Goal: Task Accomplishment & Management: Use online tool/utility

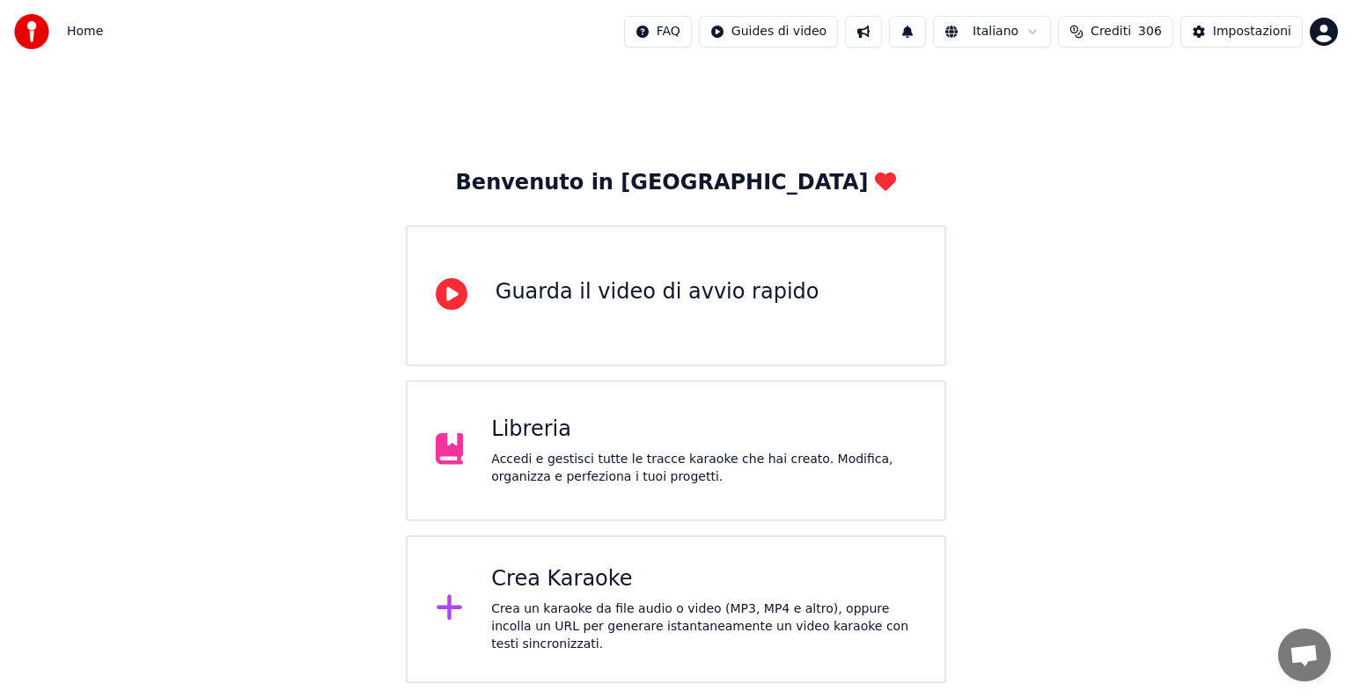
click at [627, 629] on div "Crea un karaoke da file audio o video (MP3, MP4 e altro), oppure incolla un URL…" at bounding box center [703, 627] width 425 height 53
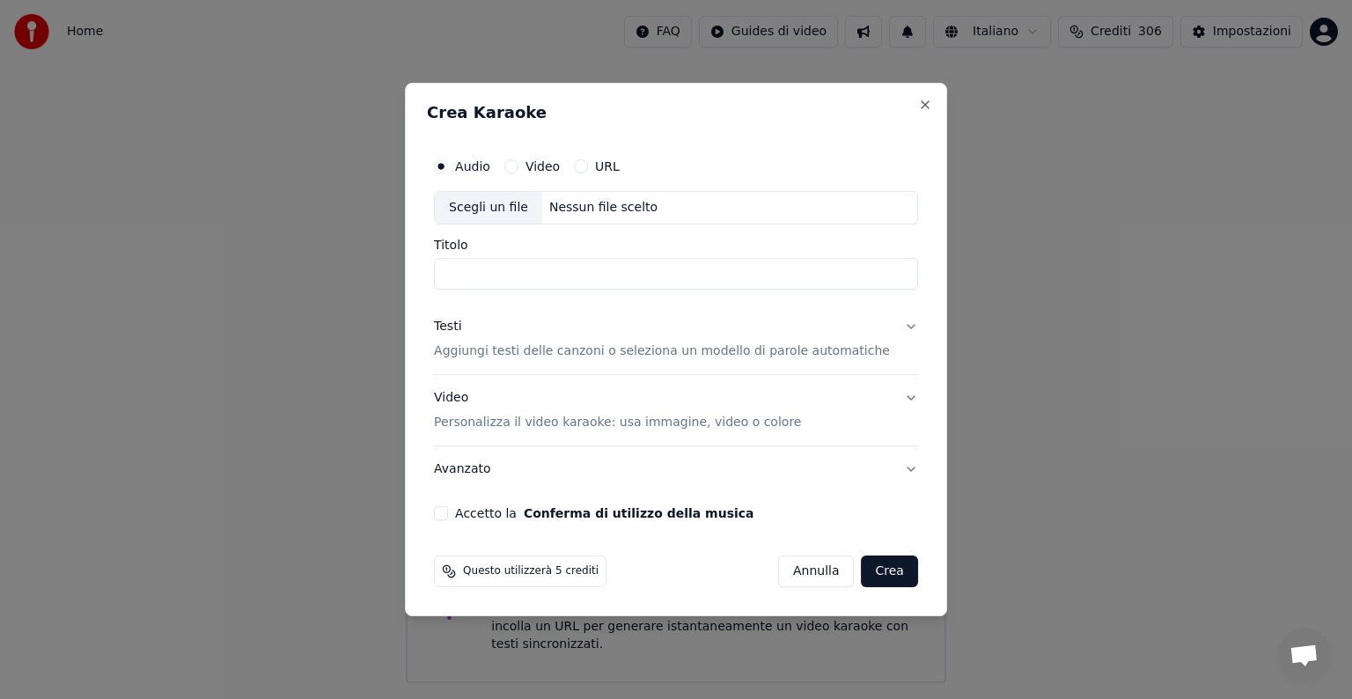
click at [807, 562] on button "Annulla" at bounding box center [816, 572] width 77 height 32
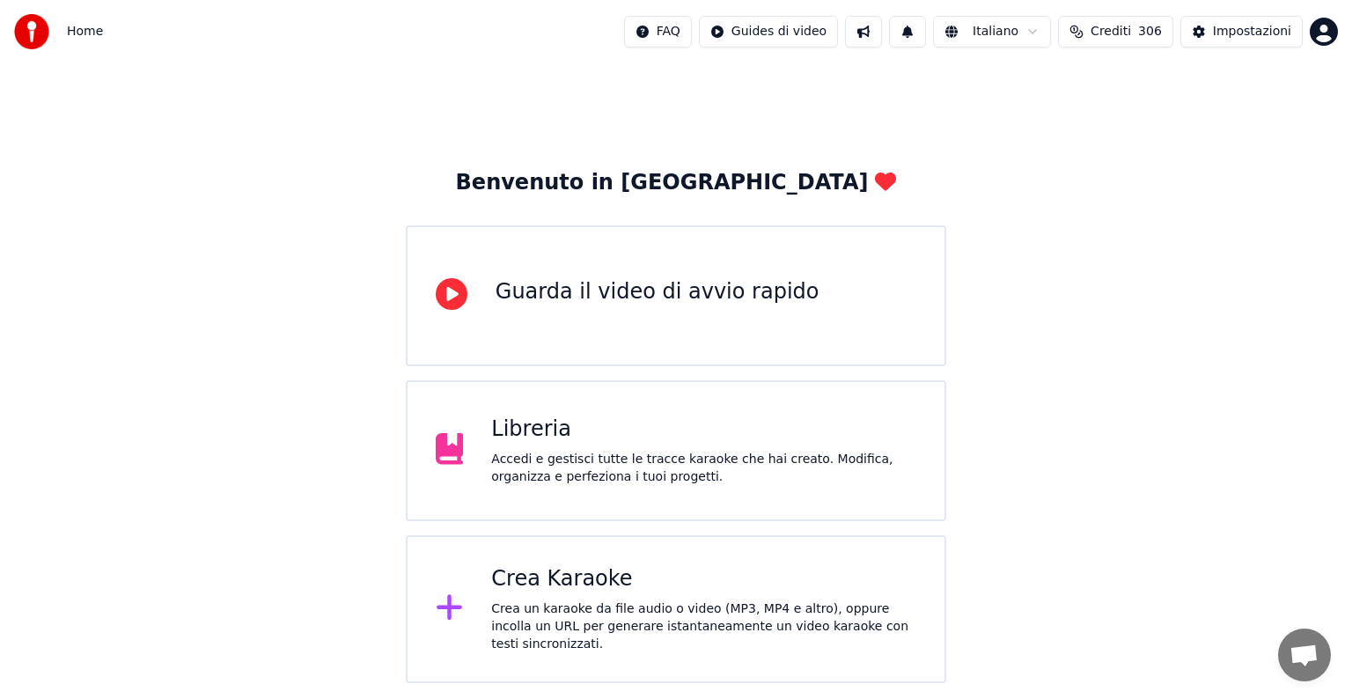
click at [584, 565] on div "Crea Karaoke Crea un karaoke da file audio o video (MP3, MP4 e altro), oppure i…" at bounding box center [676, 609] width 541 height 148
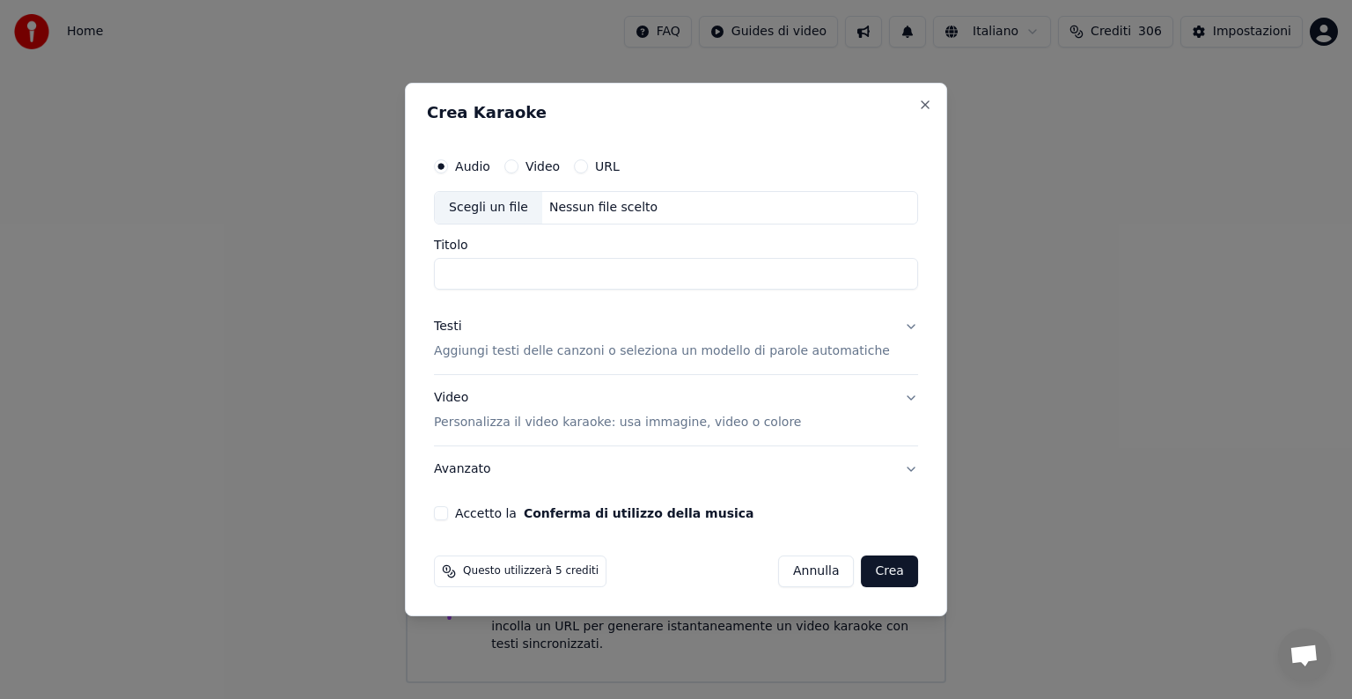
click at [582, 197] on div "Scegli un file Nessun file scelto" at bounding box center [676, 207] width 484 height 33
type input "**********"
click at [886, 325] on button "Testi Aggiungi testi delle canzoni o seleziona un modello di parole automatiche" at bounding box center [676, 339] width 484 height 70
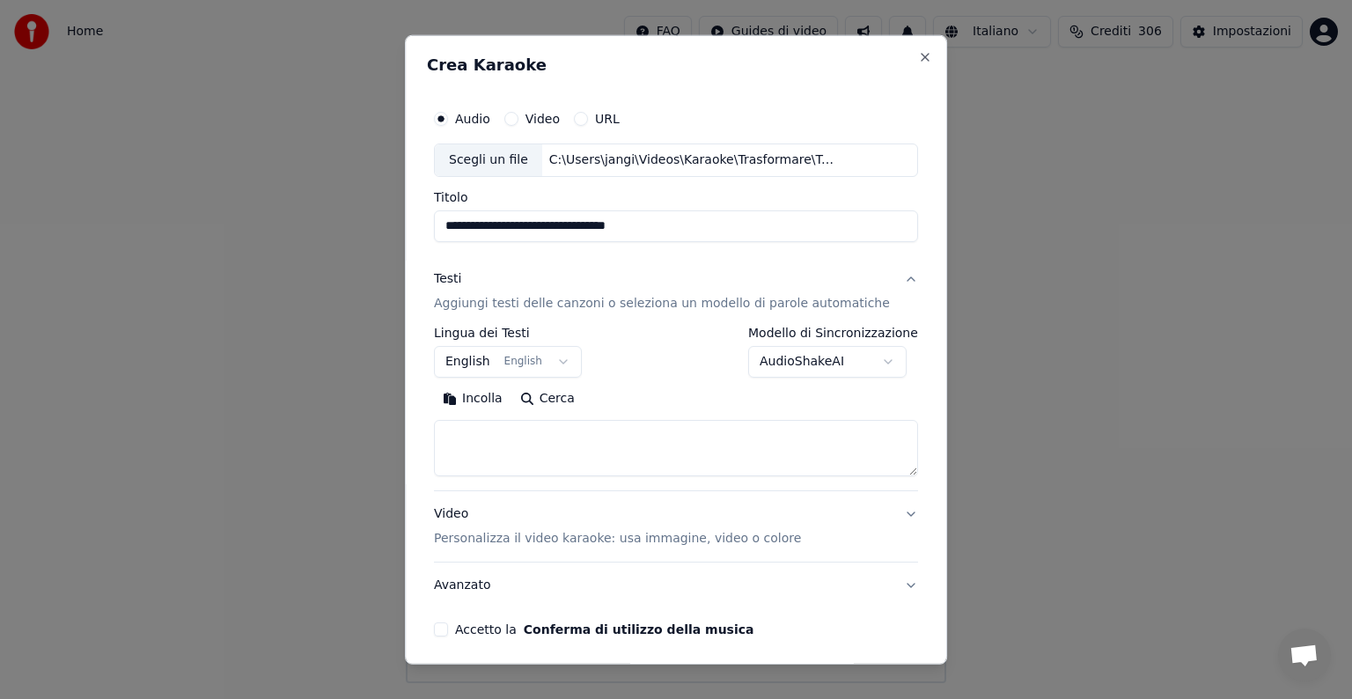
click at [567, 361] on button "English English" at bounding box center [508, 362] width 148 height 32
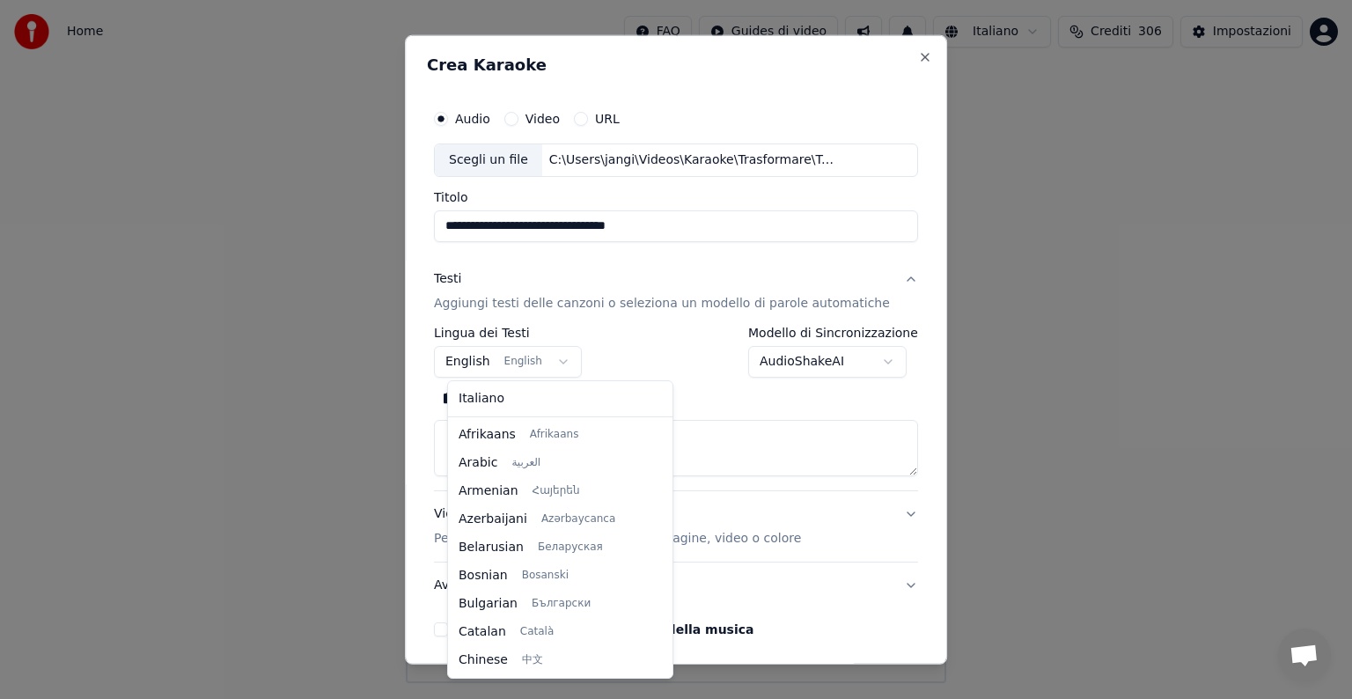
scroll to position [141, 0]
select select "**"
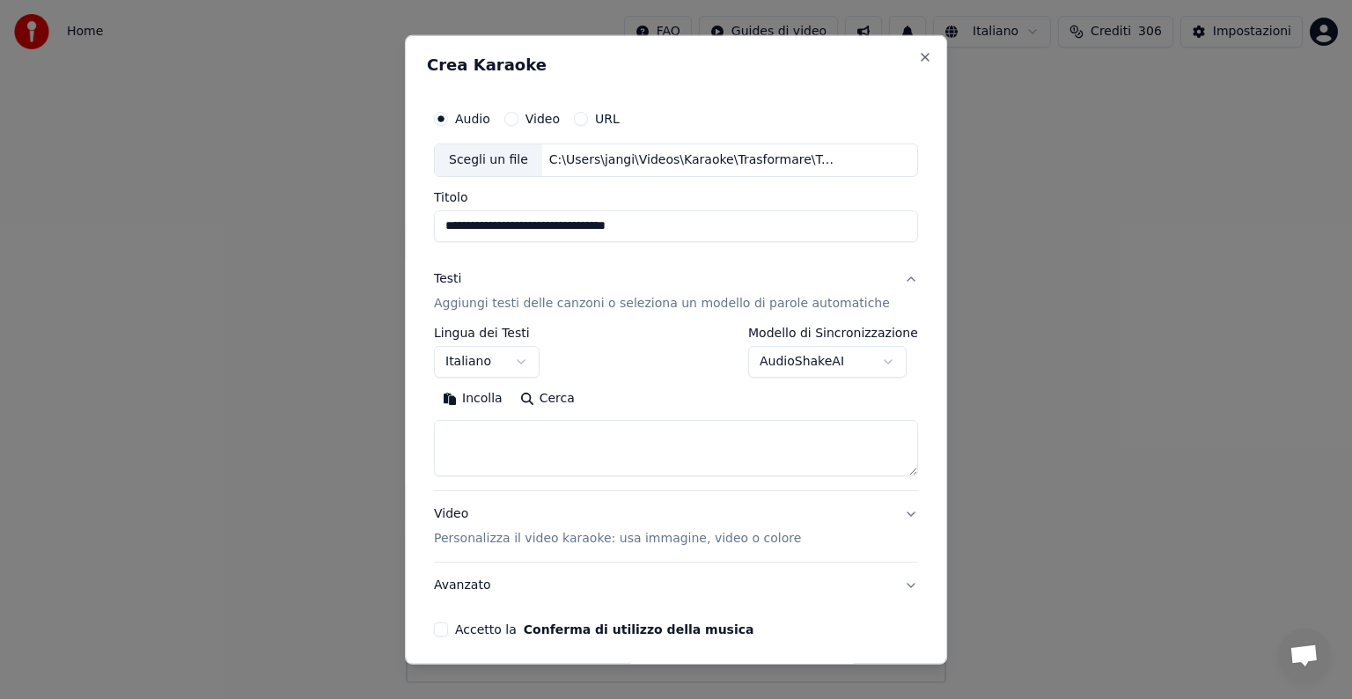
click at [522, 449] on textarea at bounding box center [676, 448] width 484 height 56
click at [504, 405] on button "Incolla" at bounding box center [472, 399] width 77 height 28
click at [884, 513] on button "Video Personalizza il video karaoke: usa immagine, video o colore" at bounding box center [676, 526] width 484 height 70
type textarea "**********"
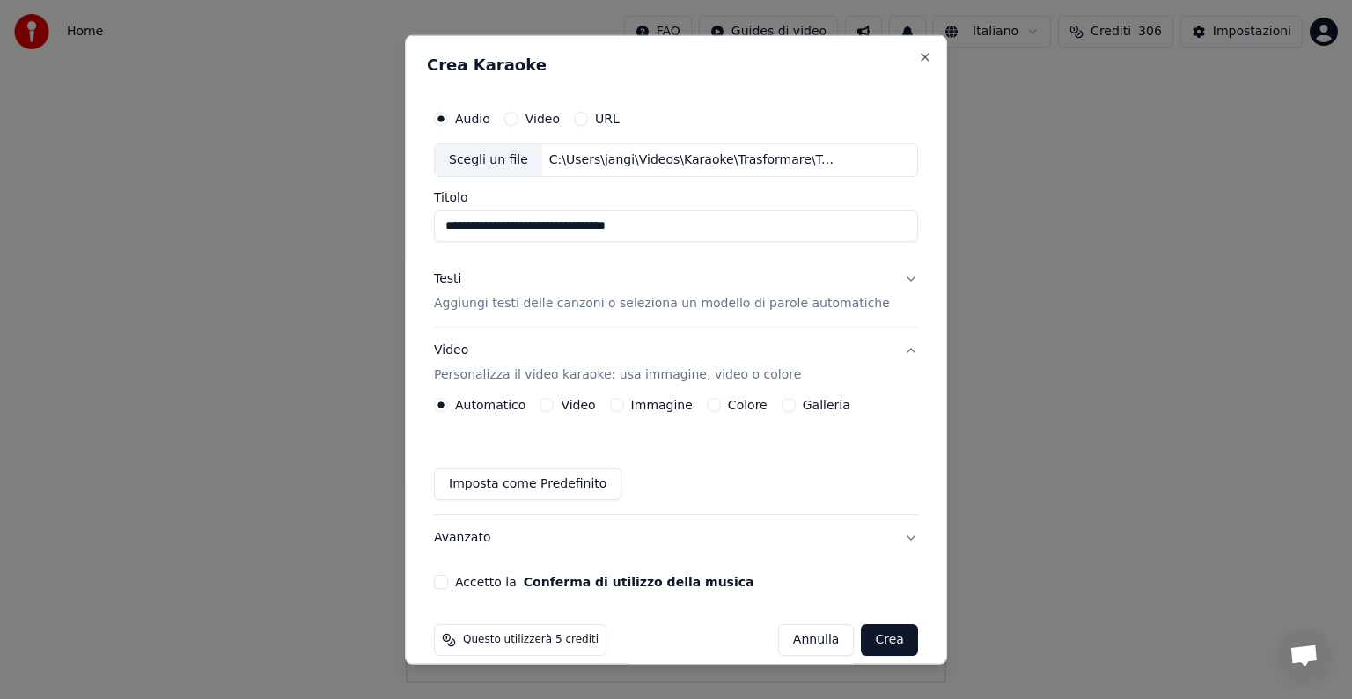
click at [617, 400] on button "Immagine" at bounding box center [617, 405] width 14 height 14
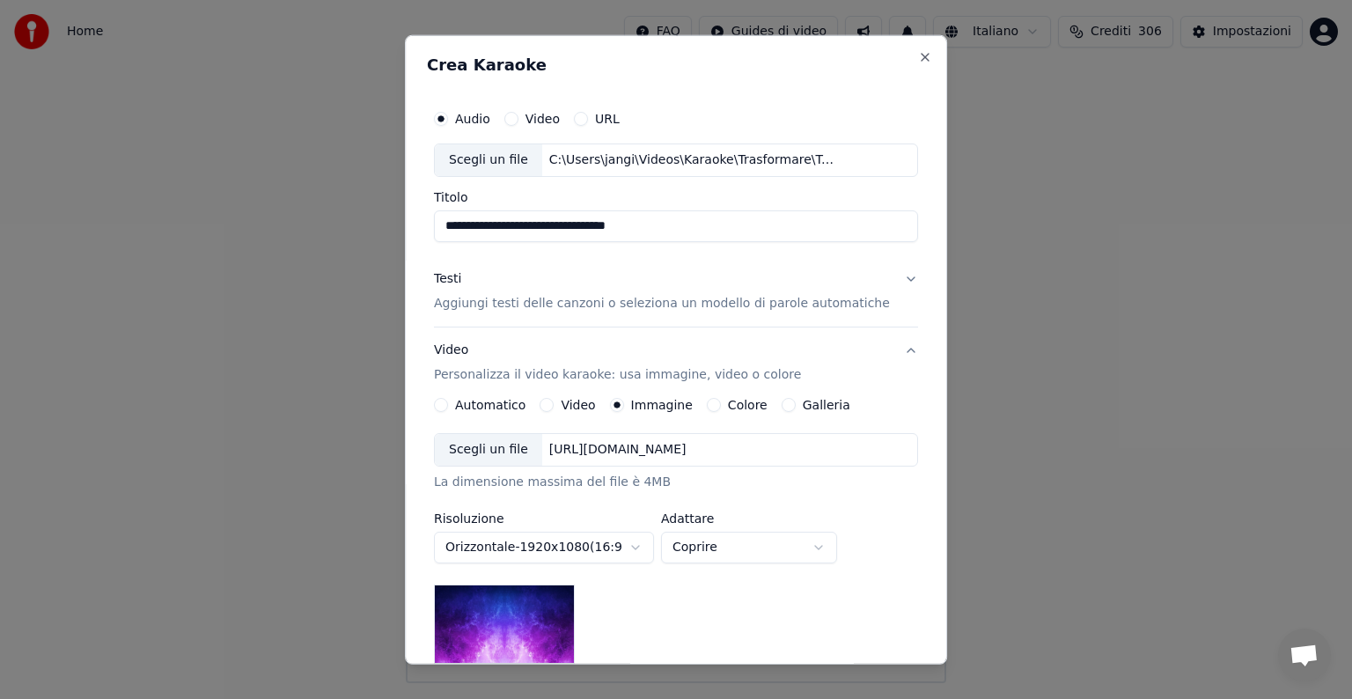
click at [623, 451] on div "[URL][DOMAIN_NAME]" at bounding box center [617, 450] width 151 height 18
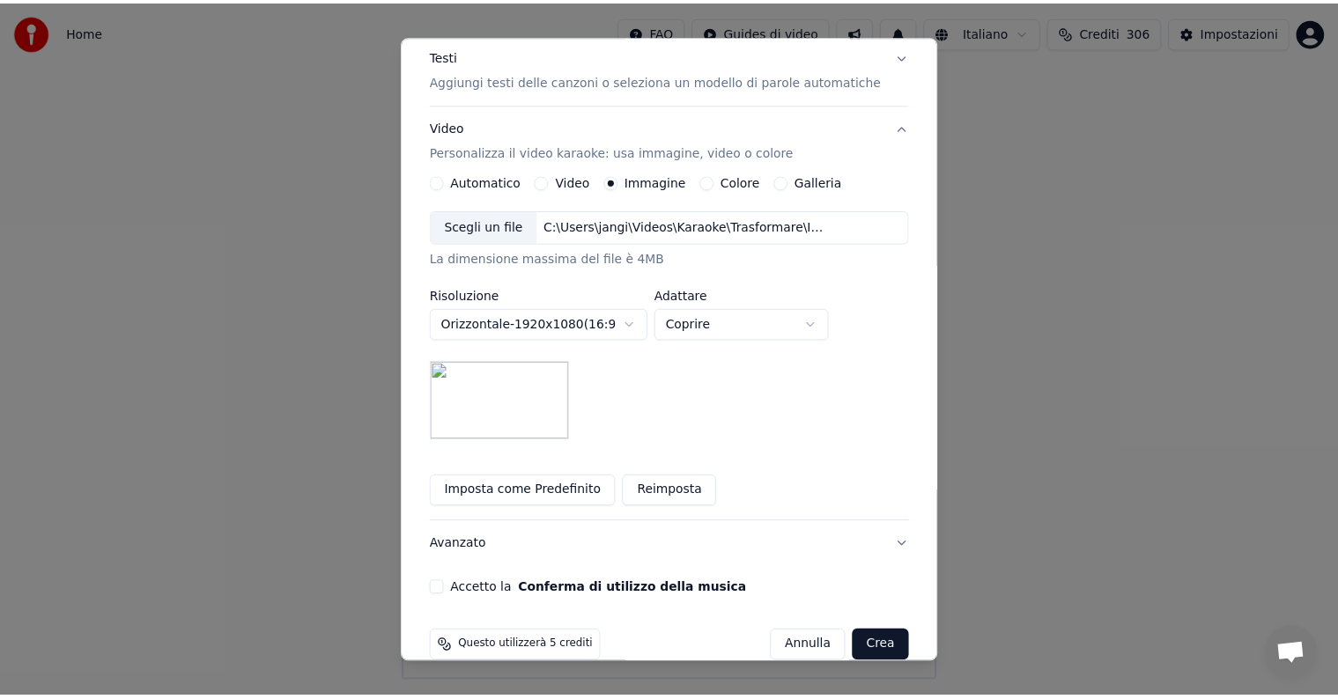
scroll to position [250, 0]
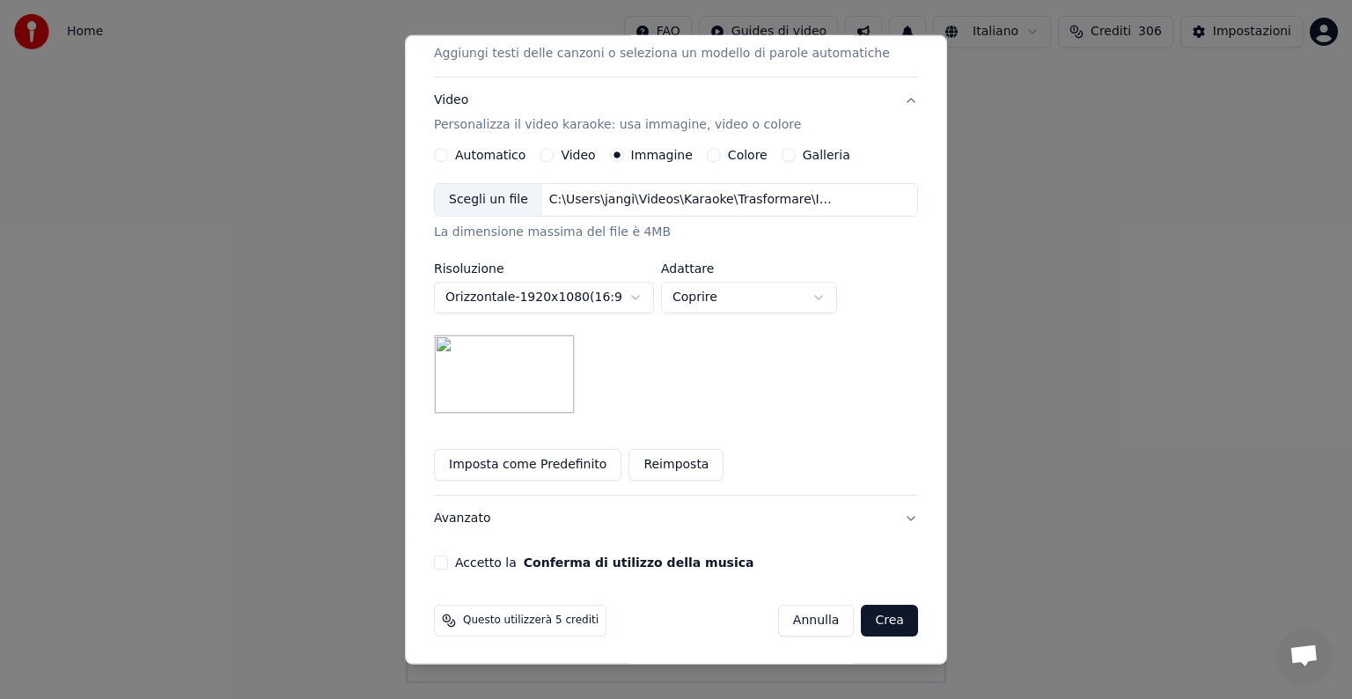
click at [832, 296] on body "**********" at bounding box center [676, 341] width 1352 height 683
select select "*******"
click at [447, 567] on button "Accetto la Conferma di utilizzo della musica" at bounding box center [441, 563] width 14 height 14
click at [866, 620] on button "Crea" at bounding box center [890, 621] width 56 height 32
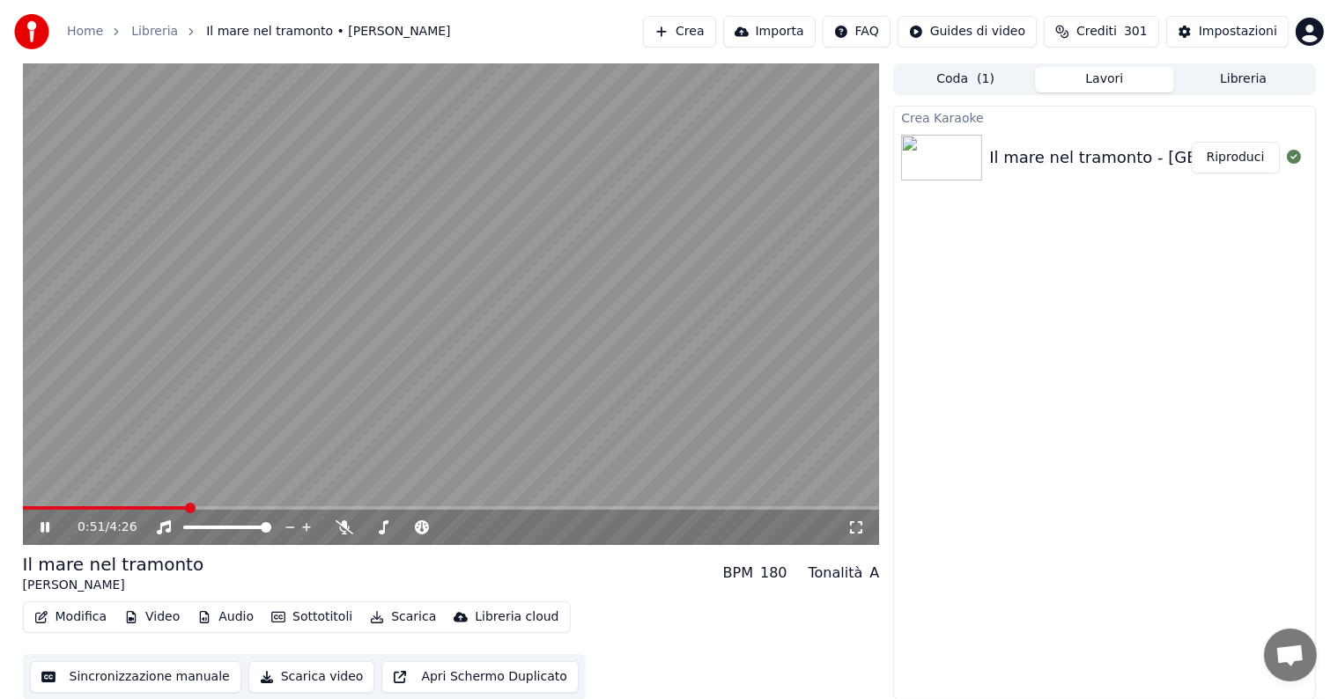
click at [45, 529] on icon at bounding box center [57, 527] width 41 height 14
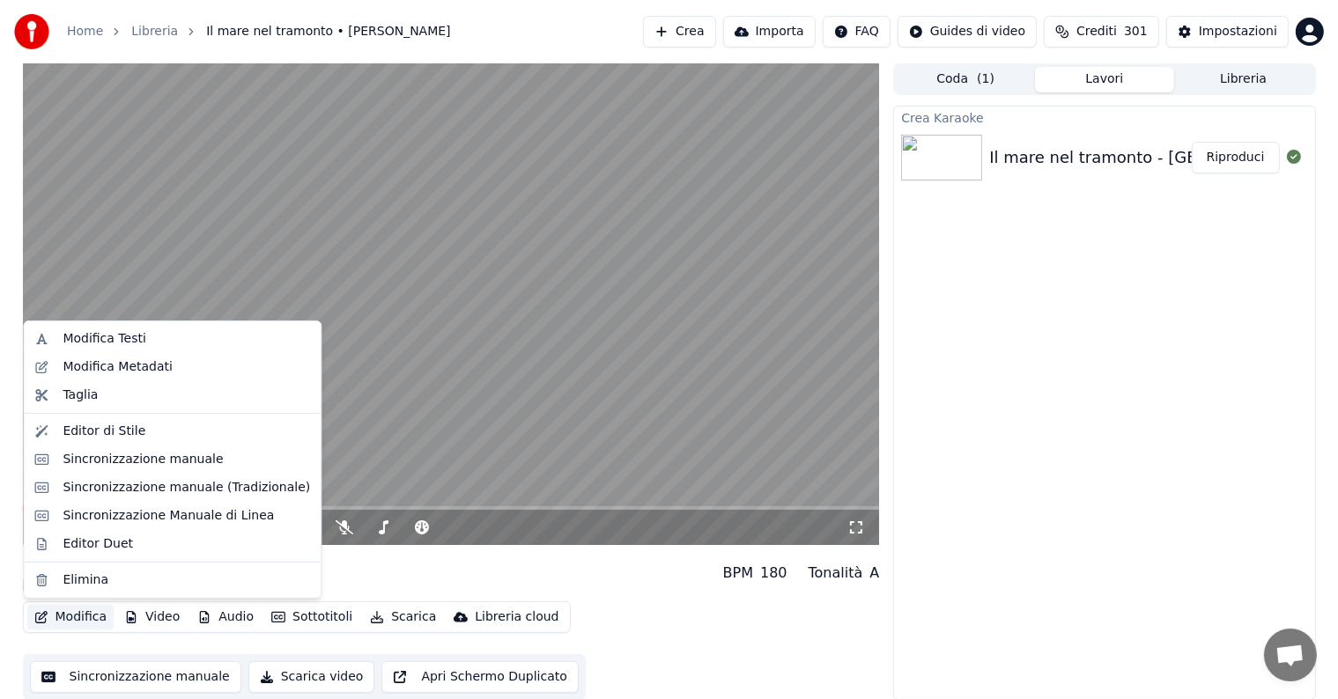
click at [85, 620] on button "Modifica" at bounding box center [70, 617] width 87 height 25
click at [129, 461] on div "Sincronizzazione manuale" at bounding box center [143, 460] width 160 height 18
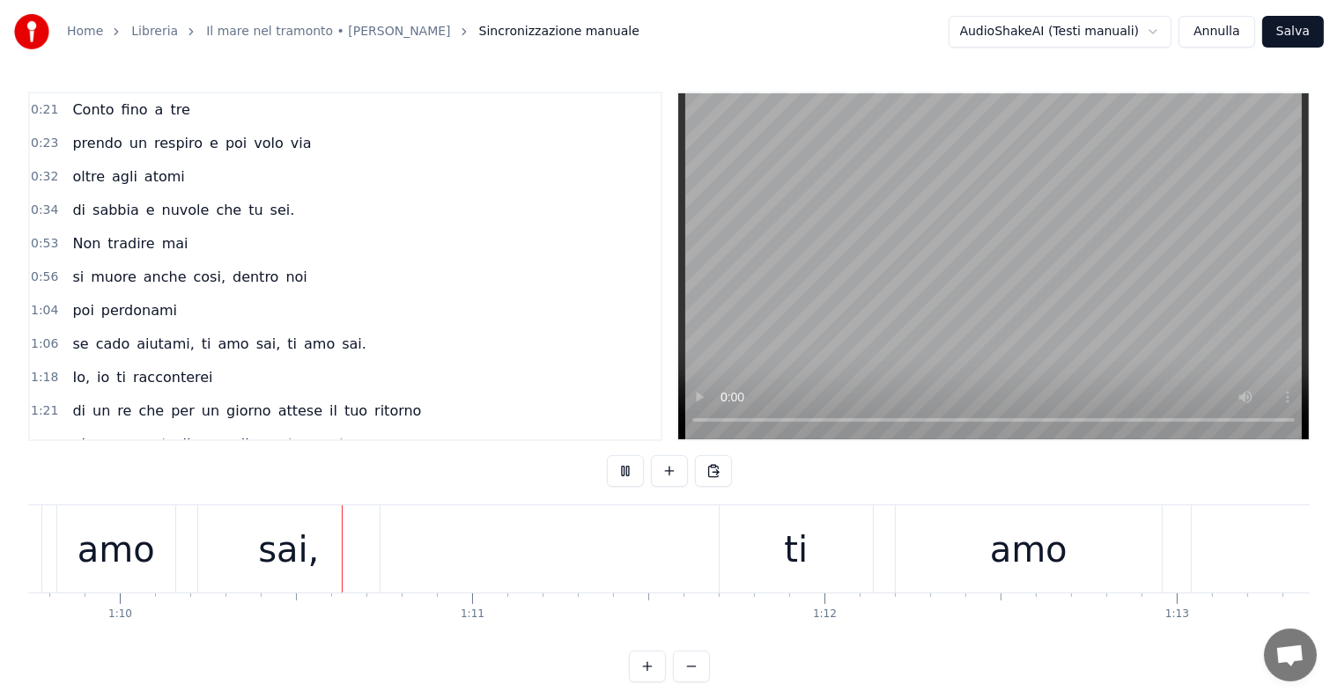
scroll to position [0, 24571]
click at [527, 542] on div "se cado aiutami, ti amo sai, ti amo sai." at bounding box center [258, 548] width 2532 height 87
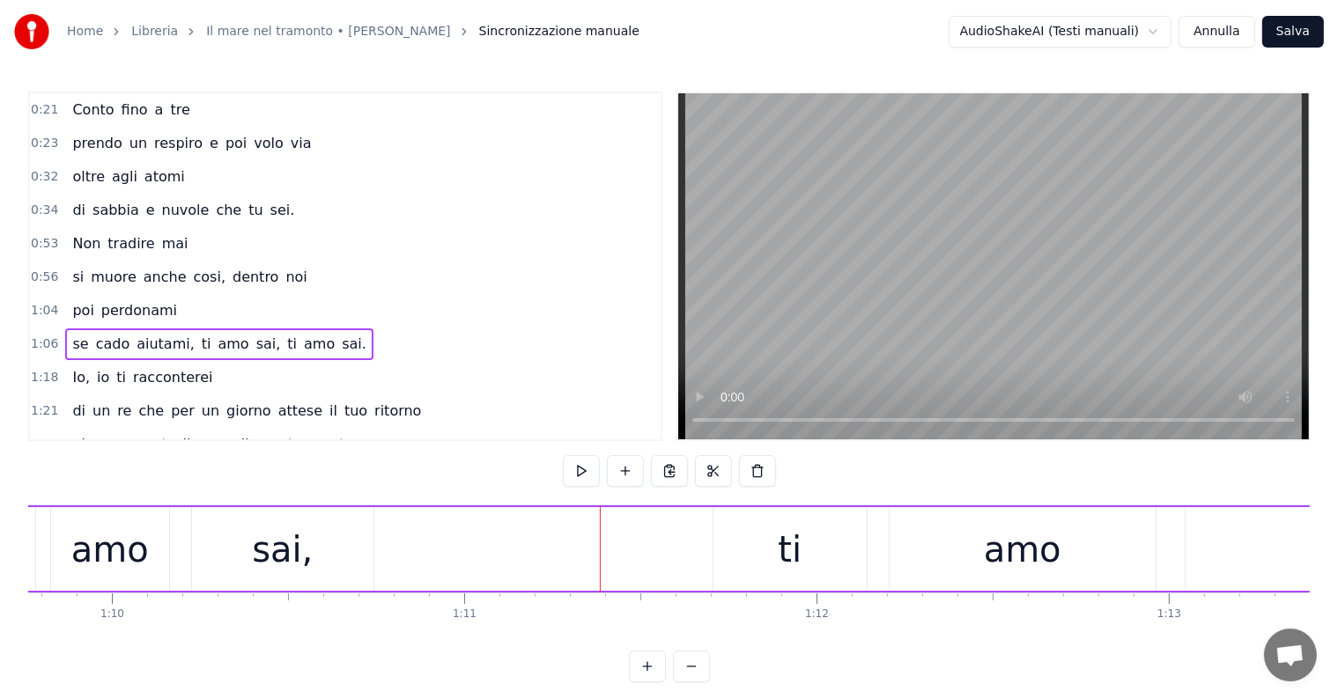
click at [523, 549] on div "se cado aiutami, ti amo sai, ti amo sai." at bounding box center [258, 548] width 2532 height 87
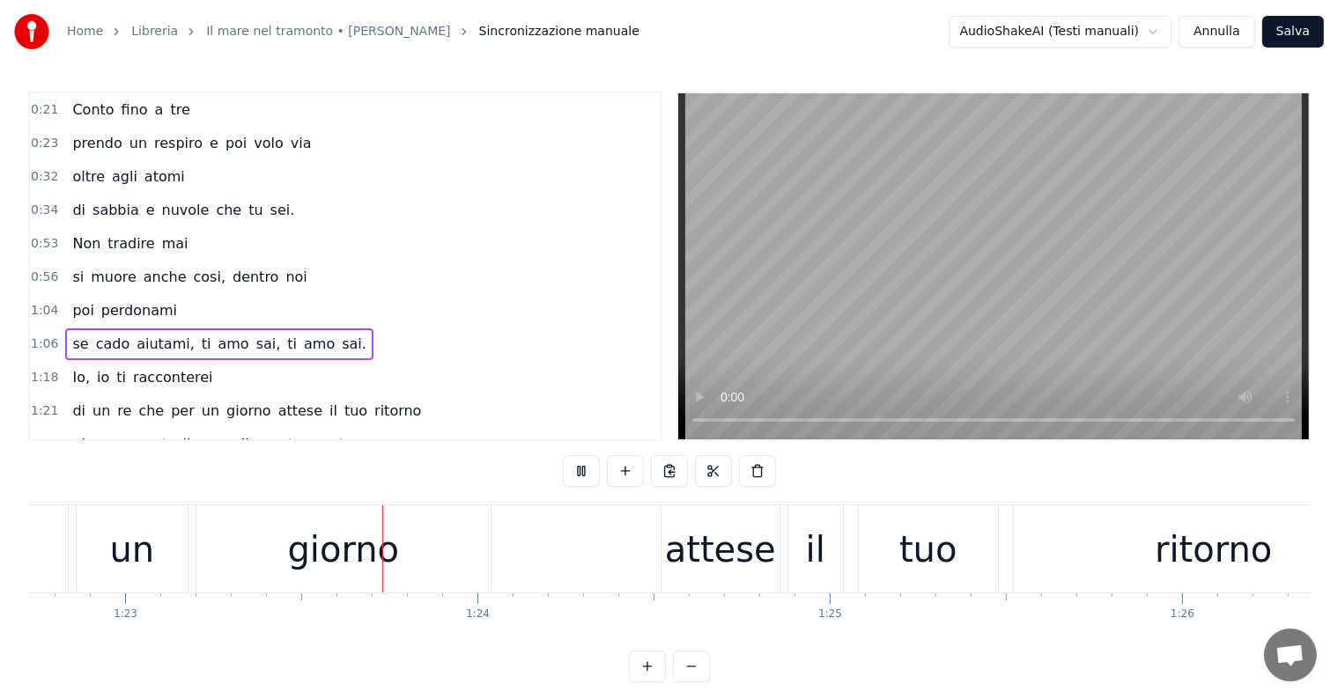
scroll to position [0, 29174]
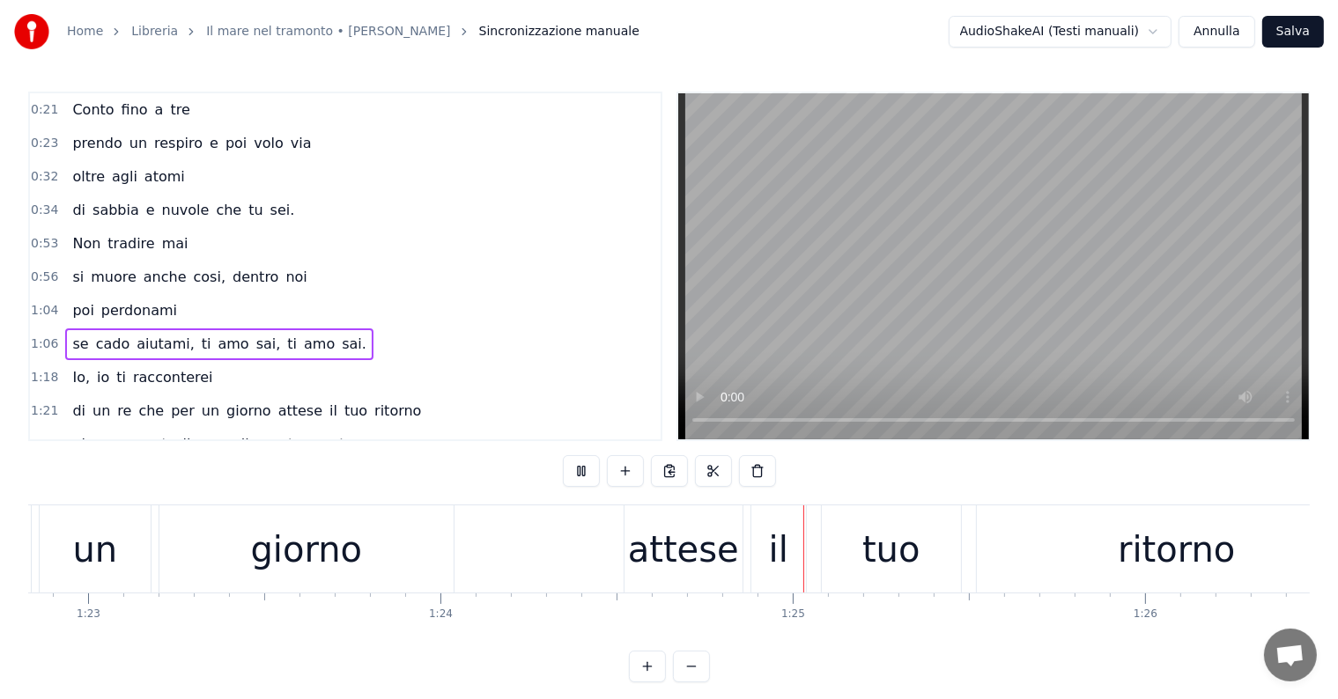
click at [576, 560] on div "di un re che per un giorno attese il tuo ritorno" at bounding box center [526, 548] width 1708 height 87
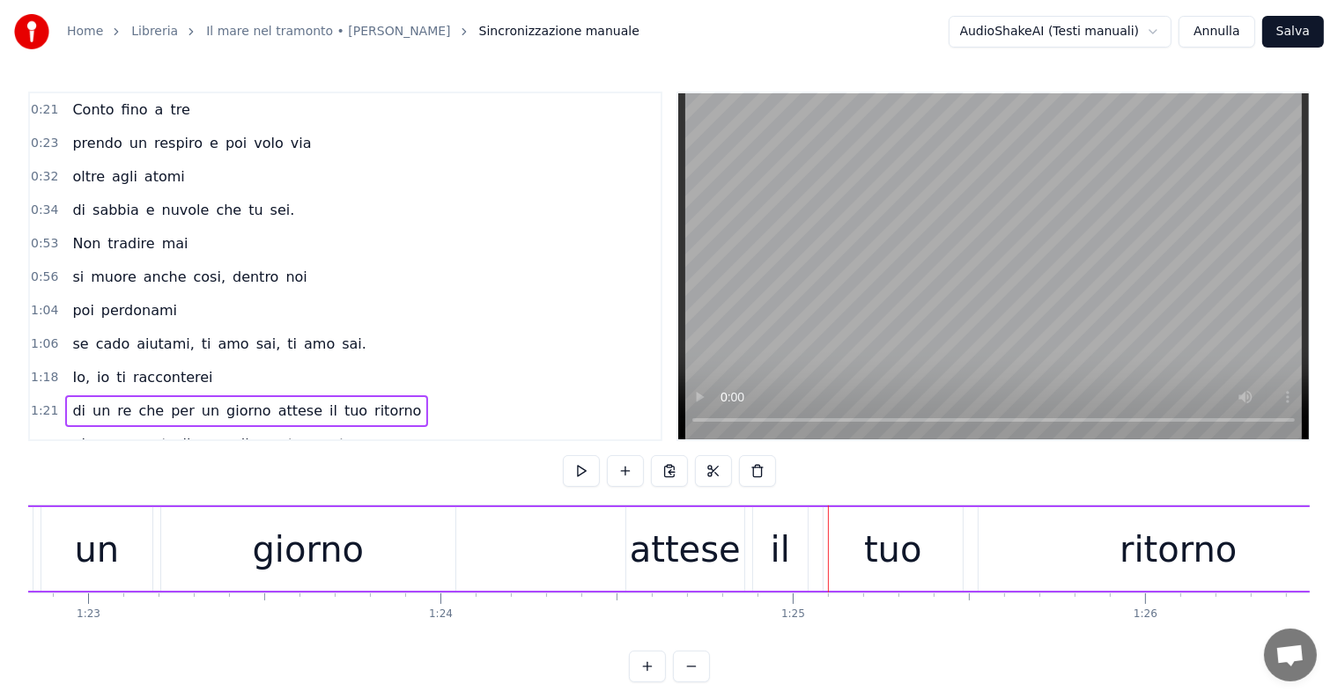
click at [542, 545] on div "di un re che per un giorno attese il tuo ritorno" at bounding box center [526, 548] width 1708 height 87
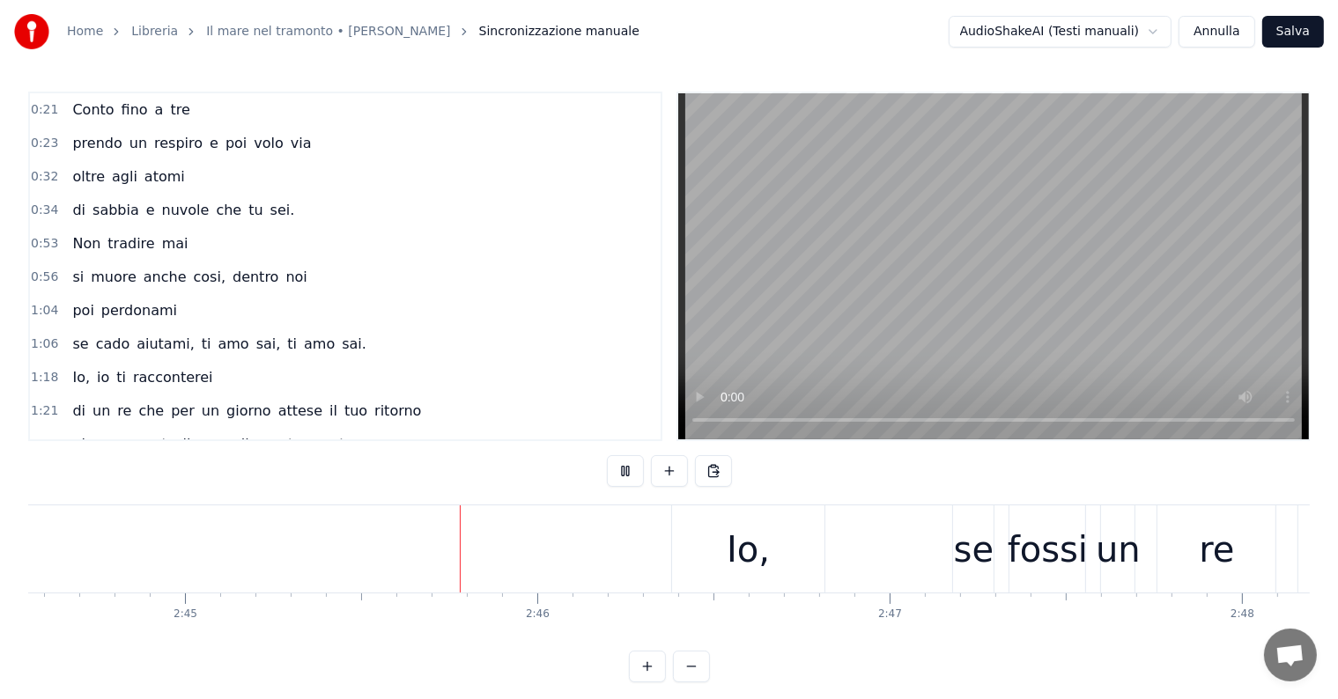
scroll to position [0, 58117]
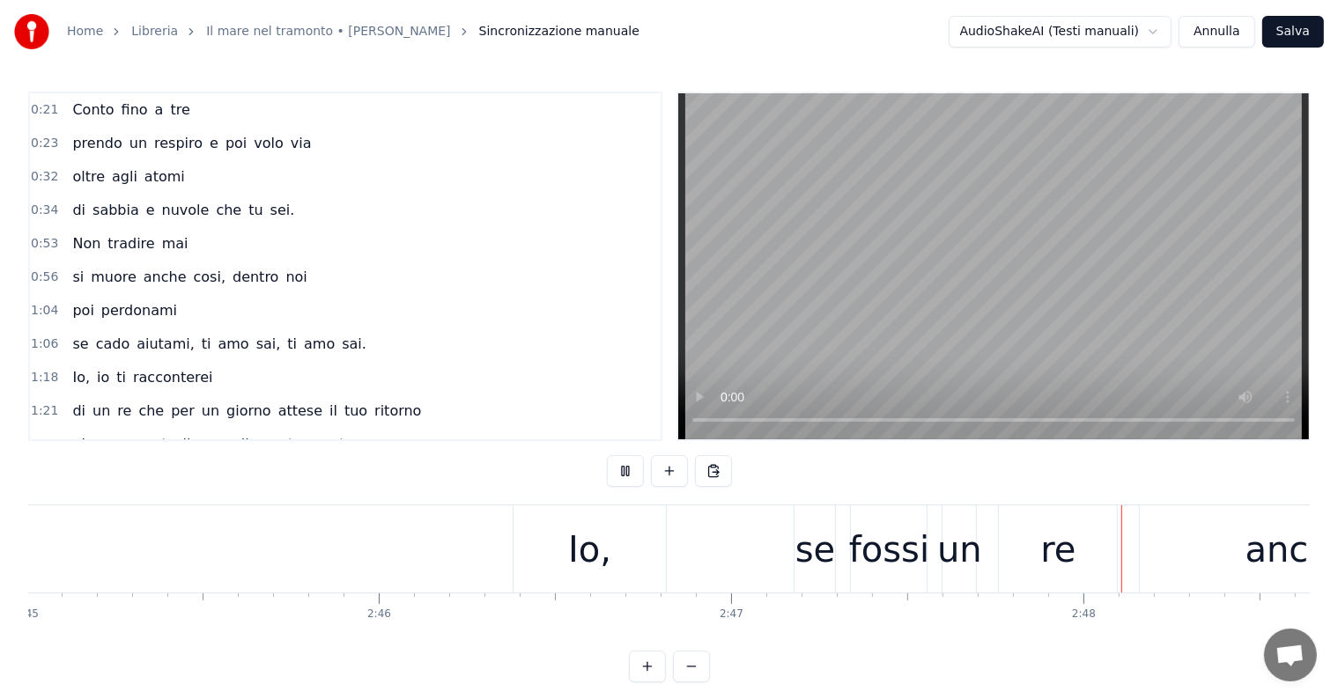
click at [1172, 571] on div "anch'io" at bounding box center [1307, 548] width 336 height 87
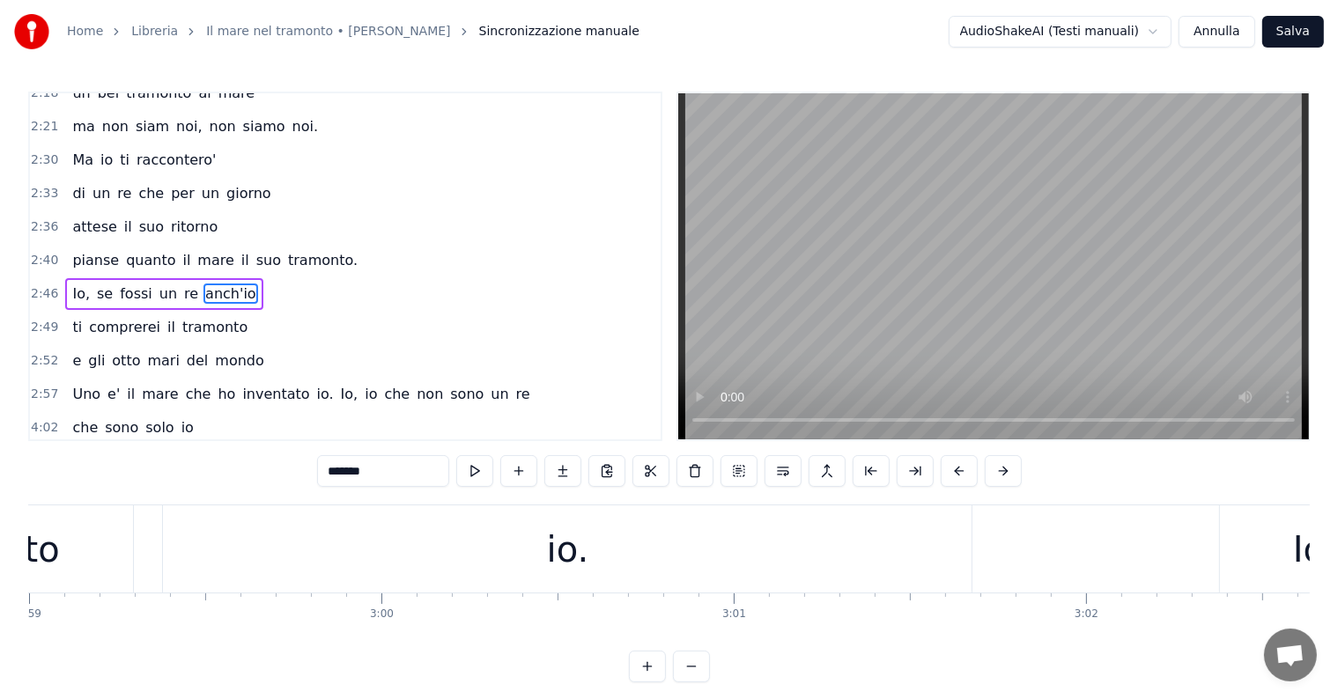
scroll to position [0, 62834]
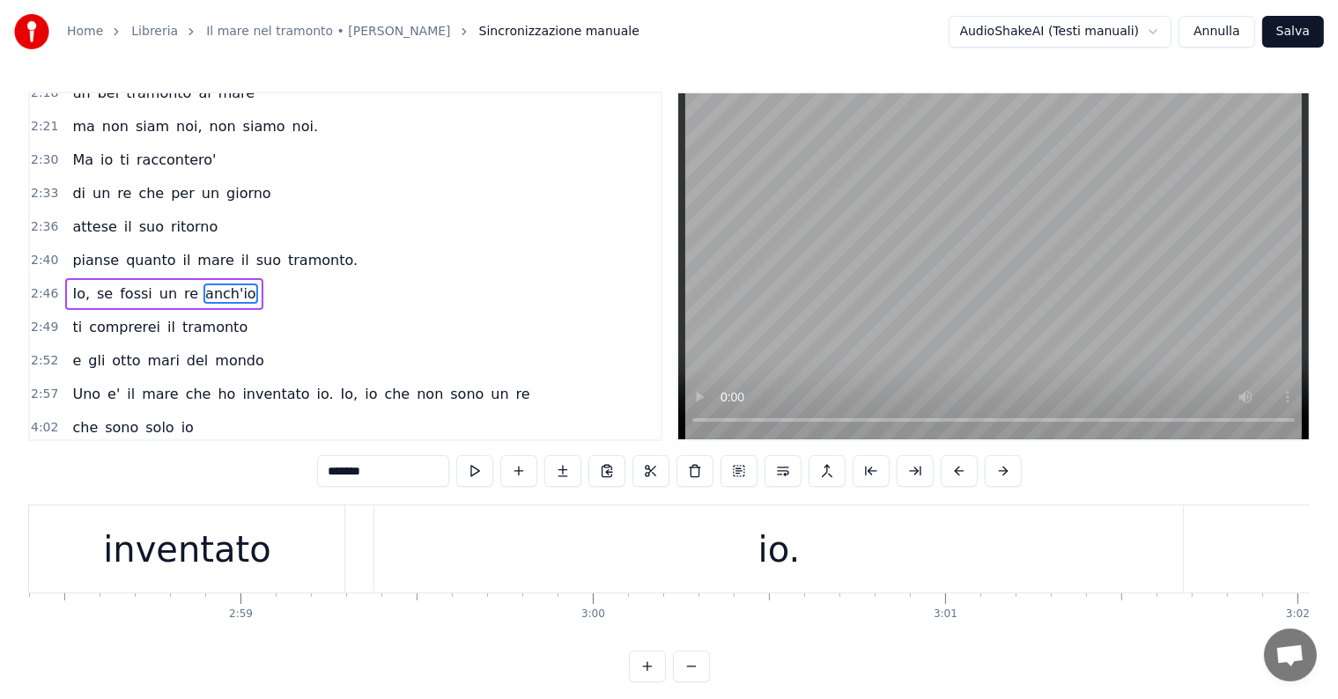
click at [523, 553] on div "io." at bounding box center [778, 548] width 808 height 87
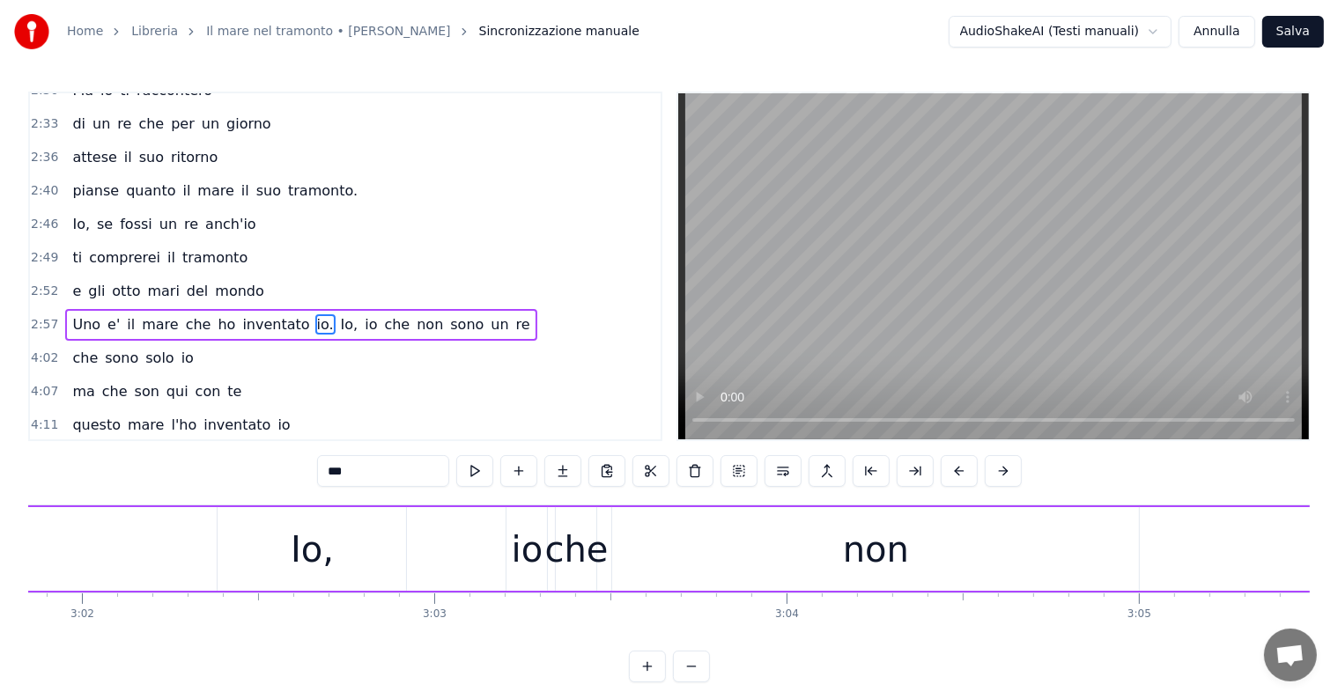
scroll to position [0, 63943]
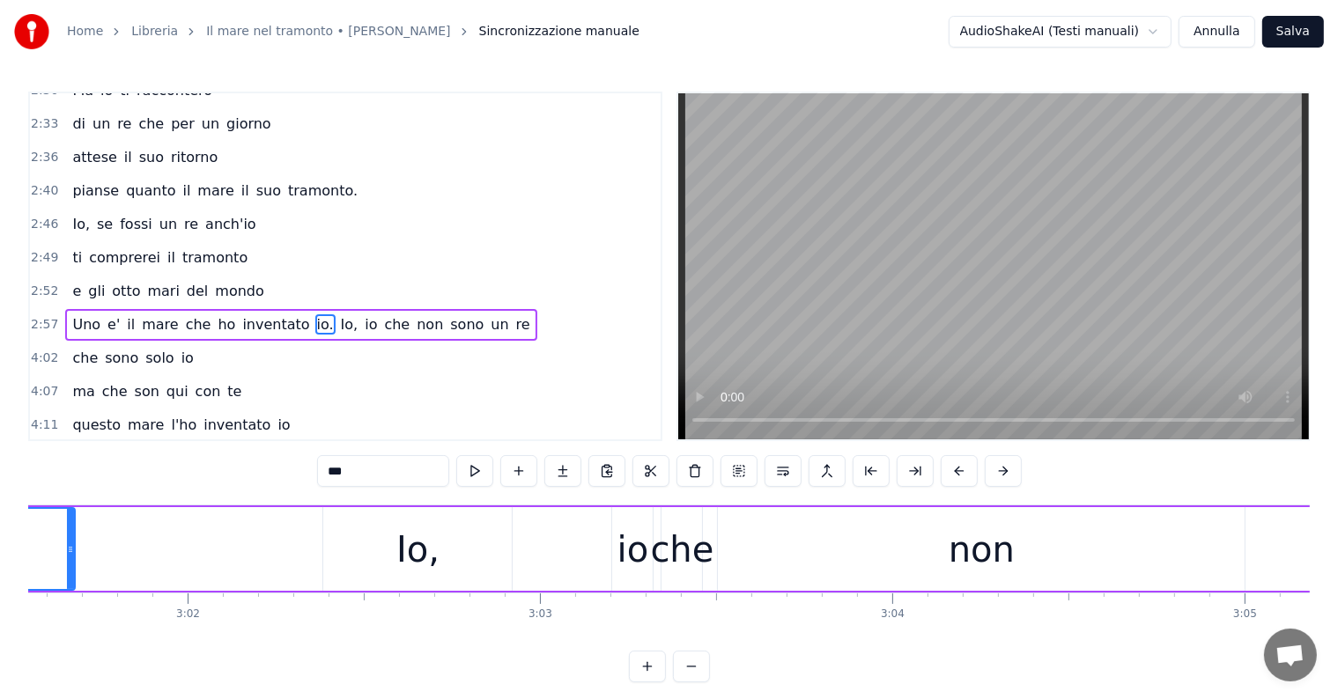
click at [368, 569] on div "Io," at bounding box center [417, 549] width 188 height 84
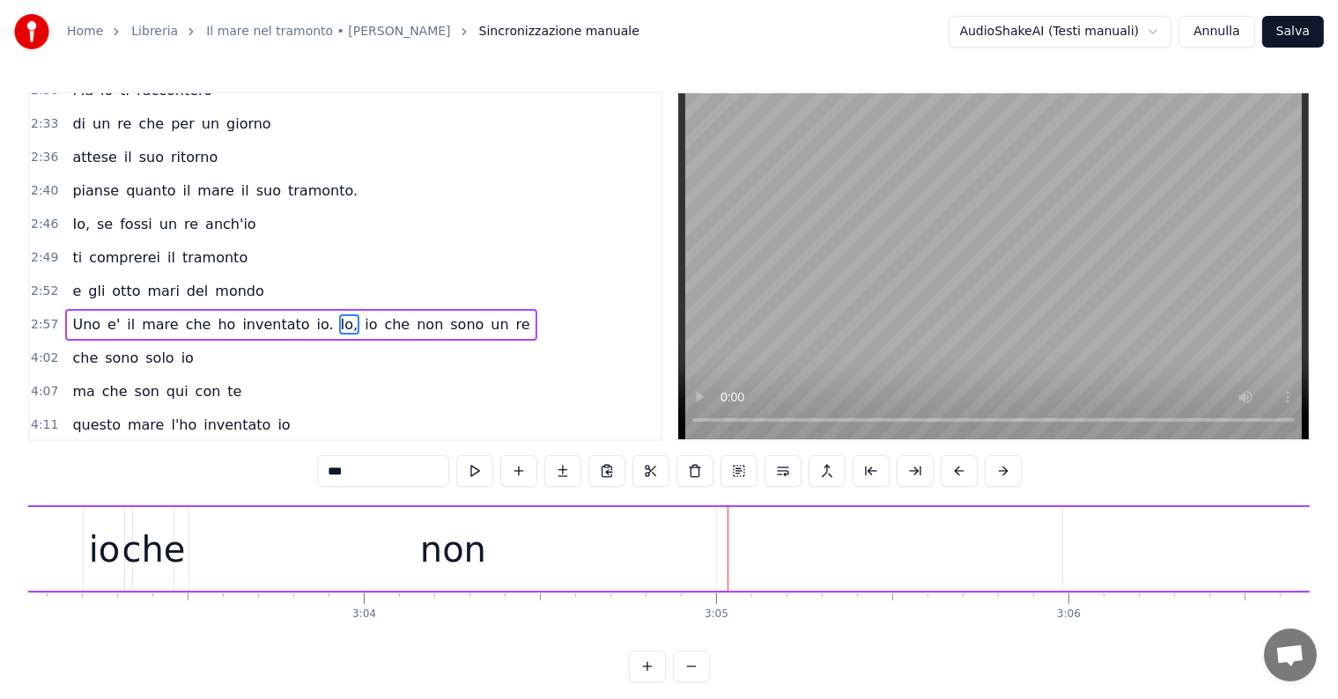
scroll to position [0, 64207]
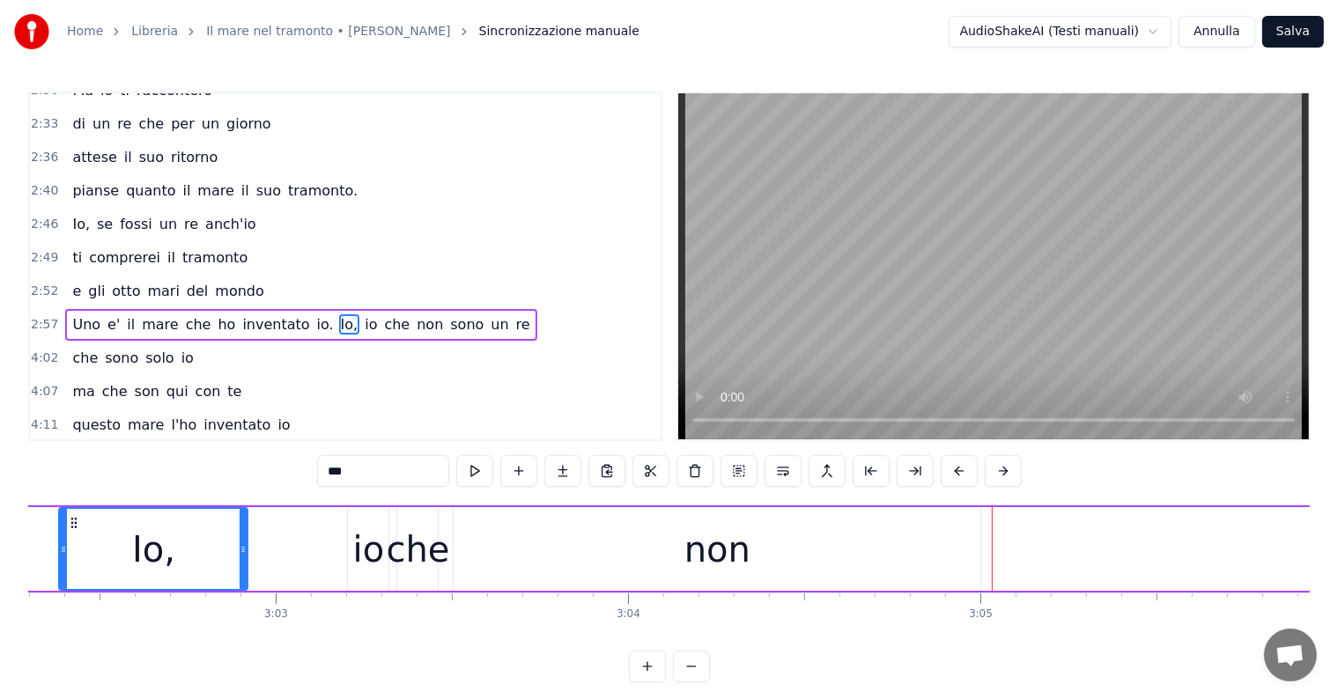
click at [564, 542] on div "non" at bounding box center [716, 549] width 527 height 84
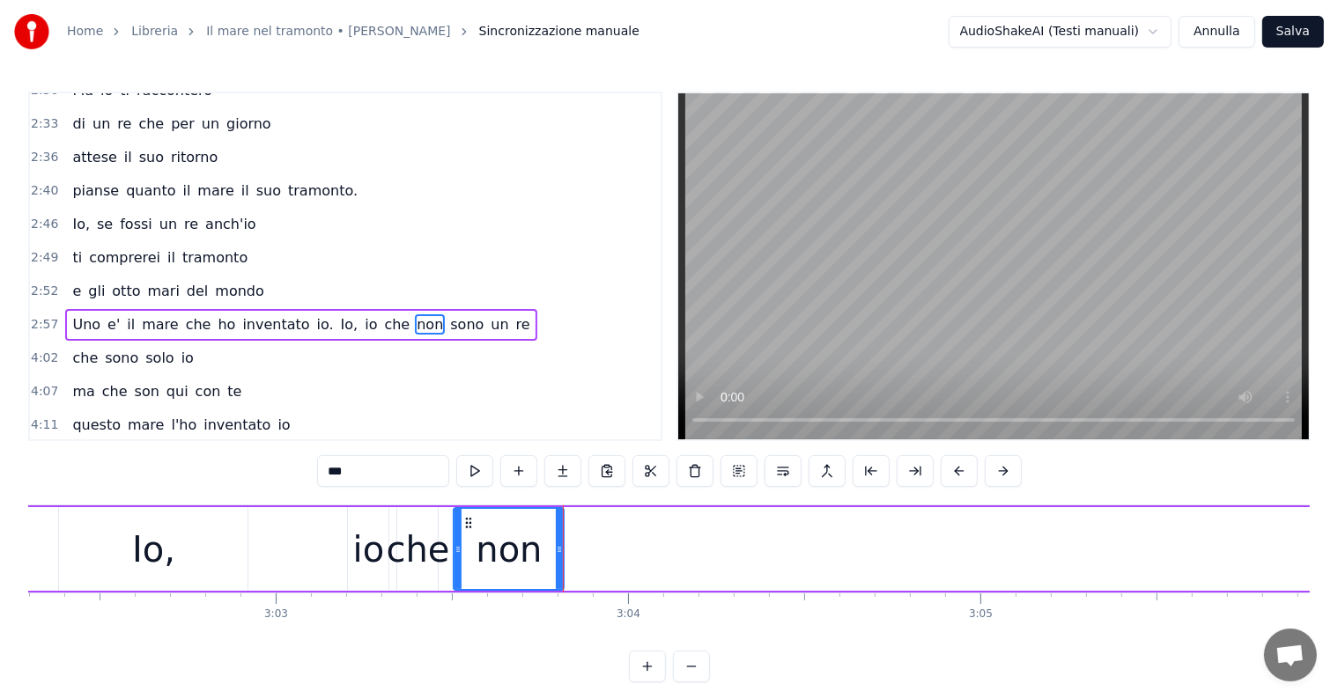
drag, startPoint x: 976, startPoint y: 551, endPoint x: 559, endPoint y: 546, distance: 416.5
click at [559, 546] on icon at bounding box center [559, 549] width 7 height 14
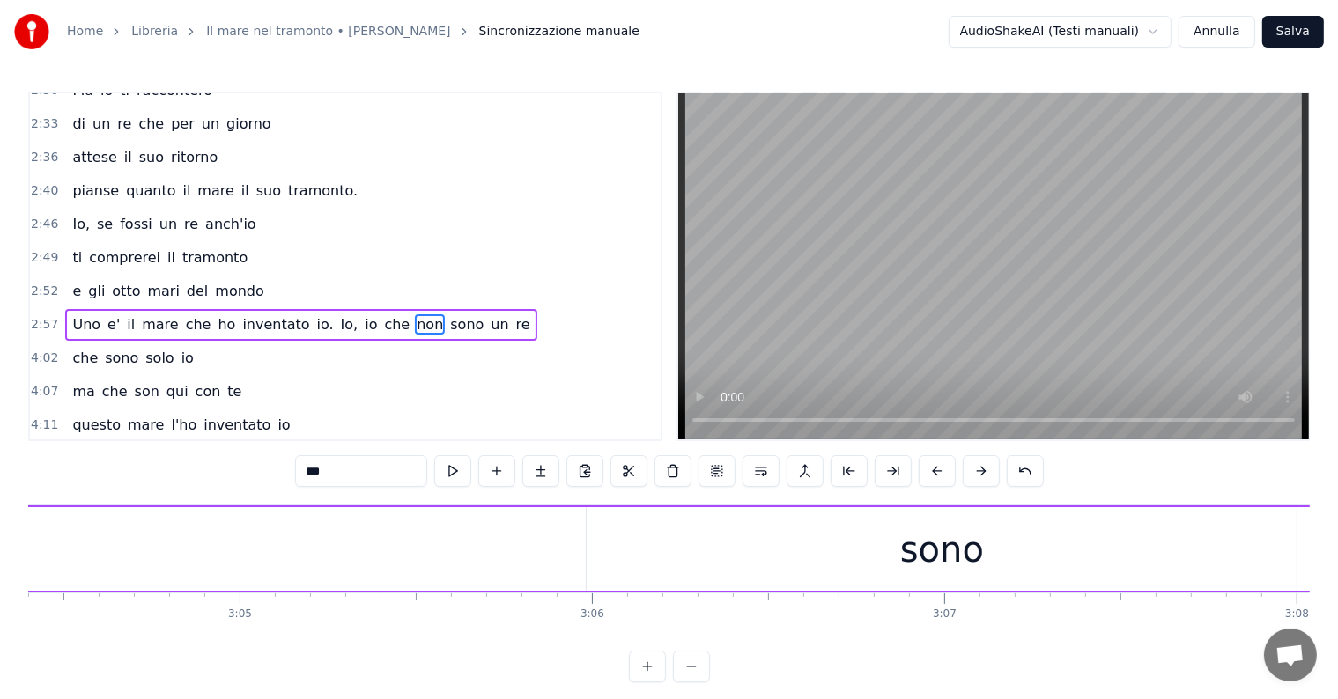
scroll to position [0, 65000]
click at [869, 553] on div "sono" at bounding box center [890, 549] width 84 height 53
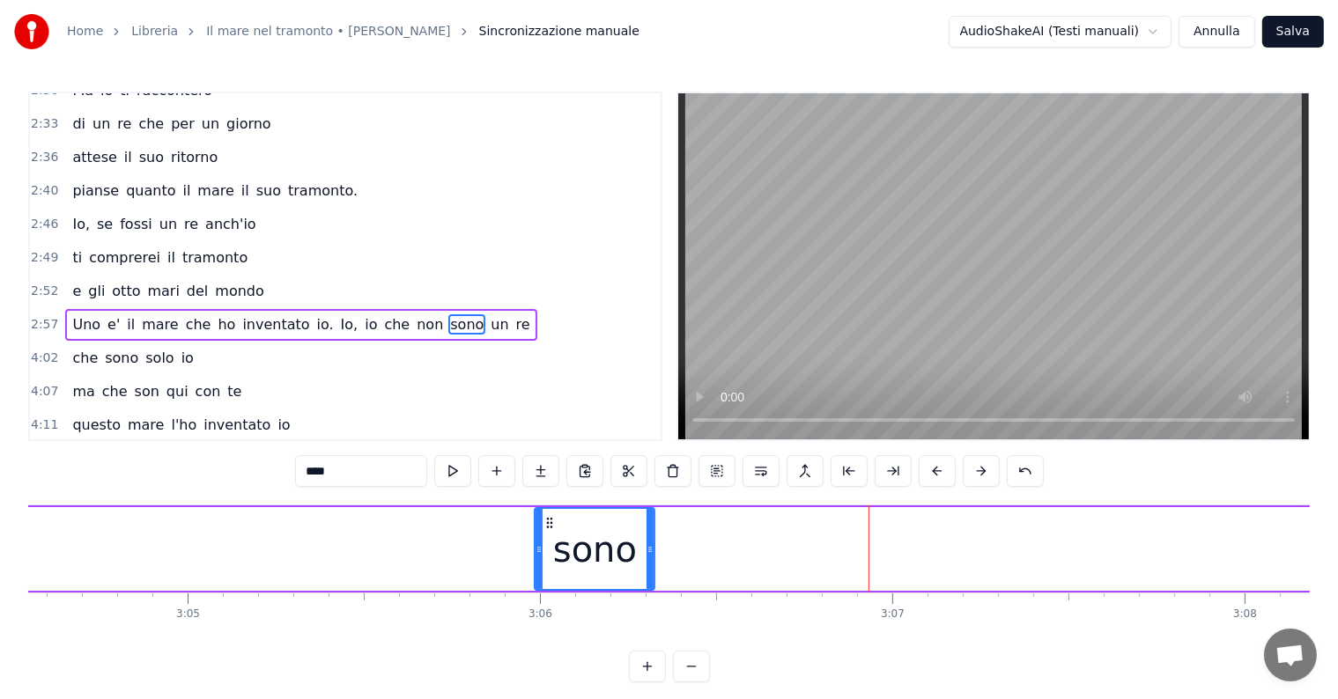
drag, startPoint x: 1238, startPoint y: 547, endPoint x: 648, endPoint y: 561, distance: 590.1
click at [648, 561] on div at bounding box center [649, 549] width 7 height 80
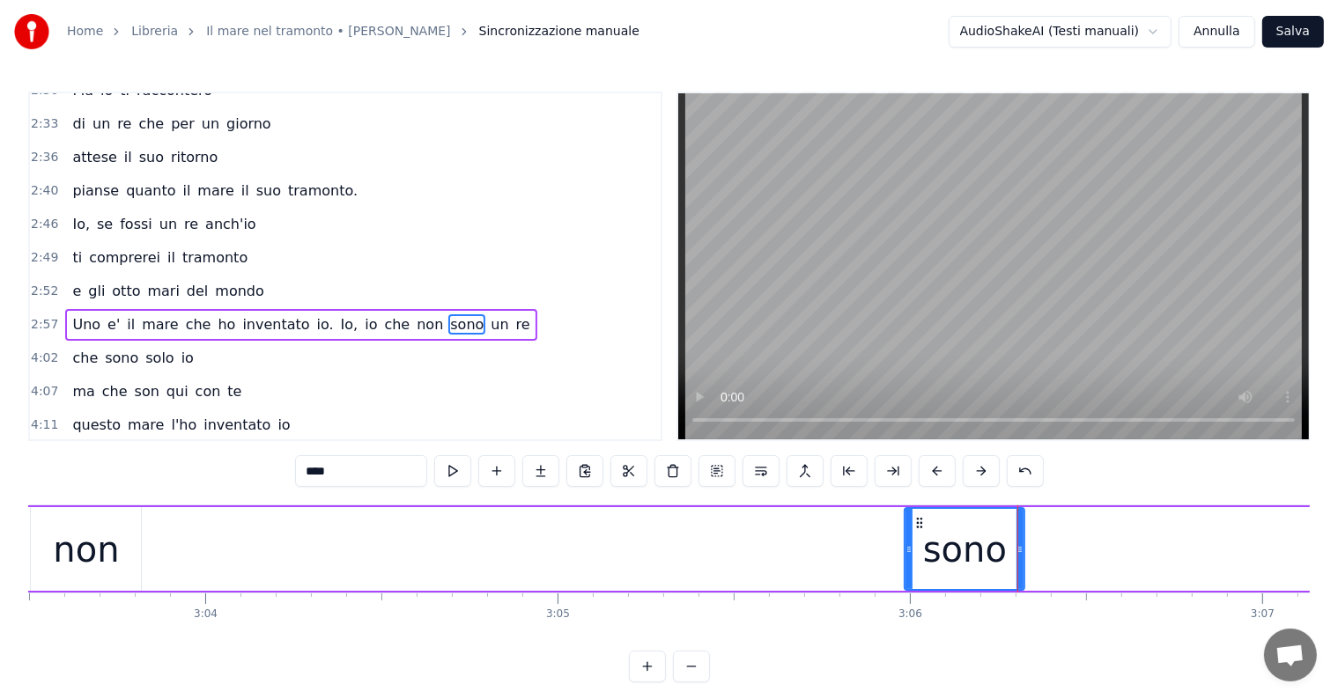
scroll to position [0, 64260]
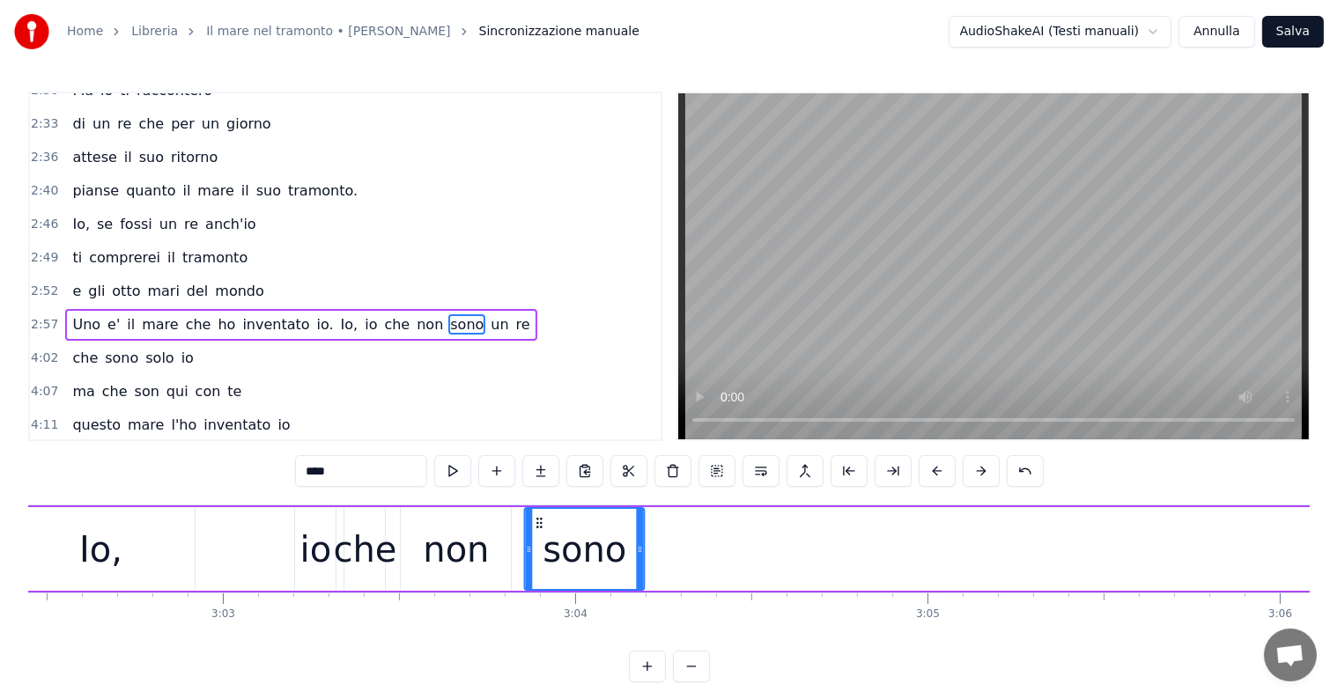
drag, startPoint x: 1288, startPoint y: 522, endPoint x: 538, endPoint y: 564, distance: 751.4
click at [538, 564] on div "sono" at bounding box center [584, 549] width 118 height 80
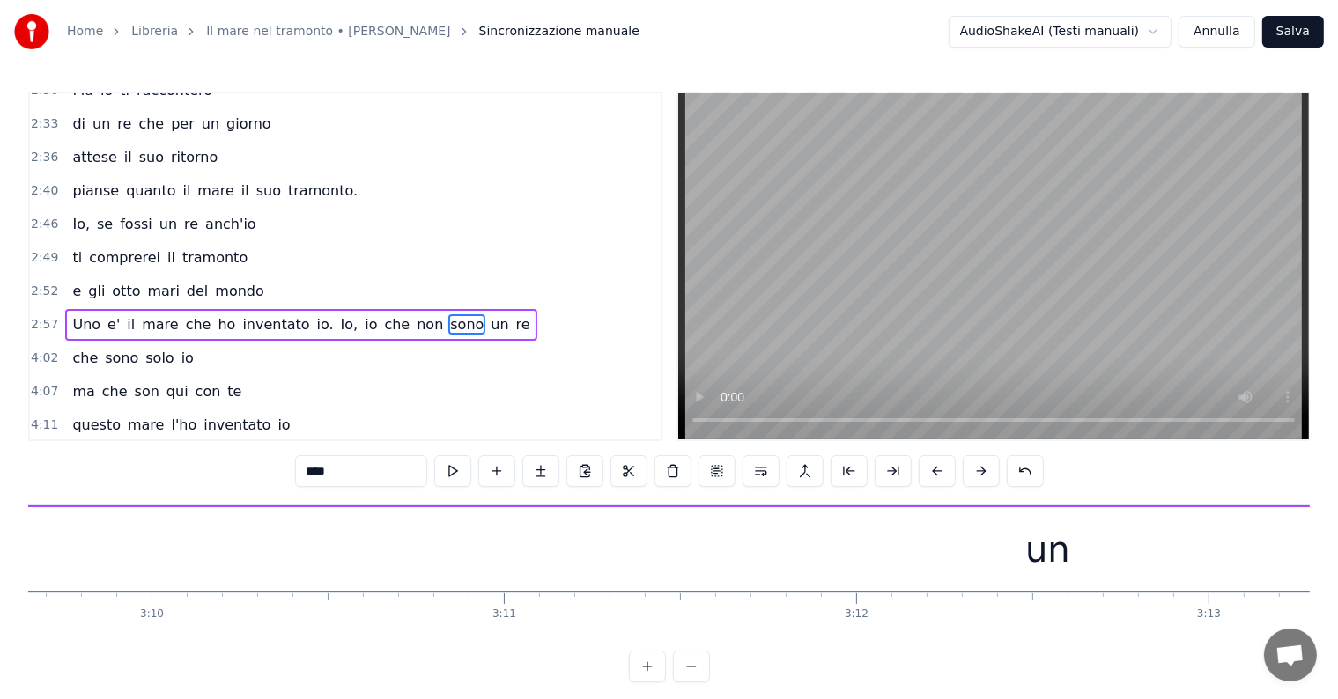
scroll to position [0, 66903]
click at [912, 548] on div "un" at bounding box center [942, 549] width 2436 height 84
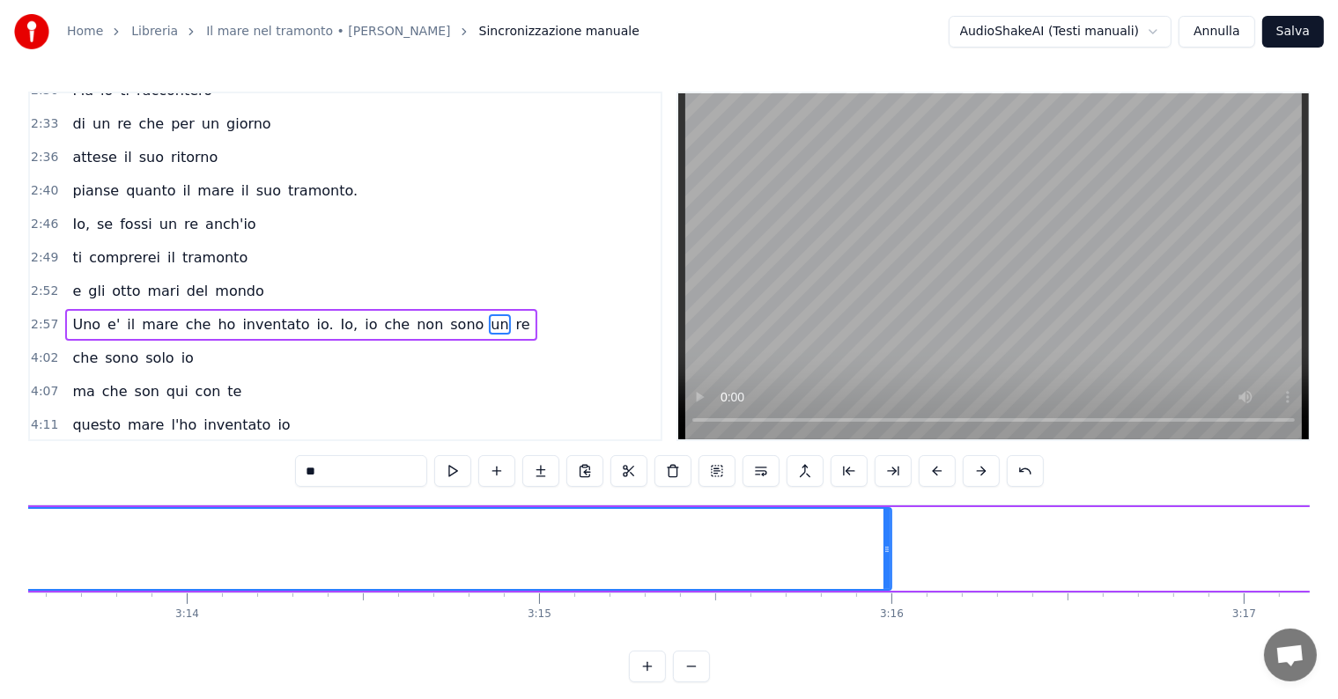
scroll to position [0, 68118]
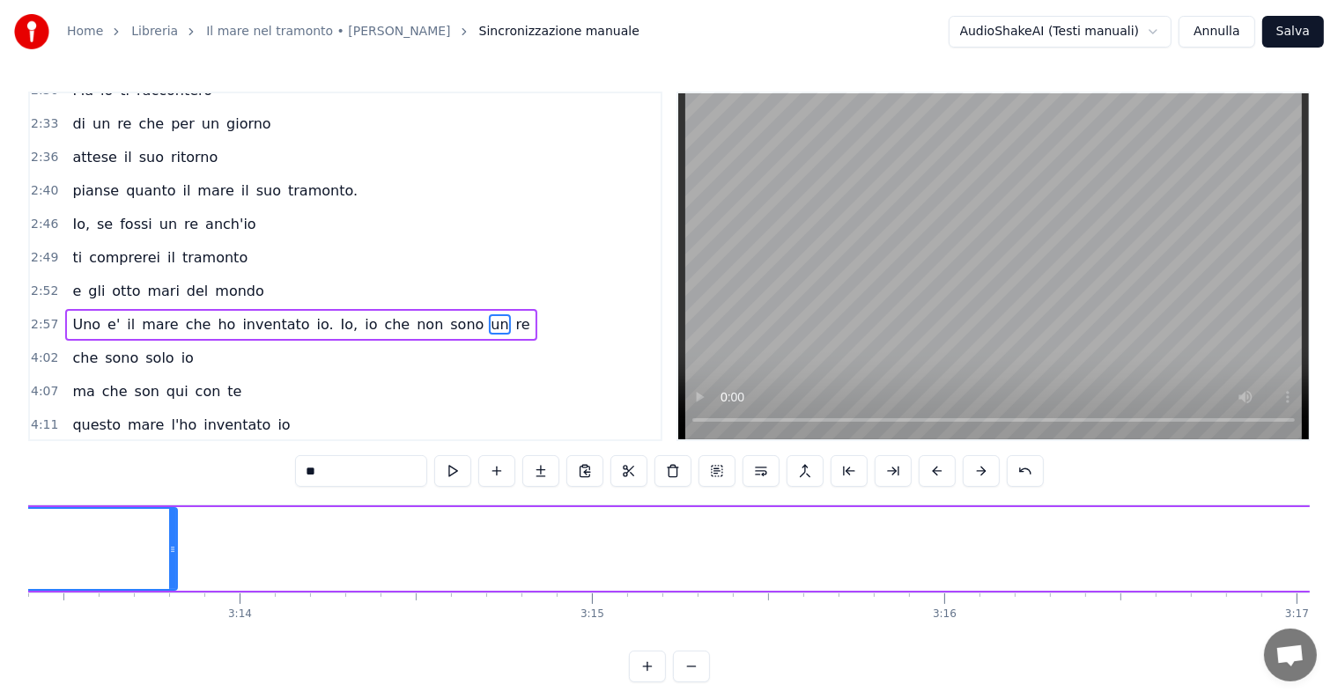
drag, startPoint x: 939, startPoint y: 552, endPoint x: 172, endPoint y: 561, distance: 767.0
click at [172, 561] on div at bounding box center [172, 549] width 7 height 80
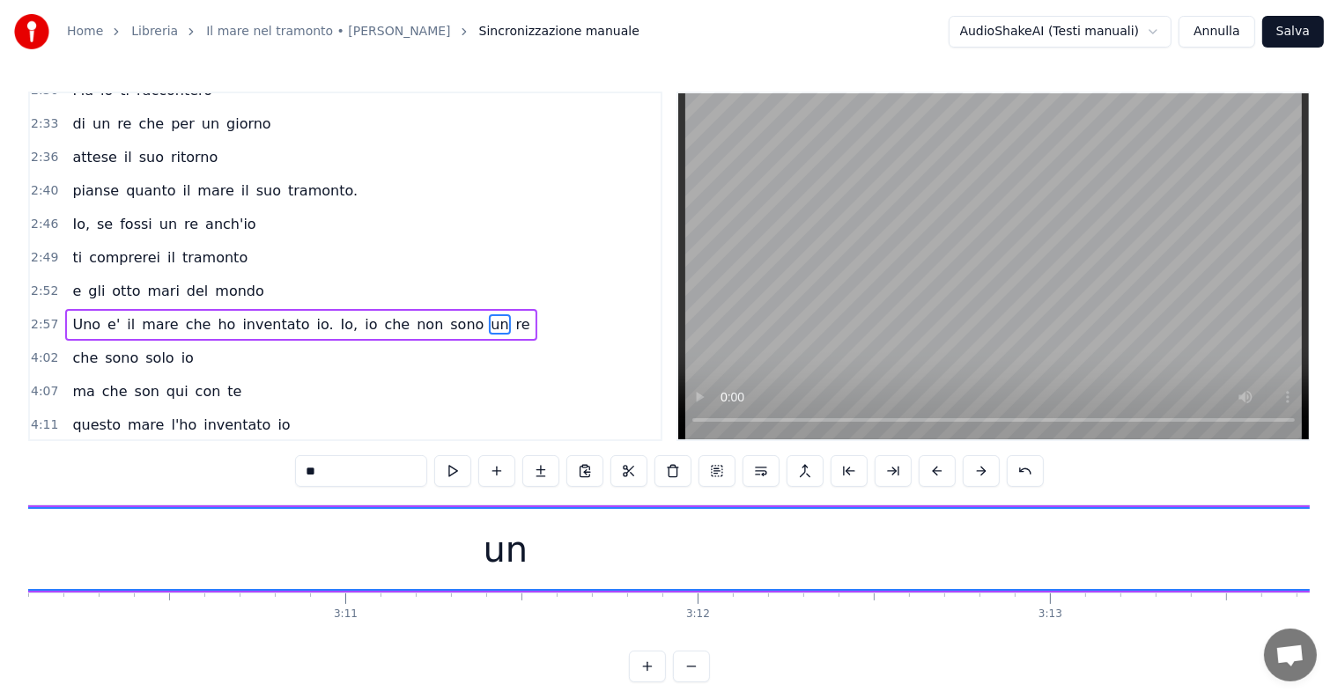
scroll to position [0, 67061]
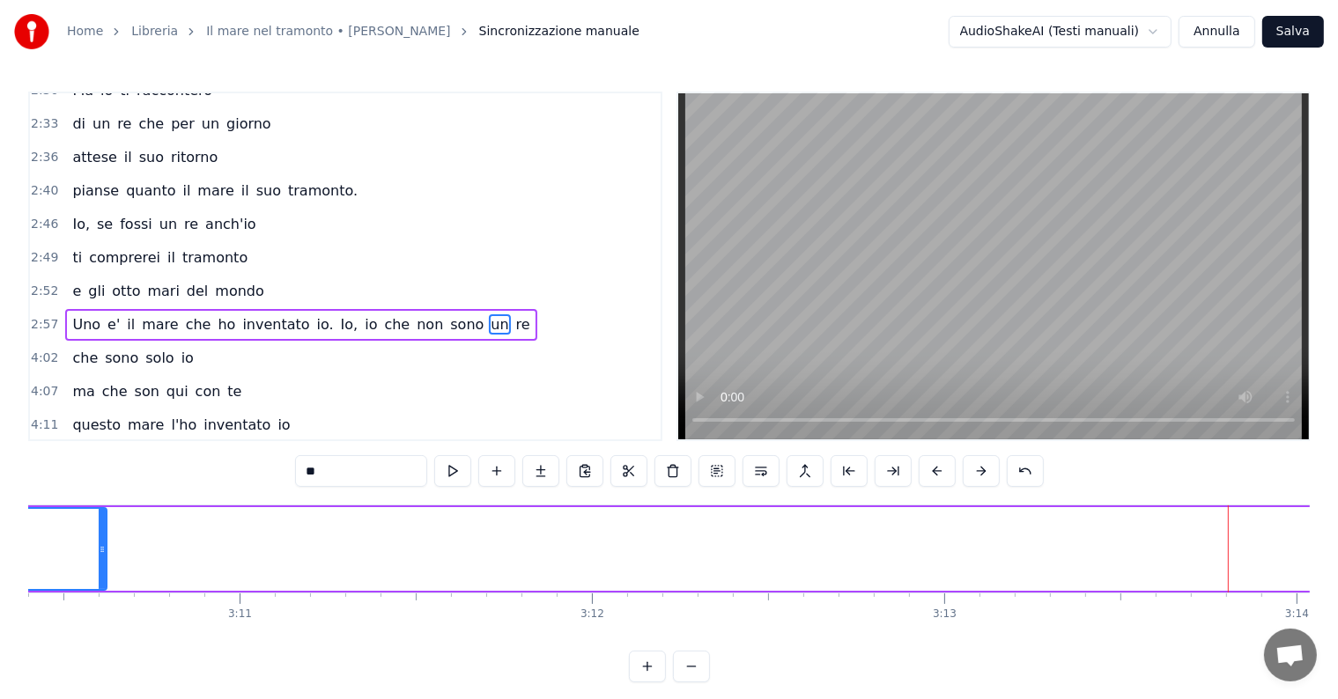
drag, startPoint x: 1229, startPoint y: 549, endPoint x: 102, endPoint y: 553, distance: 1127.1
click at [102, 553] on icon at bounding box center [102, 549] width 7 height 14
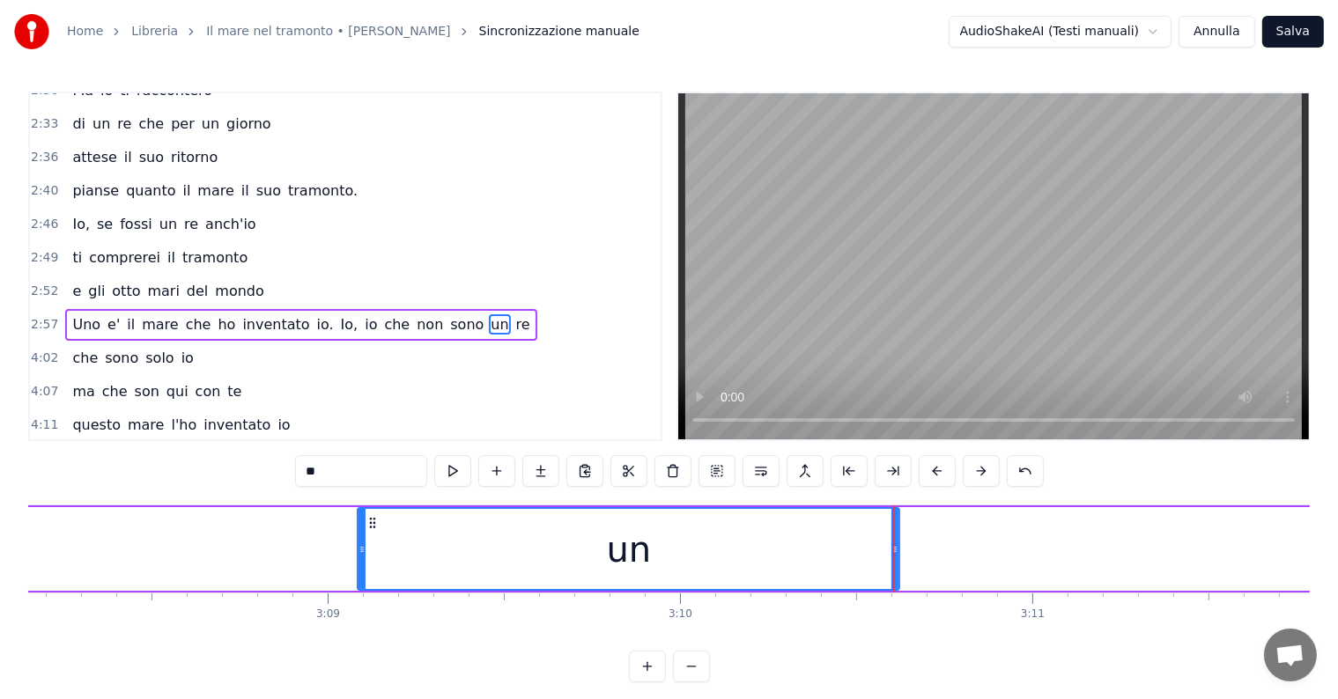
scroll to position [0, 66005]
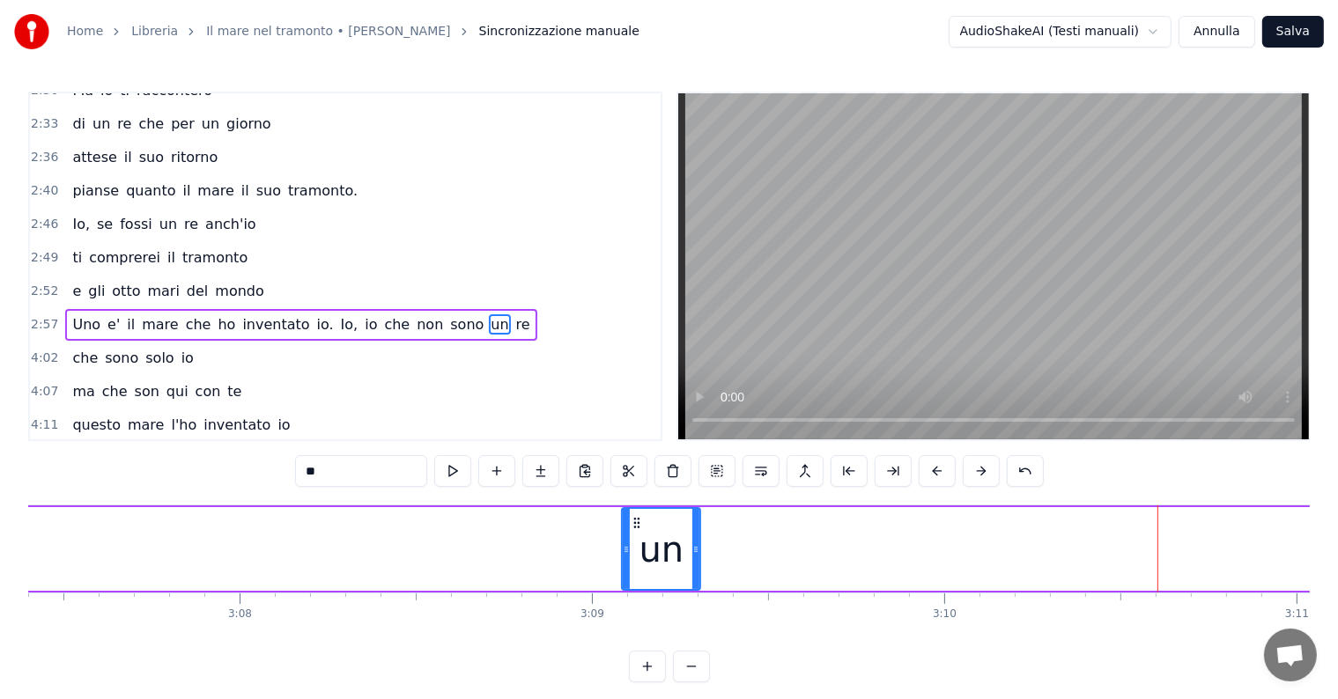
drag, startPoint x: 1161, startPoint y: 549, endPoint x: 697, endPoint y: 561, distance: 463.3
click at [697, 561] on div at bounding box center [695, 549] width 7 height 80
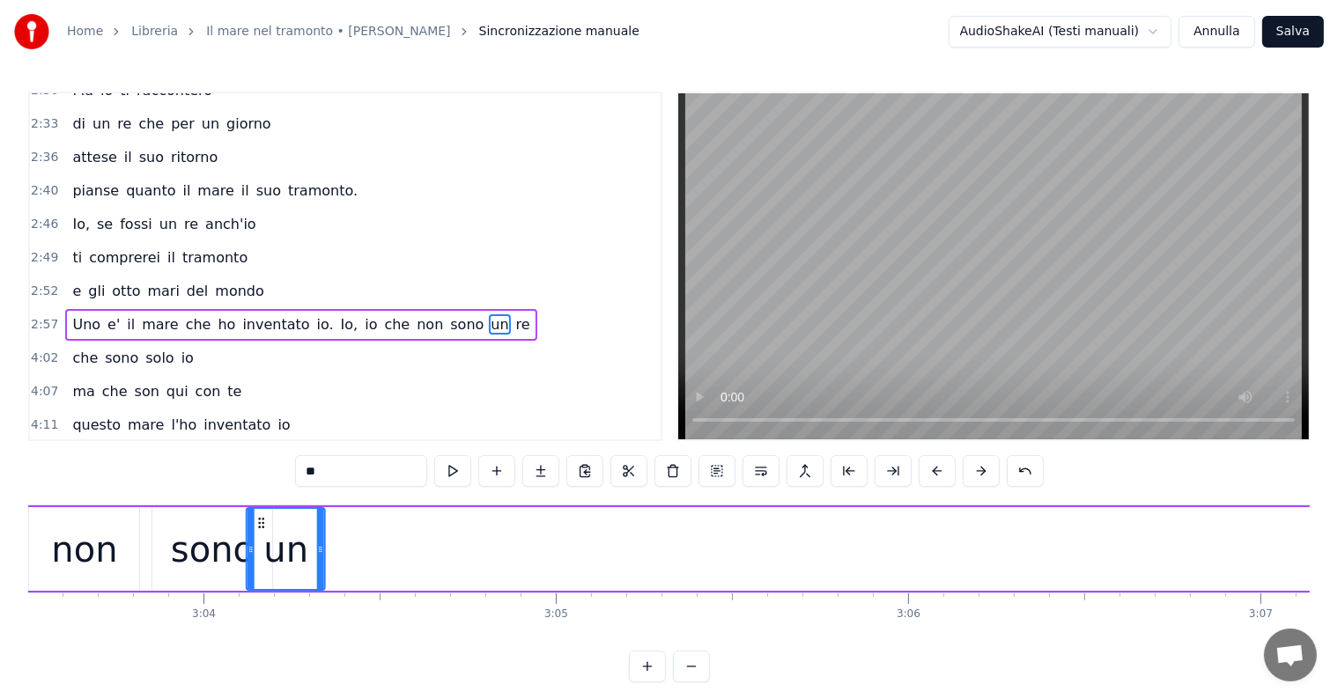
scroll to position [0, 64627]
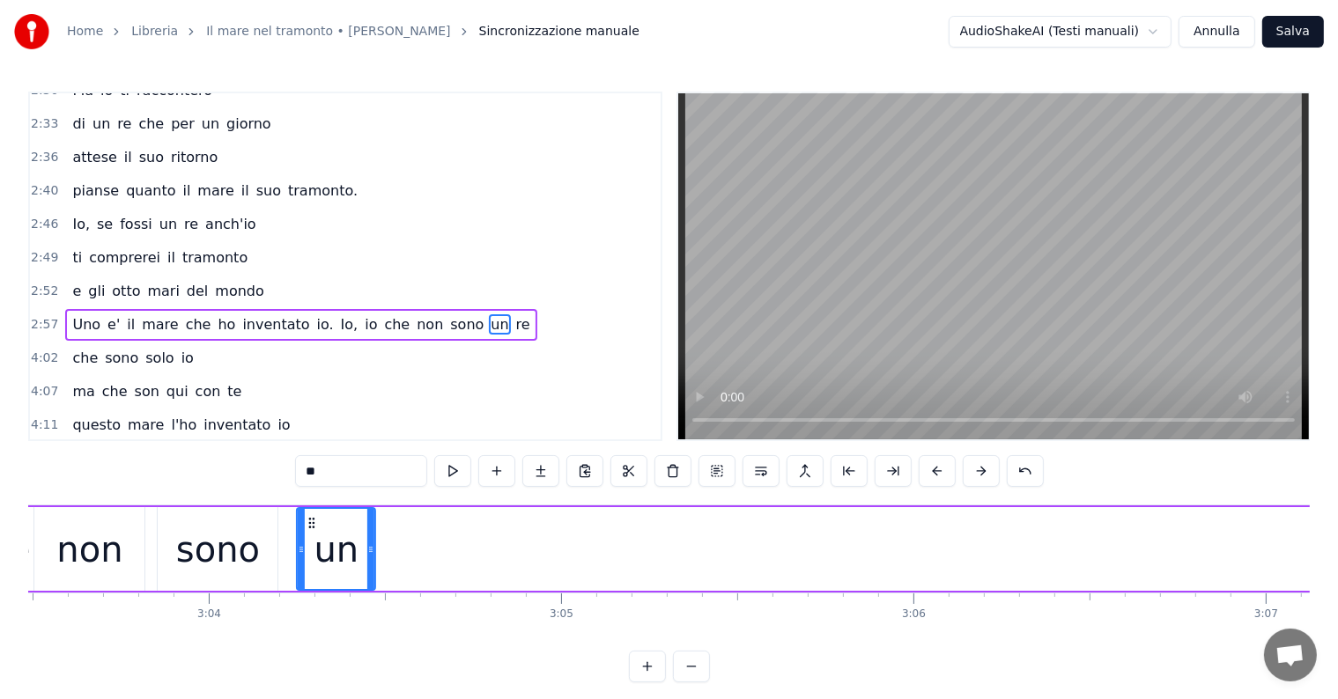
drag, startPoint x: 1054, startPoint y: 517, endPoint x: 306, endPoint y: 537, distance: 747.8
click at [306, 537] on div "un" at bounding box center [336, 549] width 77 height 80
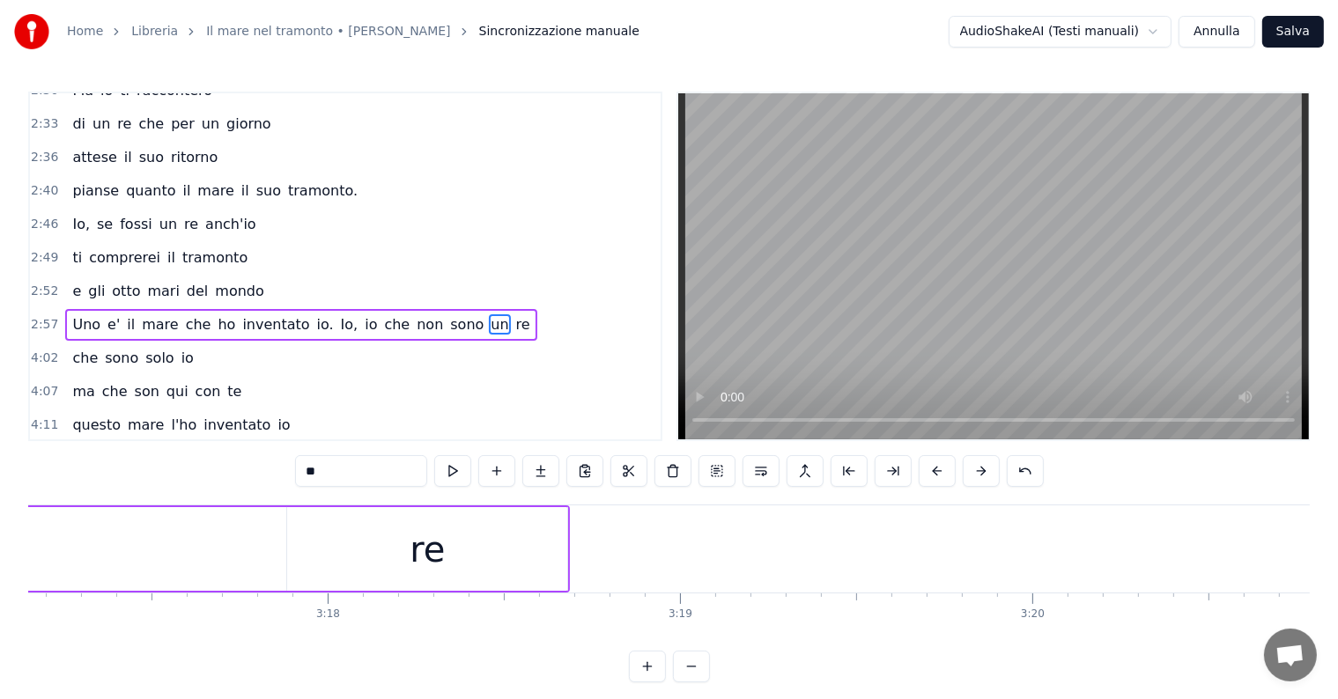
scroll to position [0, 68752]
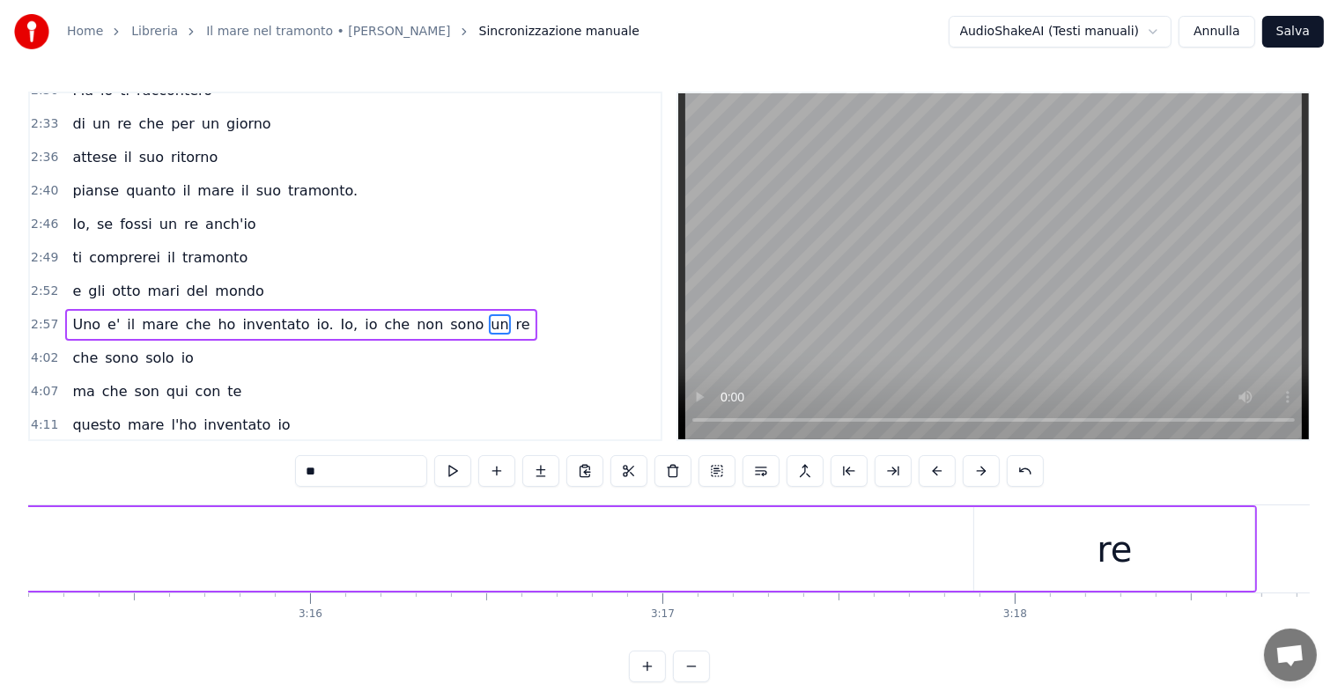
click at [1117, 563] on div "re" at bounding box center [1113, 549] width 35 height 53
type input "**"
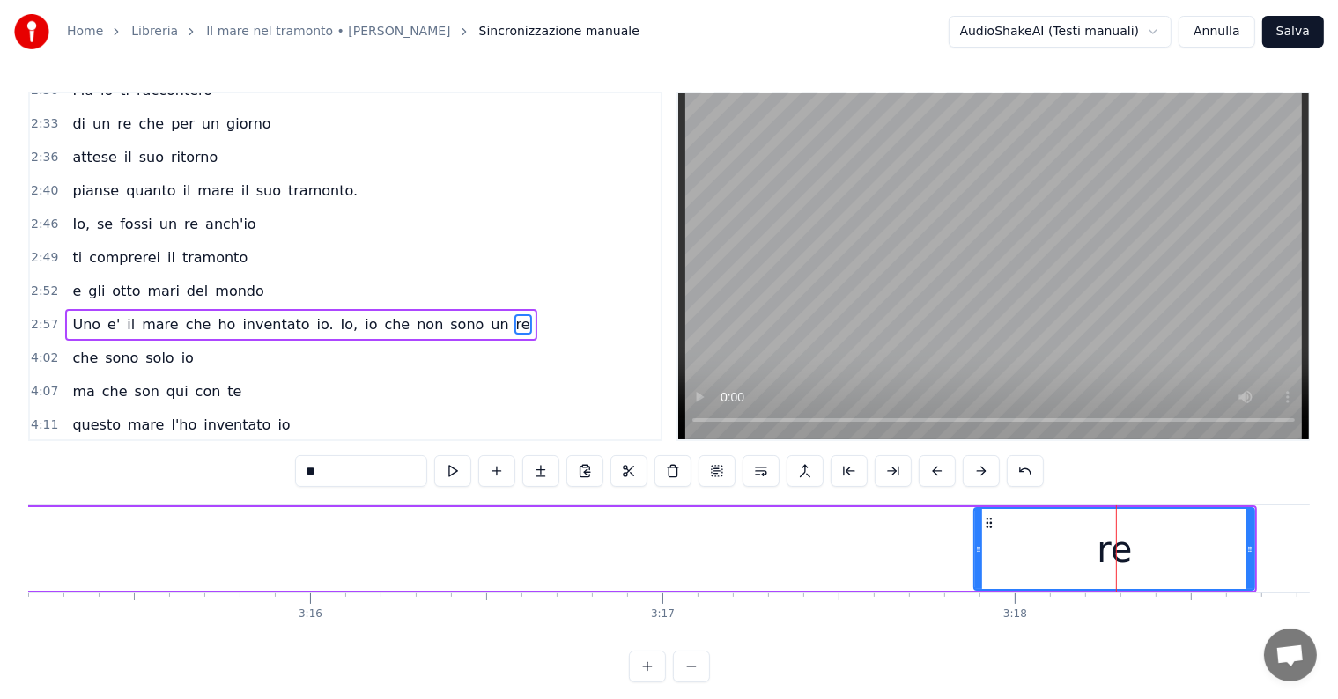
click at [1248, 548] on icon at bounding box center [1249, 549] width 7 height 14
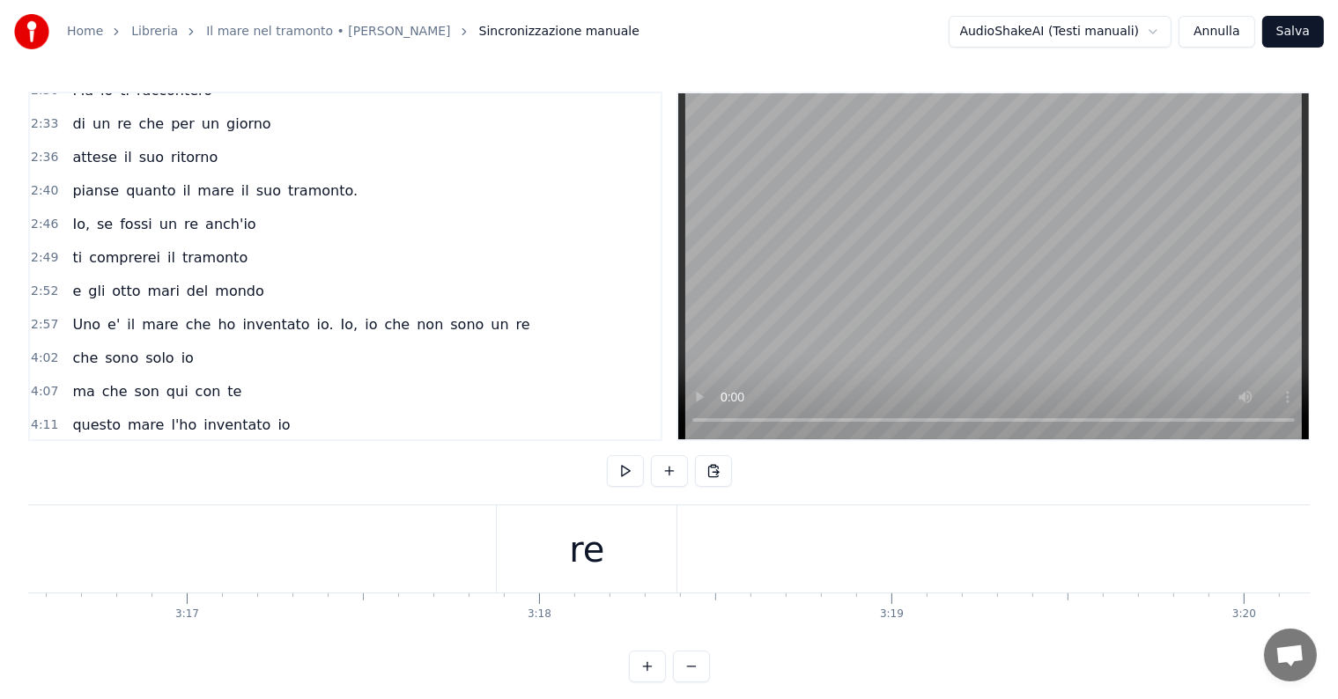
scroll to position [0, 69122]
click at [679, 552] on div "re" at bounding box center [691, 549] width 35 height 53
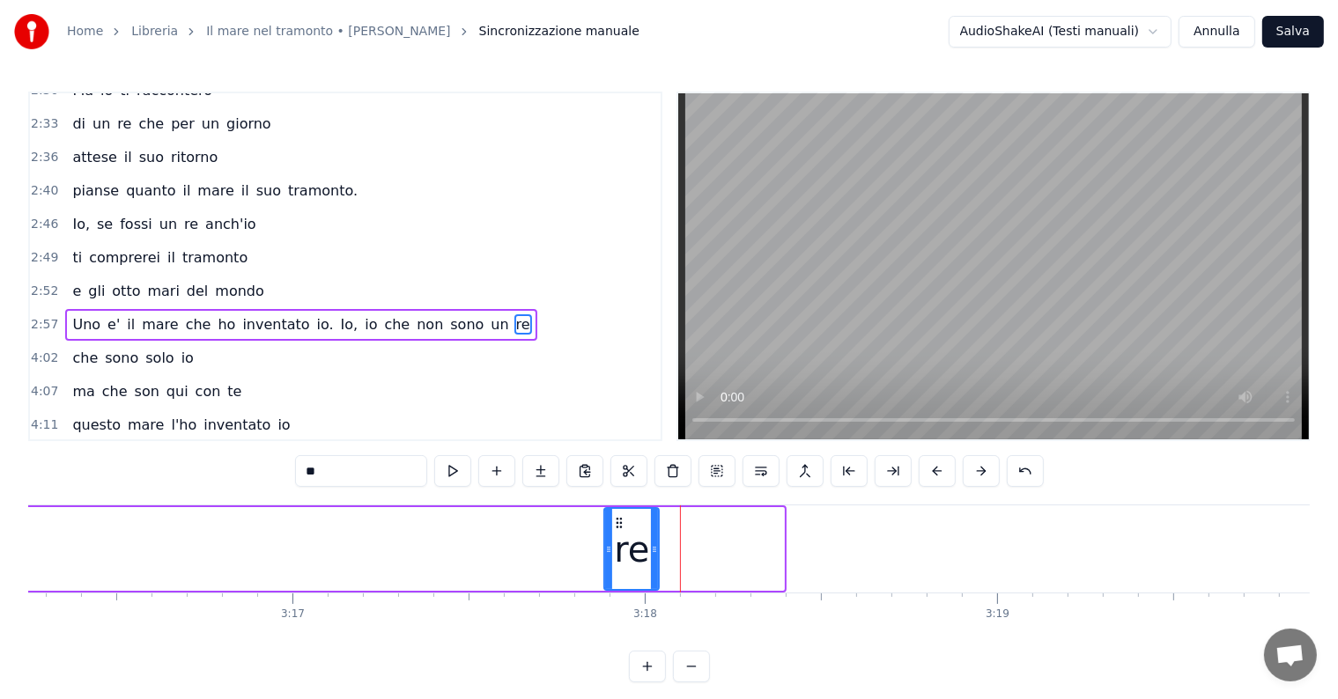
drag, startPoint x: 780, startPoint y: 547, endPoint x: 655, endPoint y: 554, distance: 125.2
click at [655, 554] on icon at bounding box center [654, 549] width 7 height 14
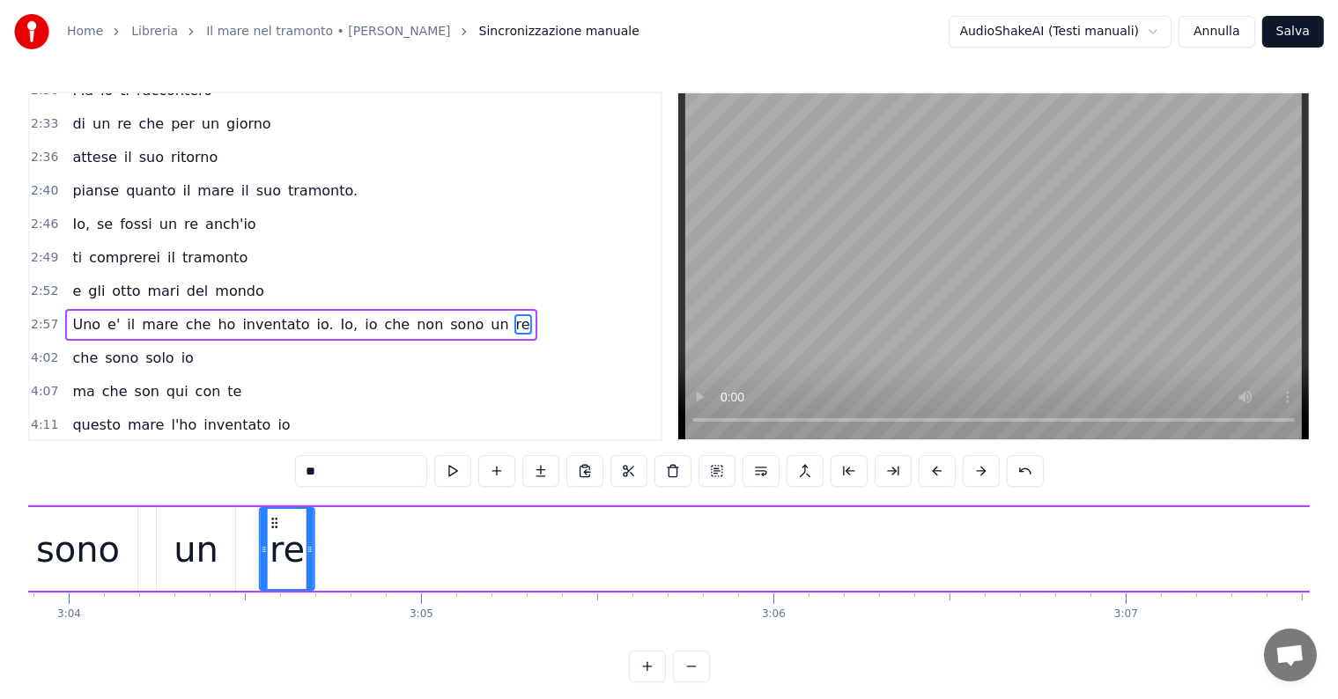
scroll to position [0, 64766]
drag, startPoint x: 1198, startPoint y: 520, endPoint x: 287, endPoint y: 549, distance: 910.9
click at [287, 549] on div "re" at bounding box center [302, 549] width 53 height 80
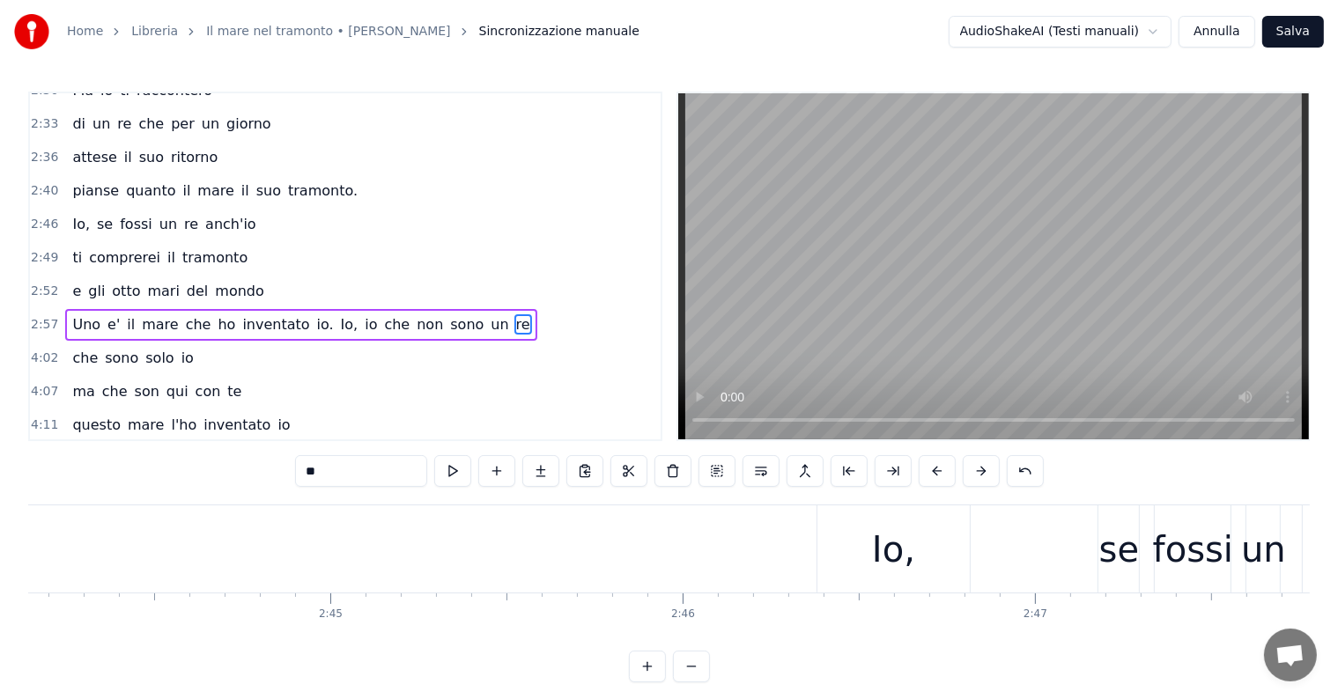
scroll to position [0, 58077]
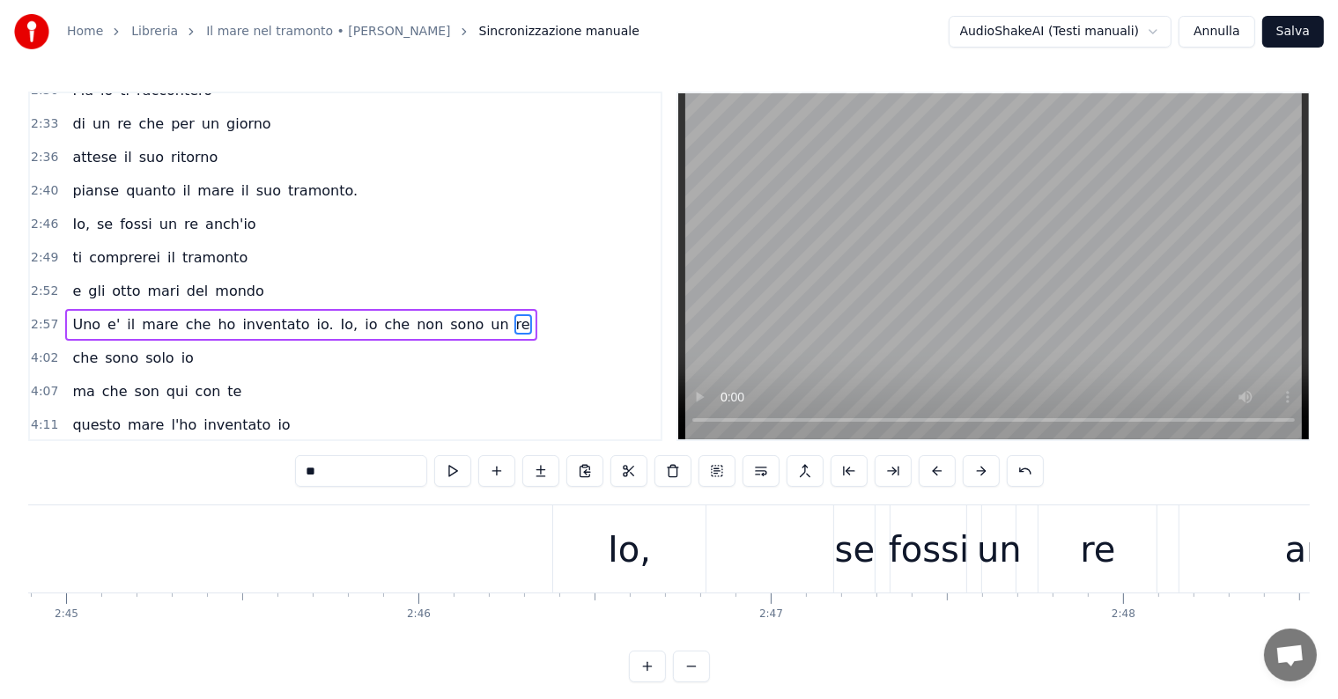
click at [662, 545] on div "Io," at bounding box center [629, 548] width 153 height 87
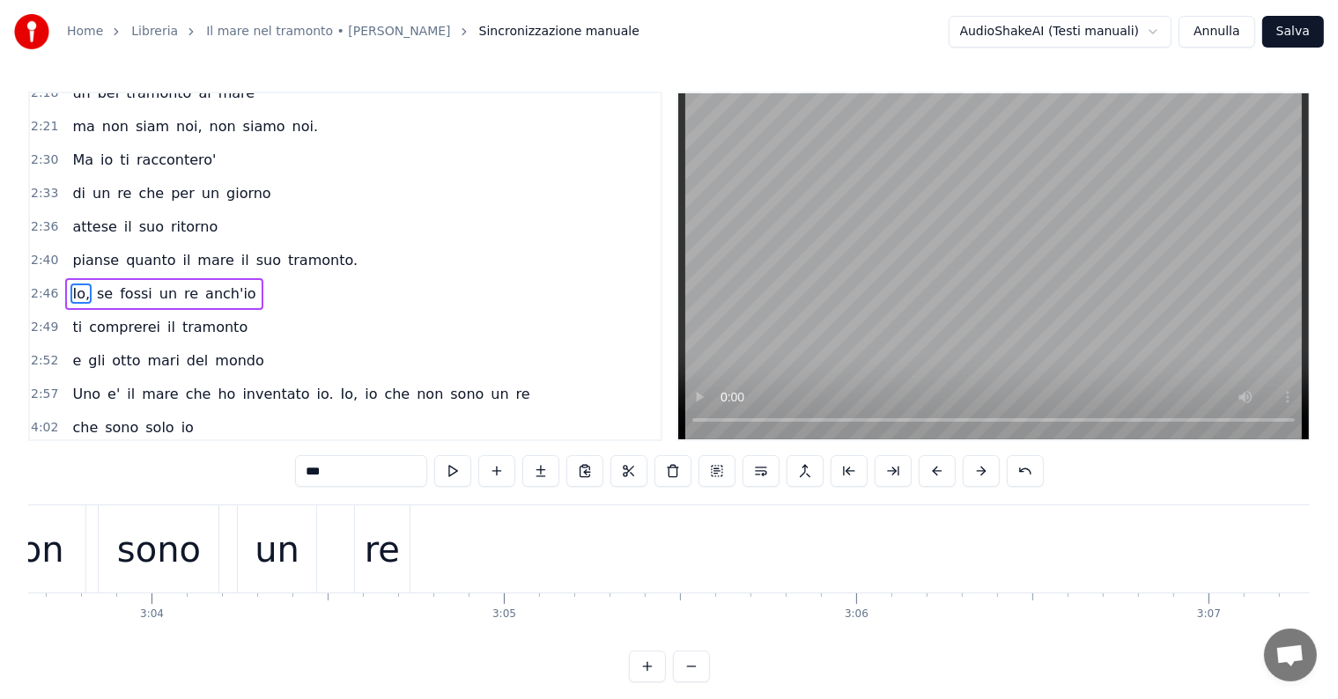
scroll to position [0, 64577]
click at [481, 558] on div "re" at bounding box center [488, 549] width 35 height 53
type input "**"
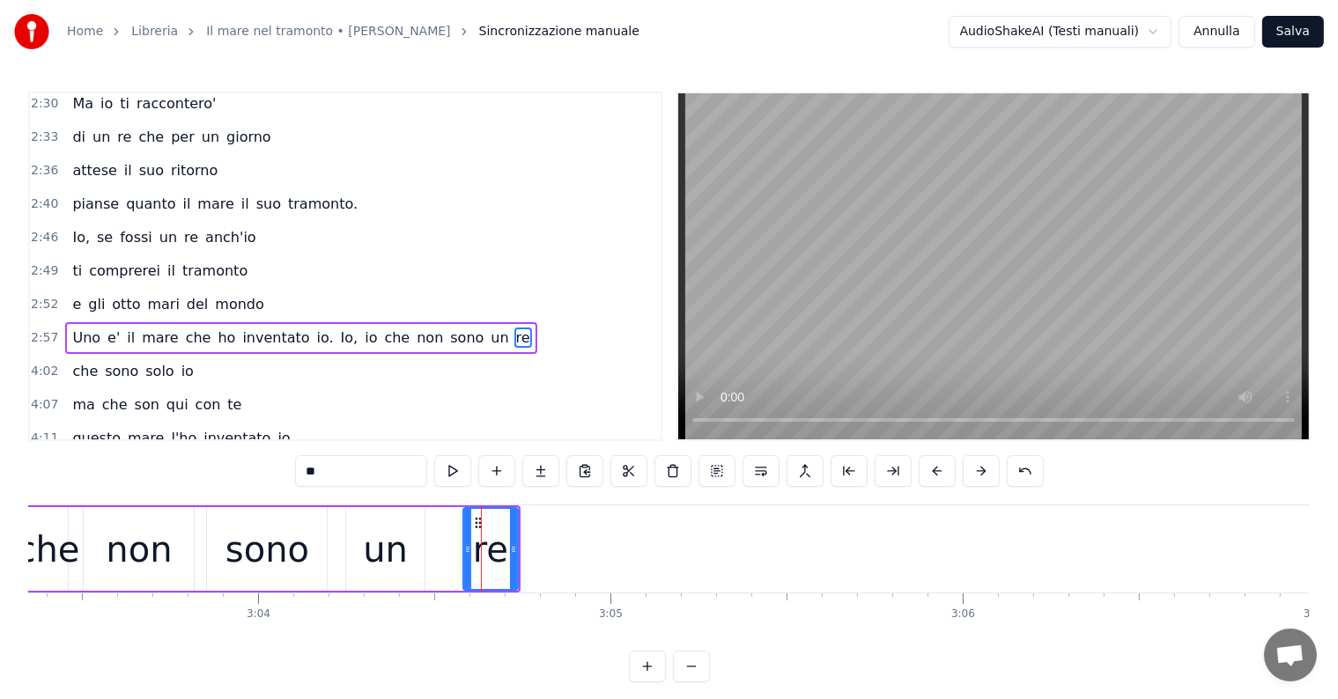
scroll to position [722, 0]
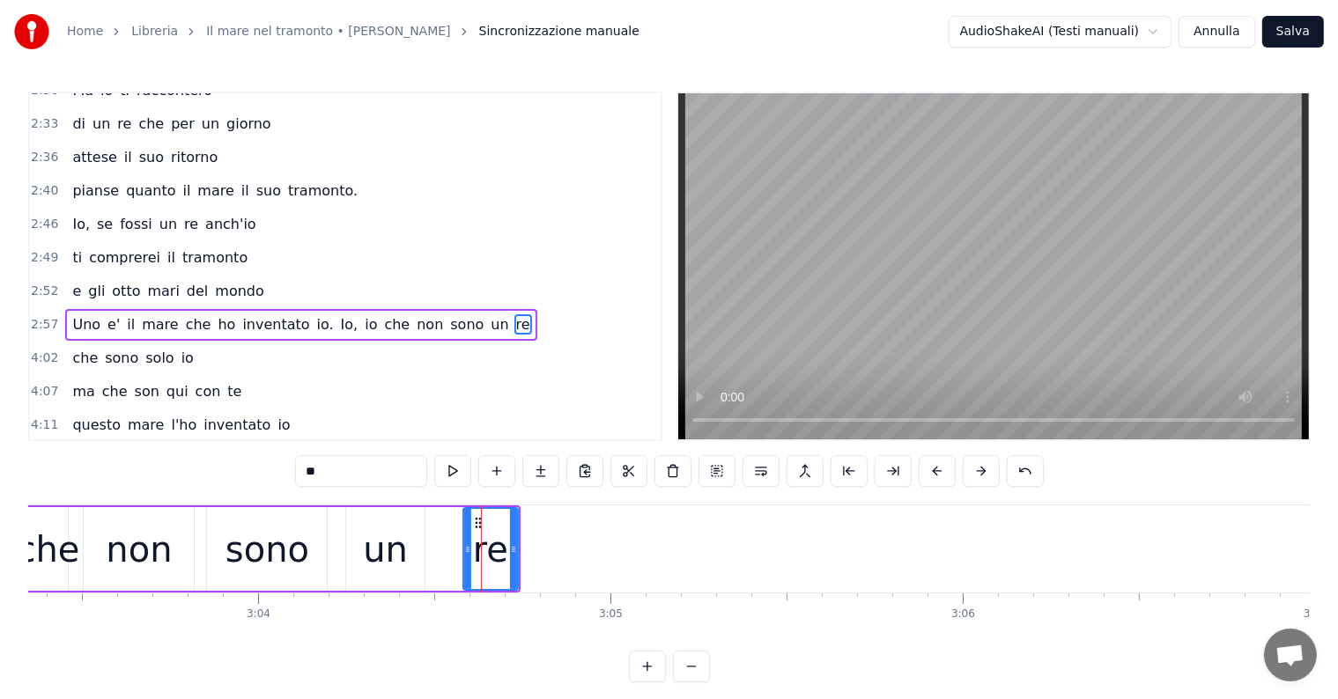
click at [126, 176] on div "pianse quanto il mare il suo tramonto." at bounding box center [214, 191] width 299 height 32
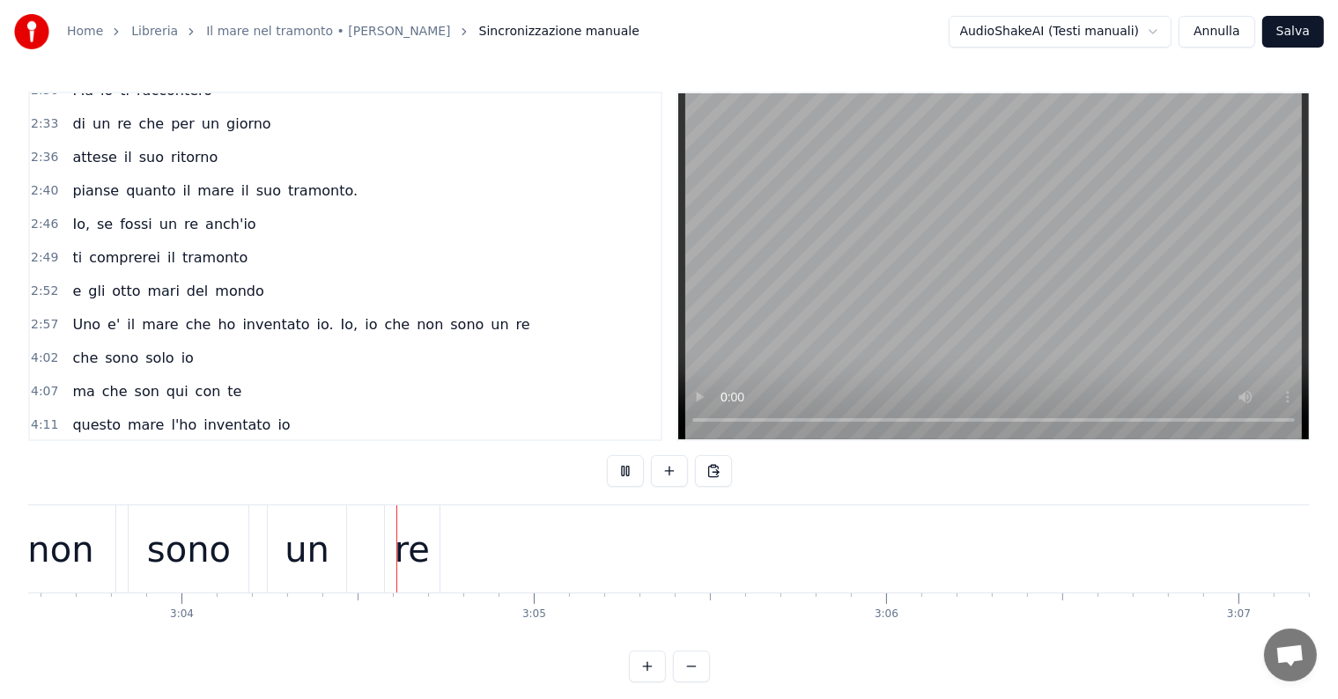
scroll to position [0, 64686]
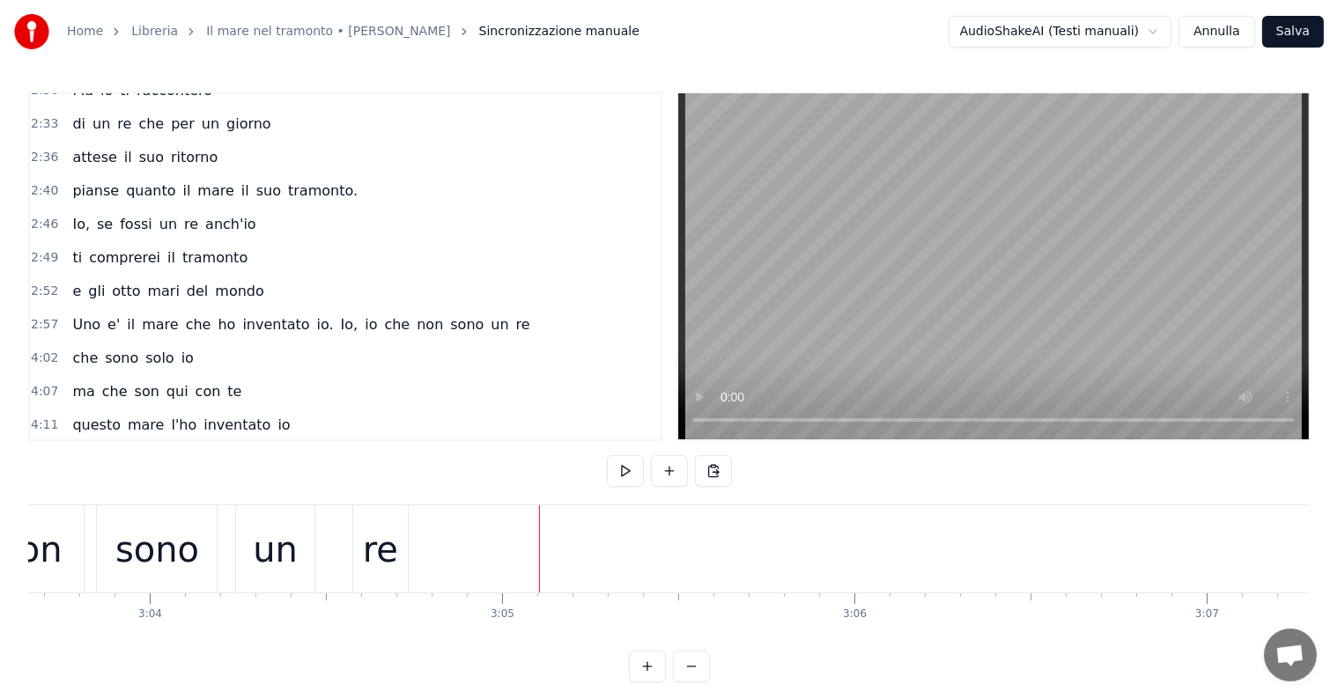
click at [386, 560] on div "re" at bounding box center [380, 549] width 35 height 53
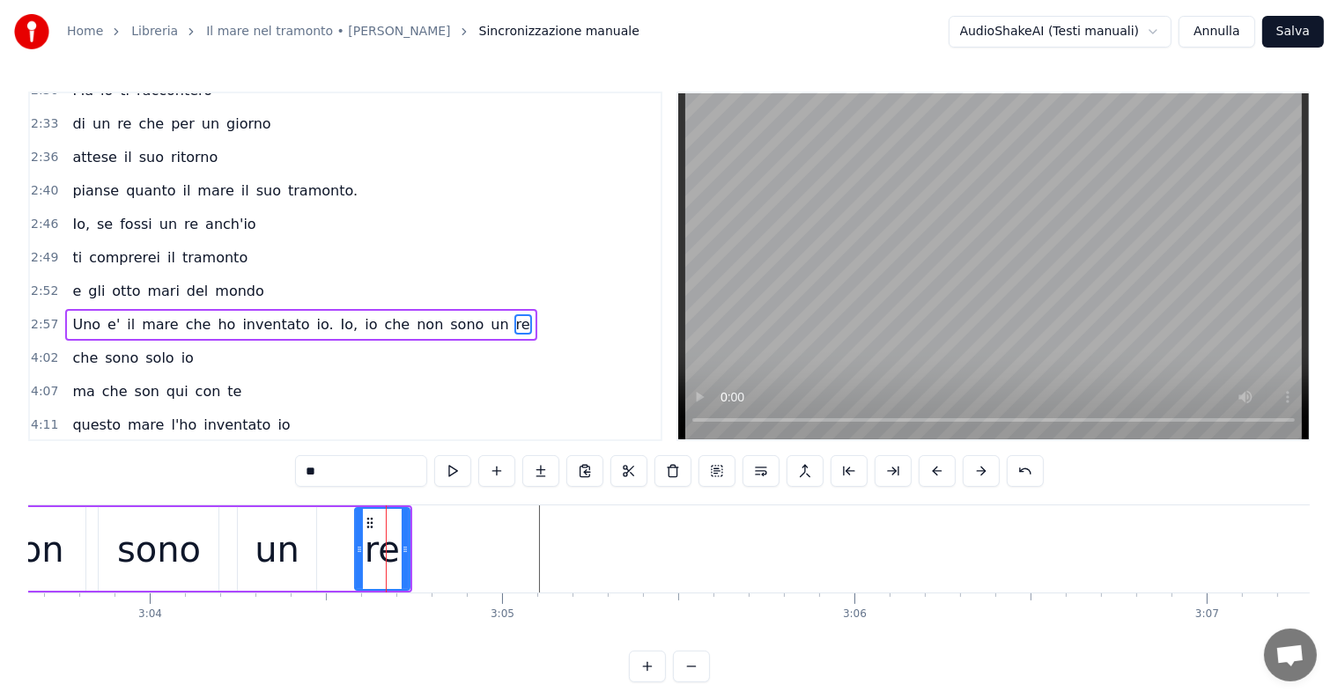
click at [159, 343] on div "che sono solo io" at bounding box center [132, 359] width 135 height 32
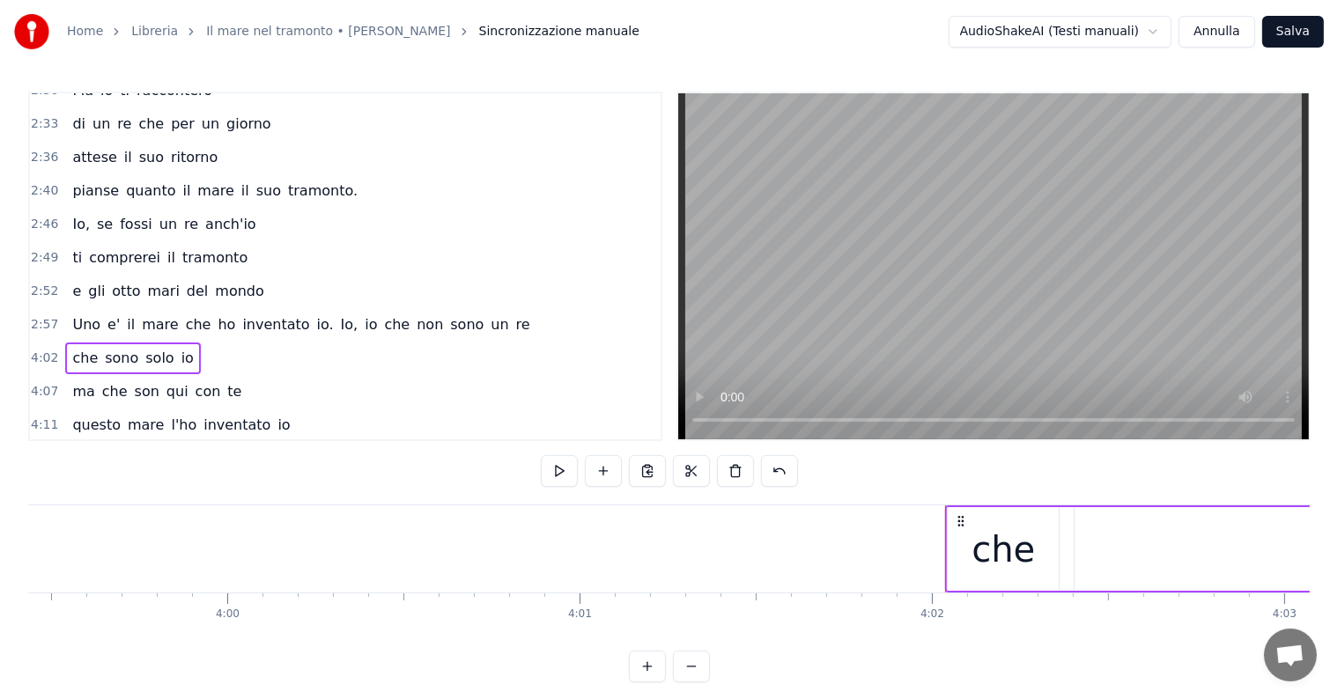
scroll to position [0, 85161]
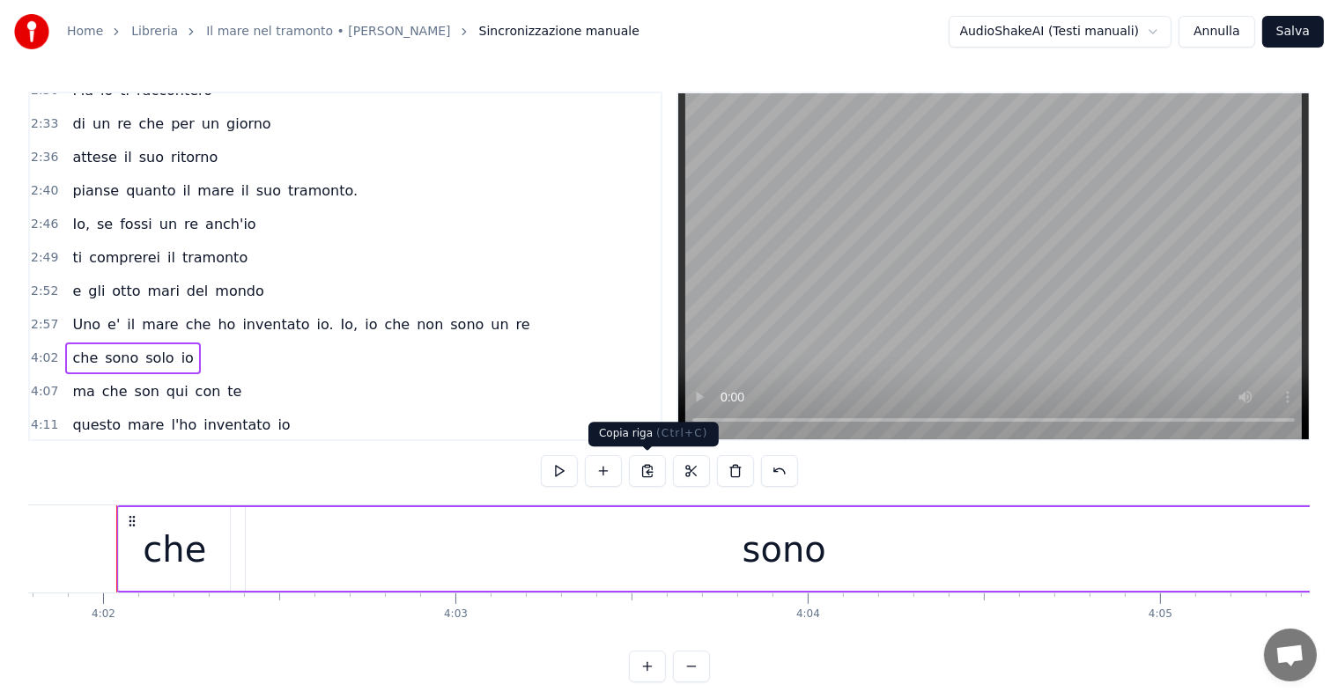
click at [652, 470] on button at bounding box center [647, 471] width 37 height 32
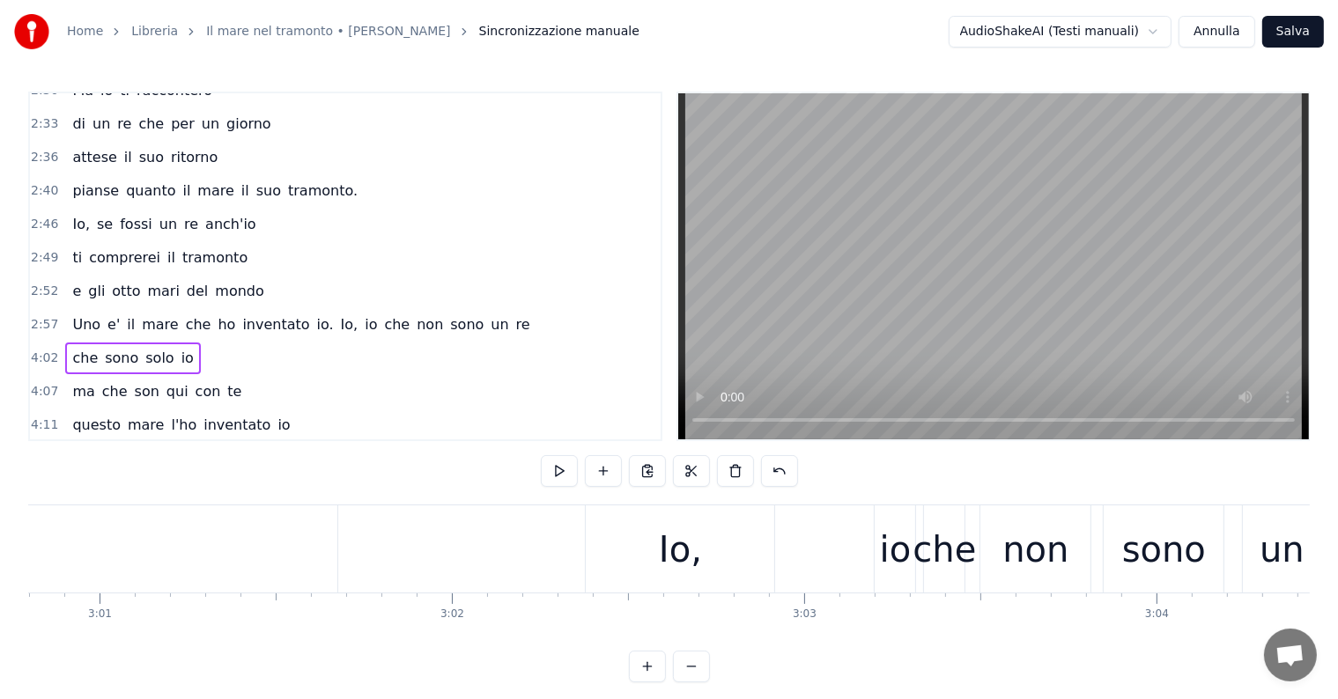
scroll to position [0, 64261]
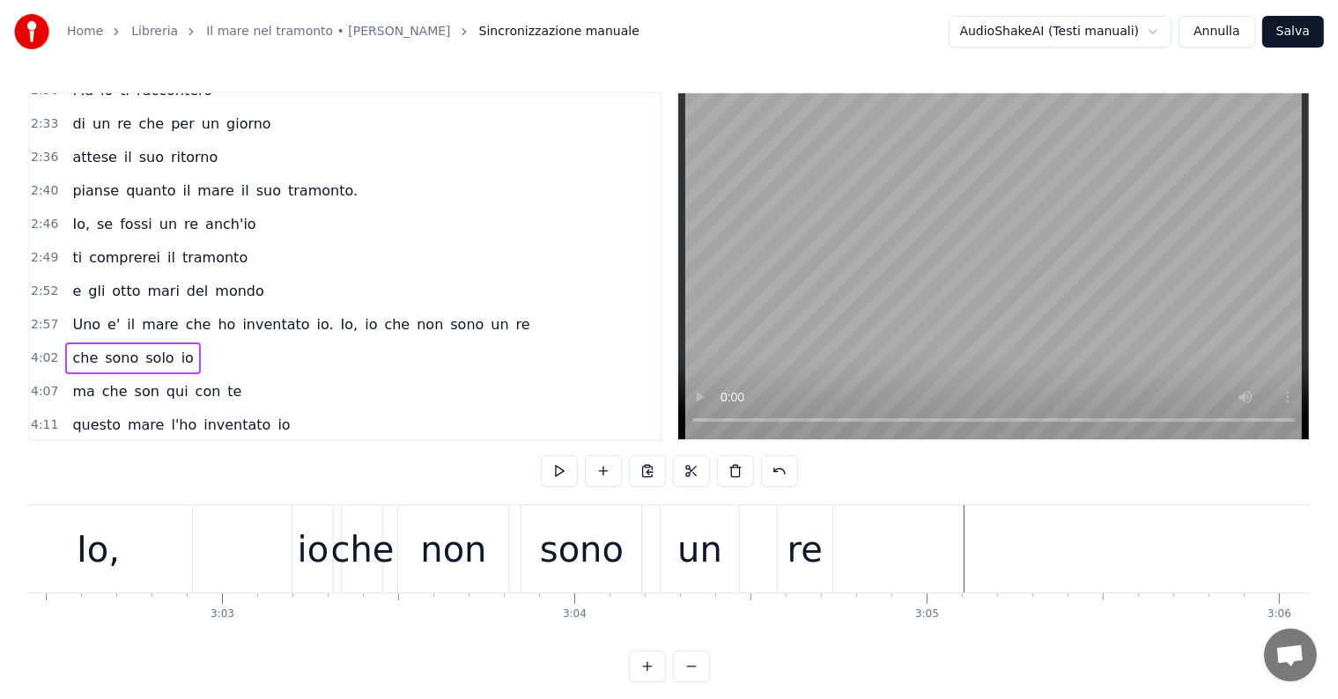
click at [719, 542] on div "un" at bounding box center [699, 549] width 45 height 53
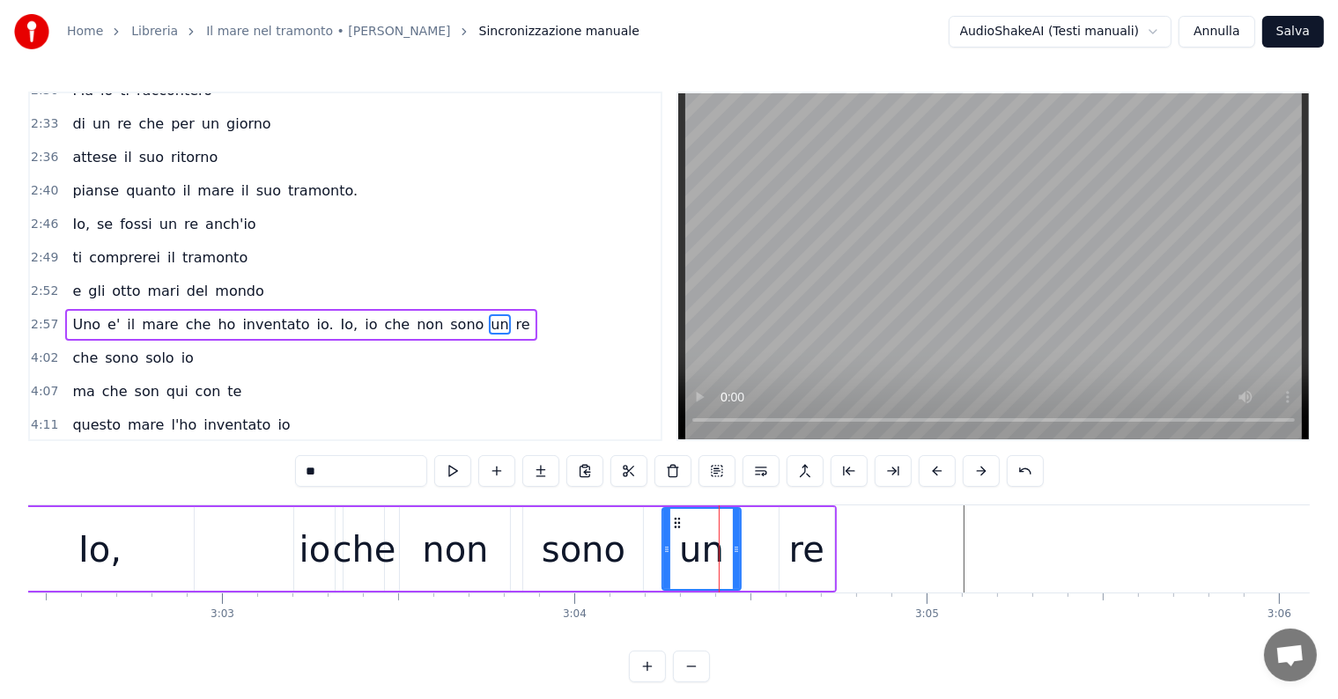
scroll to position [26, 0]
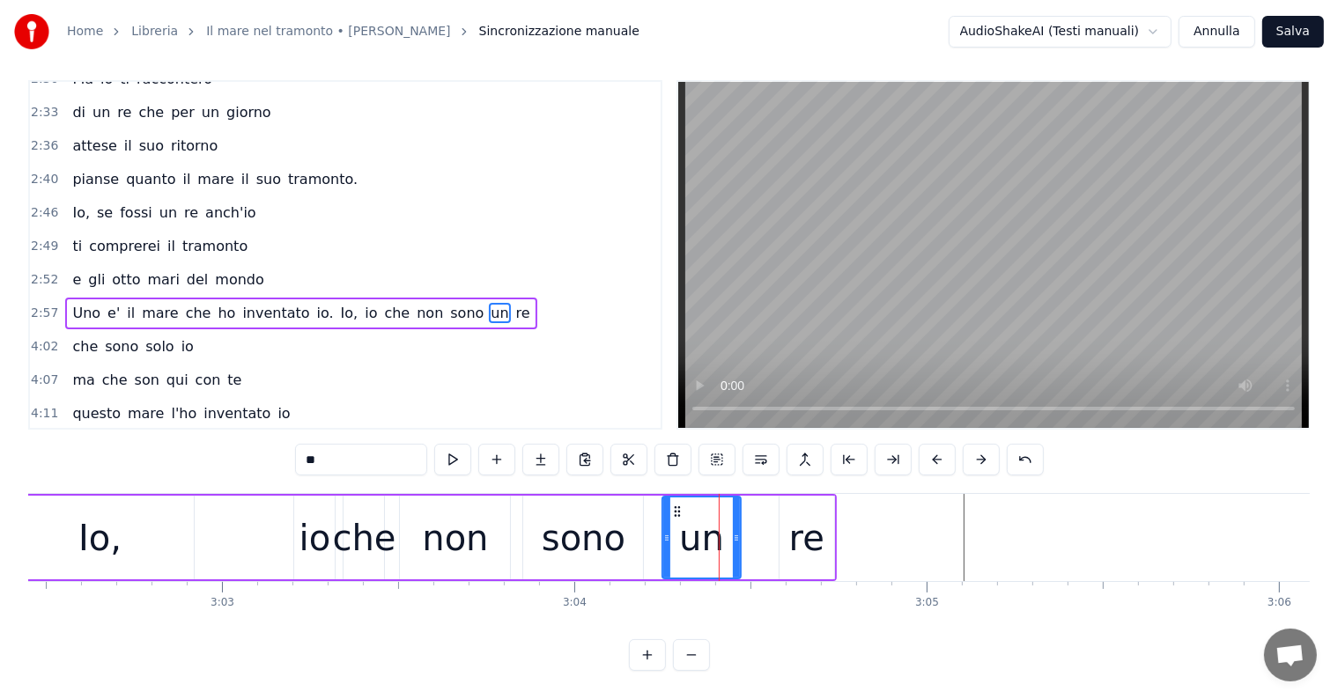
click at [1229, 26] on button "Annulla" at bounding box center [1216, 32] width 77 height 32
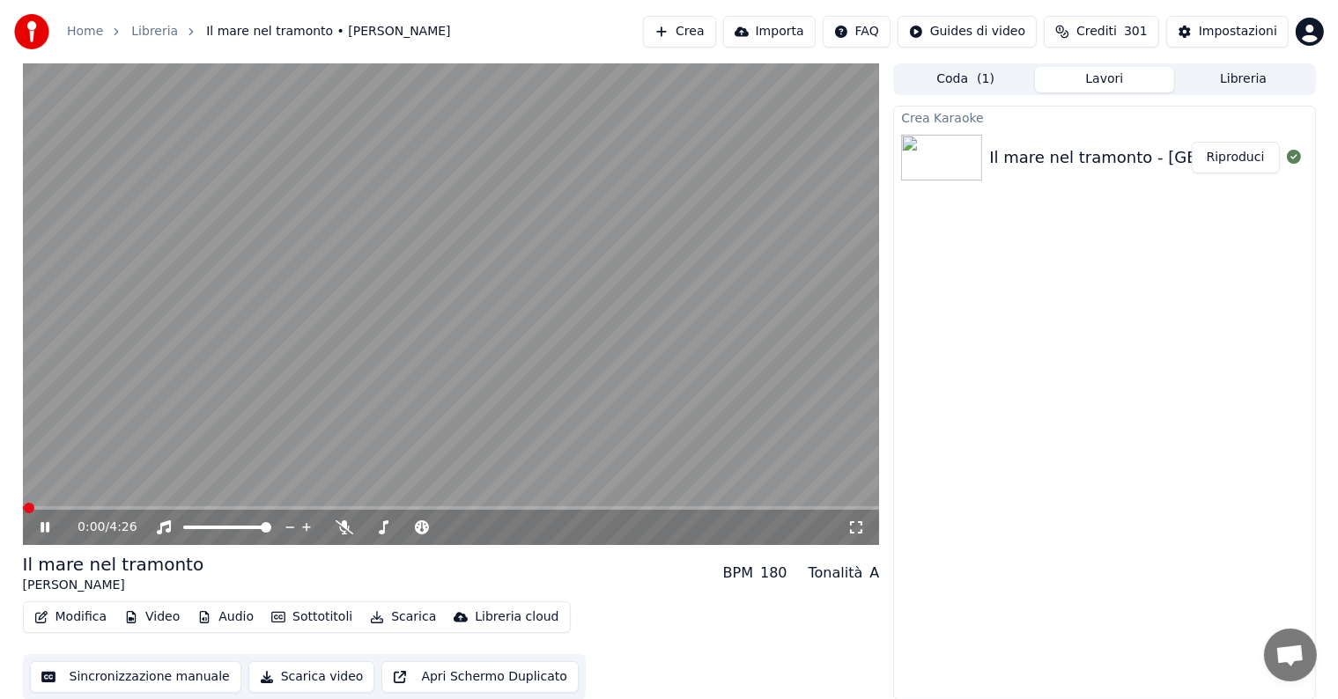
click at [41, 525] on icon at bounding box center [45, 527] width 9 height 11
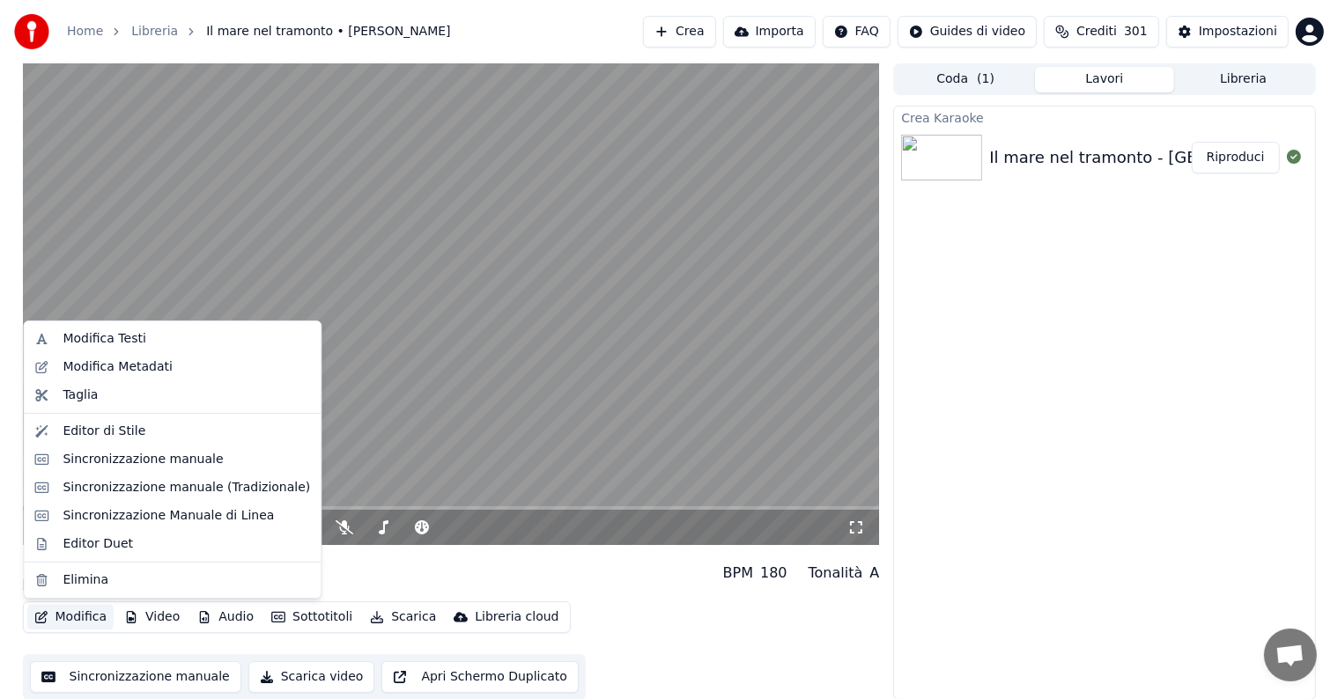
click at [70, 623] on button "Modifica" at bounding box center [70, 617] width 87 height 25
click at [137, 345] on div "Modifica Testi" at bounding box center [104, 339] width 83 height 18
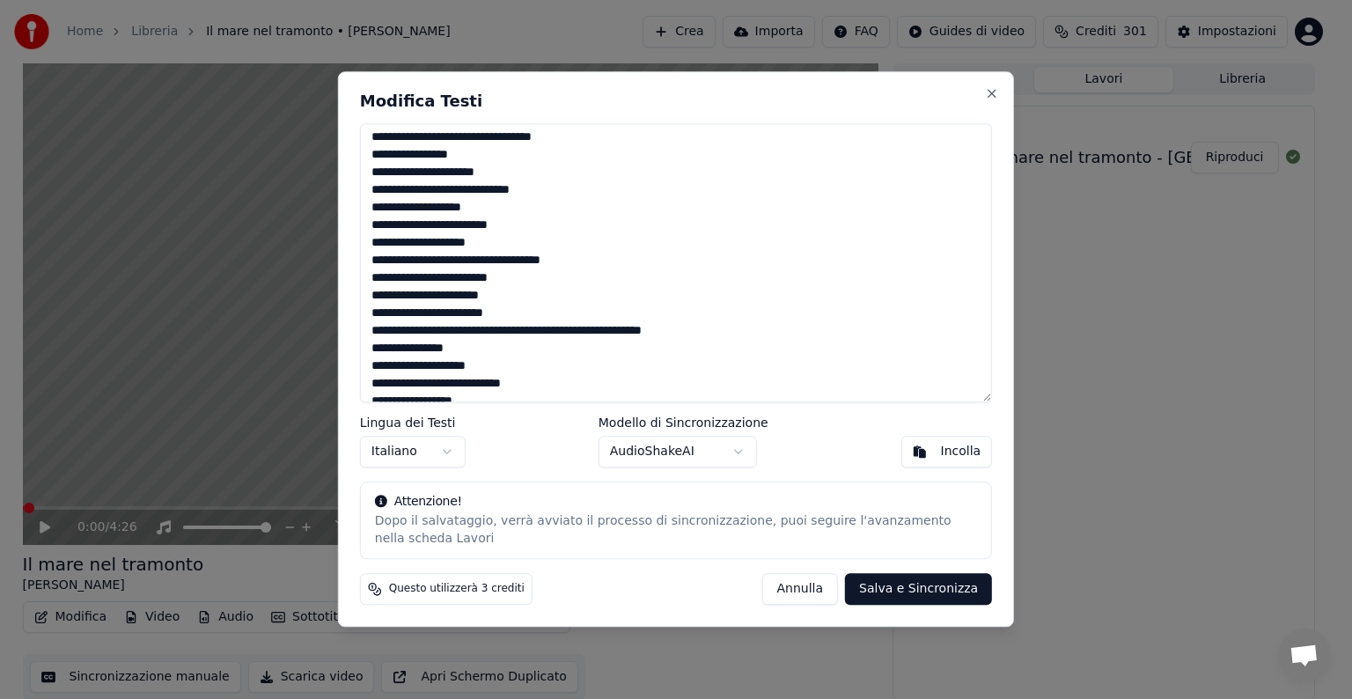
scroll to position [316, 0]
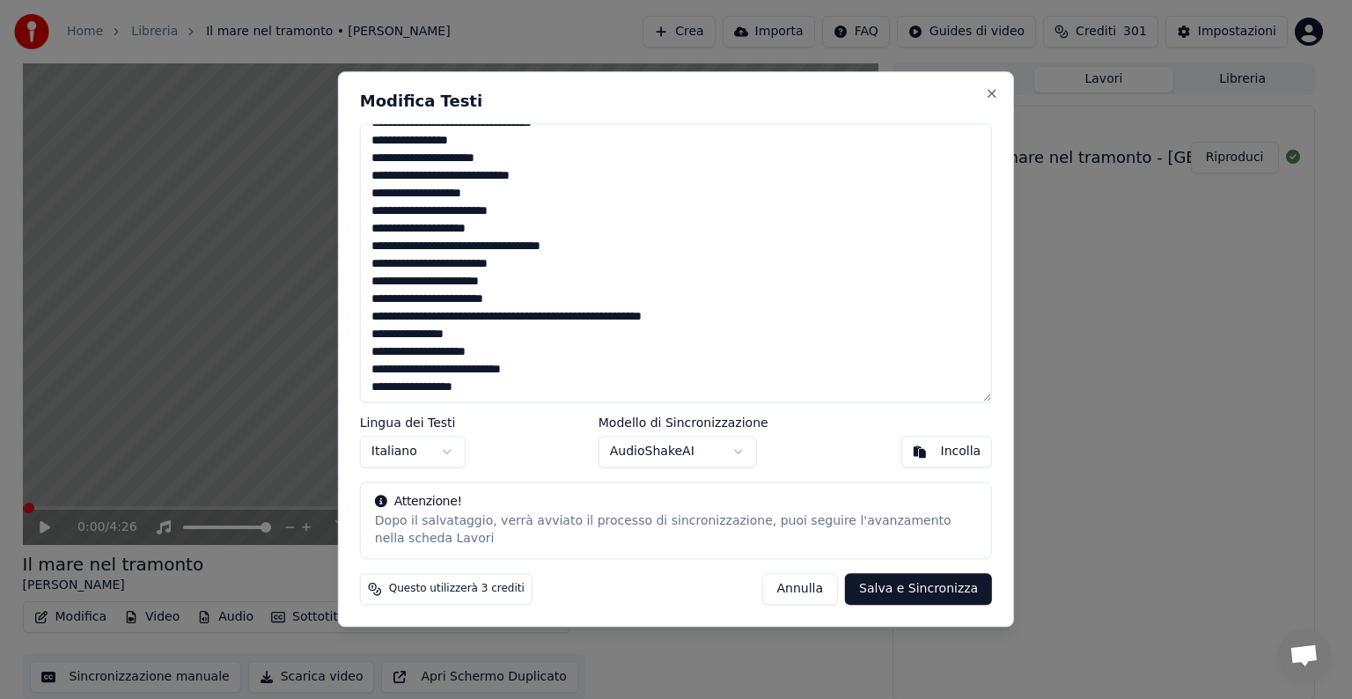
drag, startPoint x: 373, startPoint y: 135, endPoint x: 547, endPoint y: 380, distance: 300.0
click at [533, 380] on textarea "**********" at bounding box center [676, 262] width 632 height 279
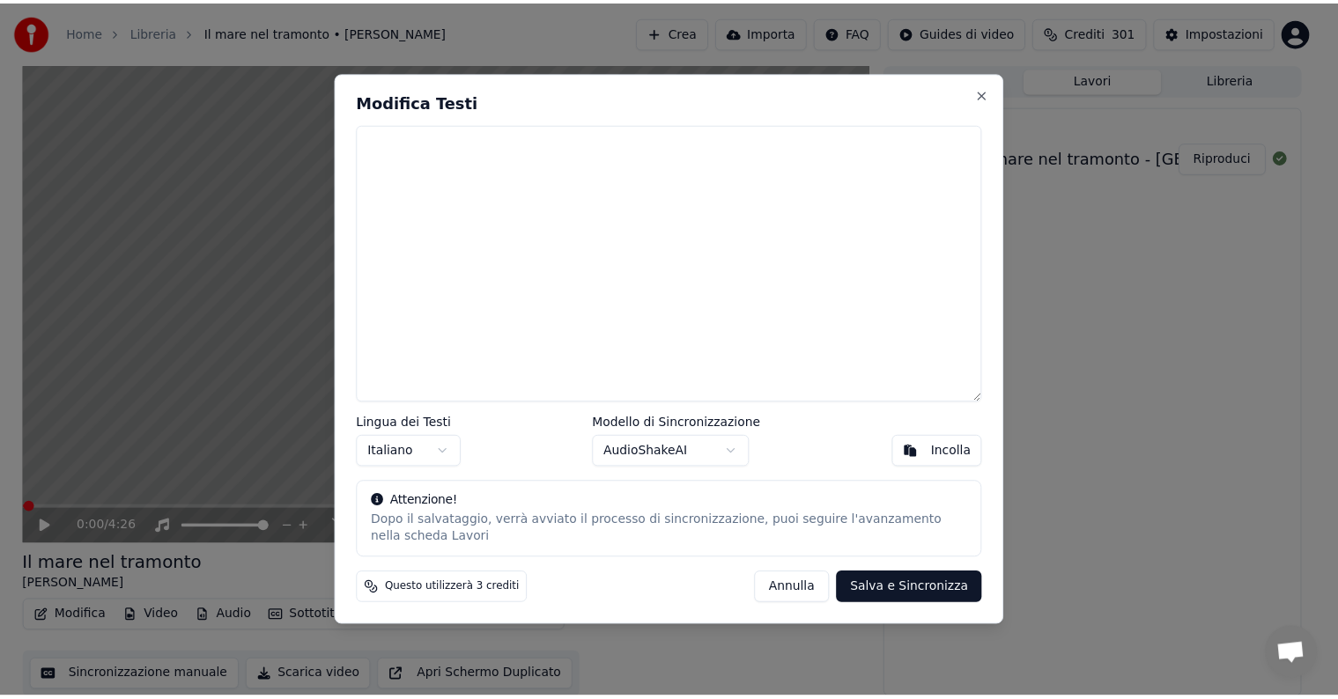
scroll to position [0, 0]
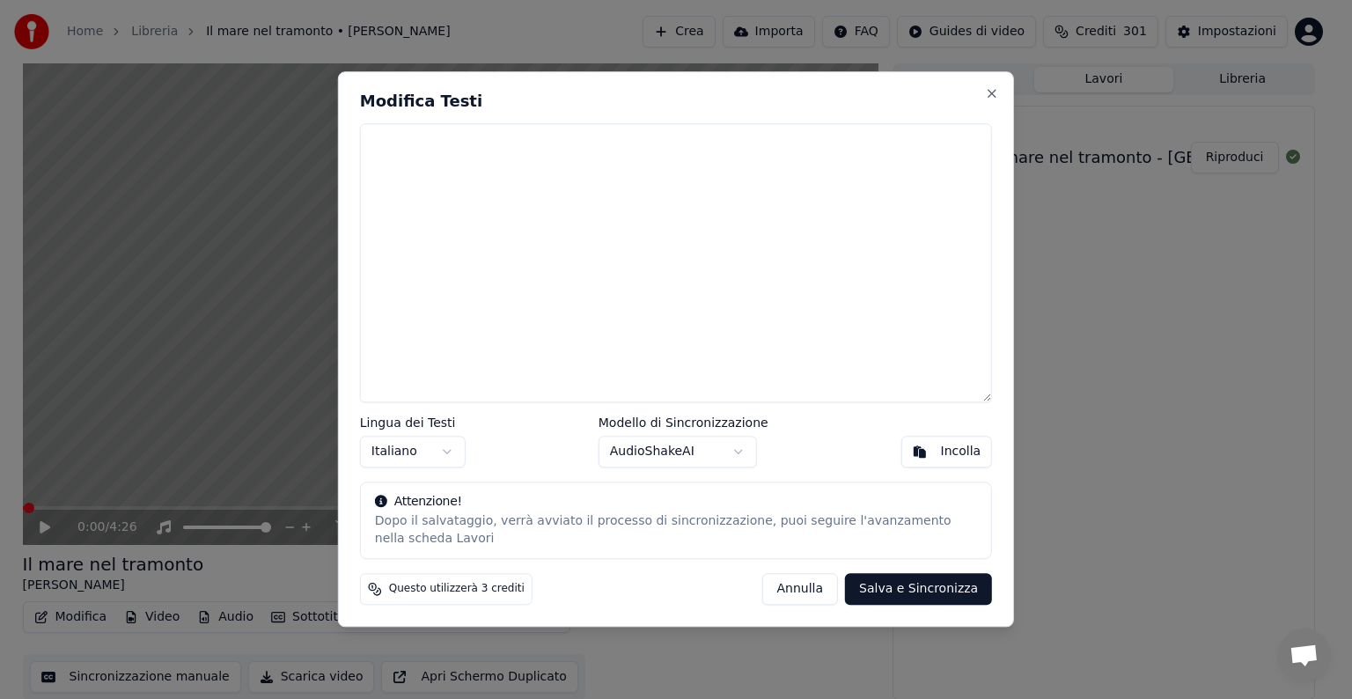
click at [421, 214] on textarea at bounding box center [676, 262] width 632 height 279
click at [954, 459] on div "Incolla" at bounding box center [961, 453] width 41 height 18
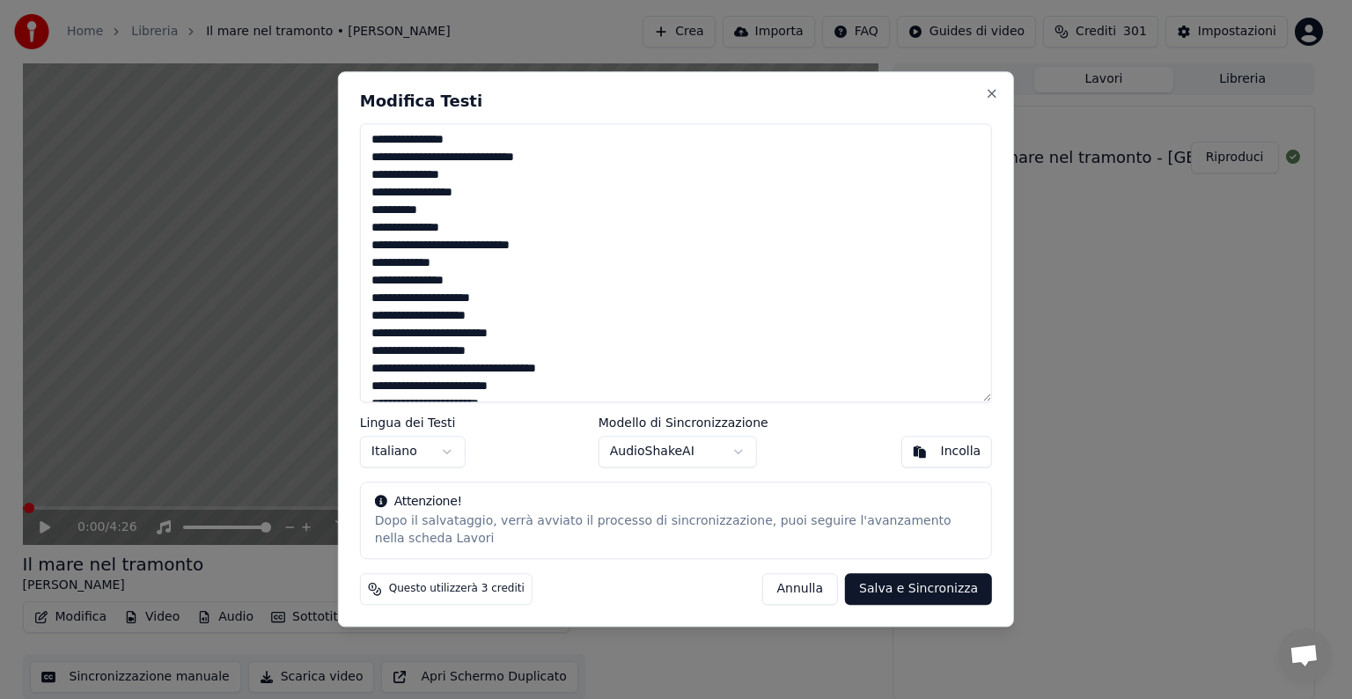
click at [926, 585] on button "Salva e Sincronizza" at bounding box center [918, 590] width 147 height 32
type textarea "**********"
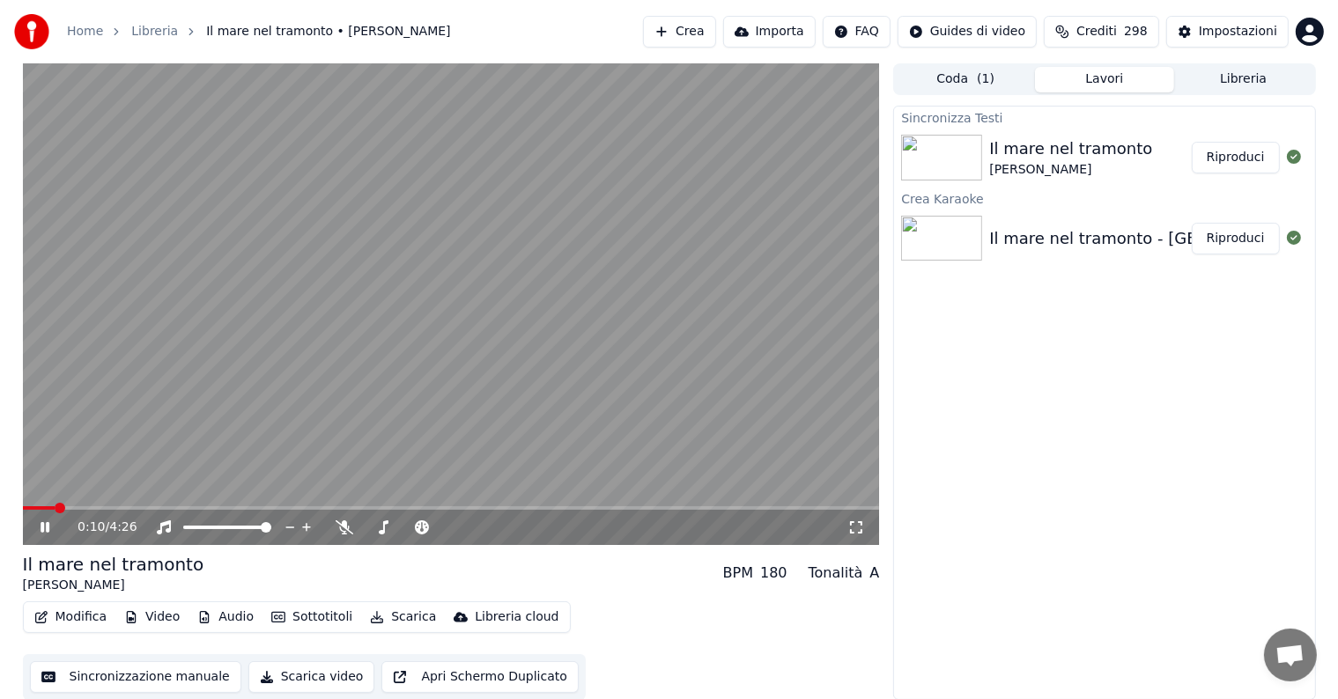
click at [44, 531] on icon at bounding box center [57, 527] width 41 height 14
click at [83, 621] on button "Modifica" at bounding box center [70, 617] width 87 height 25
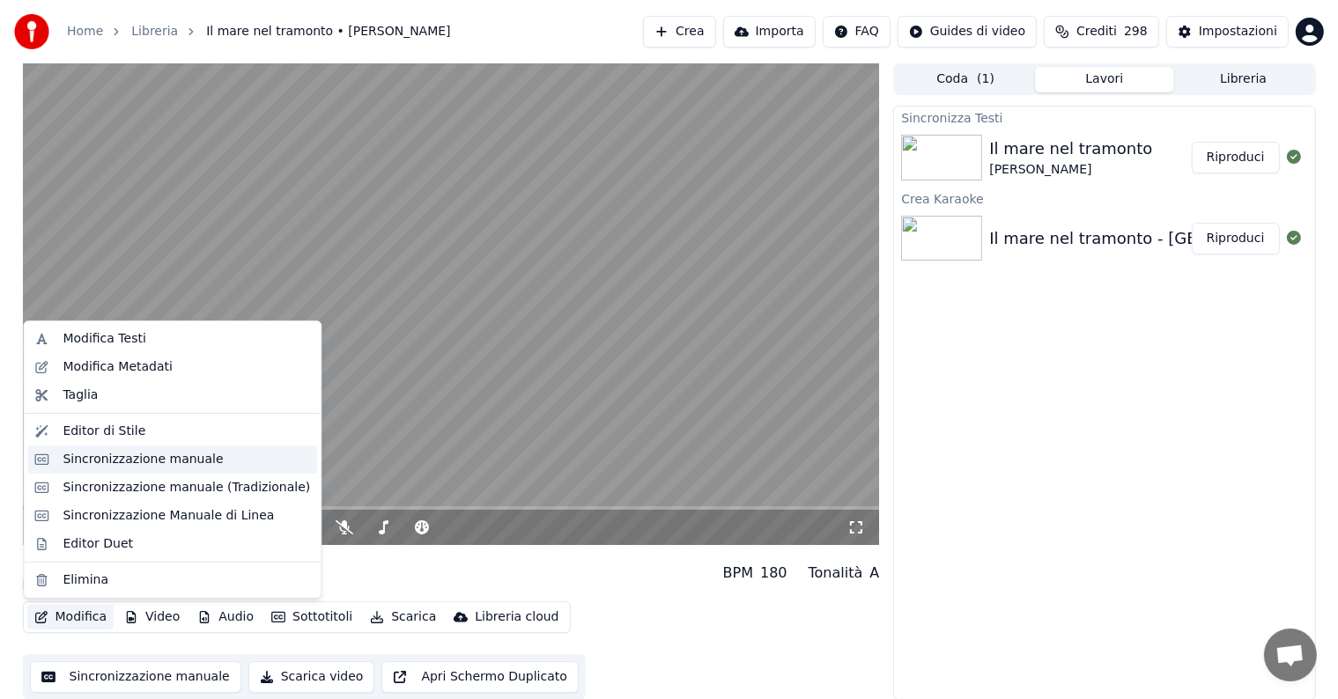
click at [146, 456] on div "Sincronizzazione manuale" at bounding box center [143, 460] width 160 height 18
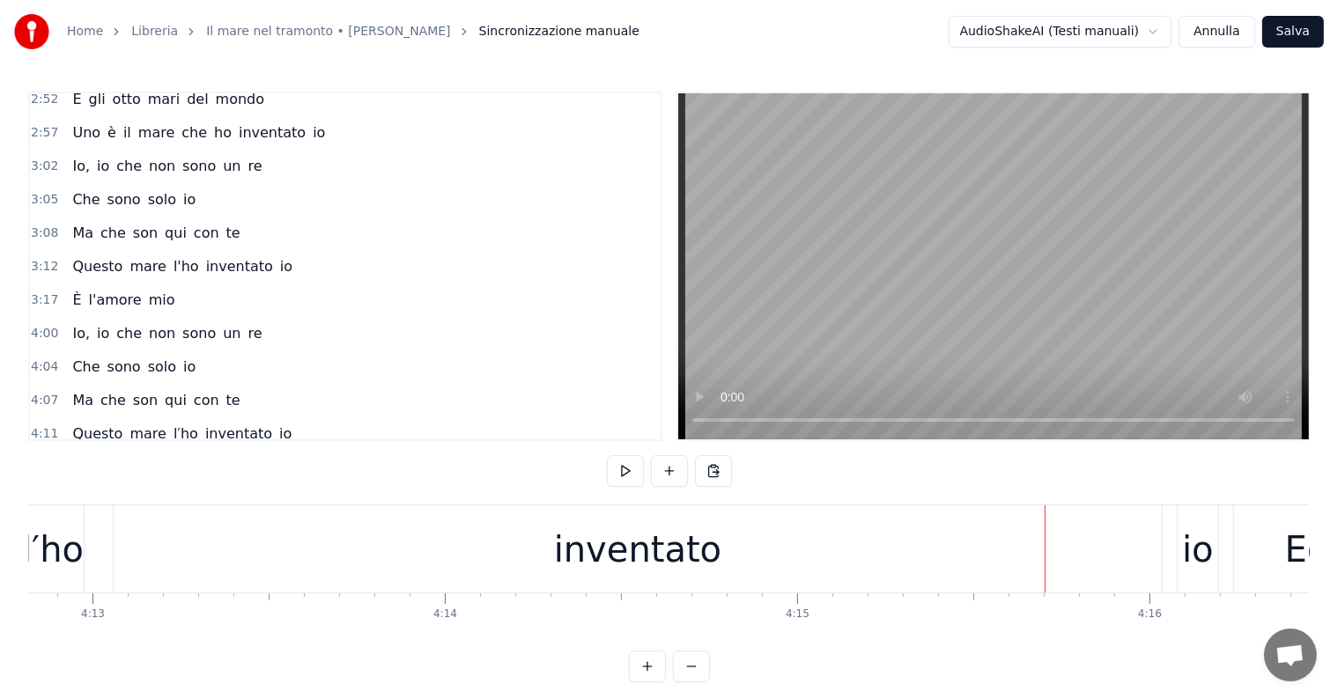
scroll to position [0, 88728]
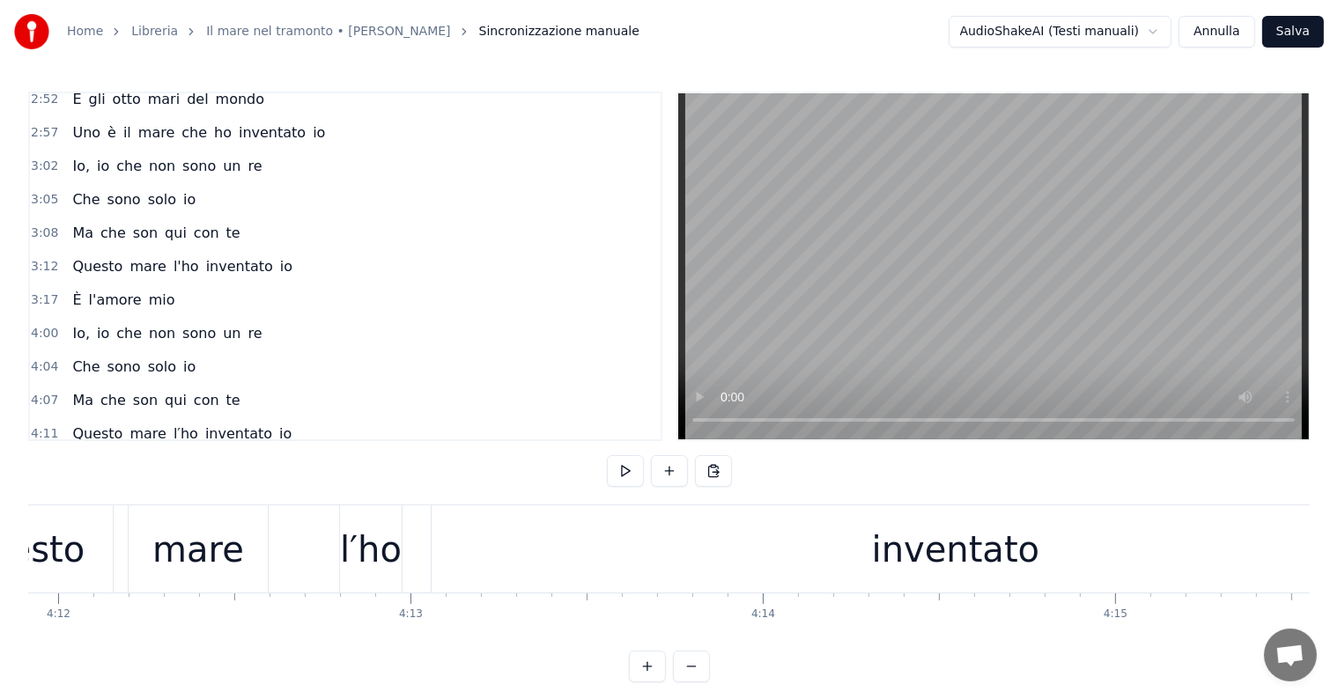
click at [992, 552] on div "inventato" at bounding box center [955, 549] width 167 height 53
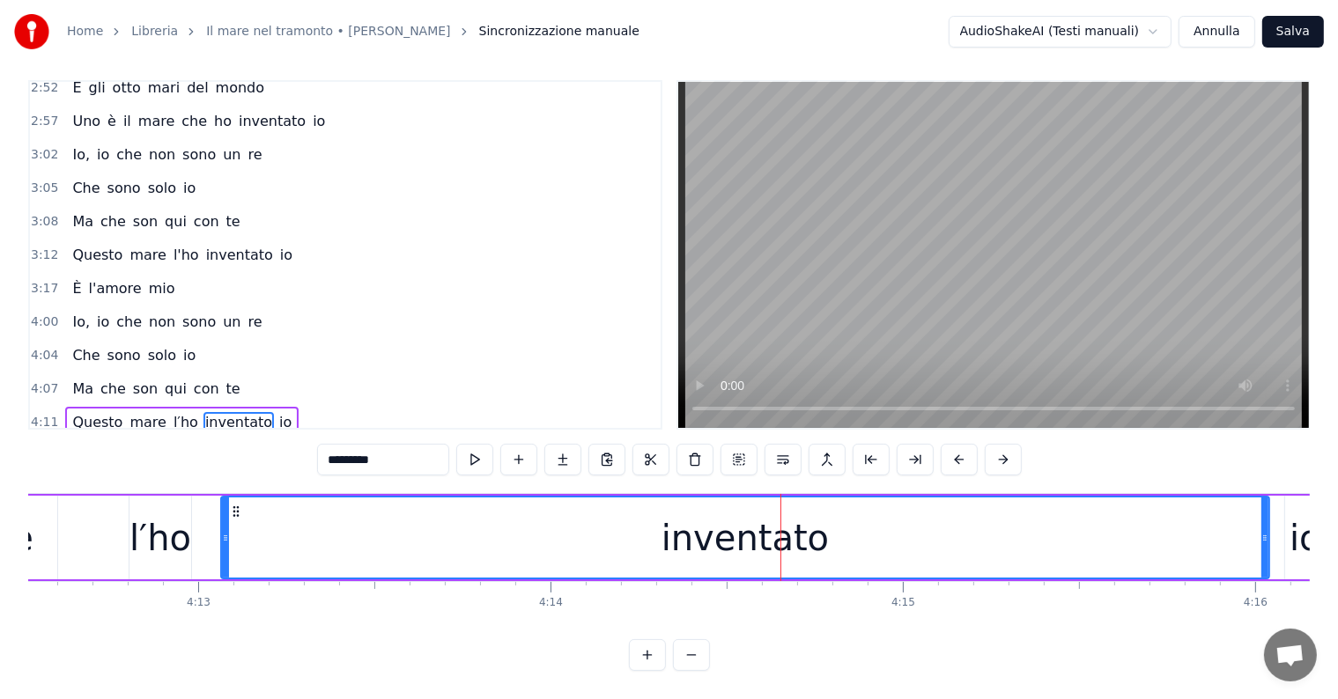
scroll to position [0, 88992]
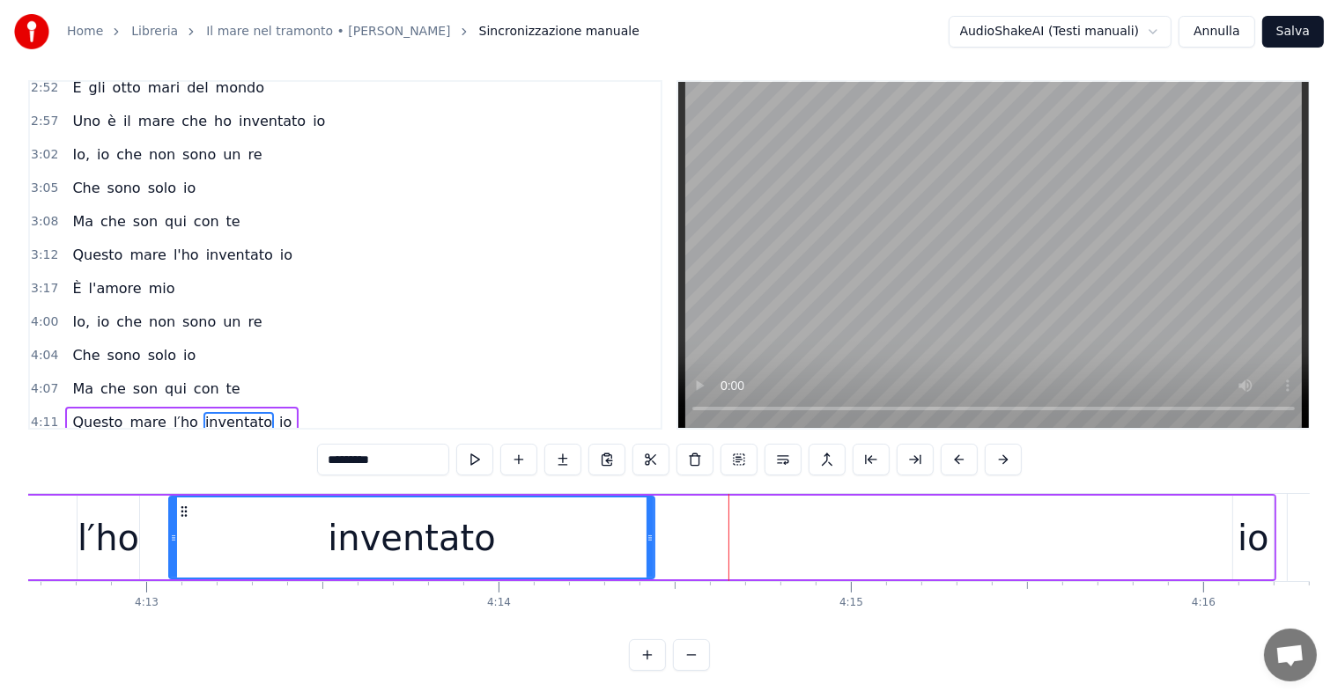
drag, startPoint x: 1213, startPoint y: 525, endPoint x: 651, endPoint y: 524, distance: 562.7
click at [651, 531] on icon at bounding box center [649, 538] width 7 height 14
click at [1243, 521] on div "io" at bounding box center [1253, 538] width 32 height 53
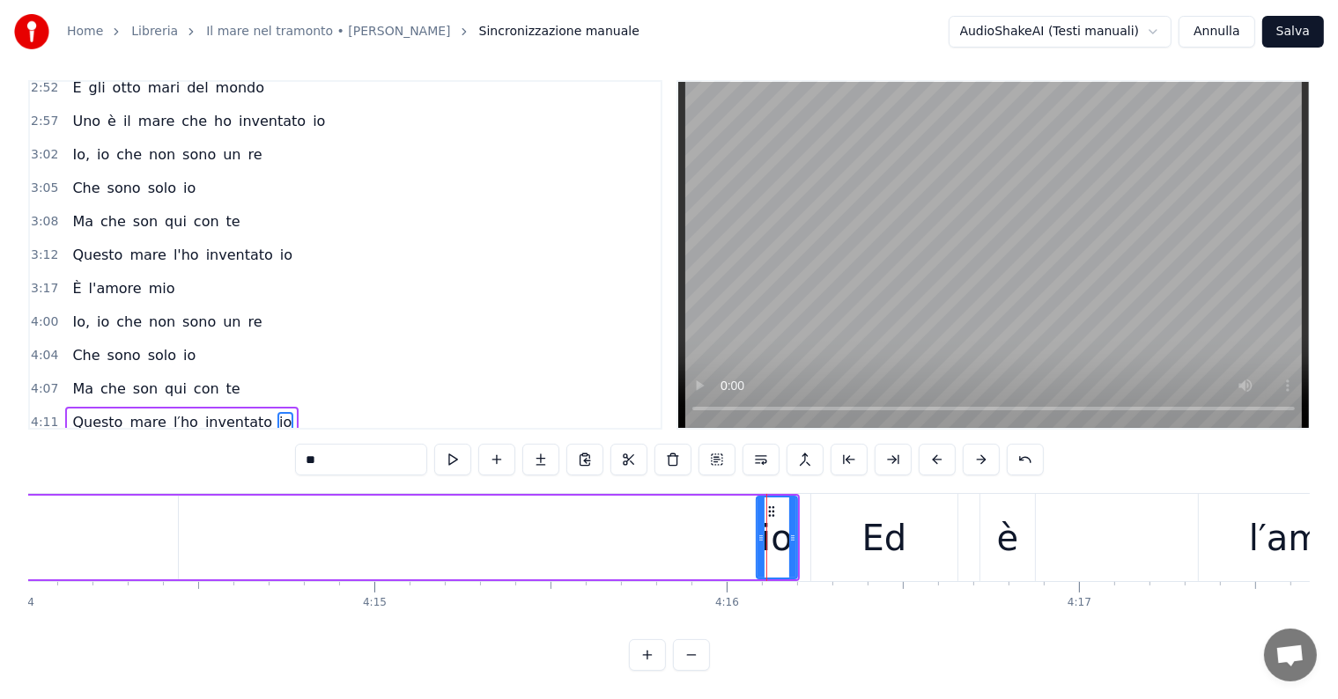
scroll to position [0, 89045]
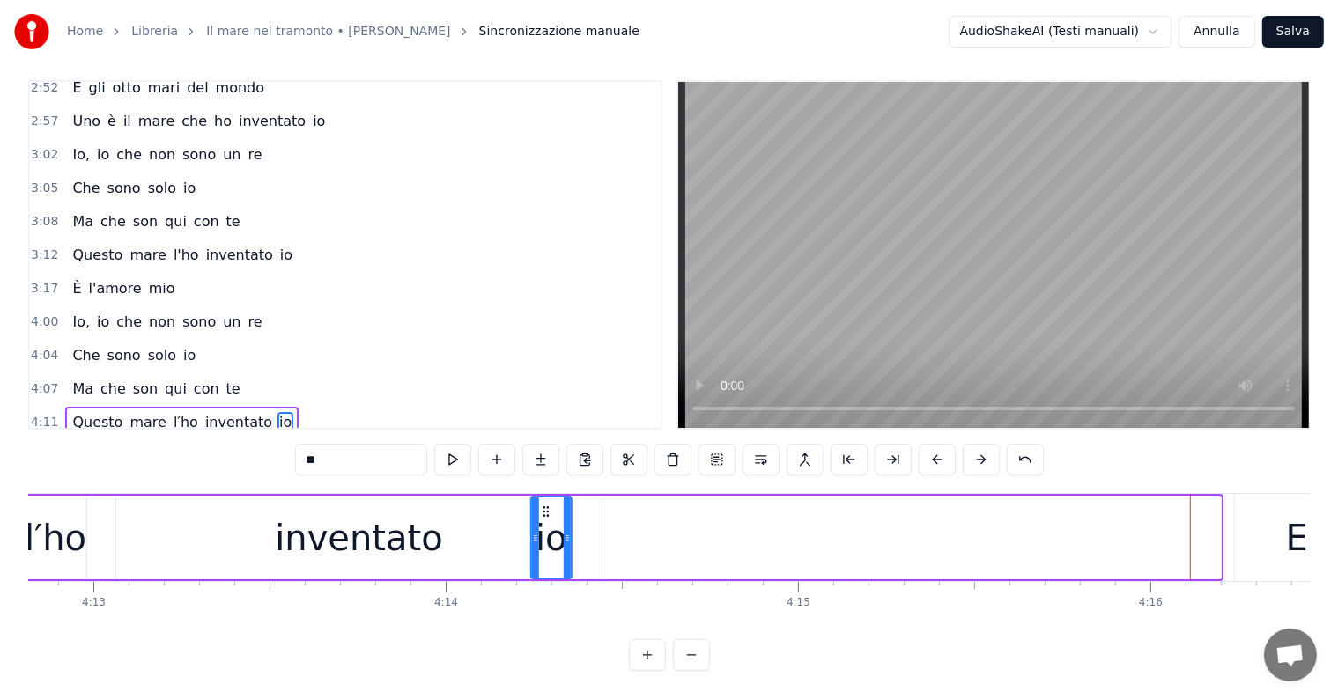
drag, startPoint x: 1195, startPoint y: 495, endPoint x: 546, endPoint y: 512, distance: 649.2
click at [546, 512] on div "io" at bounding box center [551, 537] width 39 height 80
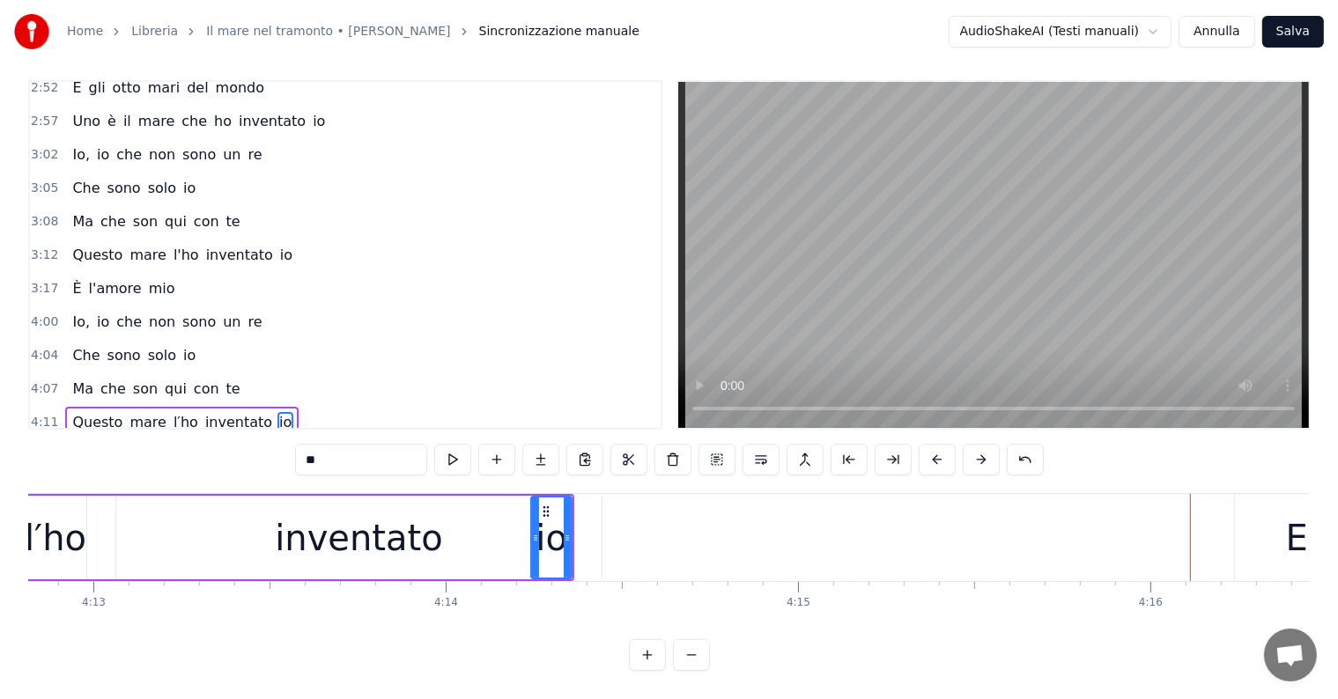
click at [89, 412] on span "Questo" at bounding box center [97, 422] width 54 height 20
type input "******"
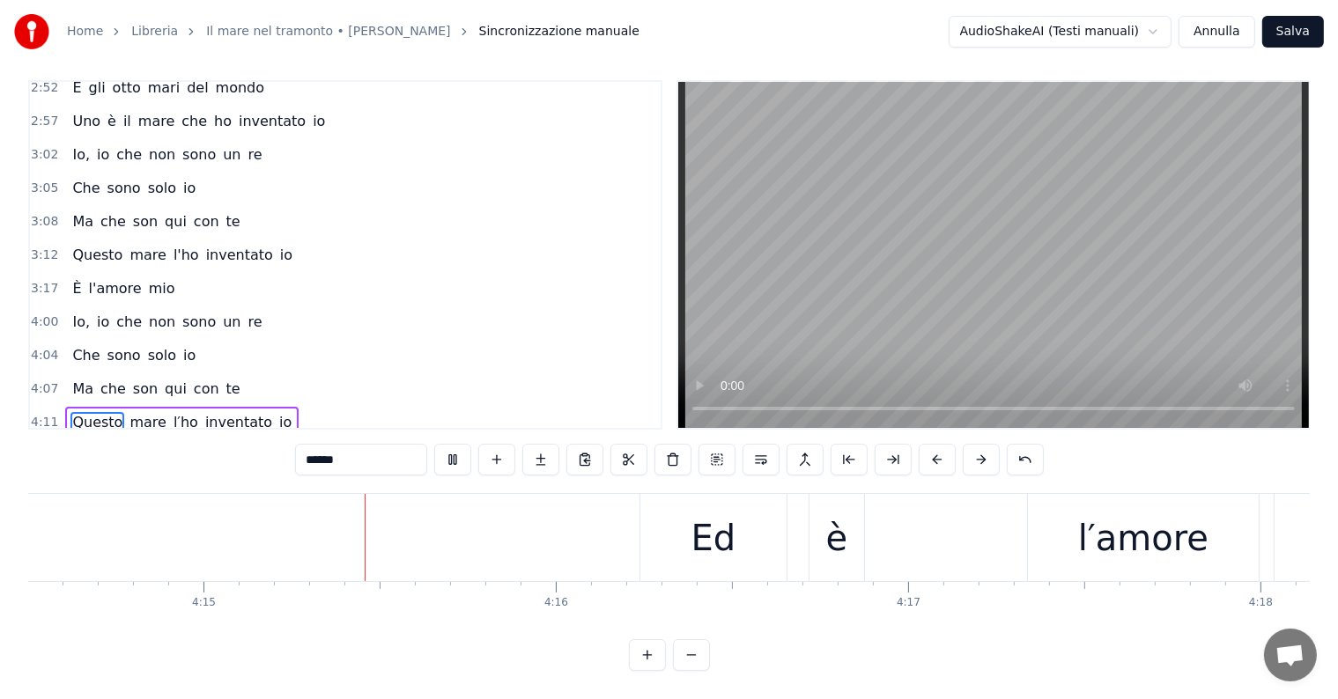
scroll to position [0, 89659]
click at [136, 440] on div "Ed è l′amore mio" at bounding box center [135, 456] width 140 height 32
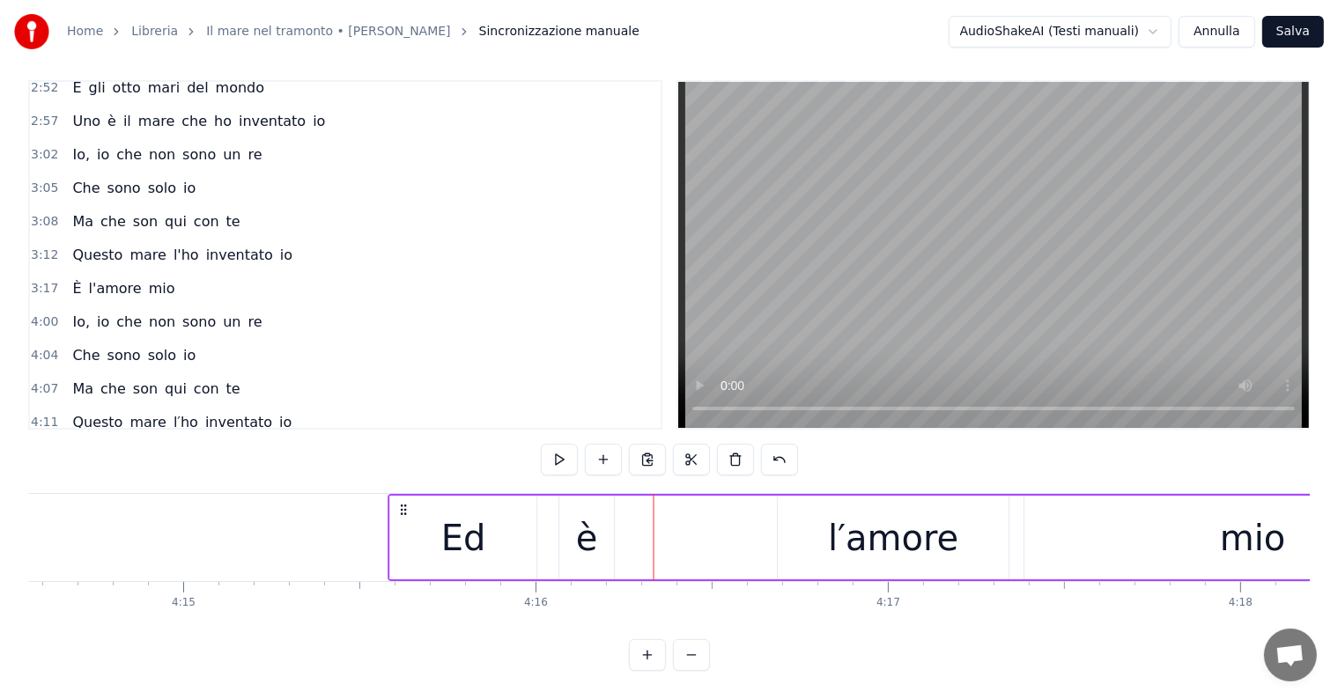
drag, startPoint x: 634, startPoint y: 493, endPoint x: 403, endPoint y: 500, distance: 230.8
click at [403, 503] on icon at bounding box center [404, 510] width 14 height 14
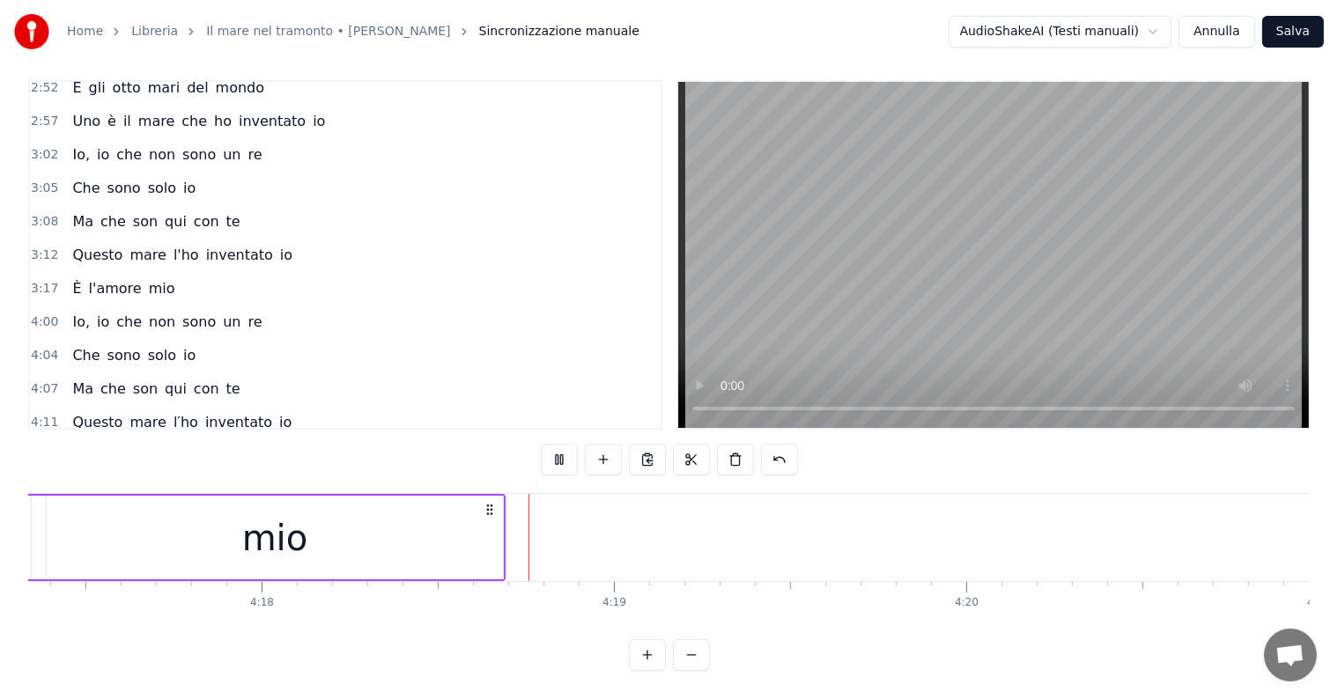
scroll to position [0, 90856]
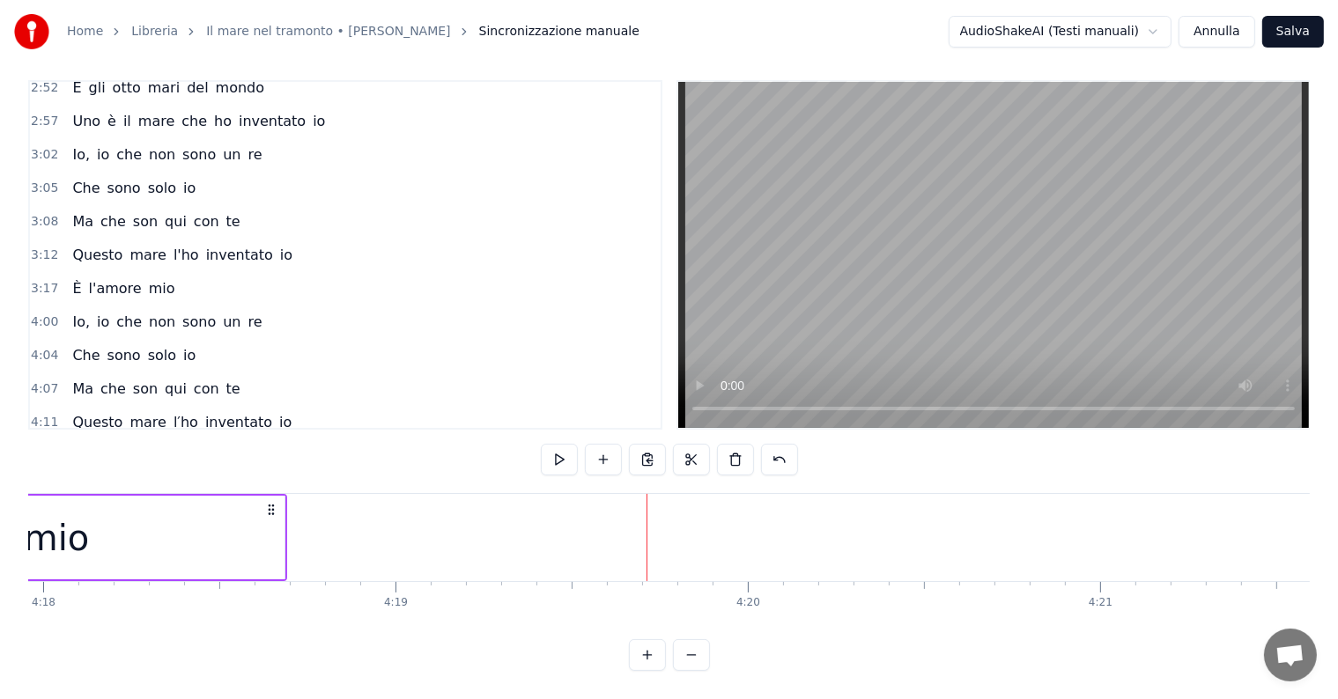
click at [1307, 26] on button "Salva" at bounding box center [1293, 32] width 62 height 32
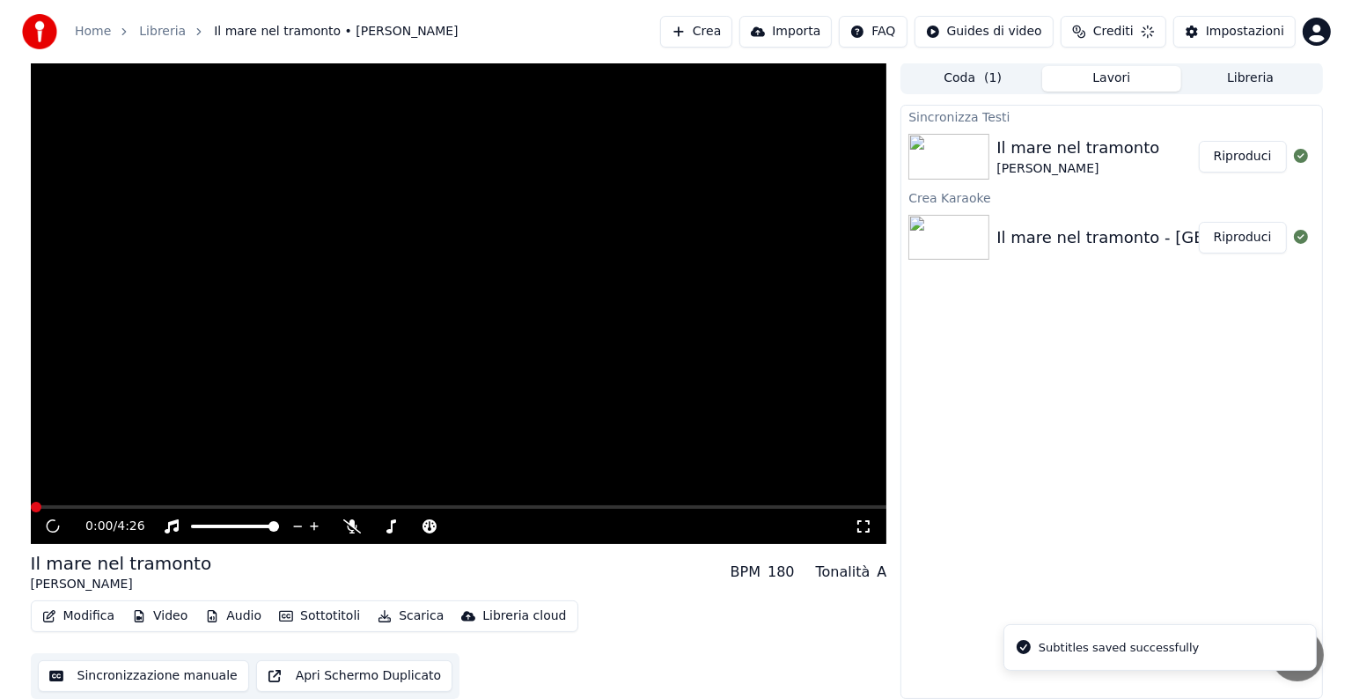
scroll to position [1, 0]
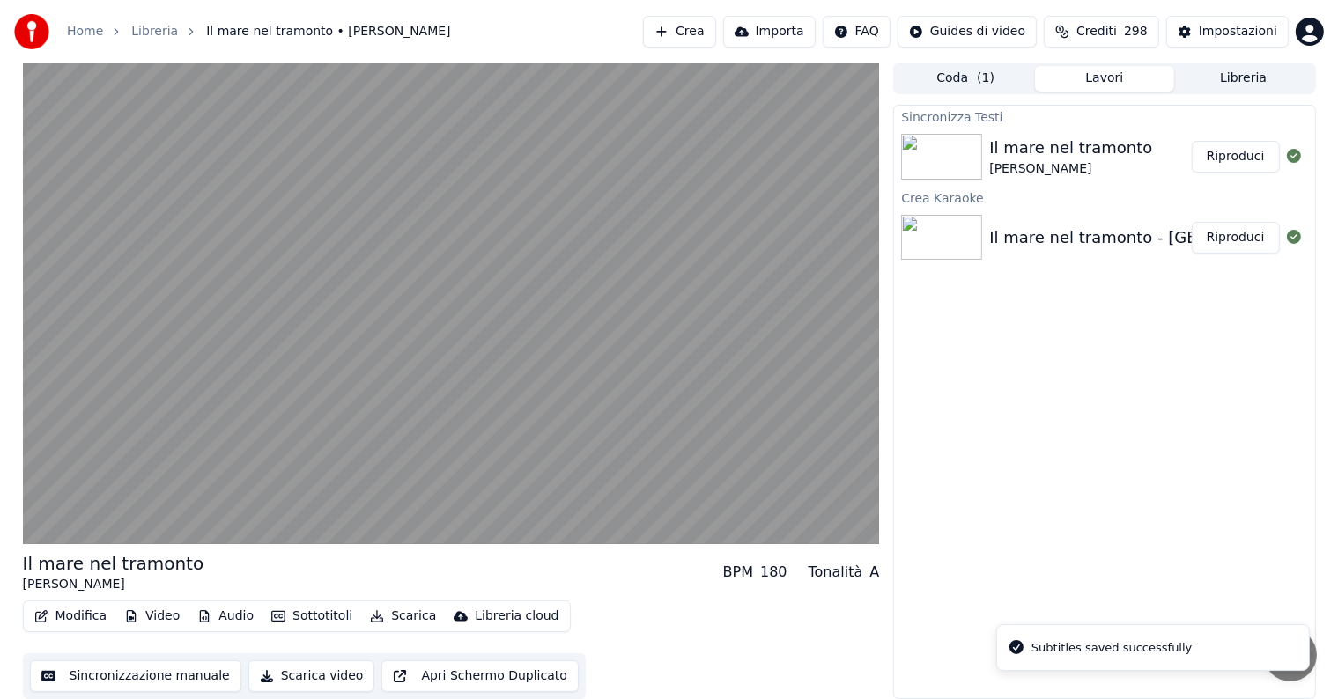
click at [1240, 151] on button "Riproduci" at bounding box center [1235, 157] width 88 height 32
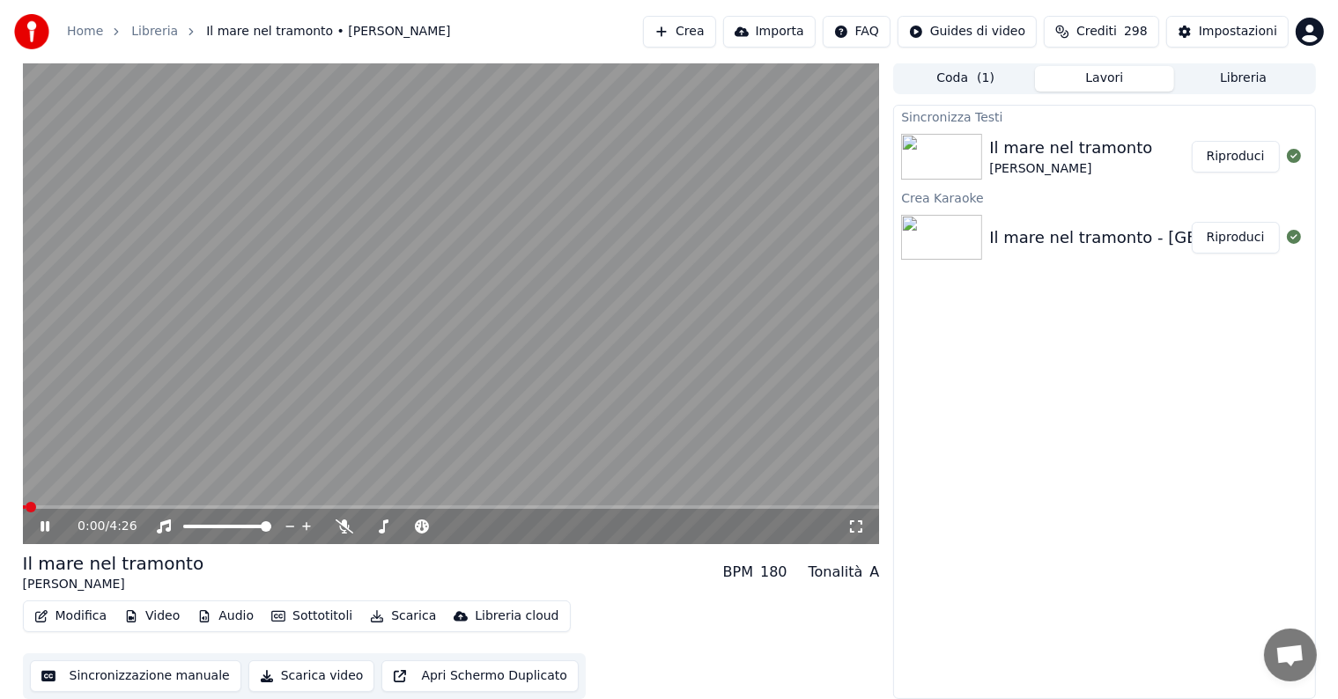
click at [48, 524] on icon at bounding box center [45, 526] width 9 height 11
click at [215, 616] on button "Audio" at bounding box center [225, 616] width 70 height 25
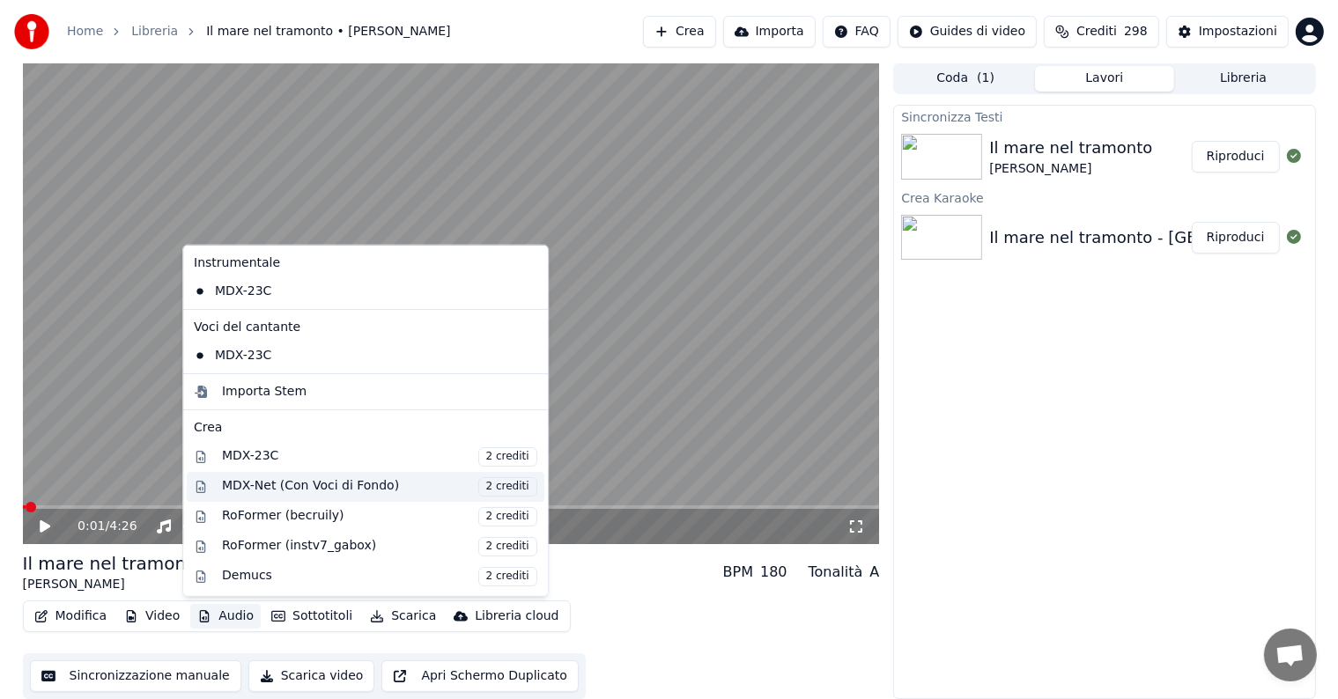
click at [278, 487] on div "MDX-Net (Con Voci di Fondo) 2 crediti" at bounding box center [379, 485] width 315 height 19
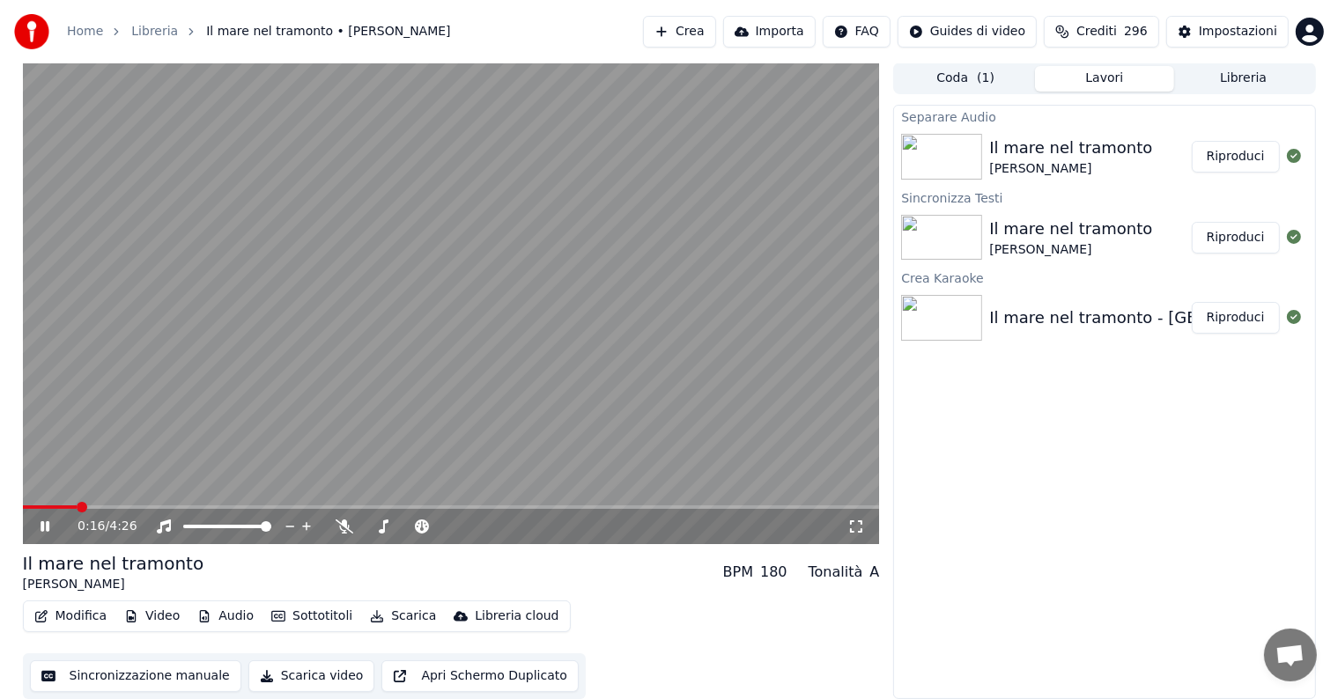
click at [1233, 162] on button "Riproduci" at bounding box center [1235, 157] width 88 height 32
click at [45, 526] on icon at bounding box center [57, 527] width 41 height 14
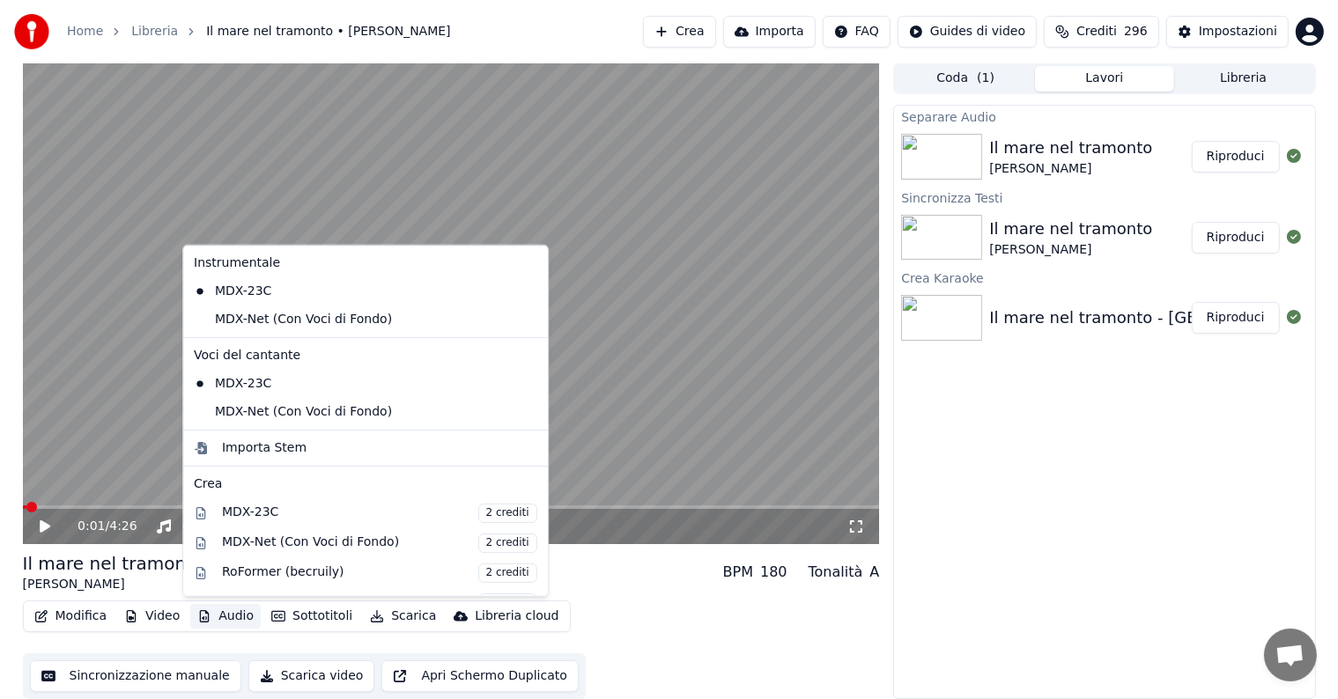
click at [215, 611] on button "Audio" at bounding box center [225, 616] width 70 height 25
click at [284, 321] on div "MDX-Net (Con Voci di Fondo)" at bounding box center [352, 320] width 331 height 28
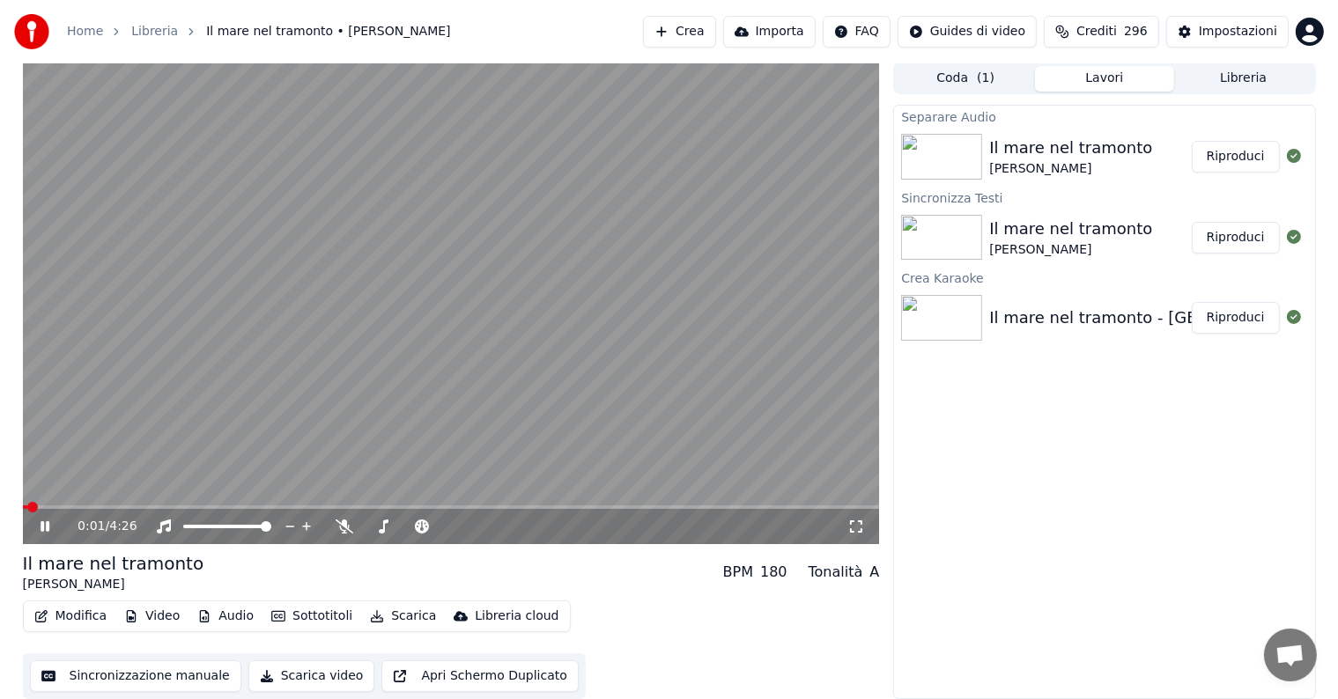
click at [225, 615] on button "Audio" at bounding box center [225, 616] width 70 height 25
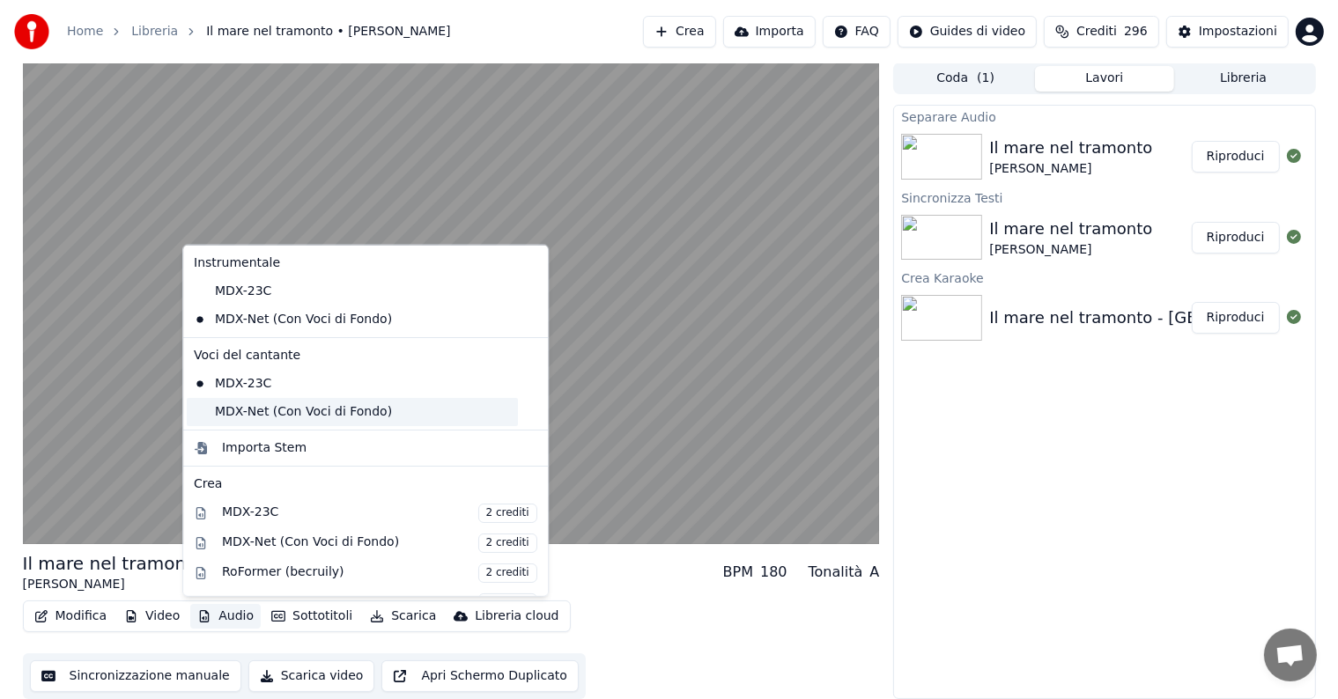
click at [271, 416] on div "MDX-Net (Con Voci di Fondo)" at bounding box center [352, 412] width 331 height 28
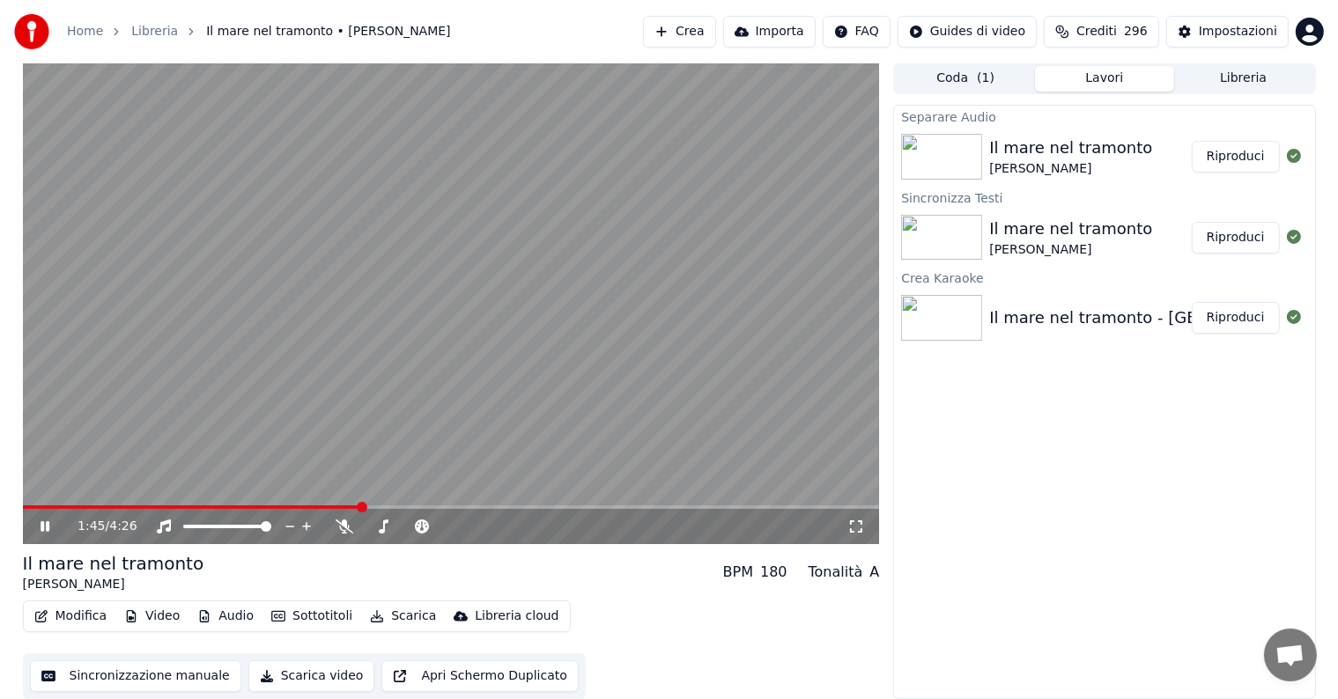
click at [1117, 26] on span "Crediti" at bounding box center [1096, 32] width 41 height 18
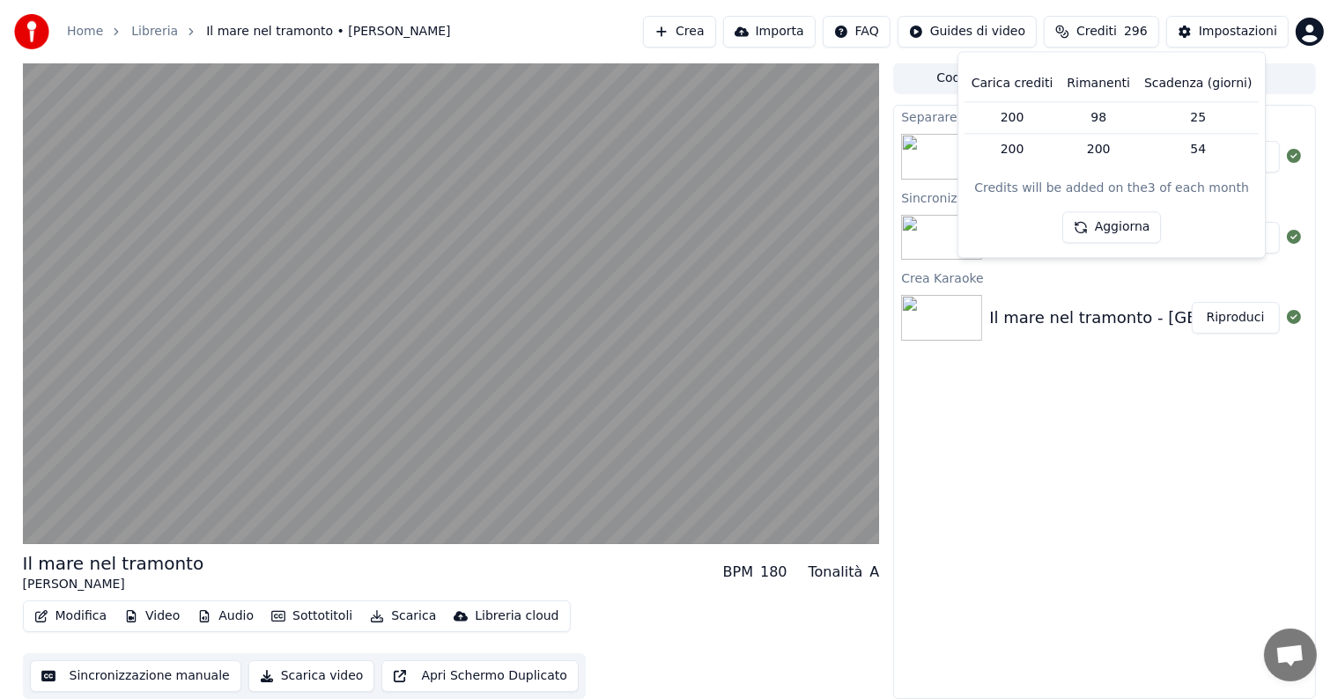
click at [1117, 26] on span "Crediti" at bounding box center [1096, 32] width 41 height 18
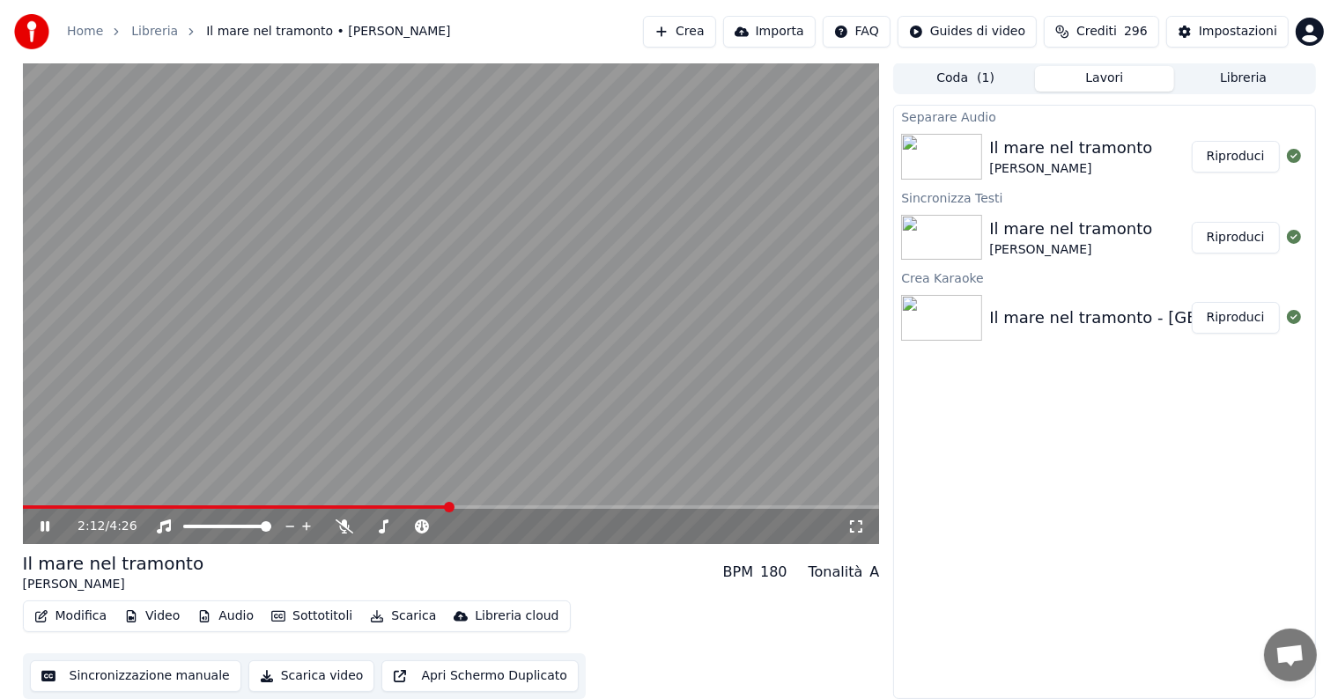
click at [48, 525] on icon at bounding box center [45, 526] width 9 height 11
click at [395, 614] on button "Scarica" at bounding box center [403, 616] width 80 height 25
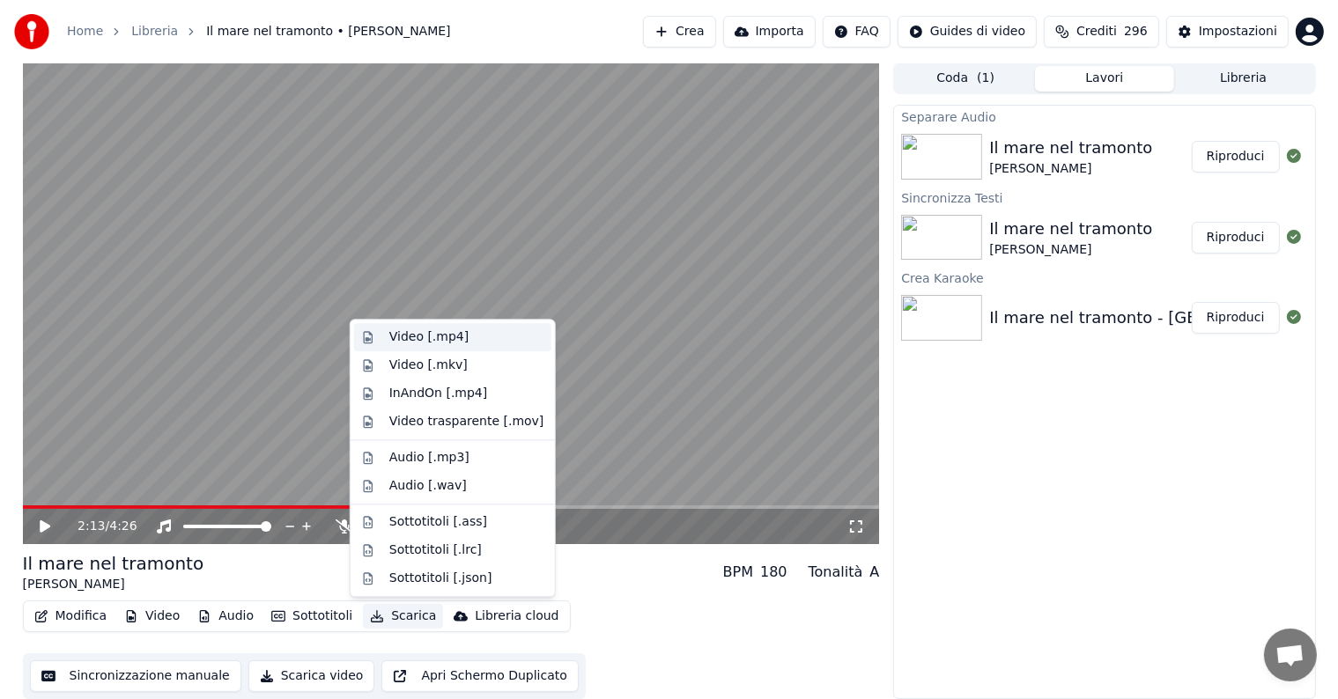
click at [414, 335] on div "Video [.mp4]" at bounding box center [428, 337] width 79 height 18
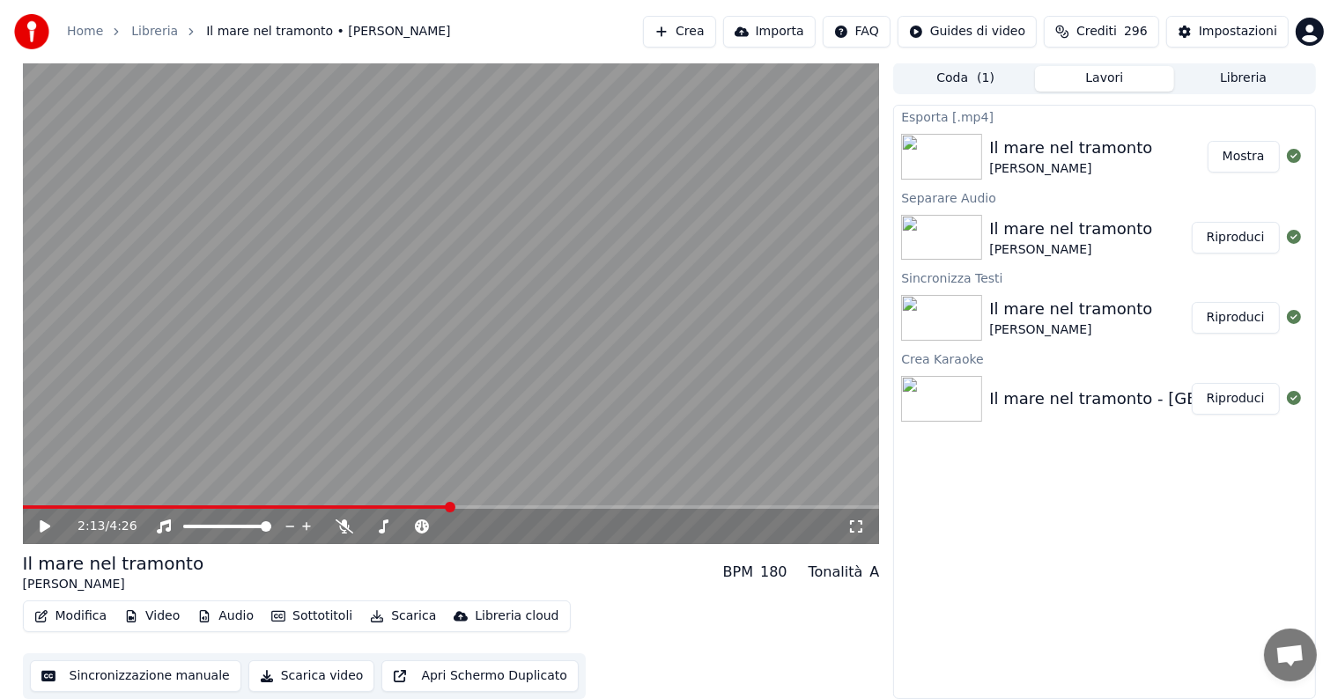
click at [1222, 159] on button "Mostra" at bounding box center [1243, 157] width 72 height 32
click at [701, 30] on button "Crea" at bounding box center [679, 32] width 72 height 32
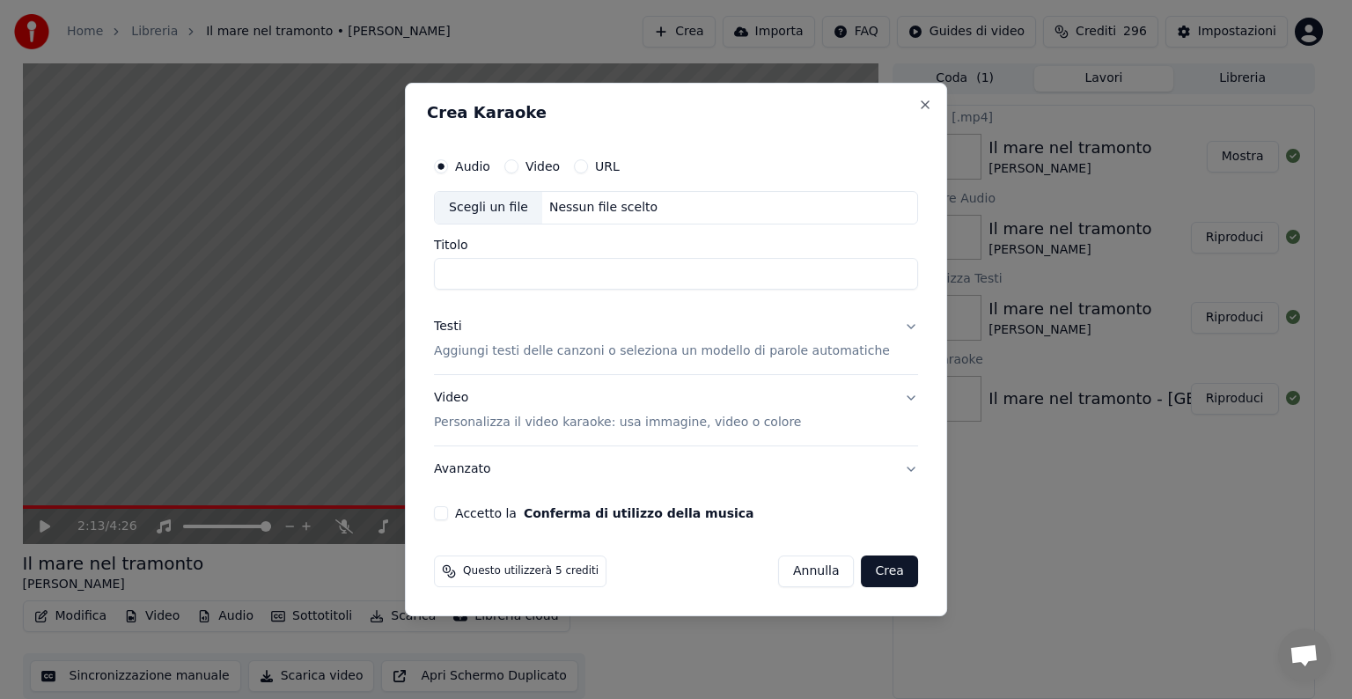
click at [593, 206] on div "Nessun file scelto" at bounding box center [603, 208] width 122 height 18
type input "**********"
click at [892, 325] on button "Testi Aggiungi testi delle canzoni o seleziona un modello di parole automatiche" at bounding box center [676, 339] width 484 height 70
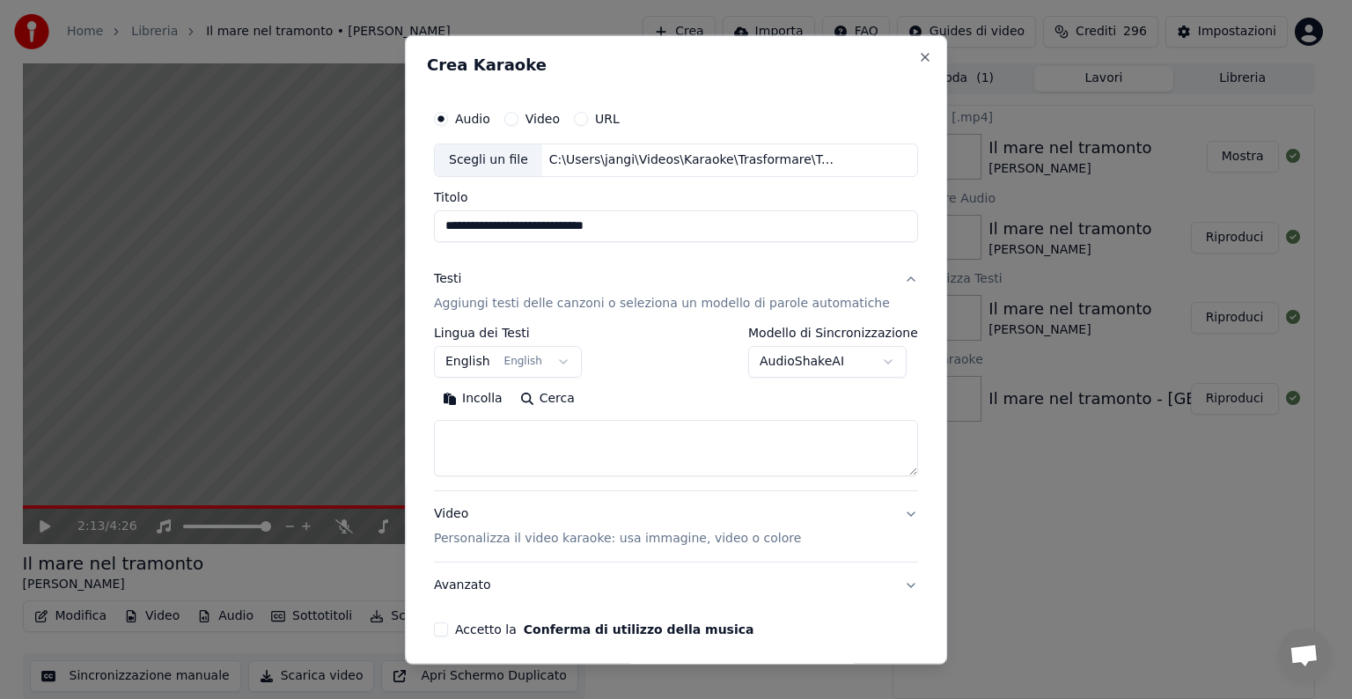
click at [568, 358] on button "English English" at bounding box center [508, 362] width 148 height 32
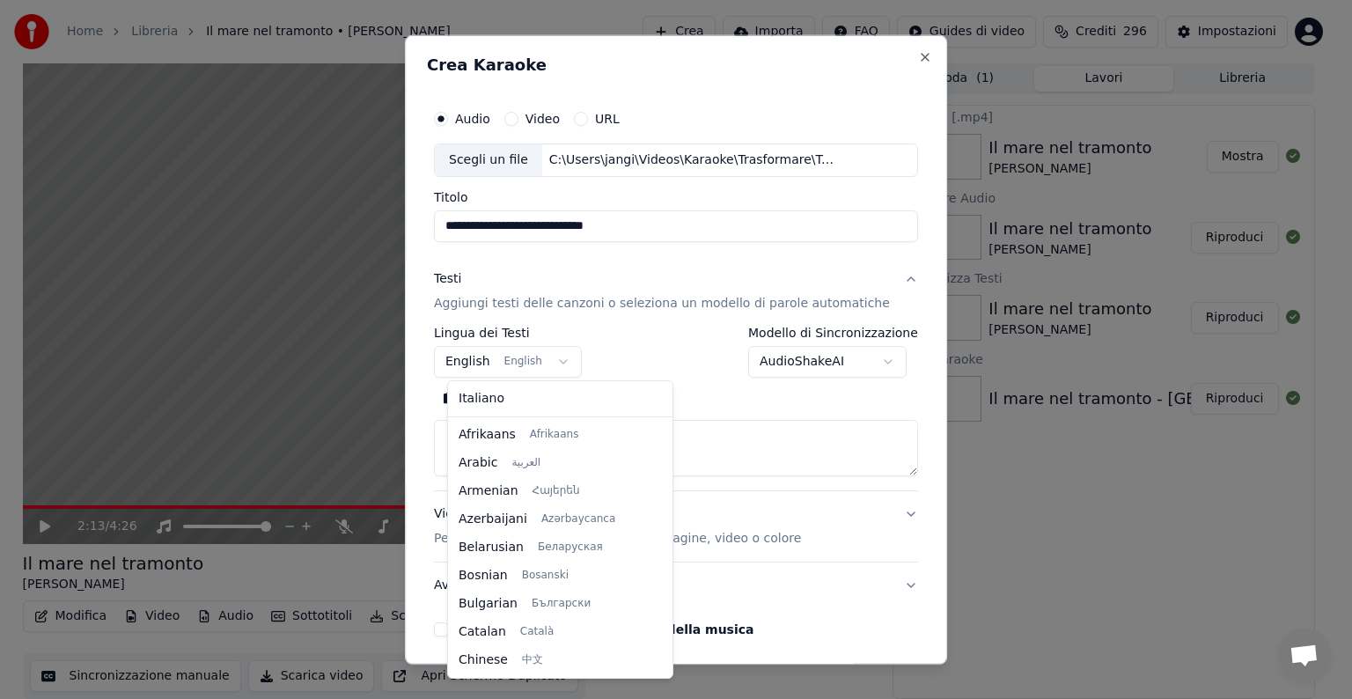
scroll to position [141, 0]
select select "**"
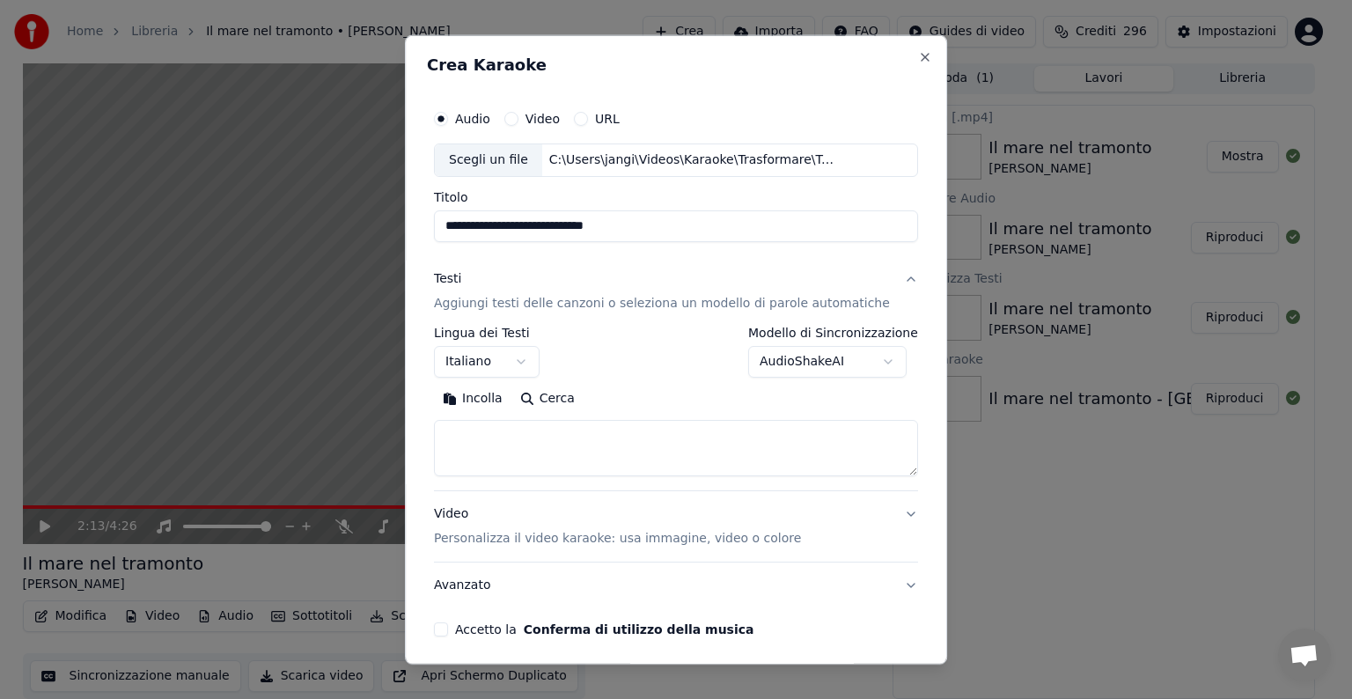
click at [500, 430] on textarea at bounding box center [676, 448] width 484 height 56
click at [493, 394] on button "Incolla" at bounding box center [472, 399] width 77 height 28
click at [885, 511] on button "Video Personalizza il video karaoke: usa immagine, video o colore" at bounding box center [676, 526] width 484 height 70
type textarea "**********"
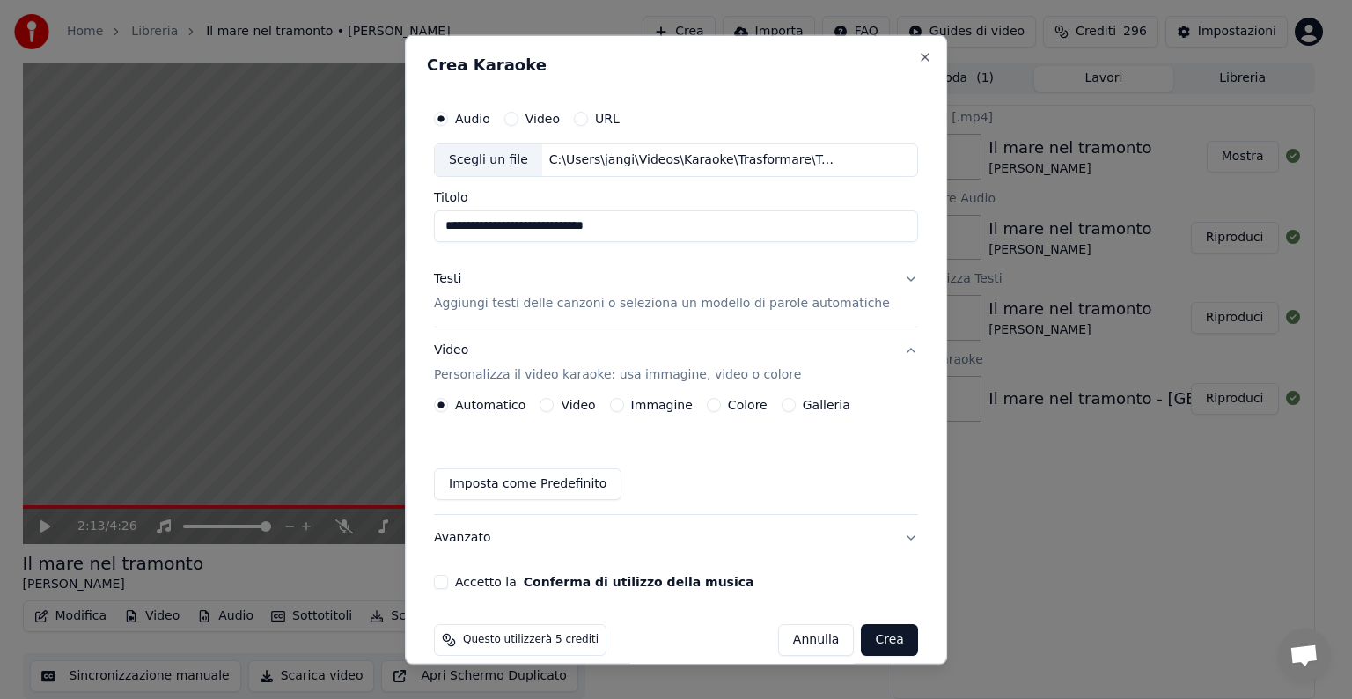
click at [623, 401] on button "Immagine" at bounding box center [617, 405] width 14 height 14
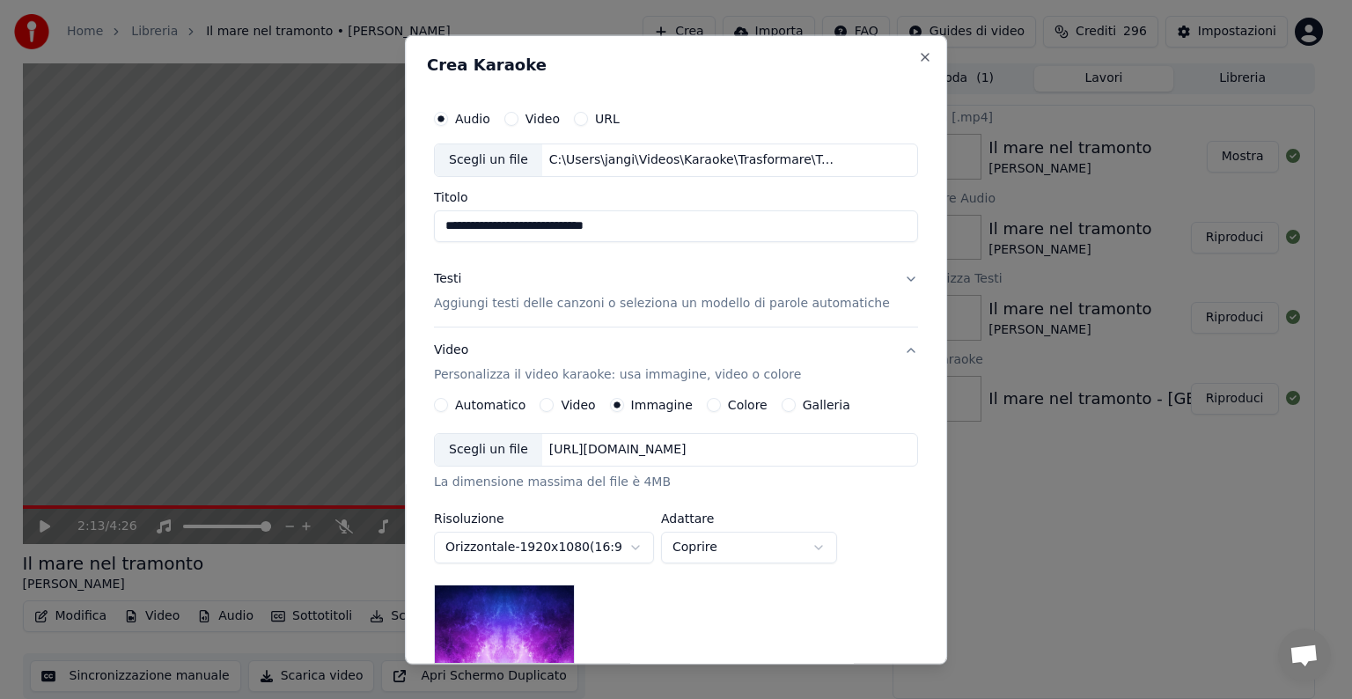
click at [629, 446] on div "[URL][DOMAIN_NAME]" at bounding box center [617, 450] width 151 height 18
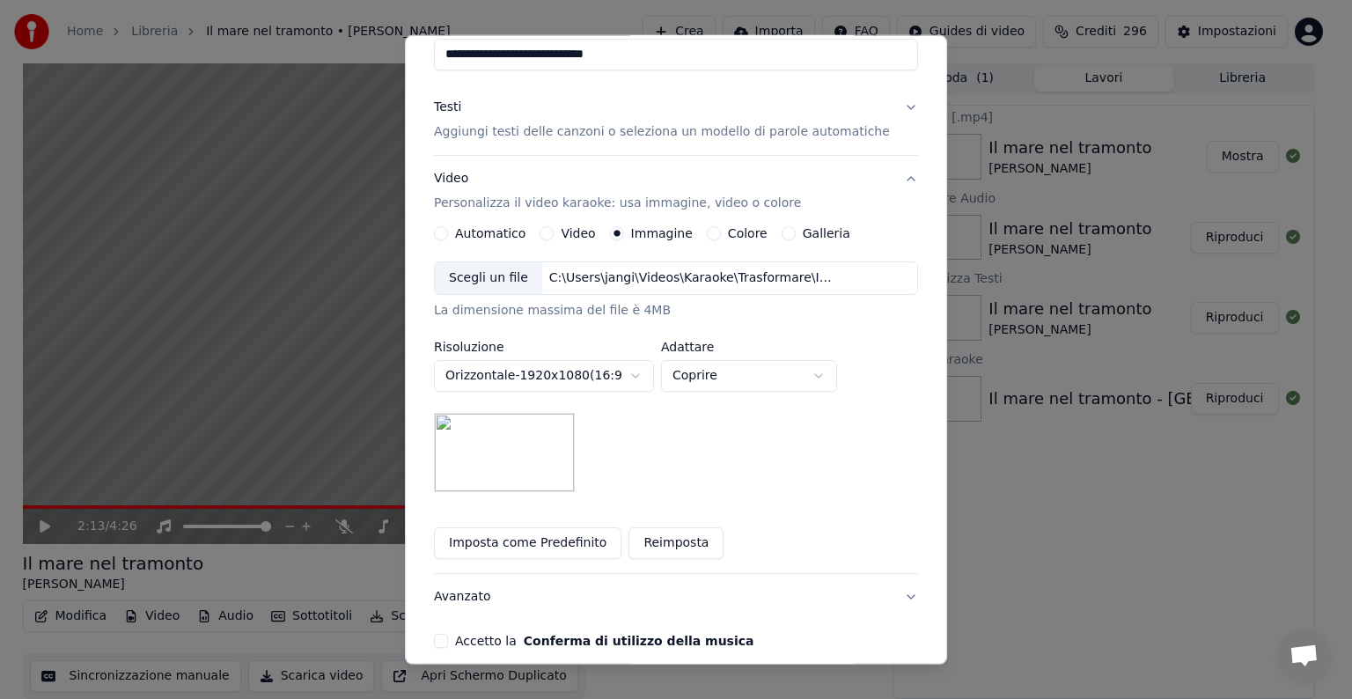
scroll to position [176, 0]
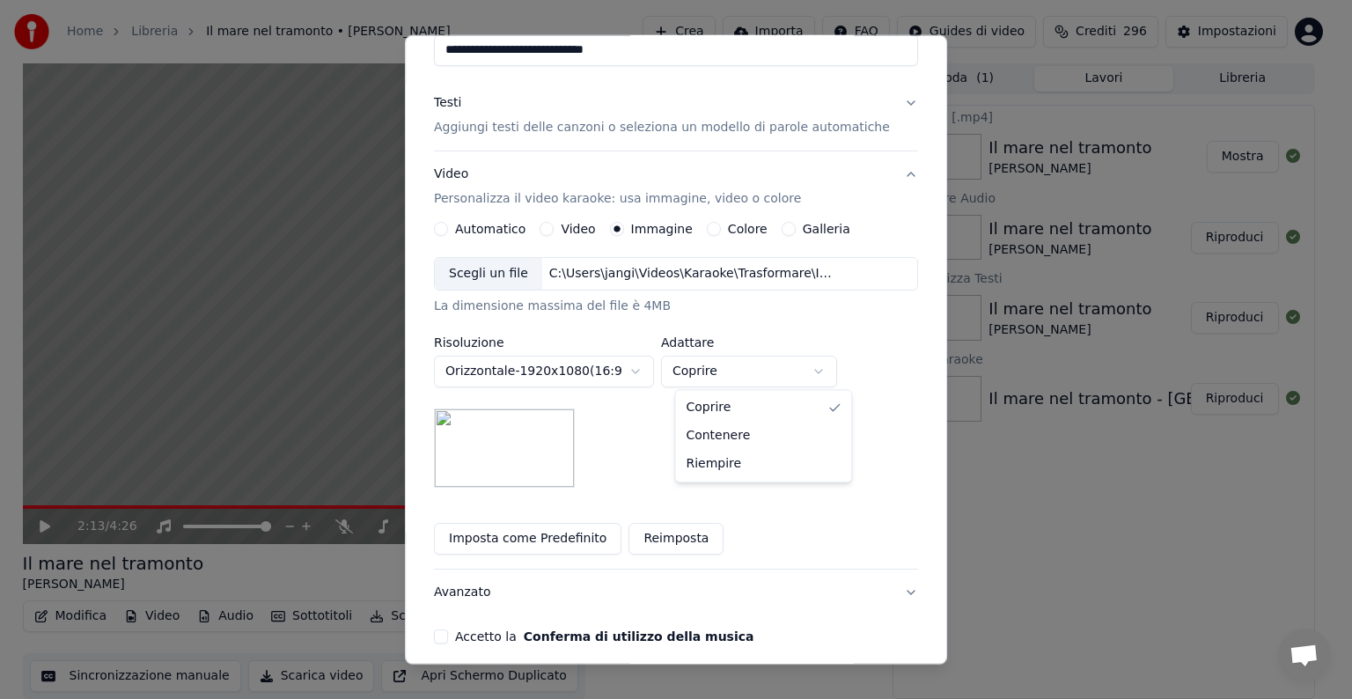
click at [834, 370] on body "**********" at bounding box center [669, 348] width 1338 height 699
select select "*******"
click at [448, 638] on button "Accetto la Conferma di utilizzo della musica" at bounding box center [441, 637] width 14 height 14
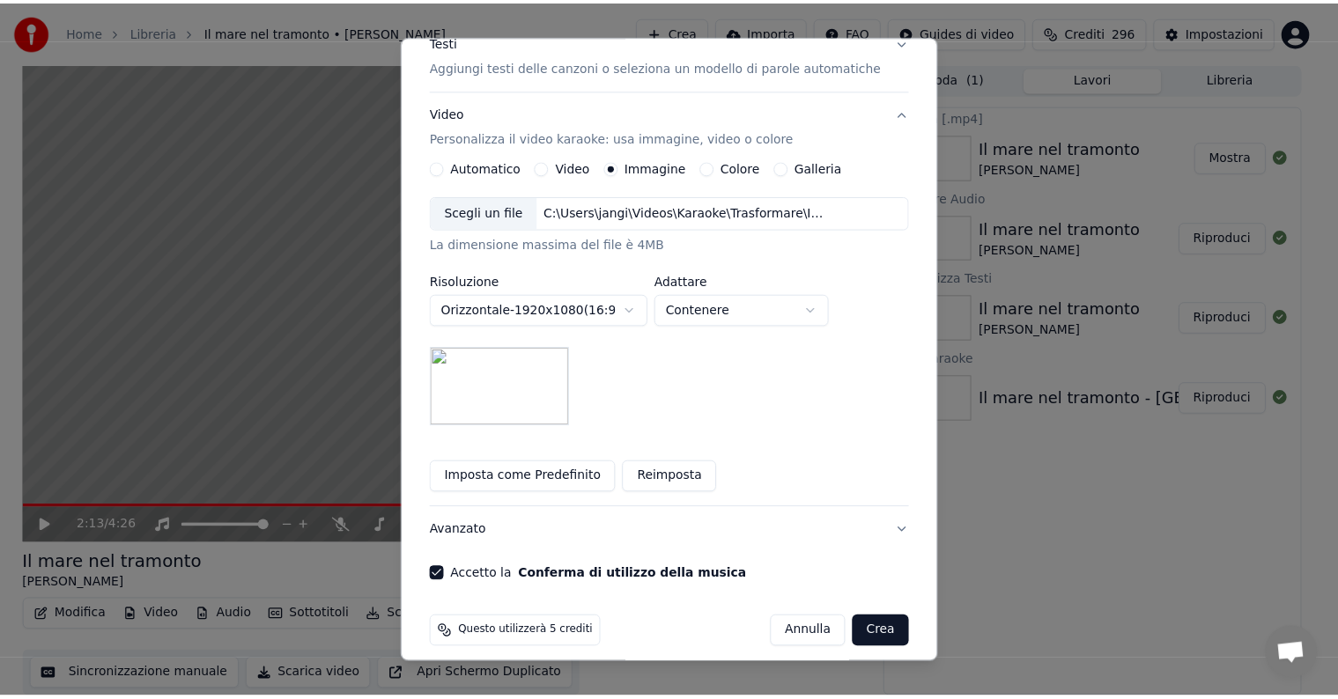
scroll to position [250, 0]
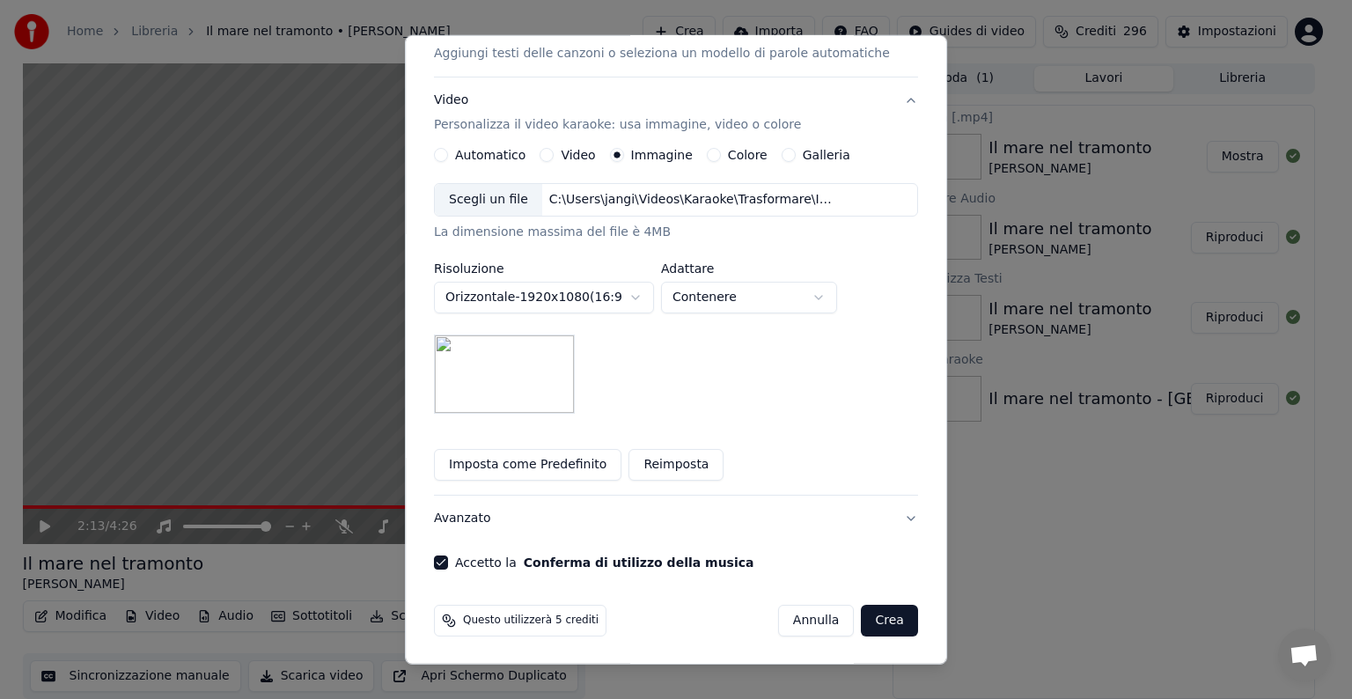
click at [863, 616] on button "Crea" at bounding box center [890, 621] width 56 height 32
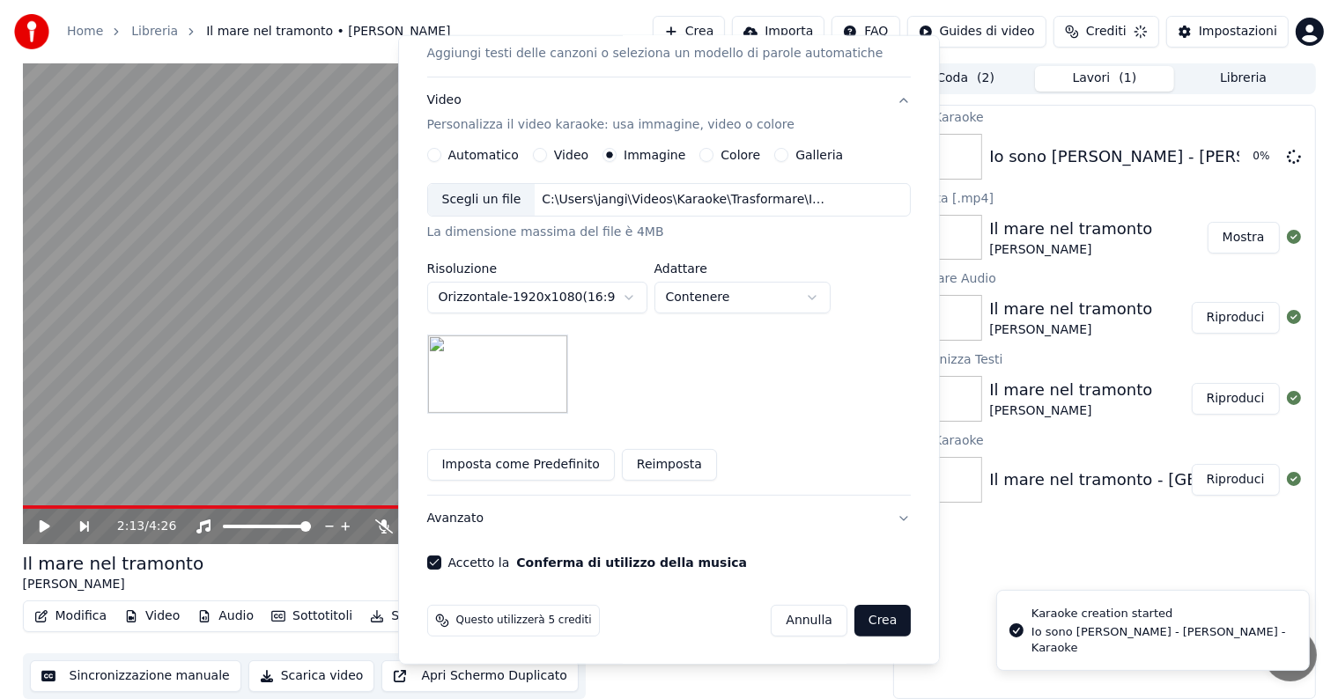
scroll to position [19, 0]
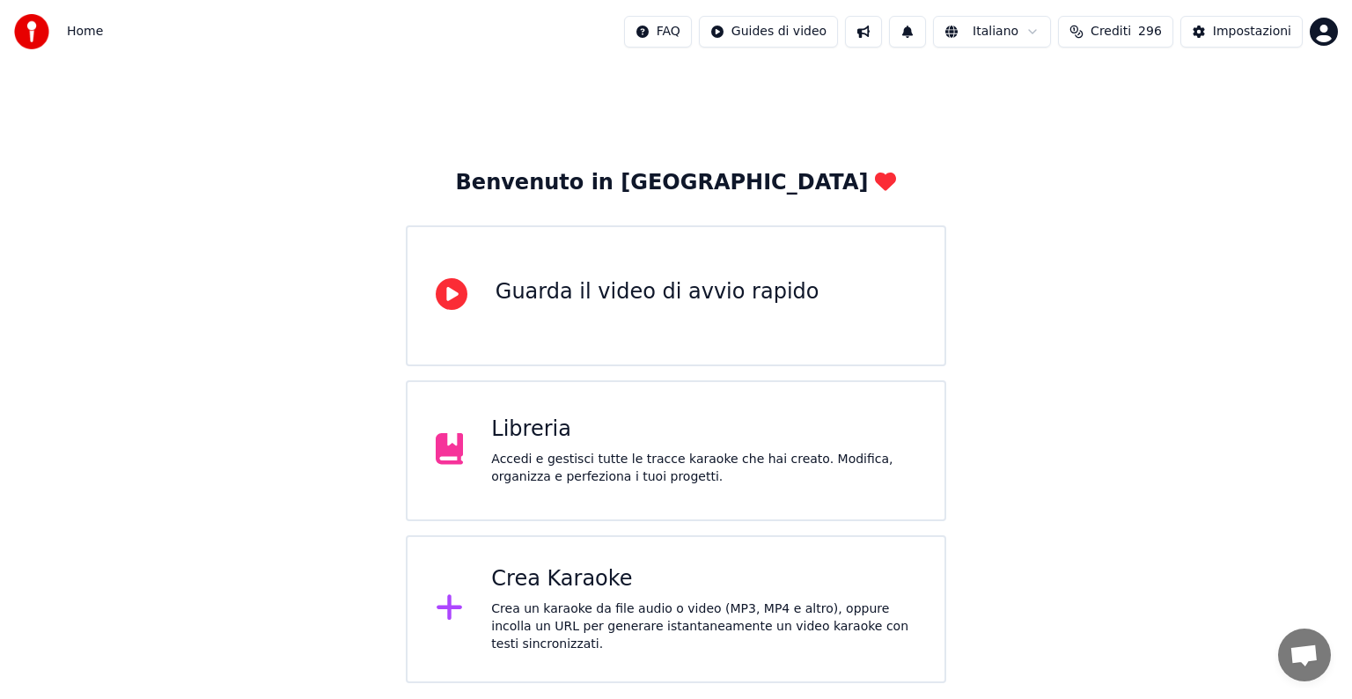
click at [747, 578] on div "Crea Karaoke" at bounding box center [703, 579] width 425 height 28
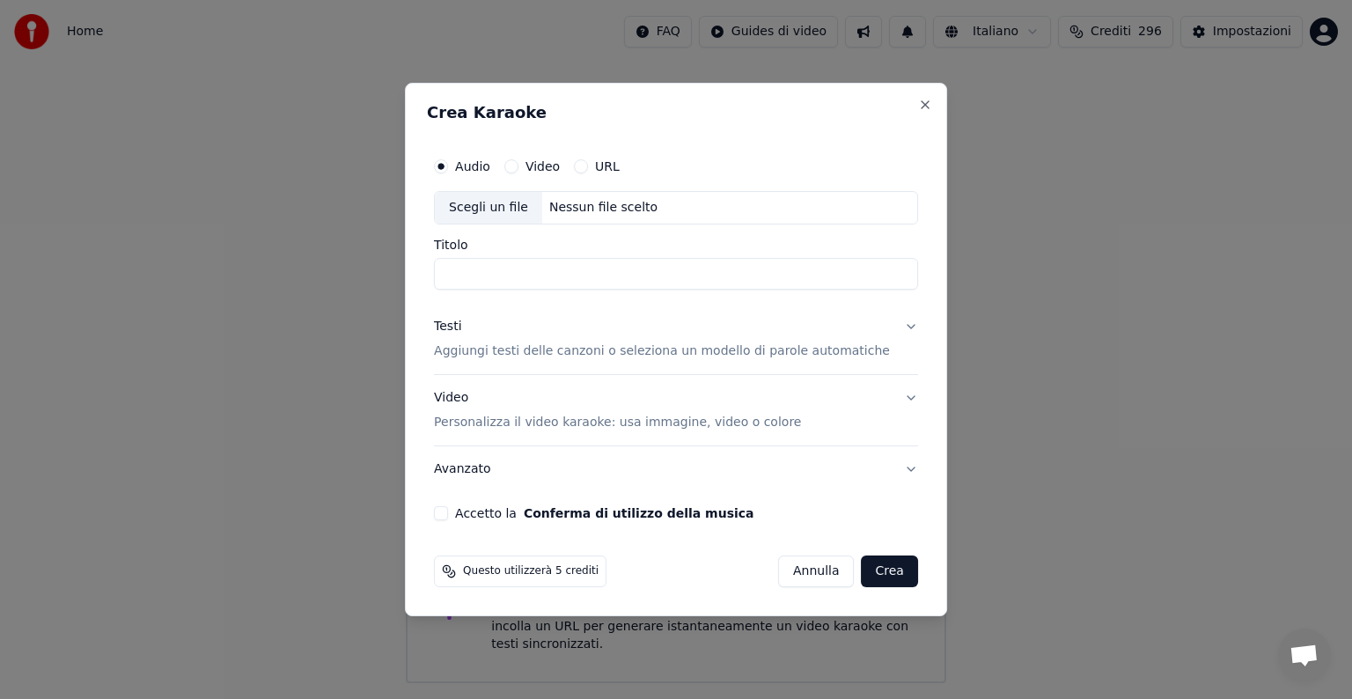
click at [617, 204] on div "Nessun file scelto" at bounding box center [603, 208] width 122 height 18
type input "**********"
click at [888, 324] on button "Testi Aggiungi testi delle canzoni o seleziona un modello di parole automatiche" at bounding box center [676, 339] width 484 height 70
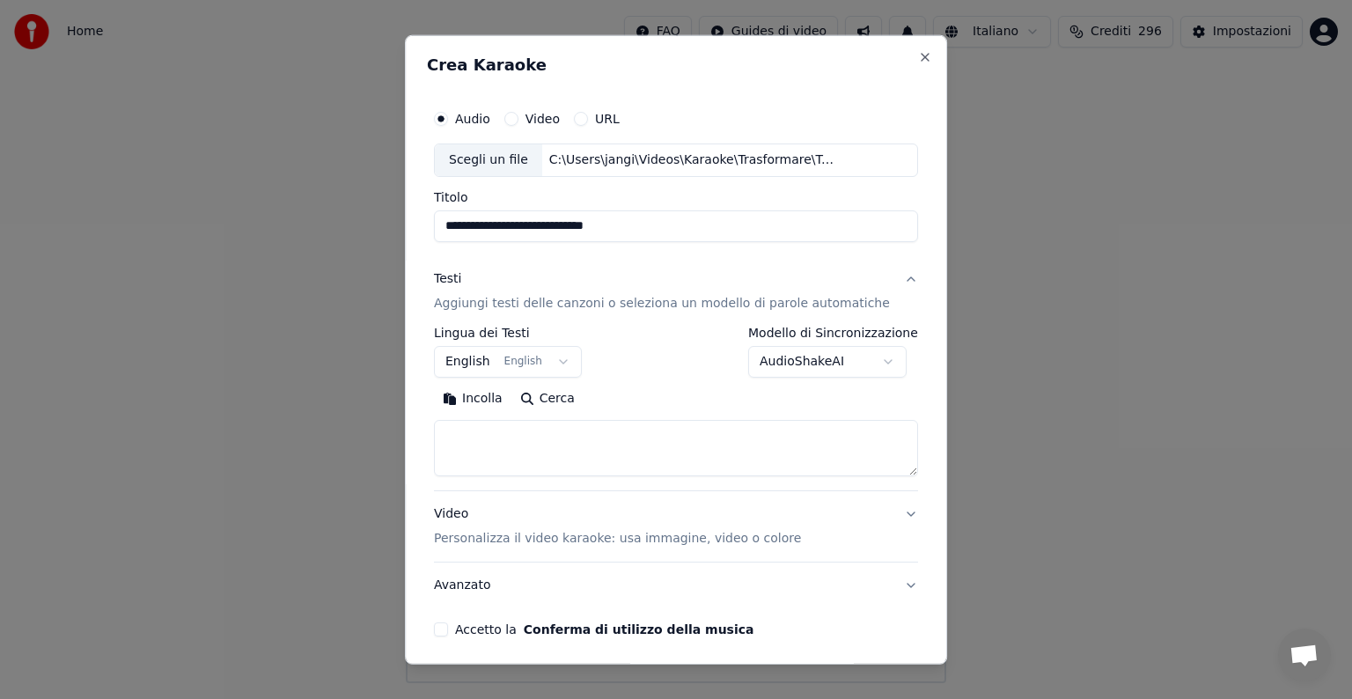
click at [529, 363] on button "English English" at bounding box center [508, 362] width 148 height 32
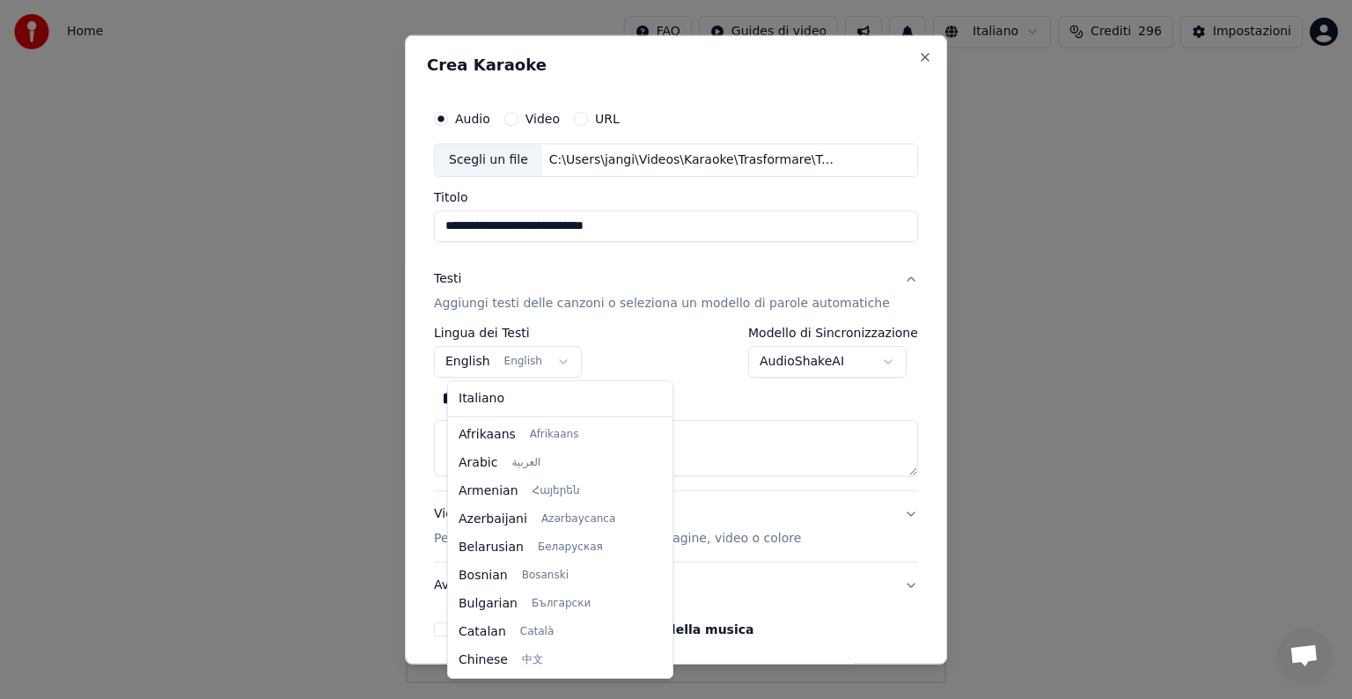
scroll to position [141, 0]
select select "**"
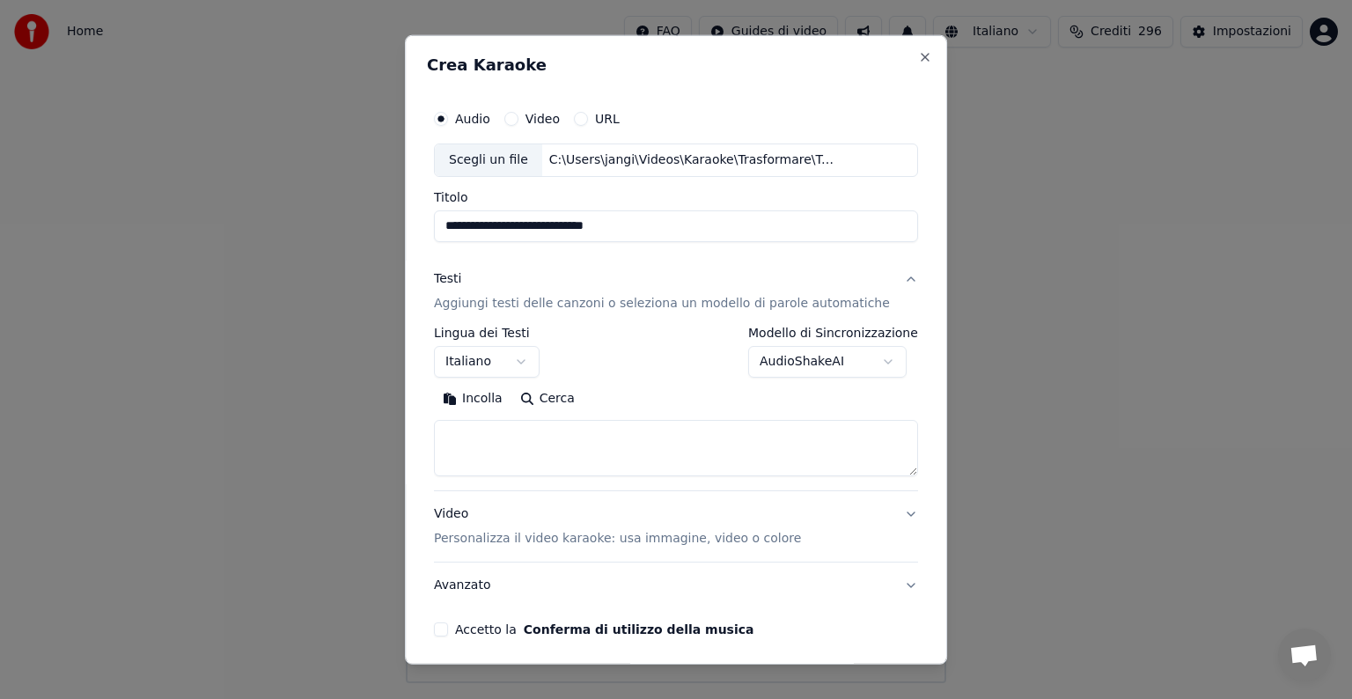
click at [487, 435] on textarea at bounding box center [676, 448] width 484 height 56
click at [490, 398] on button "Incolla" at bounding box center [472, 399] width 77 height 28
click at [882, 512] on button "Video Personalizza il video karaoke: usa immagine, video o colore" at bounding box center [676, 526] width 484 height 70
type textarea "**********"
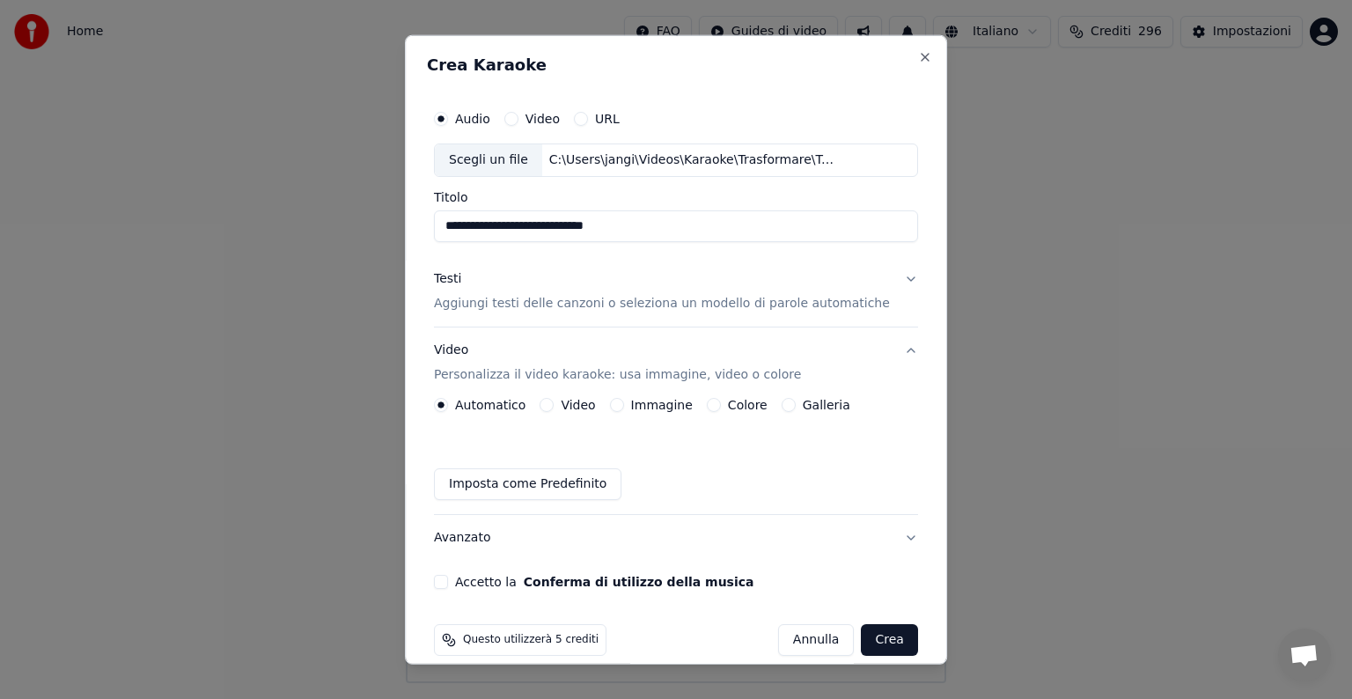
click at [630, 401] on div "Immagine" at bounding box center [651, 405] width 83 height 14
click at [623, 403] on button "Immagine" at bounding box center [617, 405] width 14 height 14
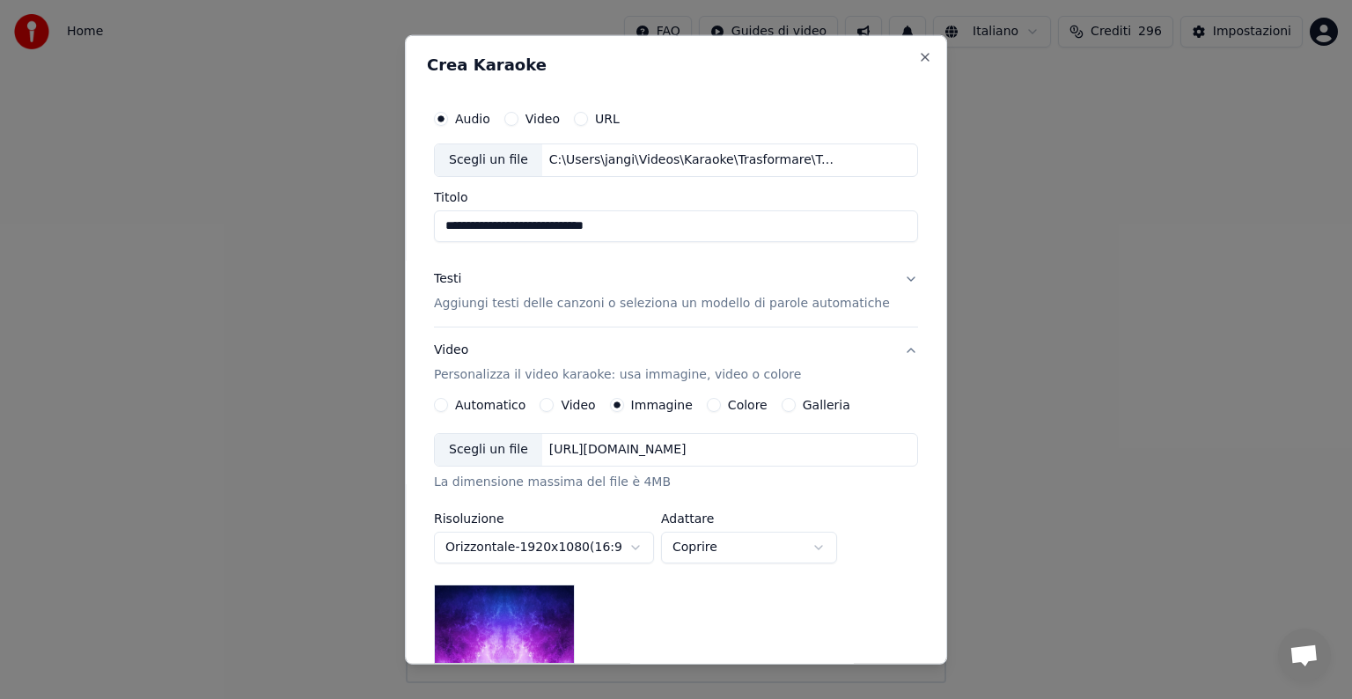
click at [620, 453] on div "[URL][DOMAIN_NAME]" at bounding box center [617, 450] width 151 height 18
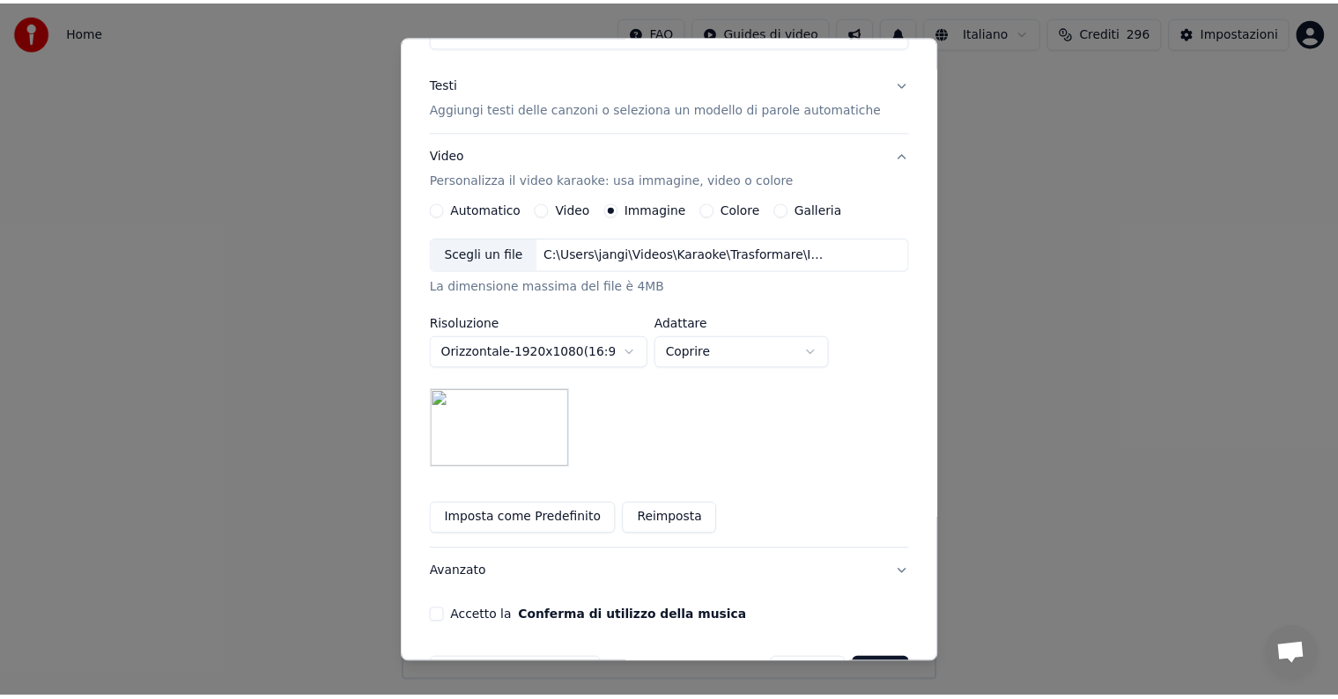
scroll to position [250, 0]
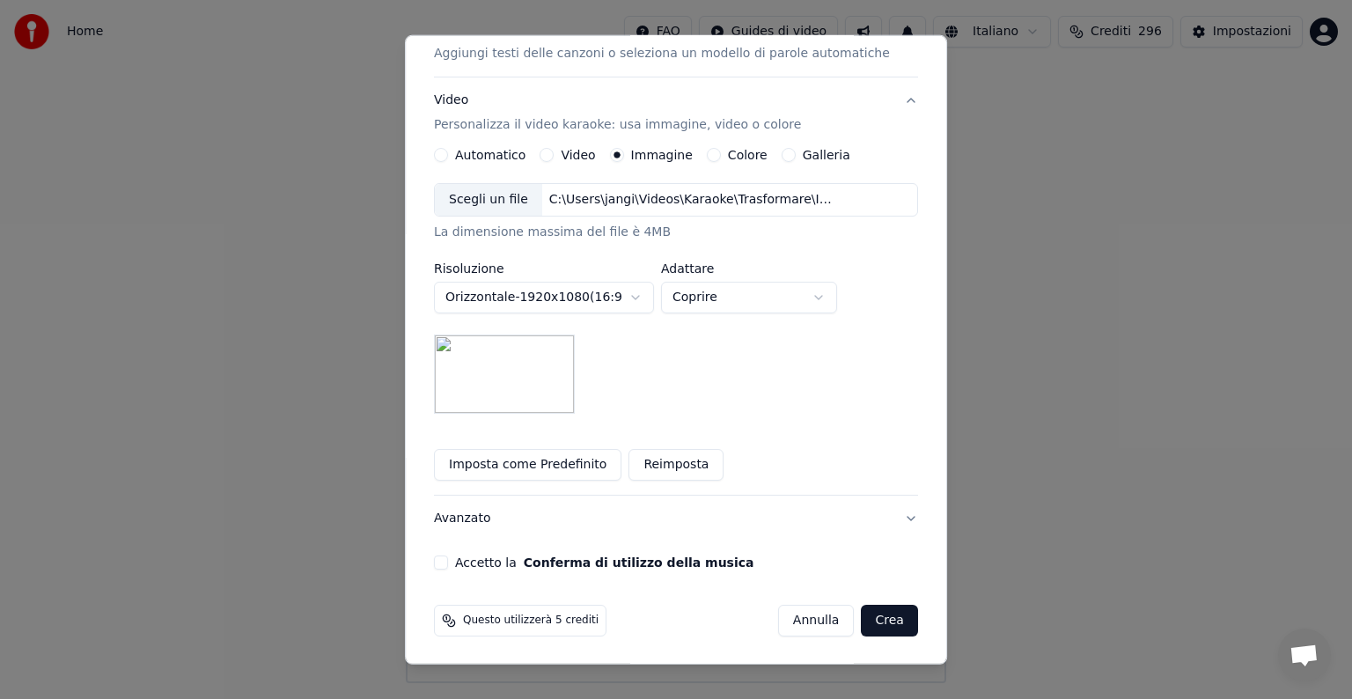
click at [844, 293] on body "**********" at bounding box center [676, 341] width 1352 height 683
select select "*******"
click at [448, 563] on button "Accetto la Conferma di utilizzo della musica" at bounding box center [441, 563] width 14 height 14
click at [874, 613] on button "Crea" at bounding box center [890, 621] width 56 height 32
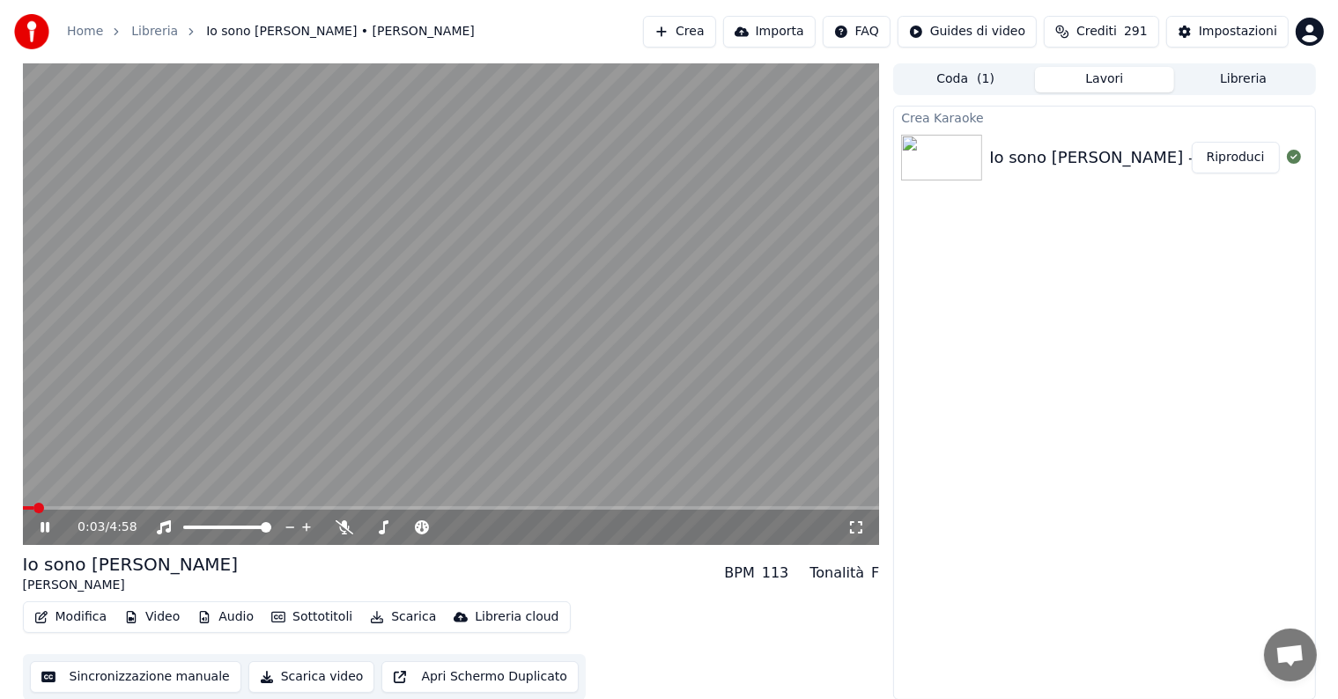
click at [42, 528] on icon at bounding box center [45, 527] width 9 height 11
click at [67, 616] on button "Modifica" at bounding box center [70, 617] width 87 height 25
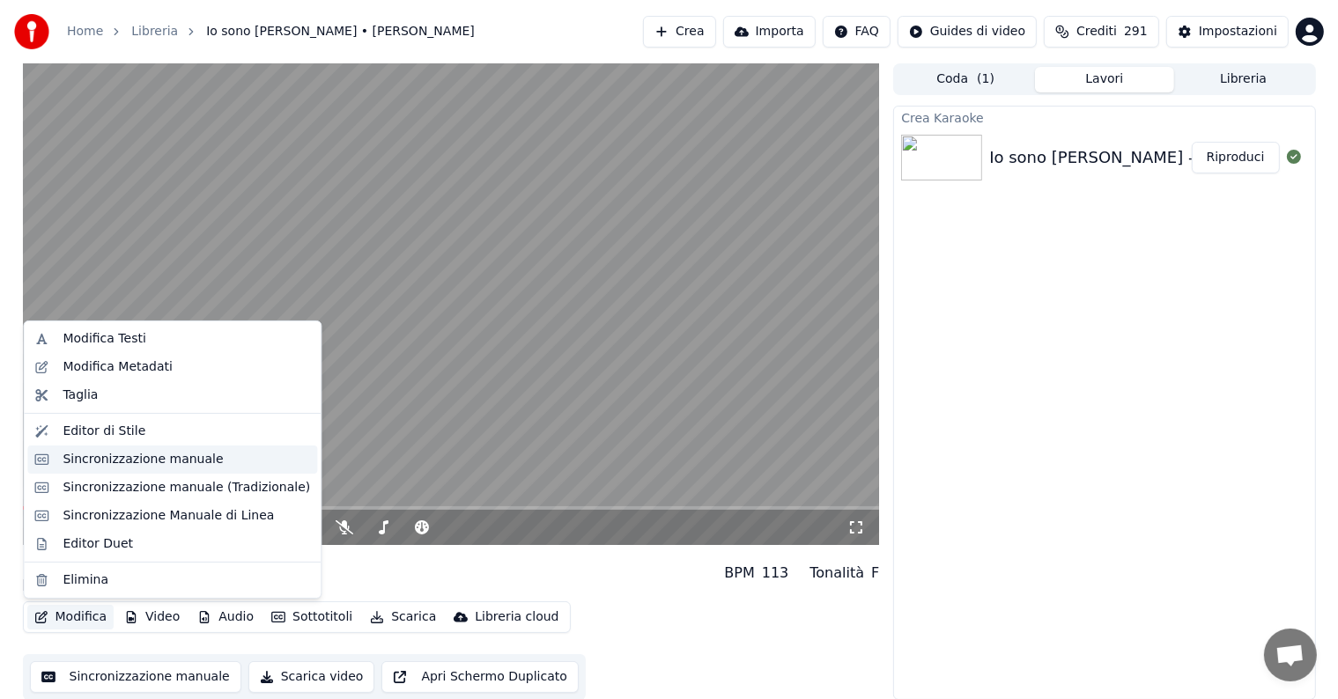
click at [116, 463] on div "Sincronizzazione manuale" at bounding box center [143, 460] width 160 height 18
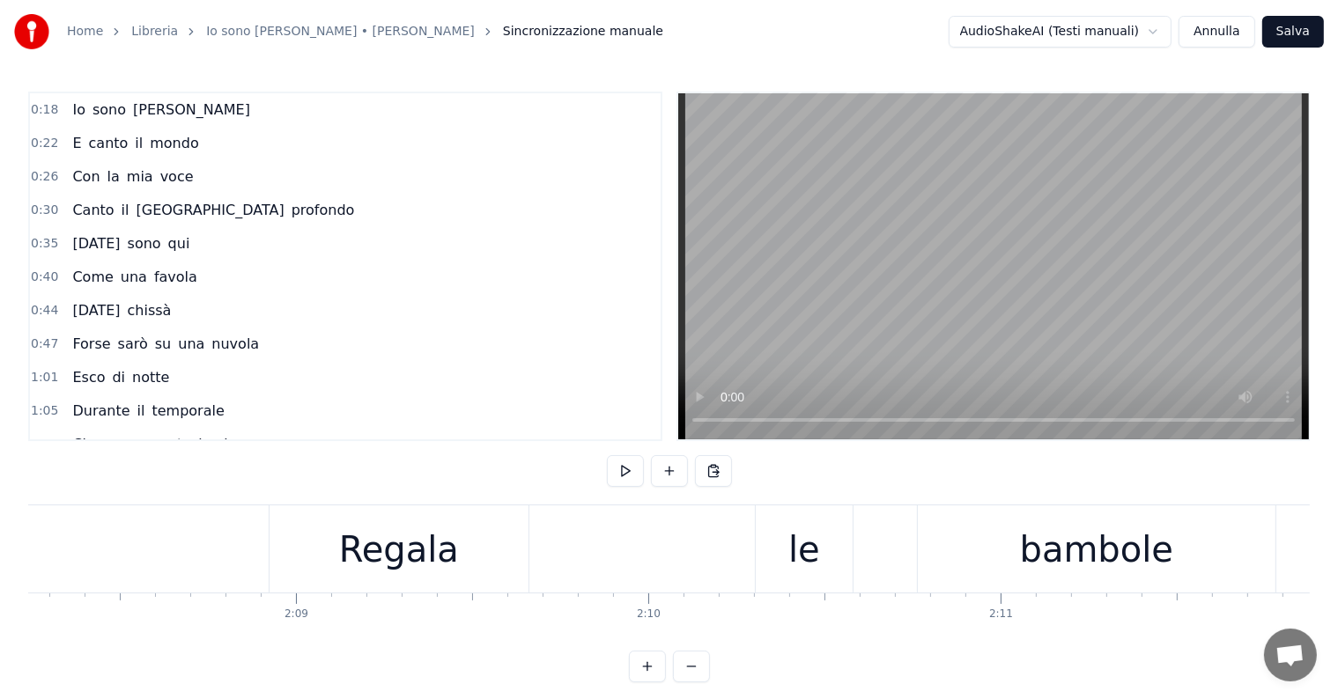
scroll to position [0, 45108]
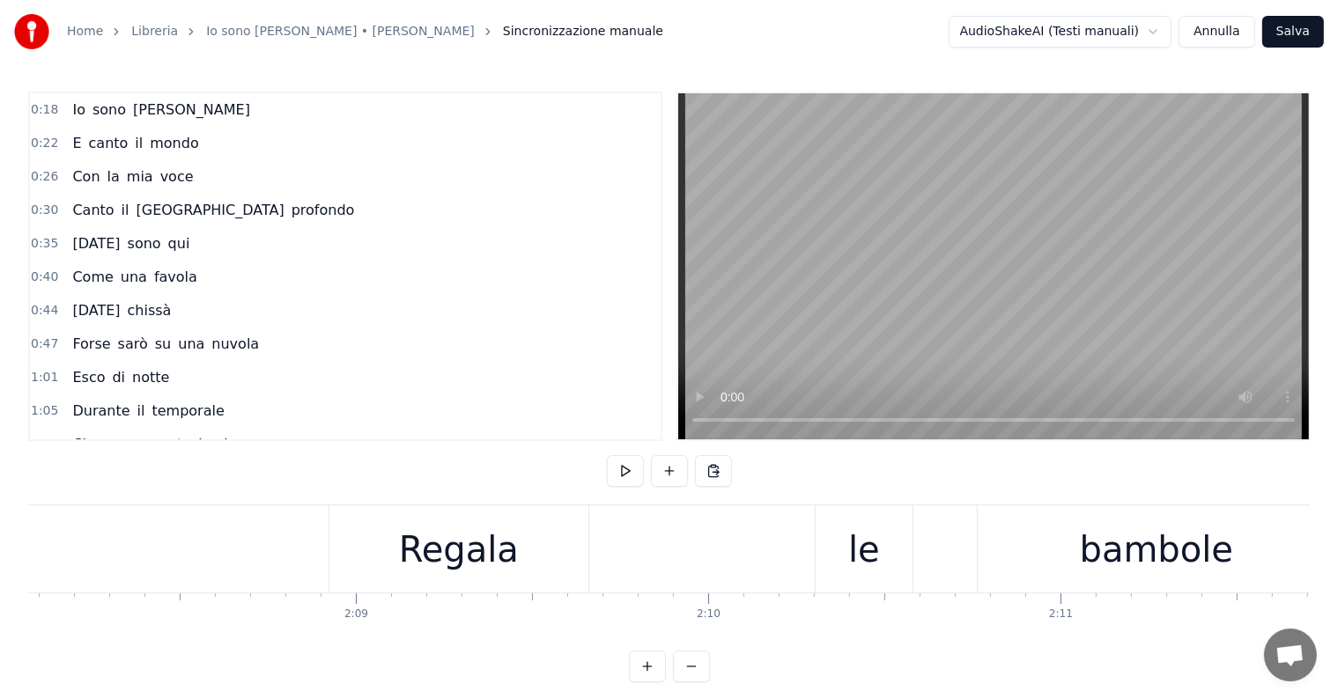
click at [669, 563] on div "Regala le bambole" at bounding box center [833, 548] width 1011 height 87
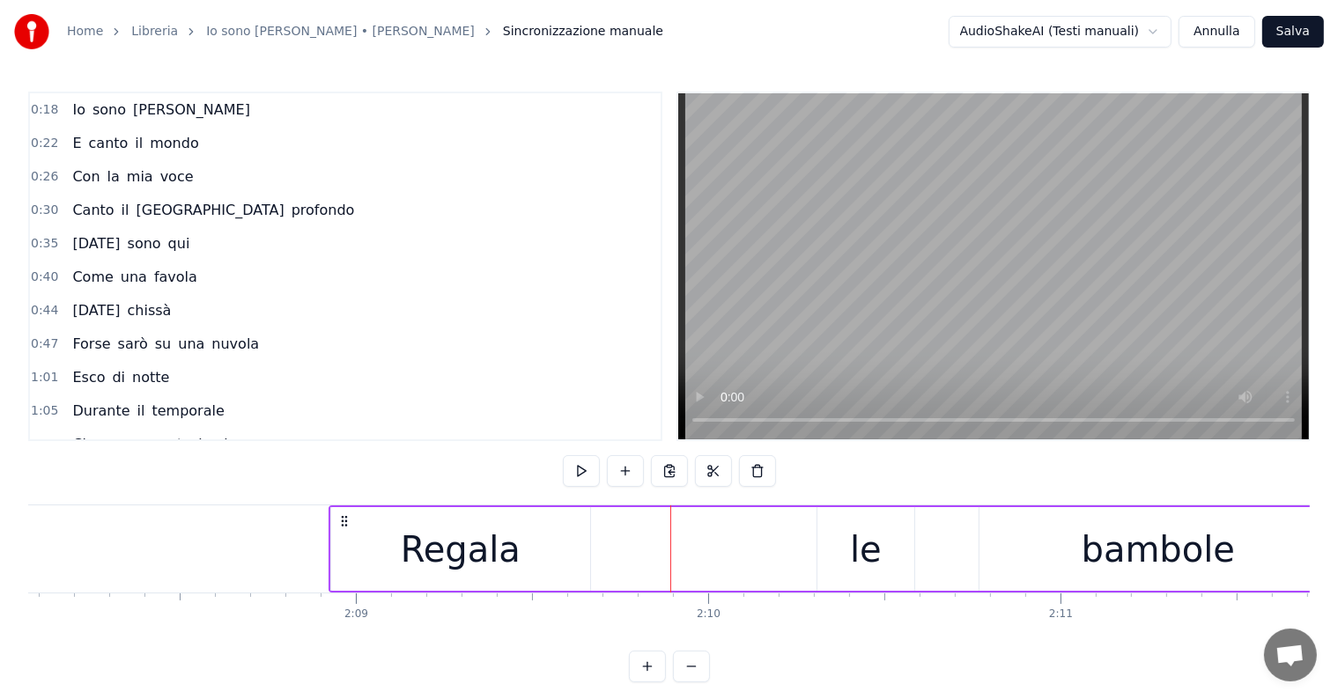
click at [423, 549] on div "Regala" at bounding box center [461, 549] width 120 height 53
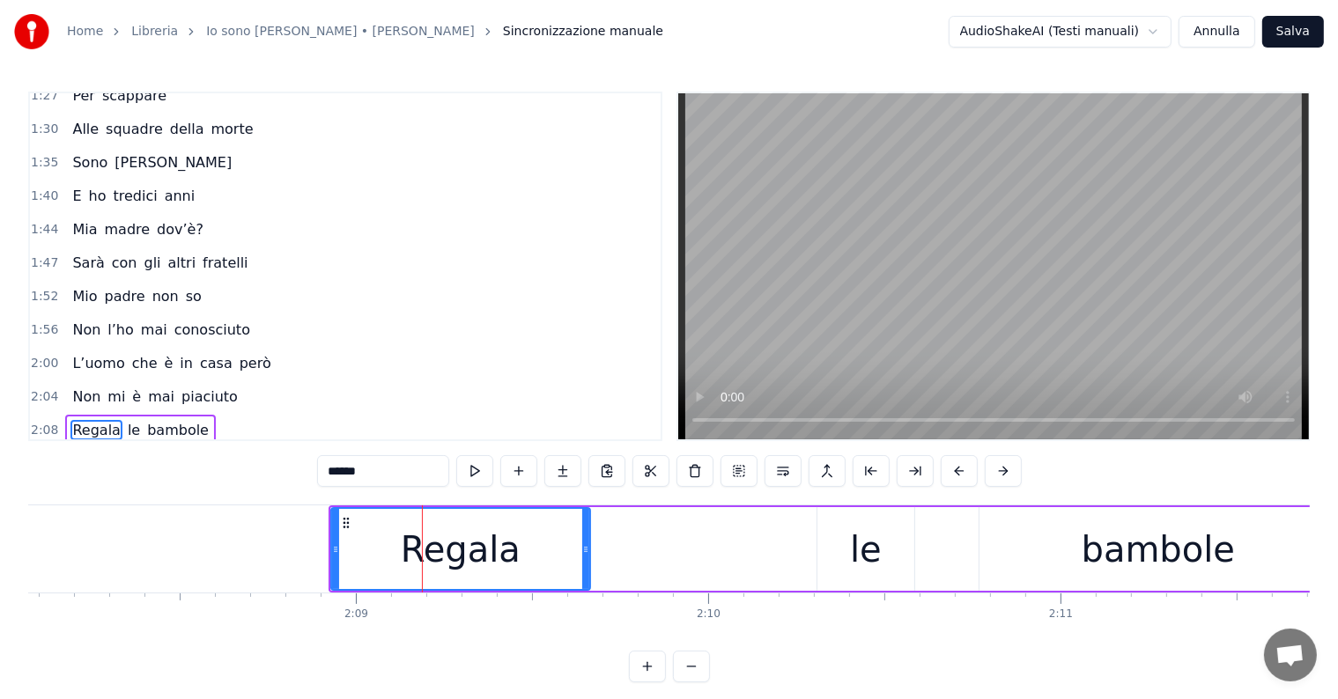
scroll to position [620, 0]
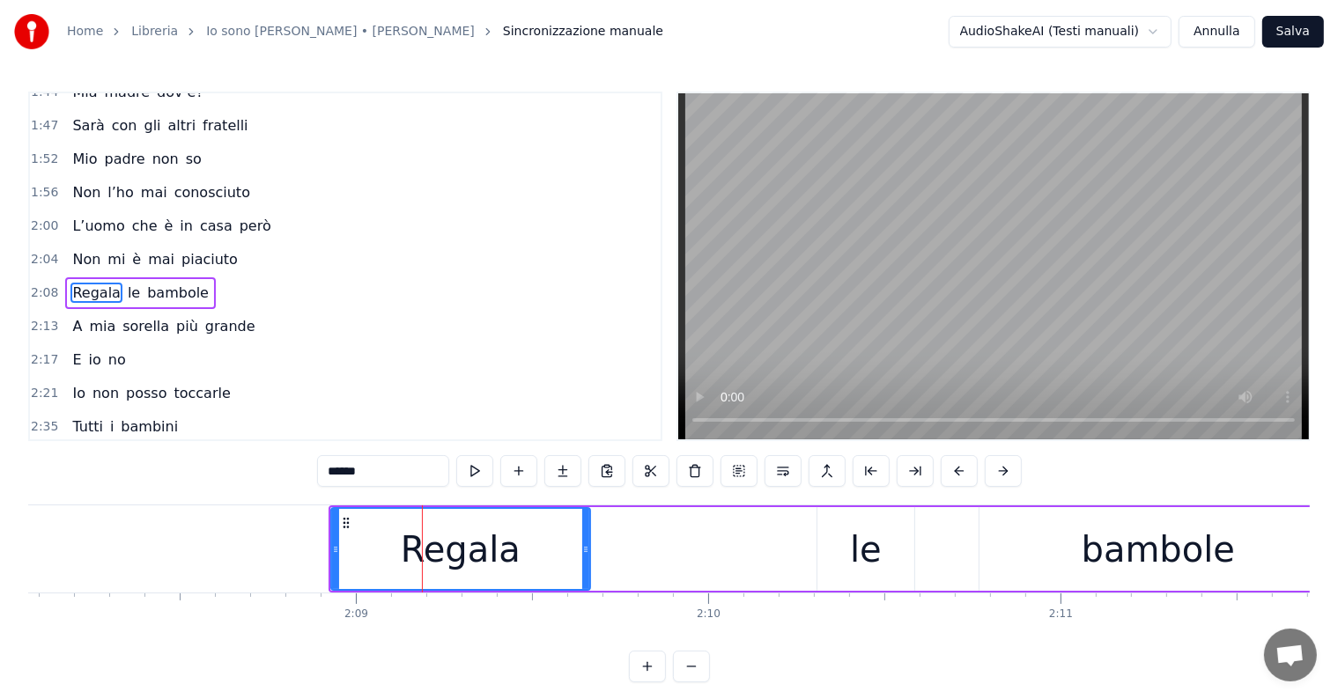
click at [859, 556] on div "le" at bounding box center [866, 549] width 32 height 53
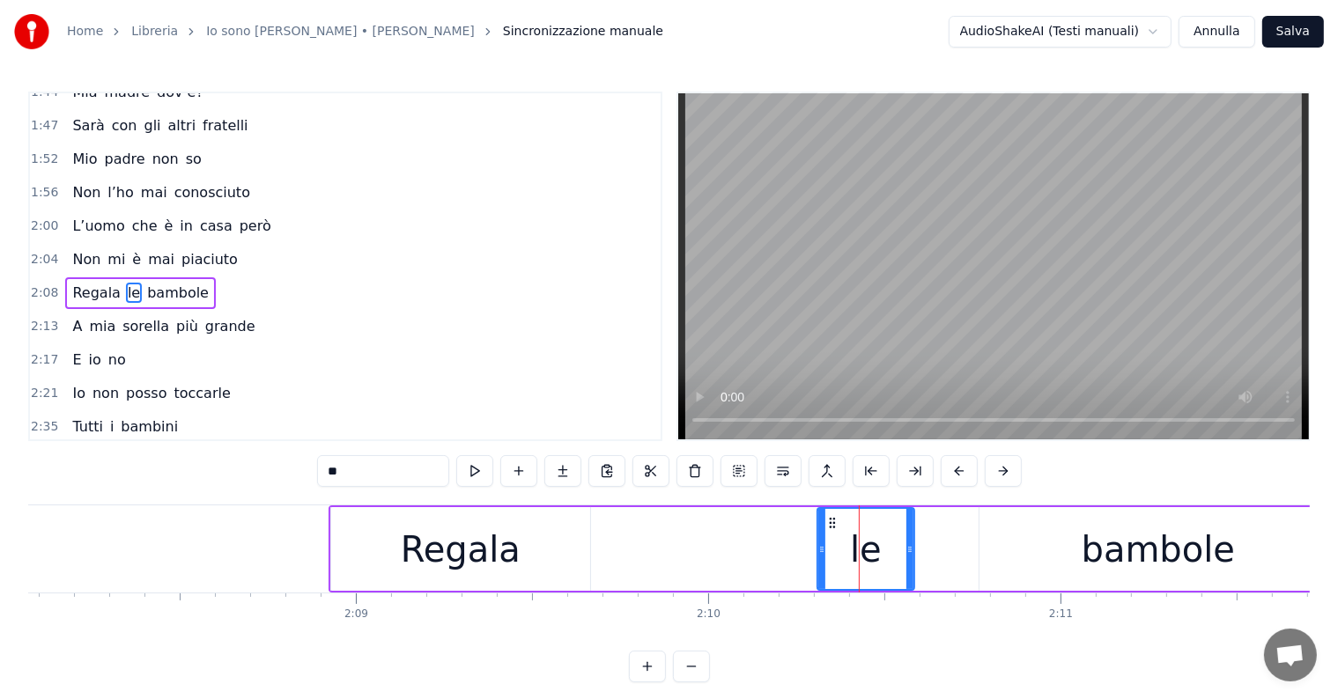
click at [461, 550] on div "Regala" at bounding box center [461, 549] width 120 height 53
type input "******"
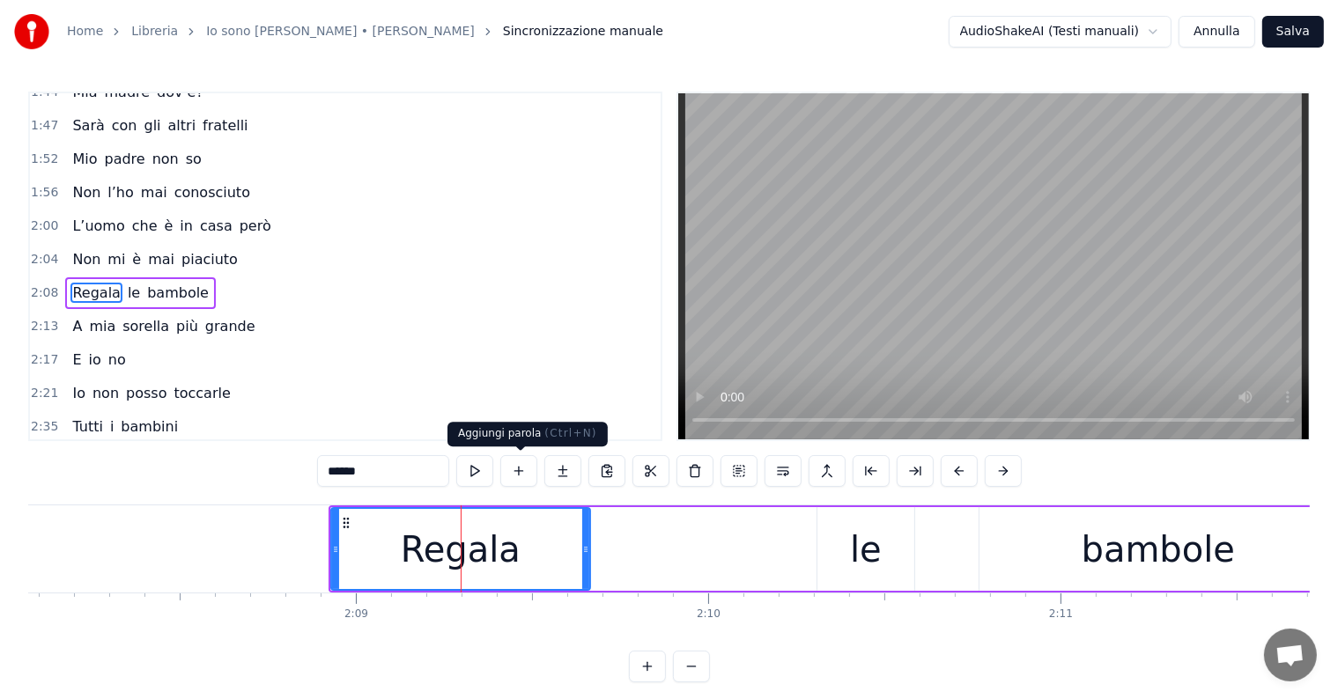
click at [525, 479] on button at bounding box center [518, 471] width 37 height 32
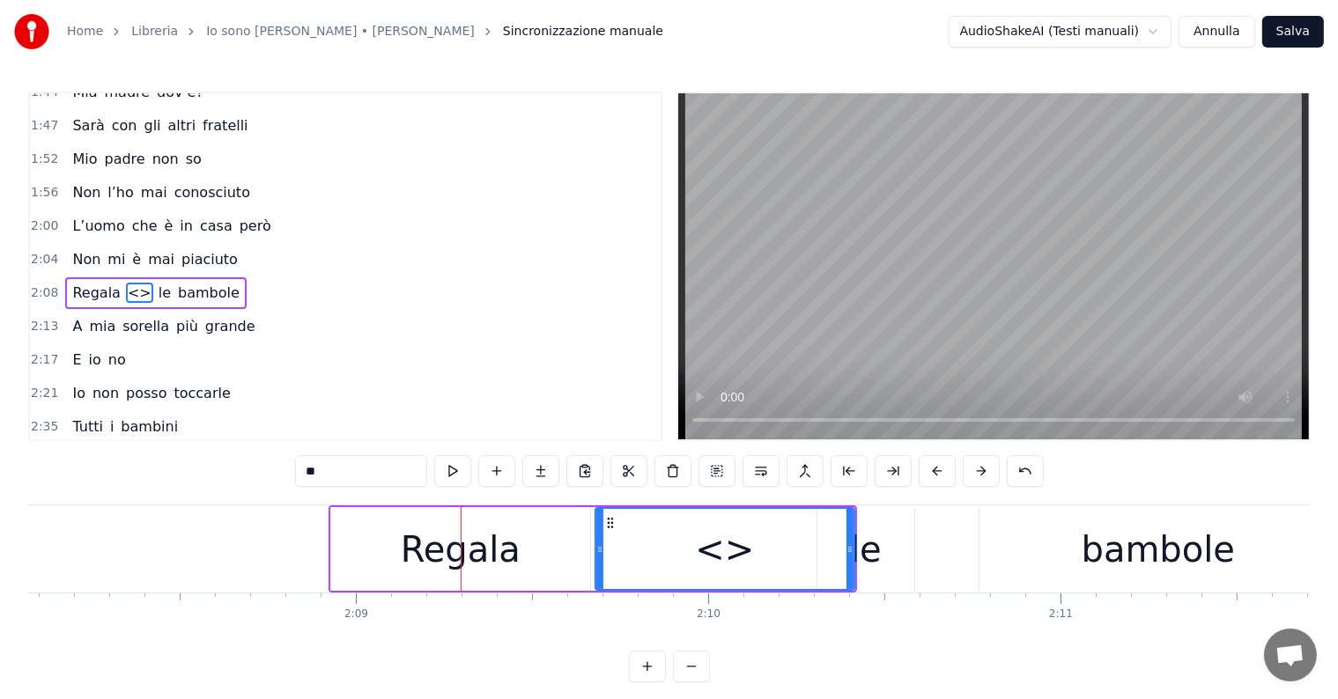
click at [368, 467] on input "**" at bounding box center [361, 471] width 132 height 32
type input "*"
type input "******"
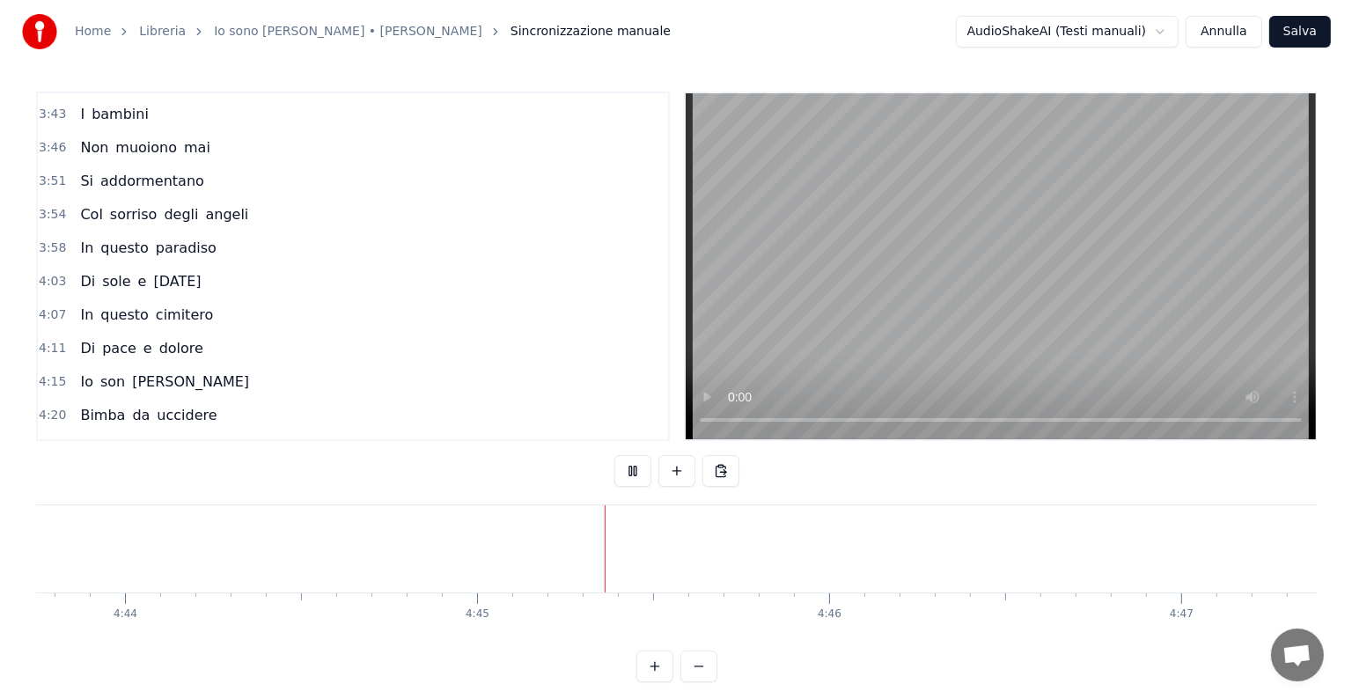
scroll to position [0, 100226]
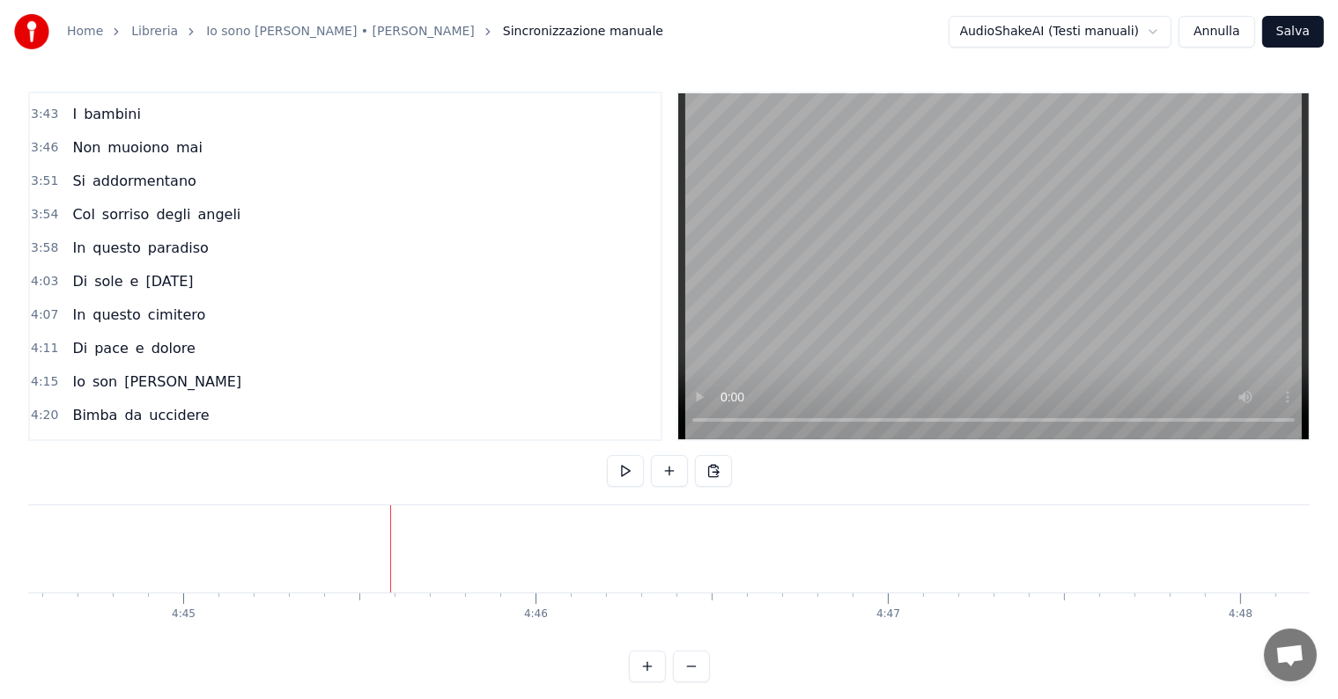
click at [1308, 31] on button "Salva" at bounding box center [1293, 32] width 62 height 32
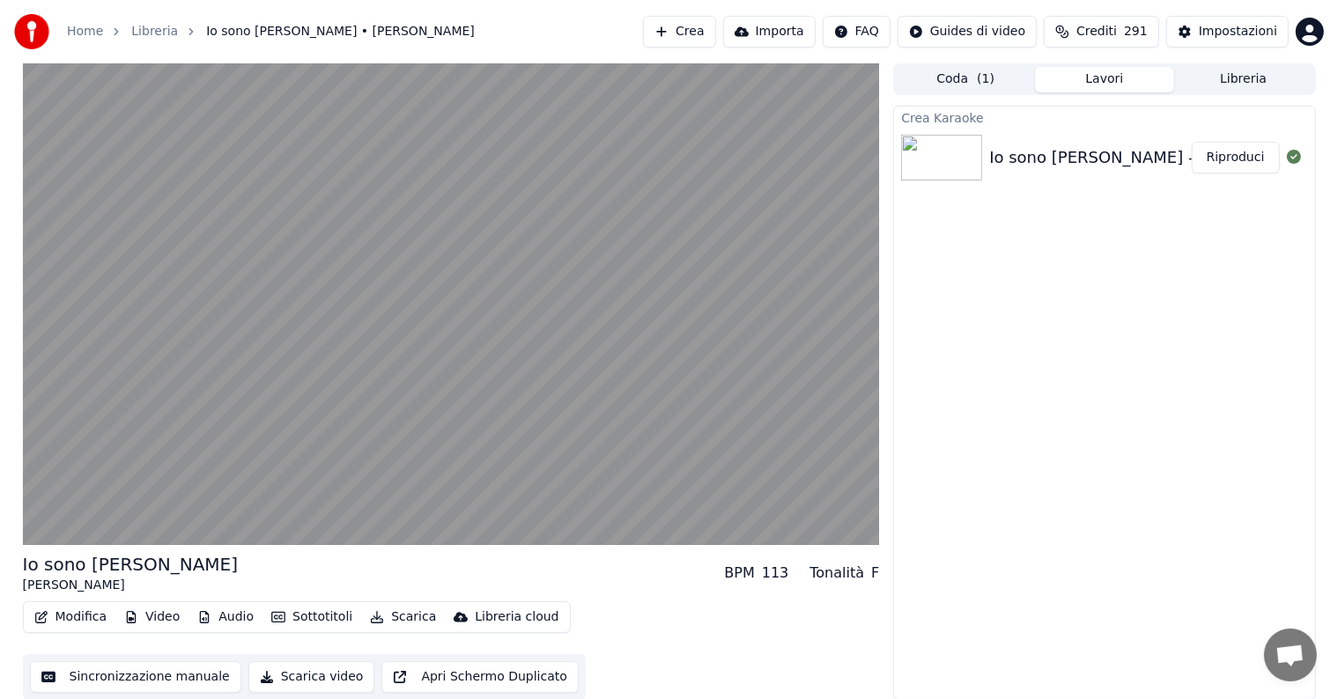
click at [1255, 162] on button "Riproduci" at bounding box center [1235, 158] width 88 height 32
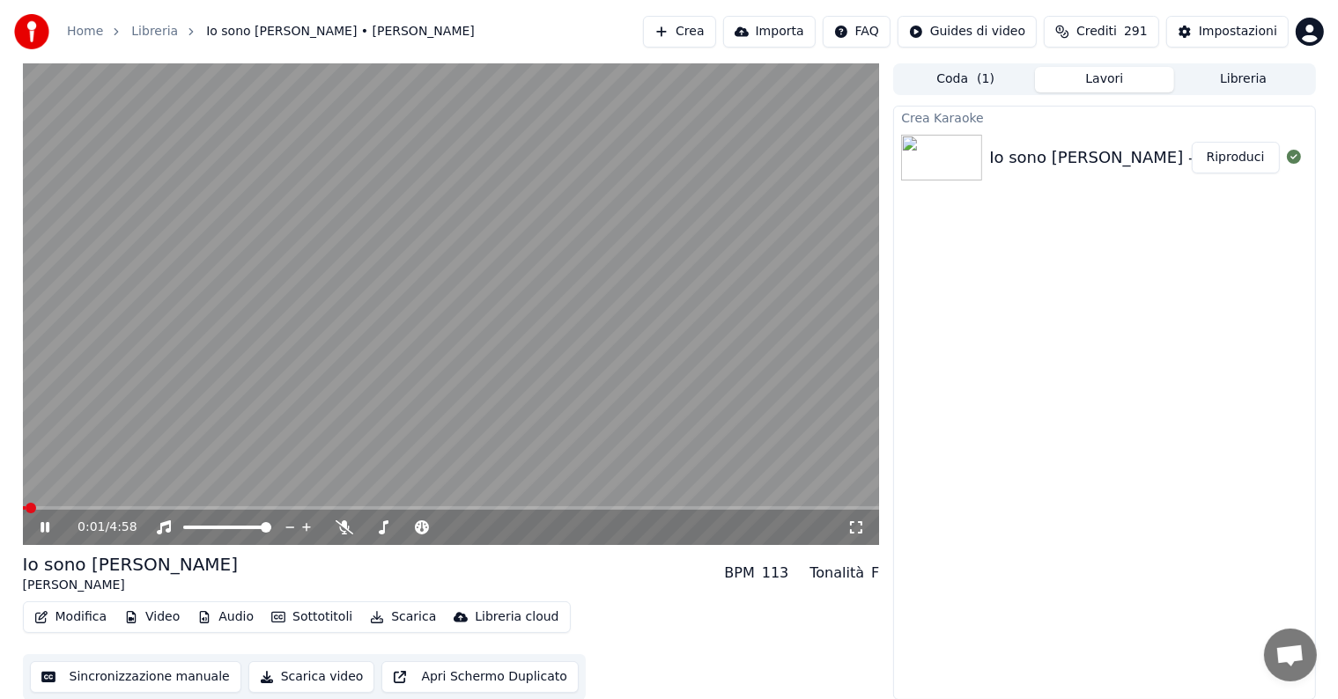
click at [48, 528] on icon at bounding box center [45, 527] width 9 height 11
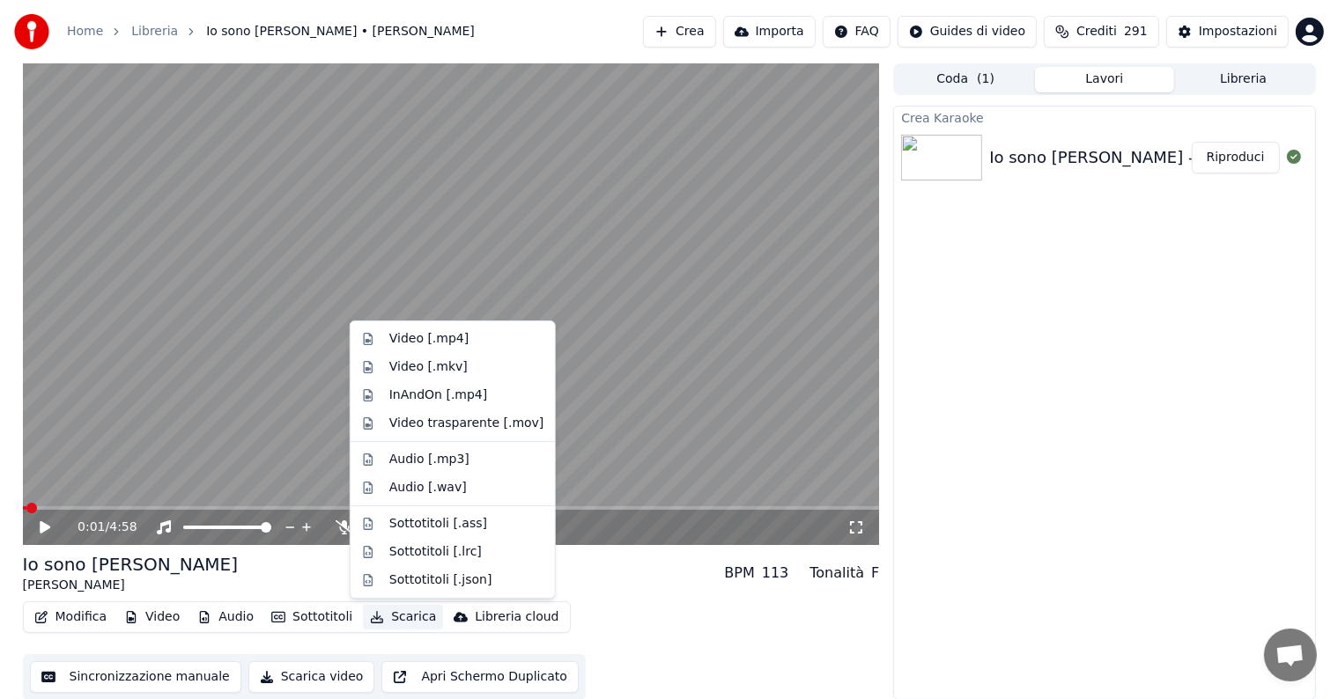
click at [388, 619] on button "Scarica" at bounding box center [403, 617] width 80 height 25
click at [435, 339] on div "Video [.mp4]" at bounding box center [428, 339] width 79 height 18
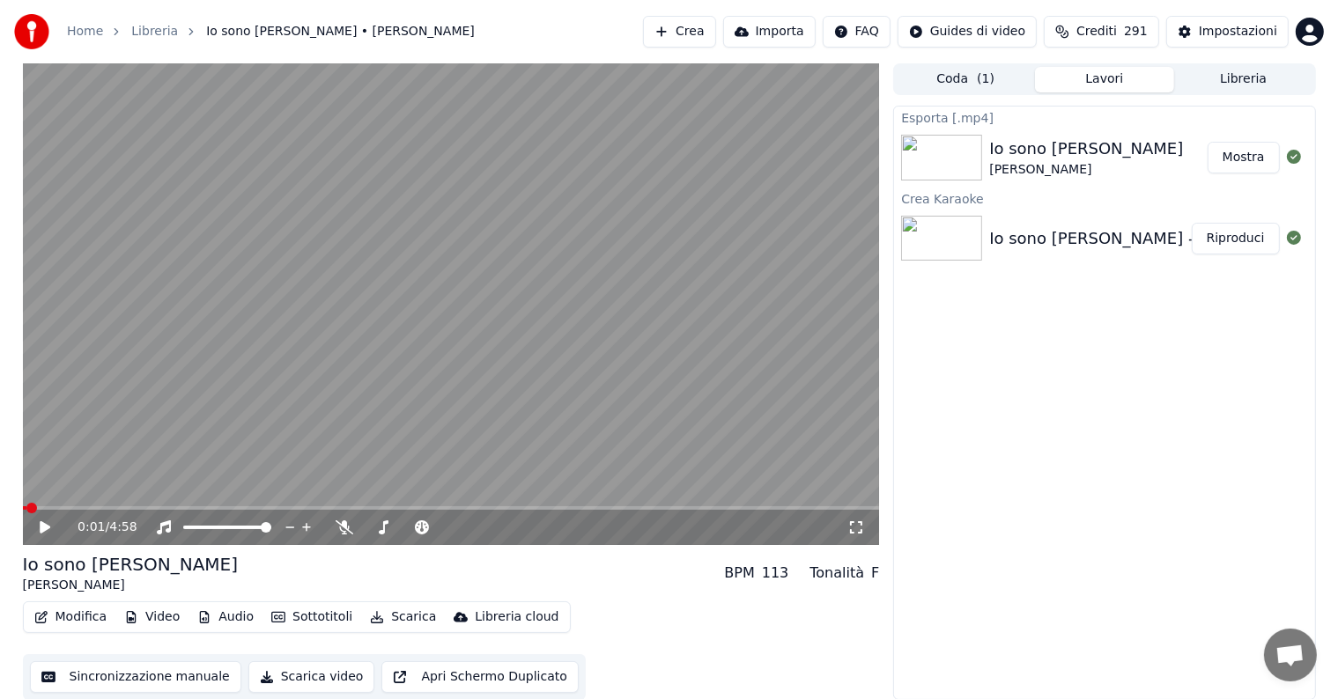
click at [1244, 154] on button "Mostra" at bounding box center [1243, 158] width 72 height 32
click at [715, 33] on button "Crea" at bounding box center [679, 32] width 72 height 32
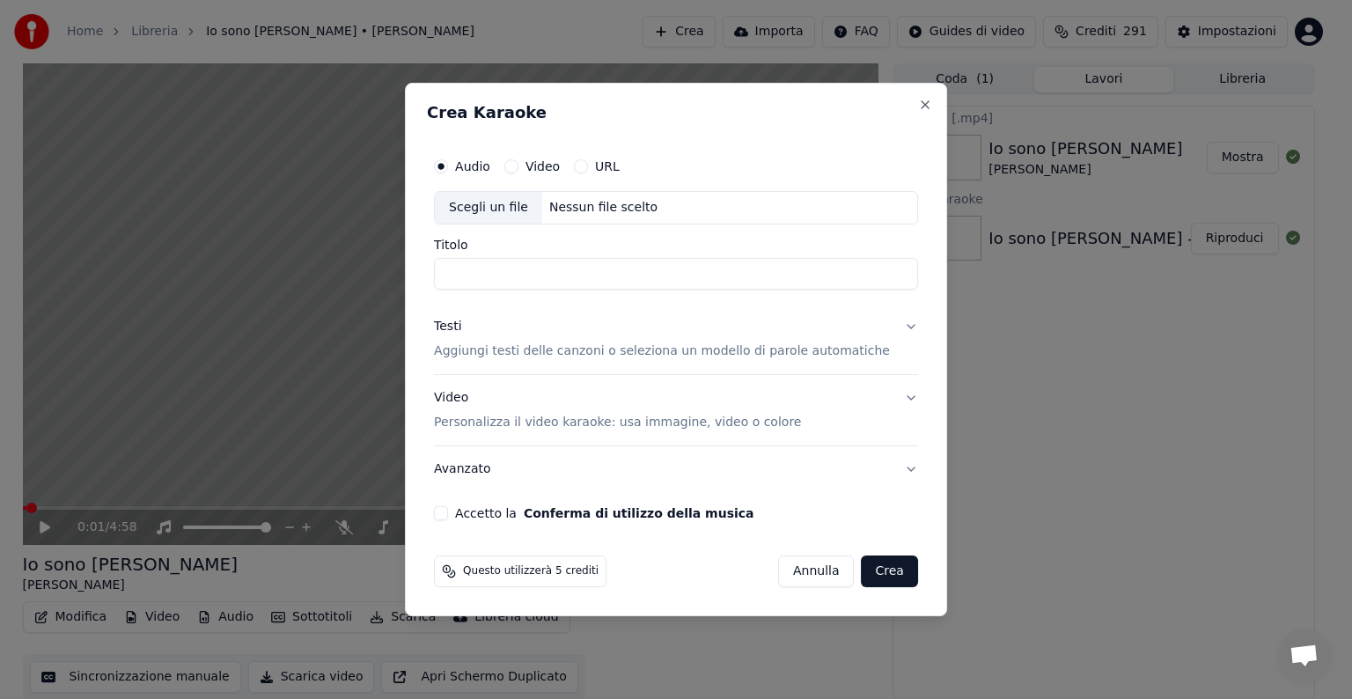
click at [519, 171] on button "Video" at bounding box center [512, 166] width 14 height 14
click at [607, 209] on div "Nessun file scelto" at bounding box center [603, 208] width 122 height 18
type input "**********"
click at [890, 327] on button "Testi Aggiungi testi delle canzoni o seleziona un modello di parole automatiche" at bounding box center [676, 339] width 484 height 70
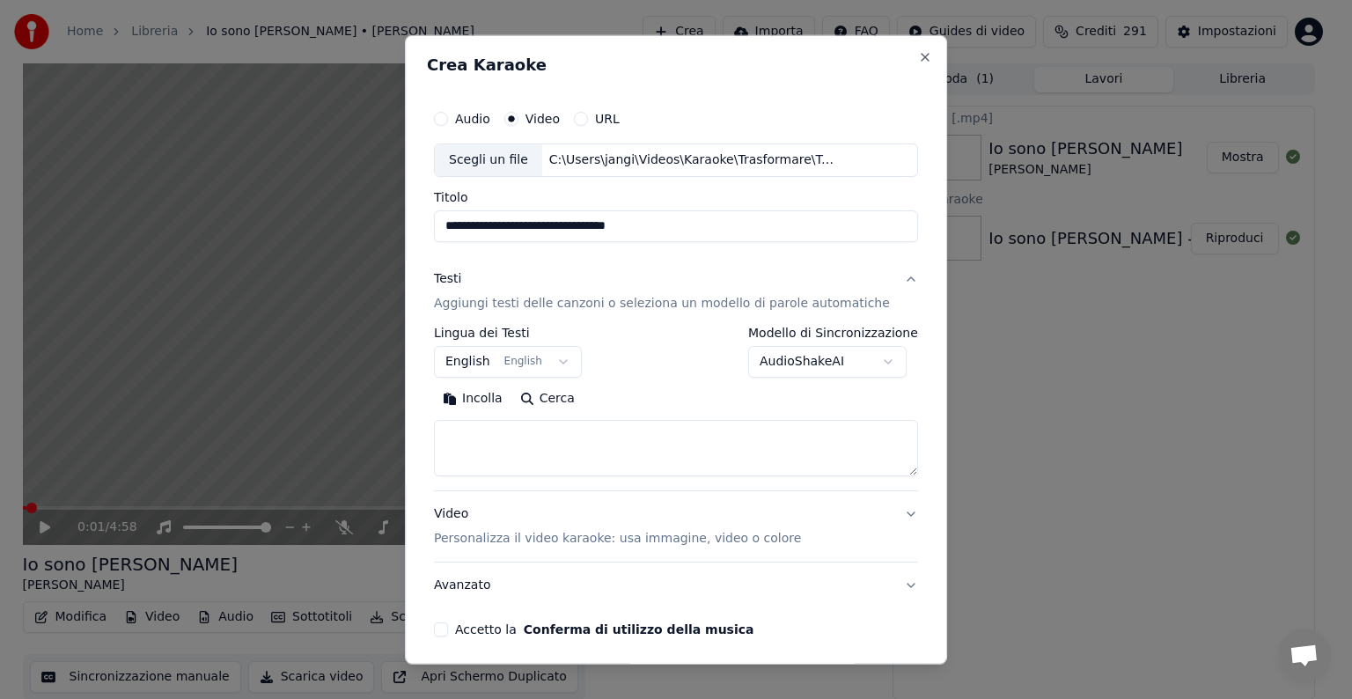
click at [570, 356] on body "**********" at bounding box center [669, 349] width 1338 height 699
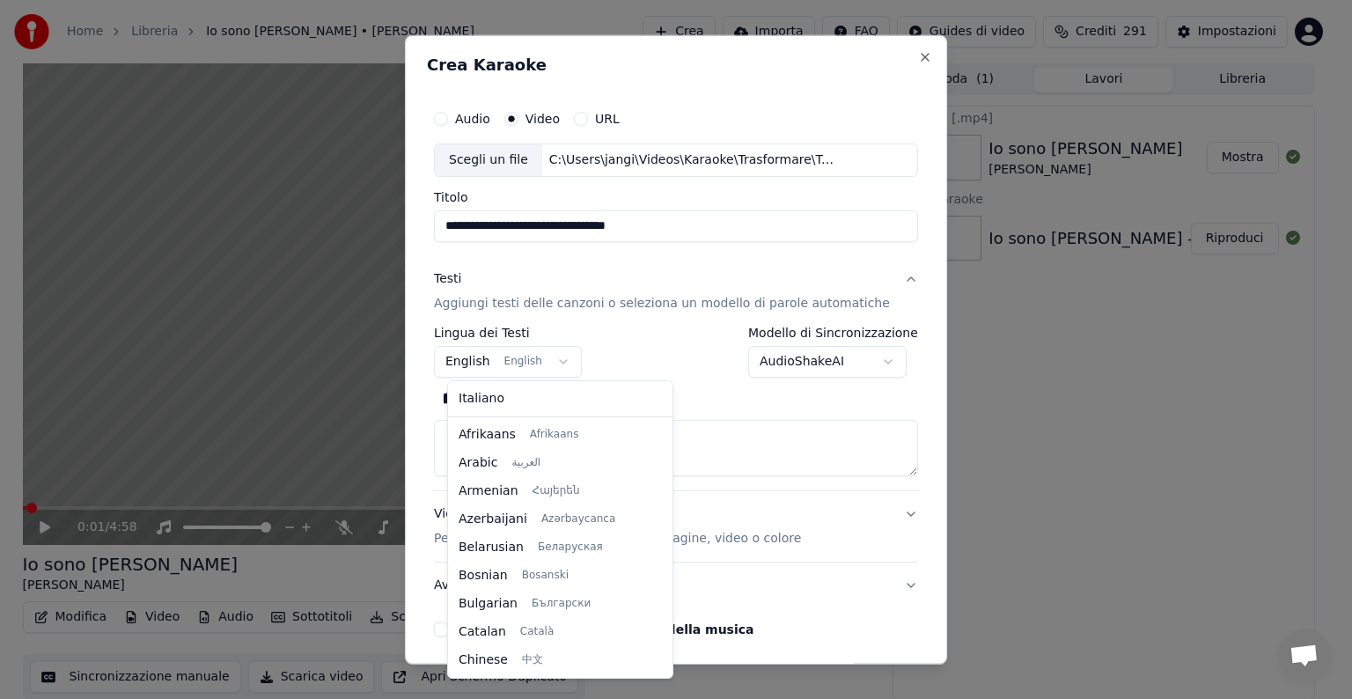
scroll to position [141, 0]
select select "**"
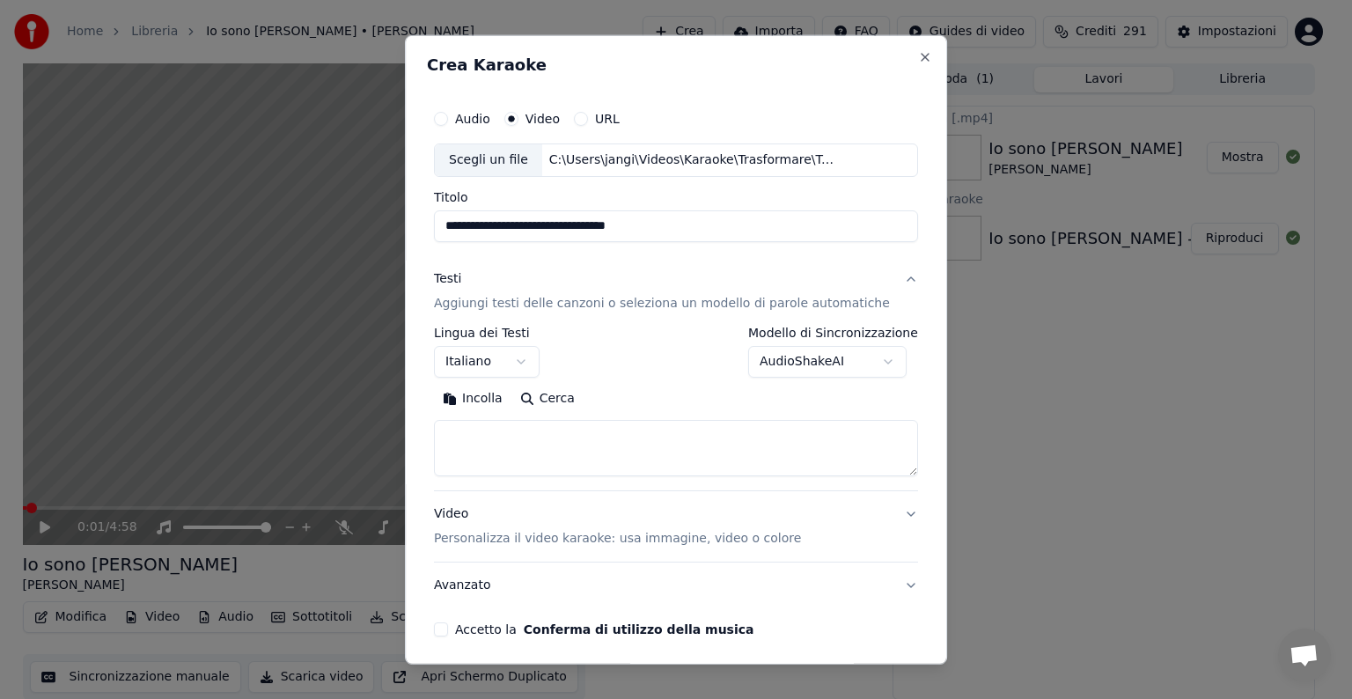
click at [519, 456] on textarea at bounding box center [676, 448] width 484 height 56
click at [477, 394] on button "Incolla" at bounding box center [472, 399] width 77 height 28
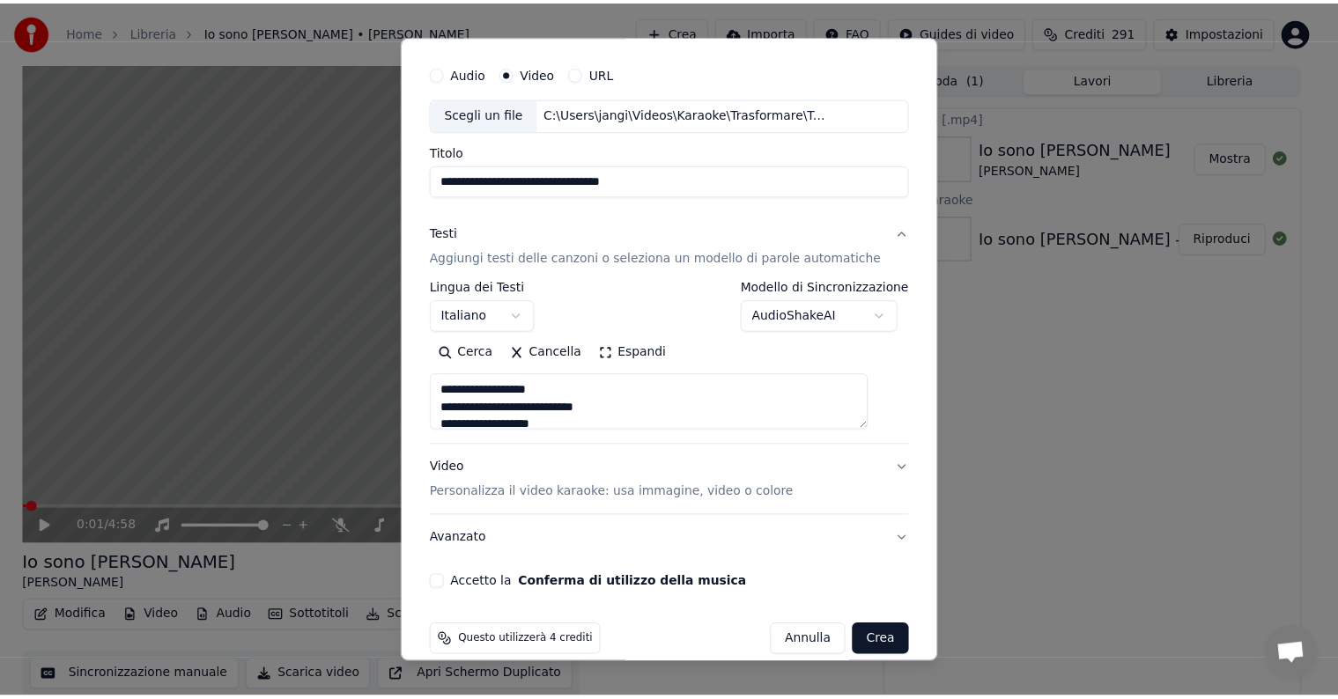
scroll to position [67, 0]
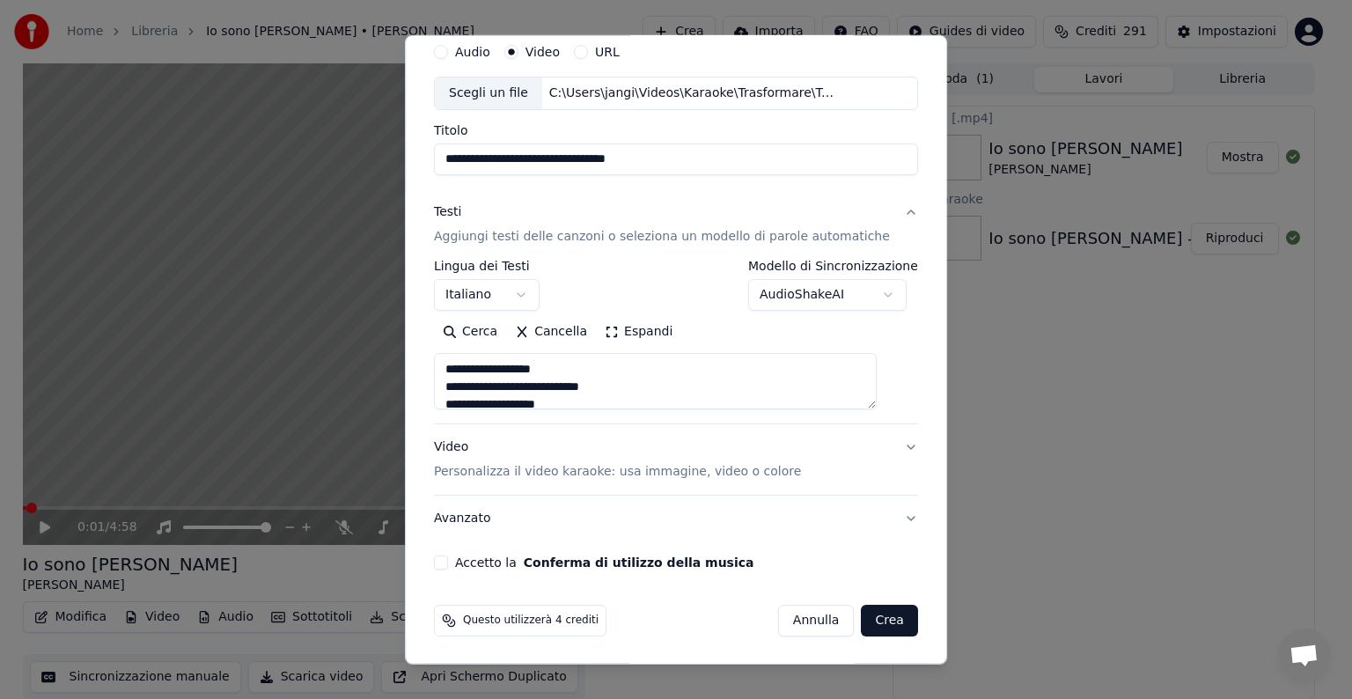
click at [448, 559] on button "Accetto la Conferma di utilizzo della musica" at bounding box center [441, 563] width 14 height 14
click at [862, 616] on button "Crea" at bounding box center [890, 621] width 56 height 32
type textarea "**********"
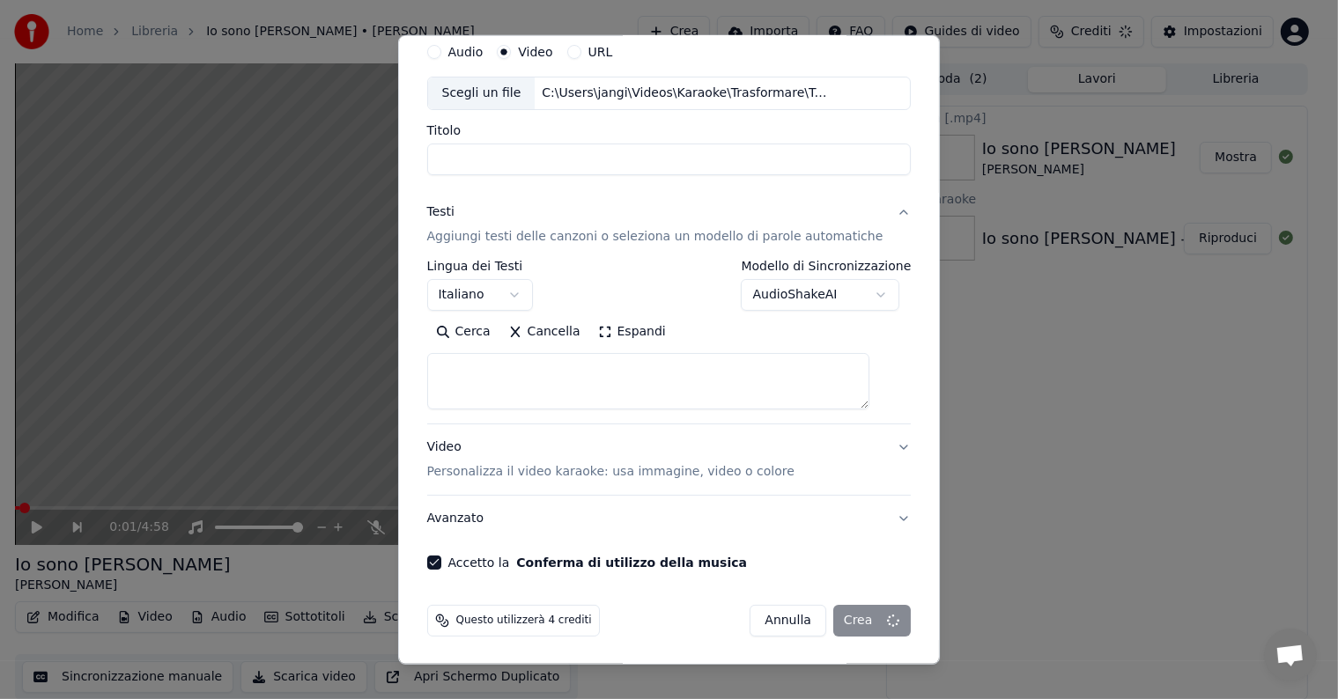
select select
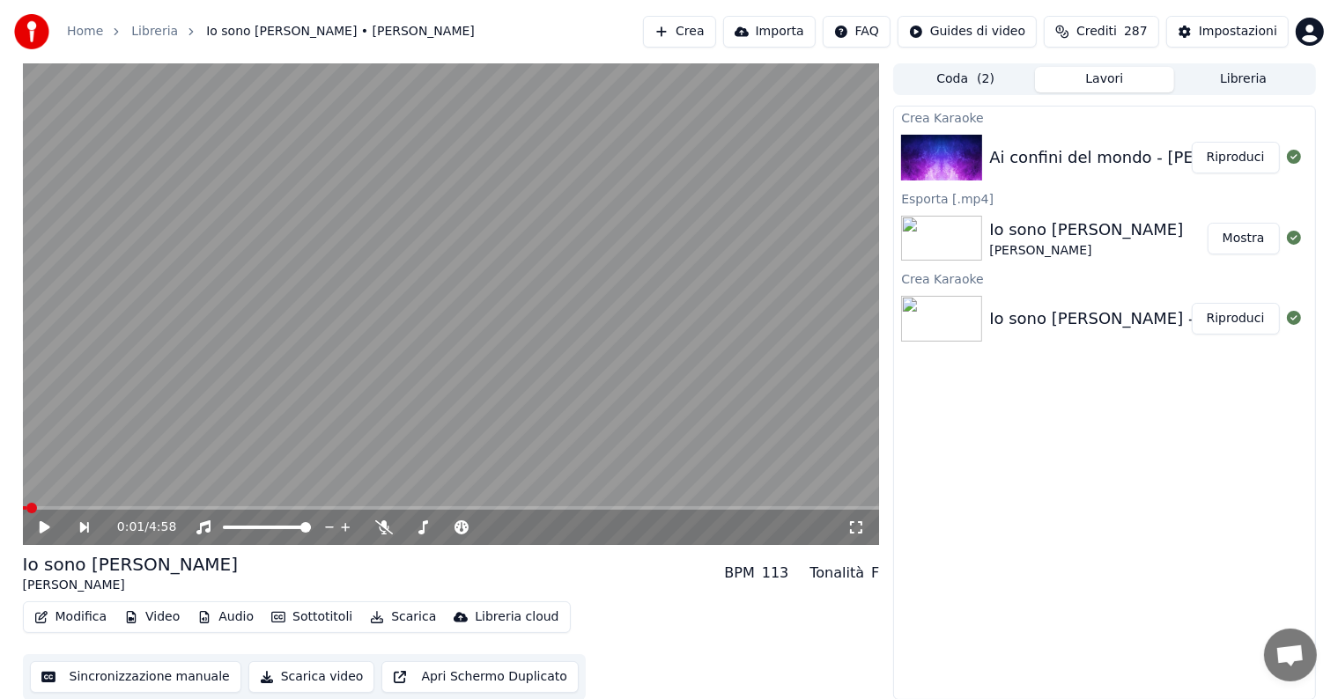
click at [1238, 153] on button "Riproduci" at bounding box center [1235, 158] width 88 height 32
click at [48, 524] on icon at bounding box center [45, 527] width 9 height 11
click at [79, 621] on button "Modifica" at bounding box center [70, 617] width 87 height 25
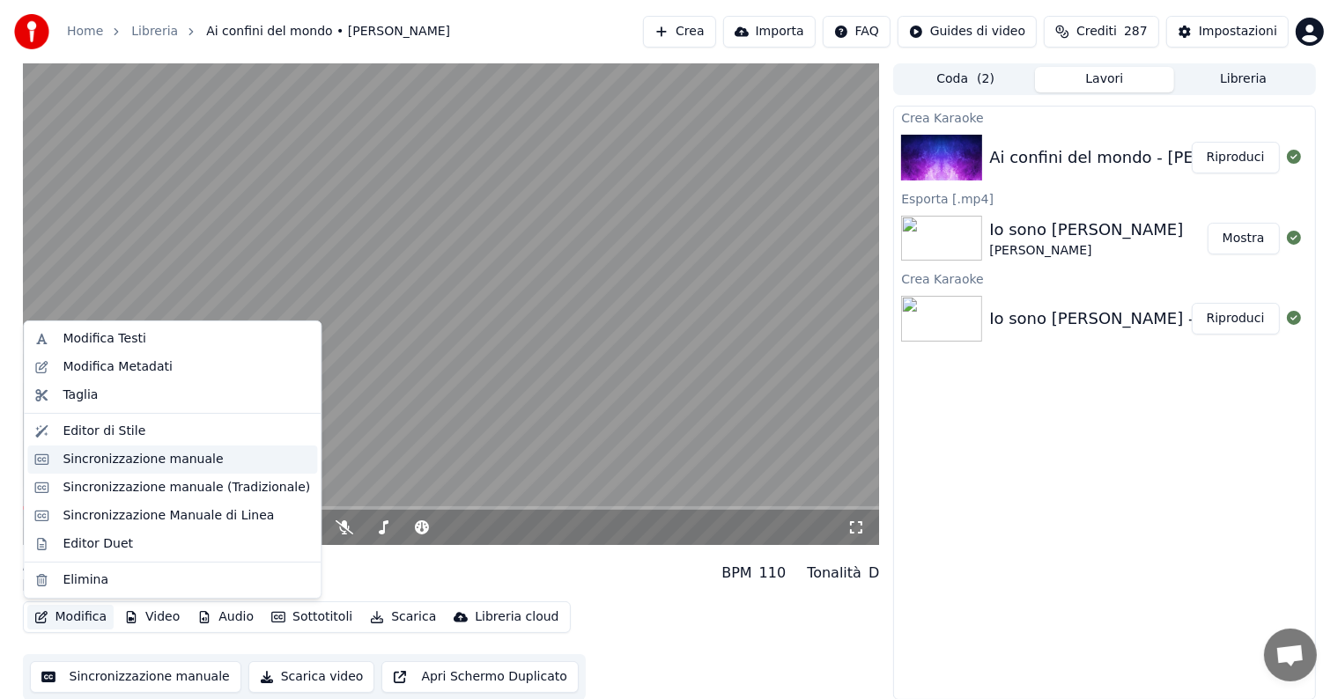
click at [153, 460] on div "Sincronizzazione manuale" at bounding box center [143, 460] width 160 height 18
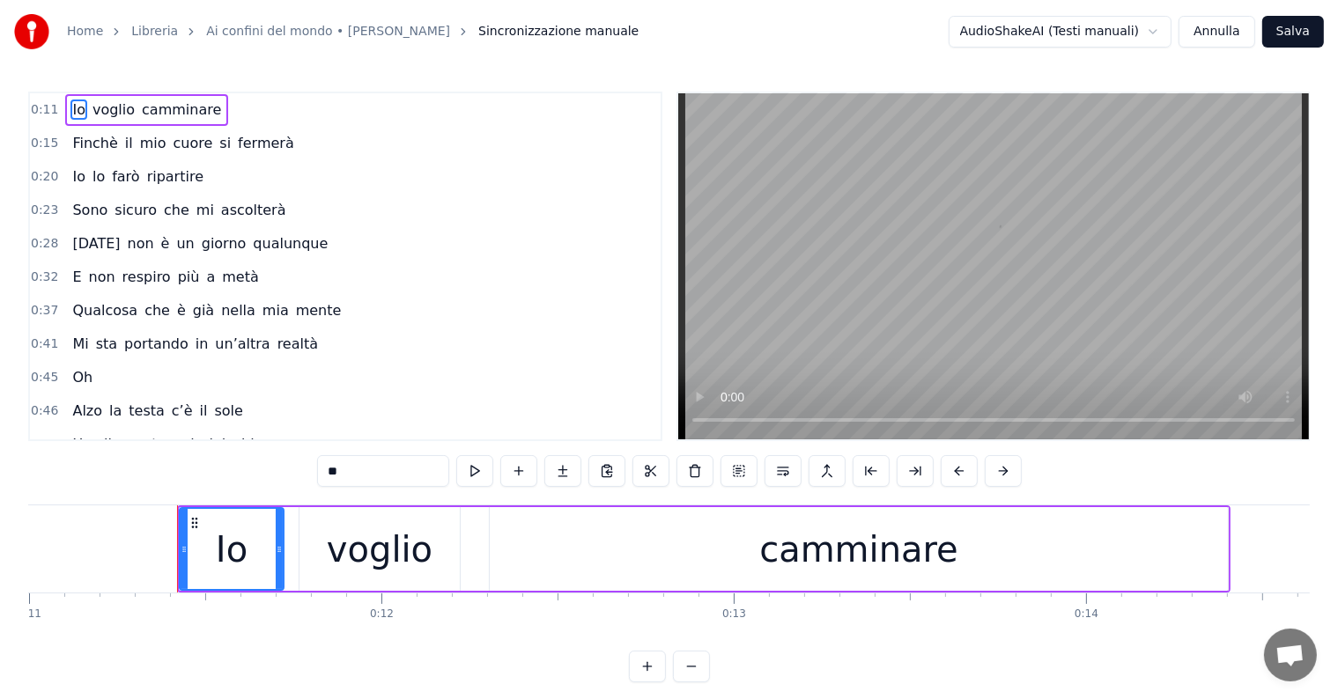
scroll to position [0, 3934]
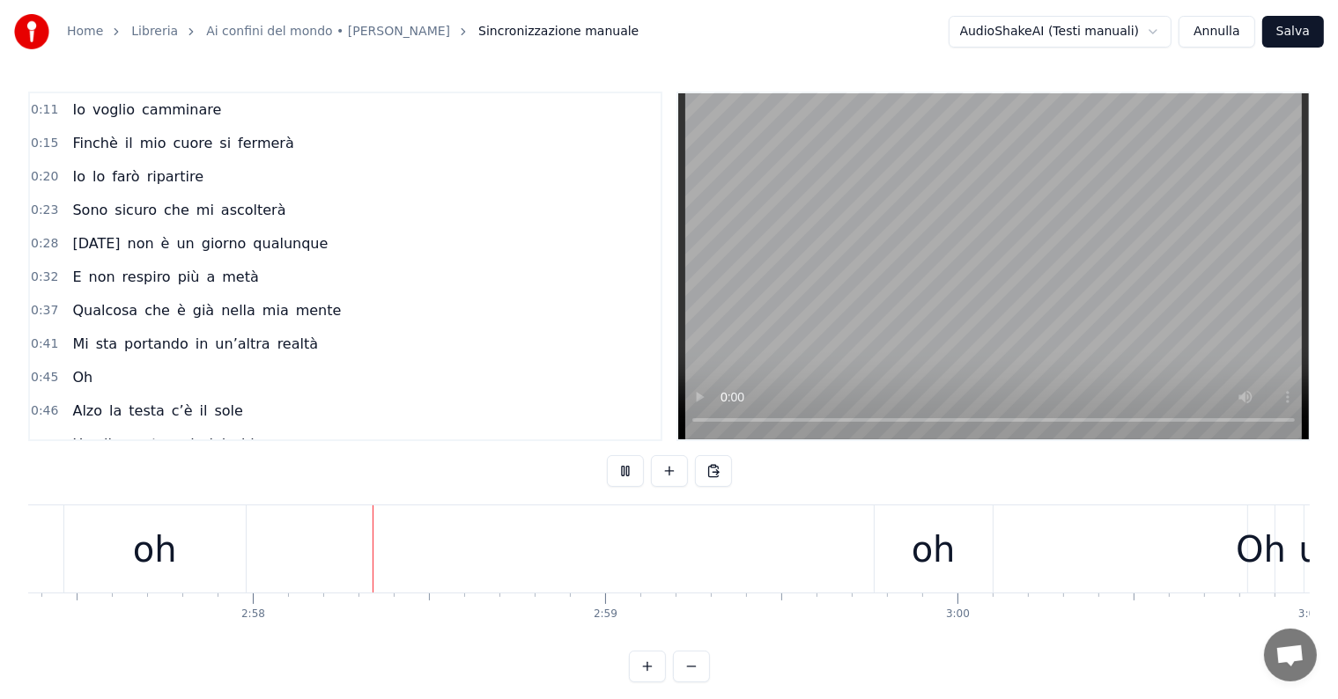
scroll to position [0, 62504]
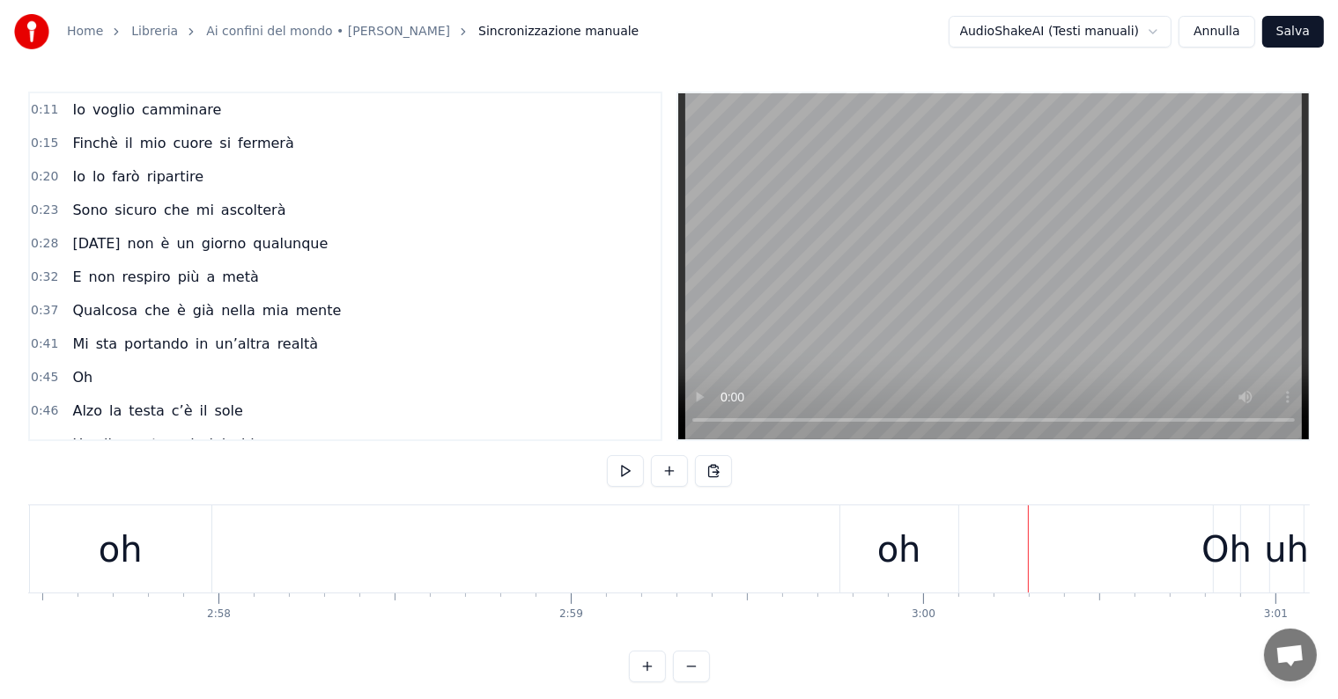
click at [811, 555] on div "Oh uh oh oh" at bounding box center [376, 548] width 1173 height 87
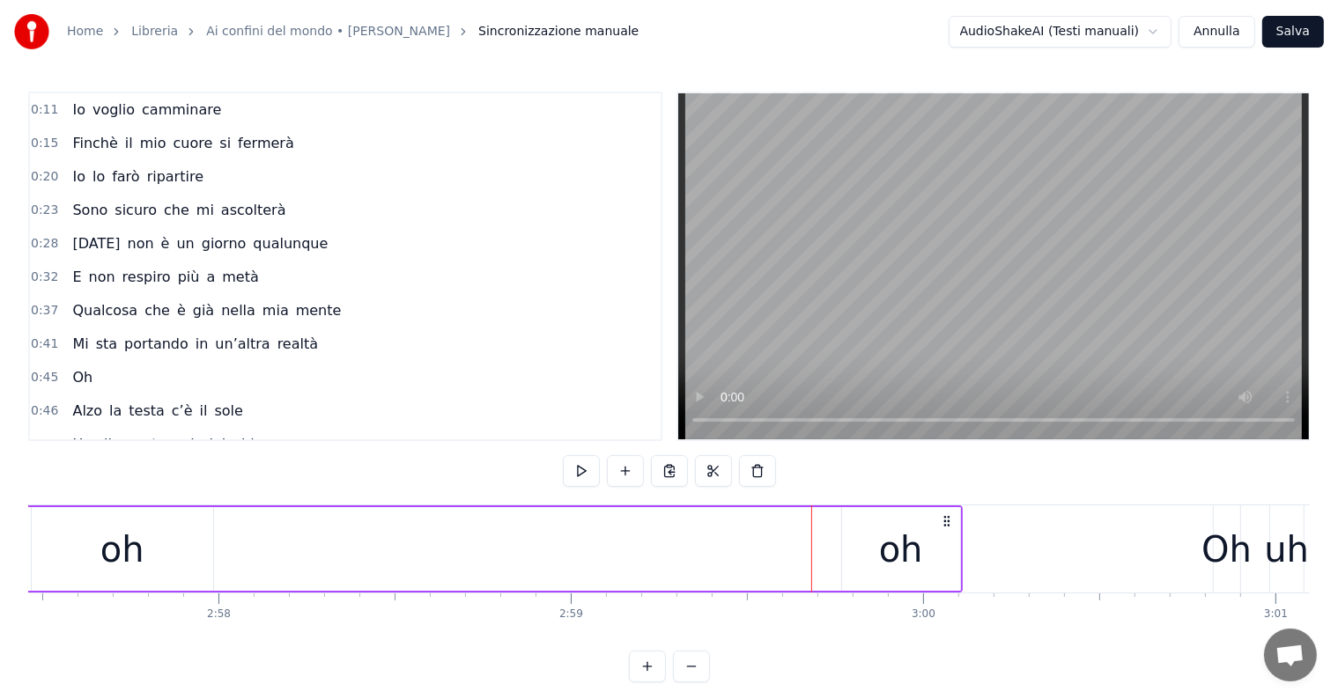
click at [895, 556] on div "oh" at bounding box center [901, 549] width 44 height 53
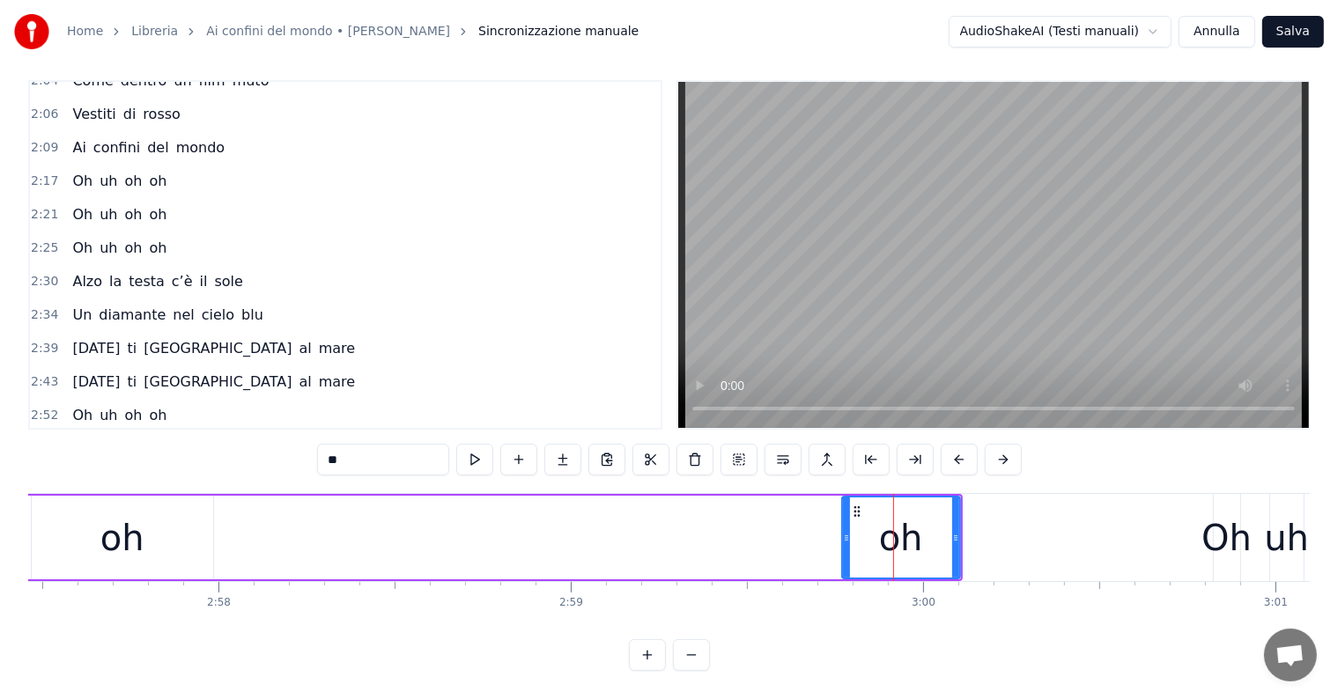
scroll to position [982, 0]
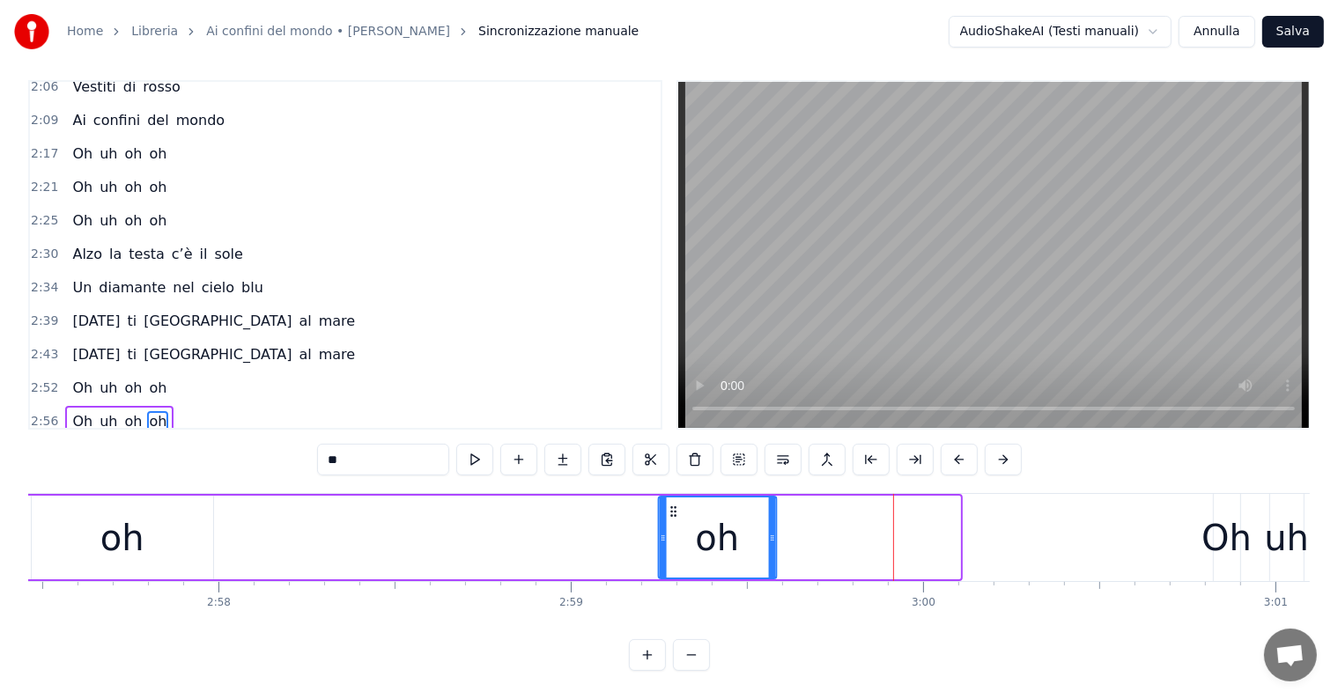
drag, startPoint x: 837, startPoint y: 494, endPoint x: 675, endPoint y: 504, distance: 162.3
click at [675, 504] on div "oh" at bounding box center [718, 537] width 116 height 80
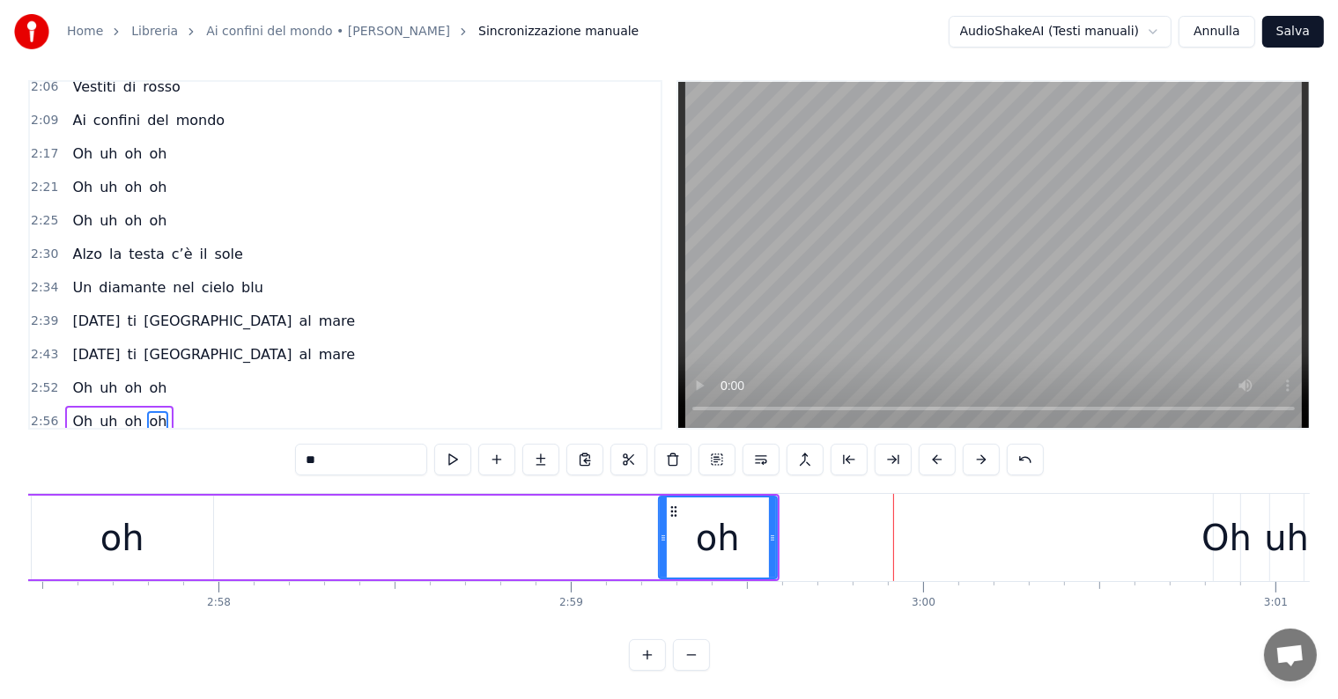
click at [775, 531] on icon at bounding box center [772, 538] width 7 height 14
drag, startPoint x: 771, startPoint y: 523, endPoint x: 888, endPoint y: 532, distance: 117.4
click at [888, 532] on div at bounding box center [889, 537] width 7 height 80
click at [86, 372] on div "Oh uh oh oh" at bounding box center [119, 388] width 108 height 32
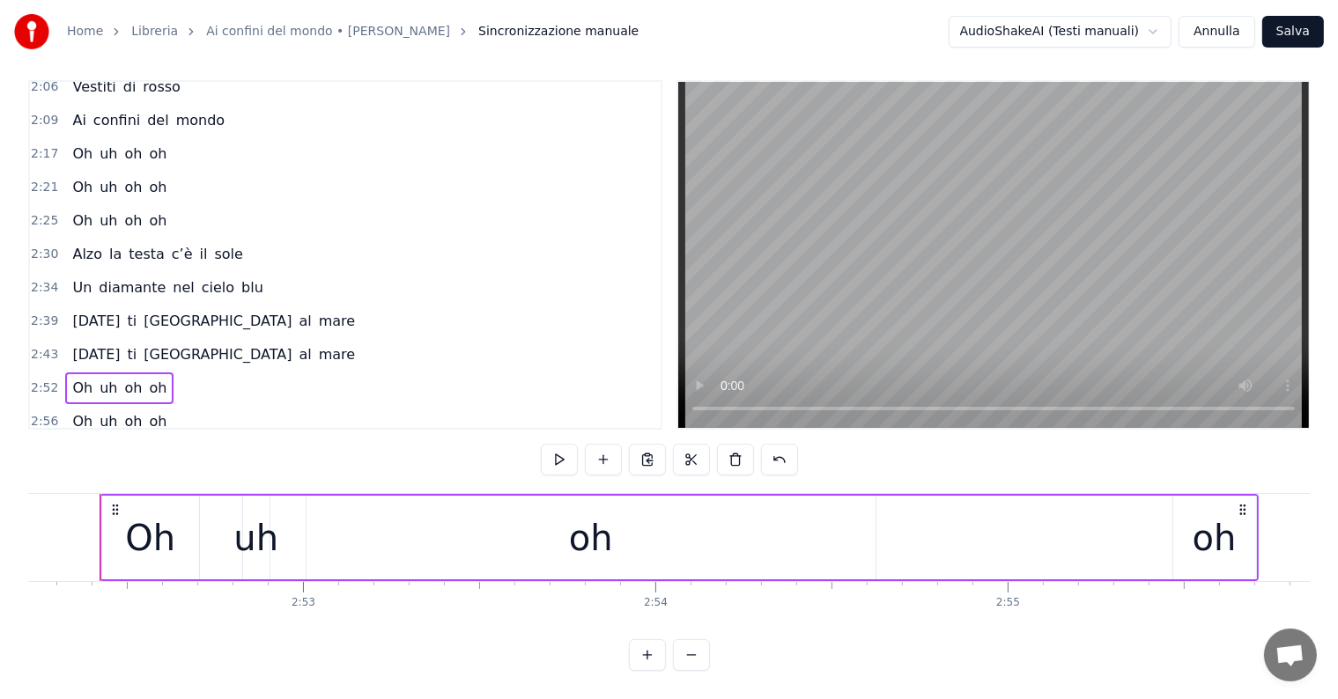
scroll to position [0, 60640]
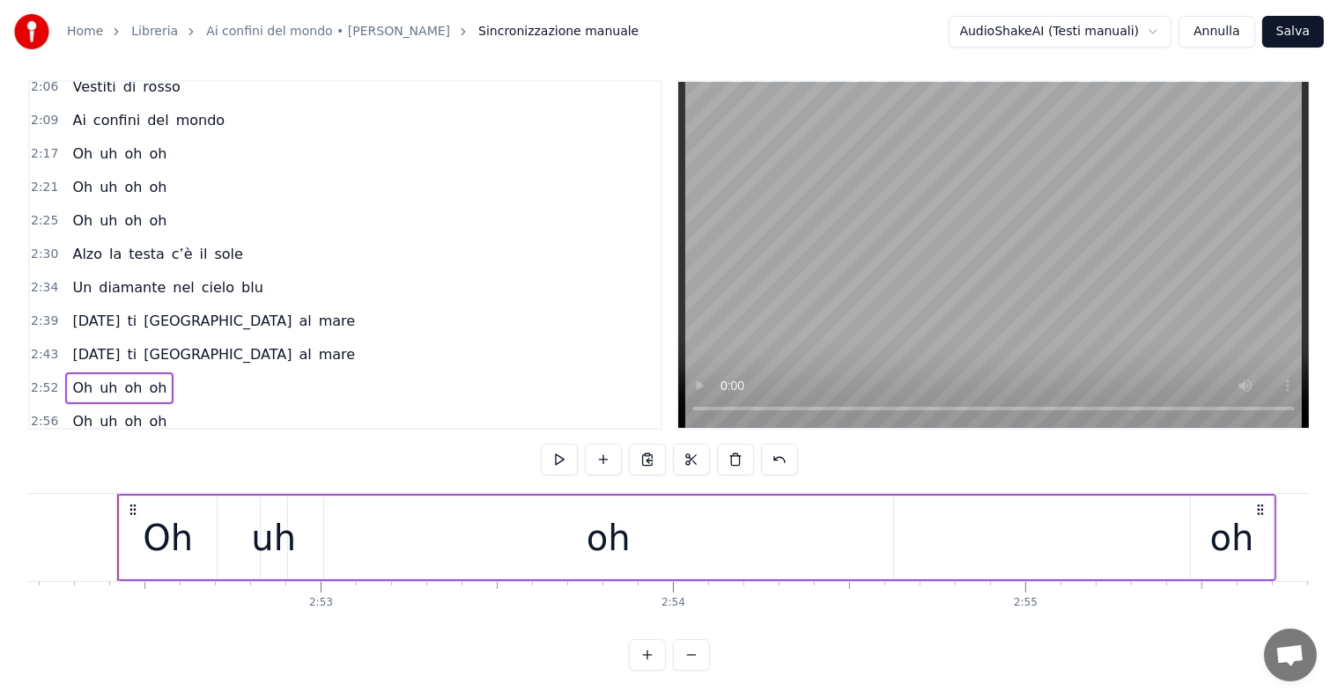
click at [144, 339] on div "[DATE] ti porto al mare" at bounding box center [213, 355] width 297 height 32
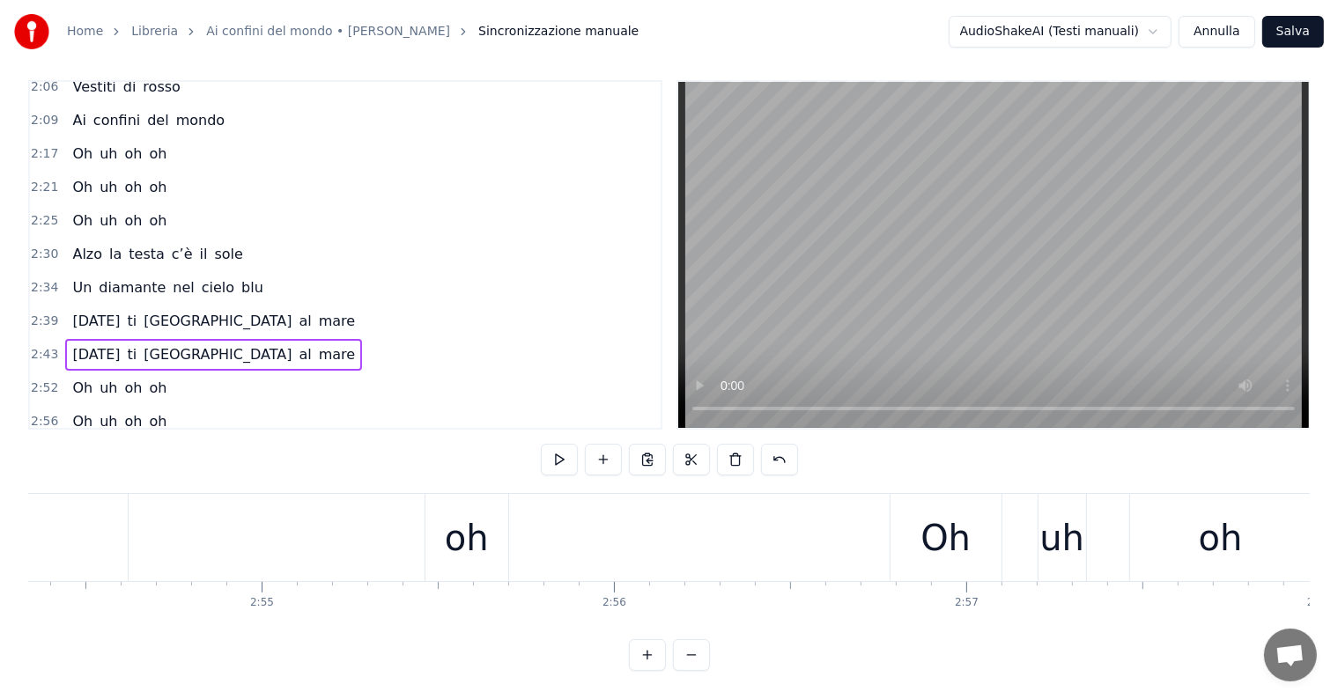
scroll to position [0, 61250]
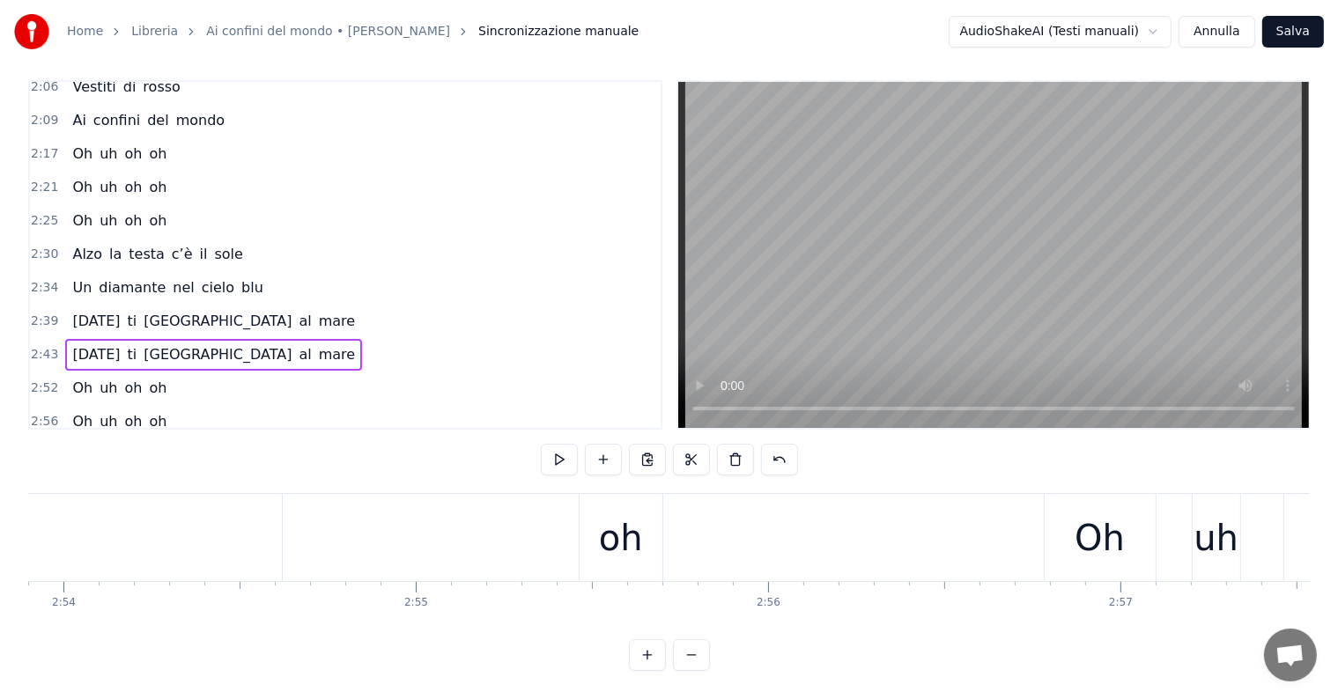
click at [461, 524] on div "Oh uh oh oh" at bounding box center [87, 537] width 1159 height 87
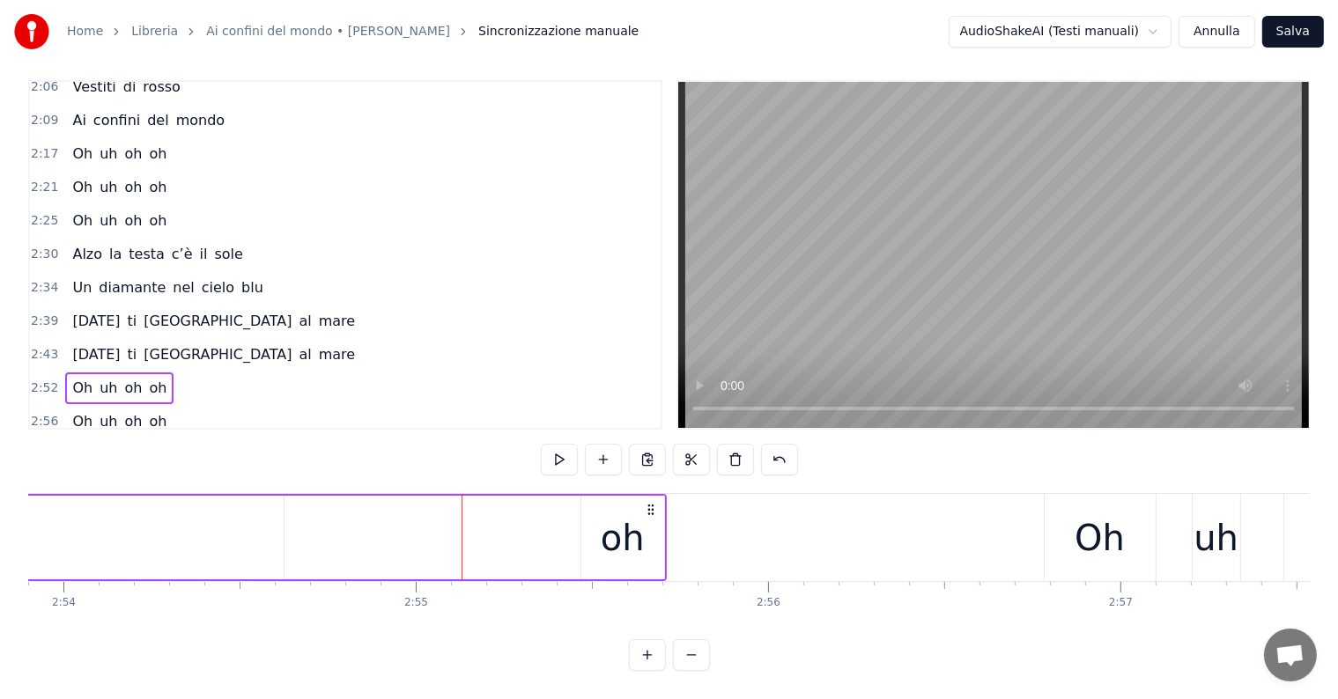
click at [620, 535] on div "oh" at bounding box center [623, 538] width 44 height 53
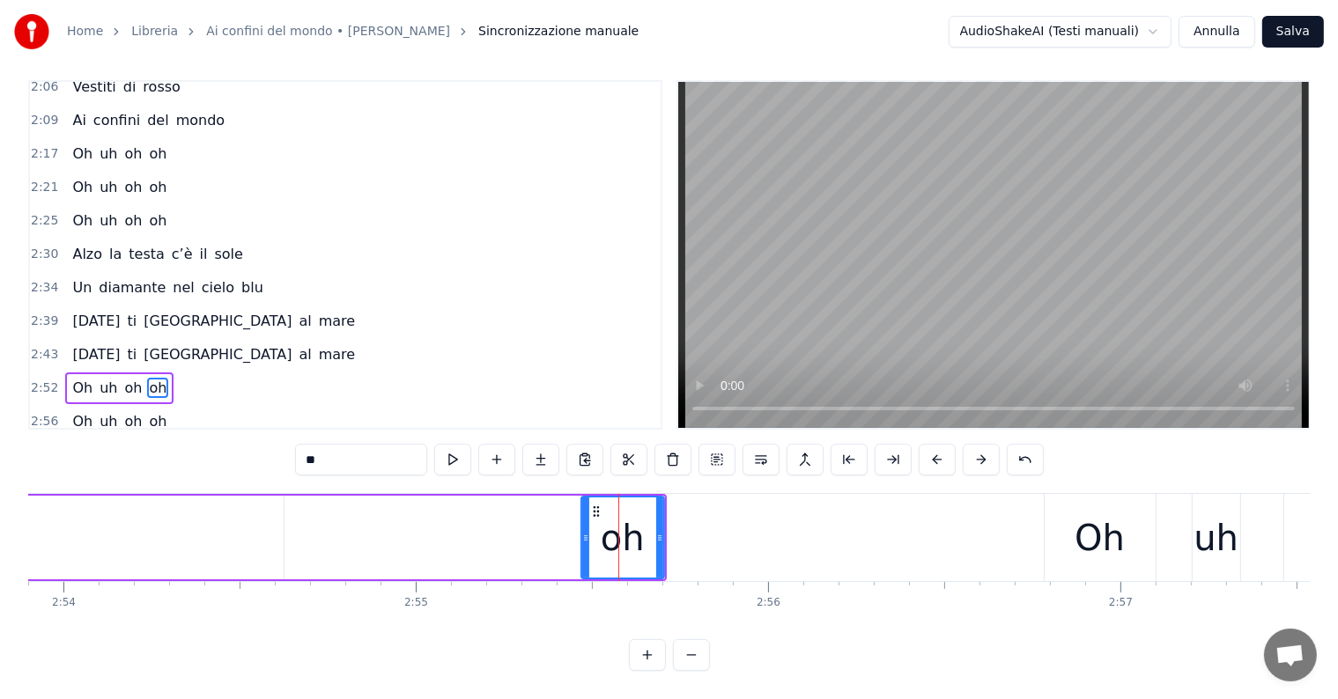
scroll to position [8, 0]
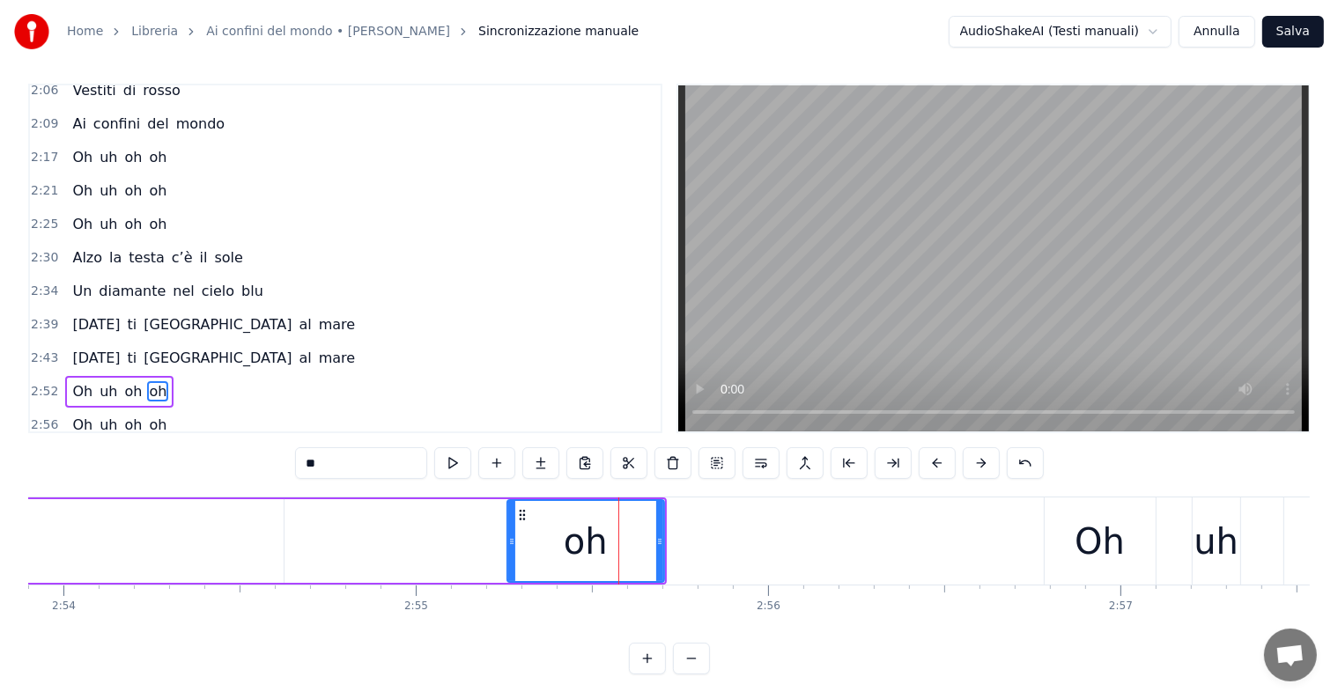
drag, startPoint x: 584, startPoint y: 541, endPoint x: 496, endPoint y: 548, distance: 88.3
click at [508, 548] on div at bounding box center [511, 541] width 7 height 80
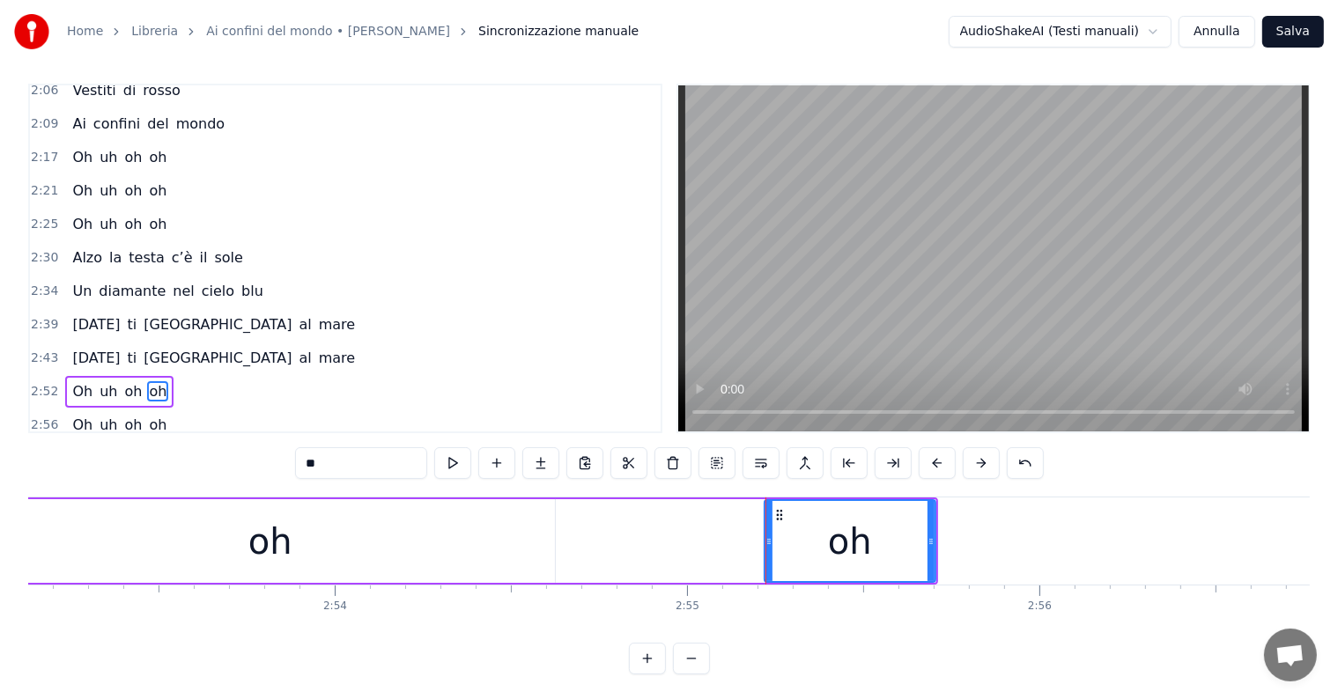
scroll to position [0, 60439]
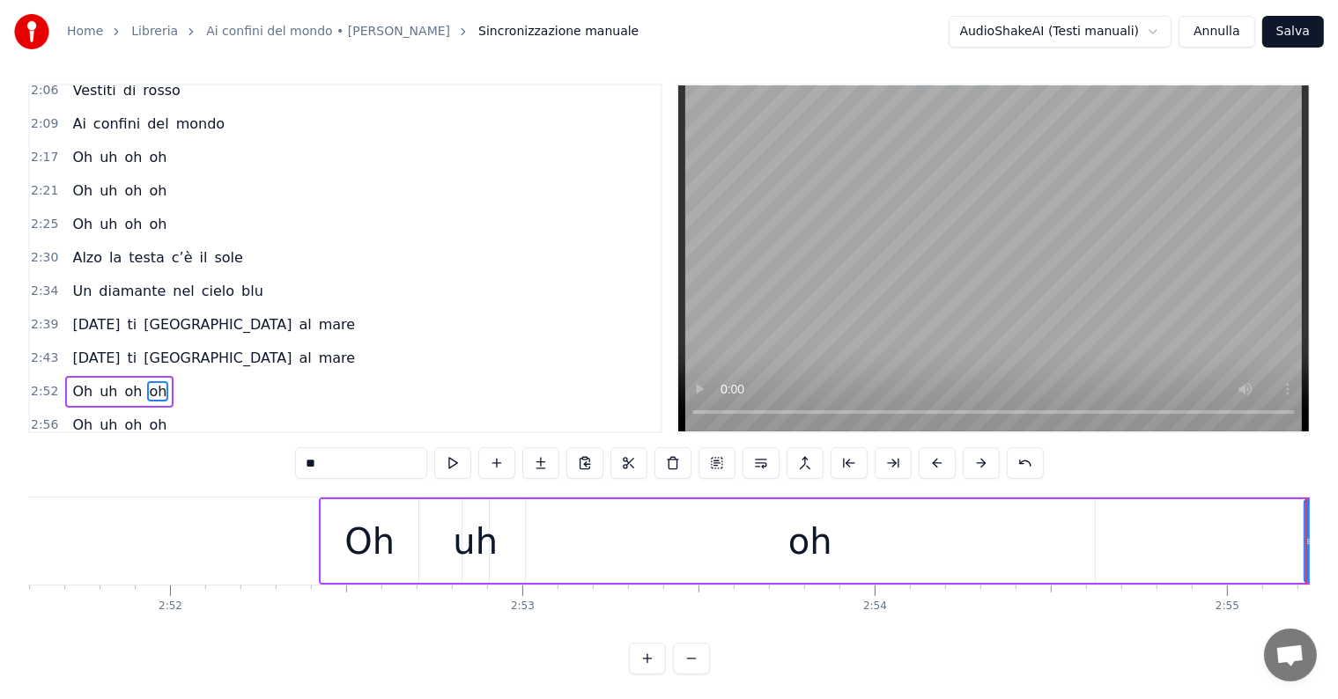
click at [866, 548] on div "oh" at bounding box center [810, 541] width 569 height 84
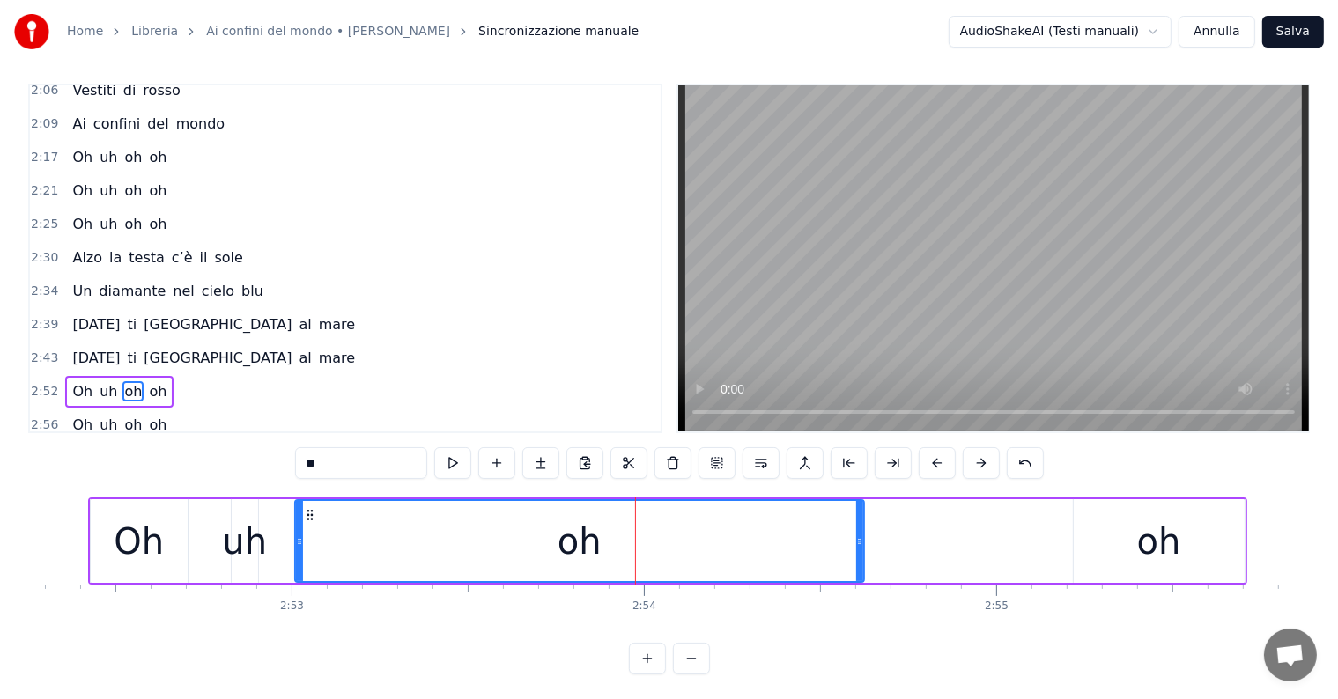
scroll to position [0, 60709]
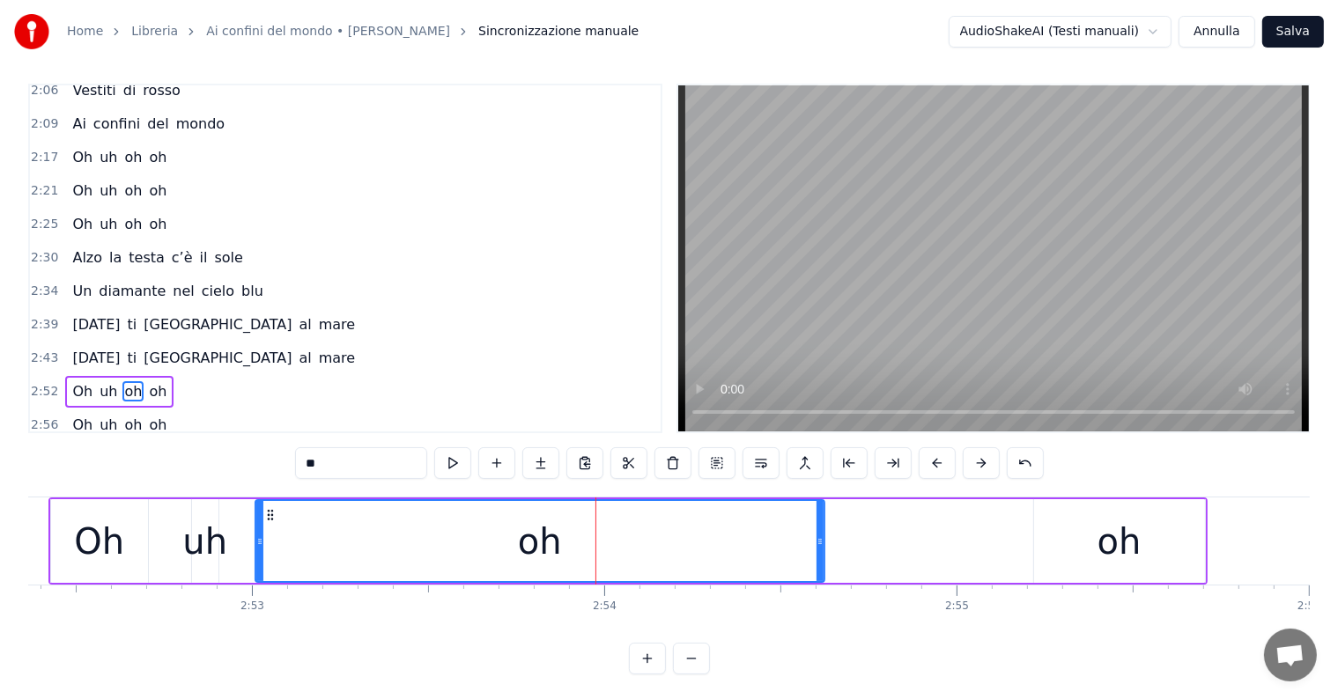
click at [1127, 551] on div "oh" at bounding box center [1119, 541] width 44 height 53
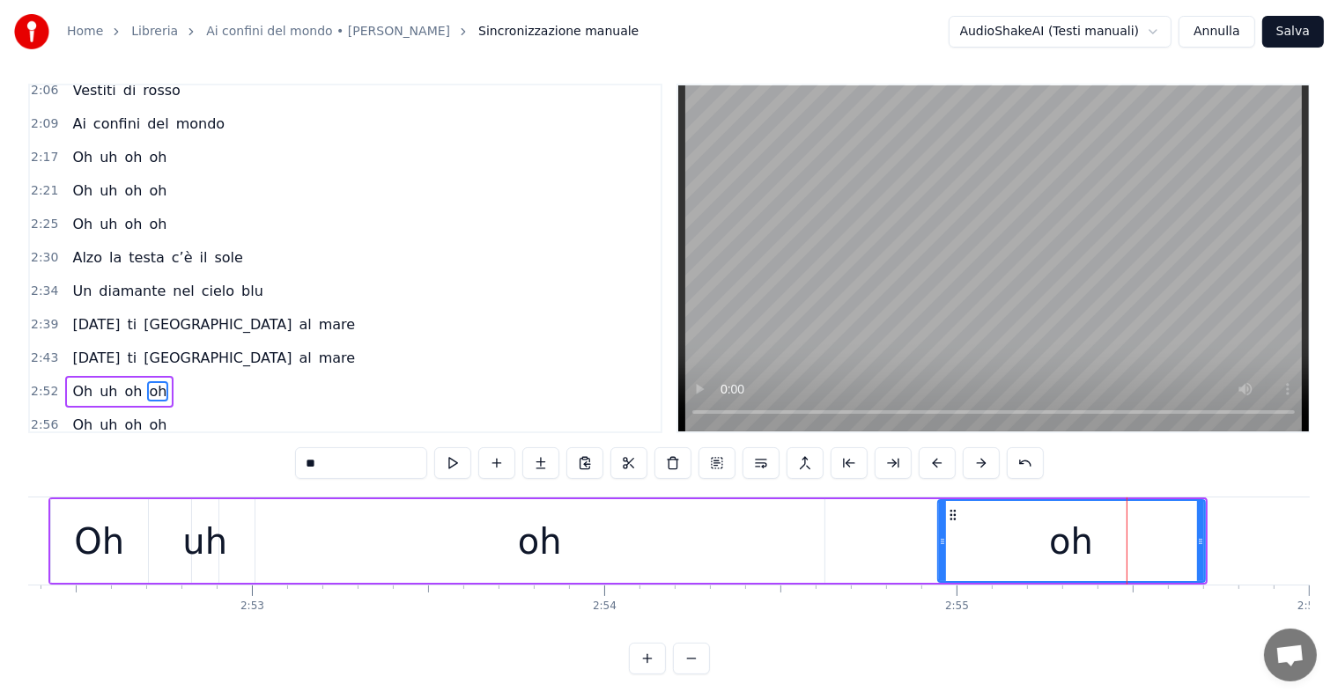
drag, startPoint x: 1036, startPoint y: 540, endPoint x: 940, endPoint y: 551, distance: 96.7
click at [940, 551] on div at bounding box center [942, 541] width 7 height 80
click at [83, 343] on div "[DATE] ti porto al mare" at bounding box center [213, 359] width 297 height 32
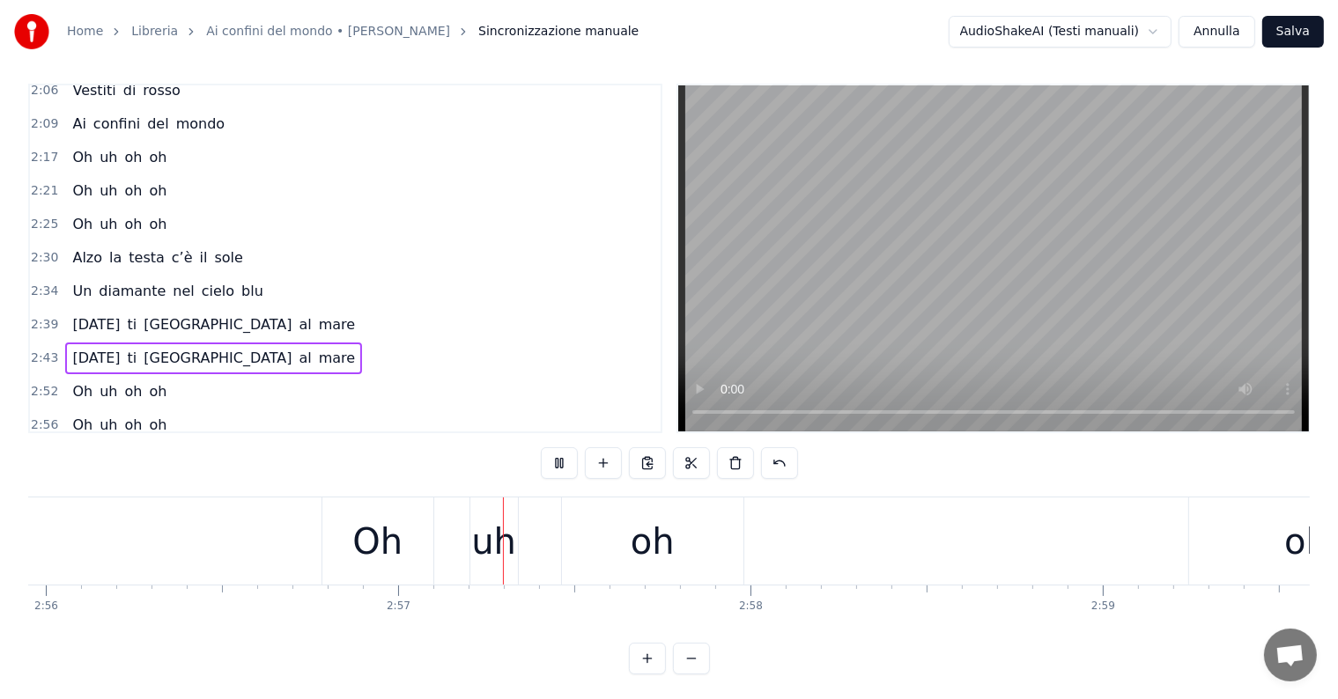
scroll to position [0, 62179]
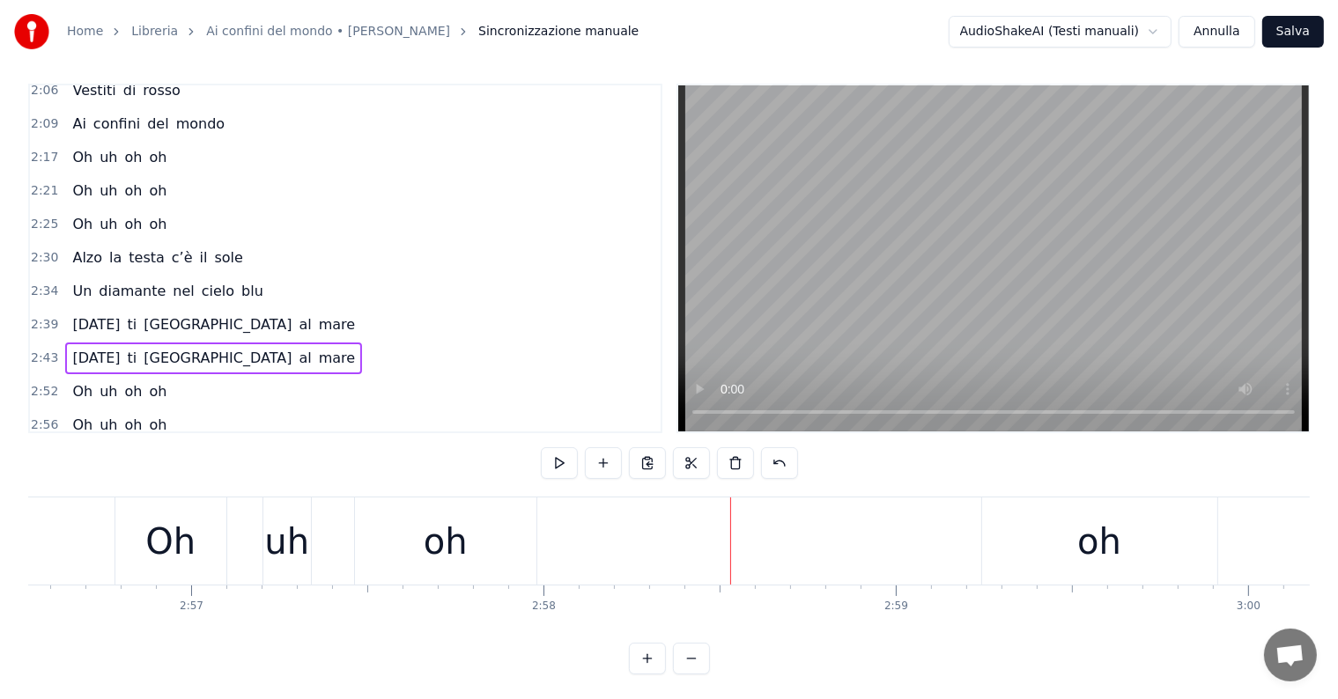
click at [484, 545] on div "oh" at bounding box center [445, 540] width 181 height 87
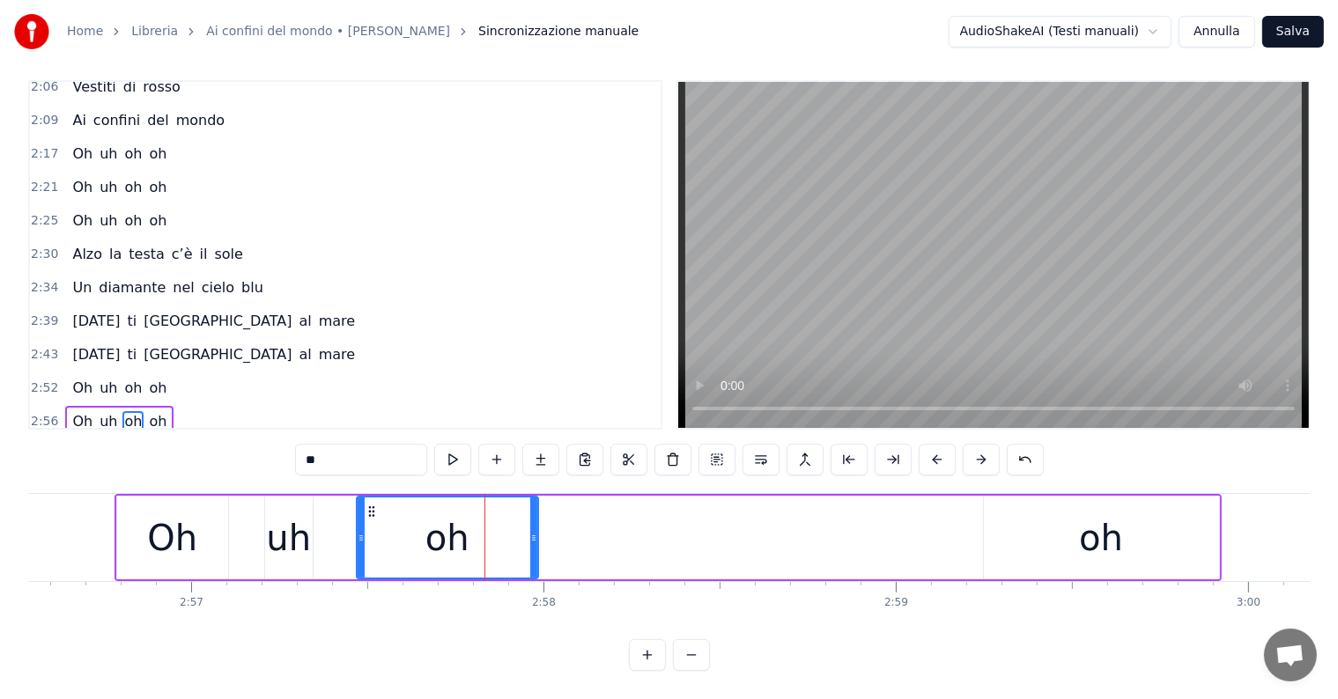
drag, startPoint x: 536, startPoint y: 525, endPoint x: 694, endPoint y: 535, distance: 158.0
click at [694, 535] on div "Oh uh oh oh" at bounding box center [667, 537] width 1107 height 87
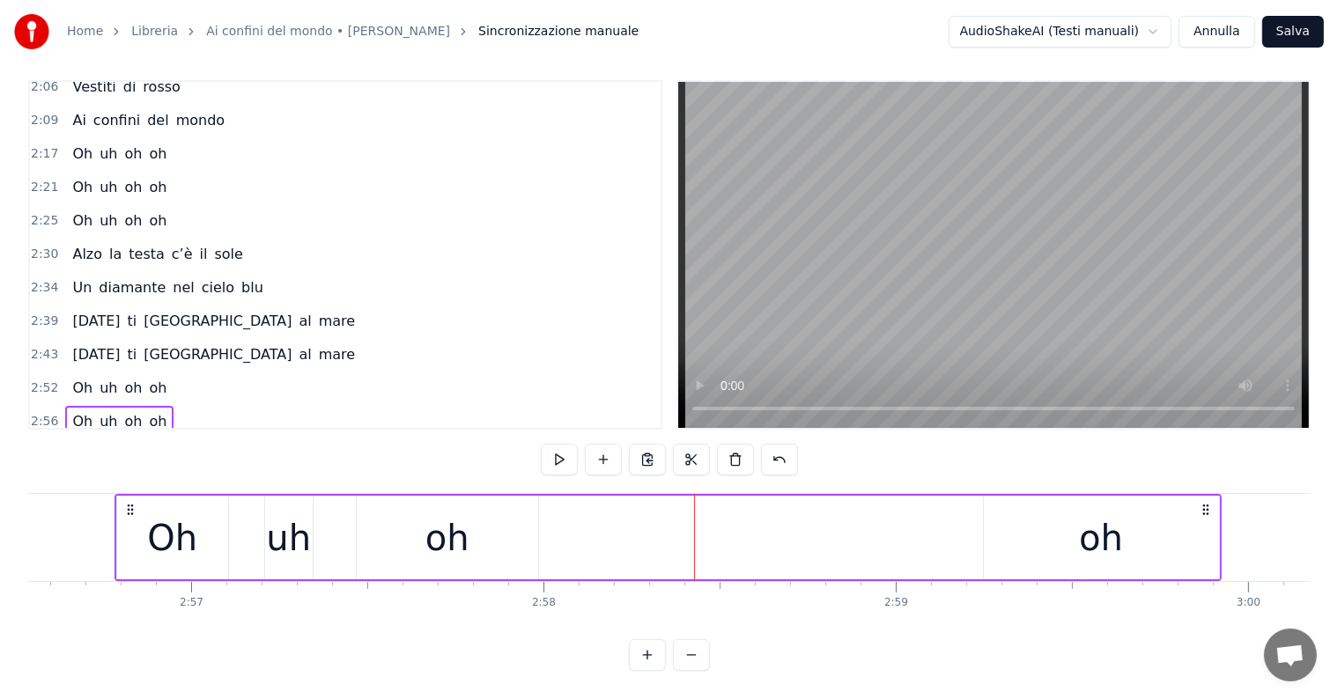
click at [473, 519] on div "oh" at bounding box center [447, 538] width 181 height 84
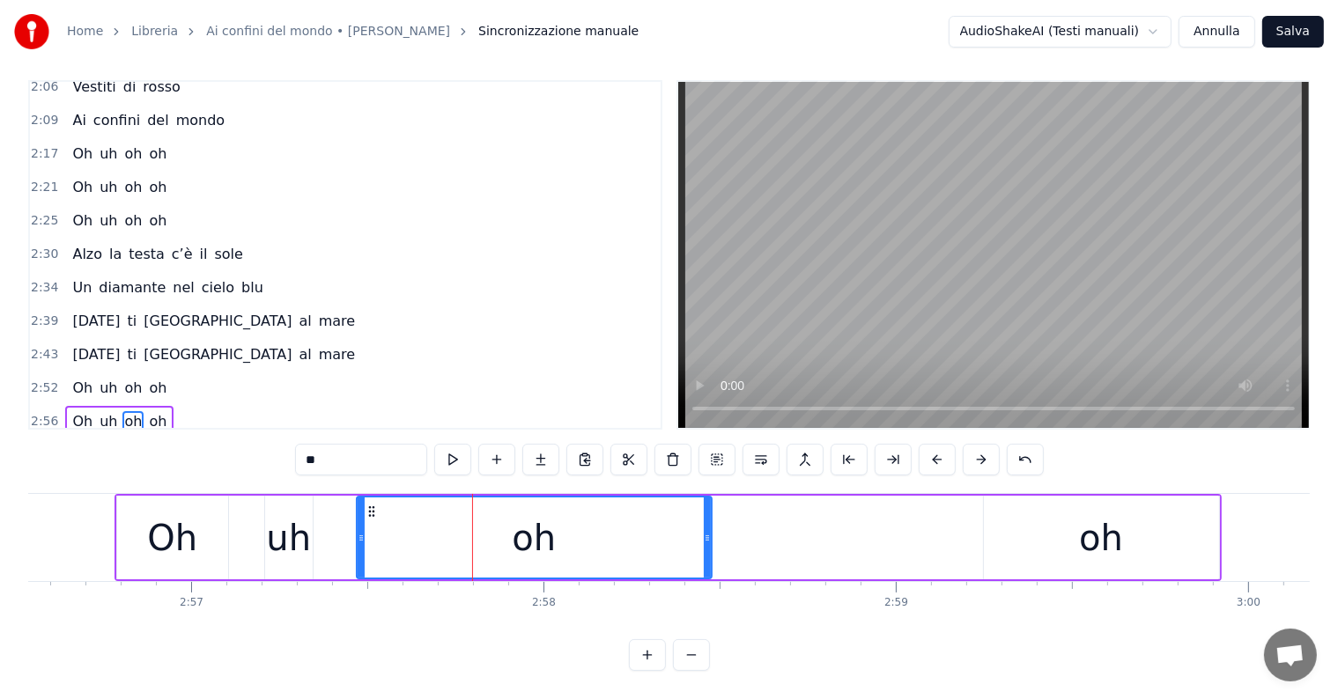
drag, startPoint x: 535, startPoint y: 521, endPoint x: 710, endPoint y: 532, distance: 174.7
click at [710, 532] on div at bounding box center [707, 537] width 7 height 80
click at [1047, 521] on div "oh" at bounding box center [1101, 538] width 235 height 84
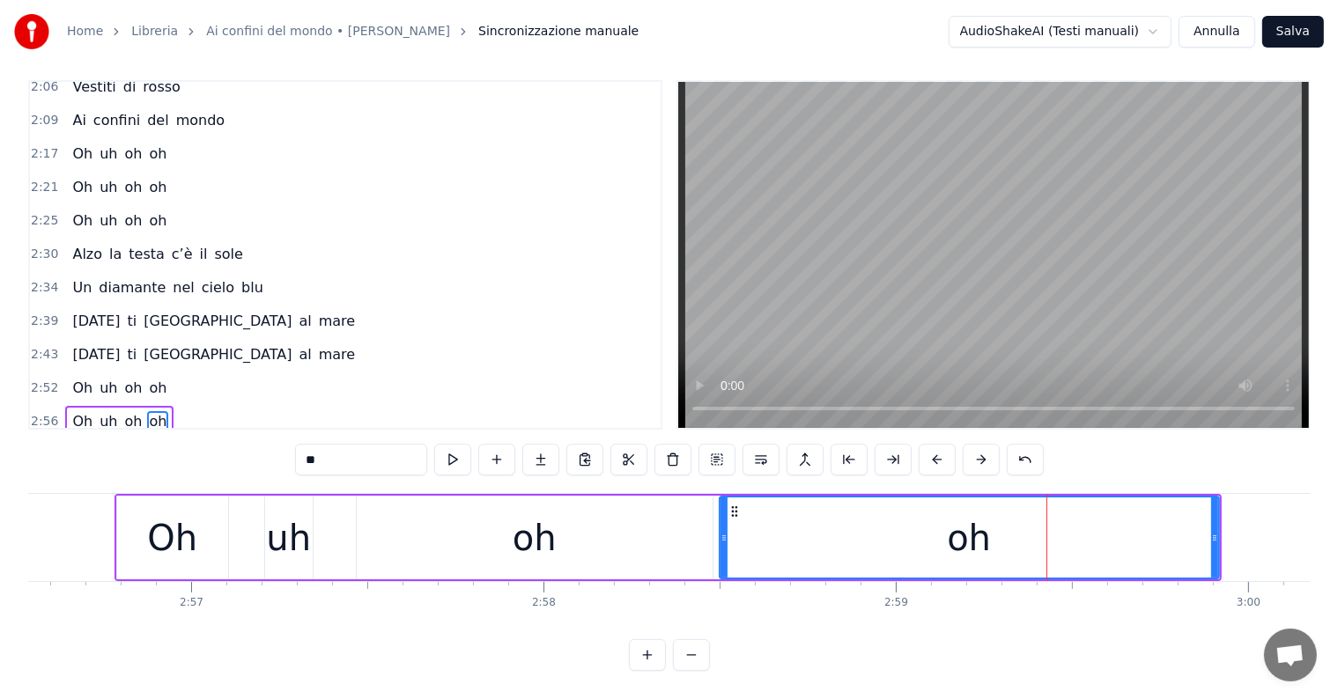
drag, startPoint x: 986, startPoint y: 524, endPoint x: 722, endPoint y: 524, distance: 264.2
click at [722, 531] on icon at bounding box center [723, 538] width 7 height 14
drag, startPoint x: 722, startPoint y: 520, endPoint x: 770, endPoint y: 525, distance: 48.7
click at [770, 531] on icon at bounding box center [769, 538] width 7 height 14
click at [90, 372] on div "Oh uh oh oh" at bounding box center [119, 388] width 108 height 32
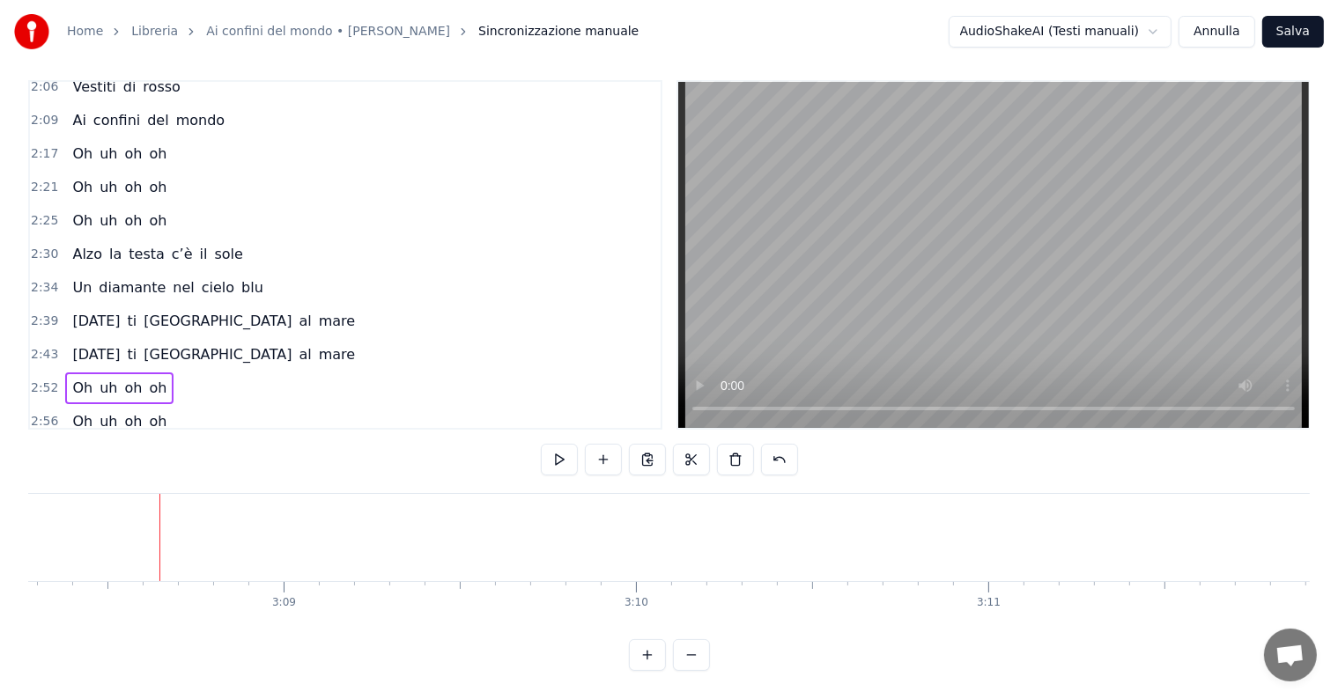
scroll to position [0, 66356]
click at [1293, 29] on button "Salva" at bounding box center [1293, 32] width 62 height 32
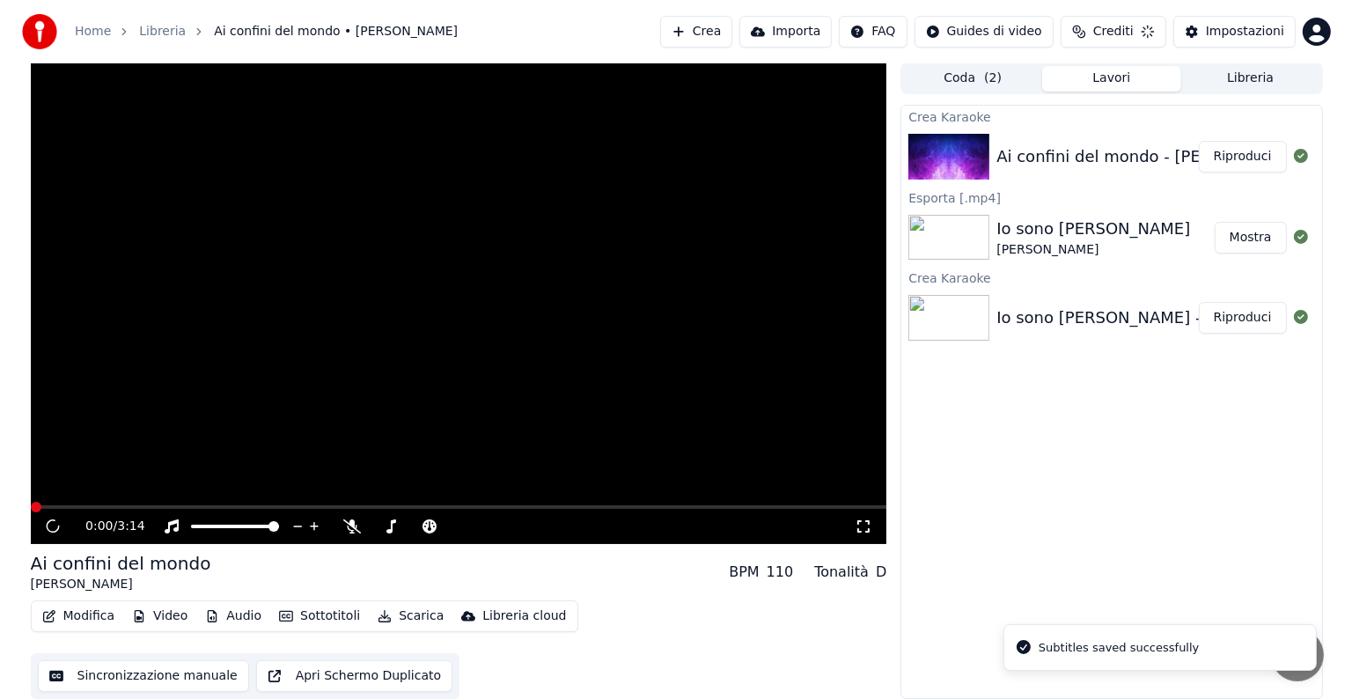
scroll to position [1, 0]
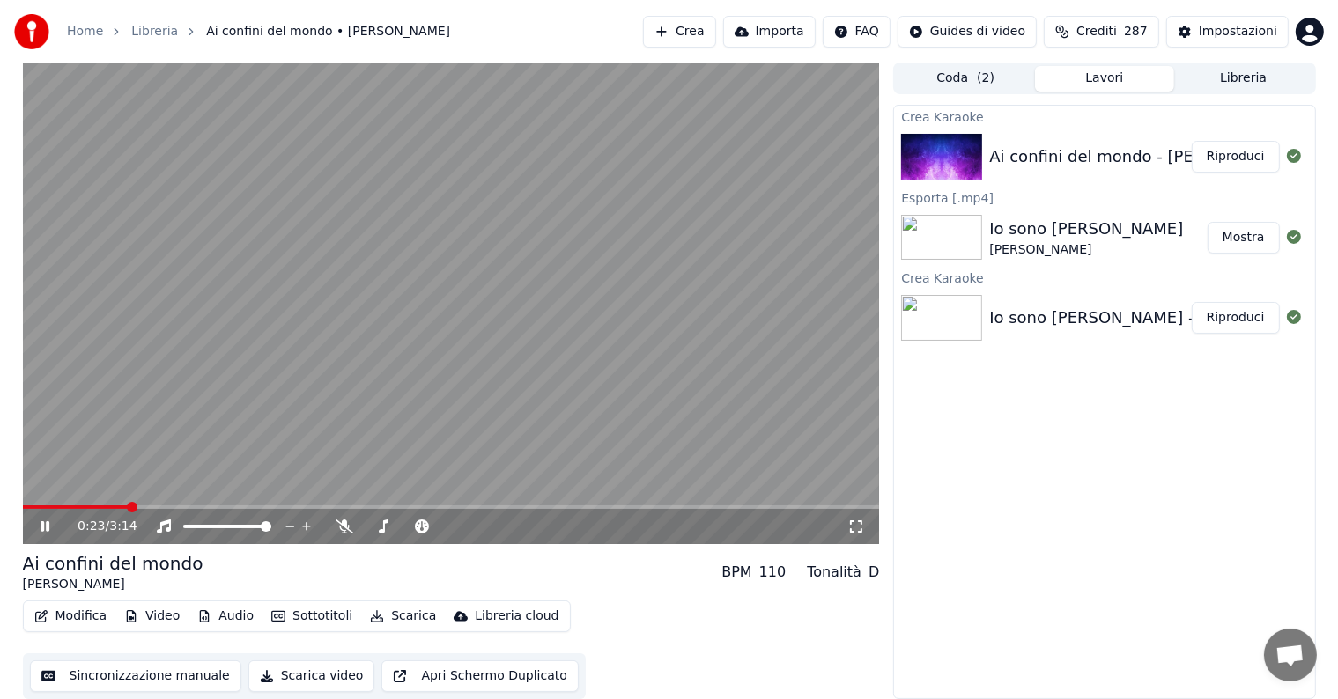
click at [47, 526] on icon at bounding box center [45, 526] width 9 height 11
click at [1261, 146] on button "Riproduci" at bounding box center [1235, 157] width 88 height 32
click at [45, 527] on icon at bounding box center [57, 527] width 41 height 14
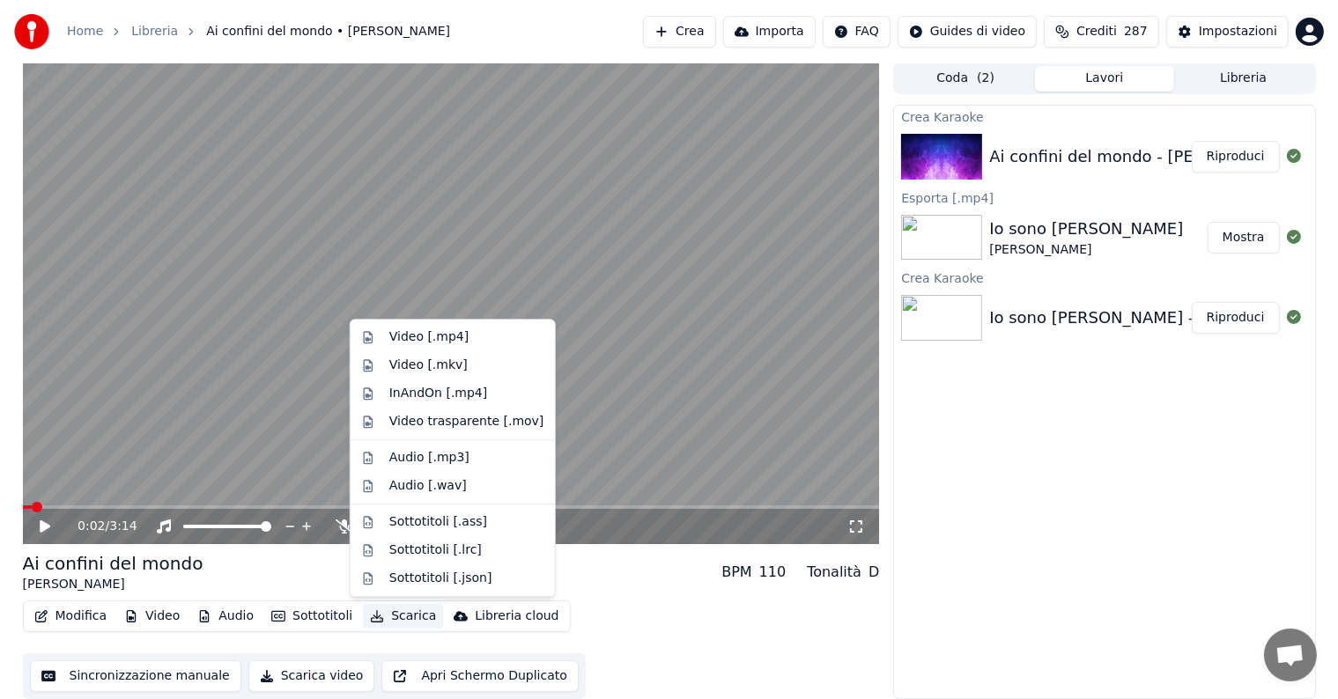
click at [391, 616] on button "Scarica" at bounding box center [403, 616] width 80 height 25
click at [426, 334] on div "Video [.mp4]" at bounding box center [428, 337] width 79 height 18
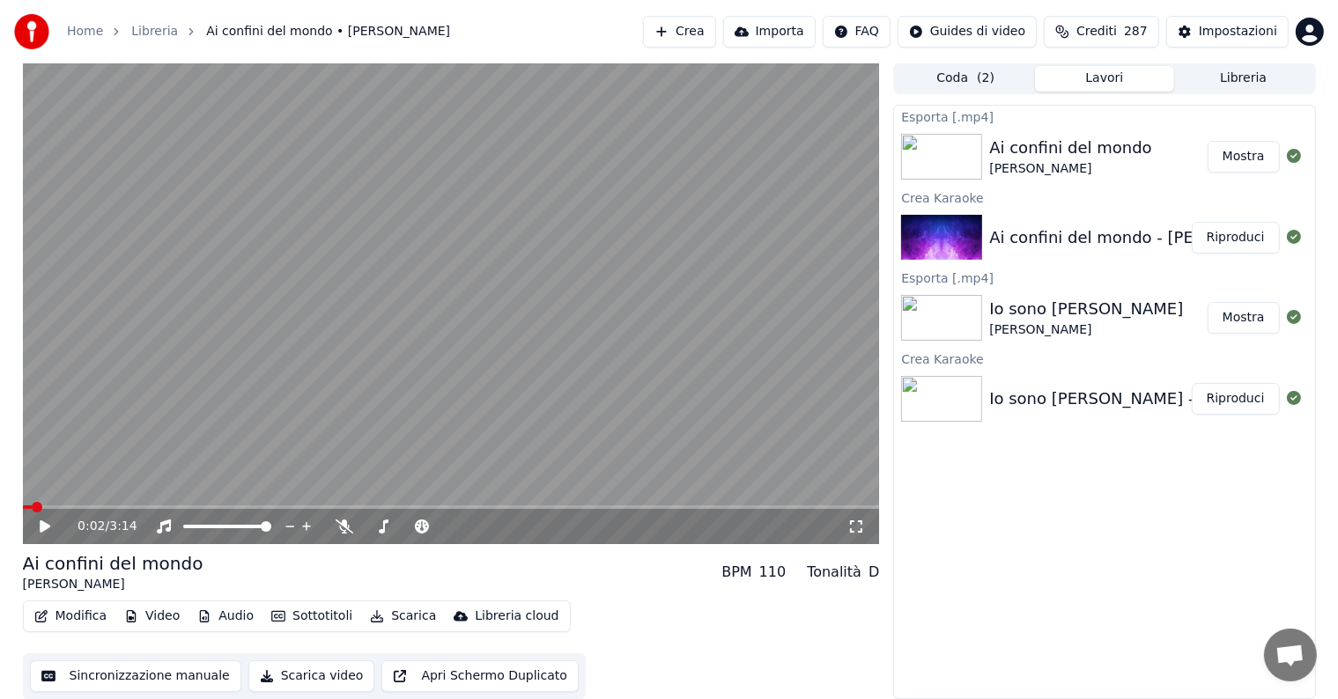
click at [1264, 157] on button "Mostra" at bounding box center [1243, 157] width 72 height 32
click at [701, 28] on button "Crea" at bounding box center [679, 32] width 72 height 32
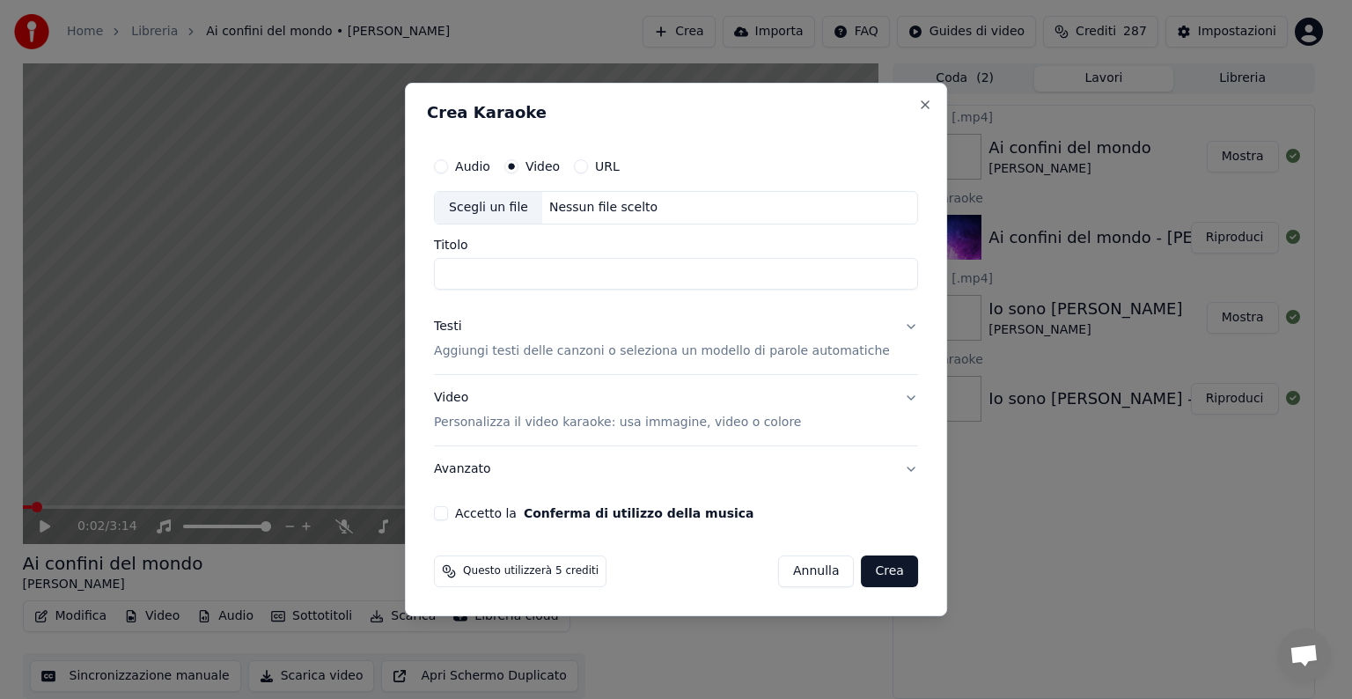
click at [448, 165] on button "Audio" at bounding box center [441, 166] width 14 height 14
click at [626, 207] on div "Nessun file scelto" at bounding box center [603, 208] width 122 height 18
type input "**********"
click at [891, 322] on button "Testi Aggiungi testi delle canzoni o seleziona un modello di parole automatiche" at bounding box center [676, 339] width 484 height 70
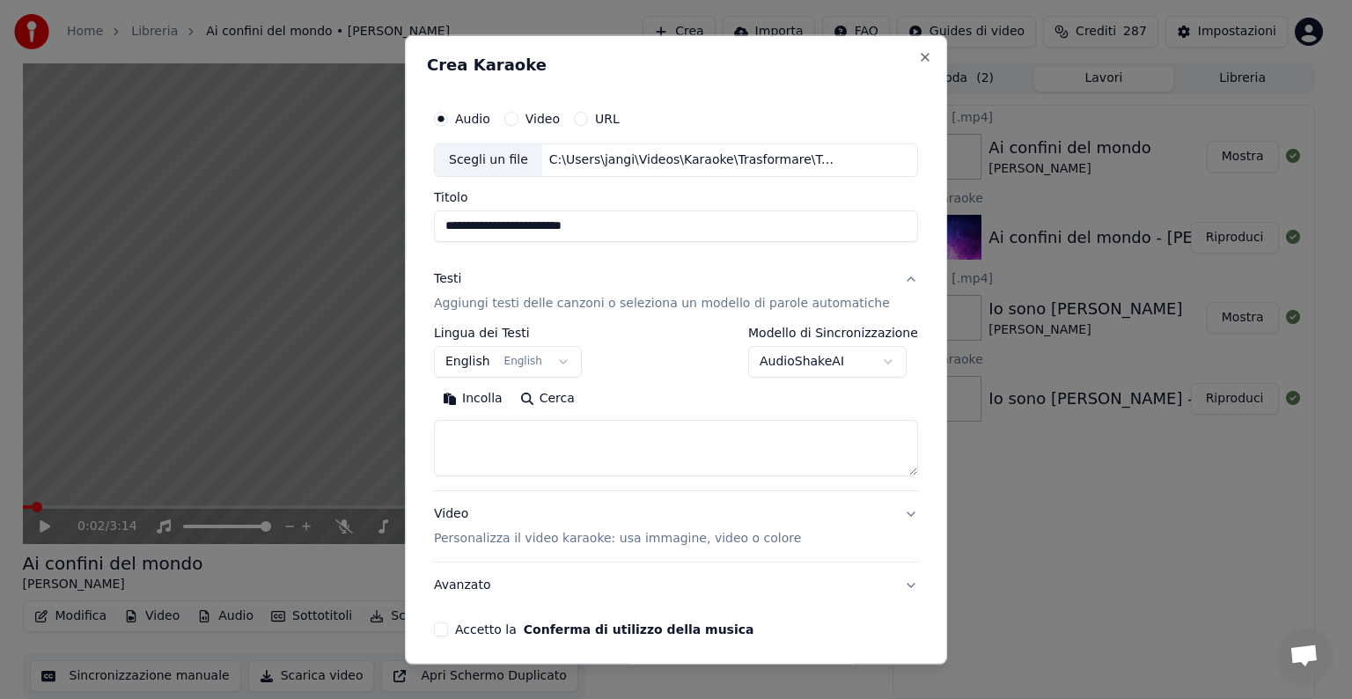
click at [553, 363] on button "English English" at bounding box center [508, 362] width 148 height 32
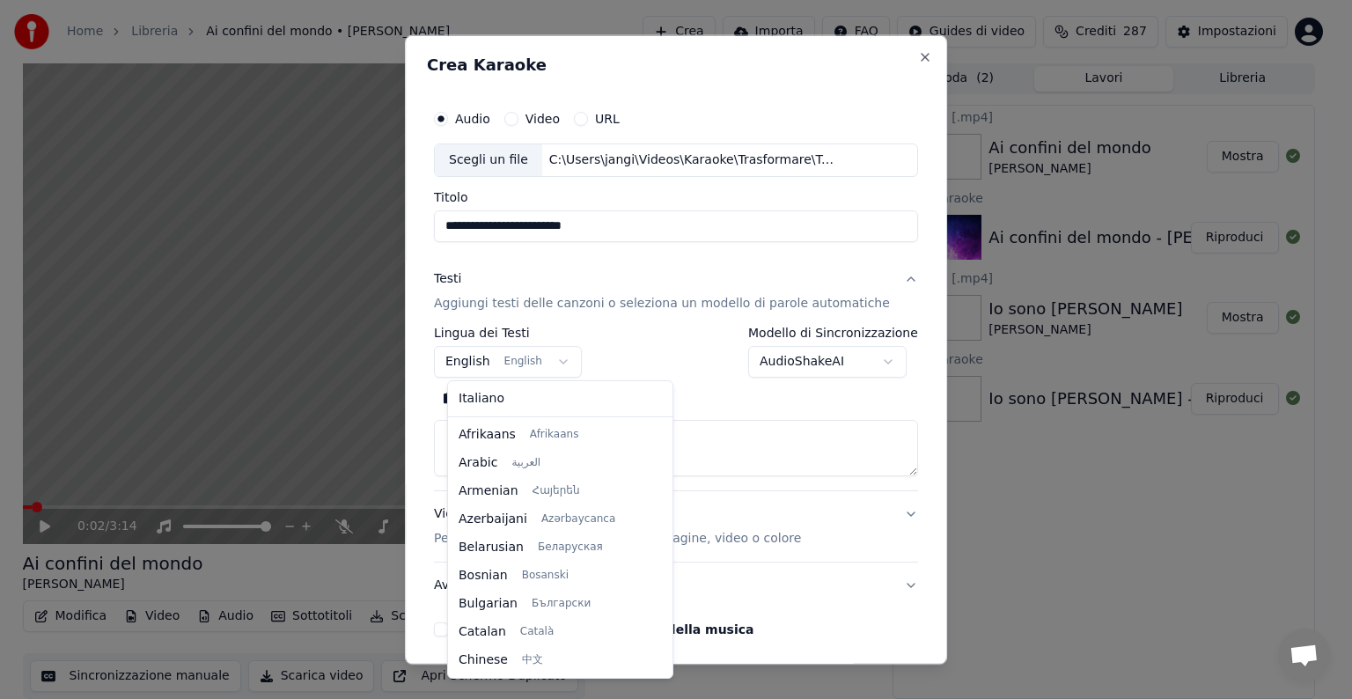
scroll to position [141, 0]
select select "**"
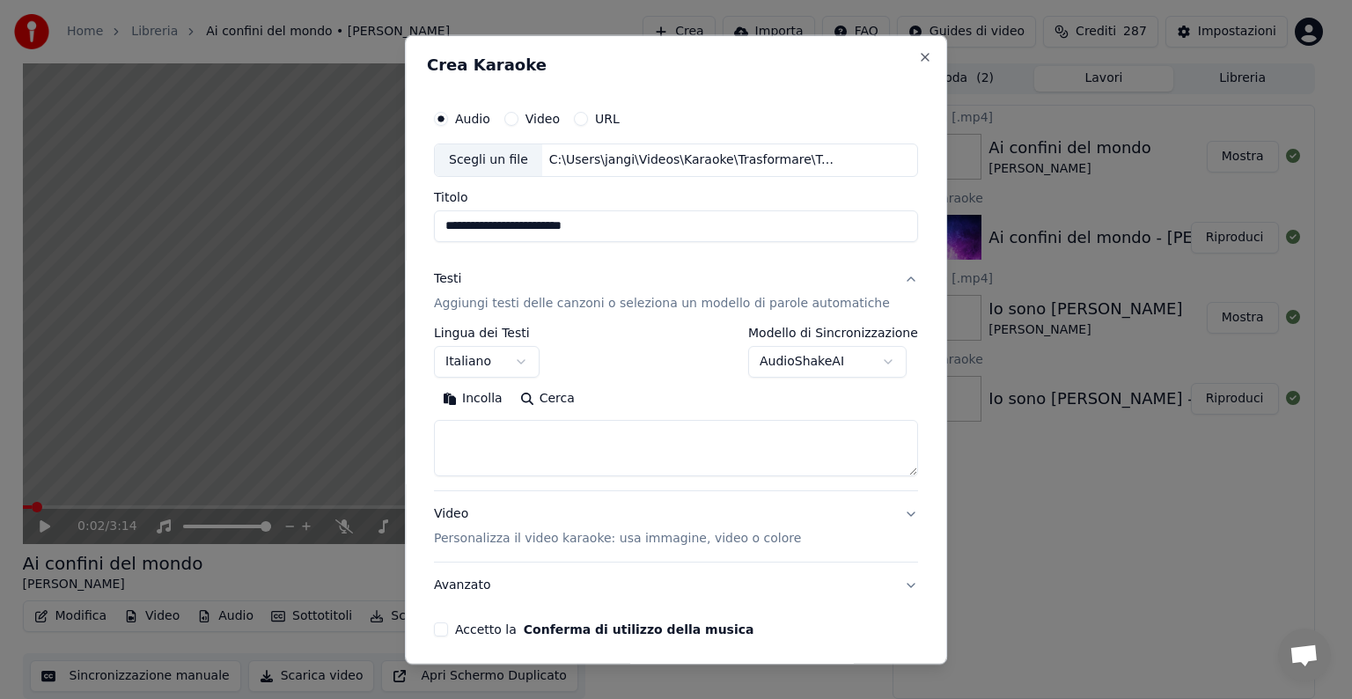
click at [497, 445] on textarea at bounding box center [676, 448] width 484 height 56
click at [493, 391] on button "Incolla" at bounding box center [472, 399] width 77 height 28
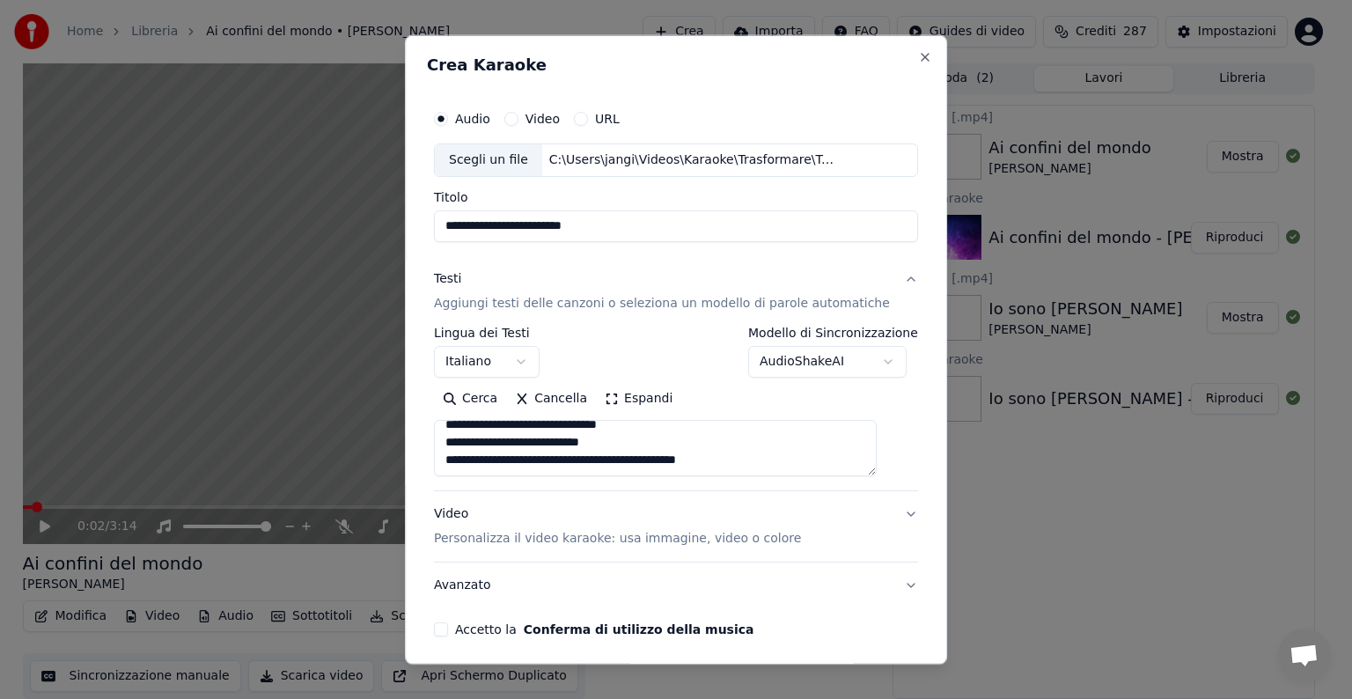
click at [882, 514] on button "Video Personalizza il video karaoke: usa immagine, video o colore" at bounding box center [676, 526] width 484 height 70
type textarea "**********"
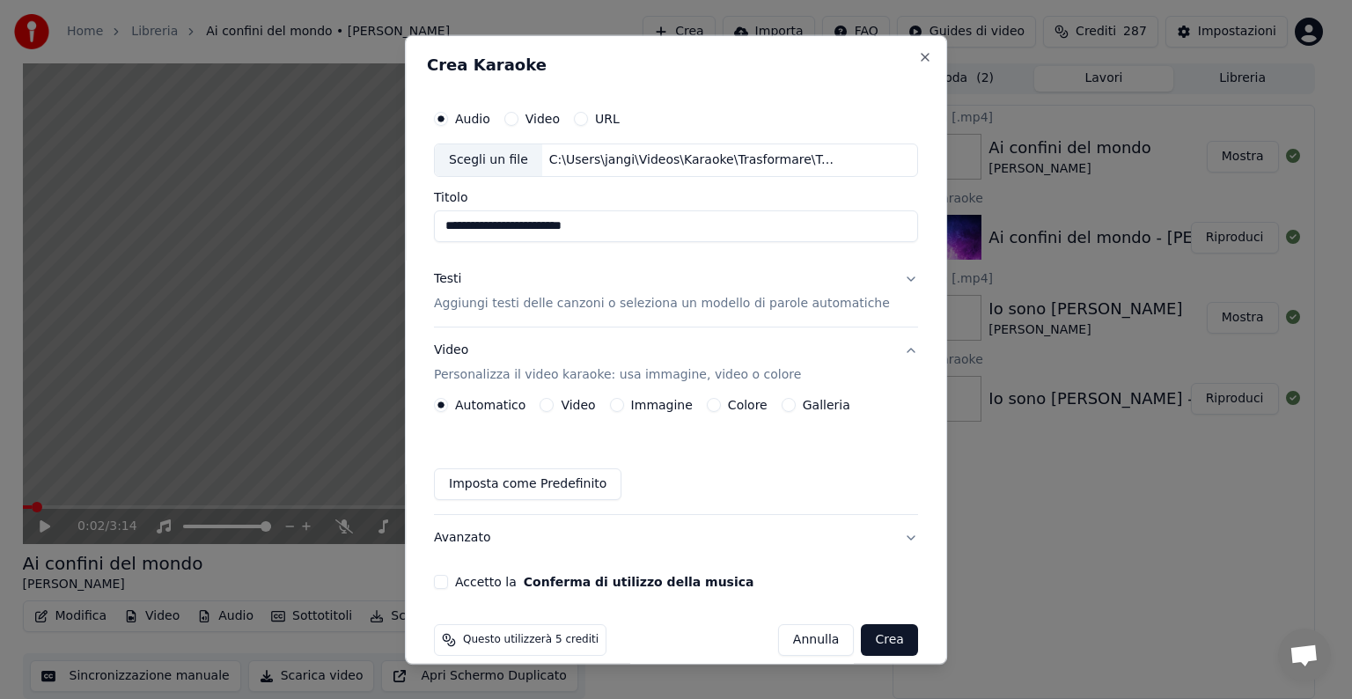
click at [622, 406] on button "Immagine" at bounding box center [617, 405] width 14 height 14
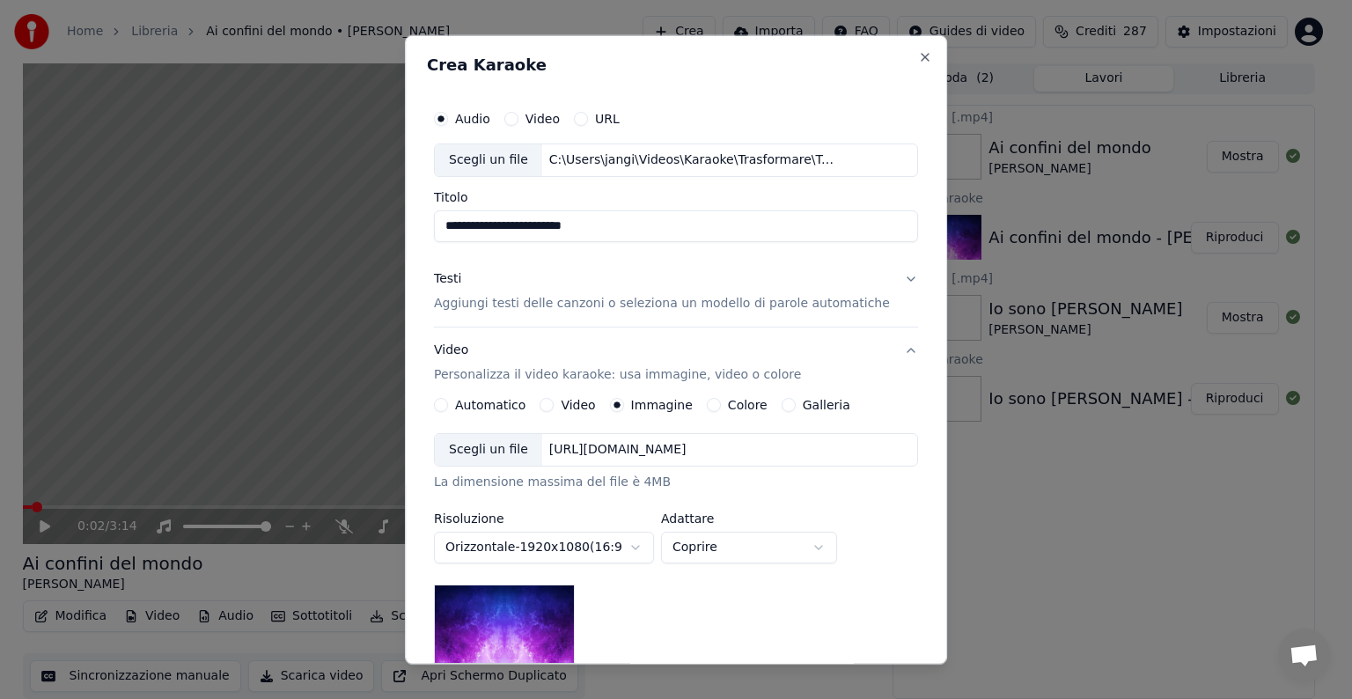
click at [618, 445] on div "[URL][DOMAIN_NAME]" at bounding box center [617, 450] width 151 height 18
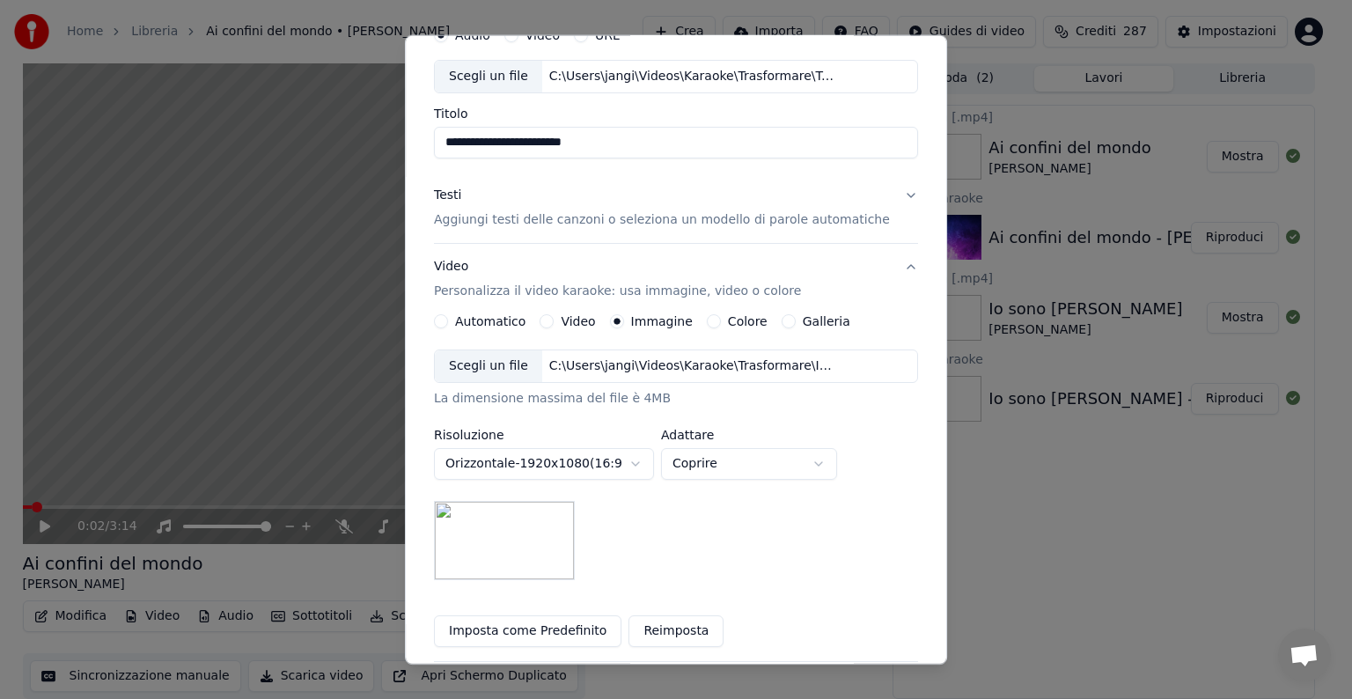
scroll to position [176, 0]
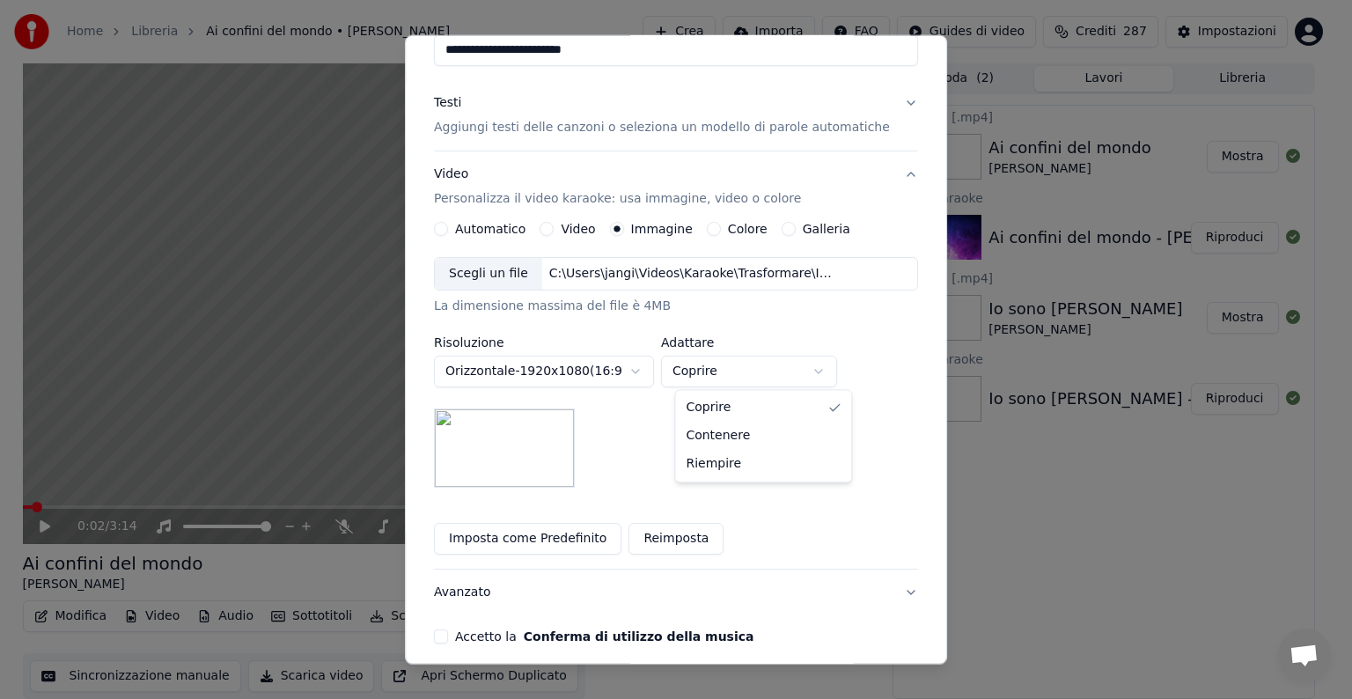
click at [832, 370] on body "**********" at bounding box center [669, 348] width 1338 height 699
select select "*******"
click at [448, 635] on button "Accetto la Conferma di utilizzo della musica" at bounding box center [441, 637] width 14 height 14
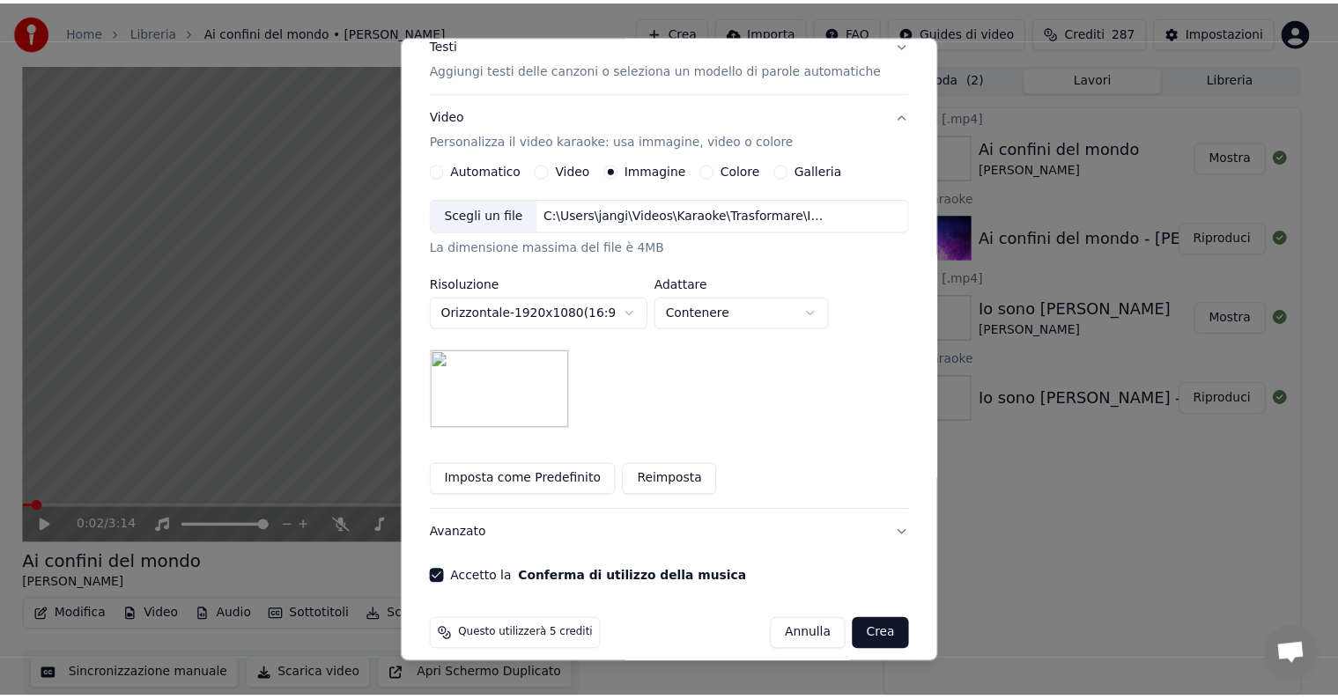
scroll to position [250, 0]
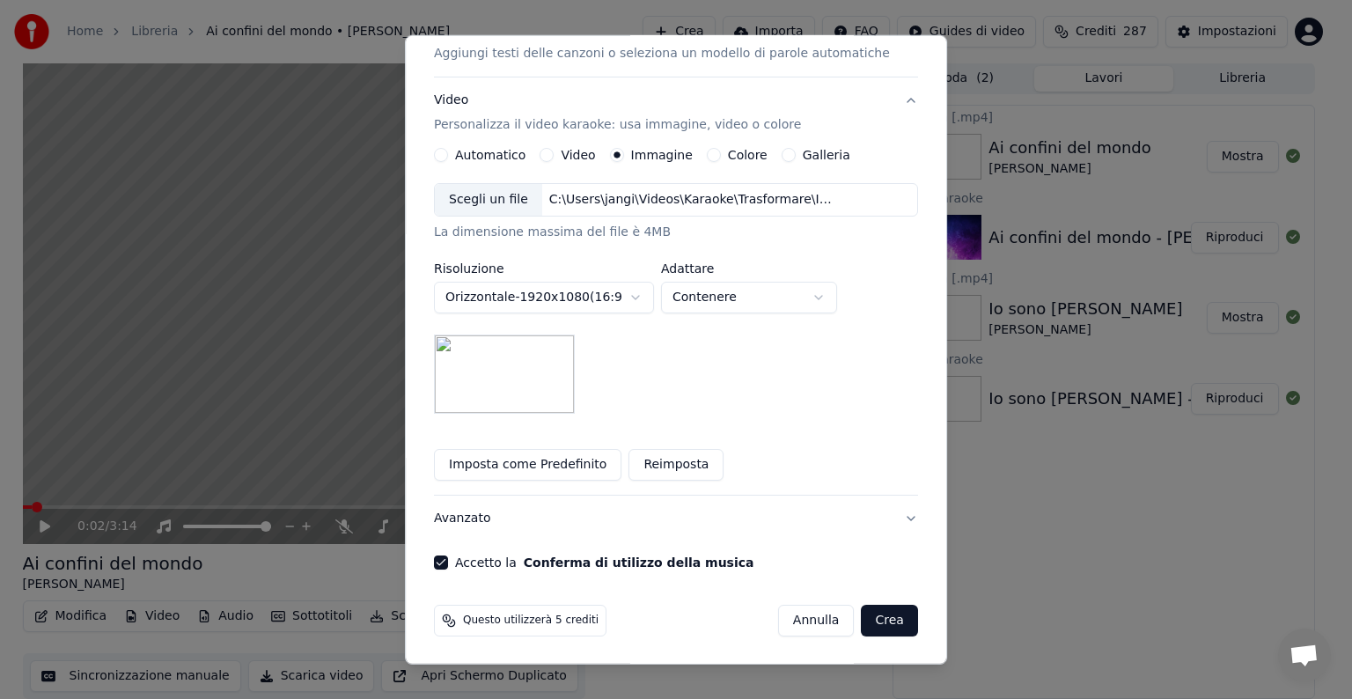
click at [877, 616] on button "Crea" at bounding box center [890, 621] width 56 height 32
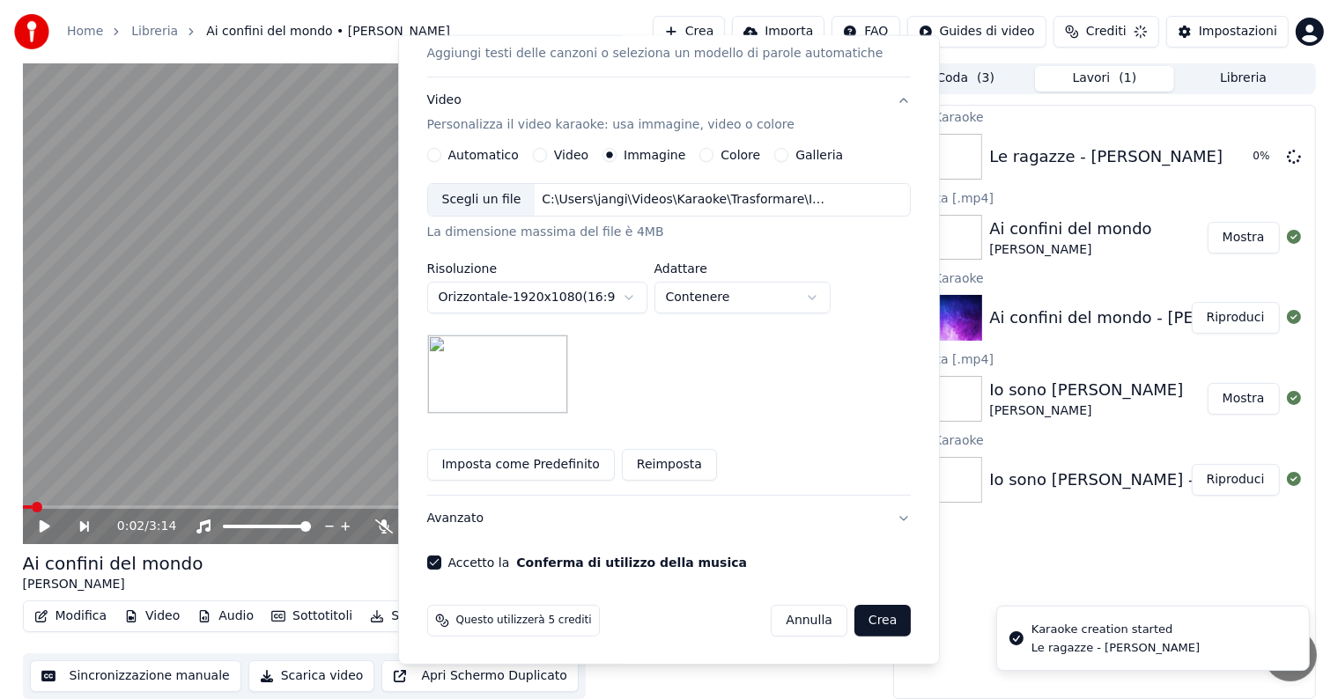
scroll to position [19, 0]
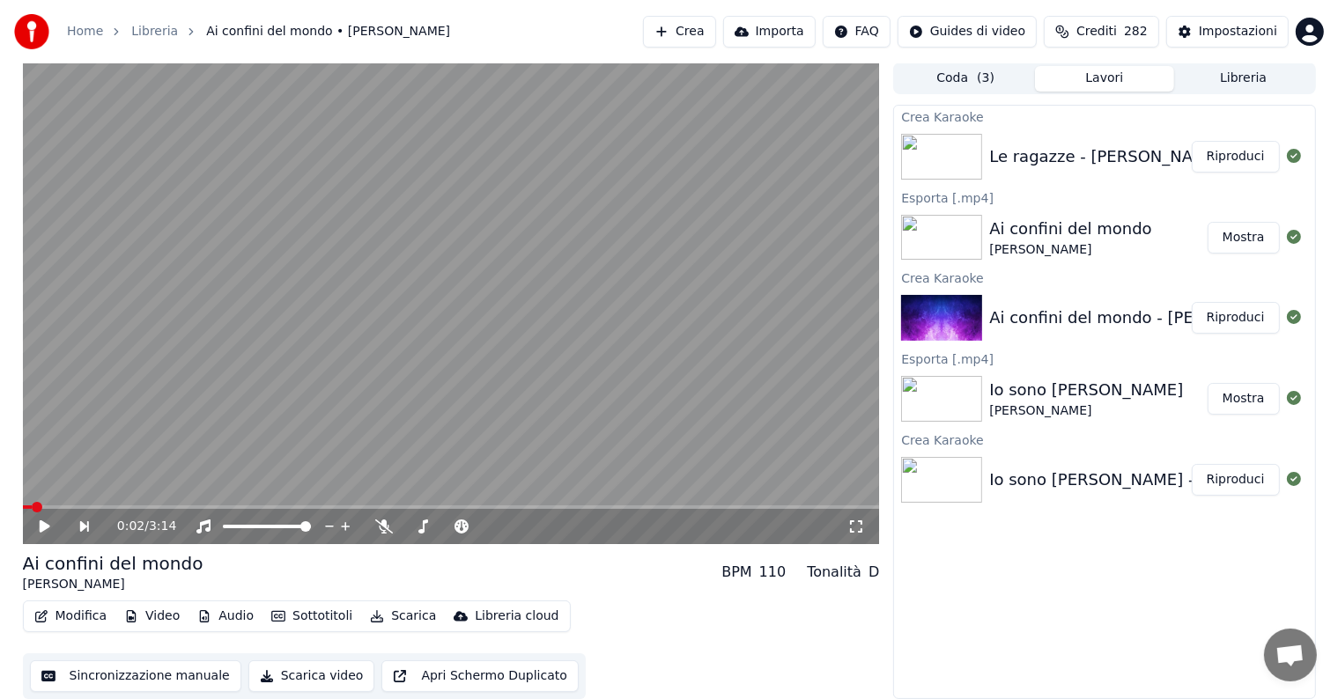
click at [1241, 158] on button "Riproduci" at bounding box center [1235, 157] width 88 height 32
click at [46, 525] on icon at bounding box center [45, 526] width 9 height 11
click at [85, 615] on button "Modifica" at bounding box center [70, 616] width 87 height 25
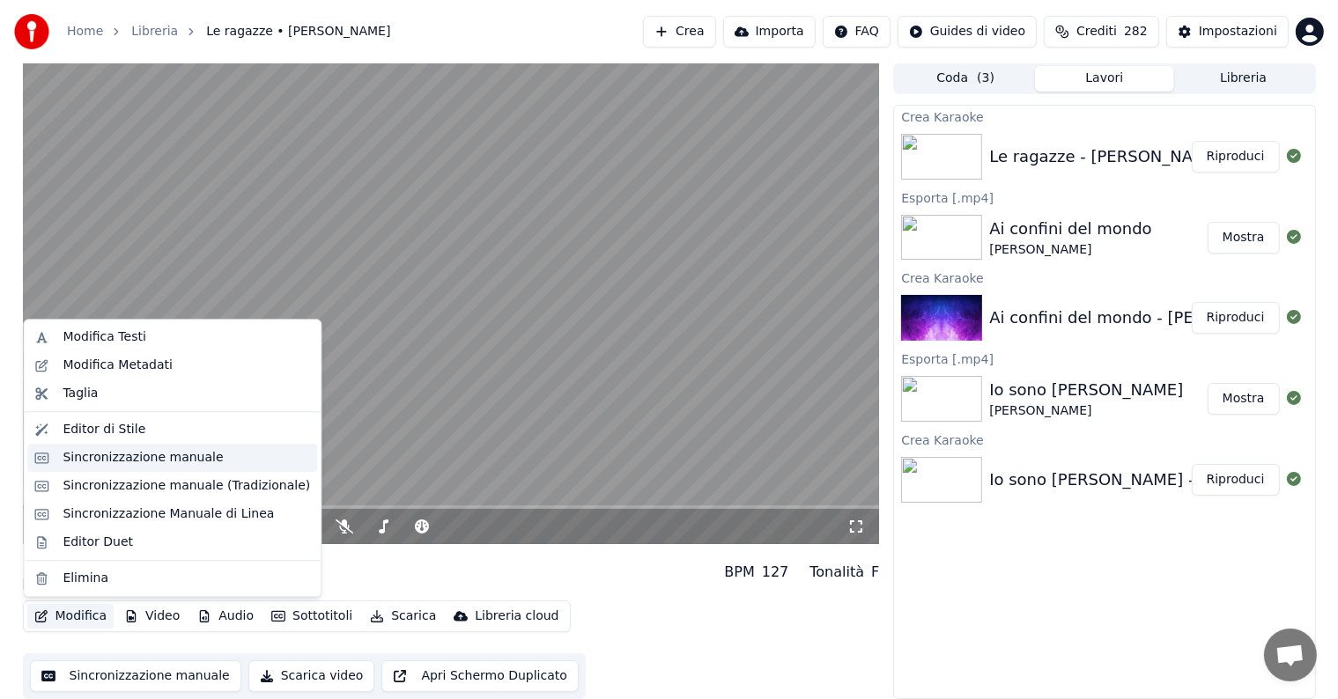
click at [146, 461] on div "Sincronizzazione manuale" at bounding box center [143, 458] width 160 height 18
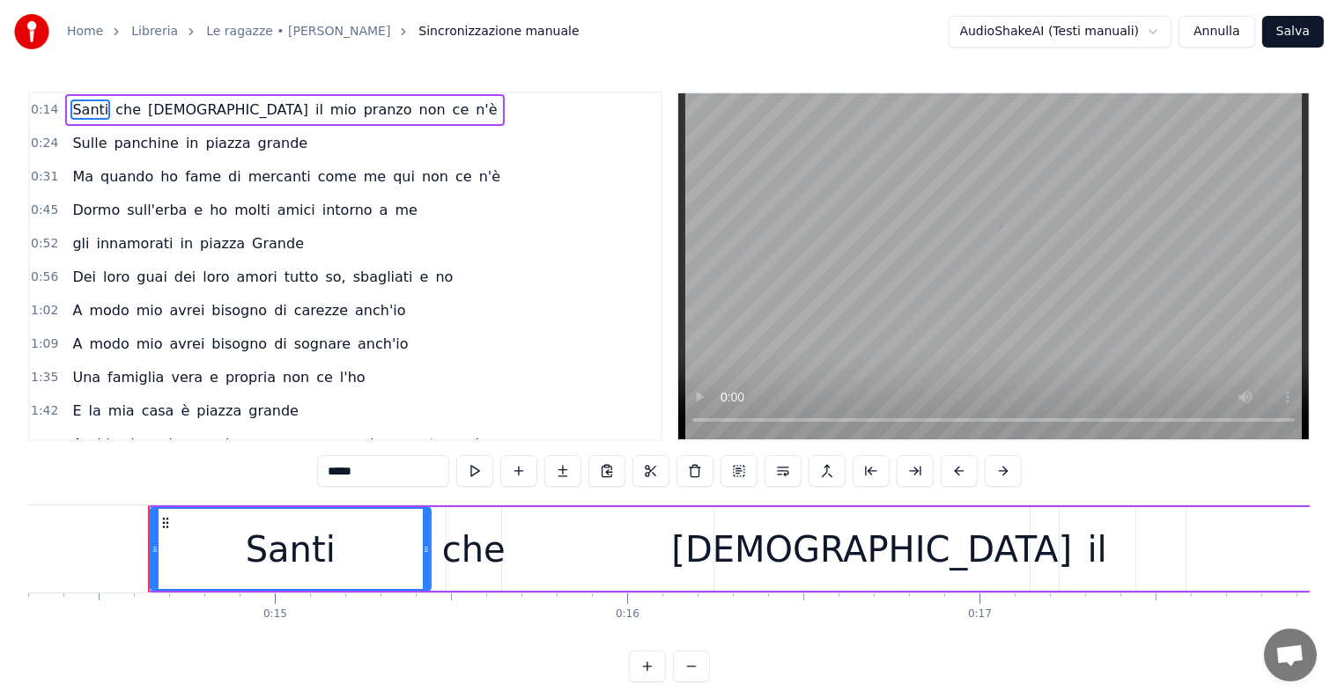
scroll to position [0, 5067]
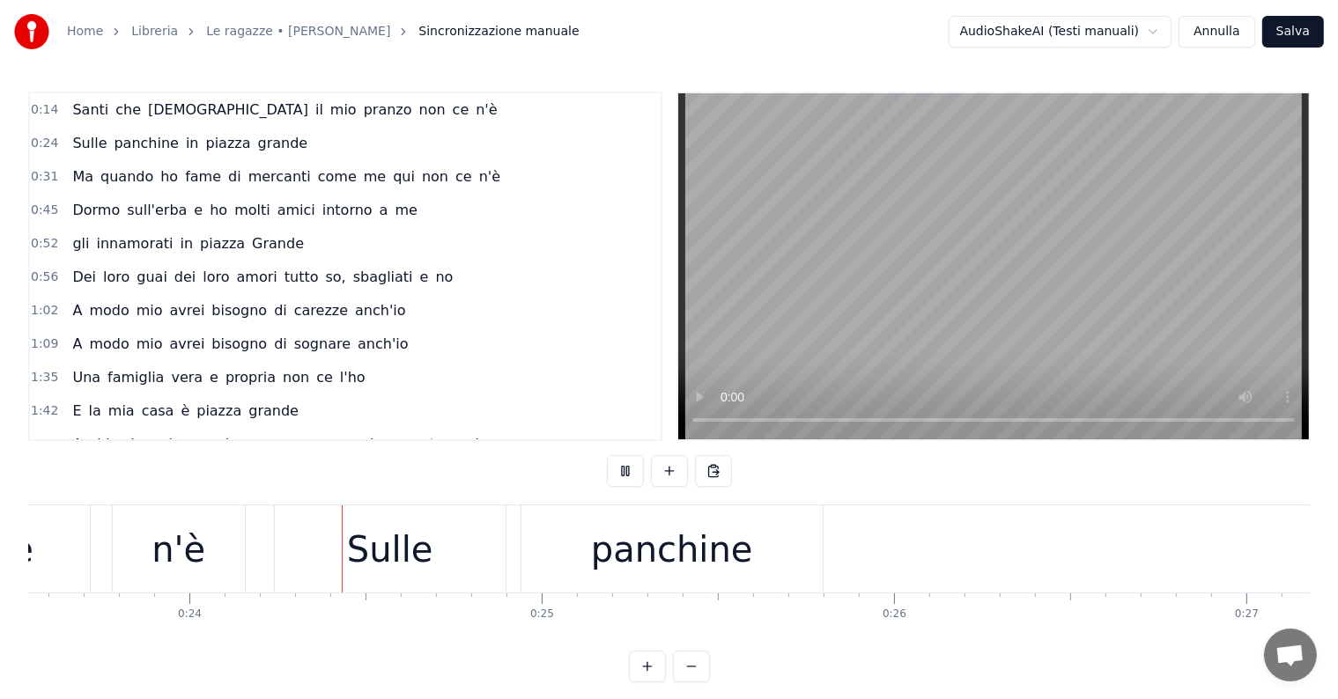
scroll to position [0, 8294]
click at [1220, 28] on button "Annulla" at bounding box center [1216, 32] width 77 height 32
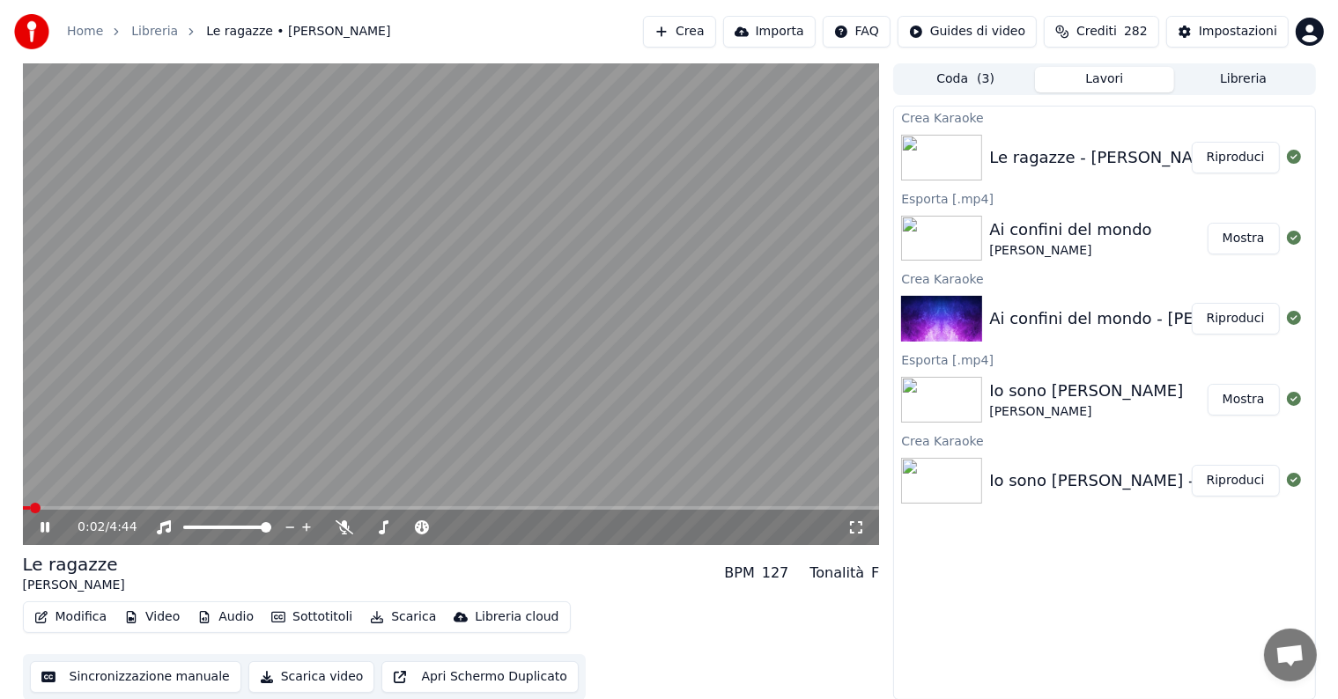
click at [41, 528] on icon at bounding box center [45, 527] width 9 height 11
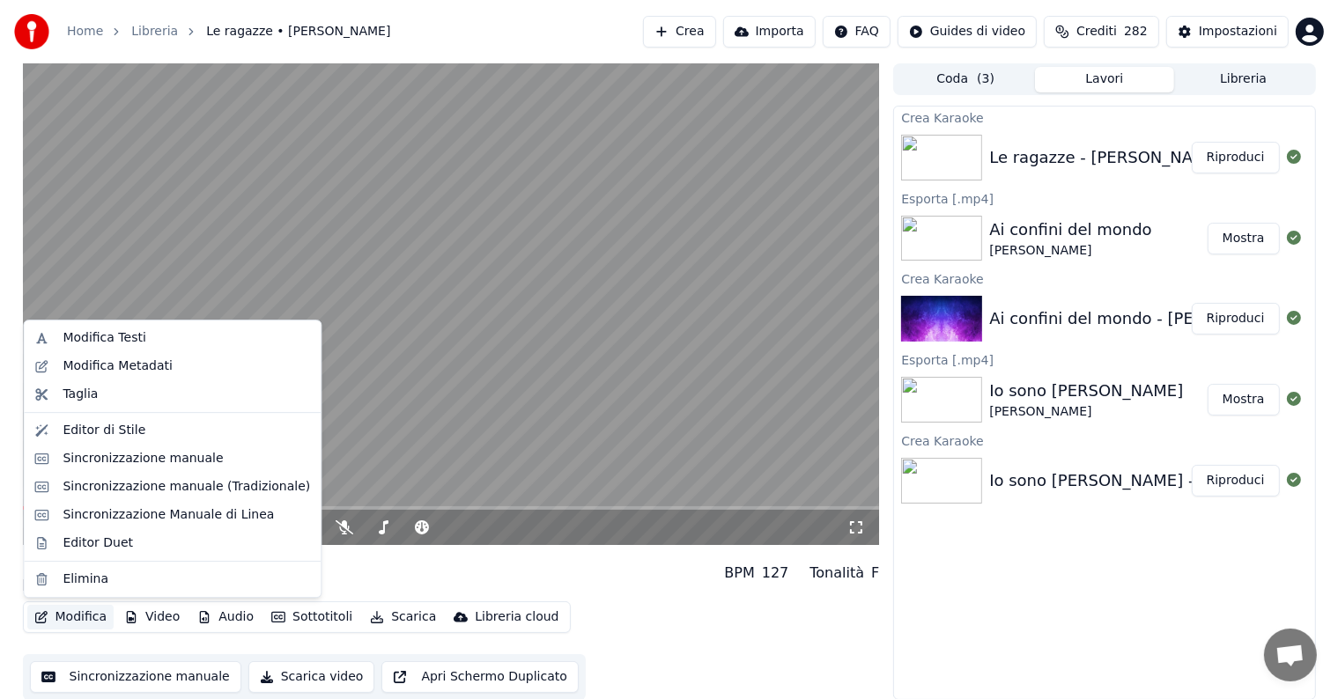
click at [82, 616] on button "Modifica" at bounding box center [70, 617] width 87 height 25
click at [149, 333] on div "Modifica Testi" at bounding box center [186, 338] width 247 height 18
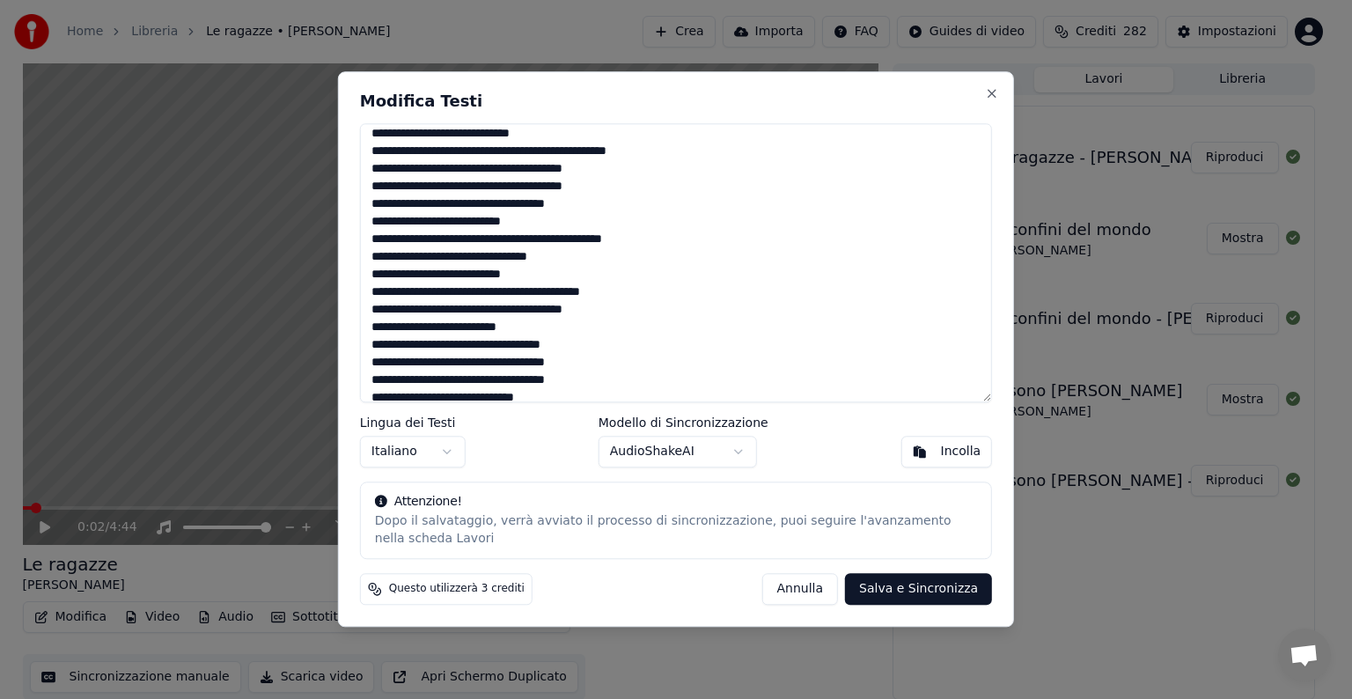
scroll to position [158, 0]
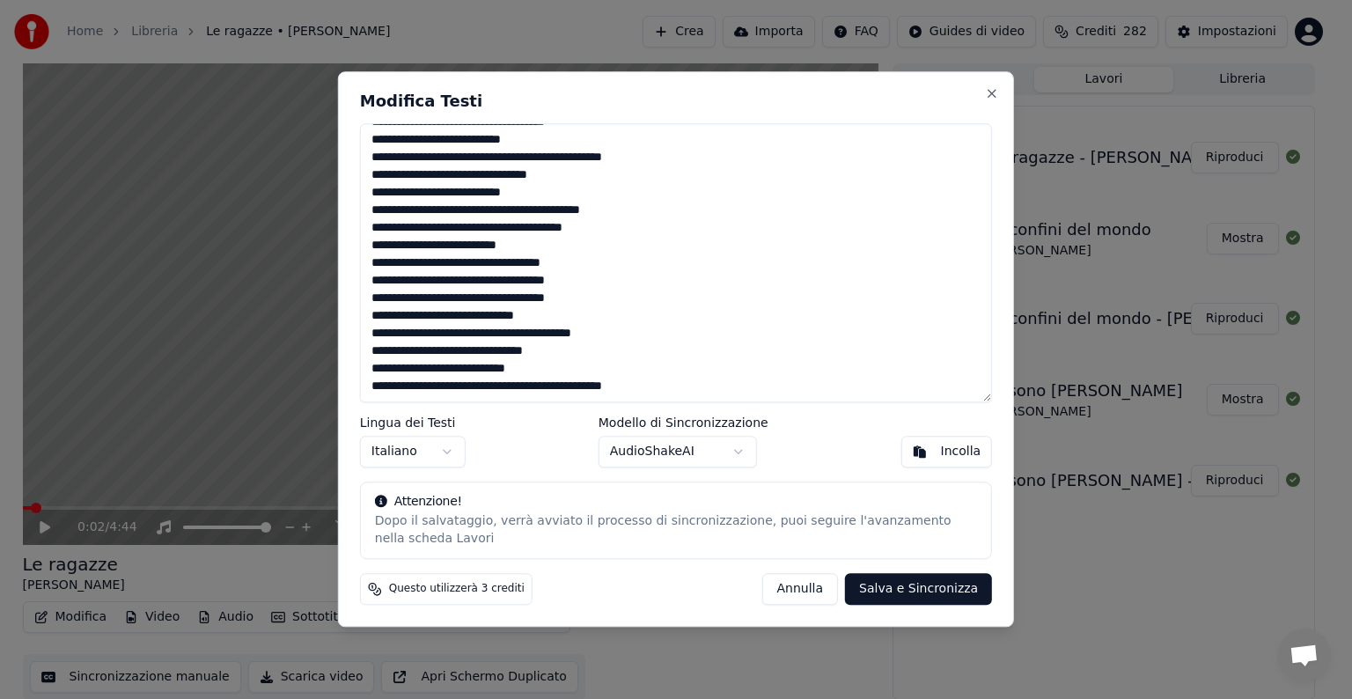
drag, startPoint x: 373, startPoint y: 137, endPoint x: 706, endPoint y: 384, distance: 414.2
click at [706, 384] on textarea "**********" at bounding box center [676, 262] width 632 height 279
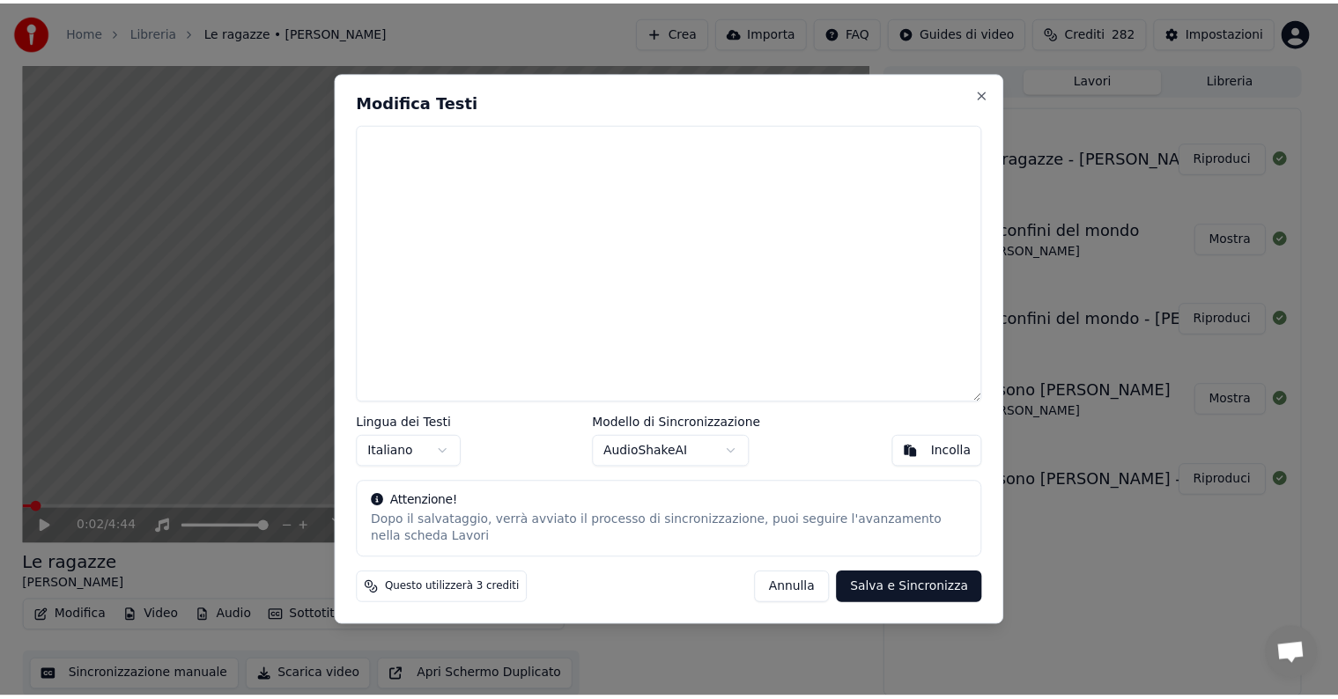
scroll to position [0, 0]
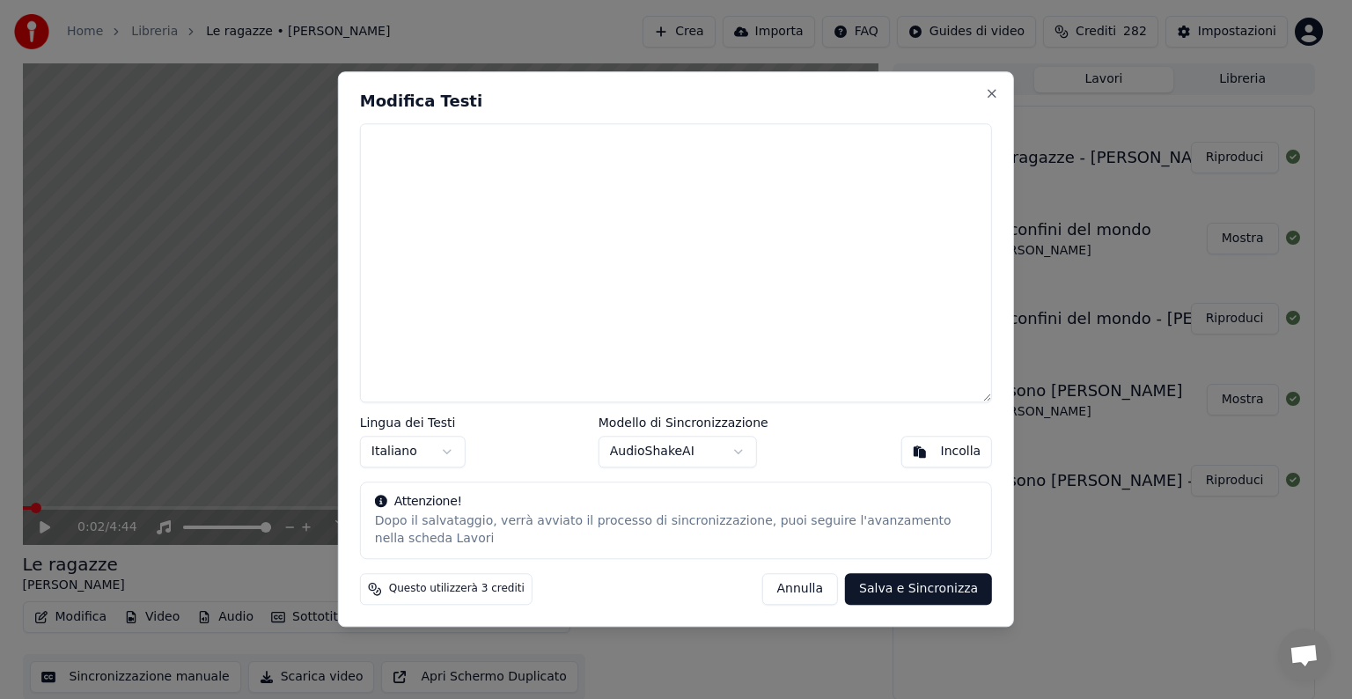
click at [951, 453] on div "Incolla" at bounding box center [961, 453] width 41 height 18
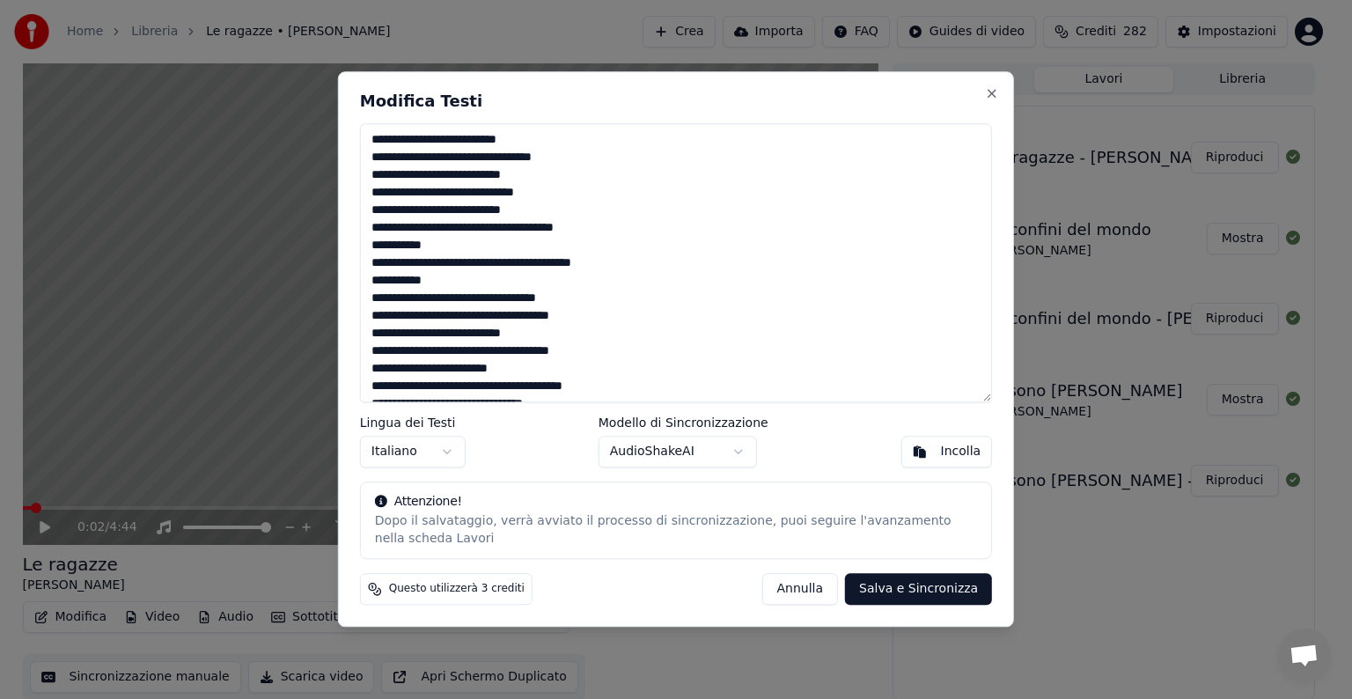
click at [929, 590] on button "Salva e Sincronizza" at bounding box center [918, 590] width 147 height 32
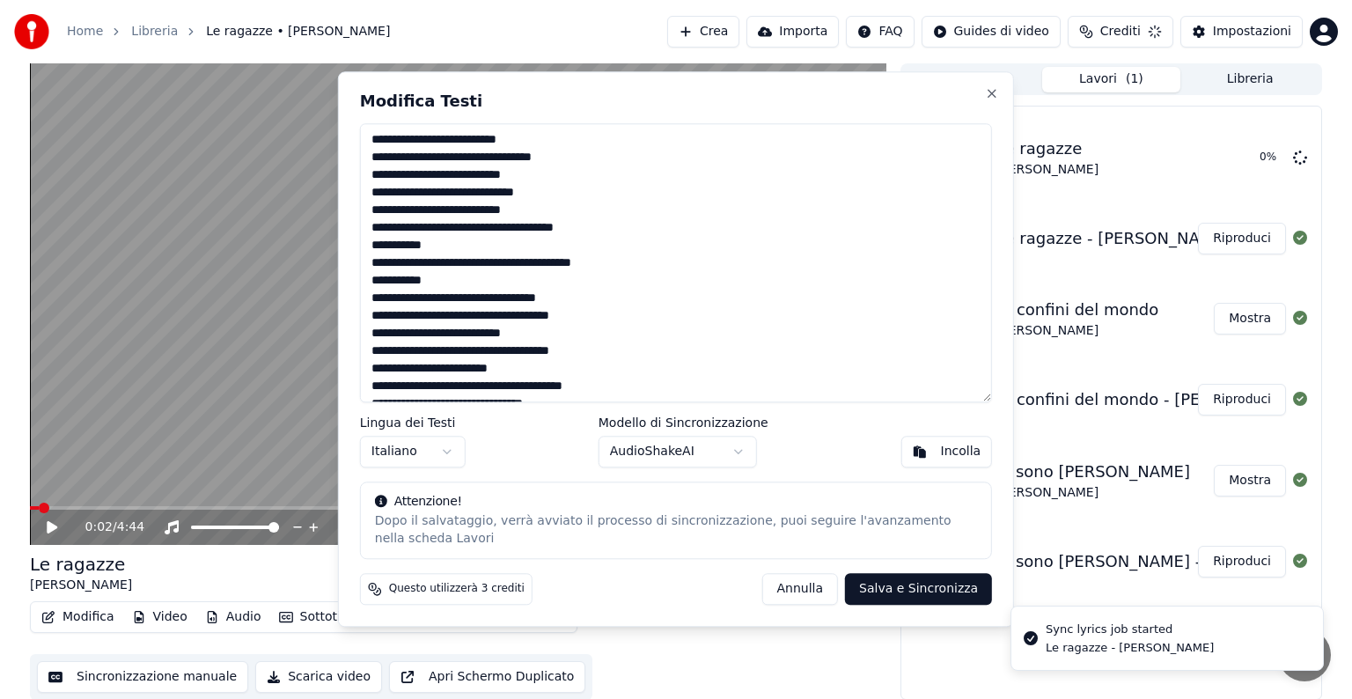
type textarea "**********"
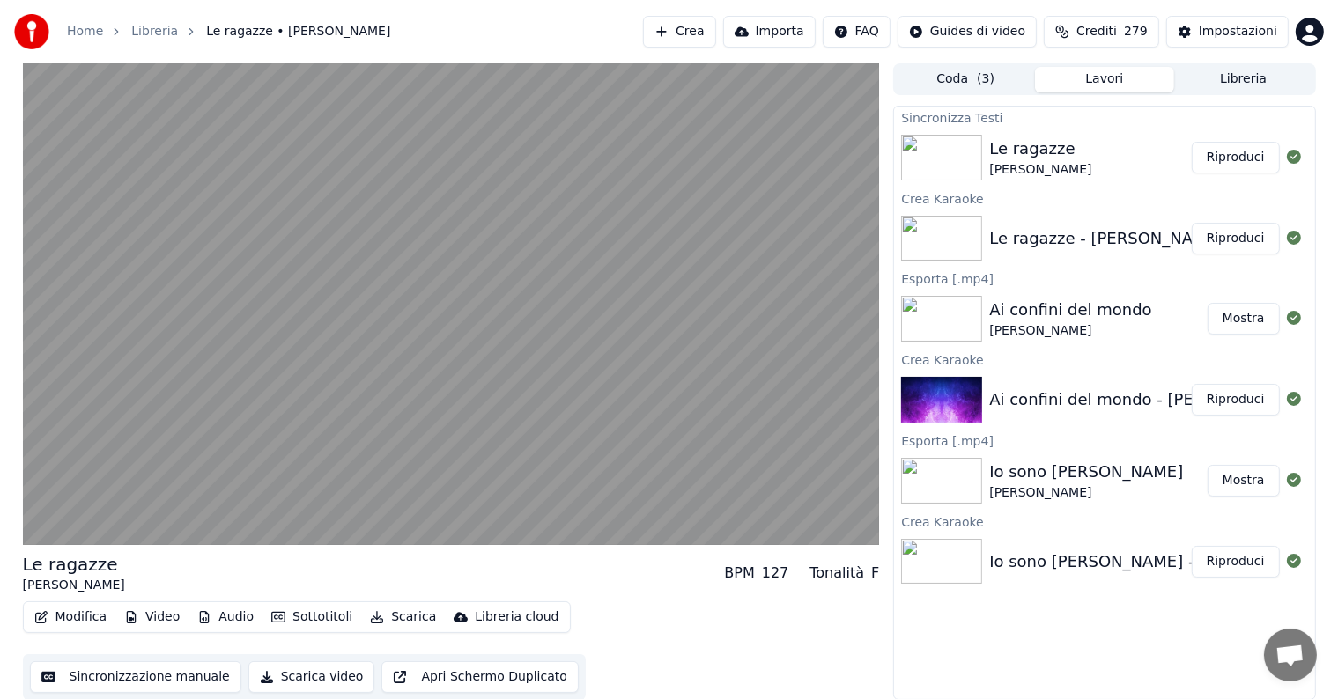
click at [1248, 166] on button "Riproduci" at bounding box center [1235, 158] width 88 height 32
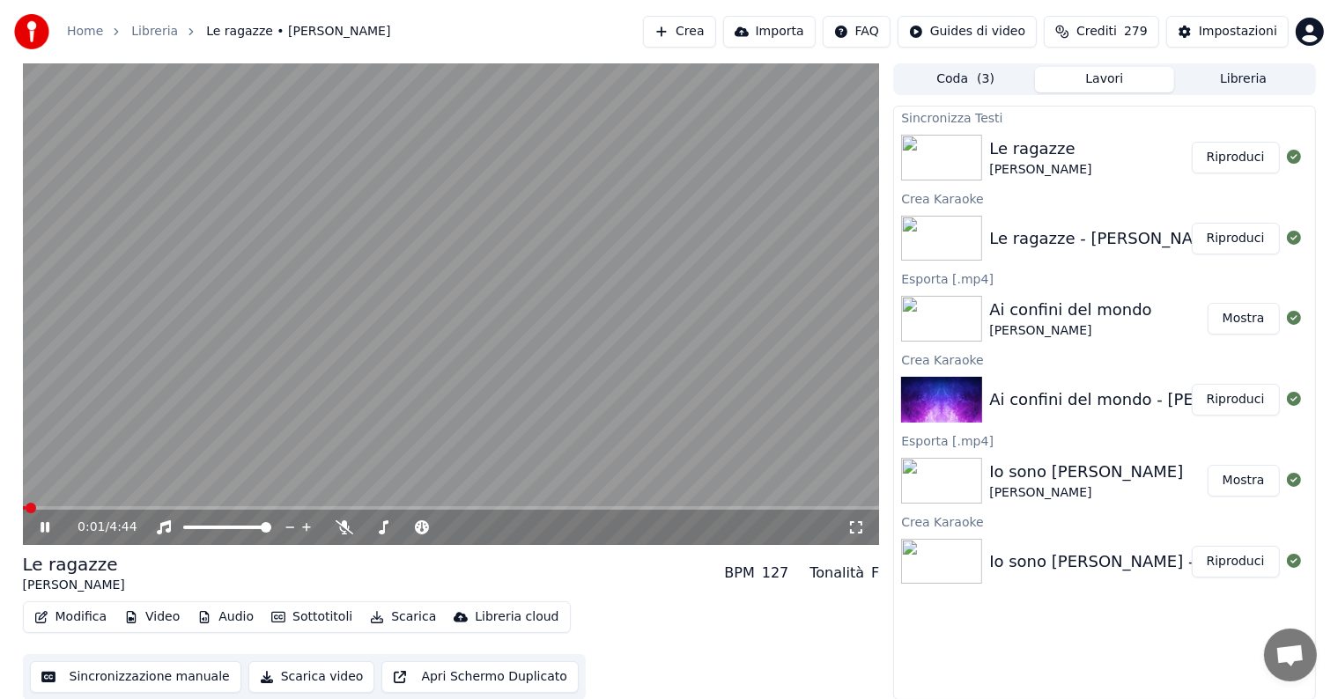
click at [45, 526] on icon at bounding box center [57, 527] width 41 height 14
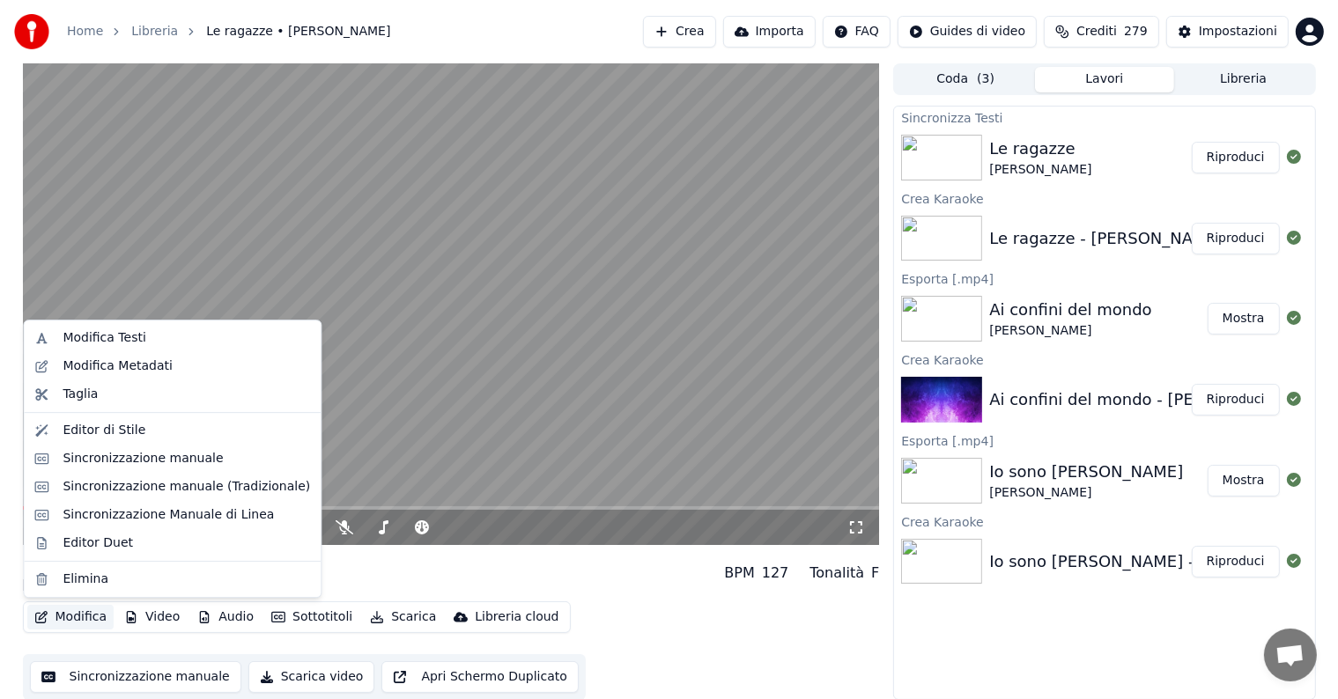
click at [66, 616] on button "Modifica" at bounding box center [70, 617] width 87 height 25
click at [95, 465] on div "Sincronizzazione manuale" at bounding box center [143, 459] width 160 height 18
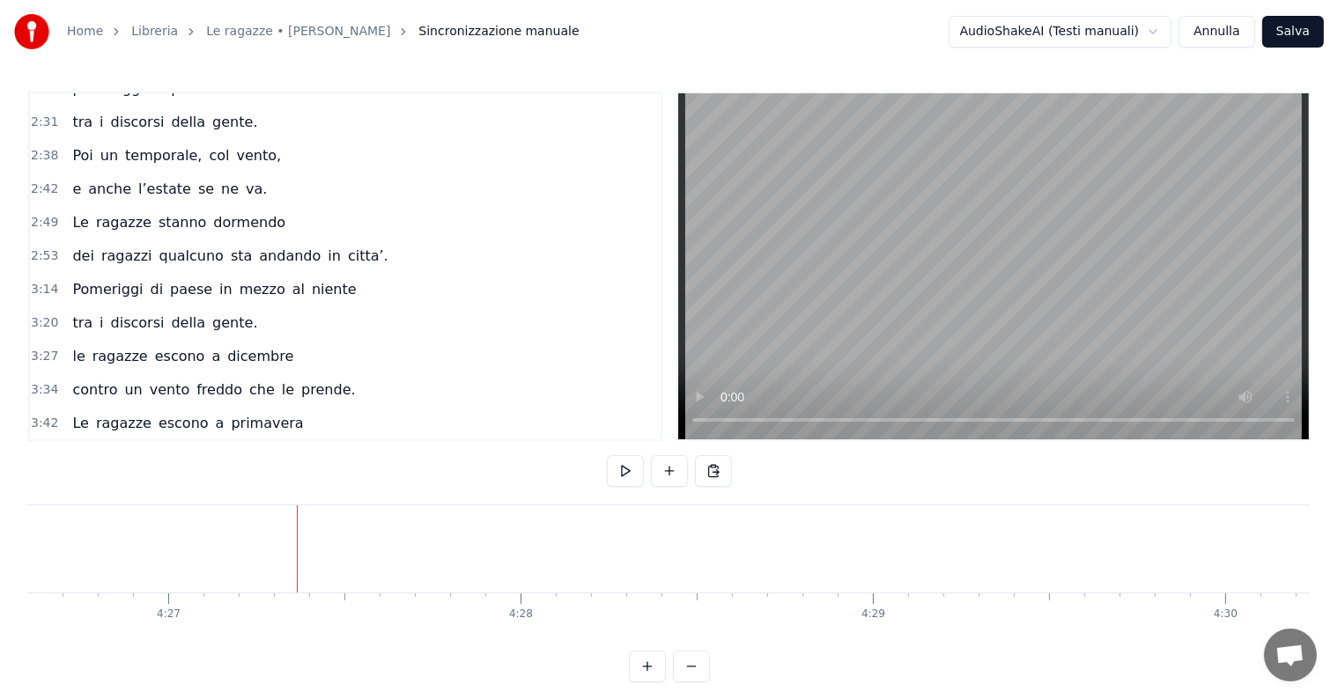
scroll to position [0, 93941]
click at [1243, 22] on button "Annulla" at bounding box center [1216, 32] width 77 height 32
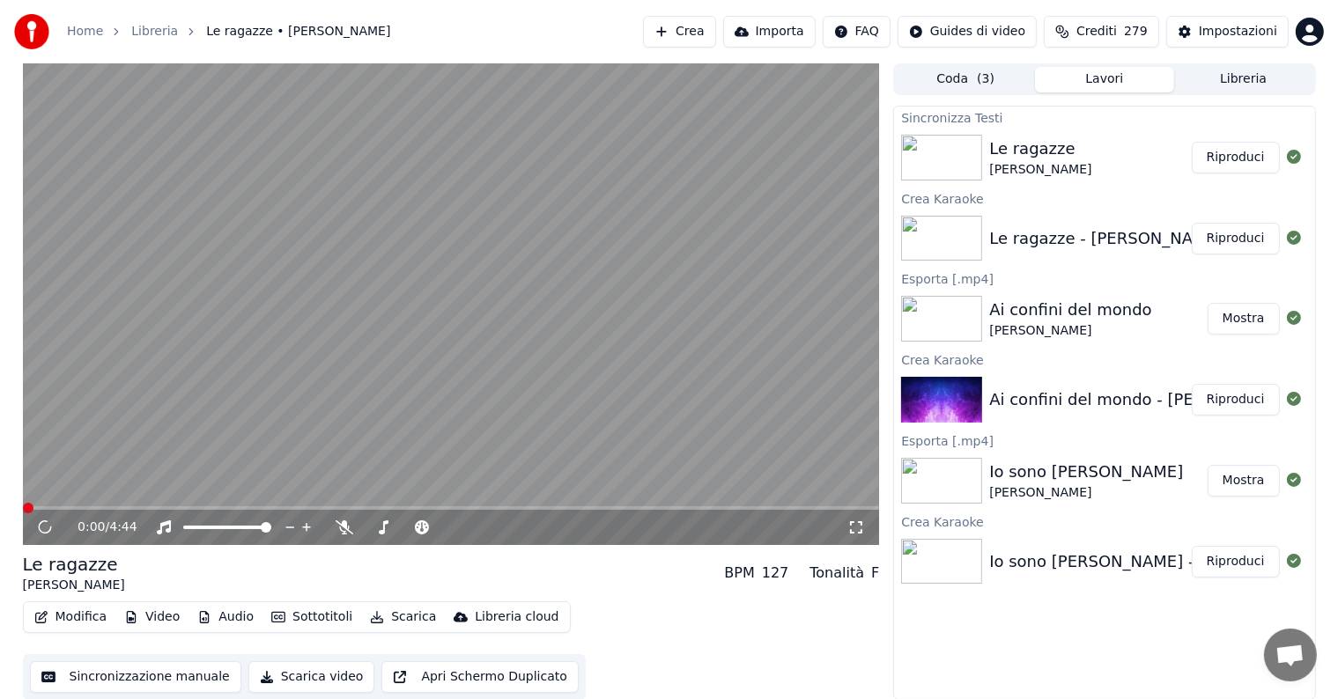
click at [1226, 151] on button "Riproduci" at bounding box center [1235, 158] width 88 height 32
click at [45, 527] on icon at bounding box center [57, 527] width 41 height 14
click at [47, 528] on icon at bounding box center [45, 527] width 9 height 11
click at [405, 612] on button "Scarica" at bounding box center [403, 617] width 80 height 25
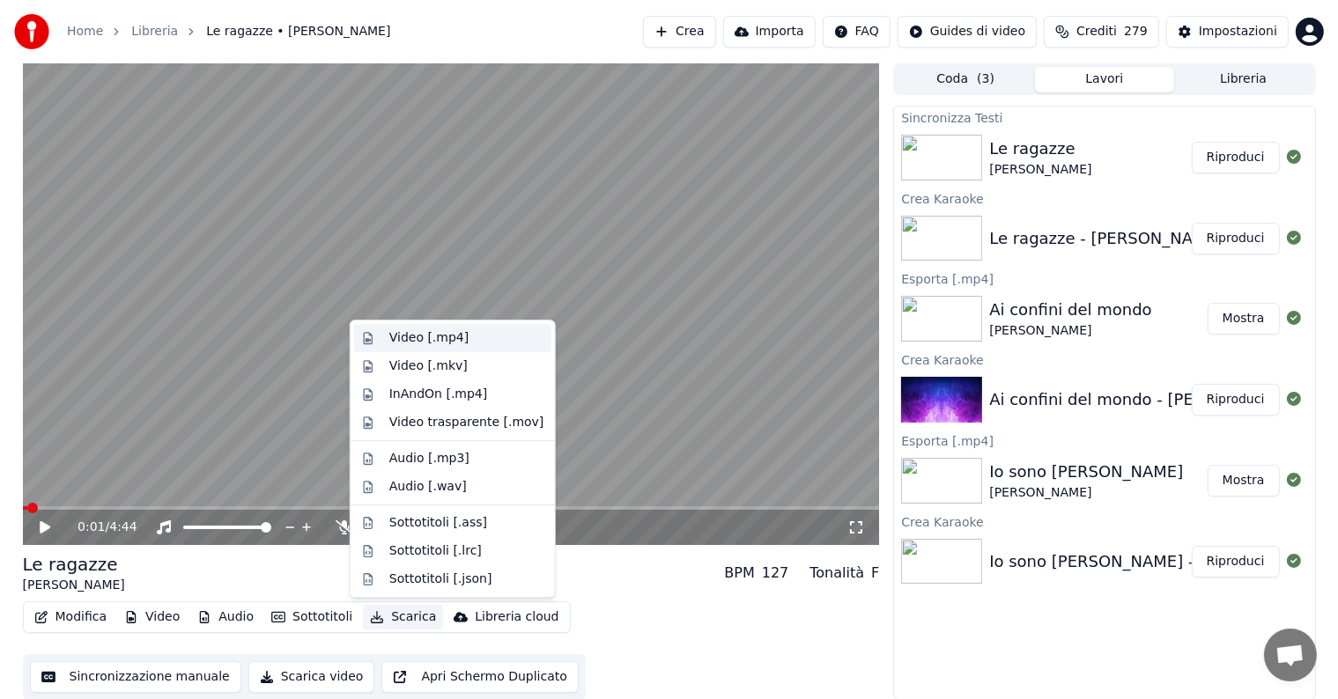
click at [431, 335] on div "Video [.mp4]" at bounding box center [428, 338] width 79 height 18
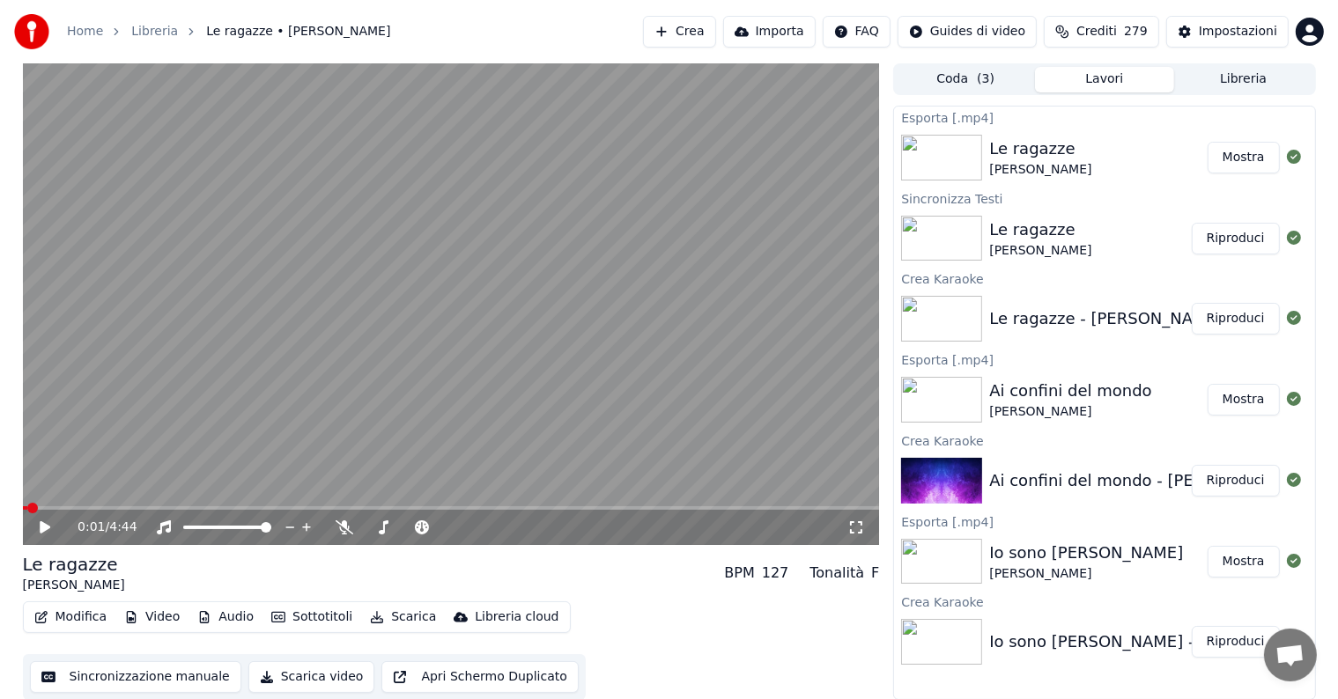
click at [1241, 154] on button "Mostra" at bounding box center [1243, 158] width 72 height 32
click at [704, 32] on button "Crea" at bounding box center [679, 32] width 72 height 32
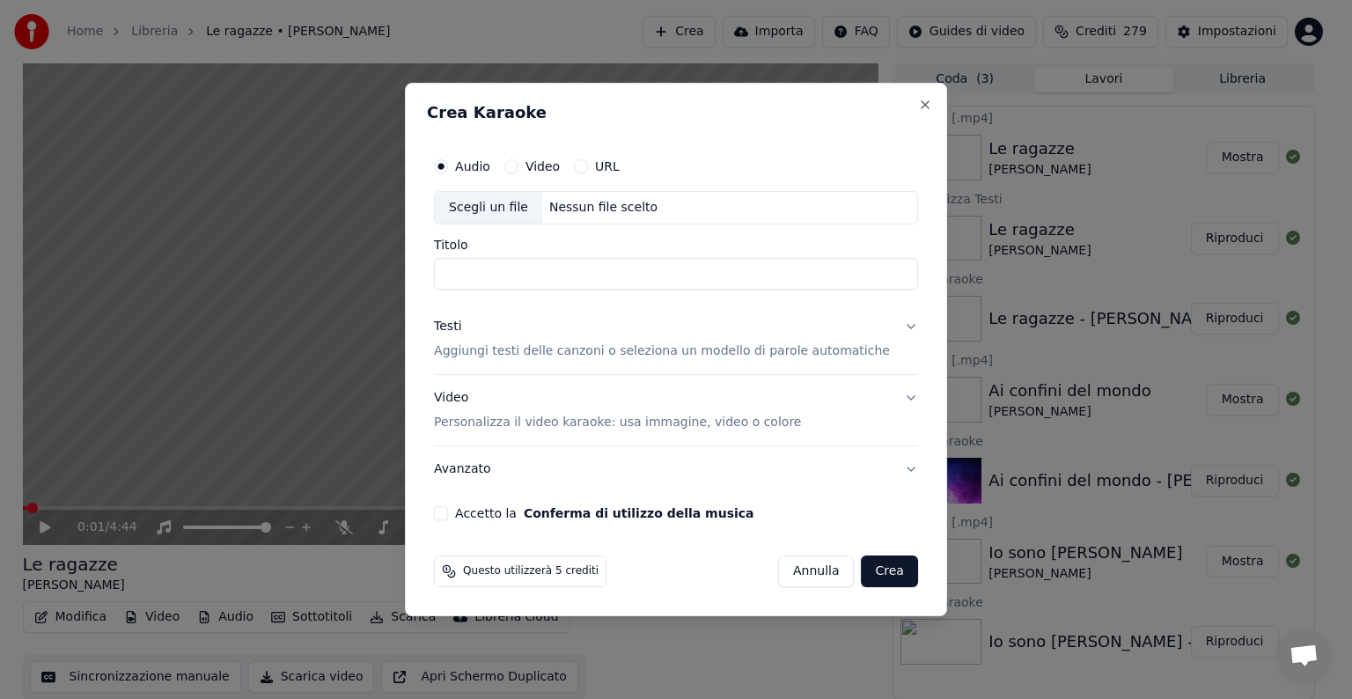
click at [622, 203] on div "Nessun file scelto" at bounding box center [603, 208] width 122 height 18
type input "**********"
click at [886, 327] on button "Testi Aggiungi testi delle canzoni o seleziona un modello di parole automatiche" at bounding box center [676, 339] width 484 height 70
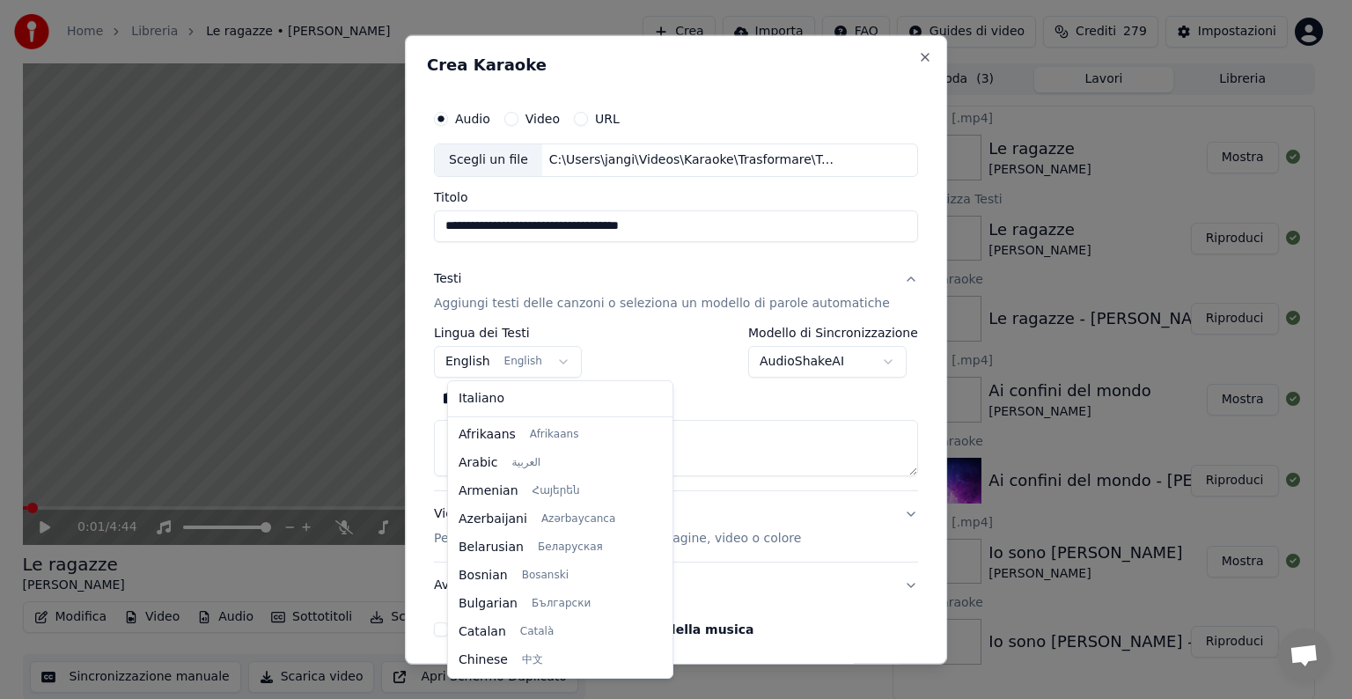
click at [529, 363] on body "**********" at bounding box center [669, 349] width 1338 height 699
select select "**"
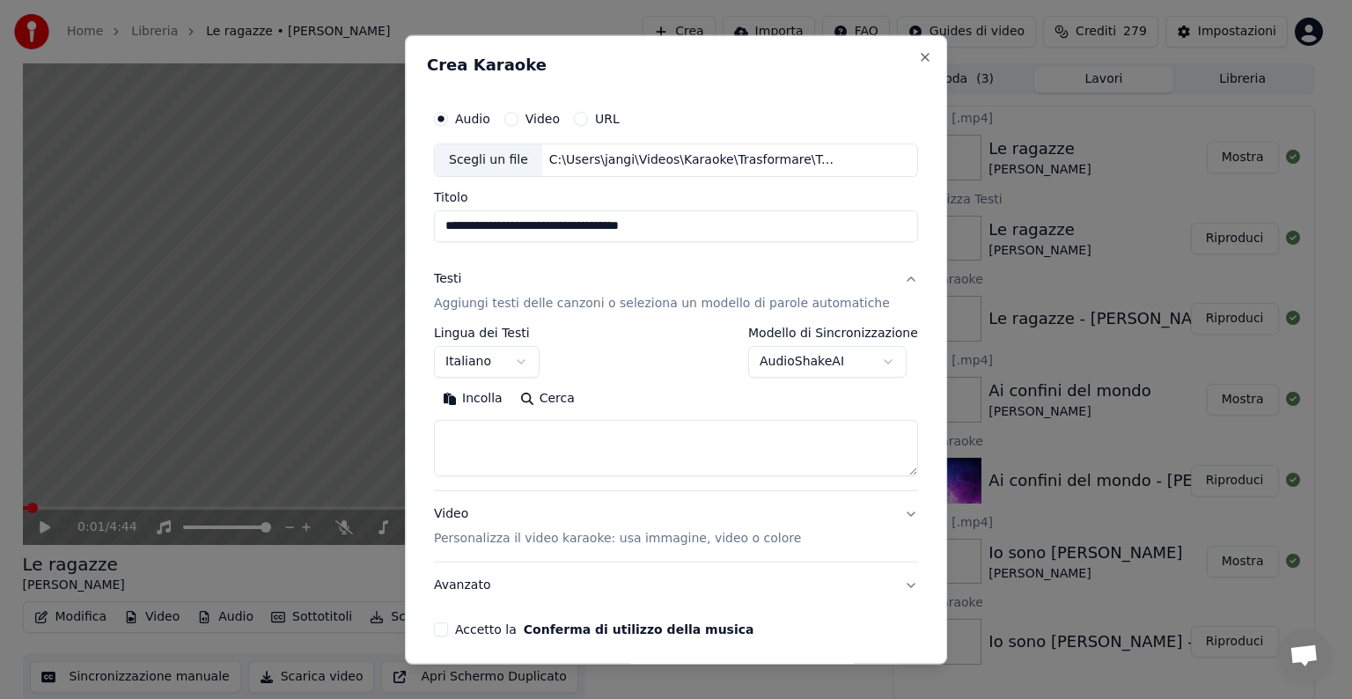
click at [538, 445] on textarea at bounding box center [676, 448] width 484 height 56
click at [477, 395] on button "Incolla" at bounding box center [472, 399] width 77 height 28
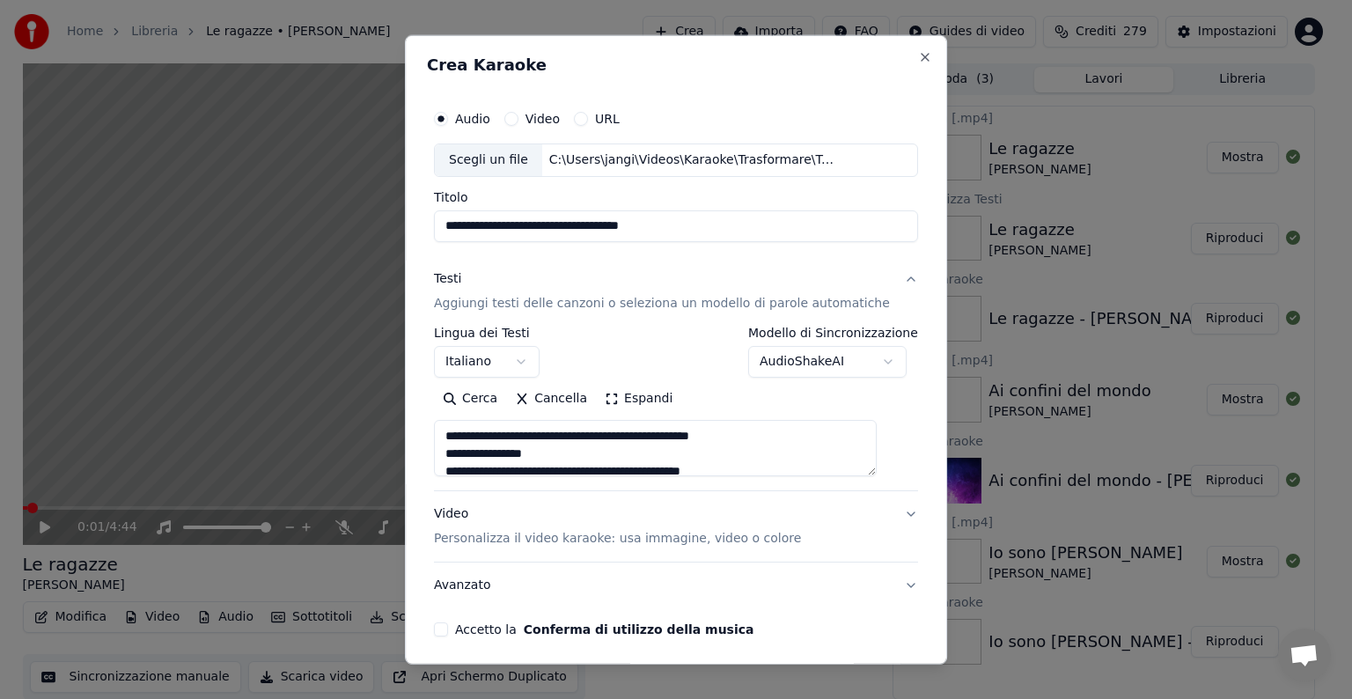
click at [888, 514] on button "Video Personalizza il video karaoke: usa immagine, video o colore" at bounding box center [676, 526] width 484 height 70
type textarea "**********"
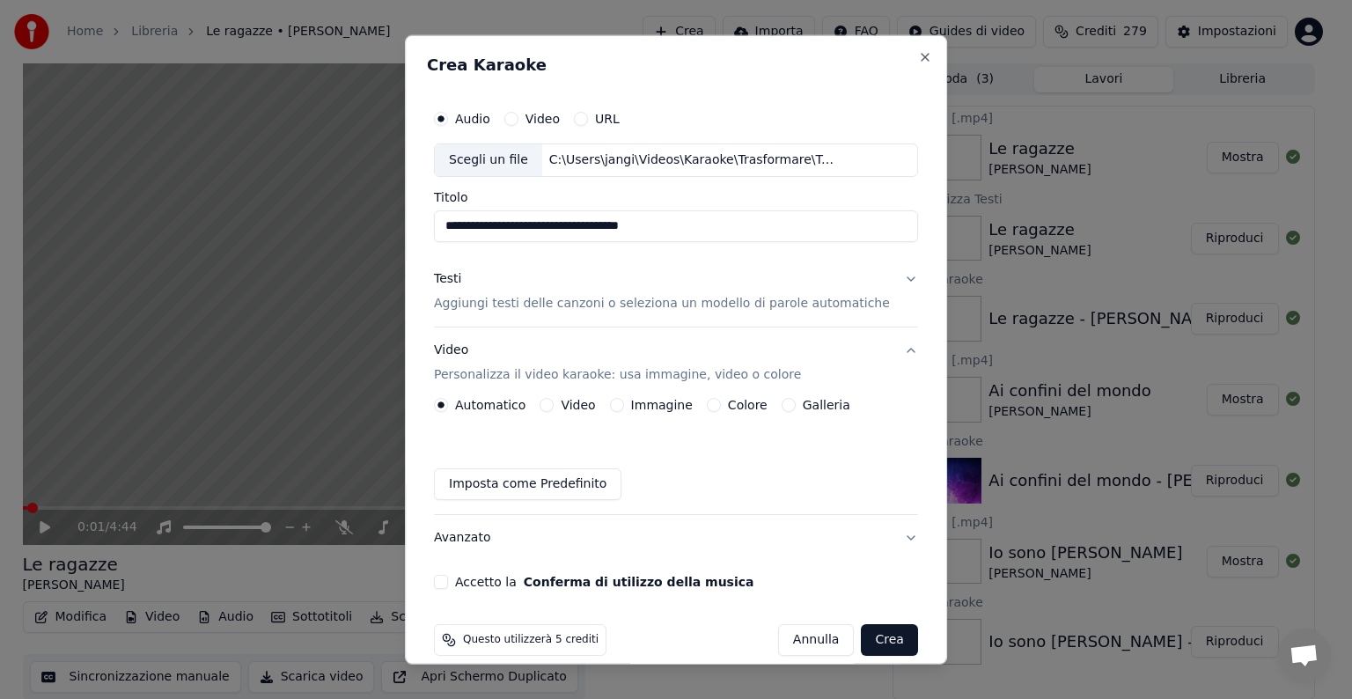
click at [624, 402] on button "Immagine" at bounding box center [617, 405] width 14 height 14
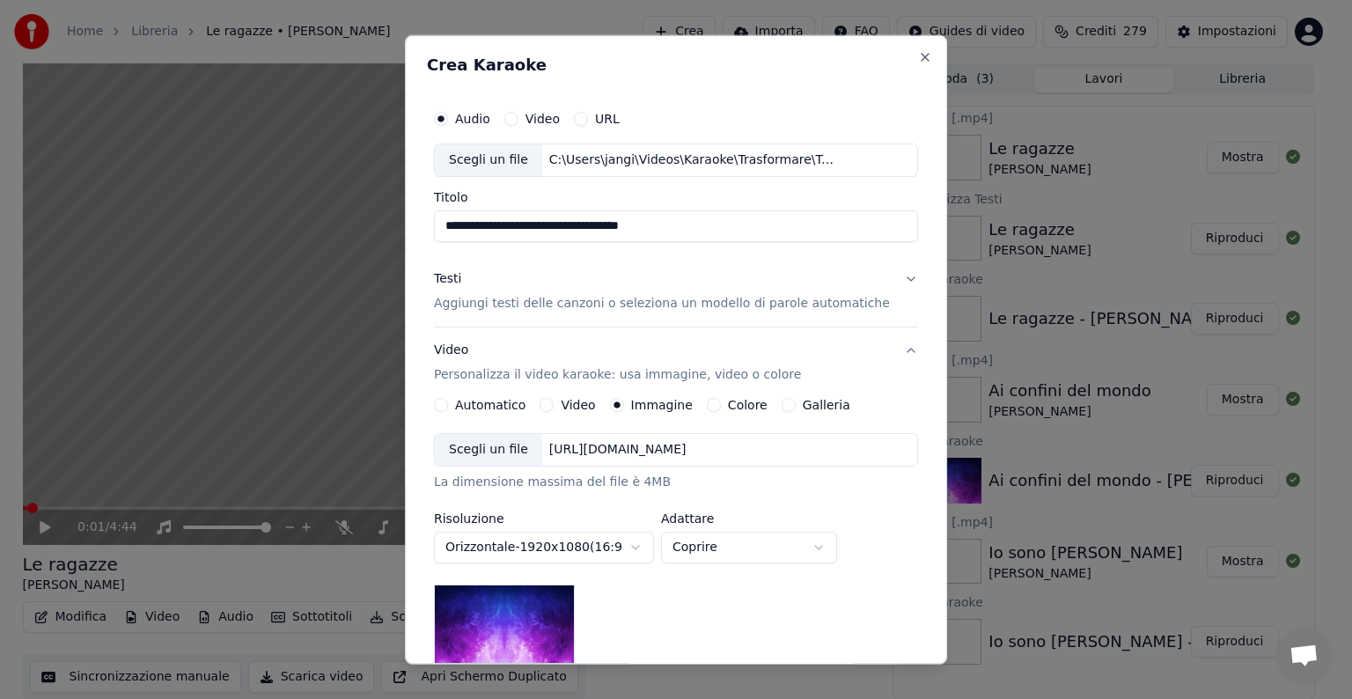
click at [638, 453] on div "[URL][DOMAIN_NAME]" at bounding box center [617, 450] width 151 height 18
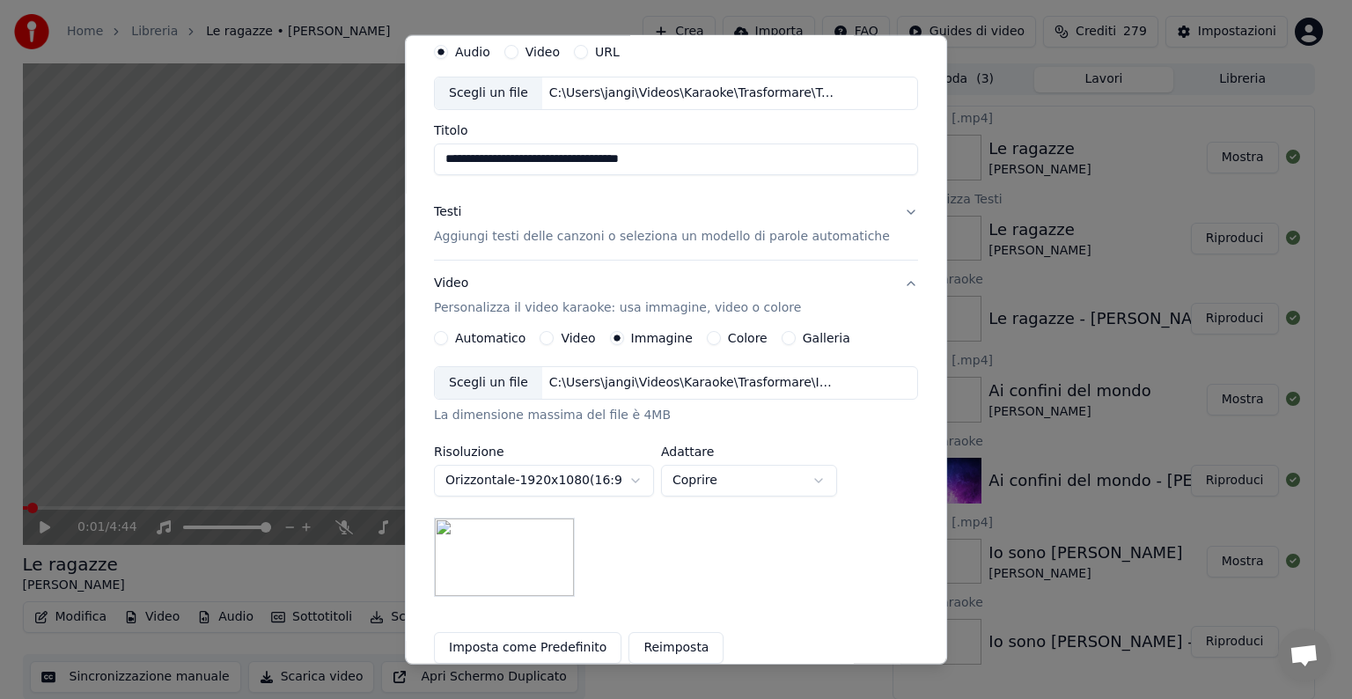
scroll to position [88, 0]
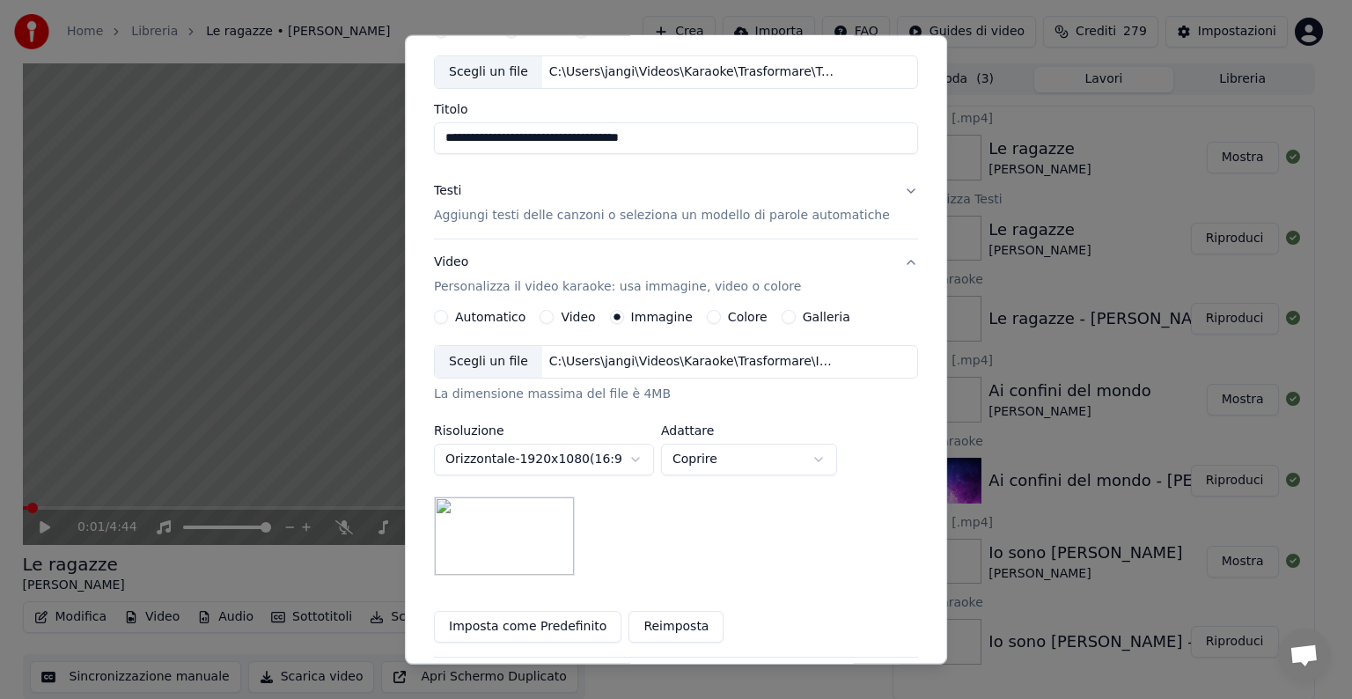
click at [842, 459] on body "**********" at bounding box center [669, 349] width 1338 height 699
click at [832, 473] on body "**********" at bounding box center [669, 349] width 1338 height 699
select select "*****"
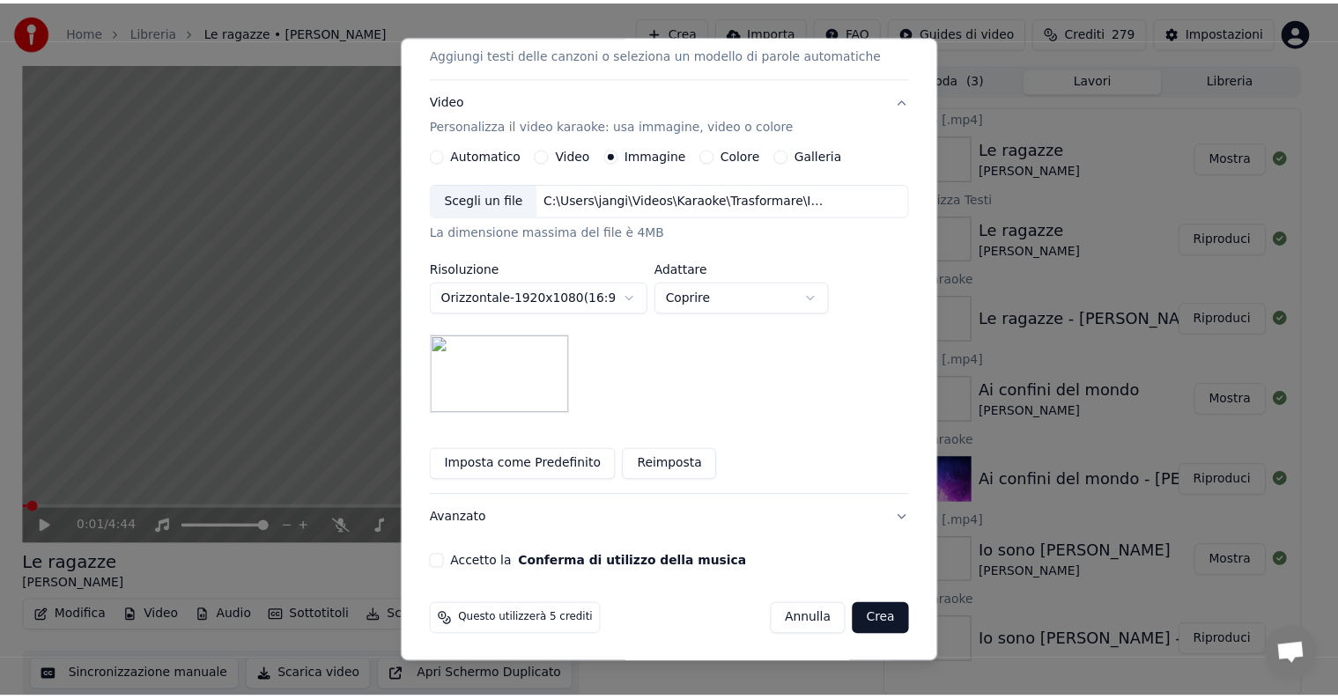
scroll to position [250, 0]
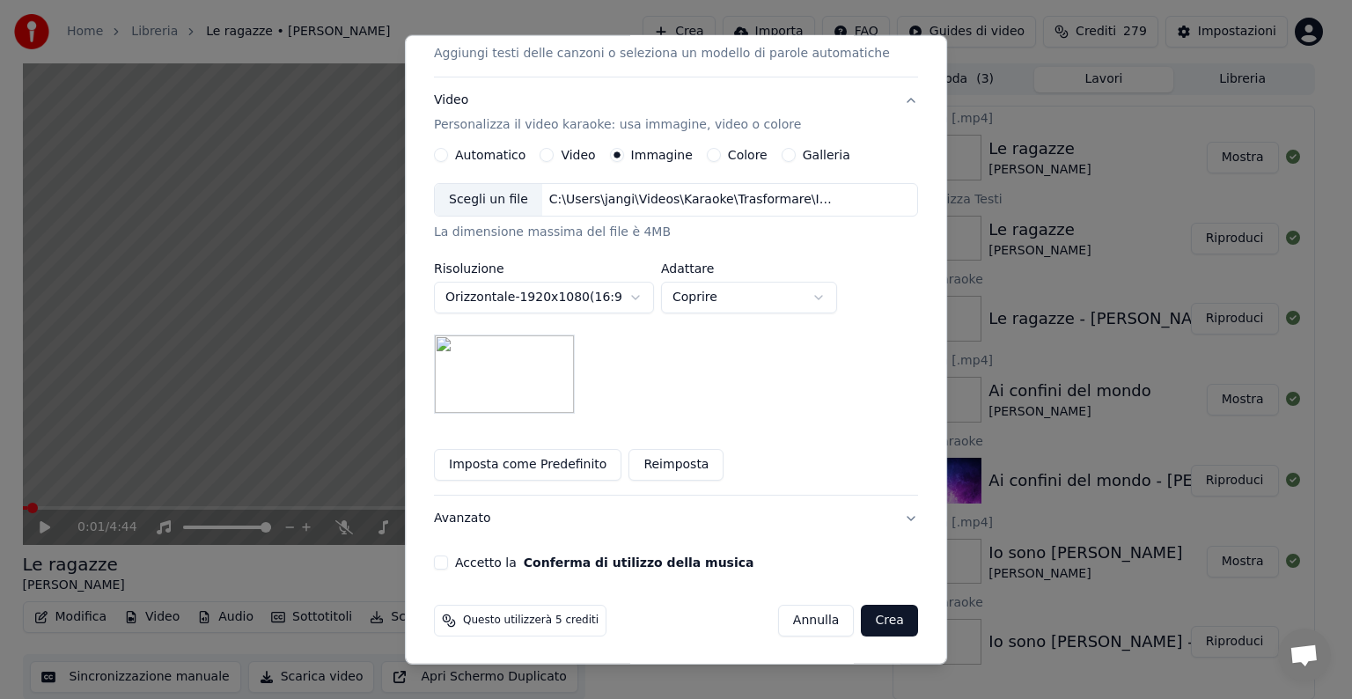
click at [448, 564] on button "Accetto la Conferma di utilizzo della musica" at bounding box center [441, 563] width 14 height 14
click at [864, 615] on button "Crea" at bounding box center [890, 621] width 56 height 32
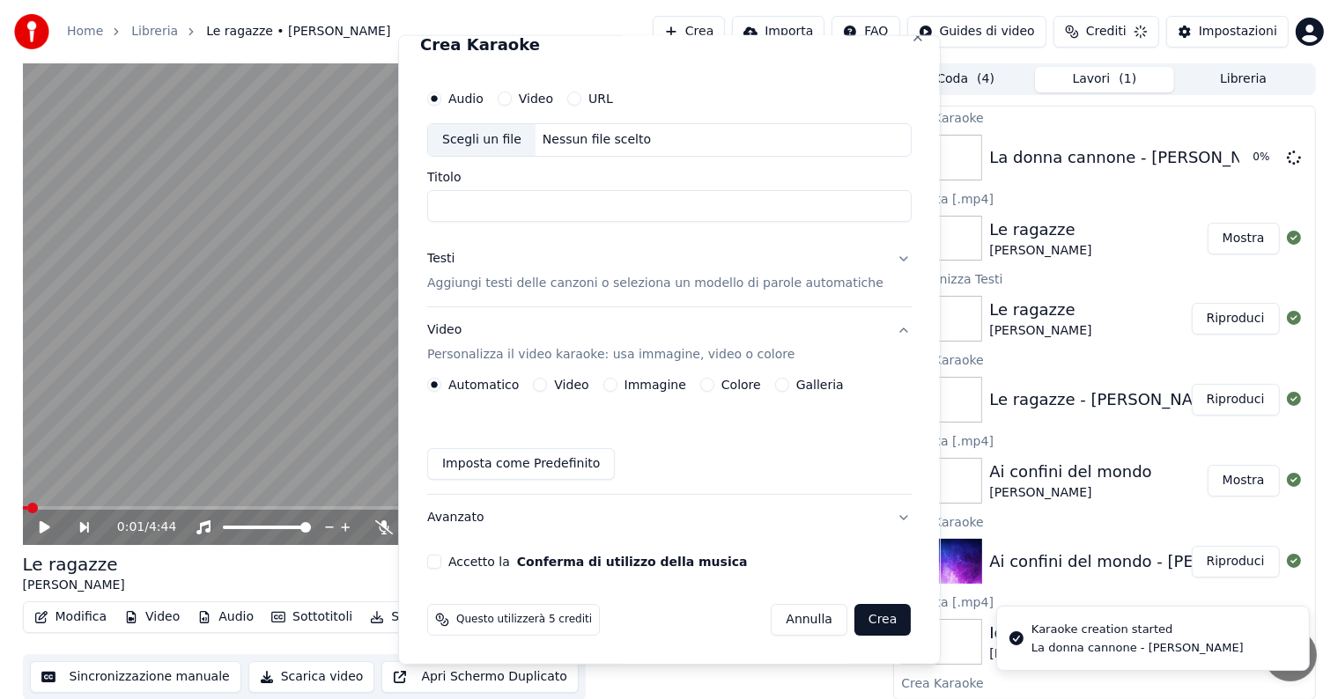
scroll to position [19, 0]
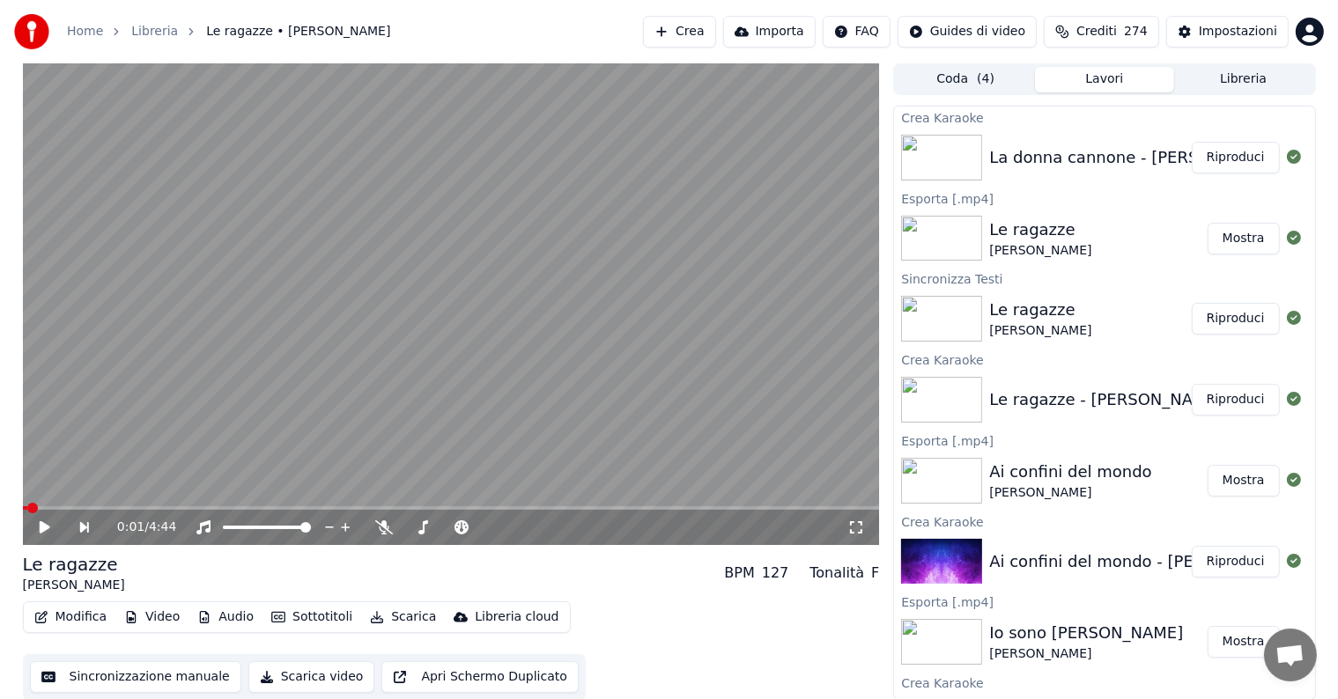
click at [1229, 155] on button "Riproduci" at bounding box center [1235, 158] width 88 height 32
click at [46, 521] on icon at bounding box center [57, 527] width 41 height 14
click at [81, 613] on button "Modifica" at bounding box center [70, 617] width 87 height 25
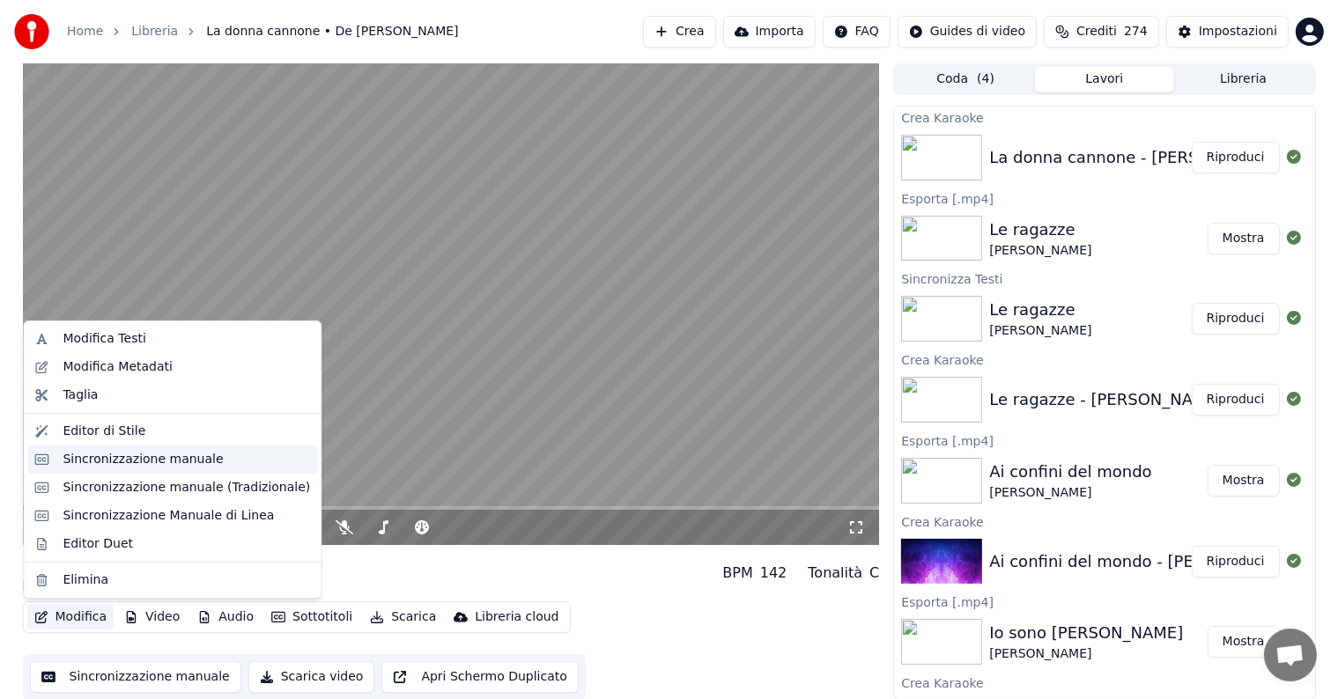
click at [142, 458] on div "Sincronizzazione manuale" at bounding box center [143, 460] width 160 height 18
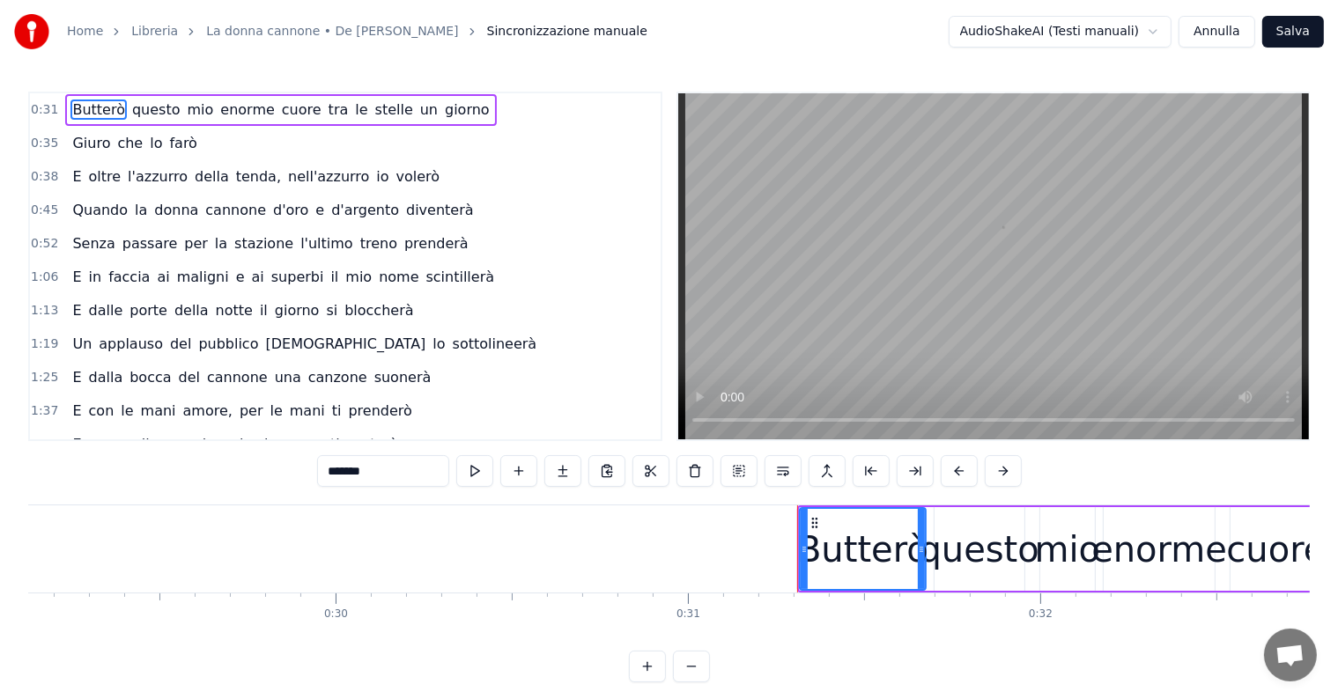
scroll to position [0, 10940]
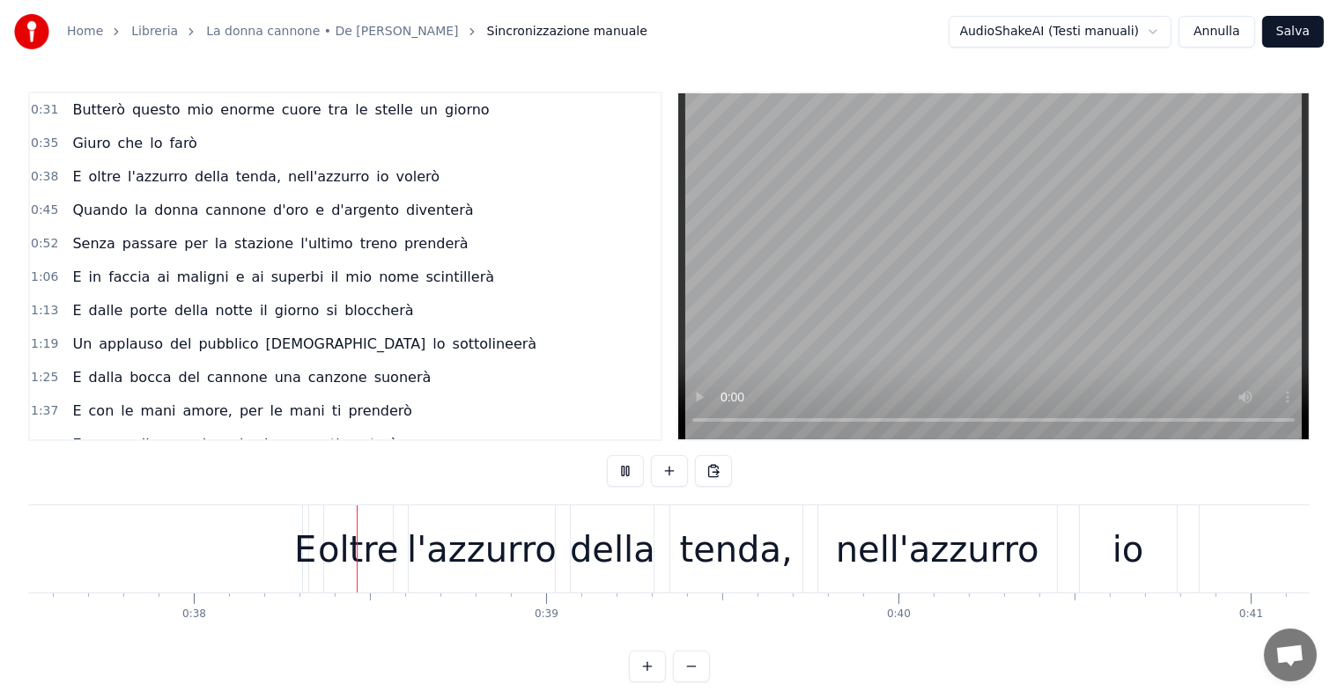
scroll to position [0, 13254]
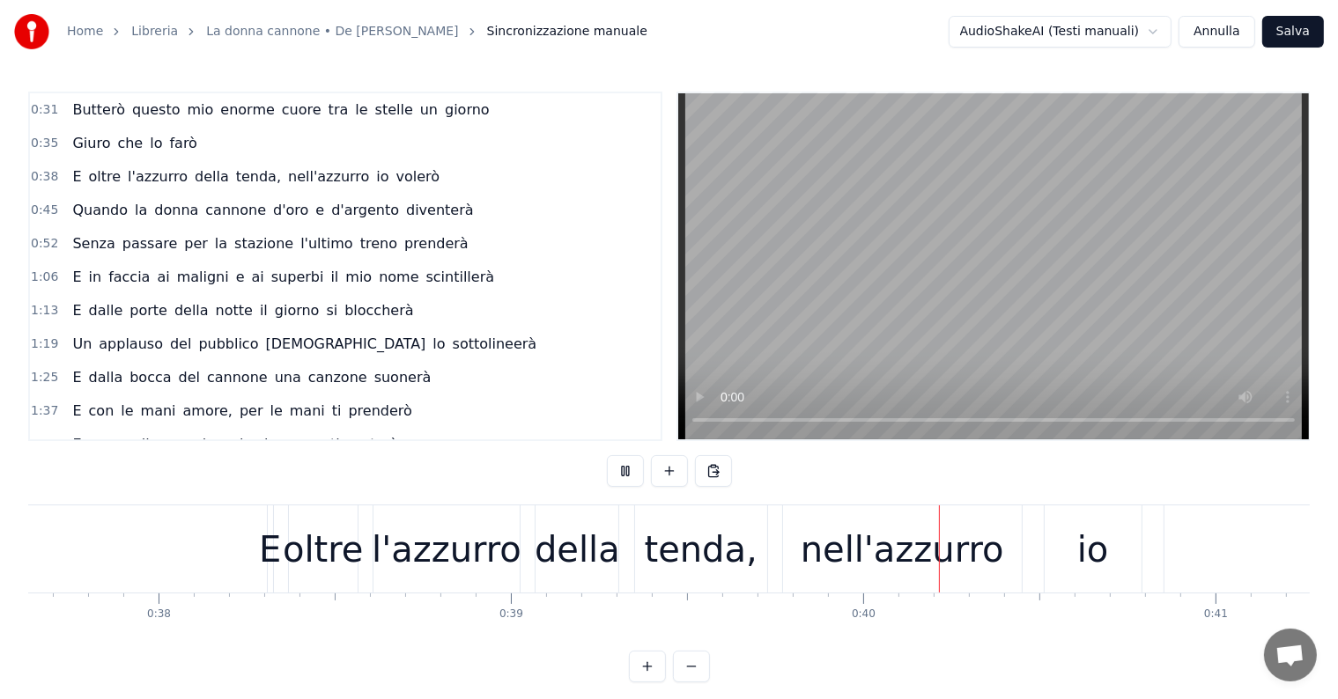
click at [130, 119] on span "questo" at bounding box center [156, 109] width 52 height 20
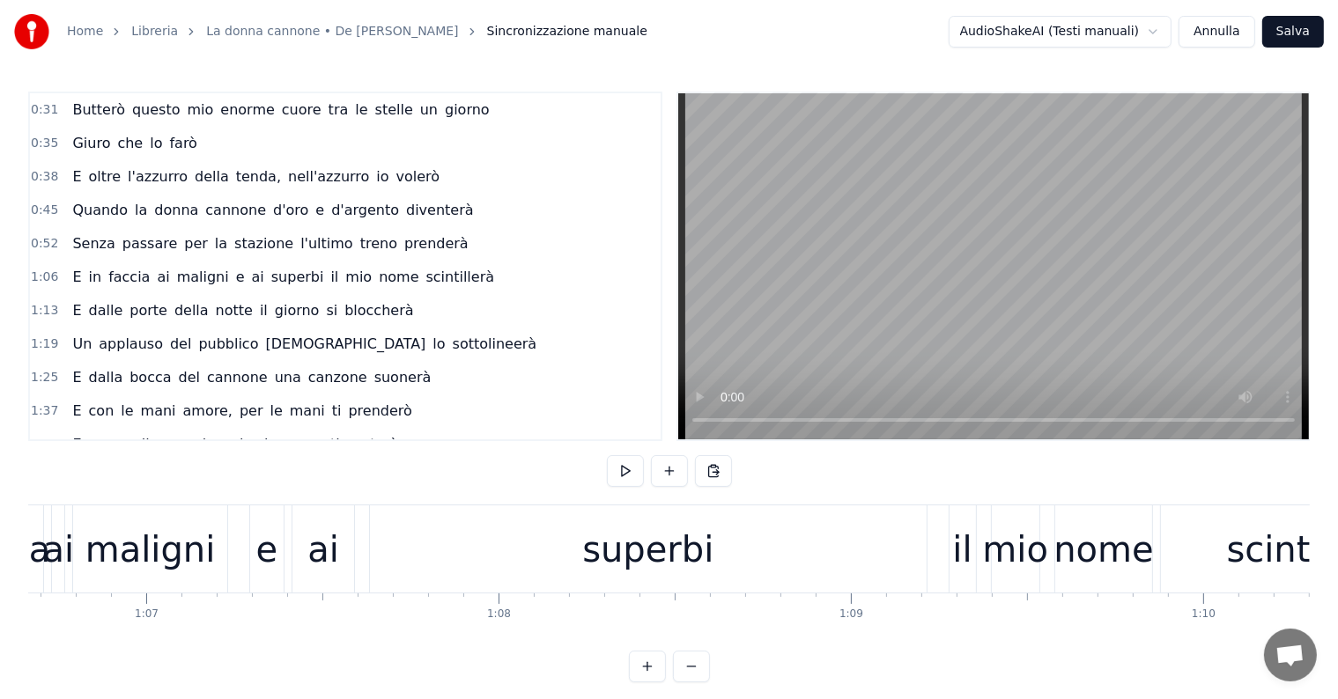
scroll to position [0, 23648]
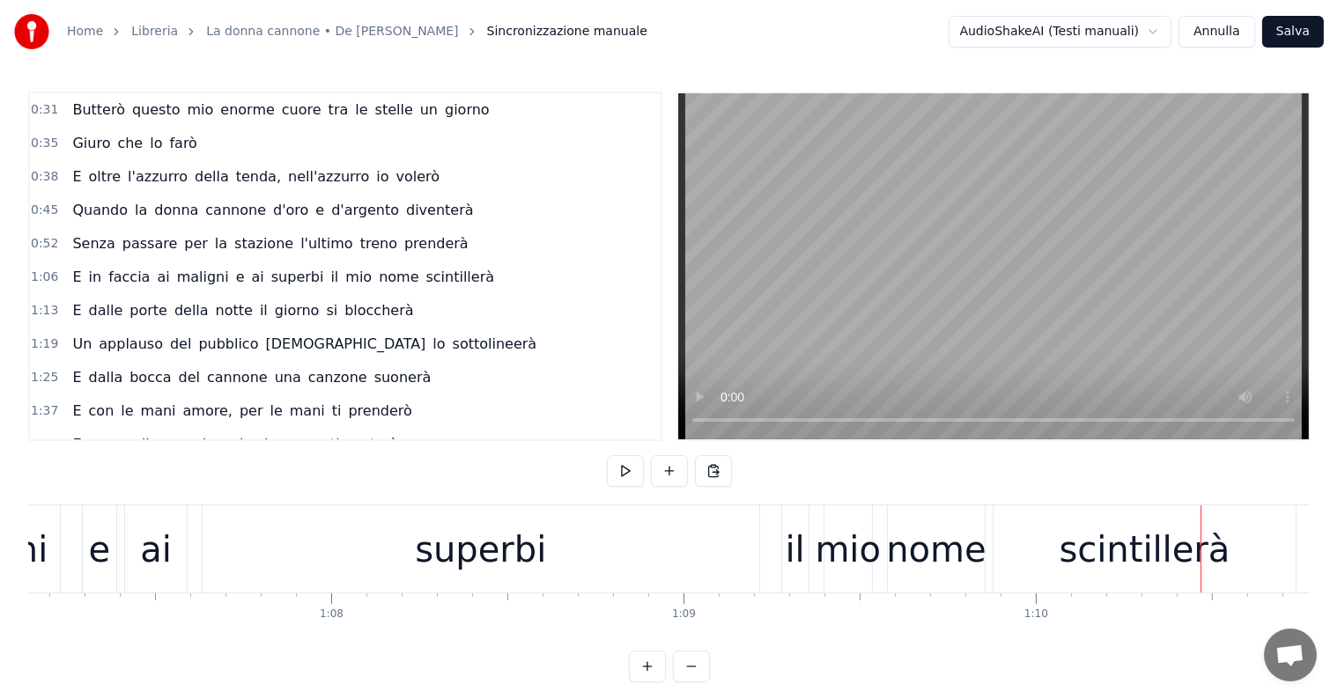
click at [102, 548] on div "e" at bounding box center [100, 549] width 22 height 53
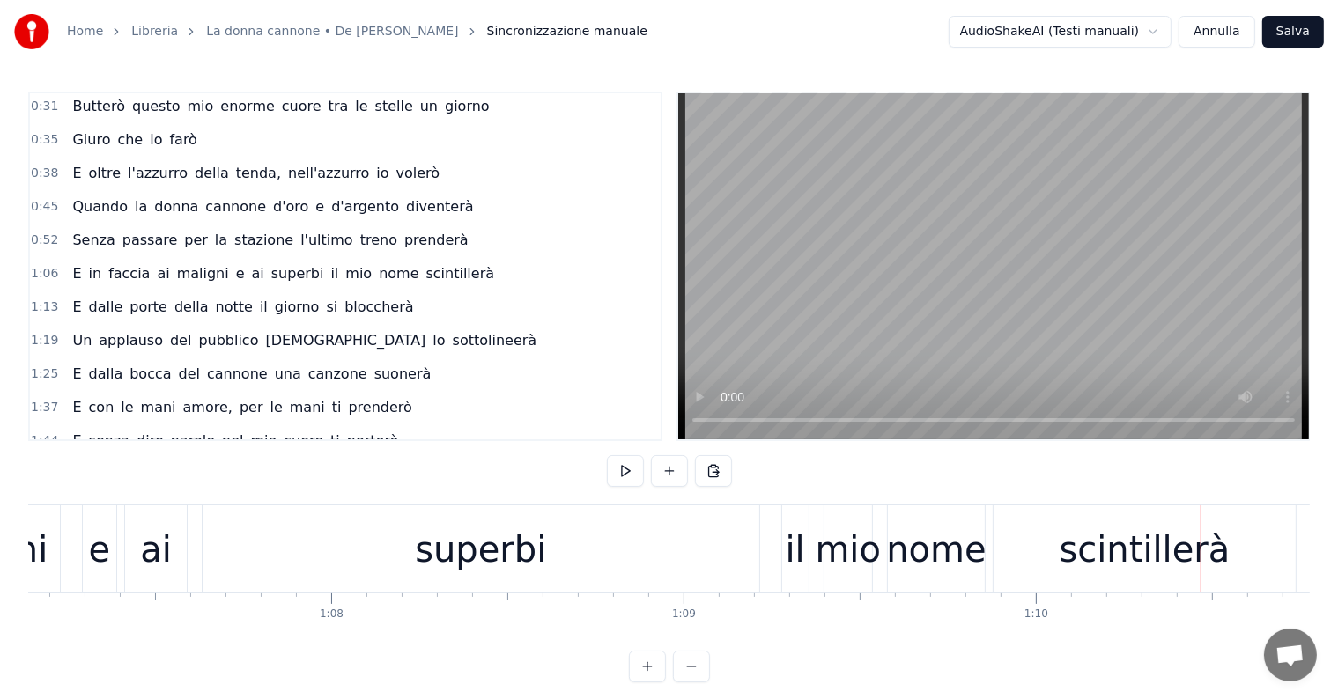
scroll to position [0, 23633]
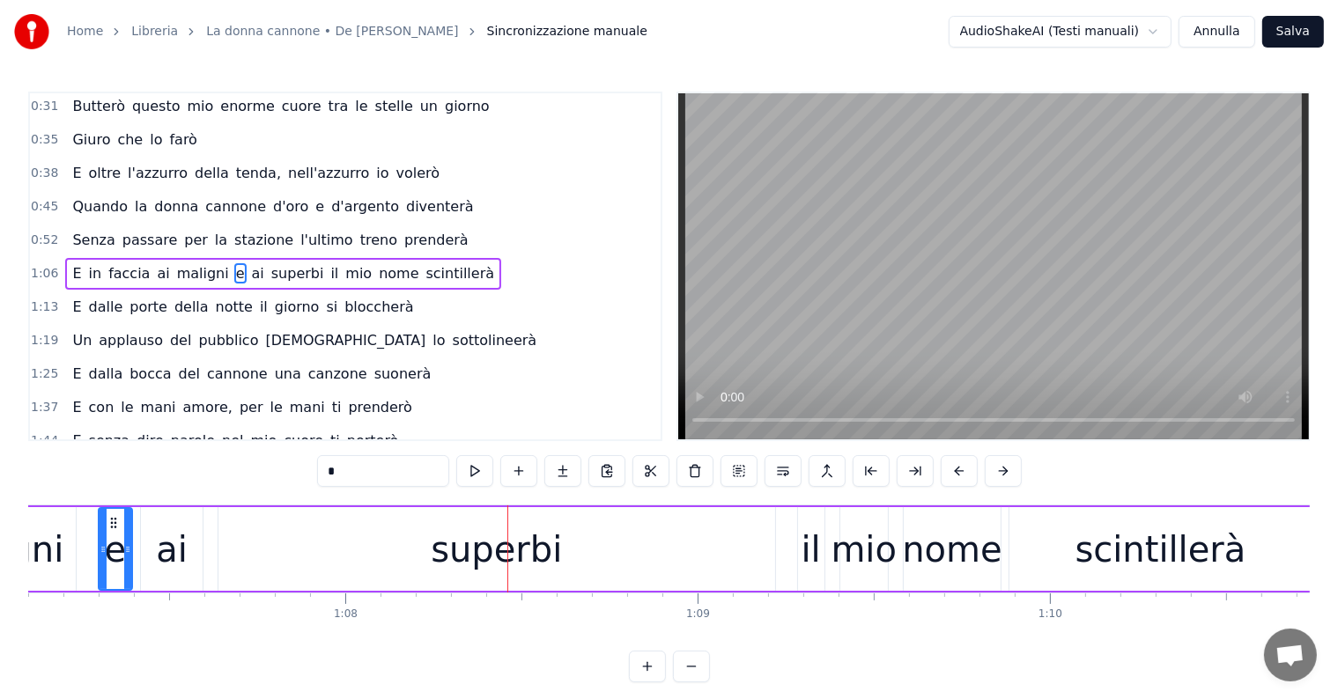
click at [618, 551] on div "superbi" at bounding box center [496, 549] width 556 height 84
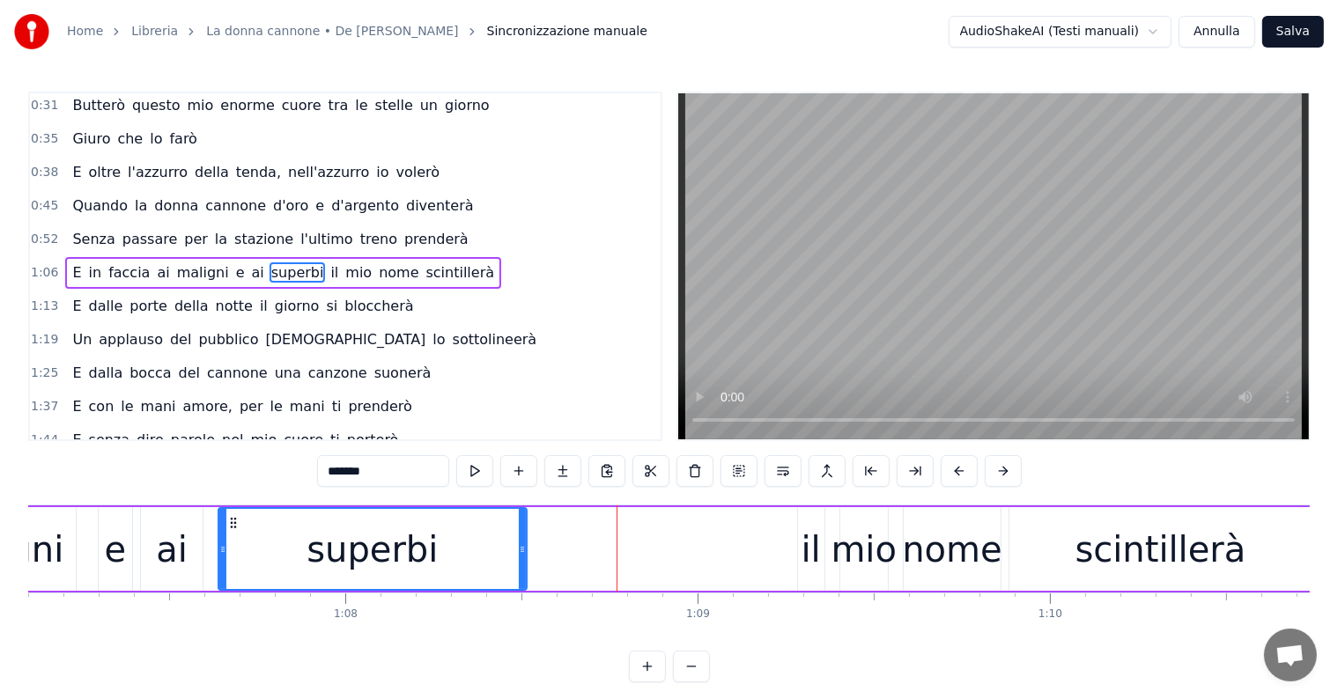
drag, startPoint x: 768, startPoint y: 549, endPoint x: 520, endPoint y: 550, distance: 248.3
click at [520, 550] on icon at bounding box center [522, 549] width 7 height 14
click at [87, 269] on span "in" at bounding box center [95, 272] width 17 height 20
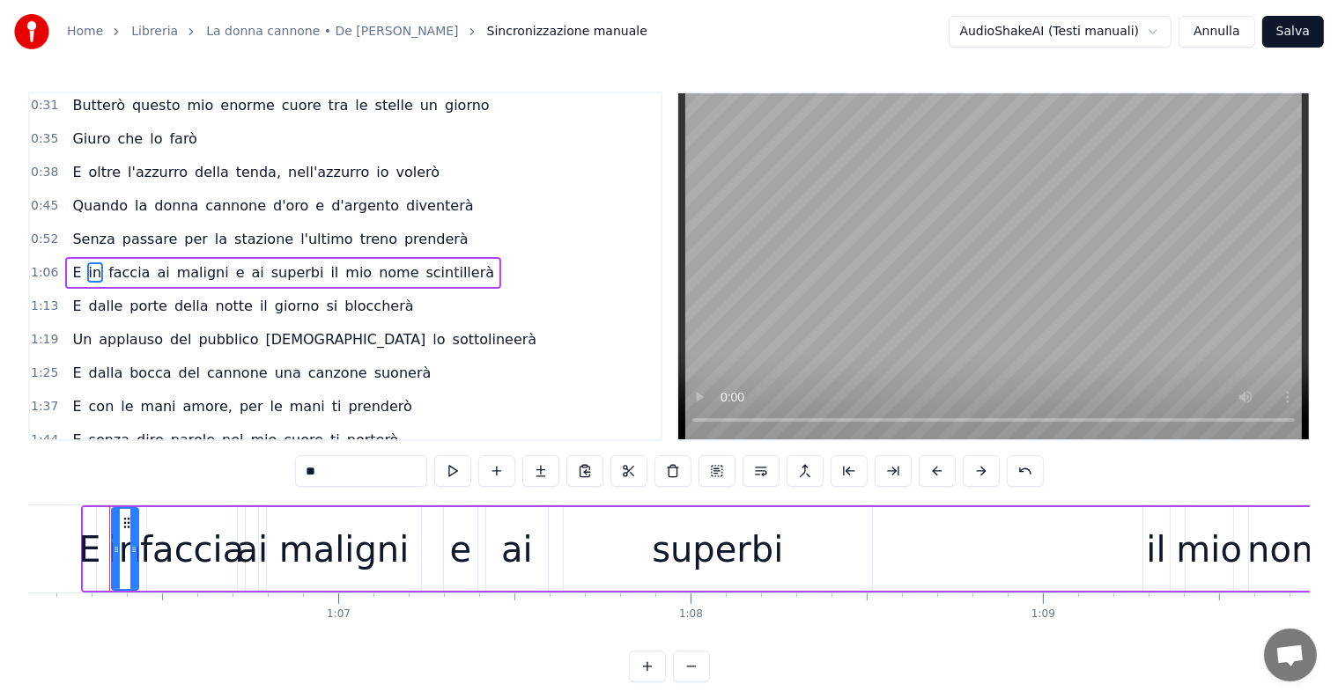
scroll to position [0, 23280]
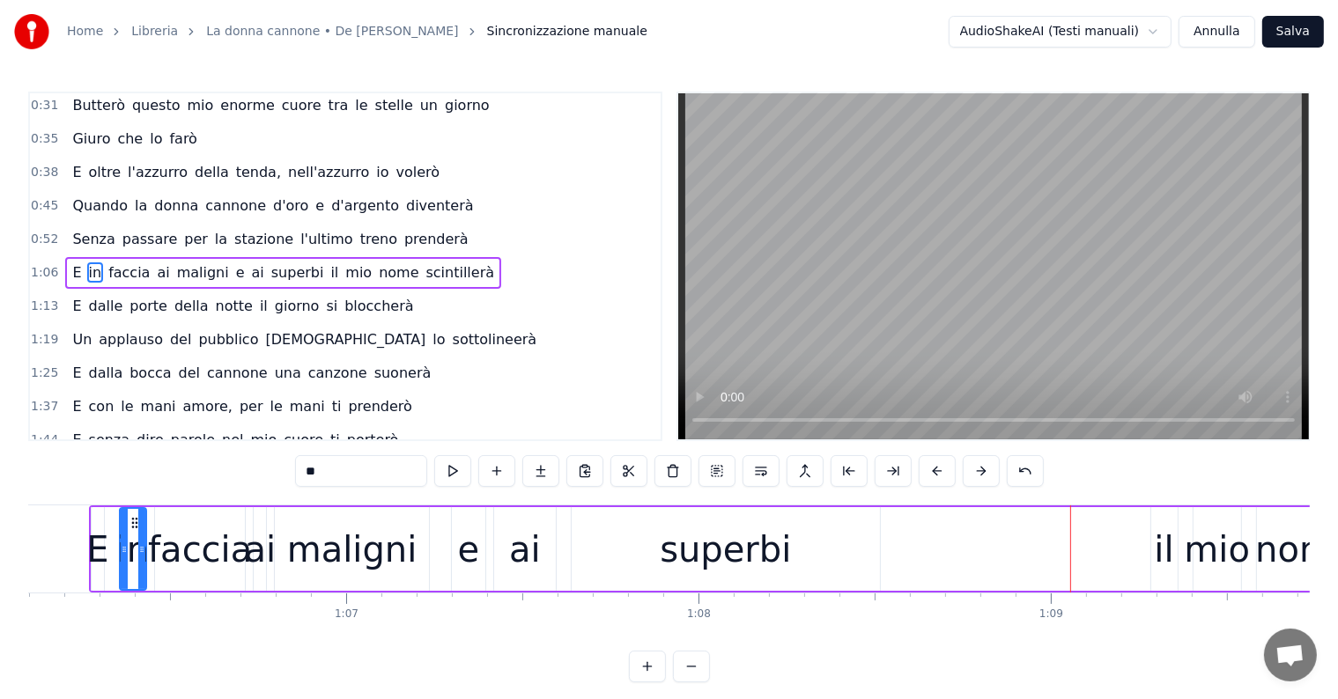
click at [1161, 565] on div "il" at bounding box center [1163, 549] width 19 height 53
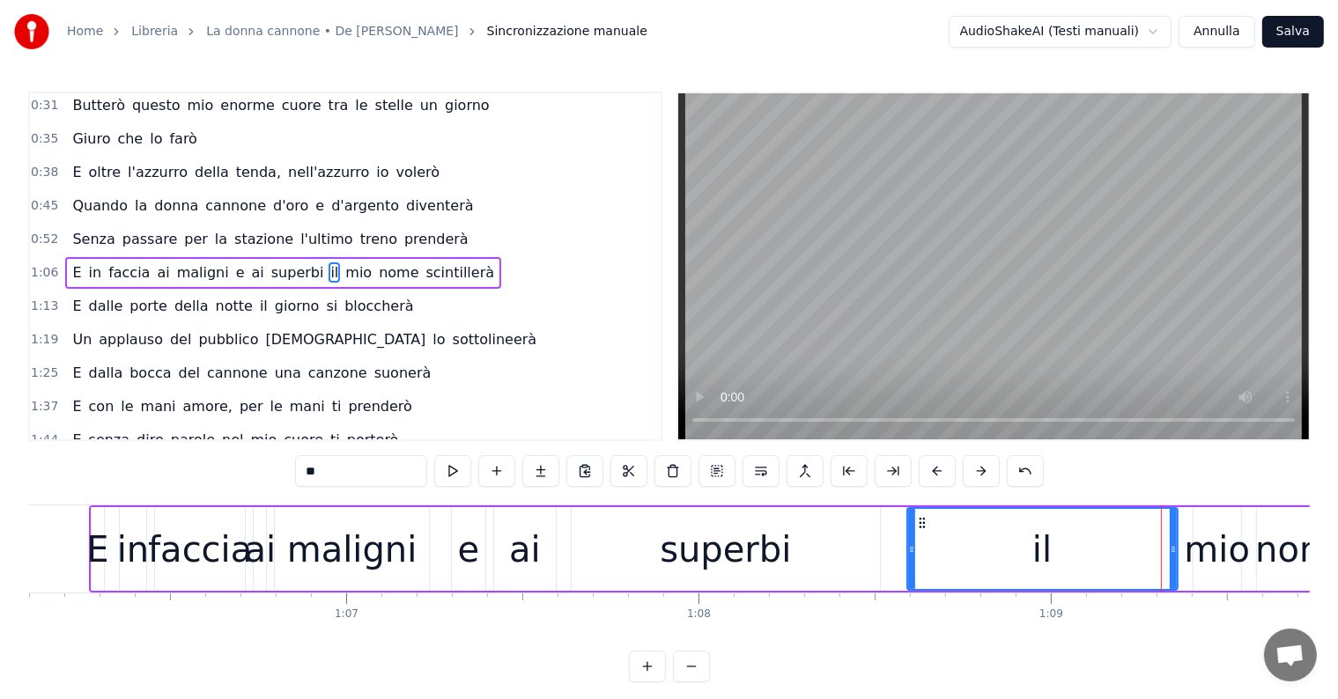
drag, startPoint x: 1153, startPoint y: 549, endPoint x: 909, endPoint y: 536, distance: 244.3
click at [909, 536] on div at bounding box center [911, 549] width 7 height 80
click at [778, 550] on div "superbi" at bounding box center [725, 549] width 131 height 53
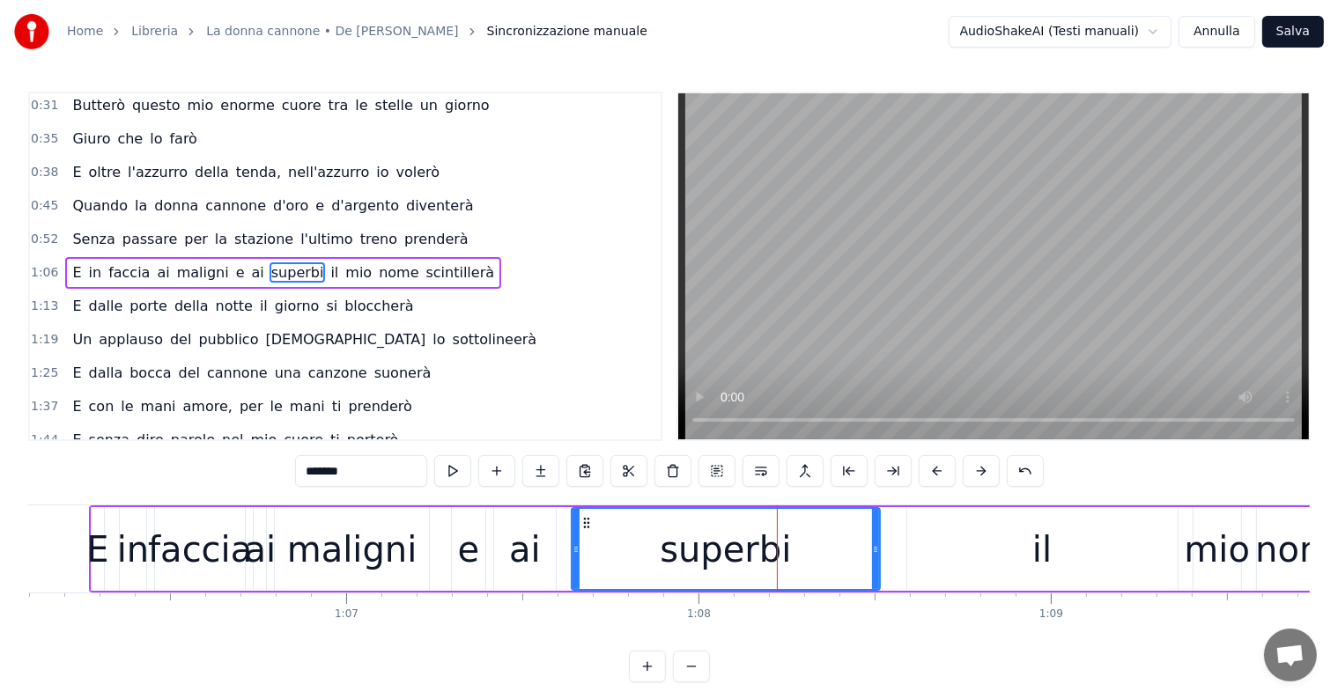
click at [971, 549] on div "il" at bounding box center [1042, 549] width 270 height 84
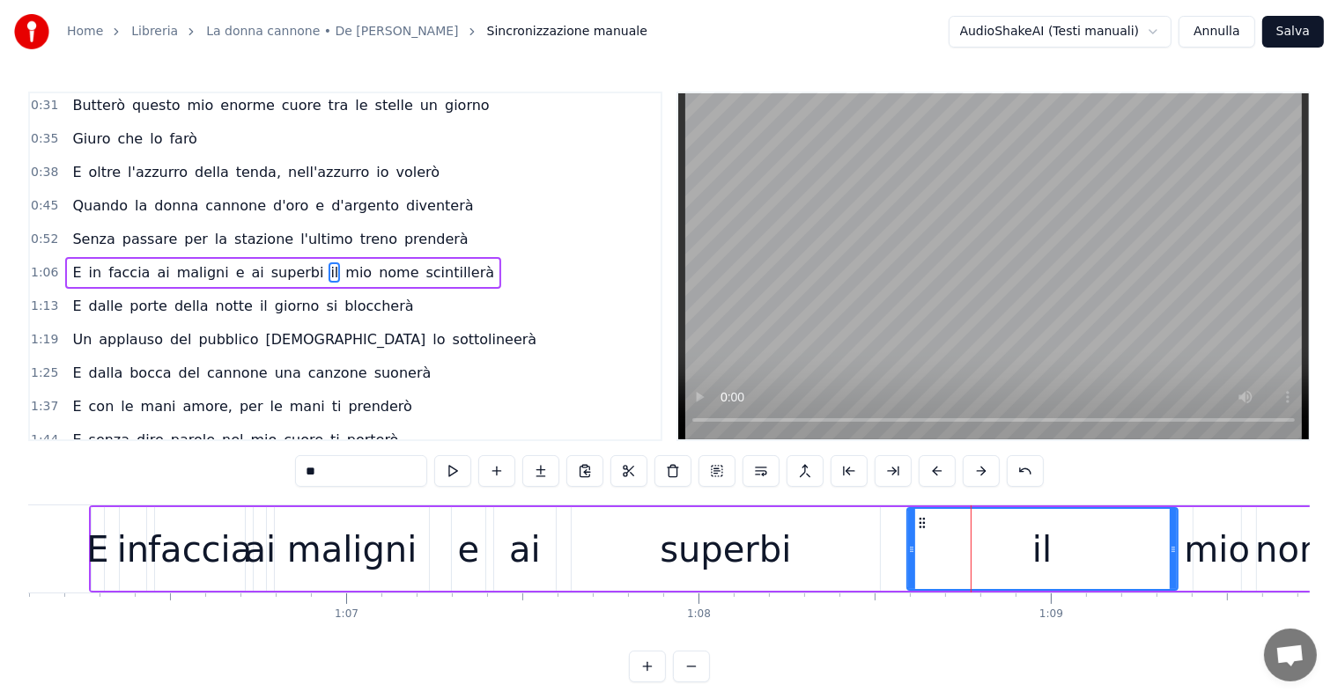
click at [110, 267] on span "faccia" at bounding box center [129, 272] width 45 height 20
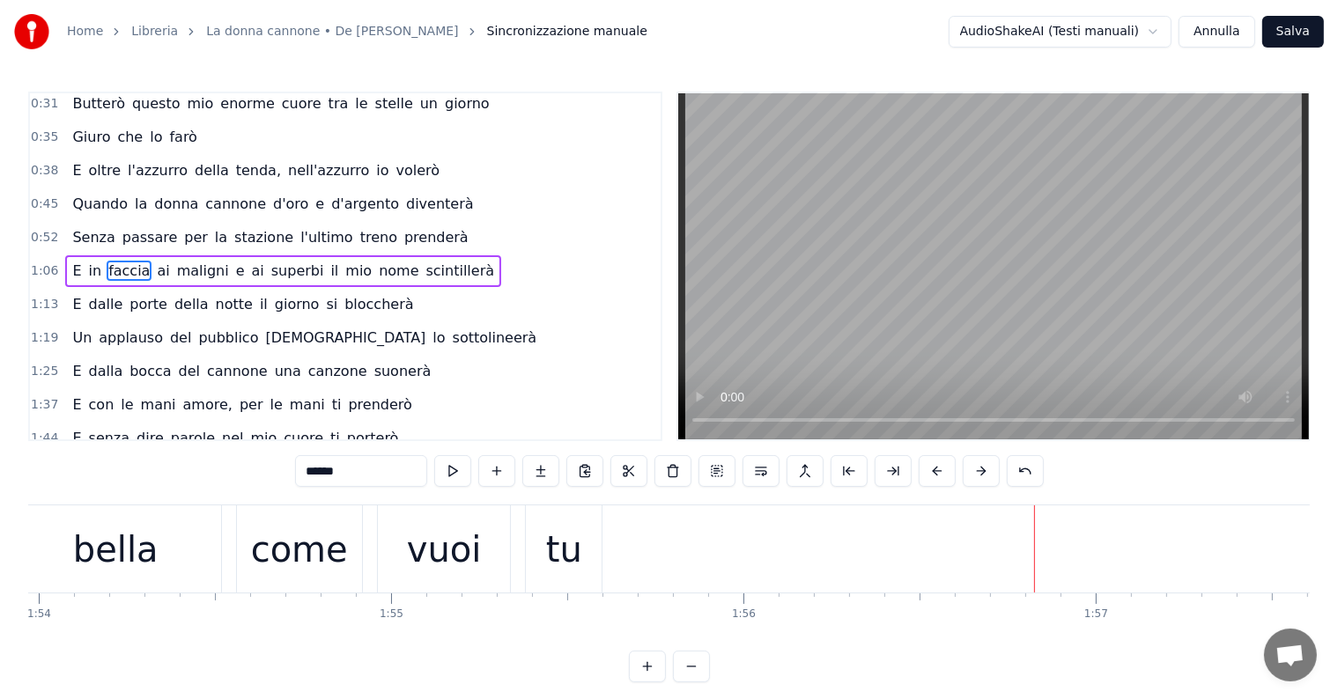
scroll to position [4, 0]
click at [428, 548] on div "vuoi" at bounding box center [444, 549] width 75 height 53
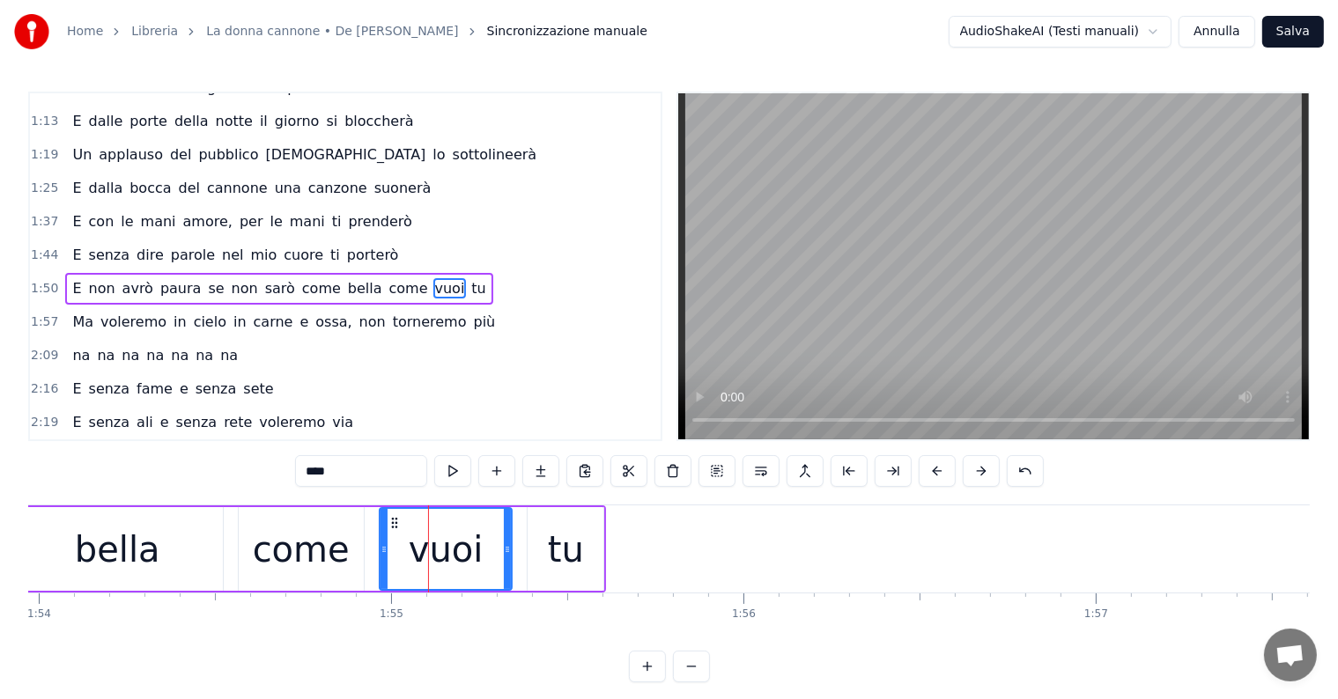
scroll to position [199, 0]
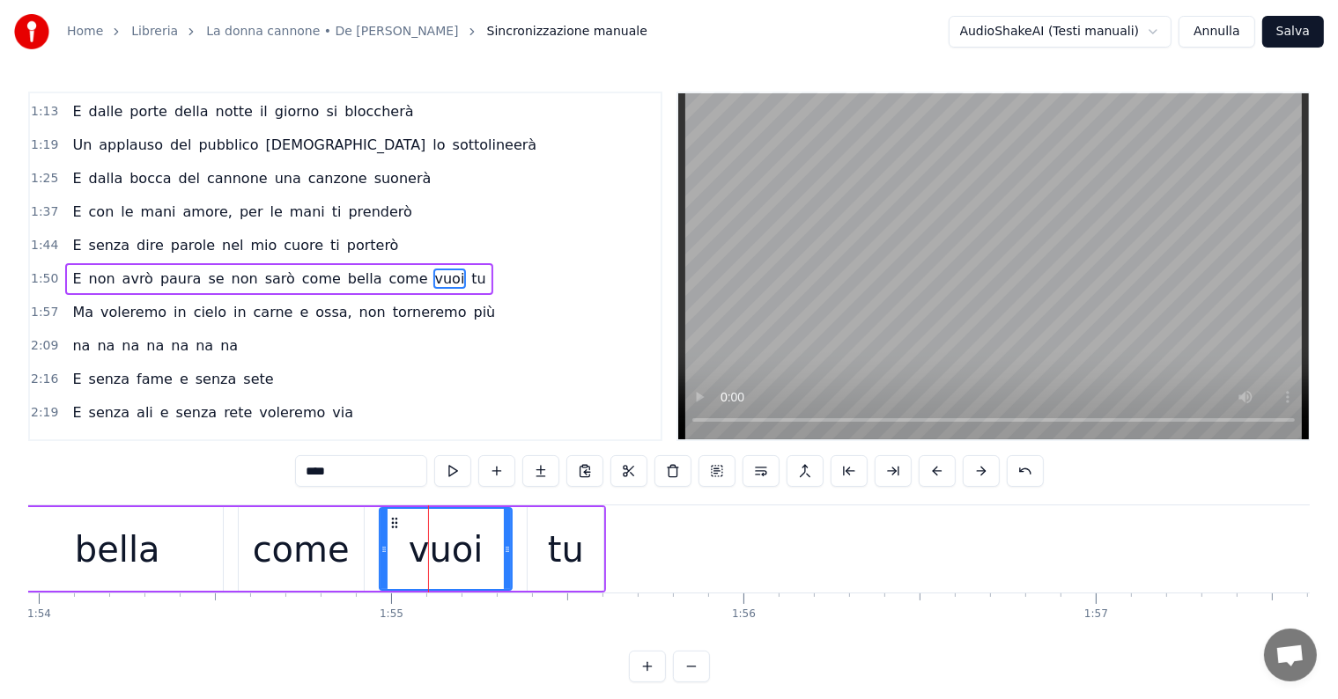
click at [353, 478] on input "****" at bounding box center [361, 471] width 132 height 32
type input "*"
click at [92, 274] on span "non" at bounding box center [102, 279] width 30 height 20
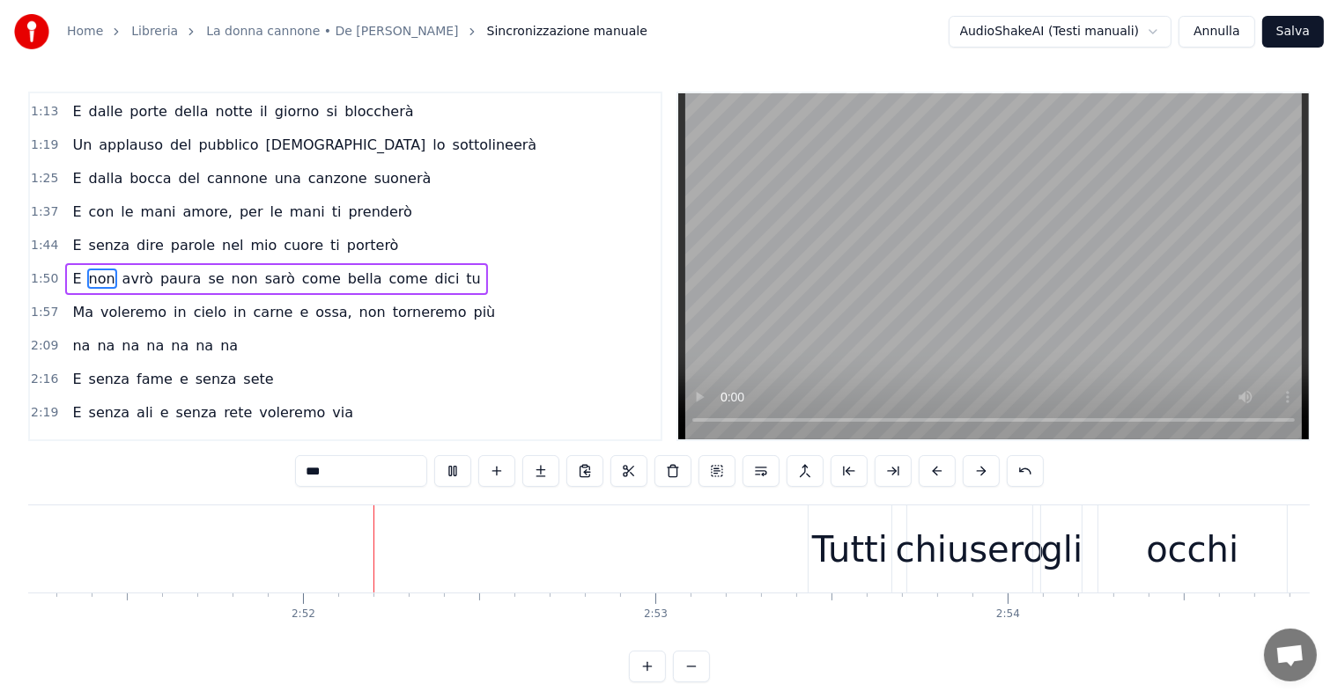
scroll to position [0, 60377]
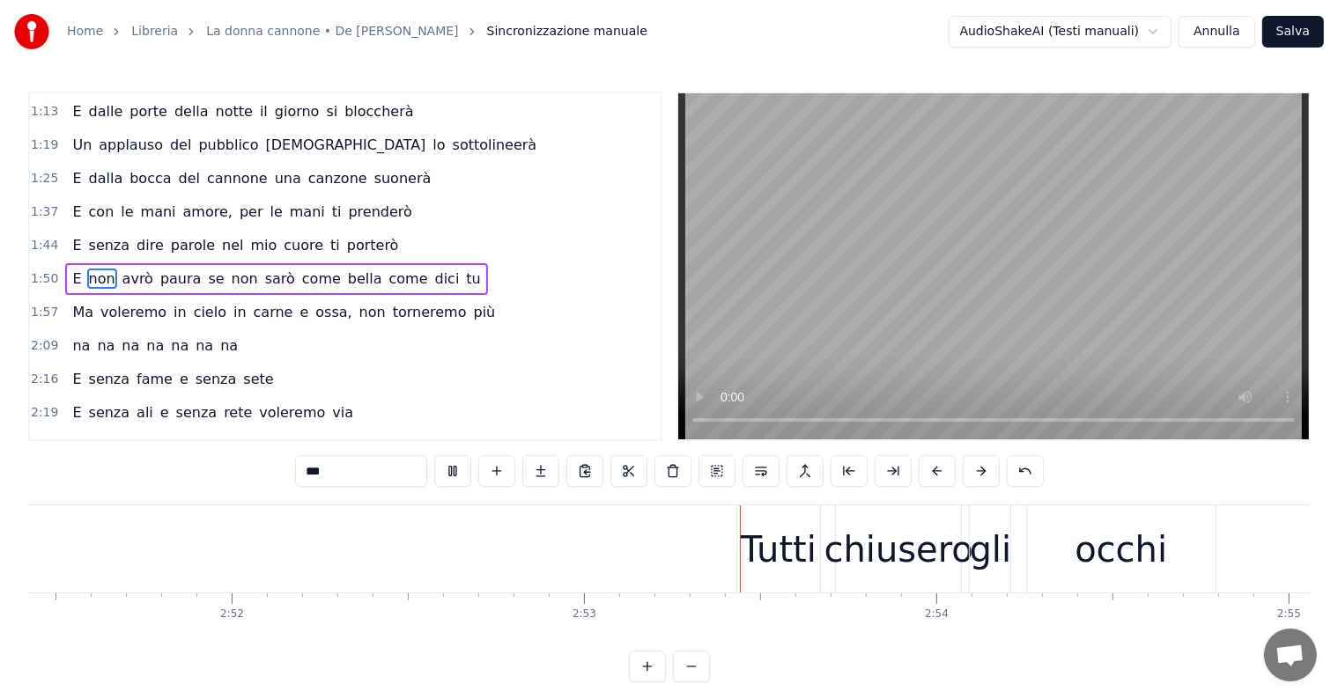
click at [774, 549] on div "Tutti" at bounding box center [779, 549] width 76 height 53
type input "*****"
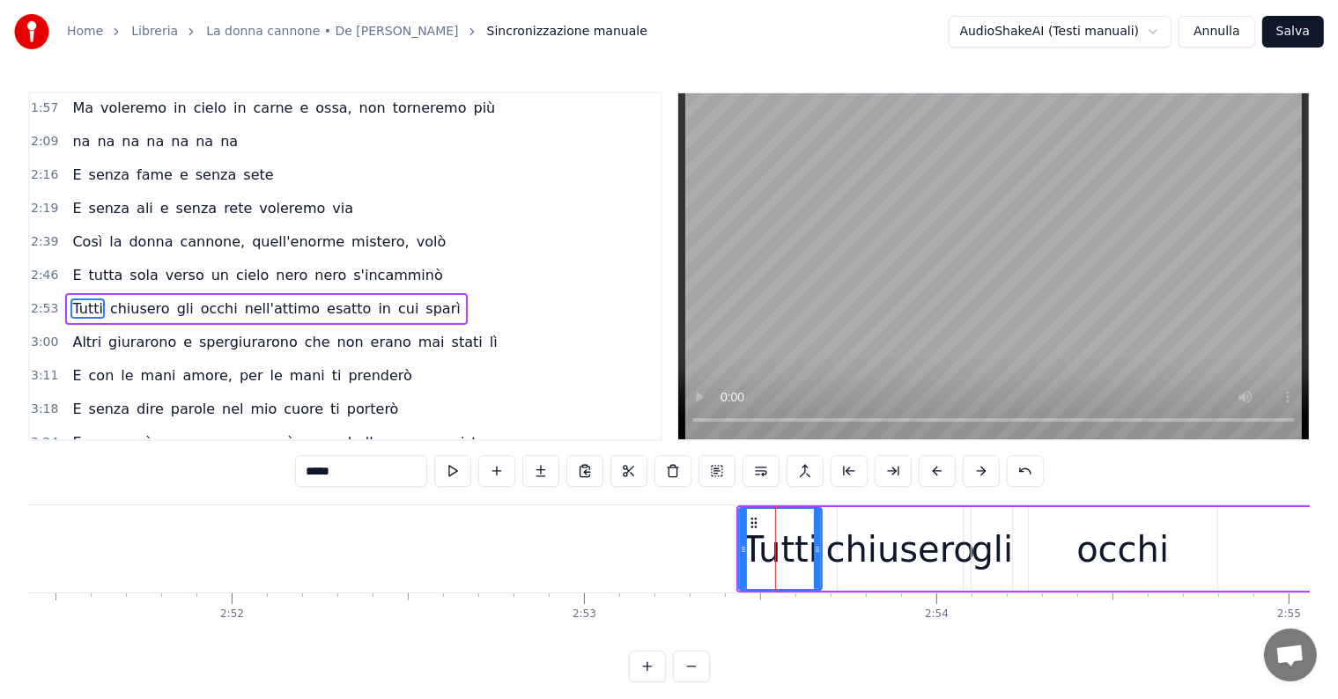
scroll to position [426, 0]
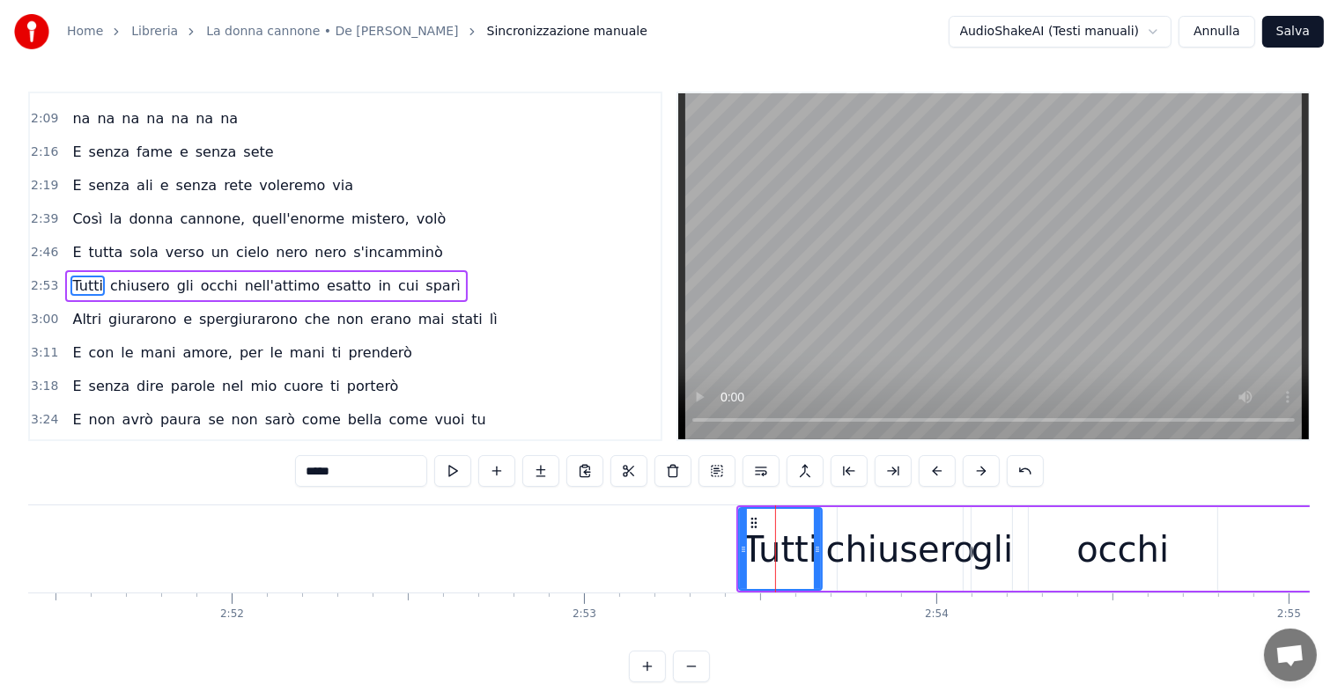
click at [67, 203] on div "Così la donna cannone, quell'enorme mistero, volò" at bounding box center [258, 219] width 387 height 32
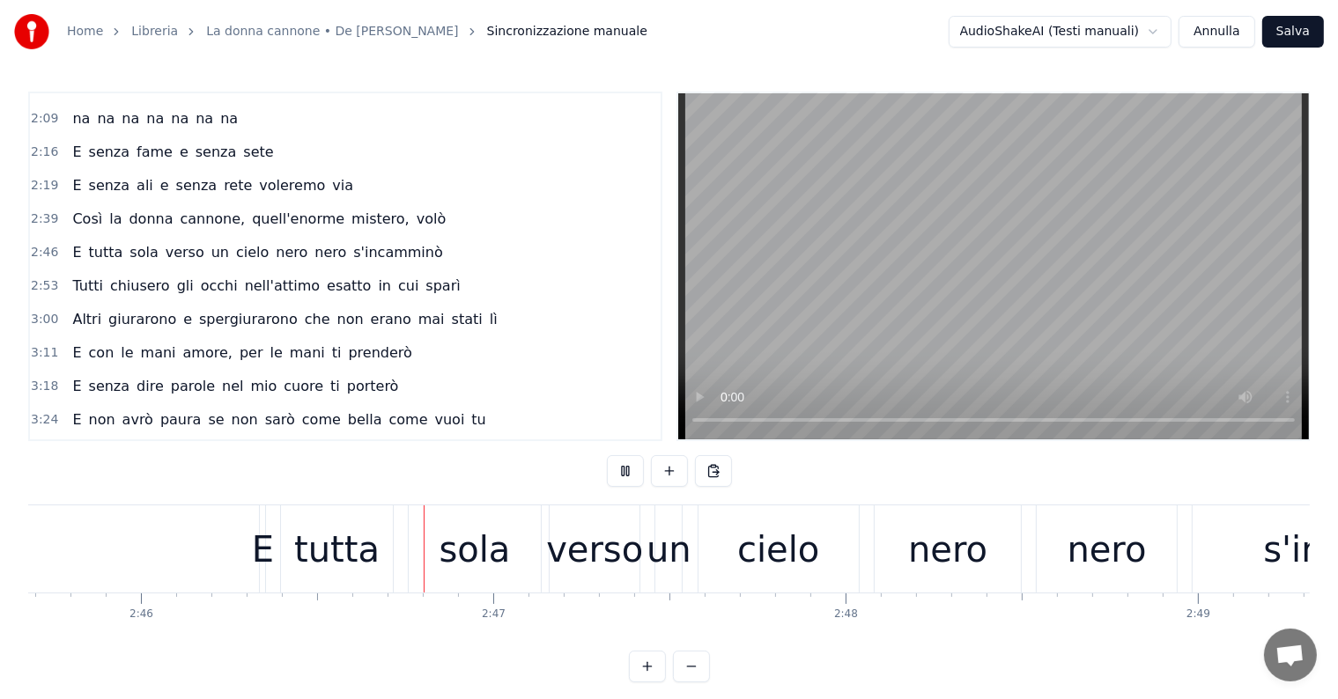
scroll to position [0, 58424]
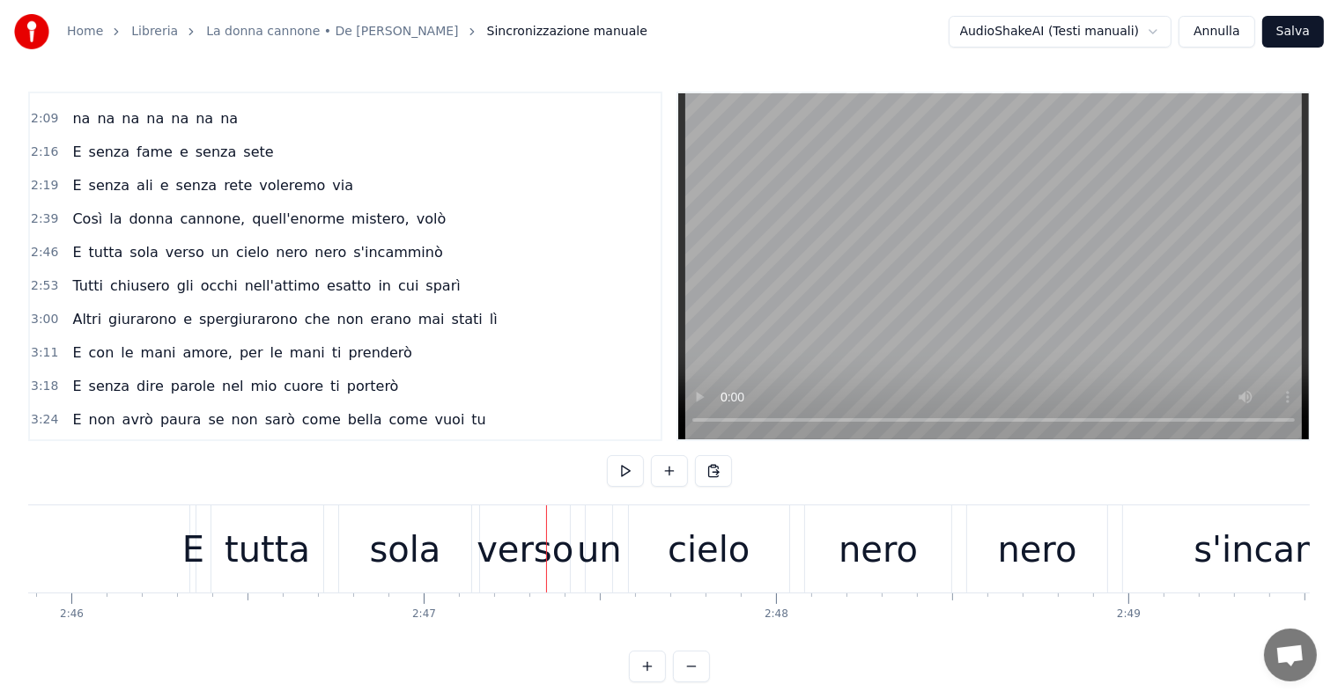
click at [89, 213] on div "Così la donna cannone, quell'enorme mistero, volò" at bounding box center [258, 219] width 387 height 32
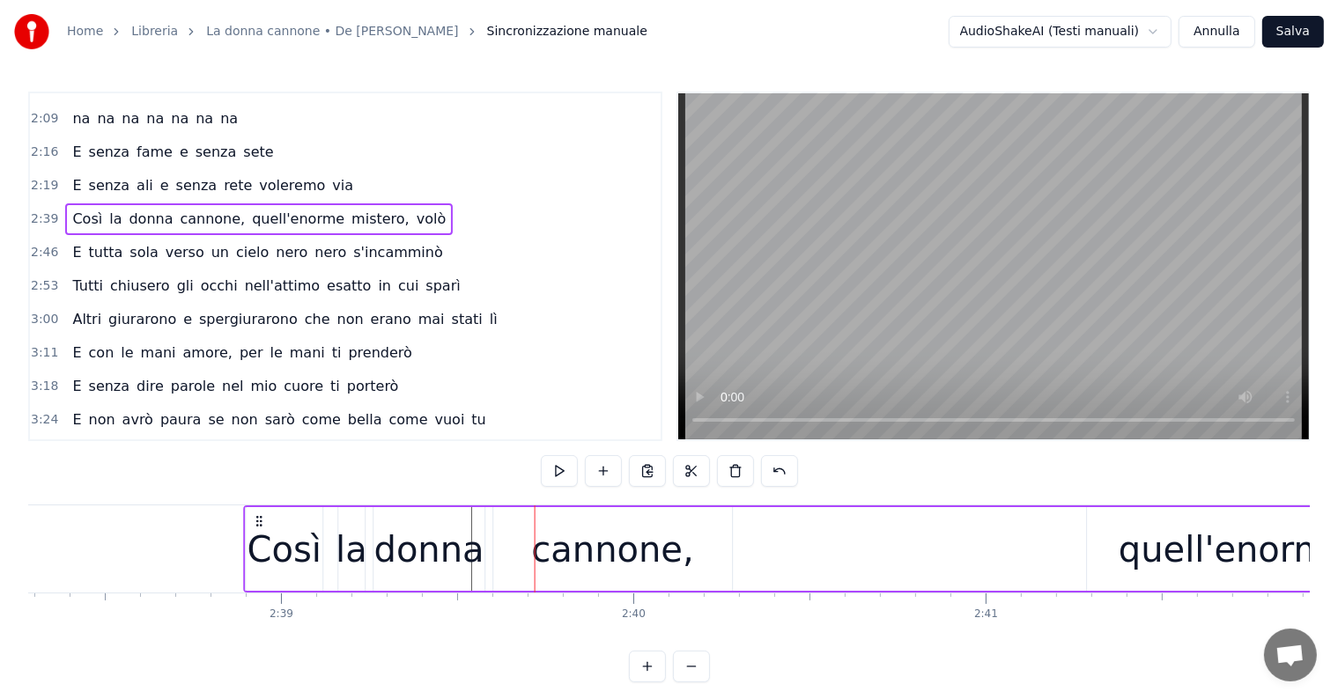
scroll to position [0, 55739]
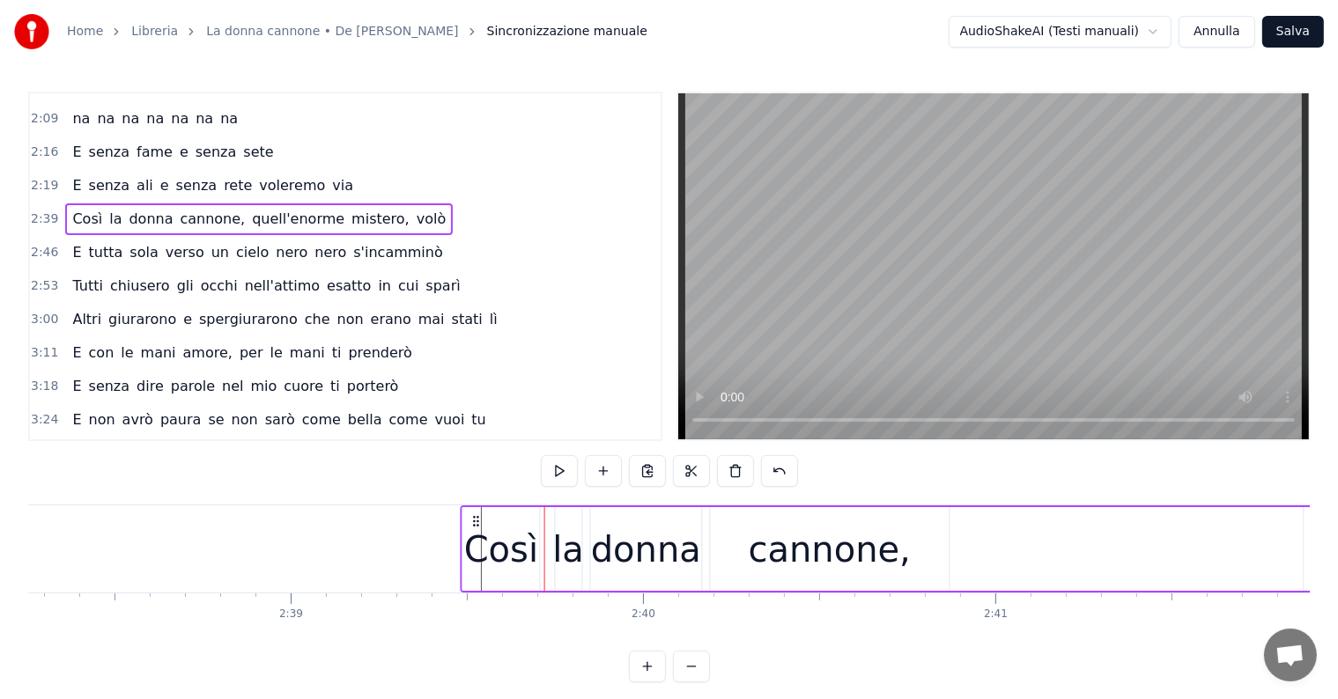
drag, startPoint x: 133, startPoint y: 520, endPoint x: 476, endPoint y: 529, distance: 343.5
click at [476, 529] on div "Così la donna cannone, quell'enorme mistero, volò" at bounding box center [1222, 548] width 1522 height 87
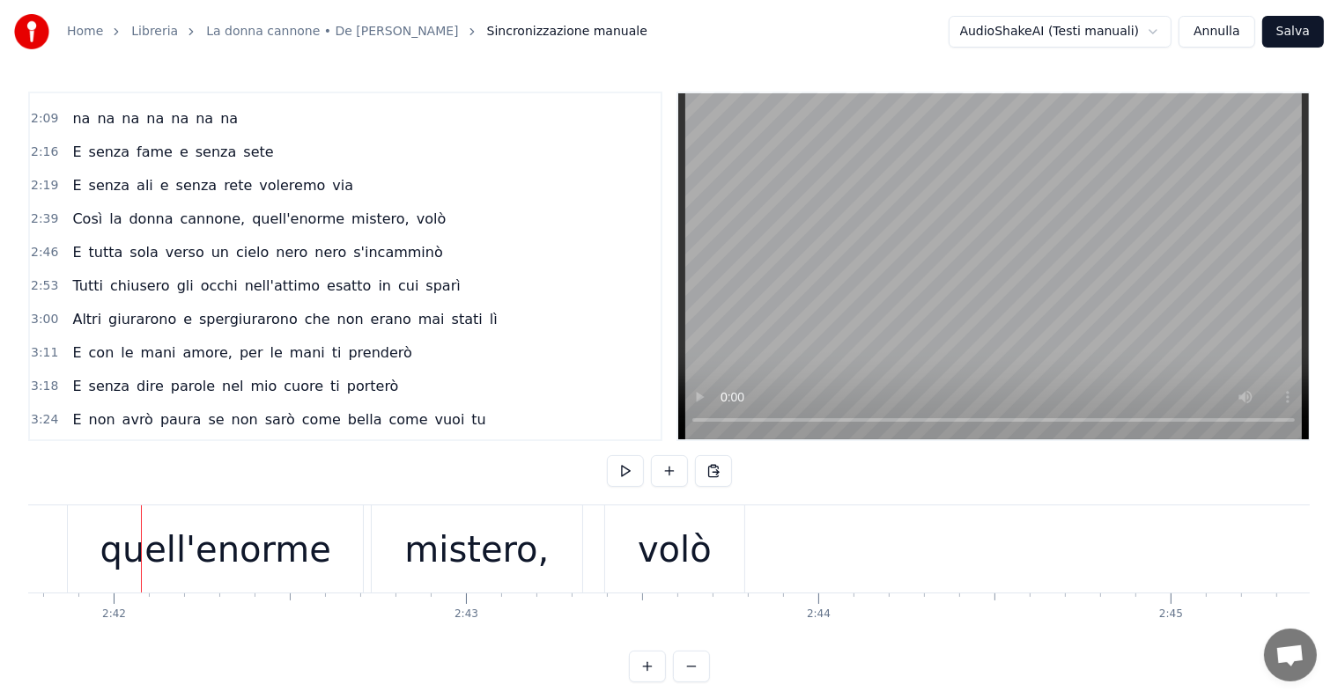
scroll to position [0, 56997]
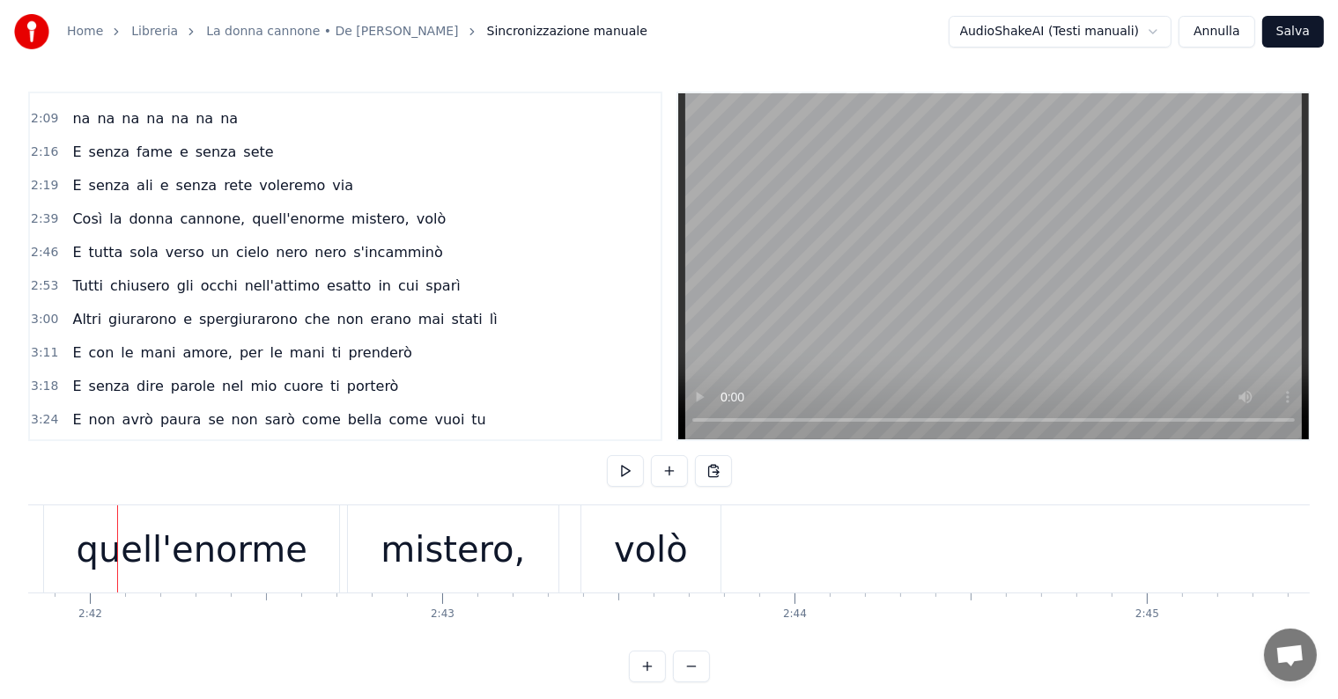
click at [167, 556] on div "quell'enorme" at bounding box center [192, 549] width 231 height 53
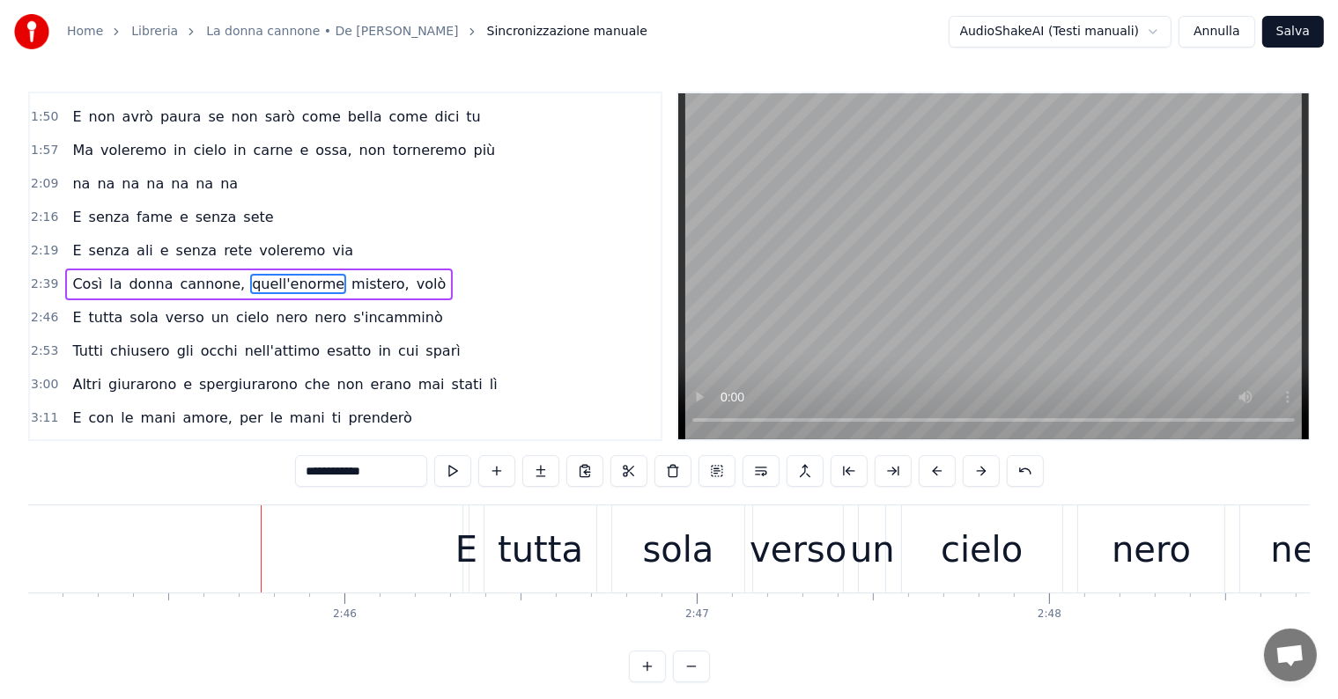
scroll to position [0, 58154]
click at [92, 311] on div "E tutta sola verso un cielo nero nero s'incamminò" at bounding box center [257, 318] width 384 height 32
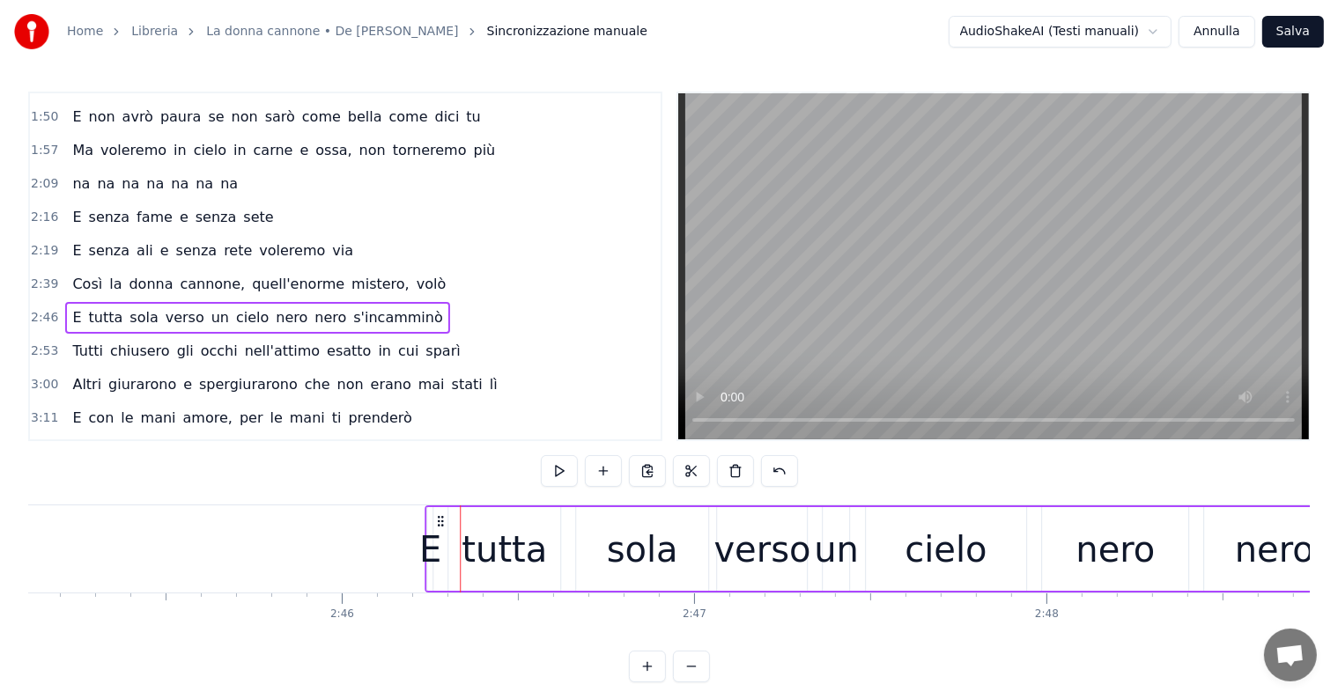
drag, startPoint x: 475, startPoint y: 520, endPoint x: 440, endPoint y: 514, distance: 35.6
click at [440, 514] on icon at bounding box center [440, 521] width 14 height 14
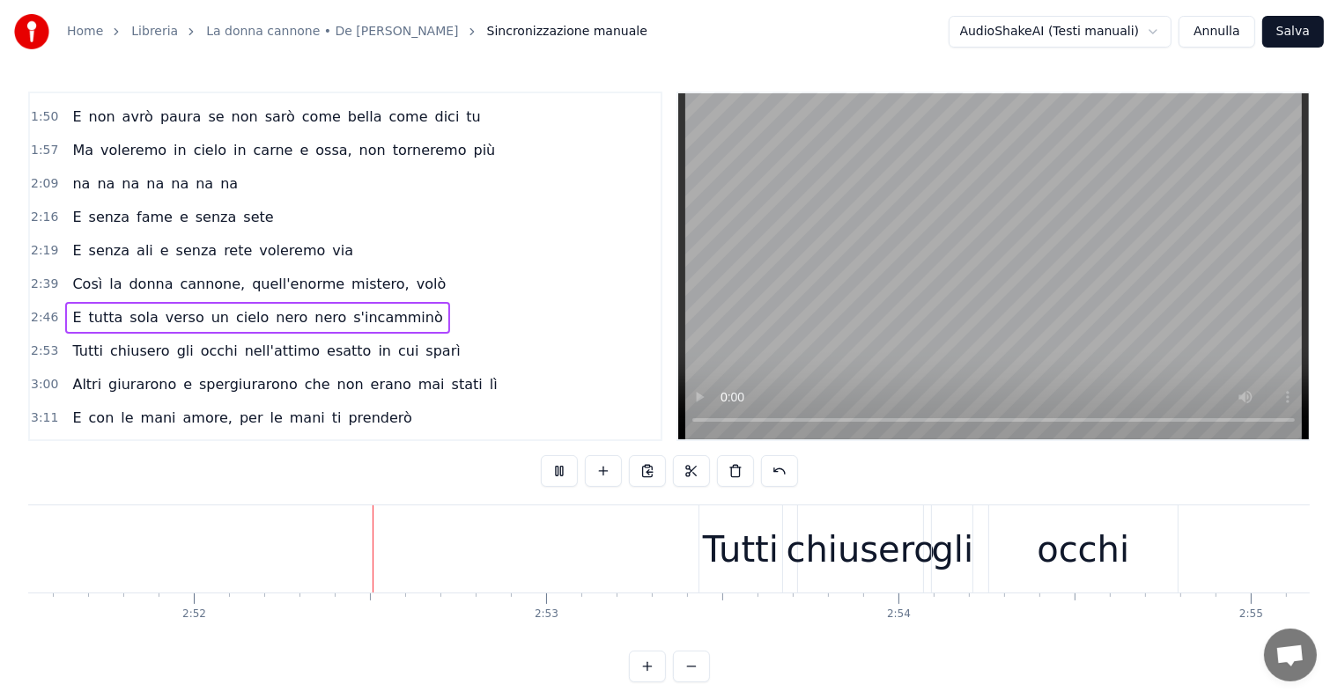
scroll to position [0, 60448]
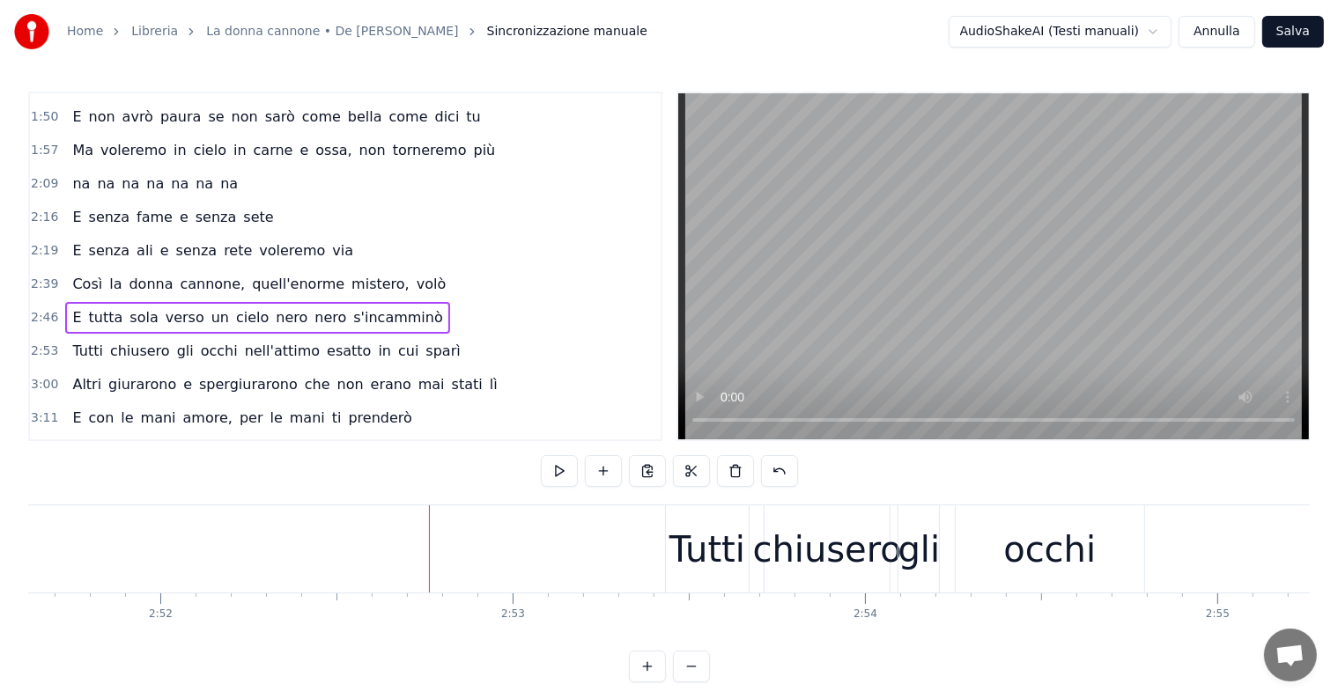
click at [158, 343] on div "Tutti chiusero gli occhi nell'attimo esatto in cui sparì" at bounding box center [266, 351] width 402 height 32
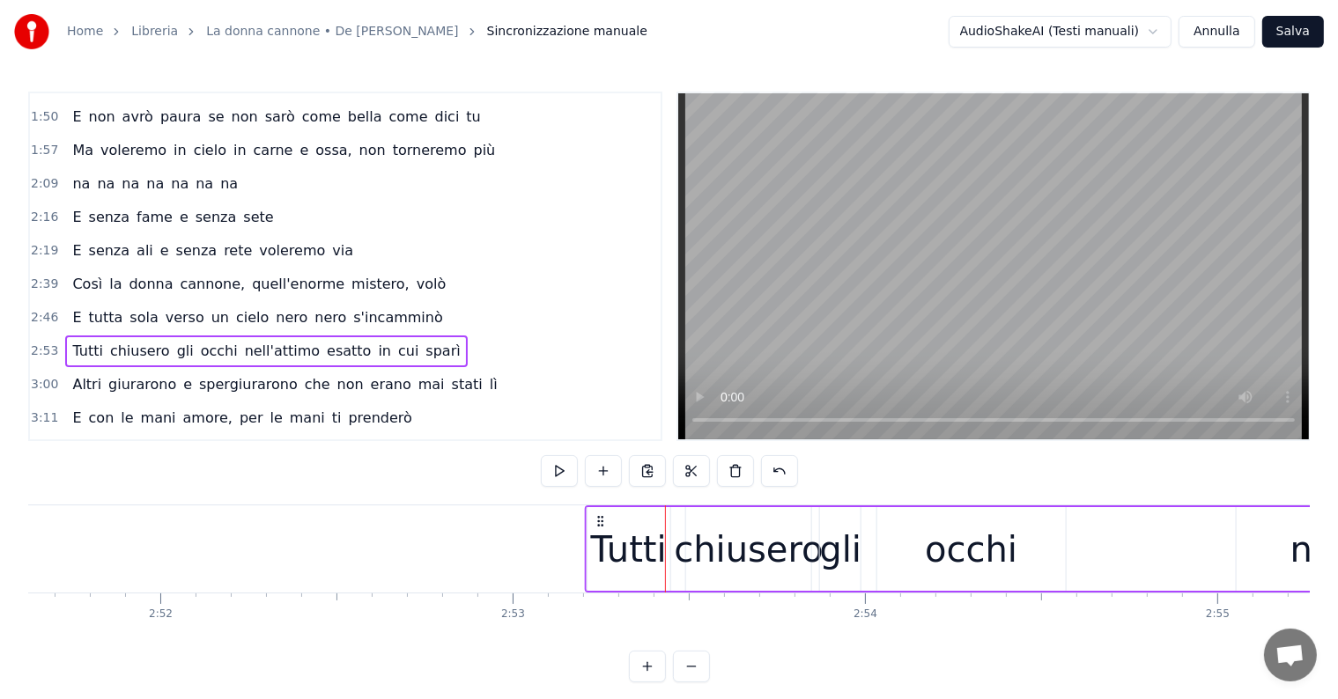
drag, startPoint x: 679, startPoint y: 518, endPoint x: 593, endPoint y: 518, distance: 86.3
click at [593, 518] on icon at bounding box center [600, 521] width 14 height 14
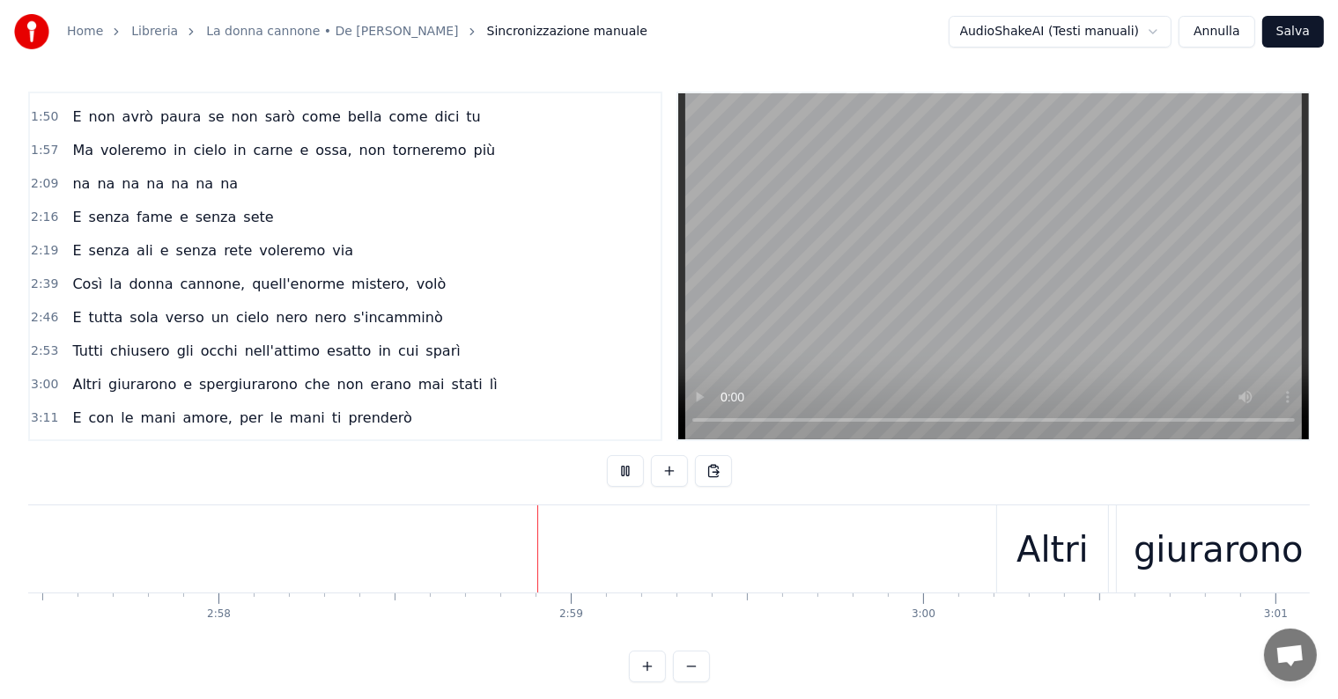
scroll to position [0, 62712]
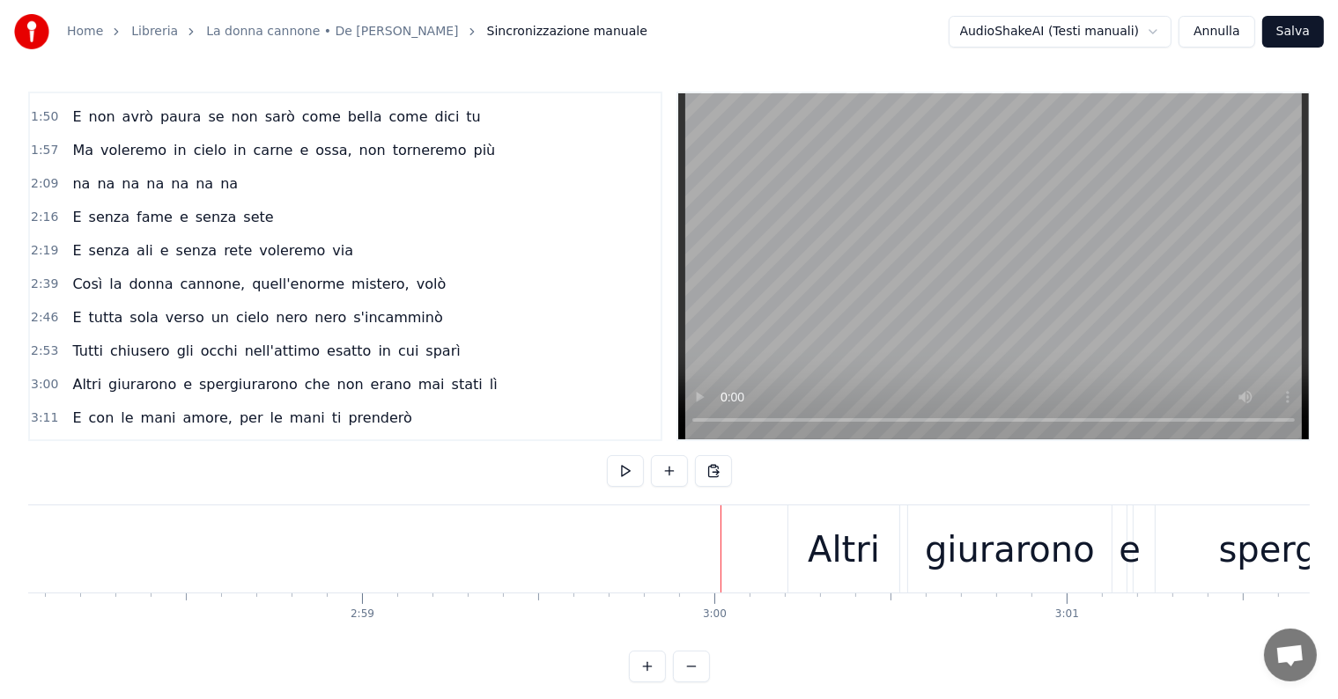
click at [99, 377] on div "Altri giurarono e spergiurarono che non erano mai stati lì" at bounding box center [284, 385] width 439 height 32
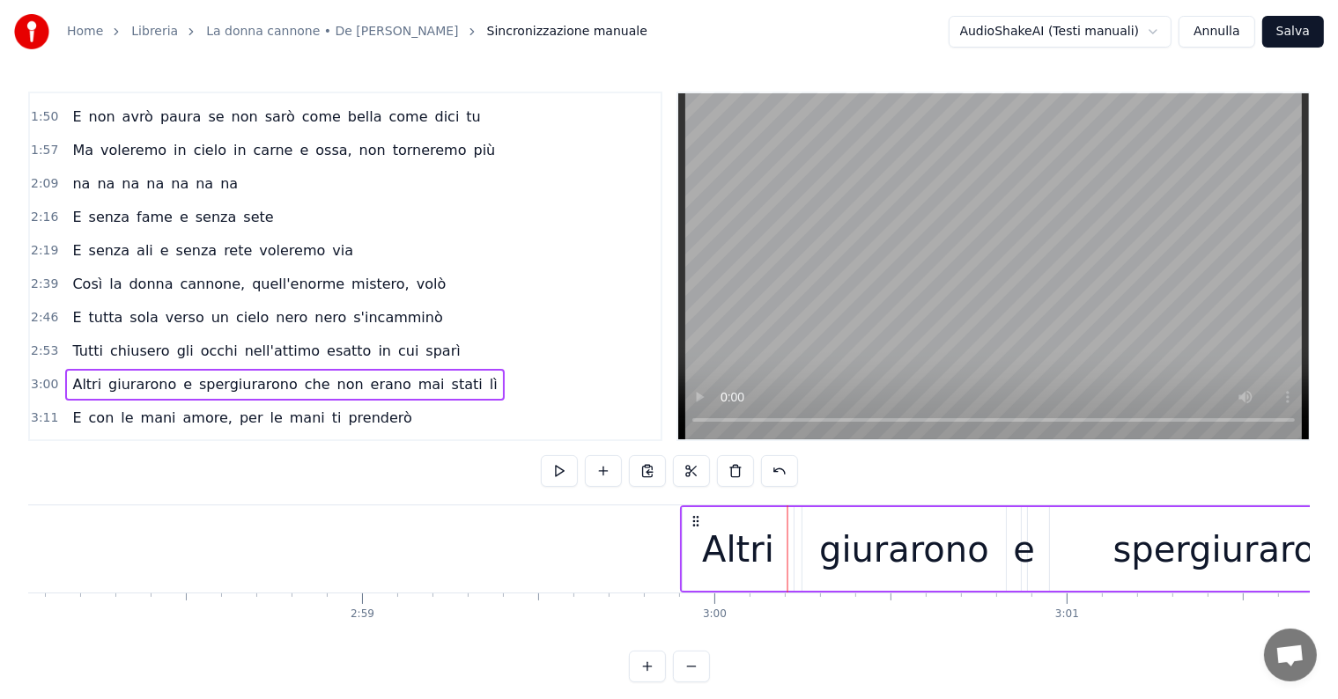
drag, startPoint x: 803, startPoint y: 518, endPoint x: 696, endPoint y: 521, distance: 106.6
click at [696, 521] on icon at bounding box center [696, 521] width 14 height 14
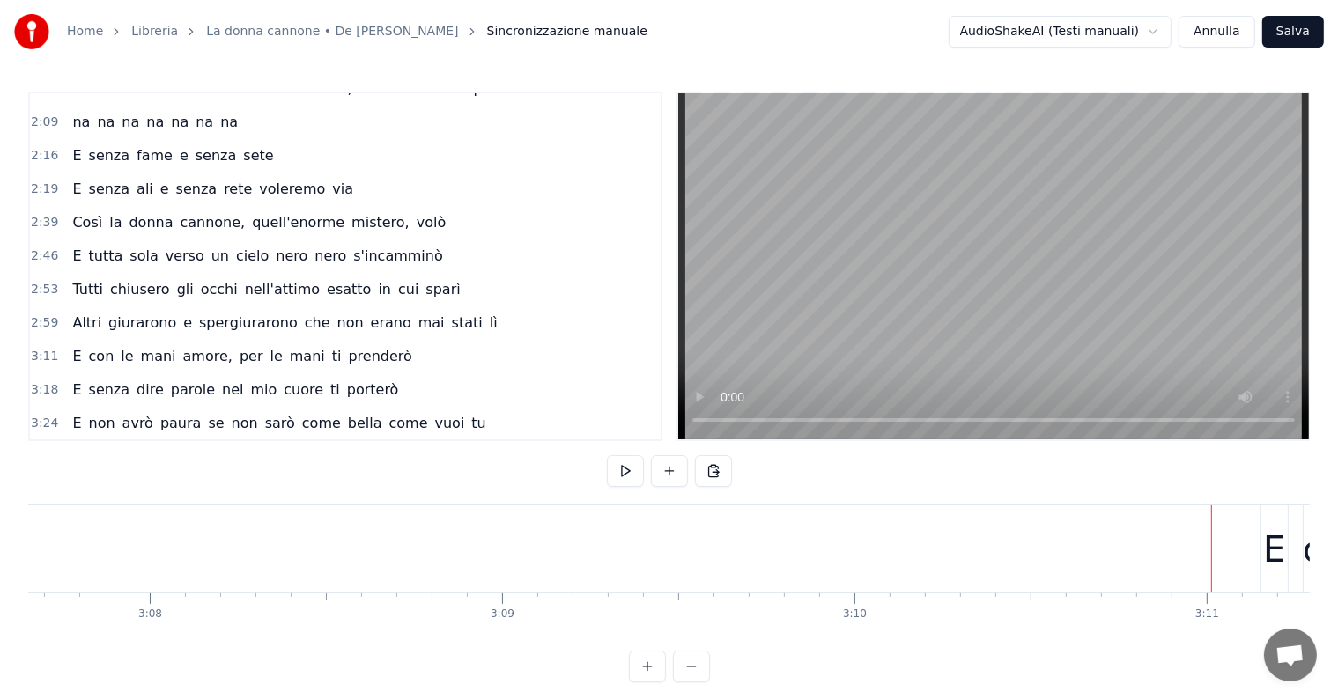
scroll to position [528, 0]
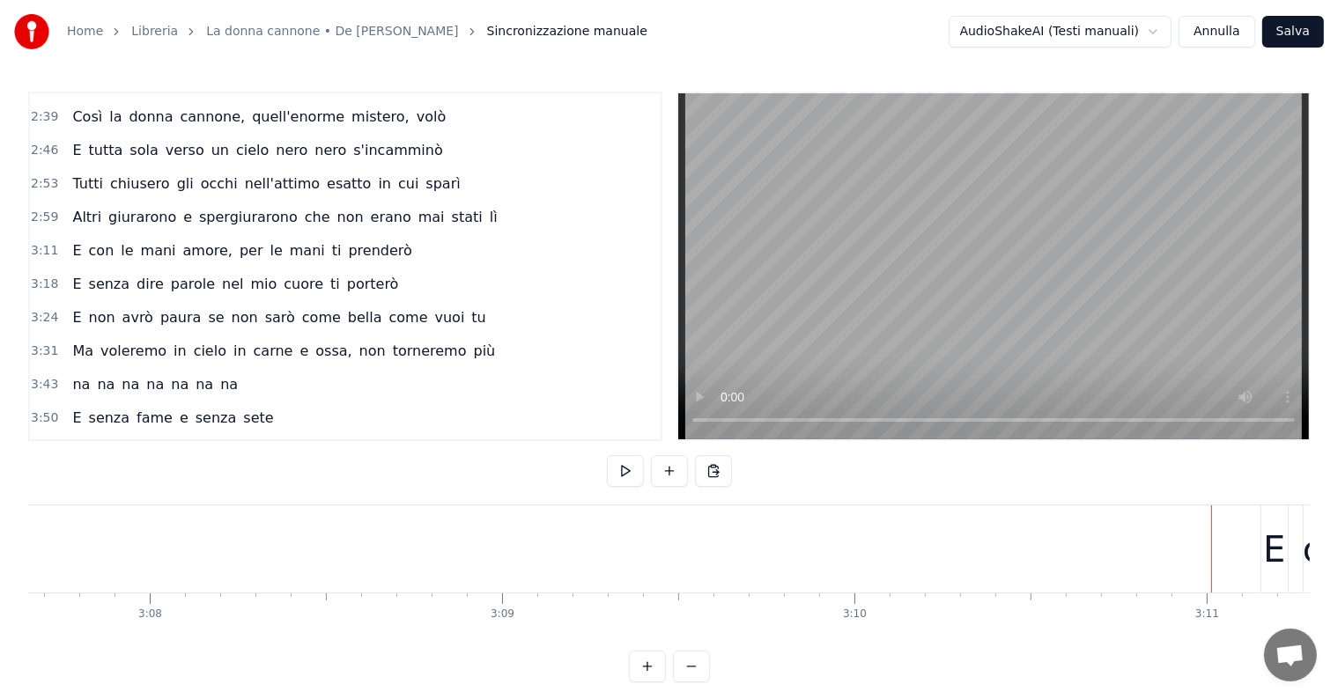
click at [132, 240] on div "E con le mani amore, per le mani ti prenderò" at bounding box center [241, 251] width 353 height 32
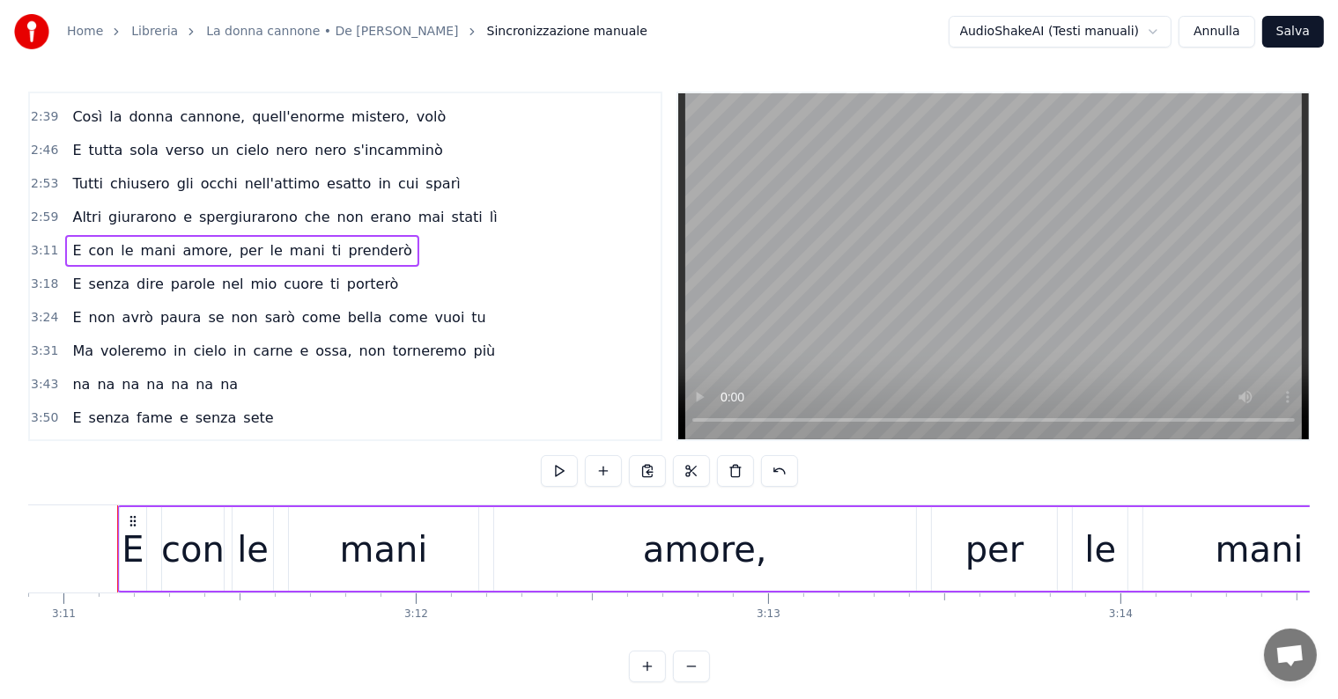
scroll to position [0, 66536]
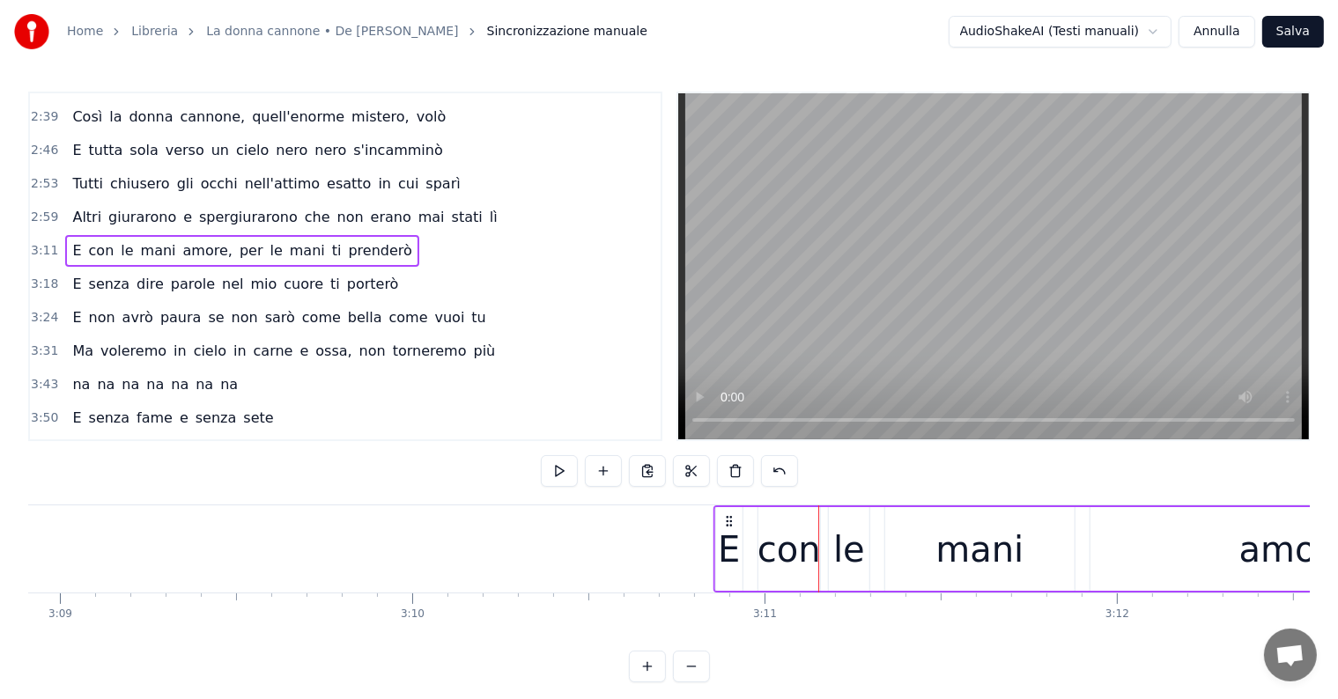
drag, startPoint x: 836, startPoint y: 515, endPoint x: 731, endPoint y: 529, distance: 105.7
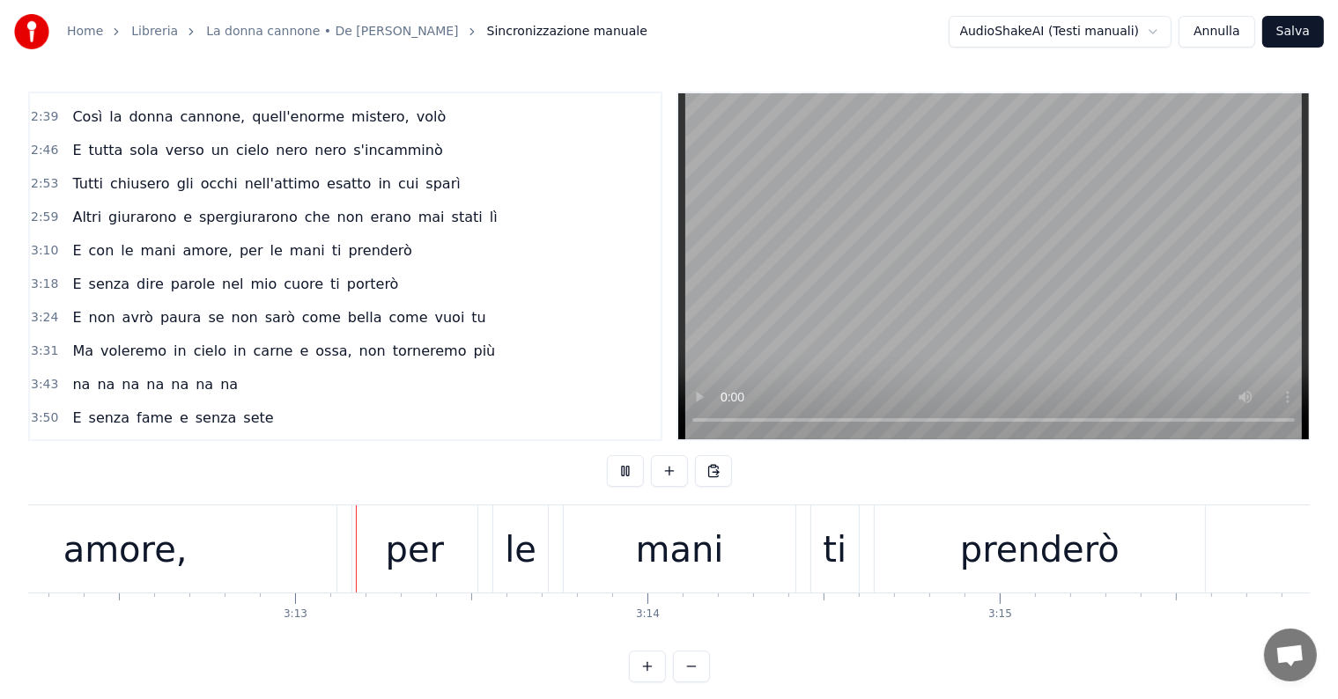
scroll to position [0, 67711]
click at [439, 571] on div "per" at bounding box center [414, 549] width 58 height 53
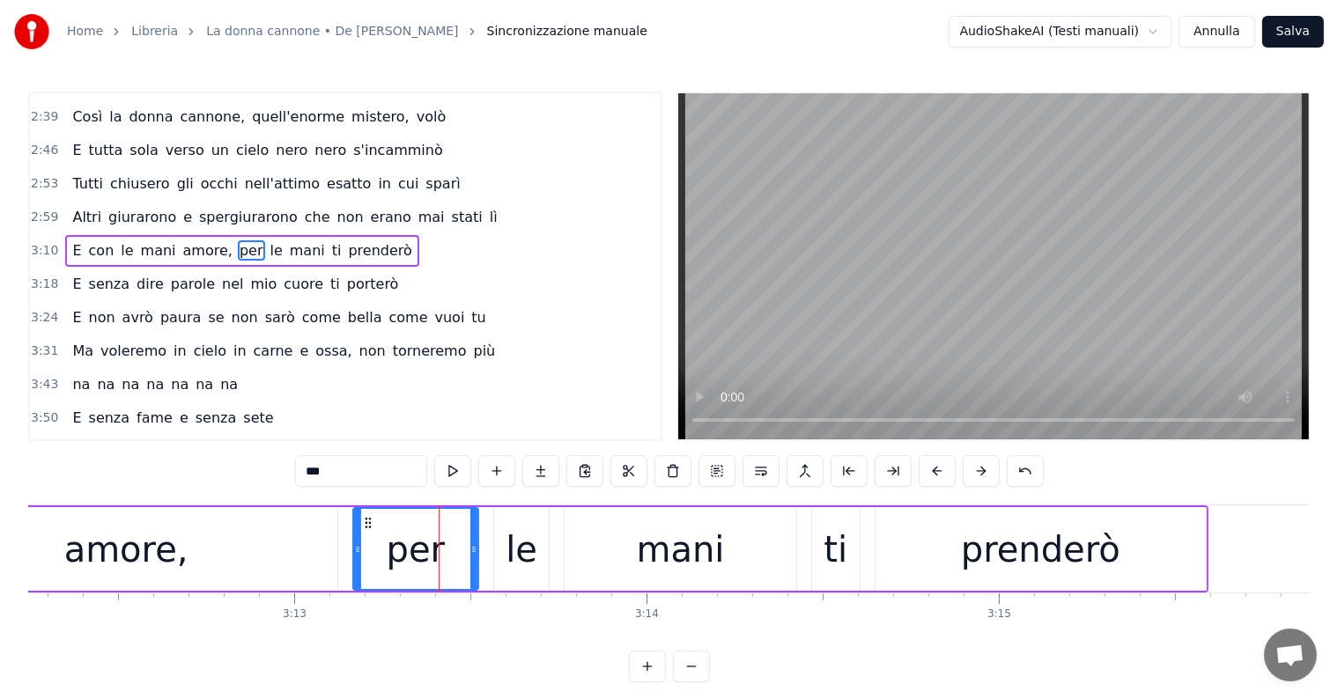
scroll to position [490, 0]
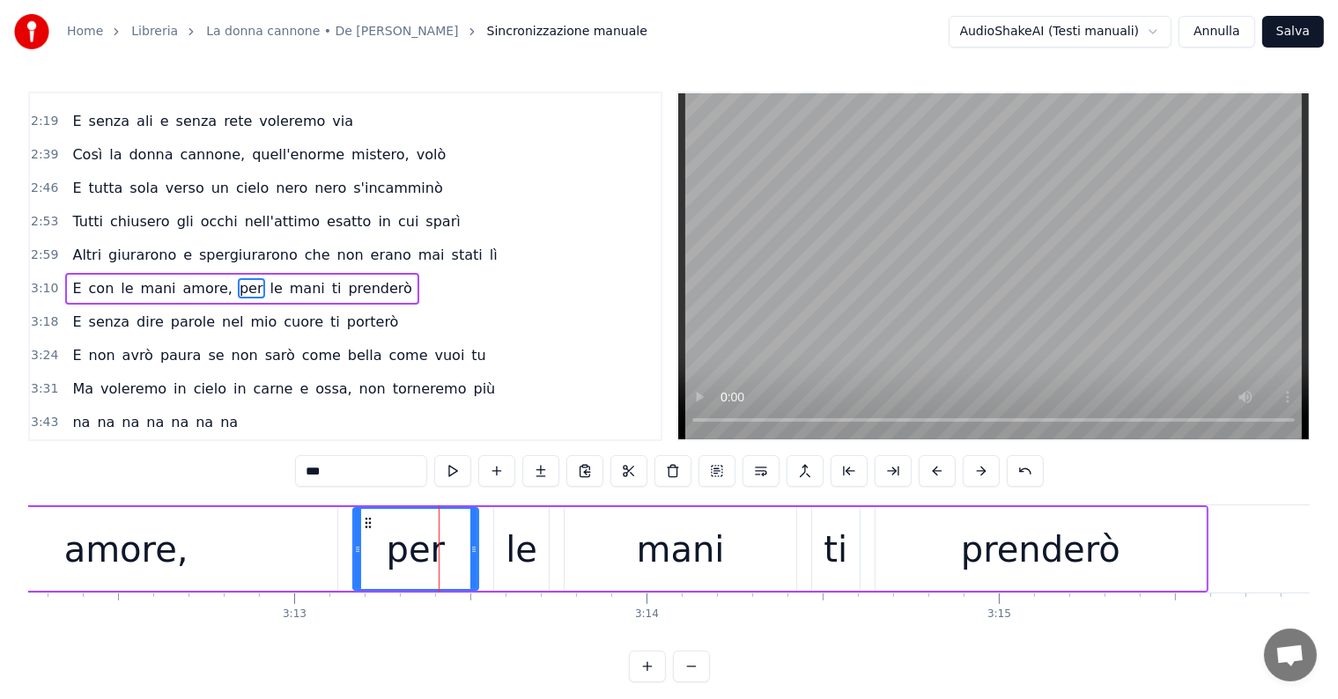
click at [342, 469] on input "***" at bounding box center [361, 471] width 132 height 32
type input "*"
click at [185, 481] on div "0:31 Butterò questo mio enorme cuore tra le stelle un giorno 0:35 Giuro che lo …" at bounding box center [668, 387] width 1281 height 591
click at [70, 278] on span "E" at bounding box center [76, 288] width 12 height 20
type input "*"
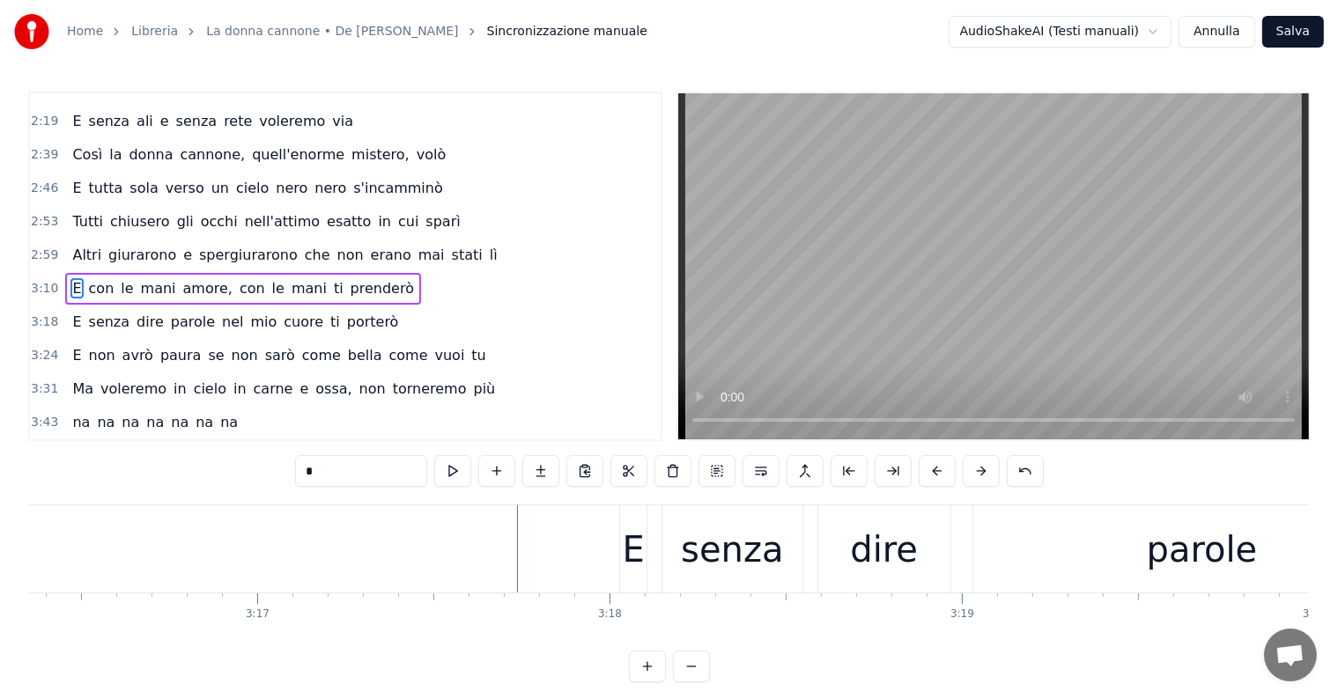
scroll to position [0, 69366]
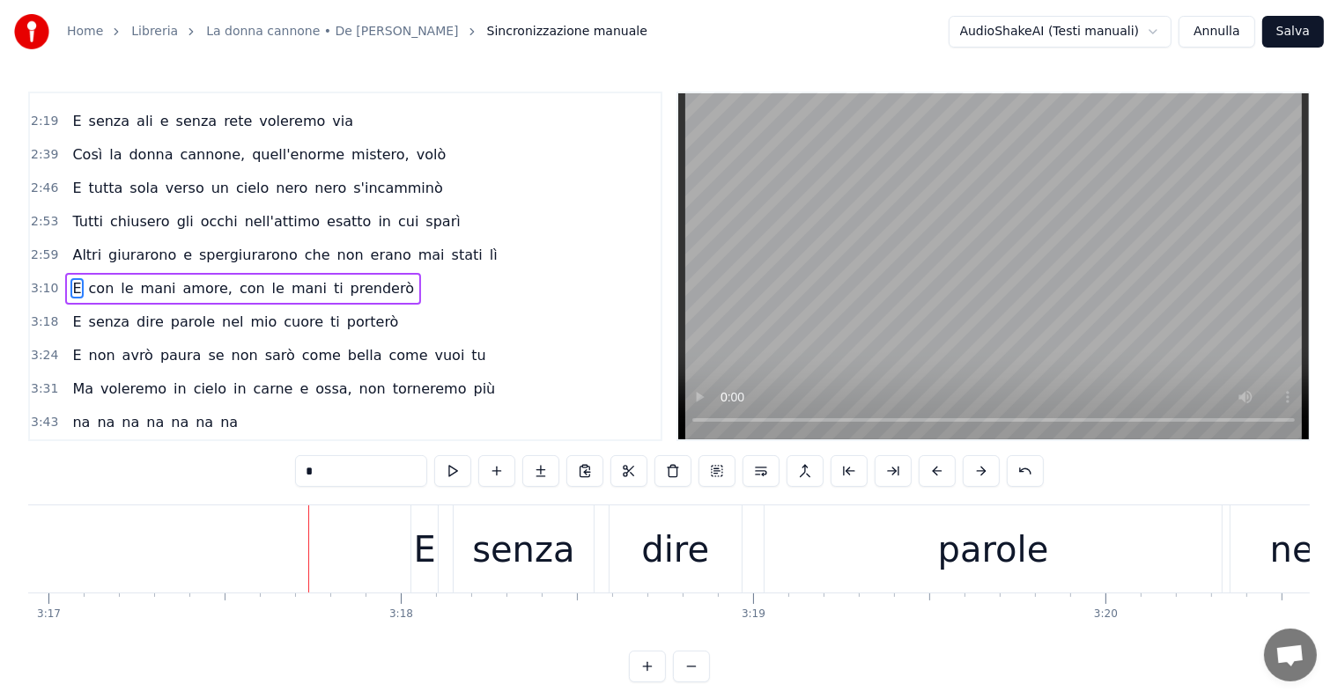
click at [111, 312] on div "E senza dire parole nel mio cuore ti porterò" at bounding box center [235, 322] width 340 height 32
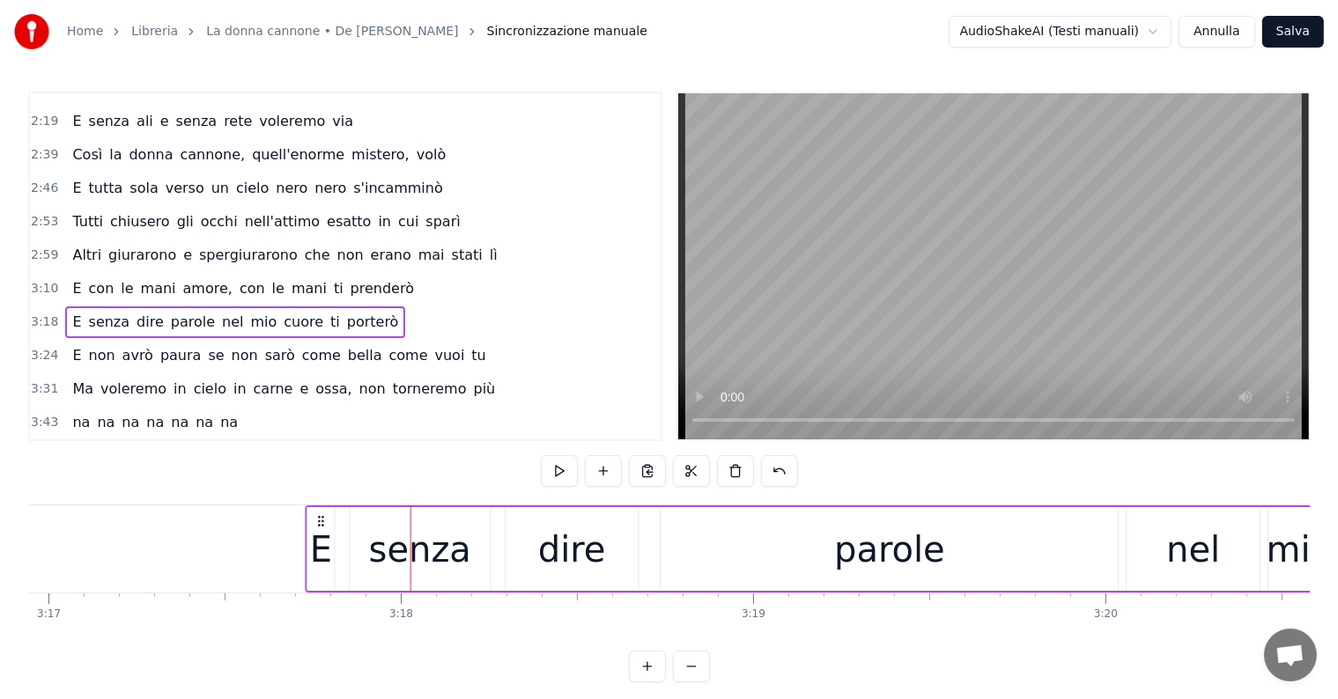
drag, startPoint x: 424, startPoint y: 519, endPoint x: 320, endPoint y: 517, distance: 104.8
click at [320, 517] on icon at bounding box center [321, 521] width 14 height 14
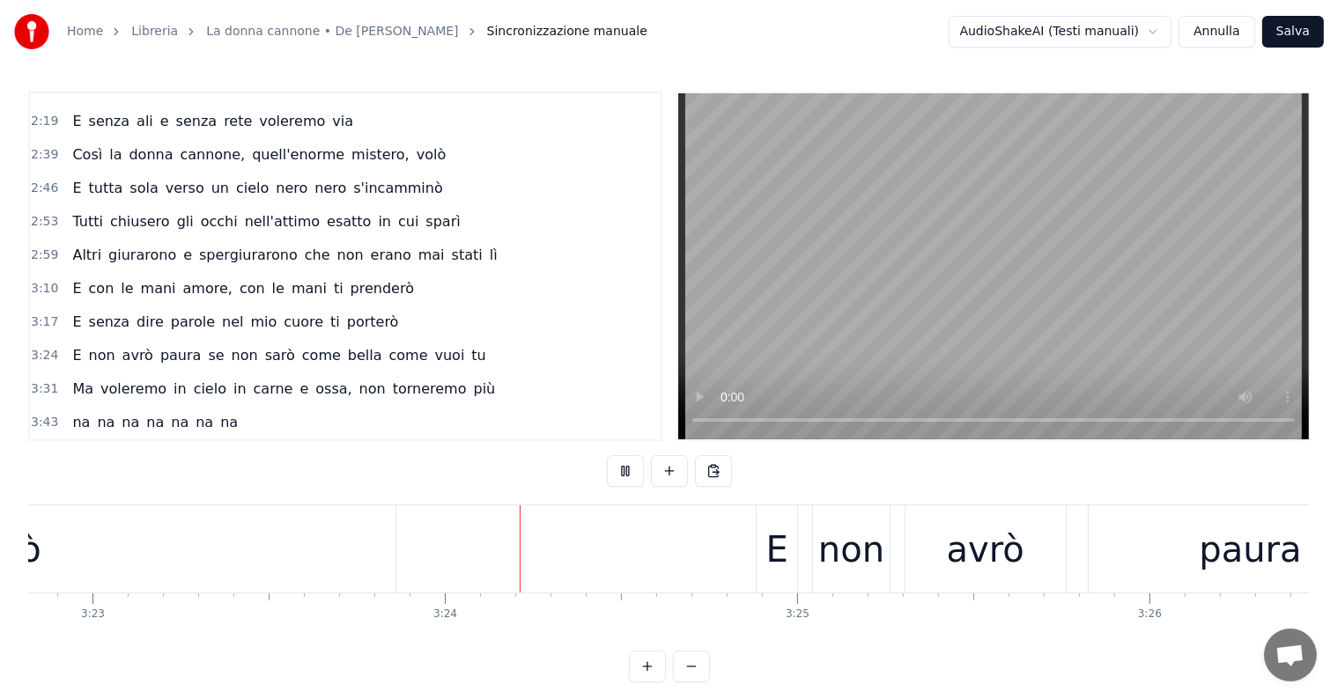
scroll to position [0, 71643]
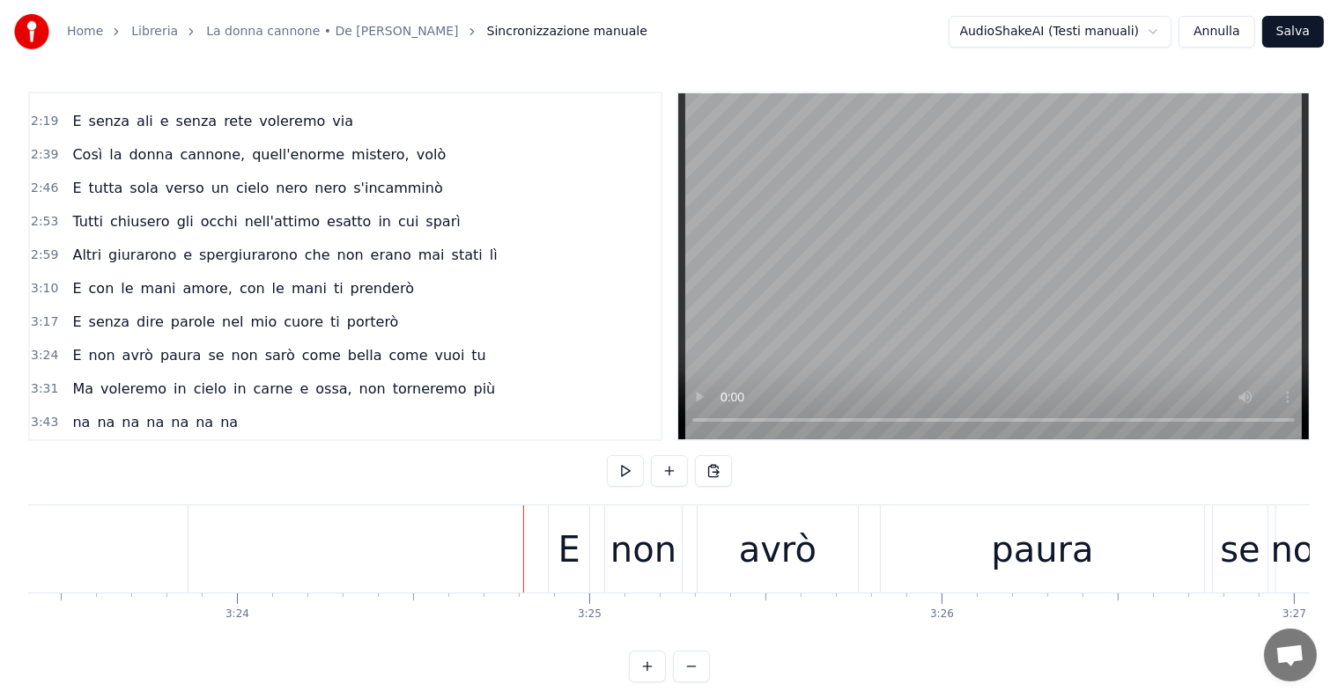
click at [170, 345] on div "E non avrò paura se non sarò come [PERSON_NAME] come vuoi tu" at bounding box center [278, 356] width 427 height 32
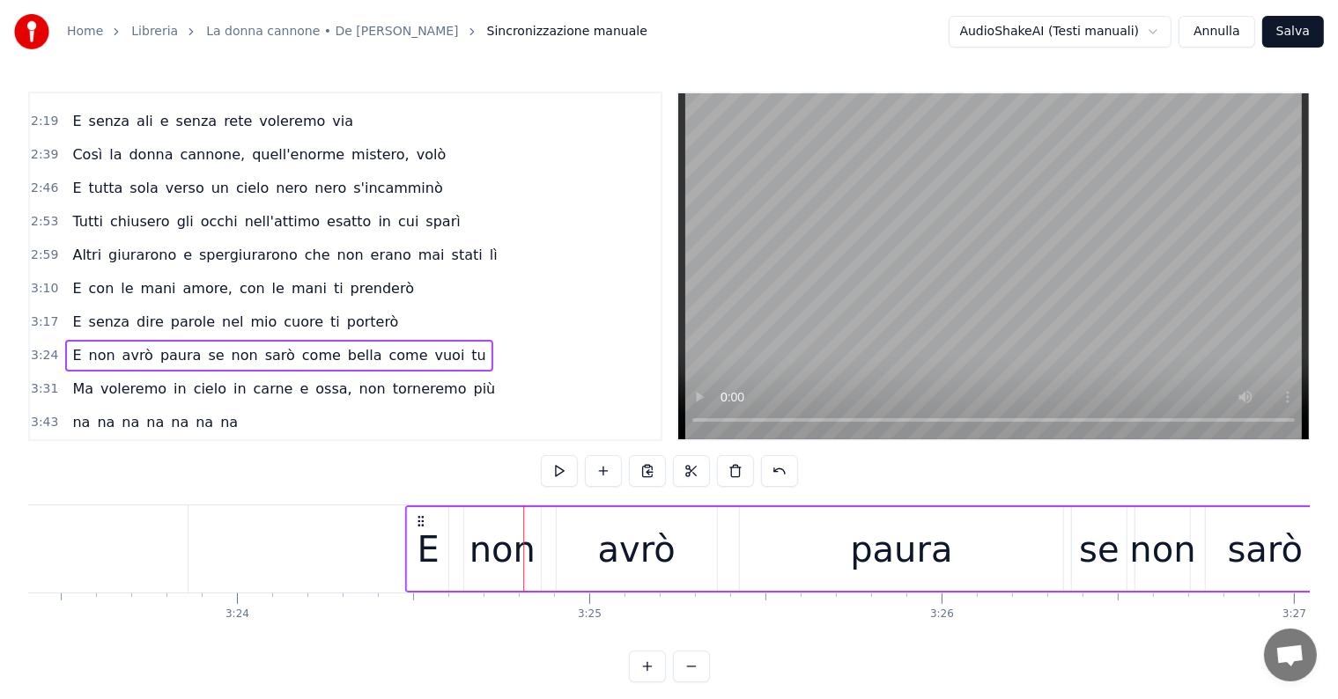
drag, startPoint x: 561, startPoint y: 514, endPoint x: 418, endPoint y: 516, distance: 142.7
click at [418, 516] on icon at bounding box center [421, 521] width 14 height 14
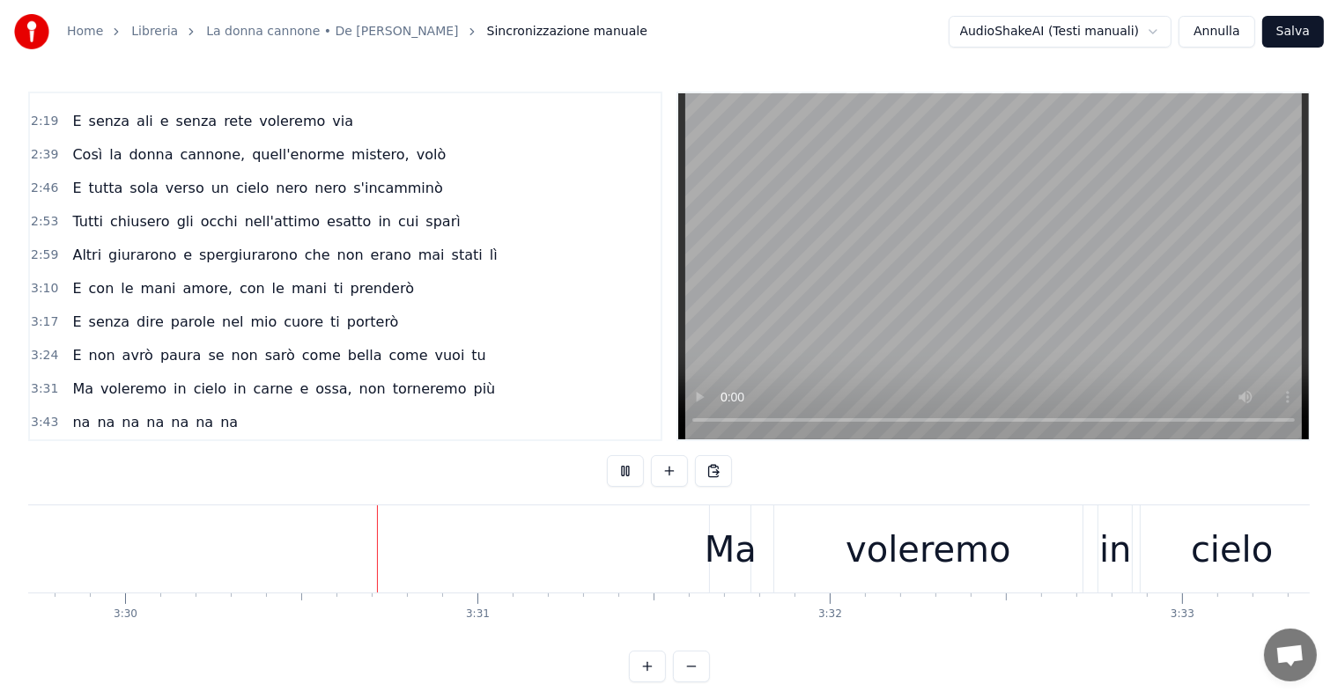
scroll to position [0, 73903]
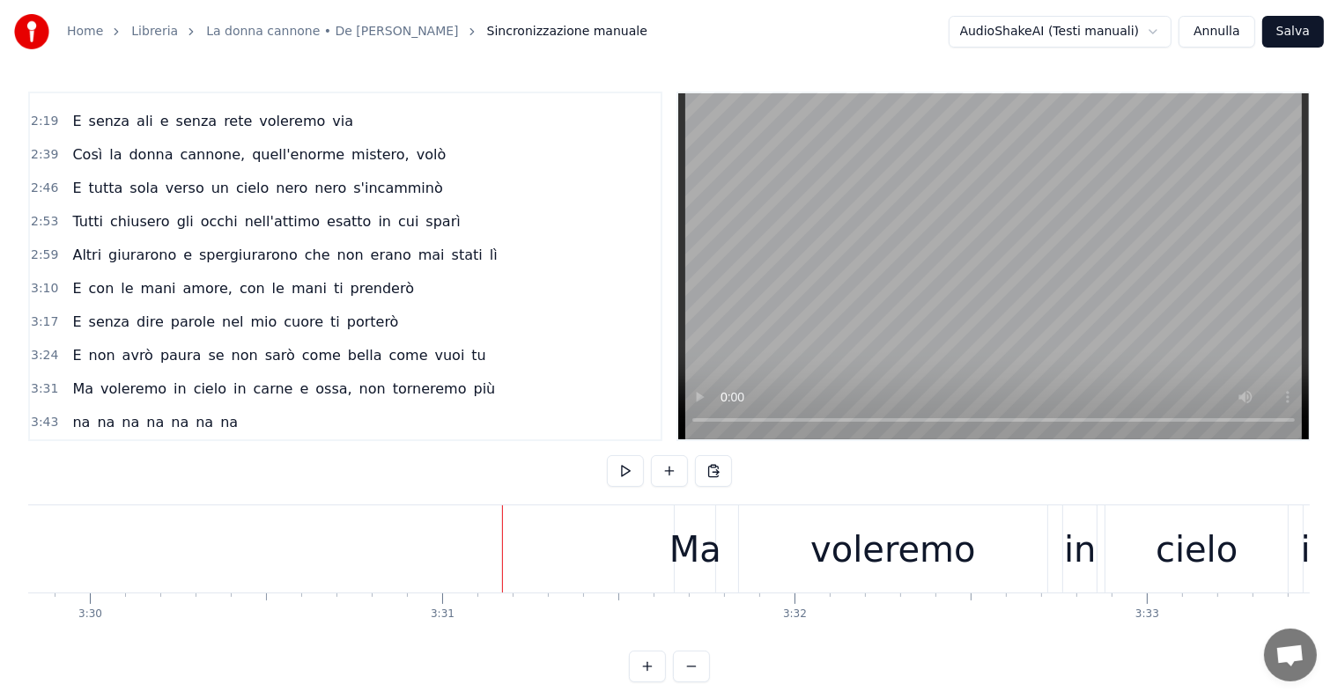
click at [139, 376] on div "Ma voleremo in cielo in carne e ossa, non torneremo più" at bounding box center [283, 389] width 437 height 32
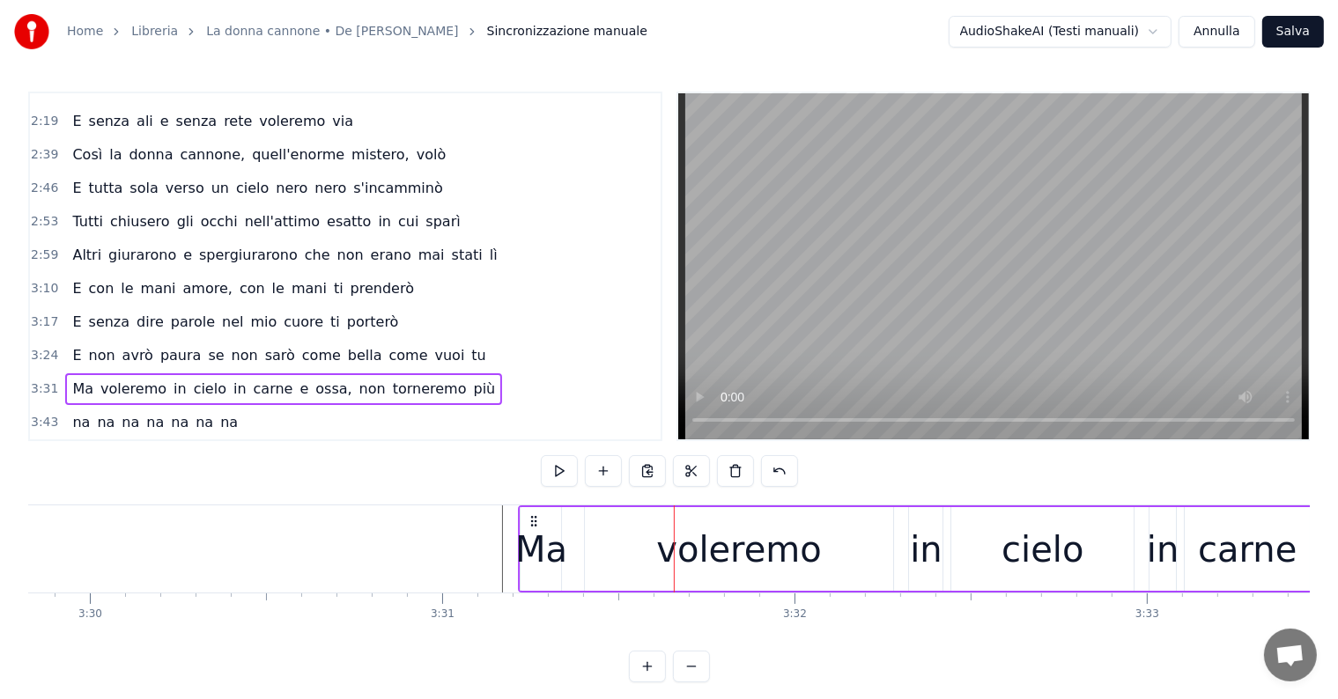
drag, startPoint x: 689, startPoint y: 518, endPoint x: 534, endPoint y: 518, distance: 155.9
click at [534, 518] on icon at bounding box center [534, 521] width 14 height 14
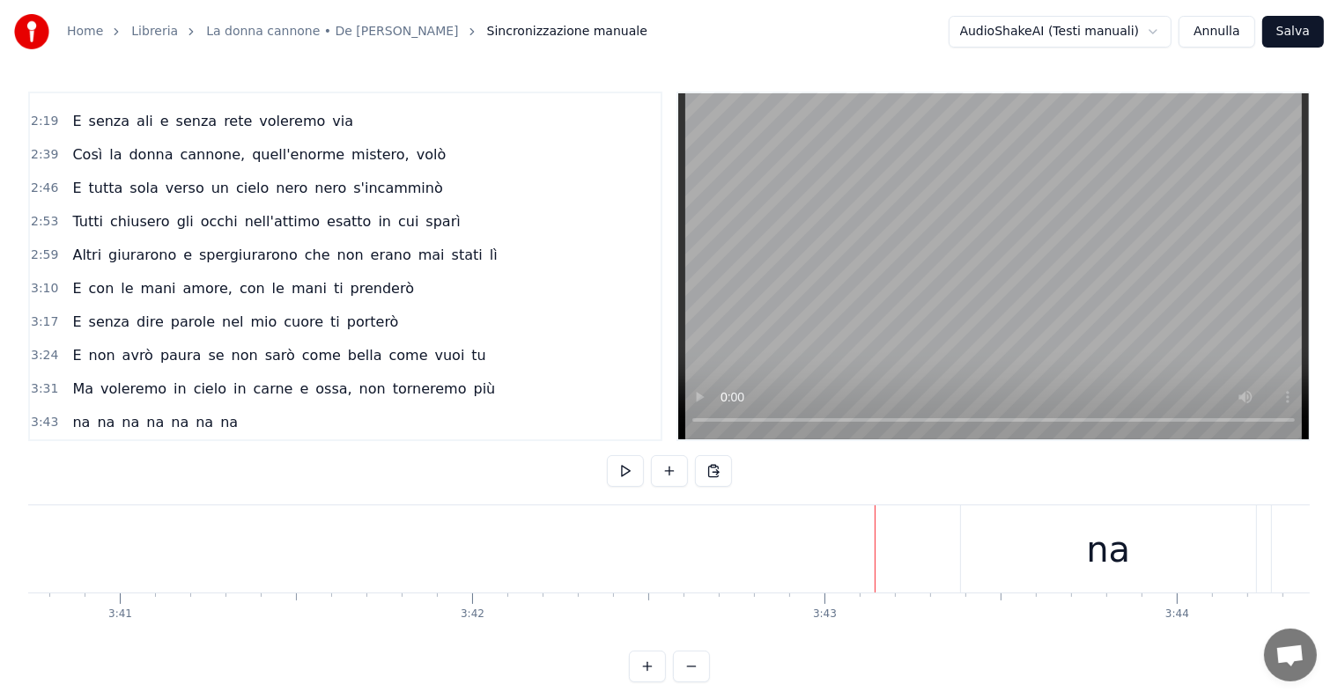
scroll to position [0, 77914]
click at [104, 407] on div "na na na na na na na" at bounding box center [155, 423] width 180 height 32
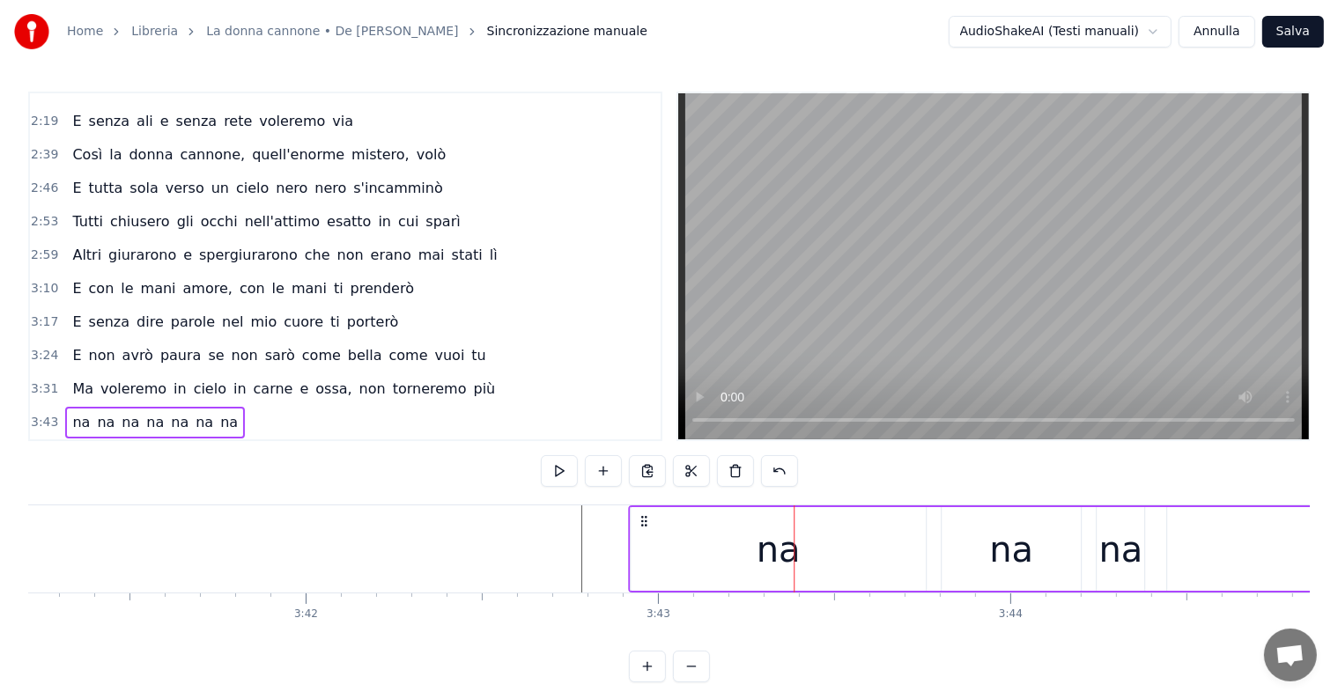
drag, startPoint x: 808, startPoint y: 522, endPoint x: 643, endPoint y: 521, distance: 165.5
click at [643, 521] on icon at bounding box center [644, 521] width 14 height 14
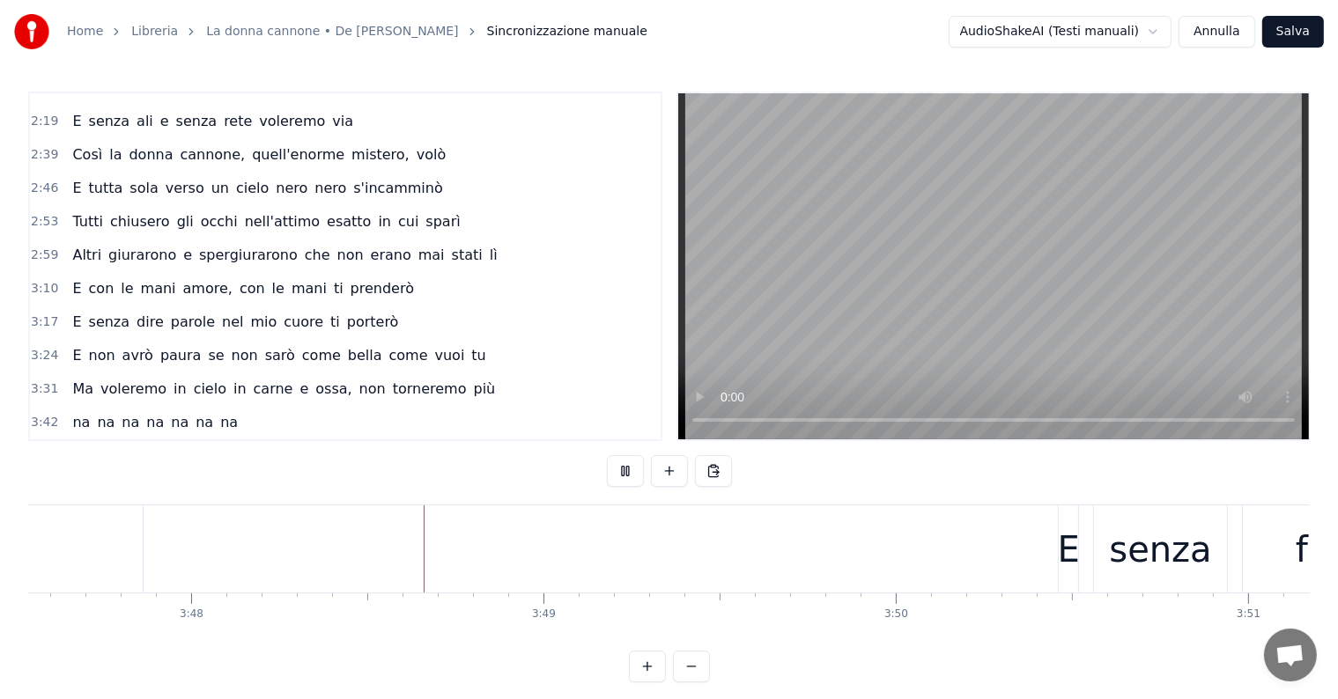
scroll to position [0, 80209]
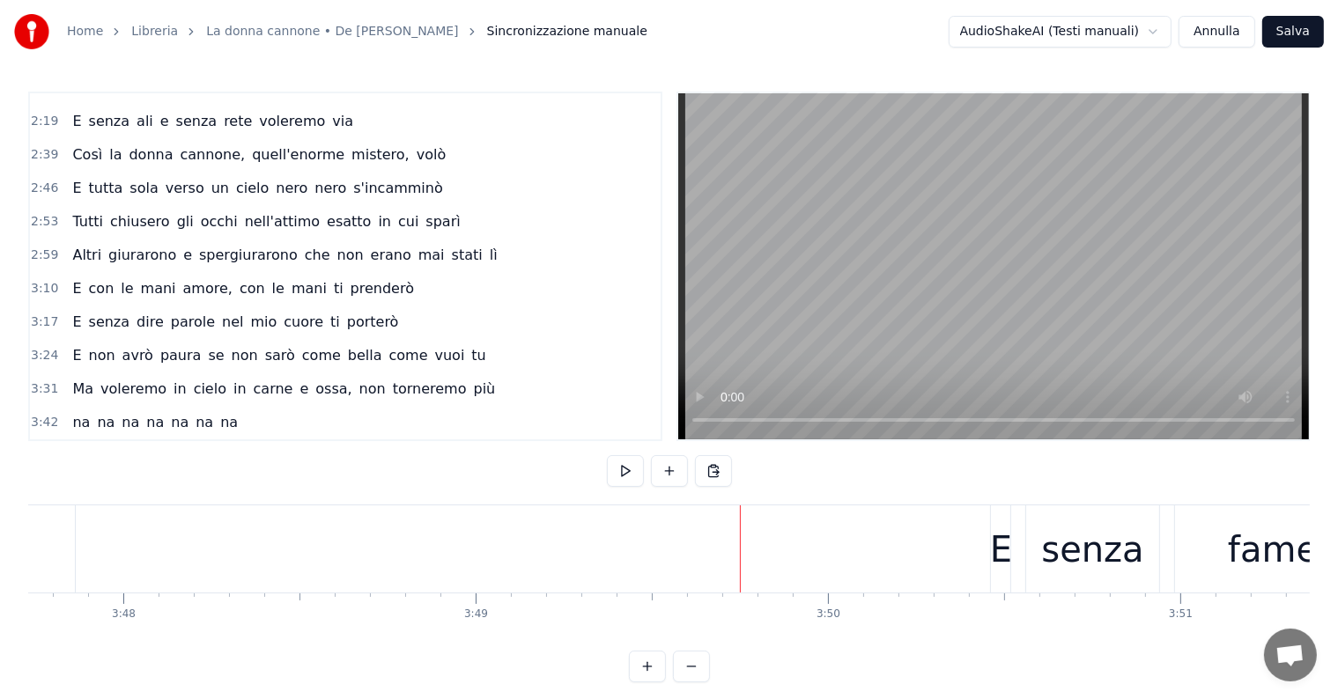
click at [141, 440] on div "E senza fame e senza sete" at bounding box center [172, 456] width 215 height 32
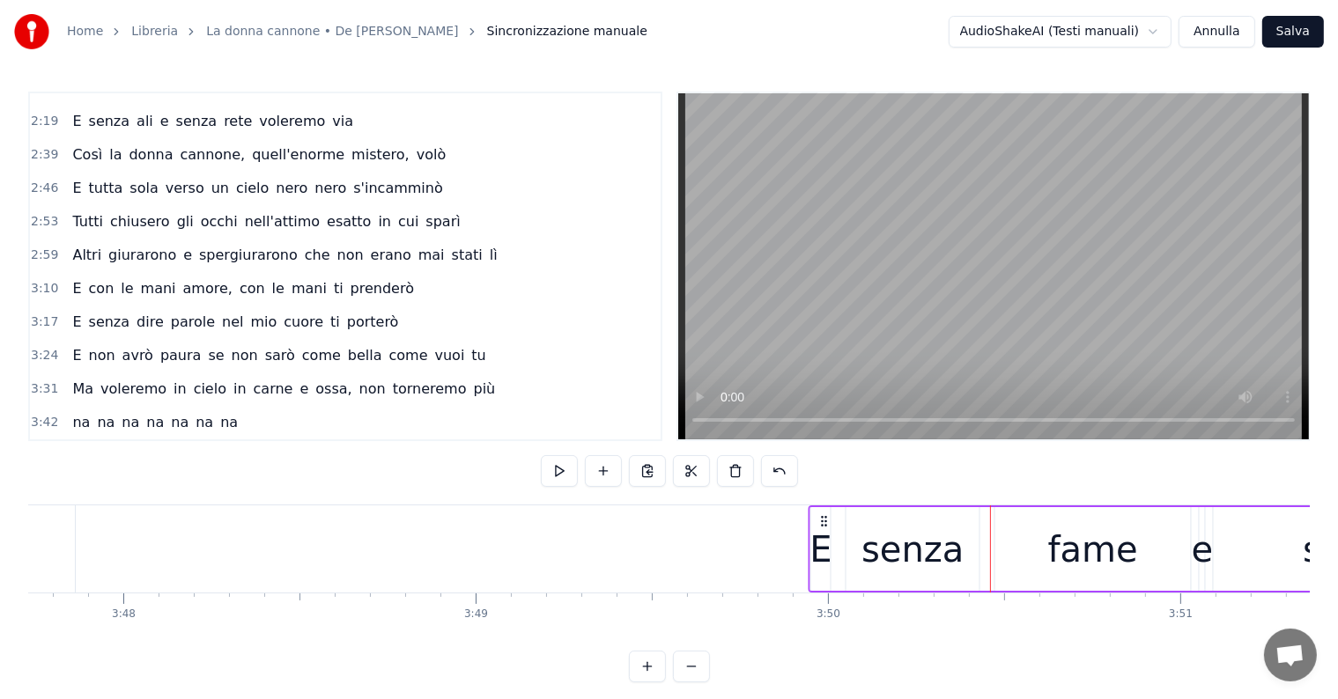
drag, startPoint x: 1005, startPoint y: 520, endPoint x: 823, endPoint y: 514, distance: 181.5
click at [823, 514] on icon at bounding box center [824, 521] width 14 height 14
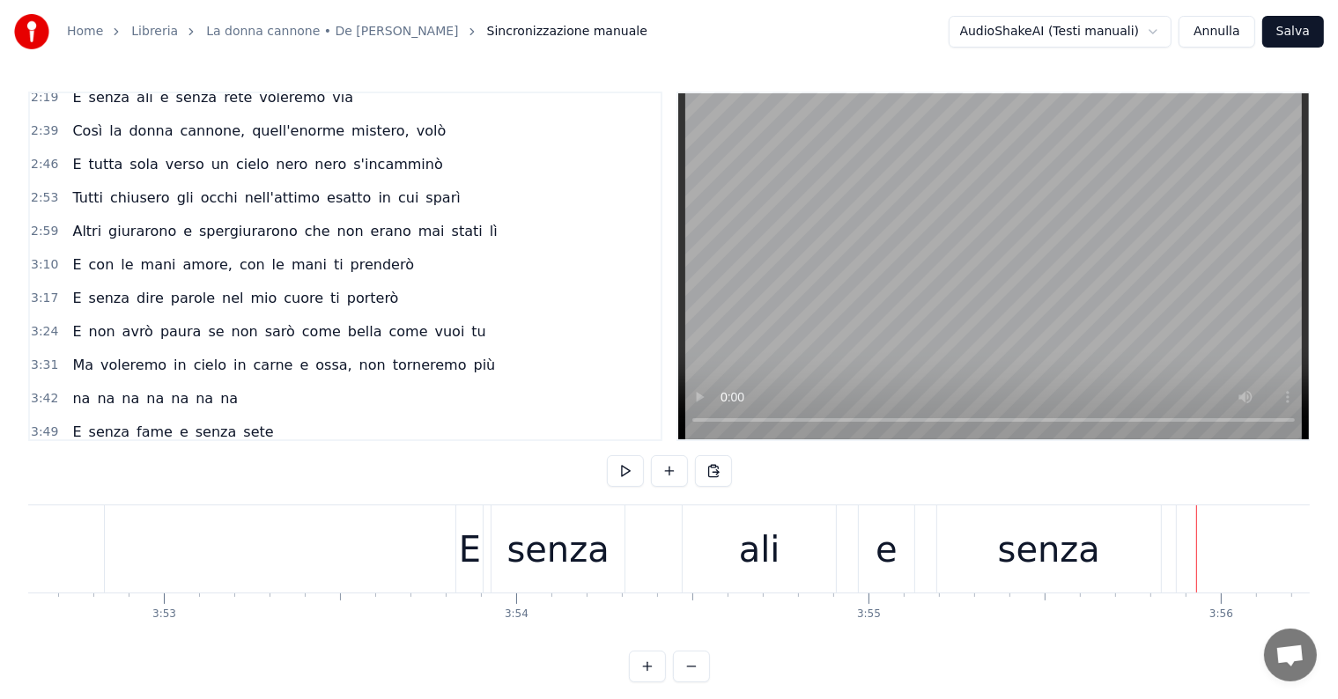
scroll to position [528, 0]
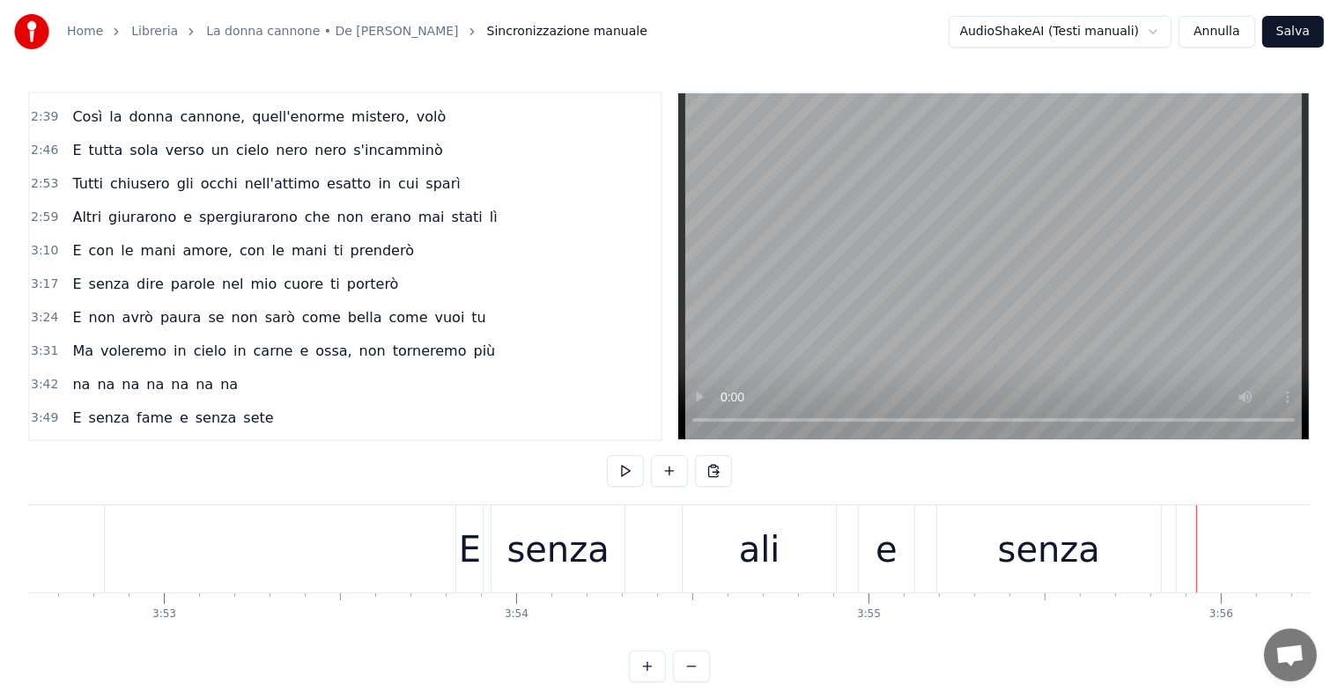
click at [107, 438] on div "E senza ali e senza rete voleremo via" at bounding box center [212, 452] width 295 height 32
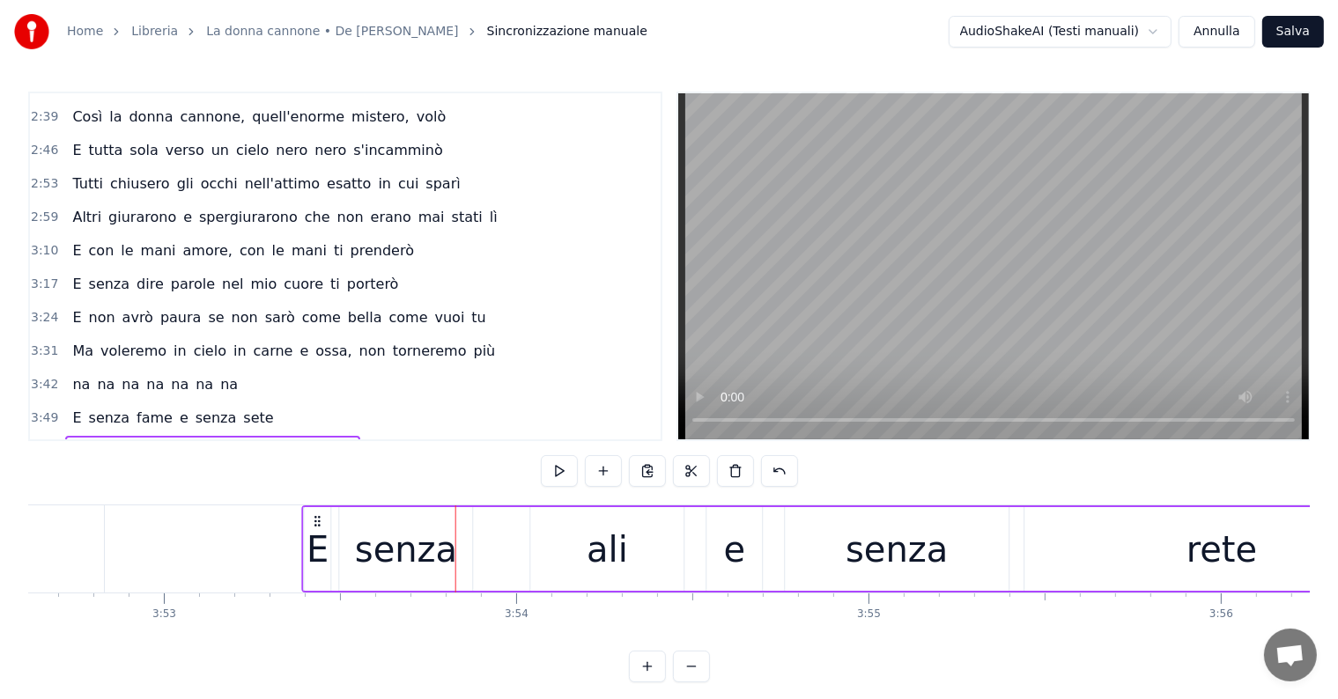
drag, startPoint x: 470, startPoint y: 521, endPoint x: 316, endPoint y: 518, distance: 154.1
click at [316, 518] on icon at bounding box center [318, 521] width 14 height 14
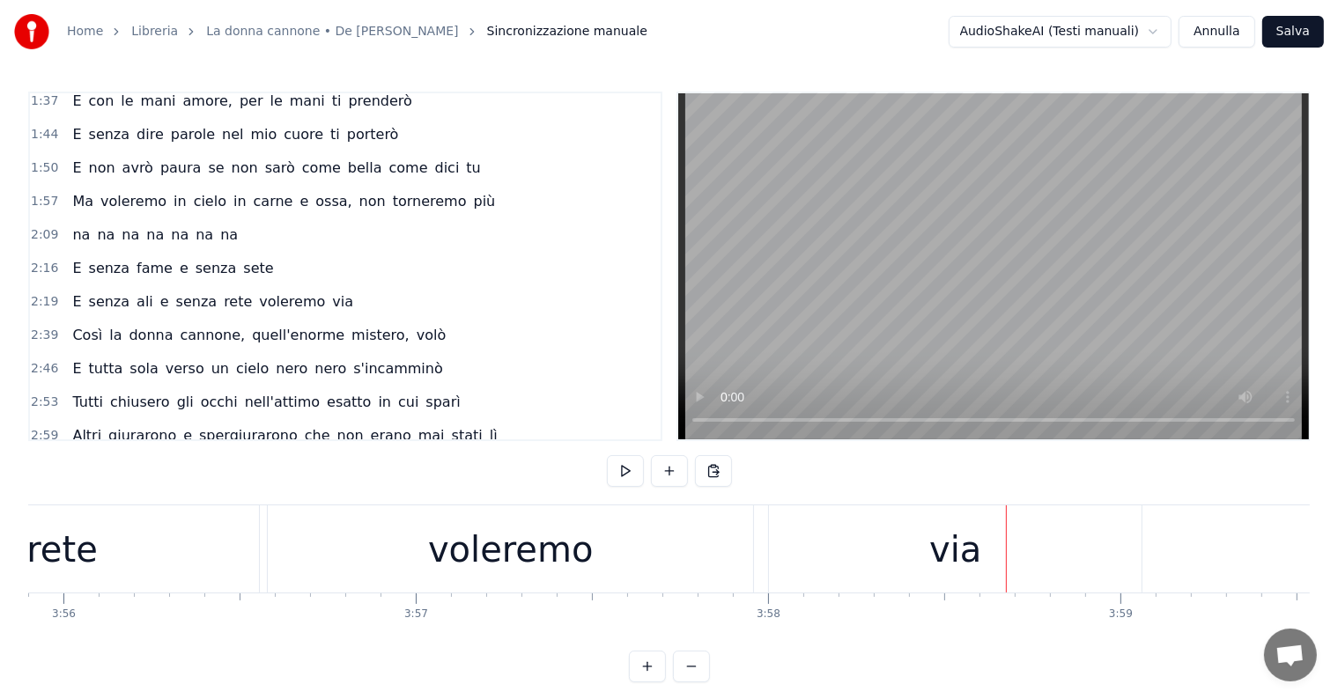
scroll to position [264, 0]
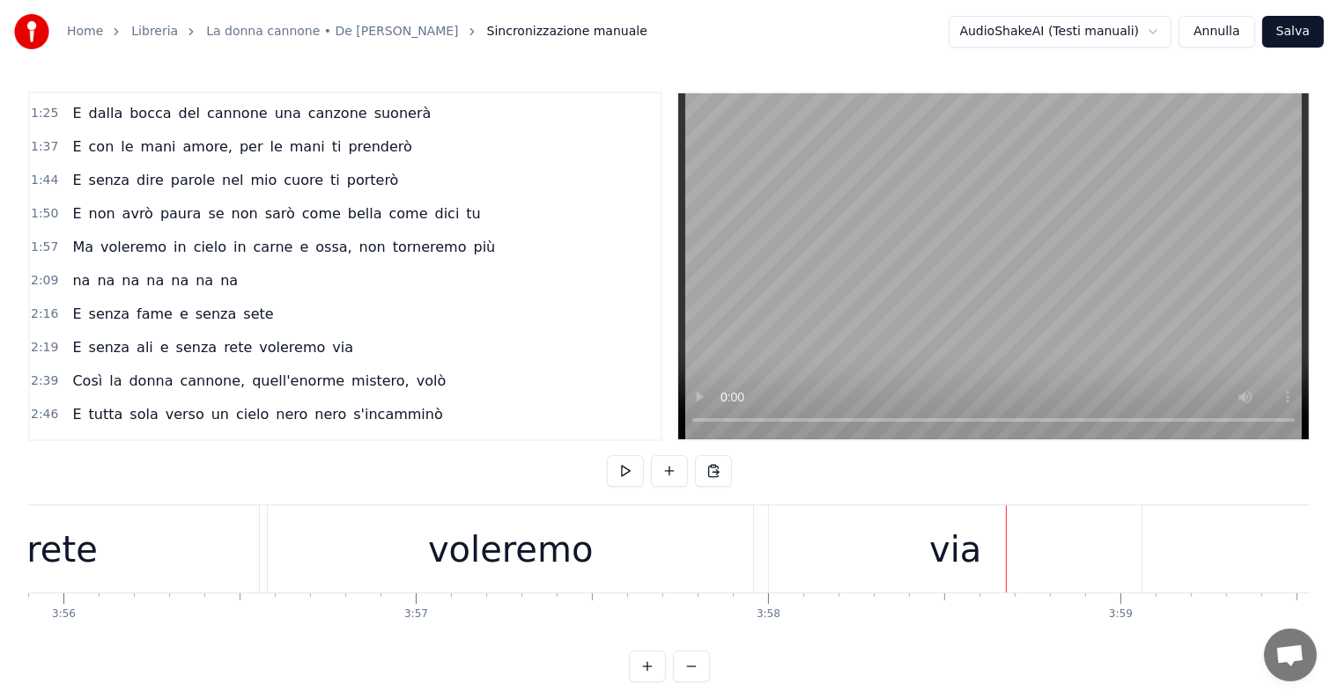
click at [142, 281] on div "na na na na na na na" at bounding box center [155, 281] width 180 height 32
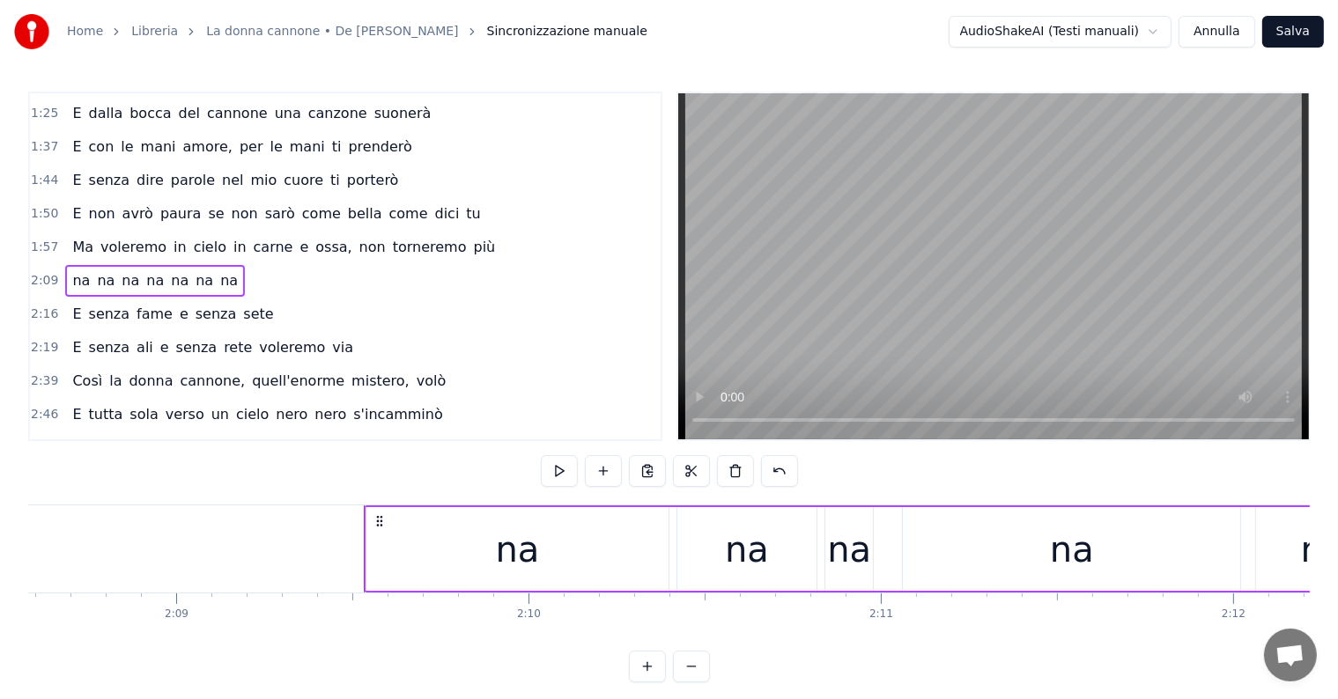
scroll to position [0, 45064]
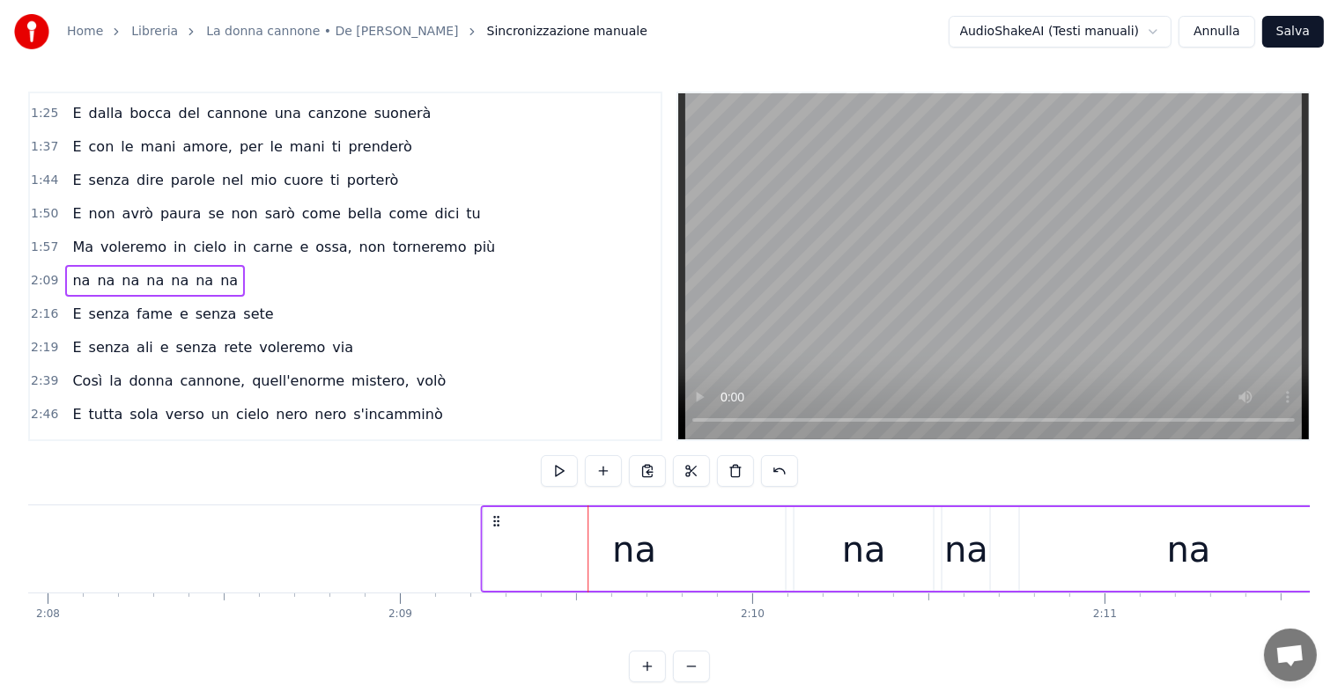
drag, startPoint x: 602, startPoint y: 518, endPoint x: 496, endPoint y: 527, distance: 107.0
click at [496, 527] on div "na na na na na na na" at bounding box center [1258, 548] width 1557 height 87
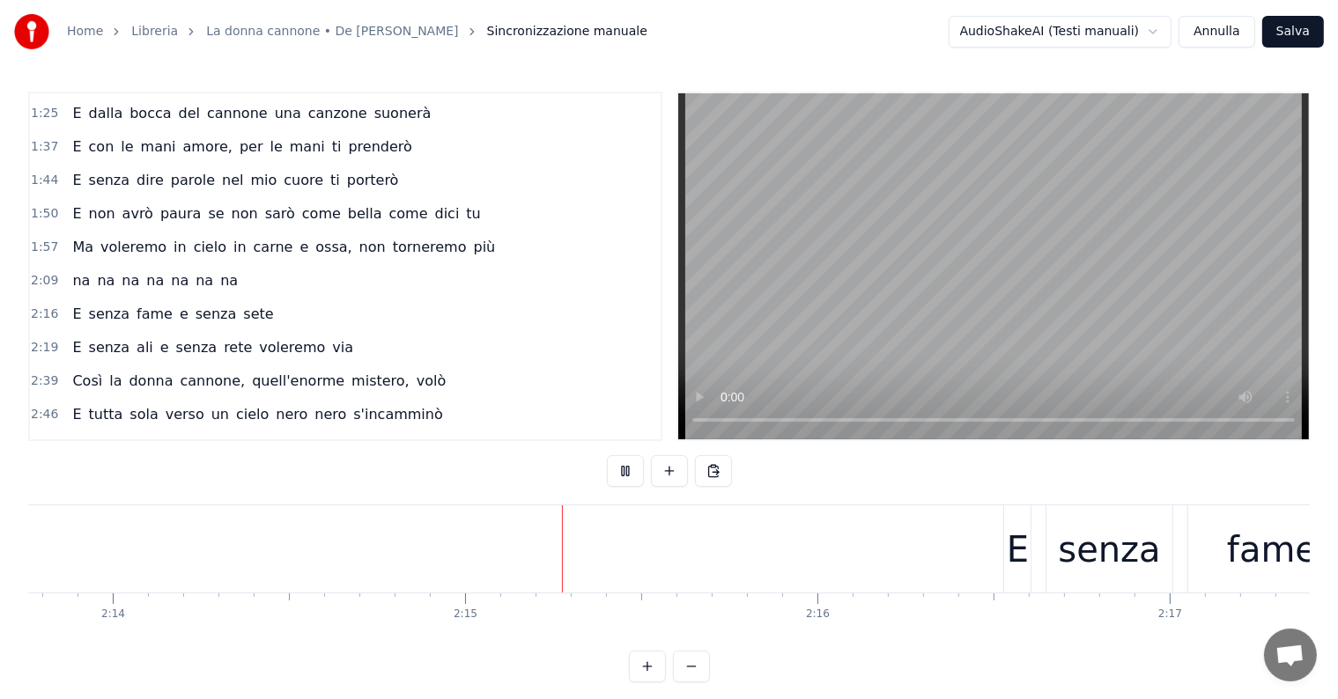
scroll to position [0, 47358]
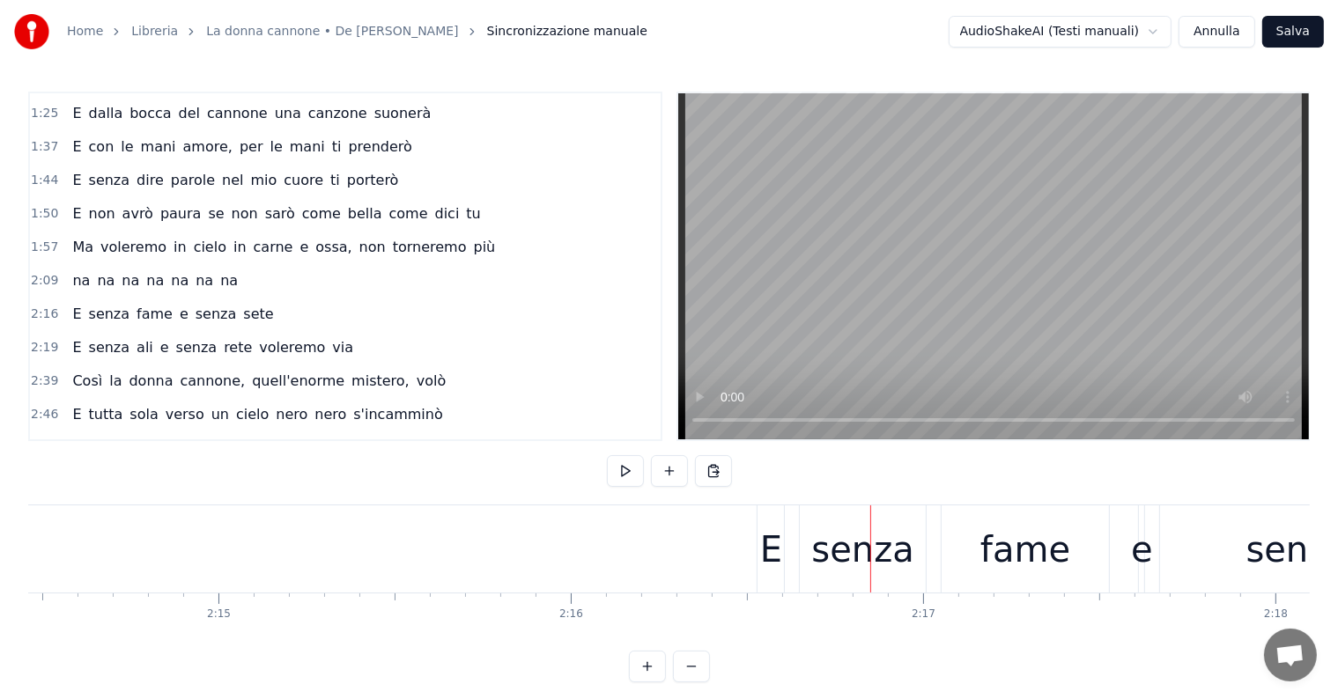
click at [106, 313] on div "E senza fame e senza sete" at bounding box center [172, 314] width 215 height 32
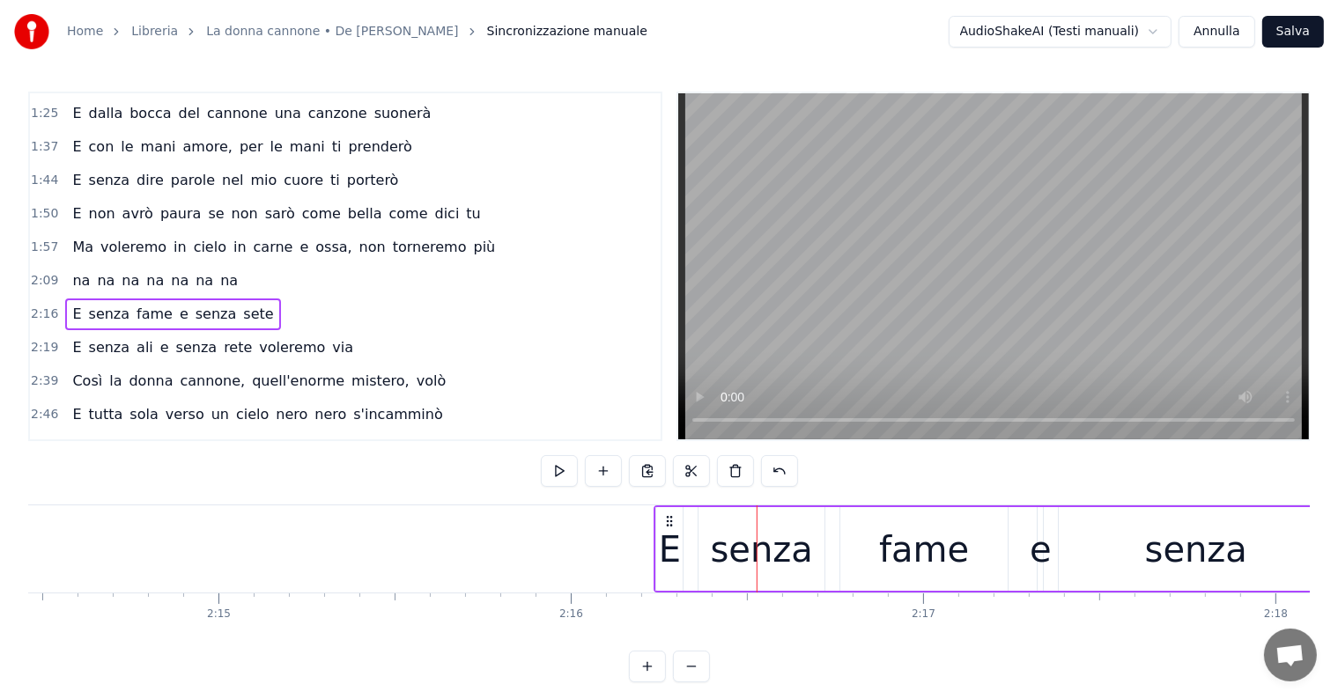
drag, startPoint x: 774, startPoint y: 516, endPoint x: 669, endPoint y: 516, distance: 104.8
click at [671, 517] on circle at bounding box center [671, 517] width 1 height 1
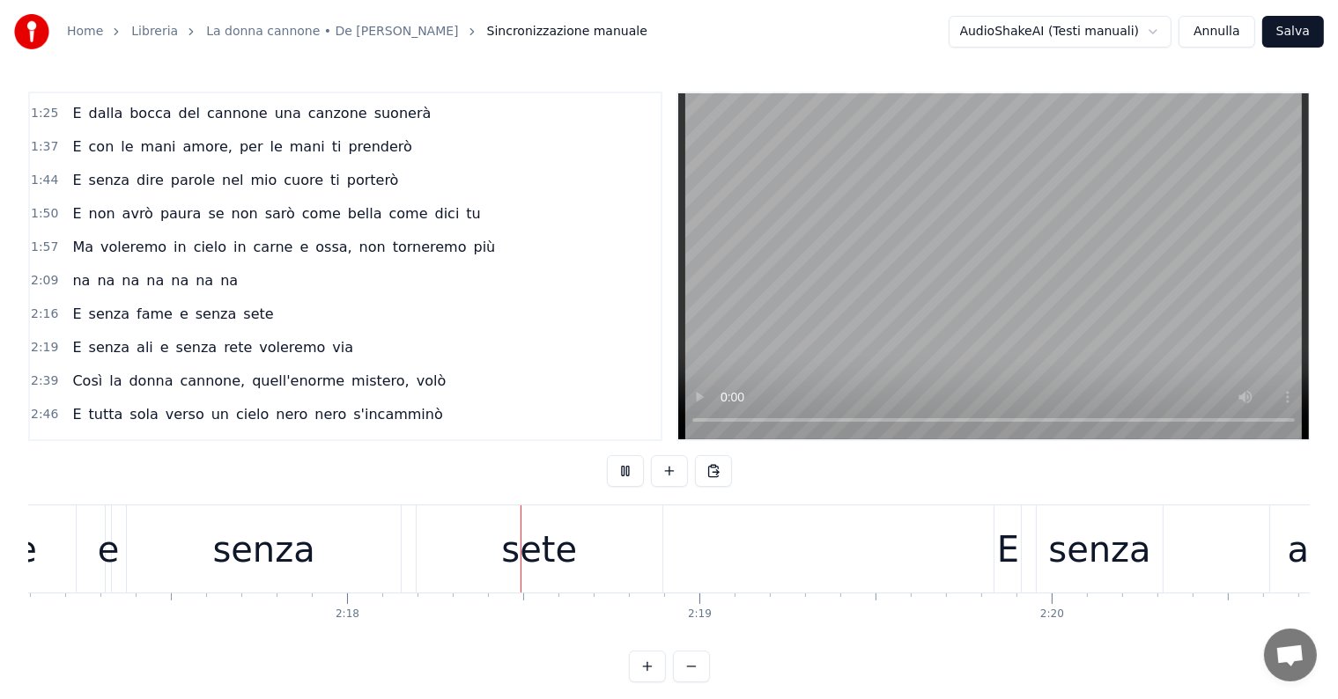
scroll to position [0, 48520]
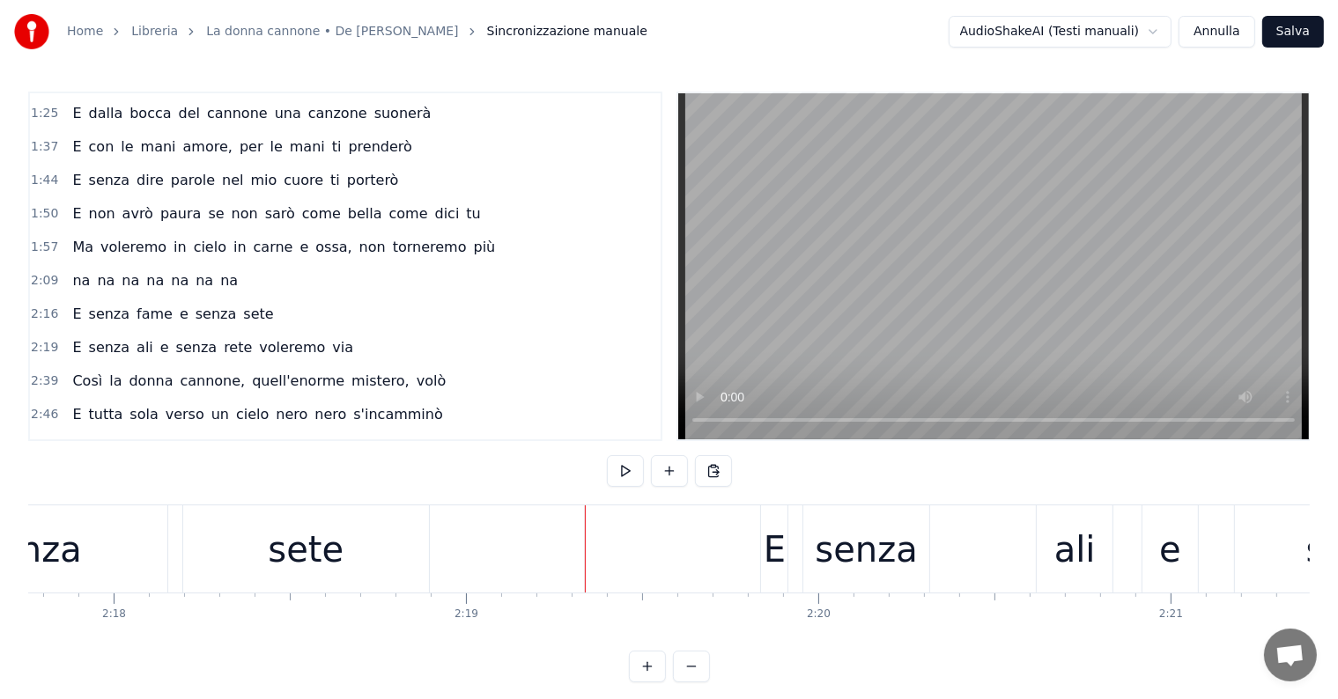
click at [199, 344] on div "E senza ali e senza rete voleremo via" at bounding box center [212, 348] width 295 height 32
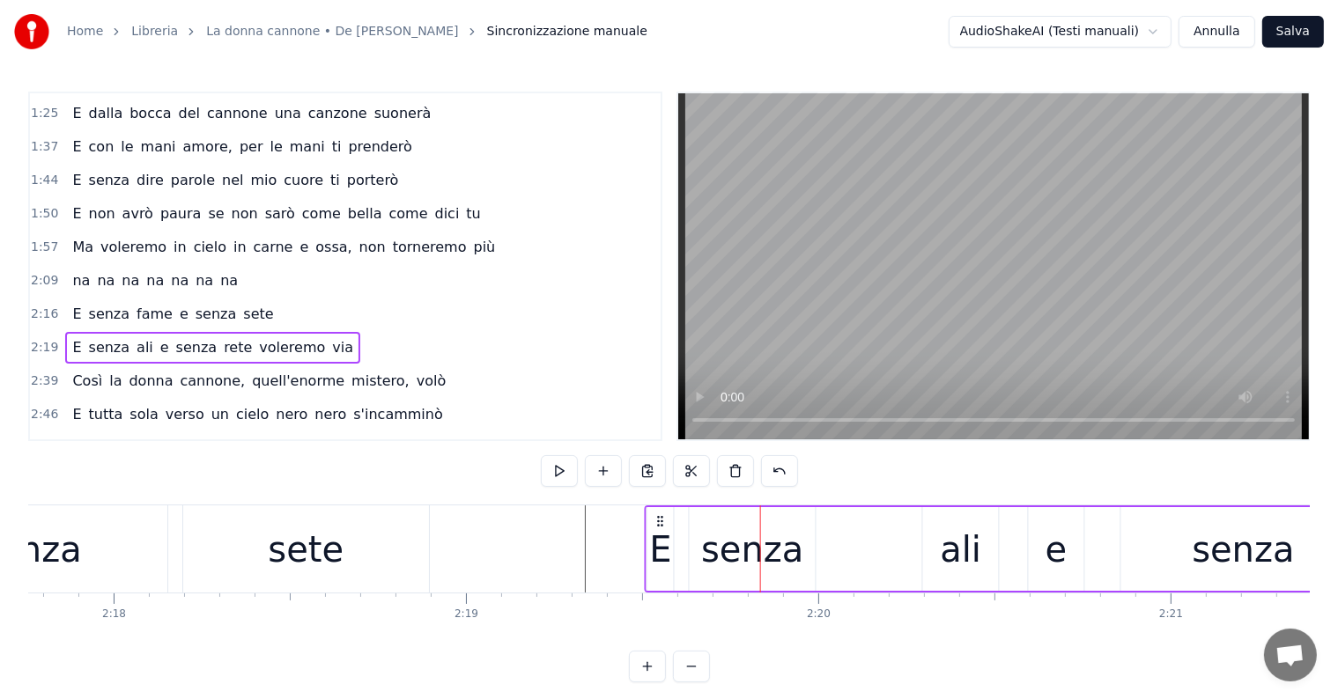
drag, startPoint x: 773, startPoint y: 518, endPoint x: 658, endPoint y: 518, distance: 115.3
click at [658, 518] on icon at bounding box center [660, 521] width 14 height 14
click at [536, 552] on div at bounding box center [1061, 548] width 99106 height 87
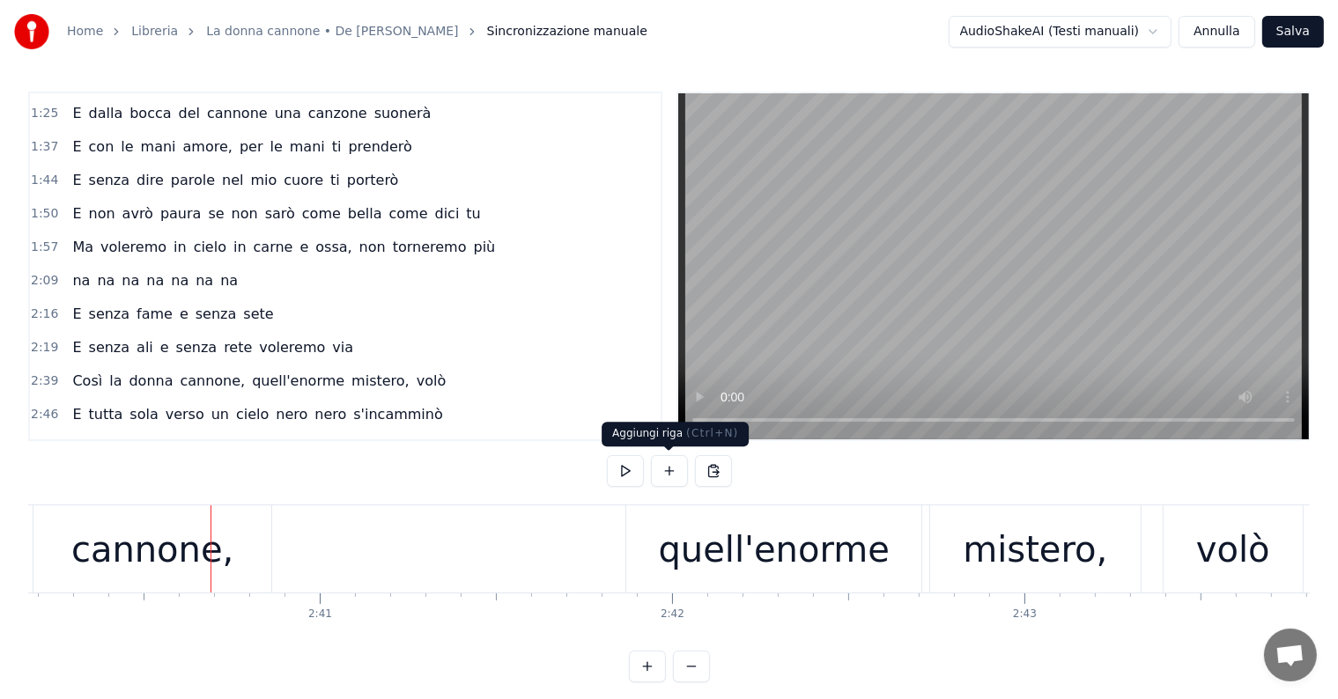
scroll to position [0, 56416]
click at [92, 116] on div "E dalla bocca del cannone una canzone suonerà" at bounding box center [251, 114] width 372 height 32
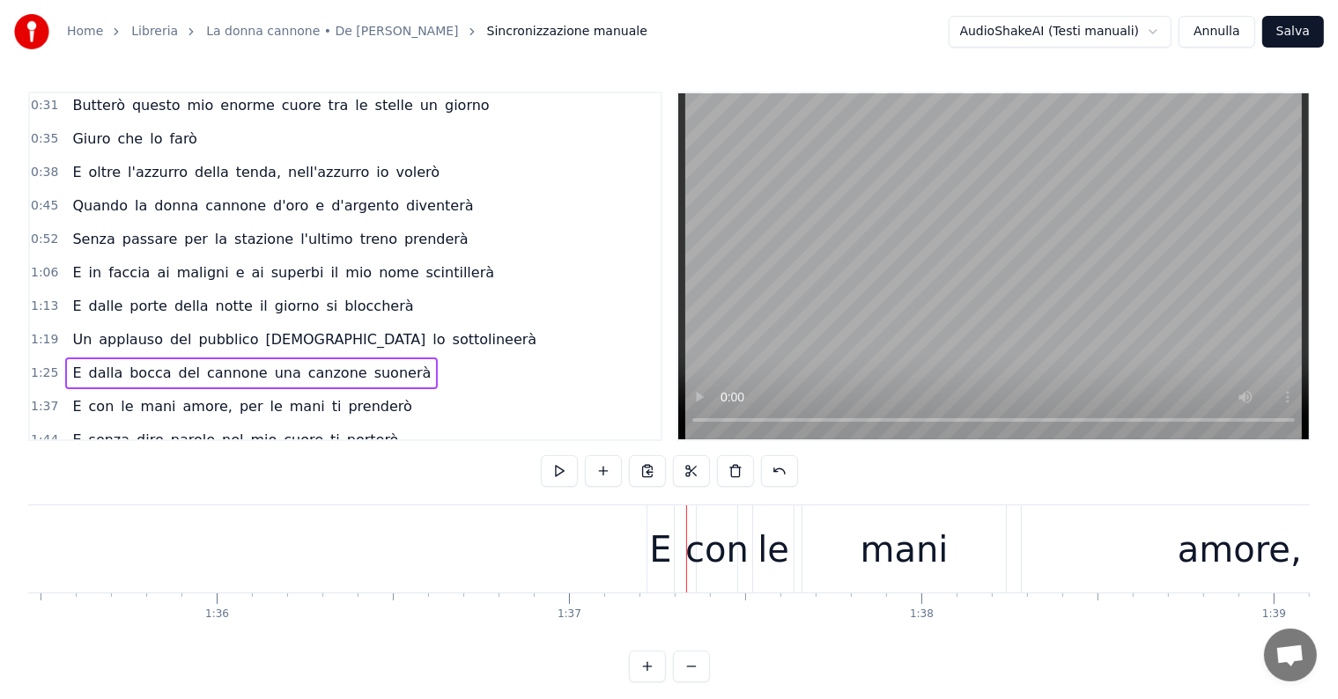
scroll to position [0, 0]
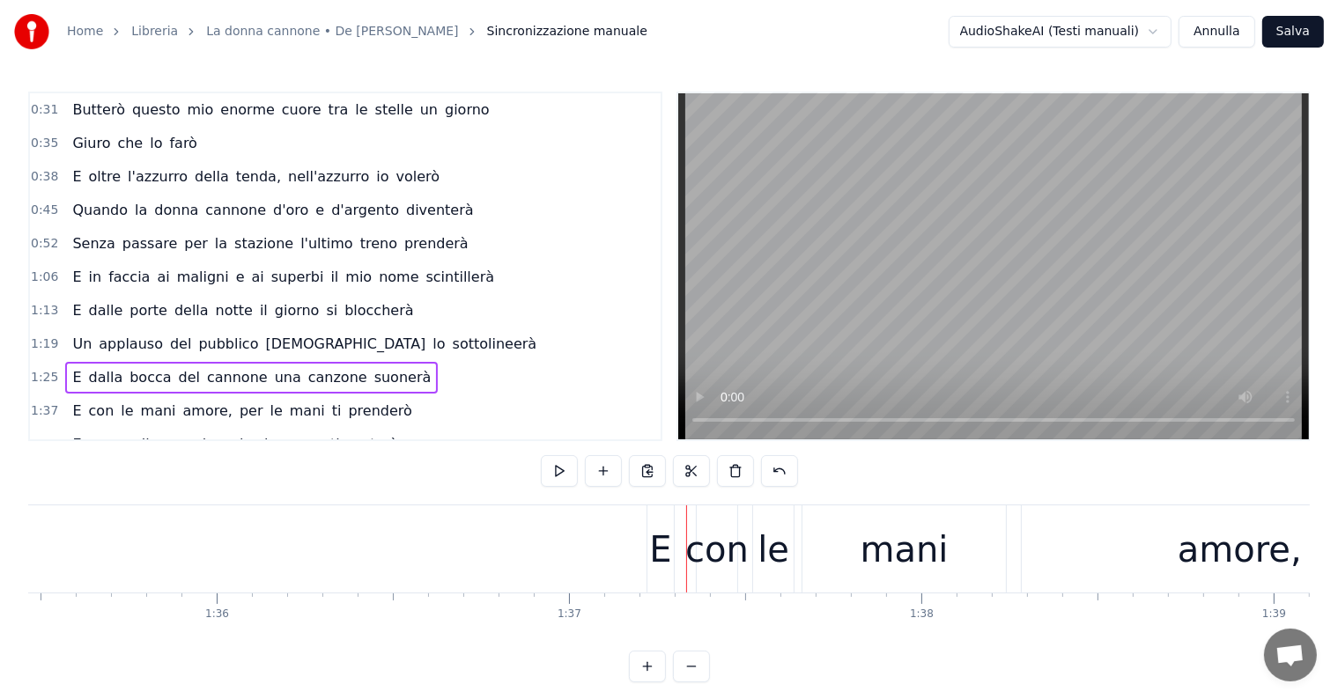
click at [77, 411] on div "E con le mani amore, per le mani ti prenderò" at bounding box center [241, 411] width 353 height 32
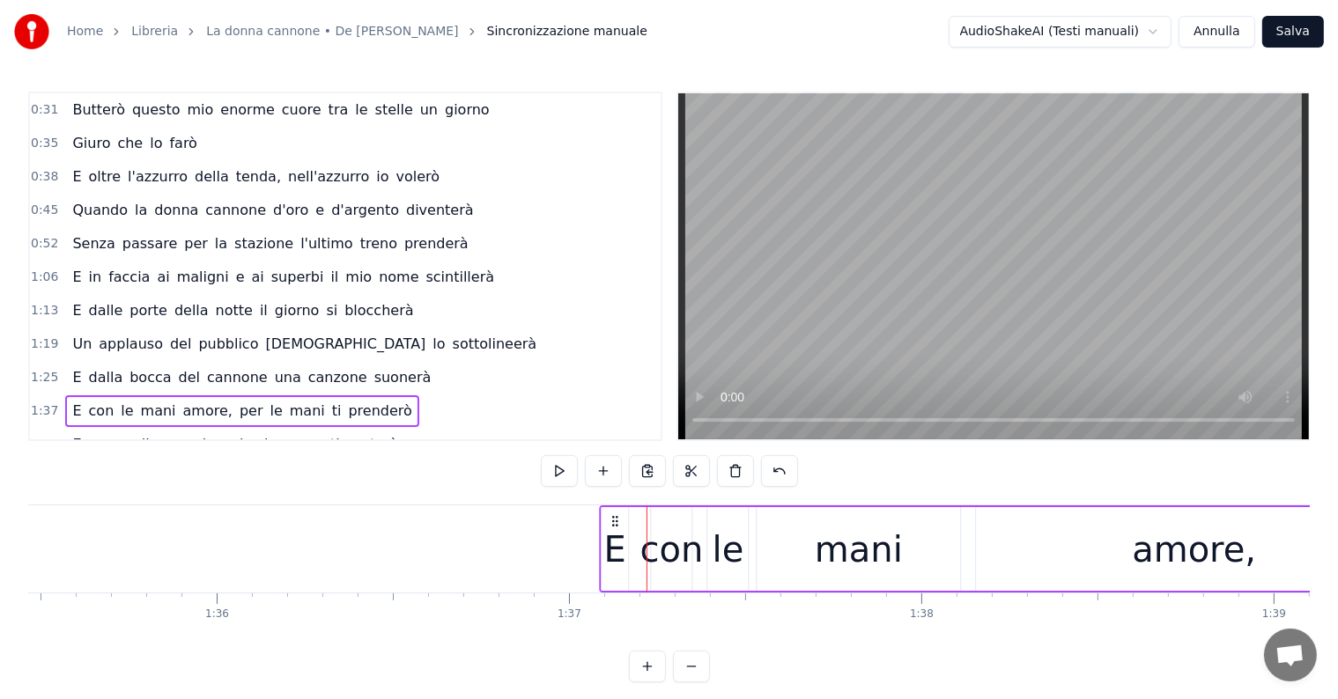
drag, startPoint x: 662, startPoint y: 517, endPoint x: 615, endPoint y: 517, distance: 46.7
click at [616, 517] on circle at bounding box center [616, 517] width 1 height 1
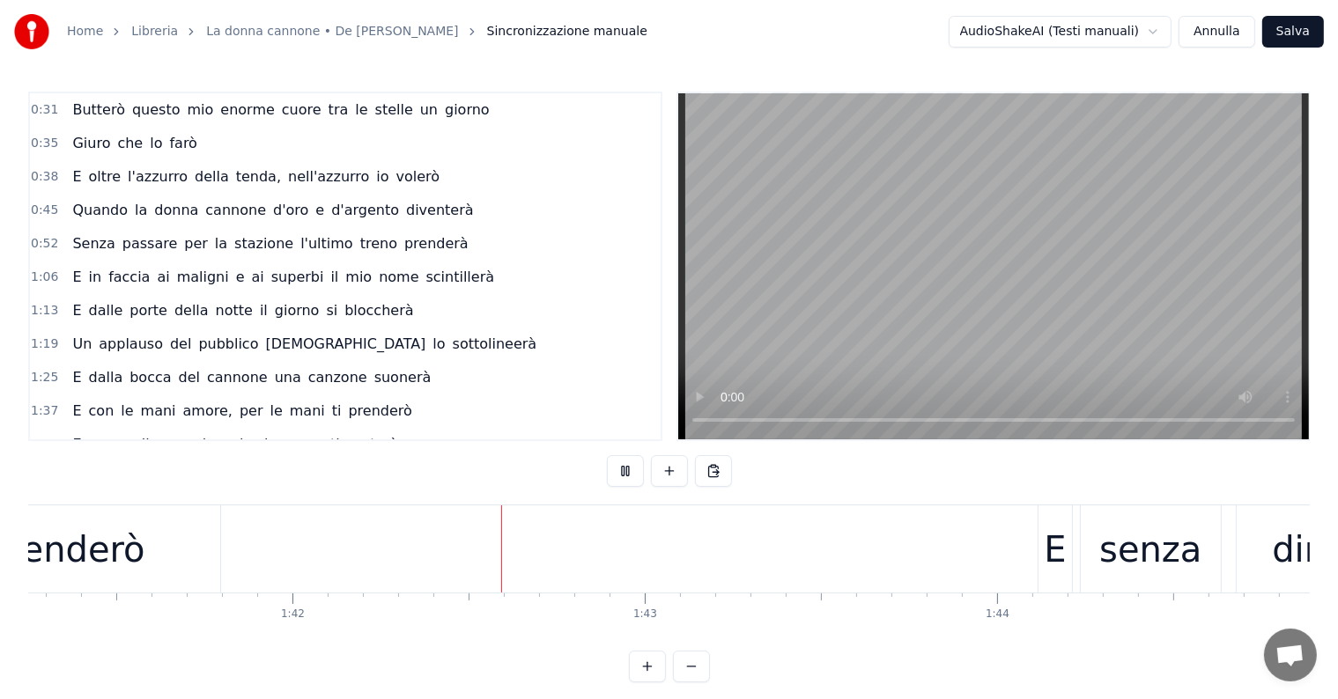
scroll to position [0, 35868]
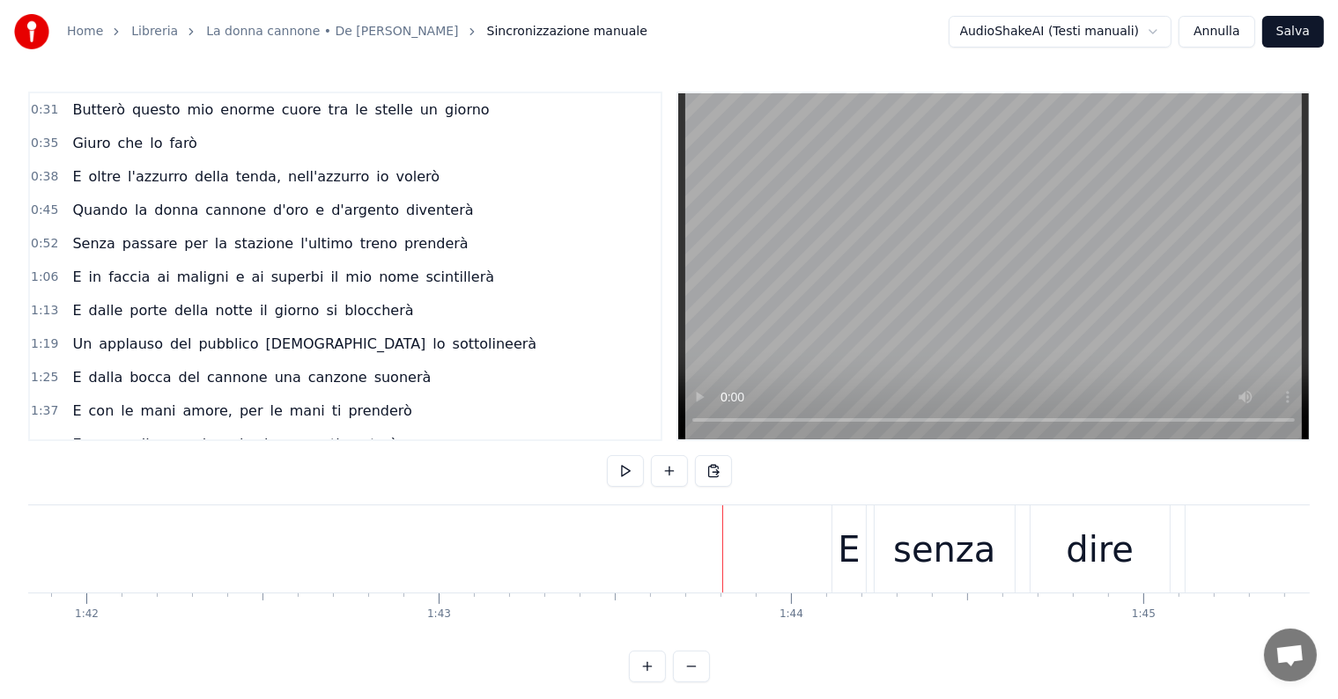
click at [849, 562] on div "E" at bounding box center [848, 549] width 22 height 53
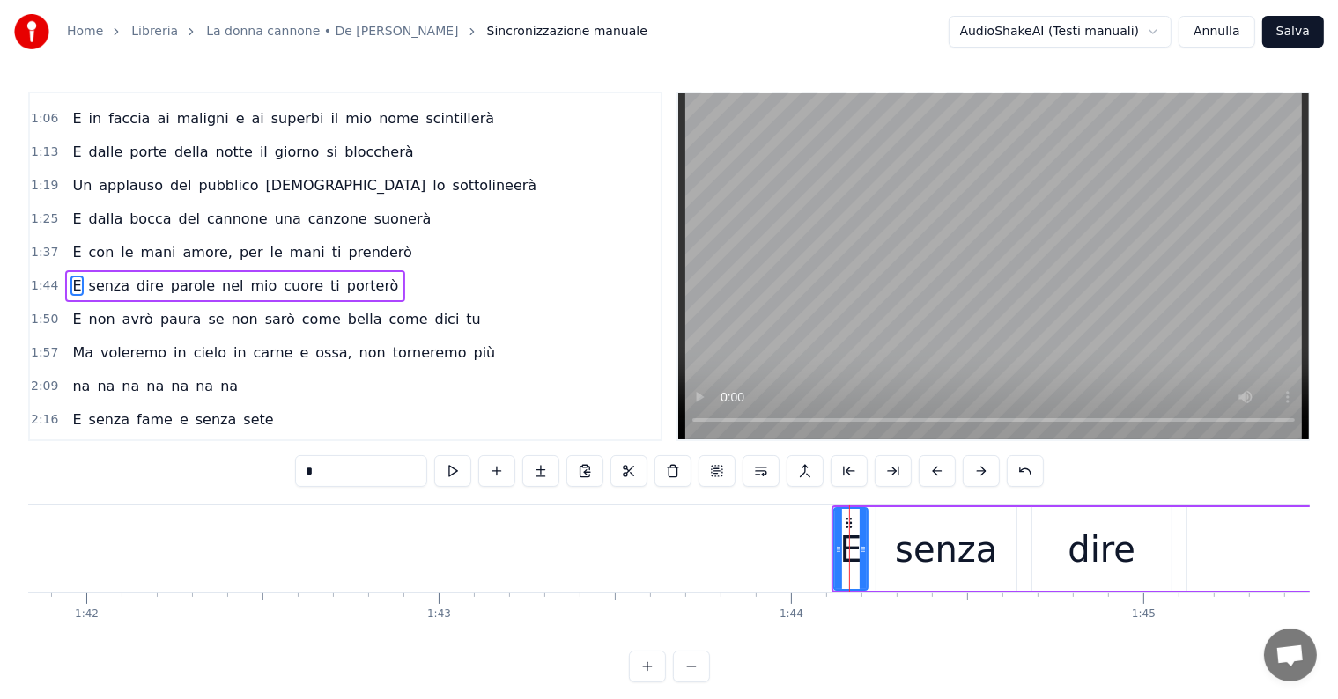
scroll to position [166, 0]
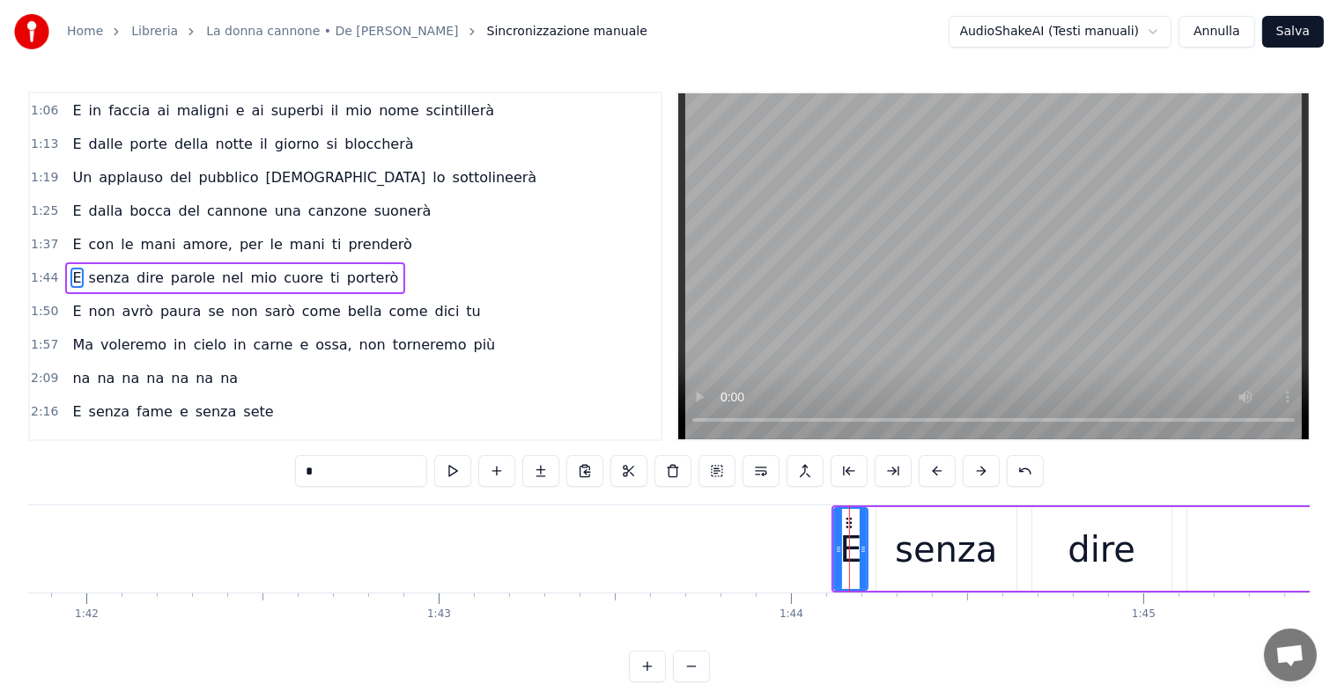
click at [89, 281] on div "E senza dire parole nel mio cuore ti porterò" at bounding box center [235, 278] width 340 height 32
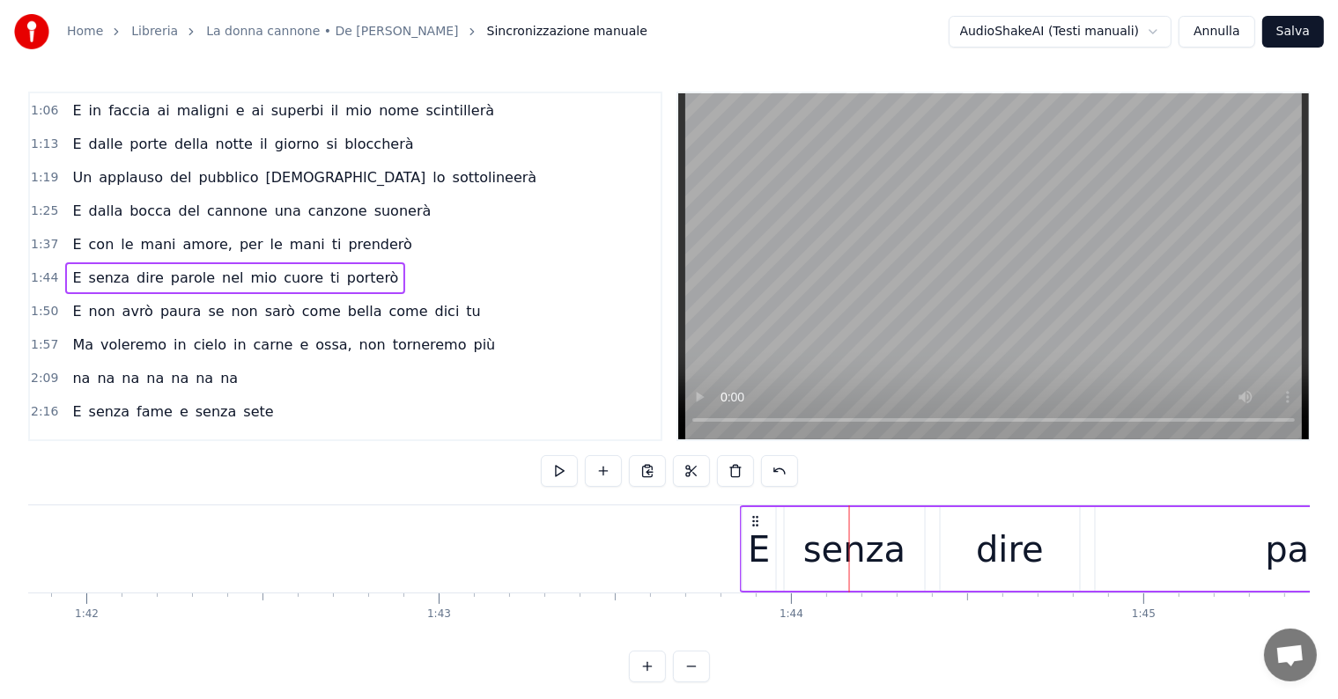
drag, startPoint x: 845, startPoint y: 518, endPoint x: 754, endPoint y: 518, distance: 91.6
click at [754, 518] on icon at bounding box center [755, 521] width 14 height 14
click at [138, 309] on div "E non avrò paura se non sarò come [PERSON_NAME] come dici tu" at bounding box center [276, 312] width 422 height 32
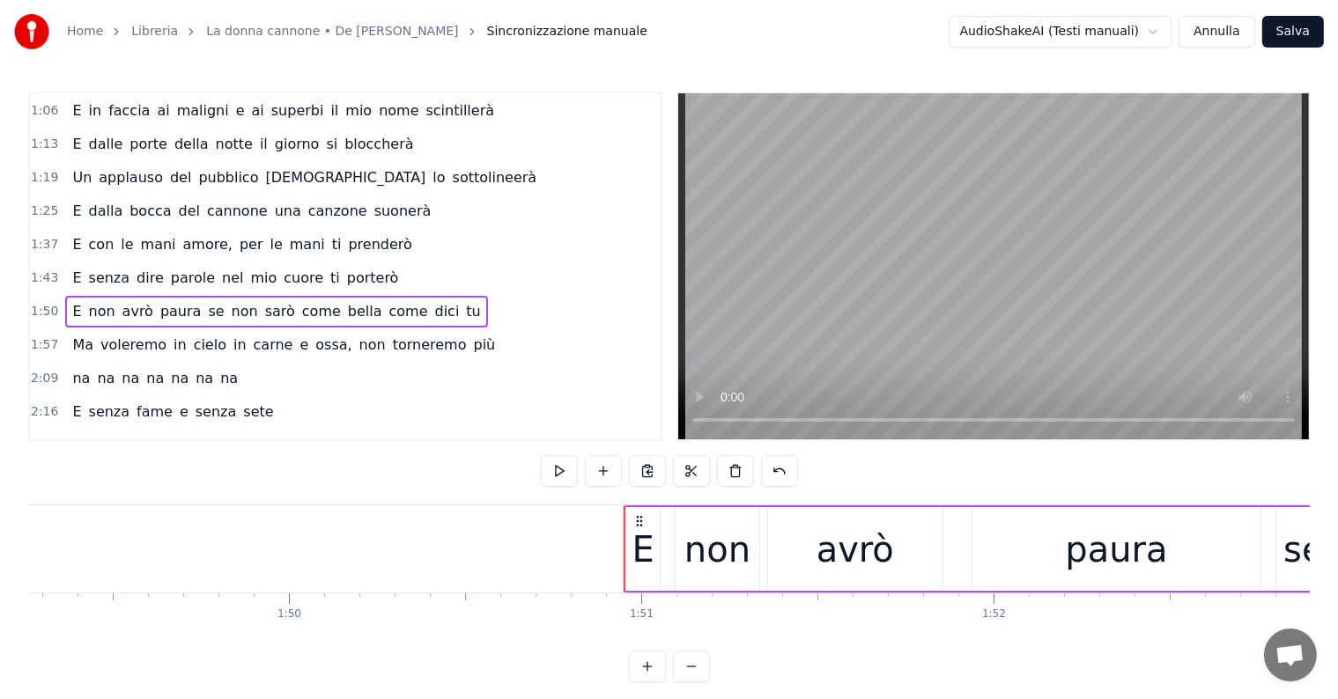
scroll to position [0, 38426]
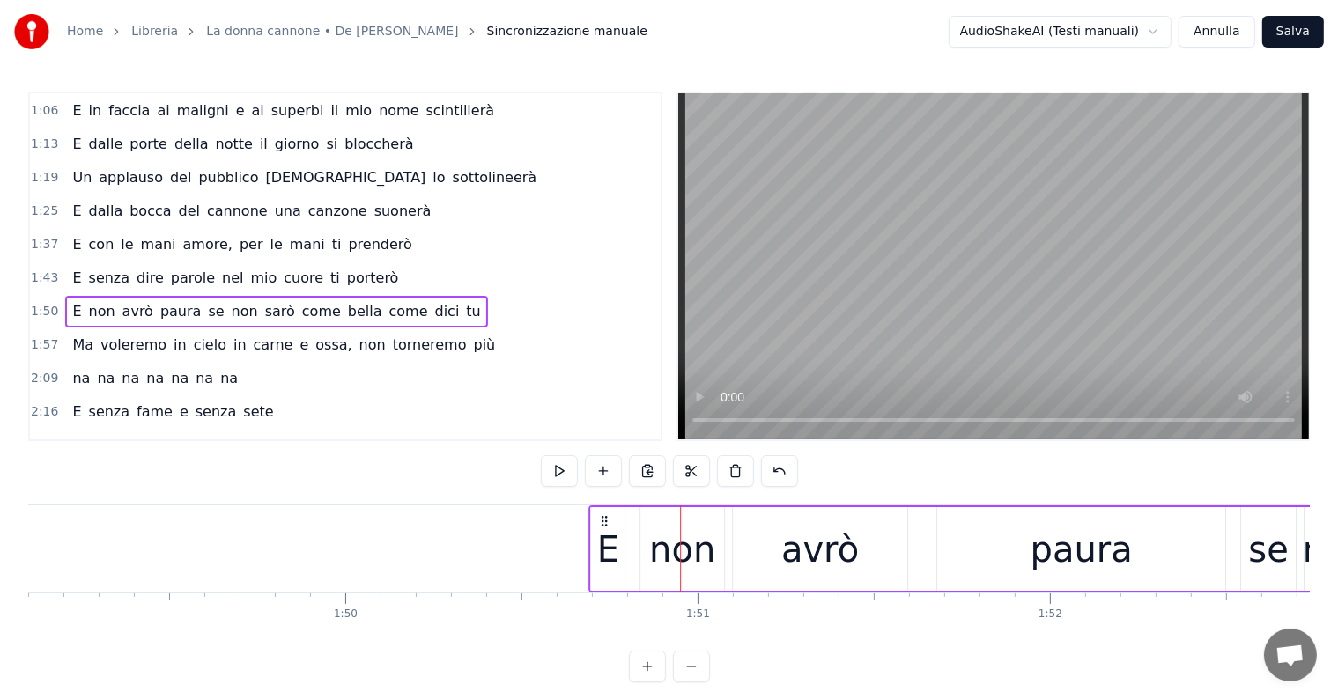
drag, startPoint x: 696, startPoint y: 518, endPoint x: 602, endPoint y: 518, distance: 93.3
click at [602, 518] on icon at bounding box center [604, 521] width 14 height 14
click at [208, 345] on div "Ma voleremo in cielo in carne e ossa, non torneremo più" at bounding box center [283, 345] width 437 height 32
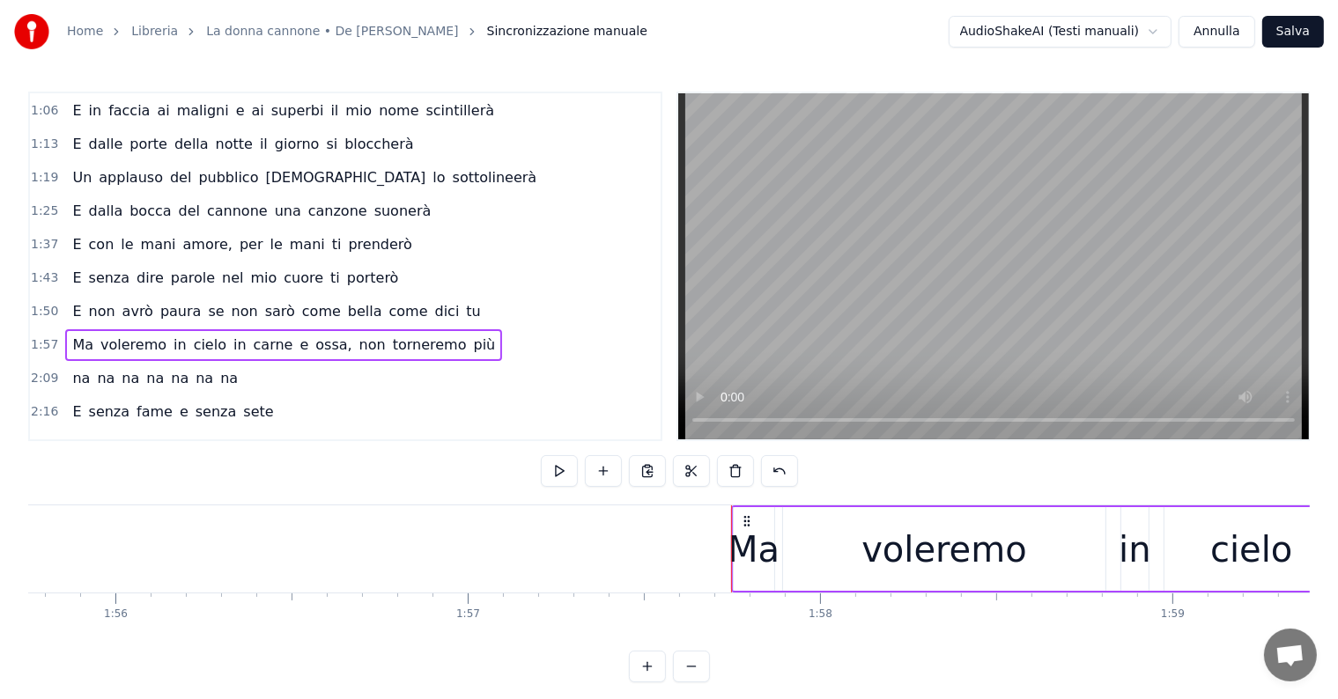
scroll to position [0, 40714]
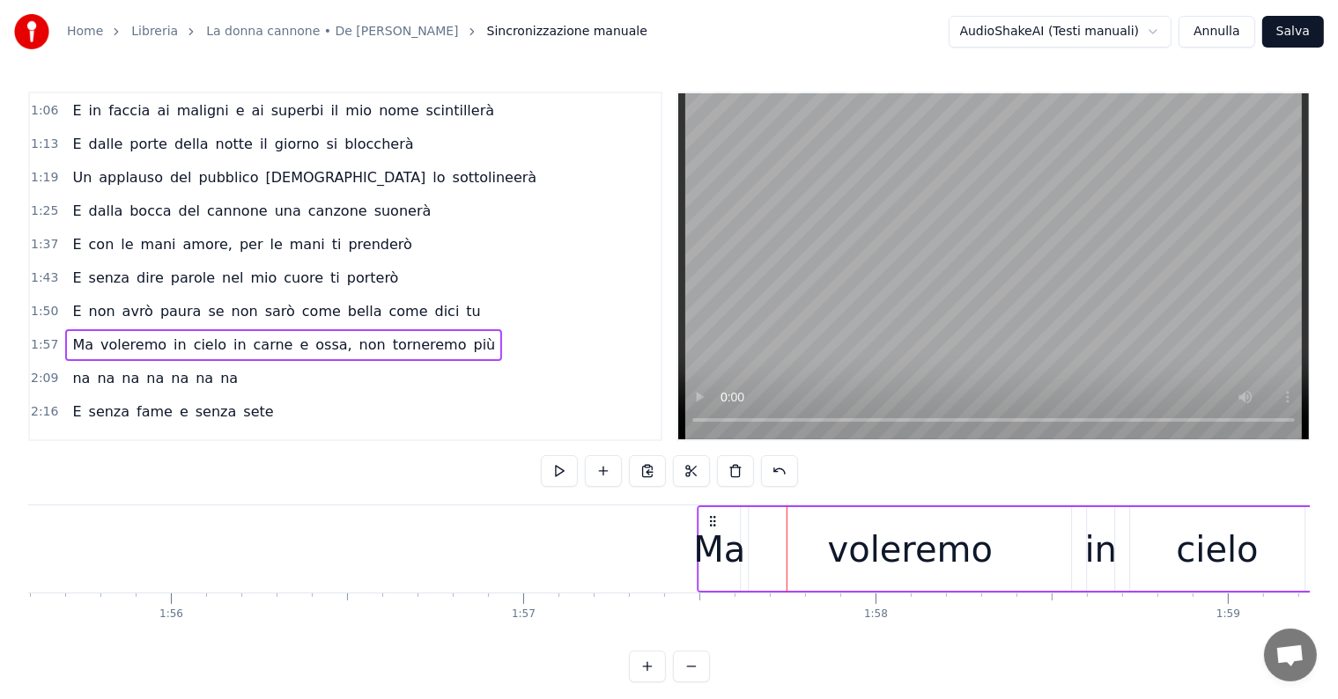
drag, startPoint x: 800, startPoint y: 518, endPoint x: 711, endPoint y: 520, distance: 89.0
click at [711, 520] on icon at bounding box center [712, 521] width 14 height 14
click at [95, 246] on div "E con le mani amore, per le mani ti prenderò" at bounding box center [241, 245] width 353 height 32
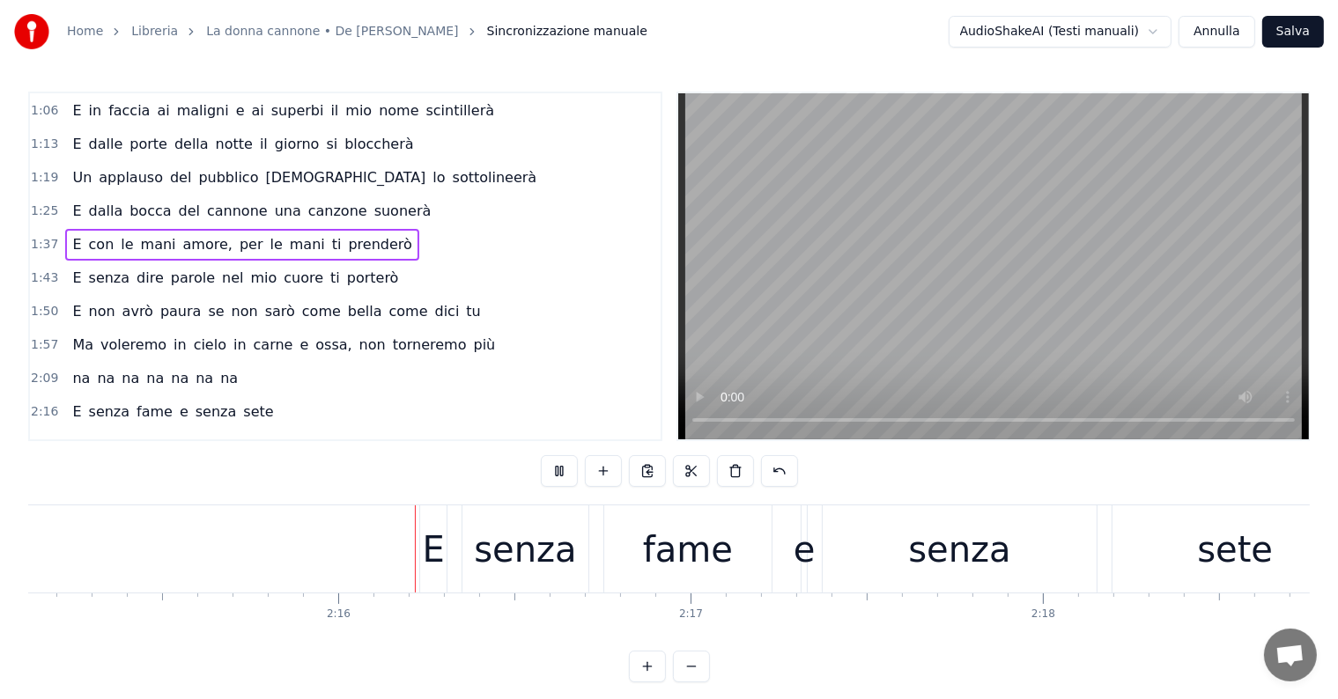
scroll to position [0, 47644]
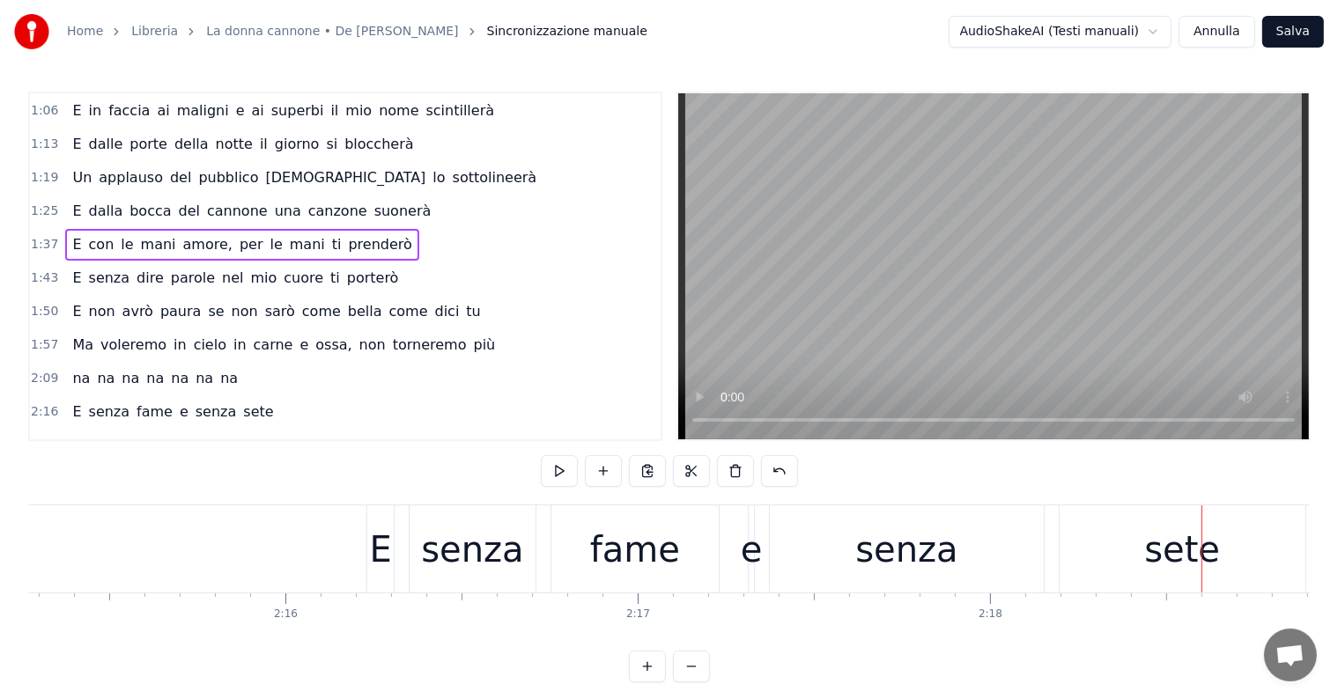
click at [1296, 26] on button "Salva" at bounding box center [1293, 32] width 62 height 32
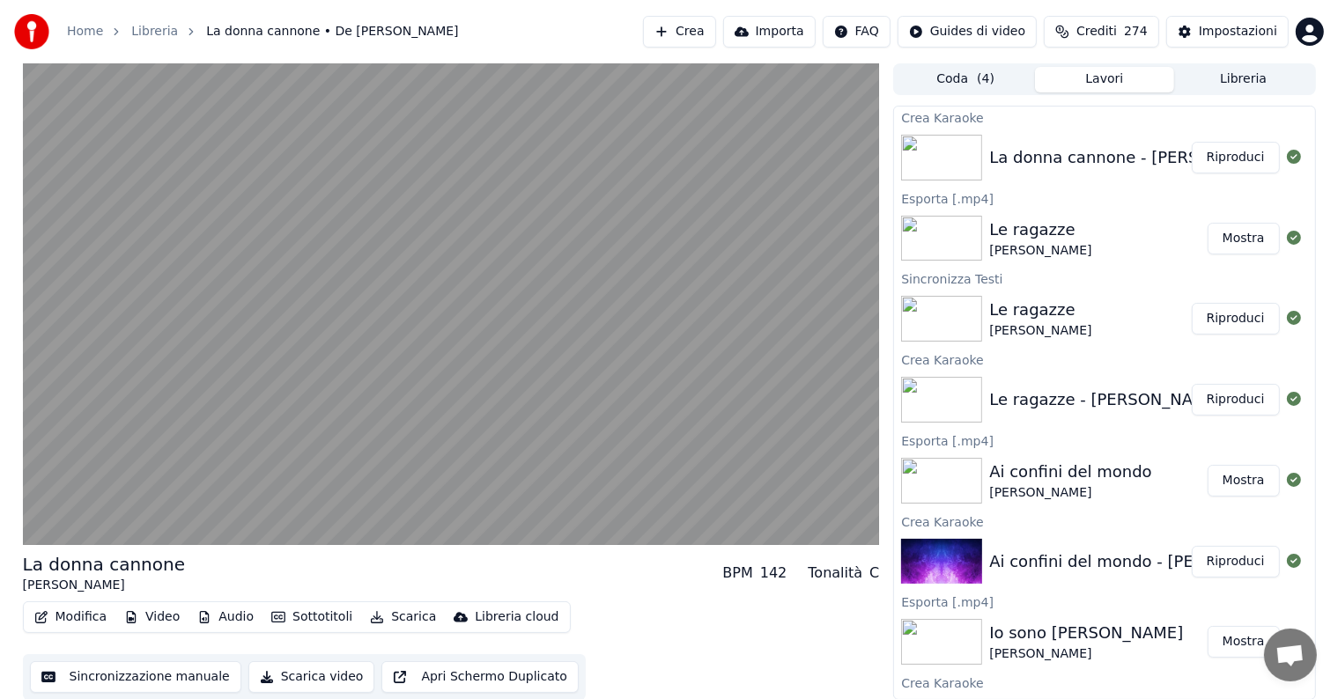
click at [1205, 155] on button "Riproduci" at bounding box center [1235, 158] width 88 height 32
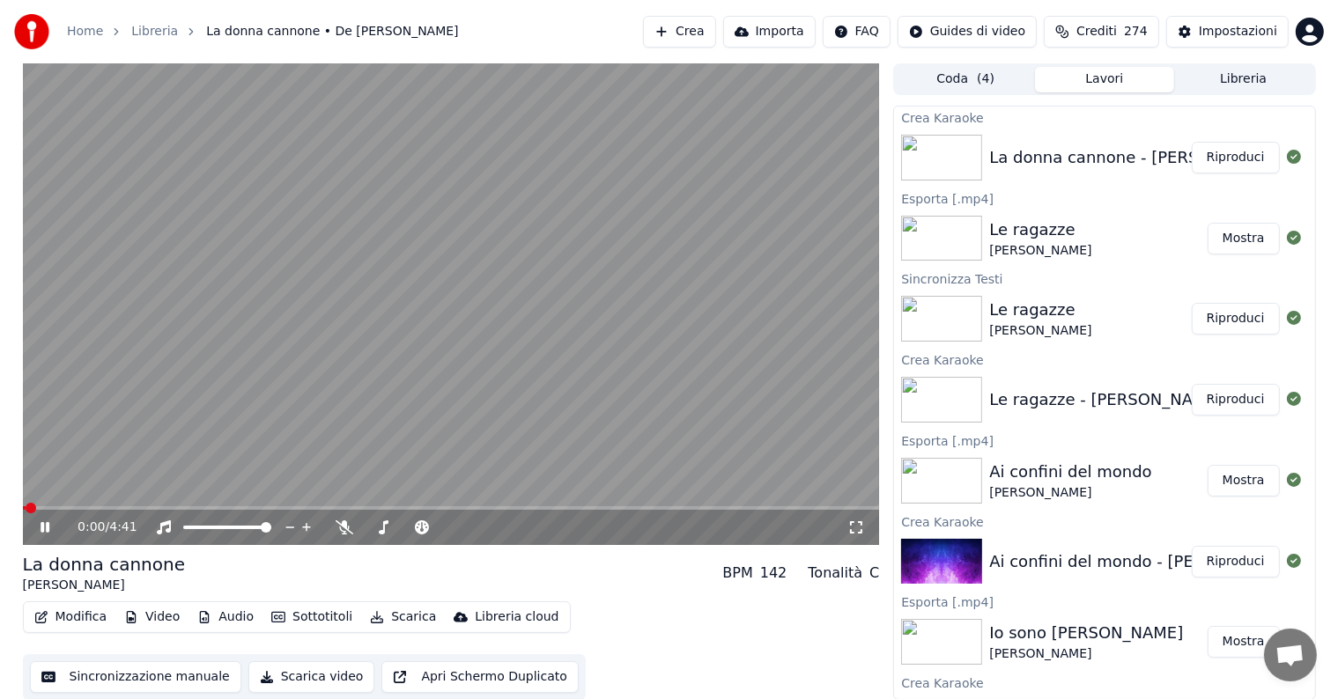
click at [42, 528] on icon at bounding box center [45, 527] width 9 height 11
click at [387, 619] on button "Scarica" at bounding box center [403, 617] width 80 height 25
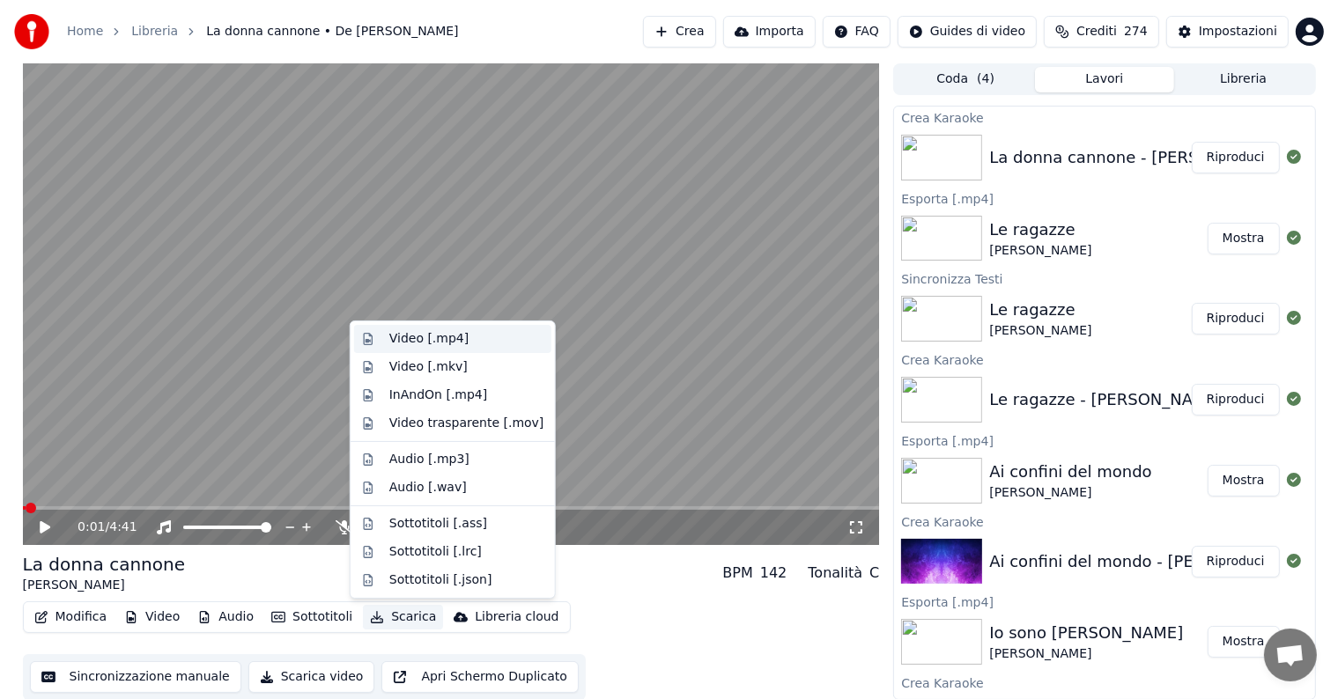
click at [433, 340] on div "Video [.mp4]" at bounding box center [428, 339] width 79 height 18
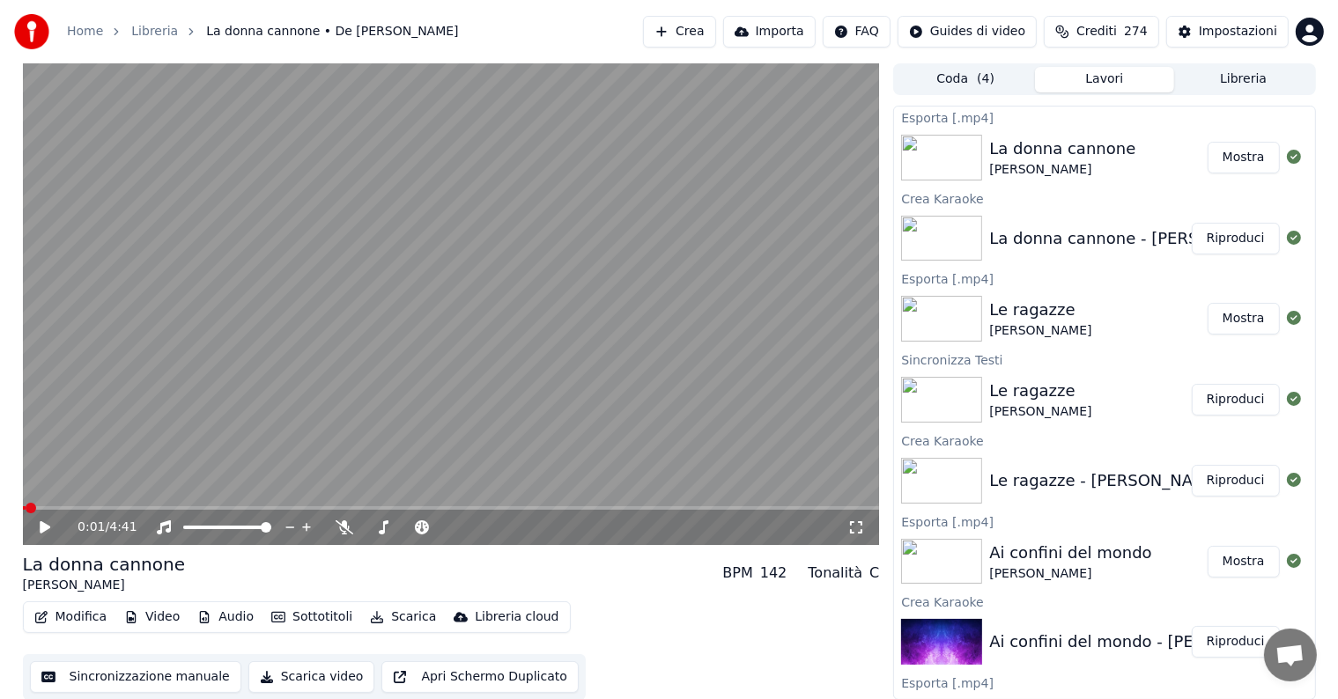
click at [1232, 160] on button "Mostra" at bounding box center [1243, 158] width 72 height 32
